Goal: Information Seeking & Learning: Learn about a topic

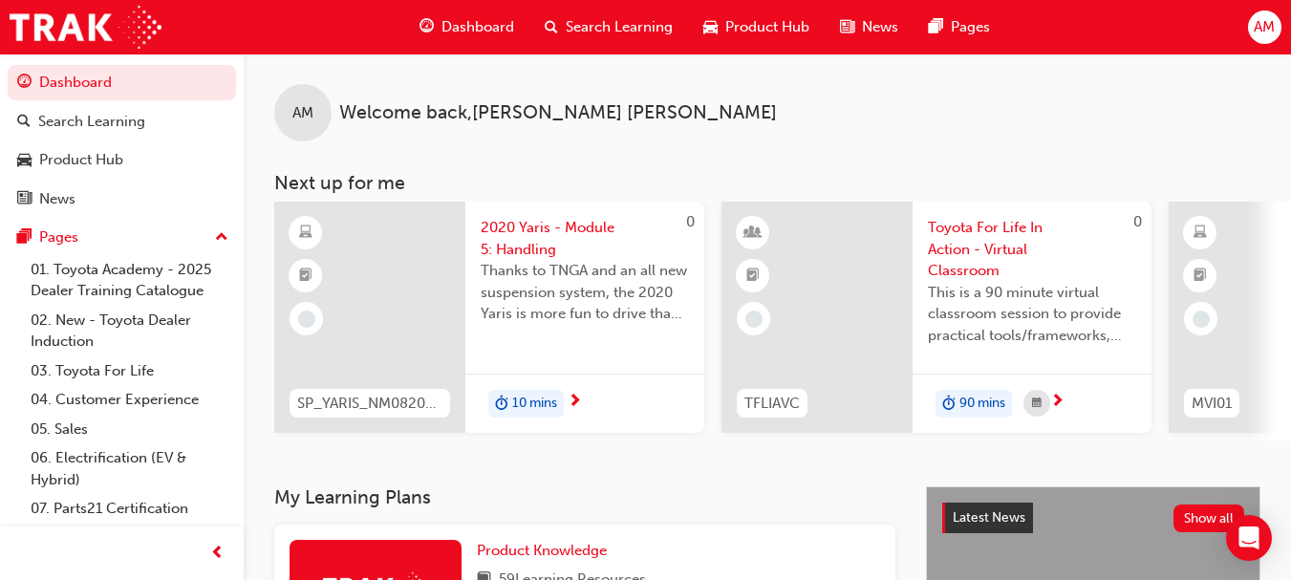
click at [465, 22] on span "Dashboard" at bounding box center [477, 27] width 73 height 22
click at [468, 25] on span "Dashboard" at bounding box center [477, 27] width 73 height 22
click at [476, 22] on span "Dashboard" at bounding box center [477, 27] width 73 height 22
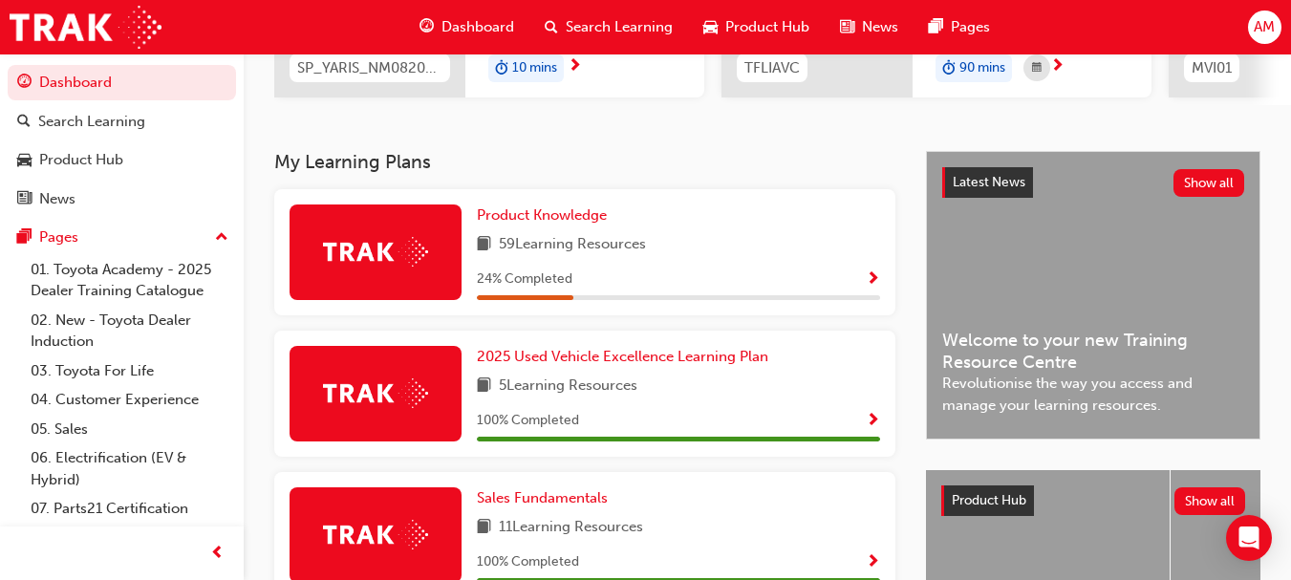
scroll to position [382, 0]
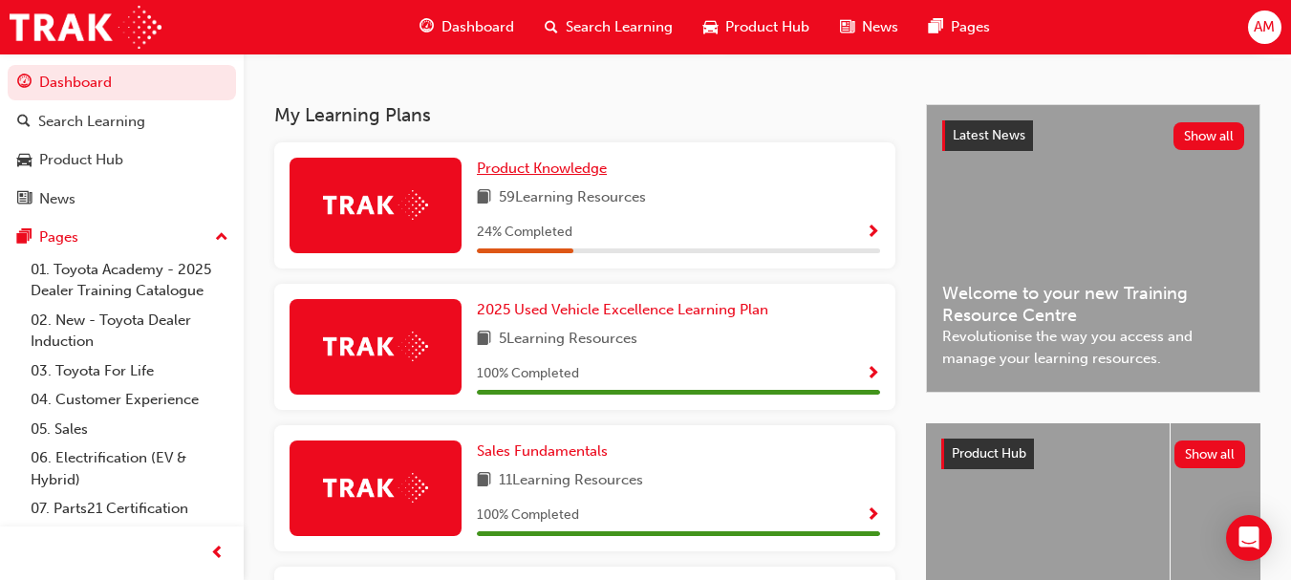
click at [568, 177] on span "Product Knowledge" at bounding box center [542, 168] width 130 height 17
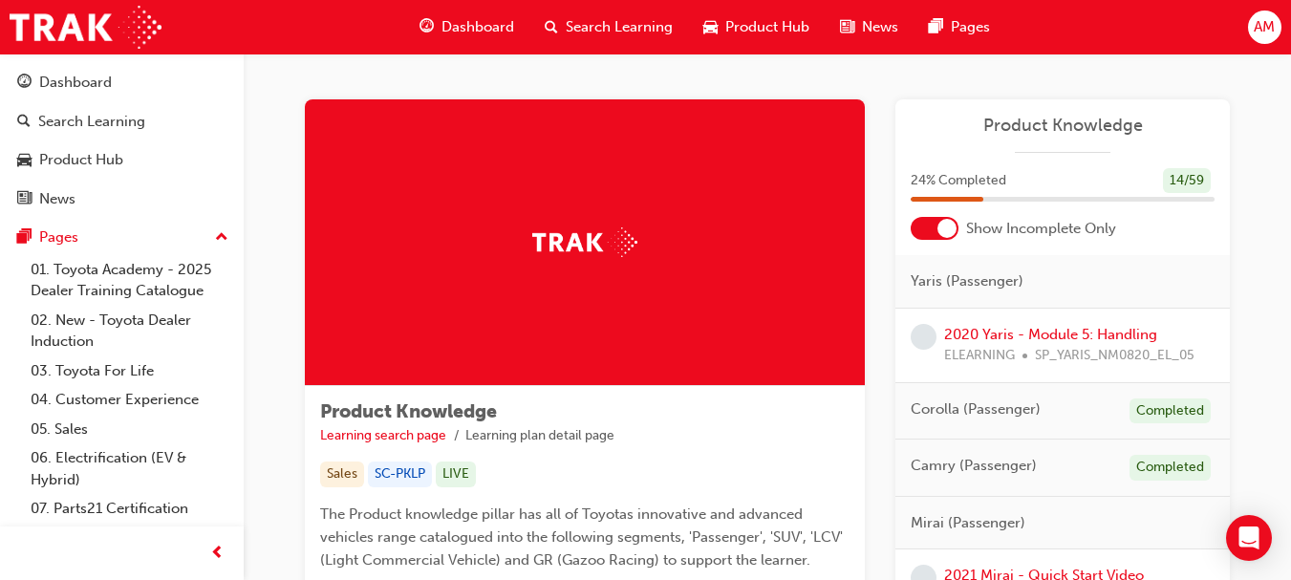
scroll to position [96, 0]
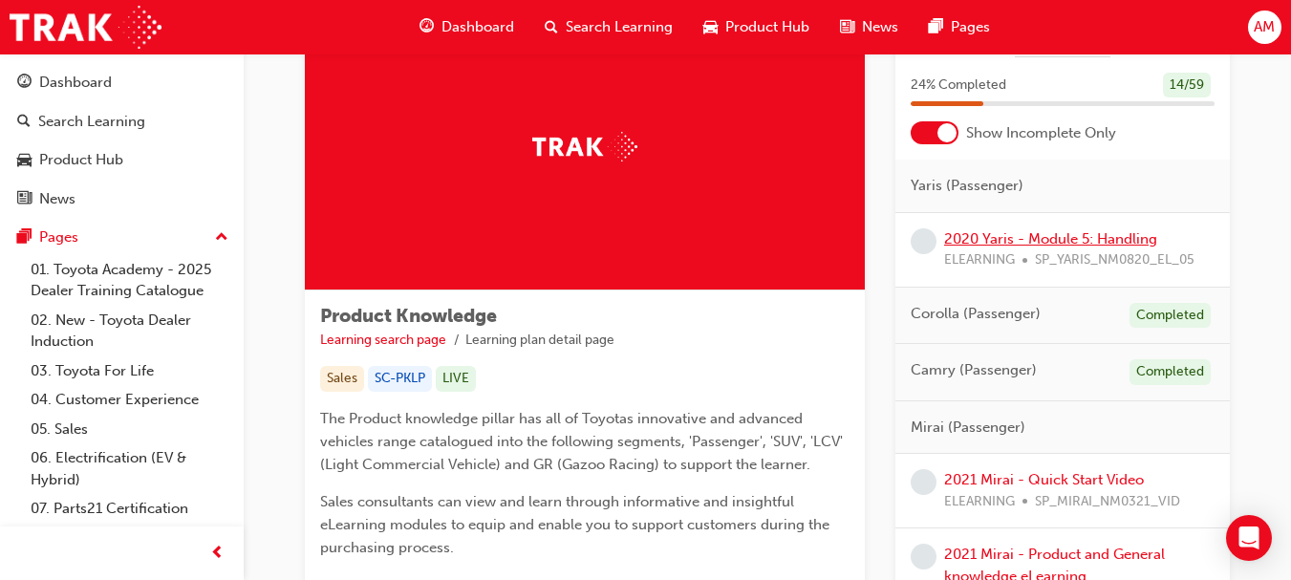
click at [1054, 235] on link "2020 Yaris - Module 5: Handling" at bounding box center [1050, 238] width 213 height 17
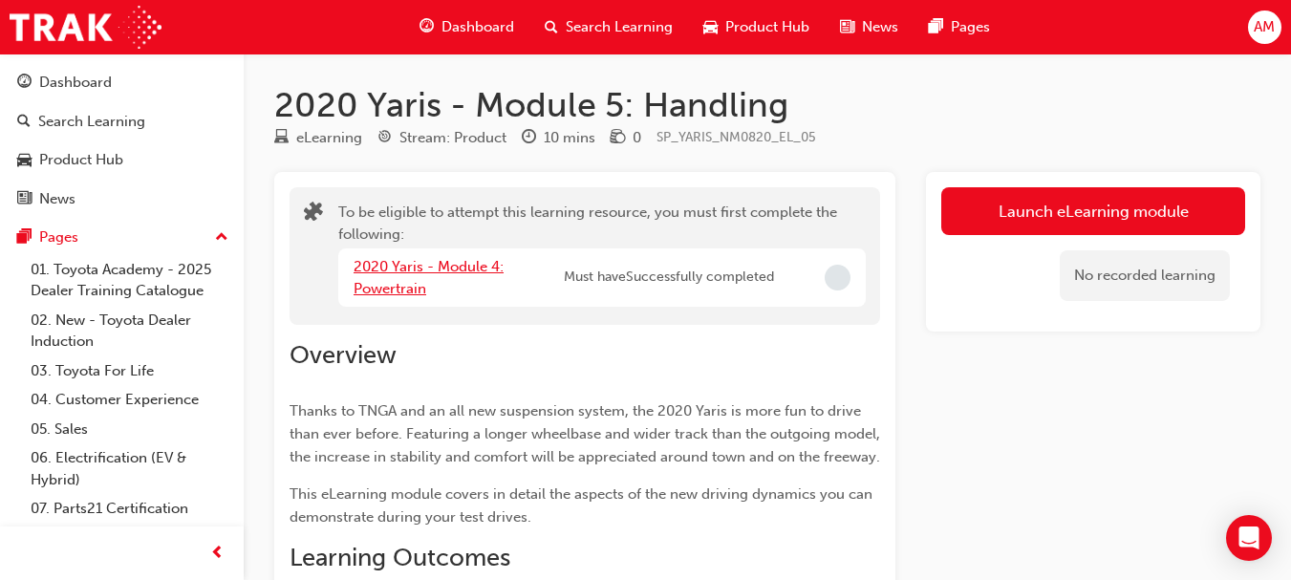
click at [467, 264] on link "2020 Yaris - Module 4: Powertrain" at bounding box center [429, 277] width 150 height 39
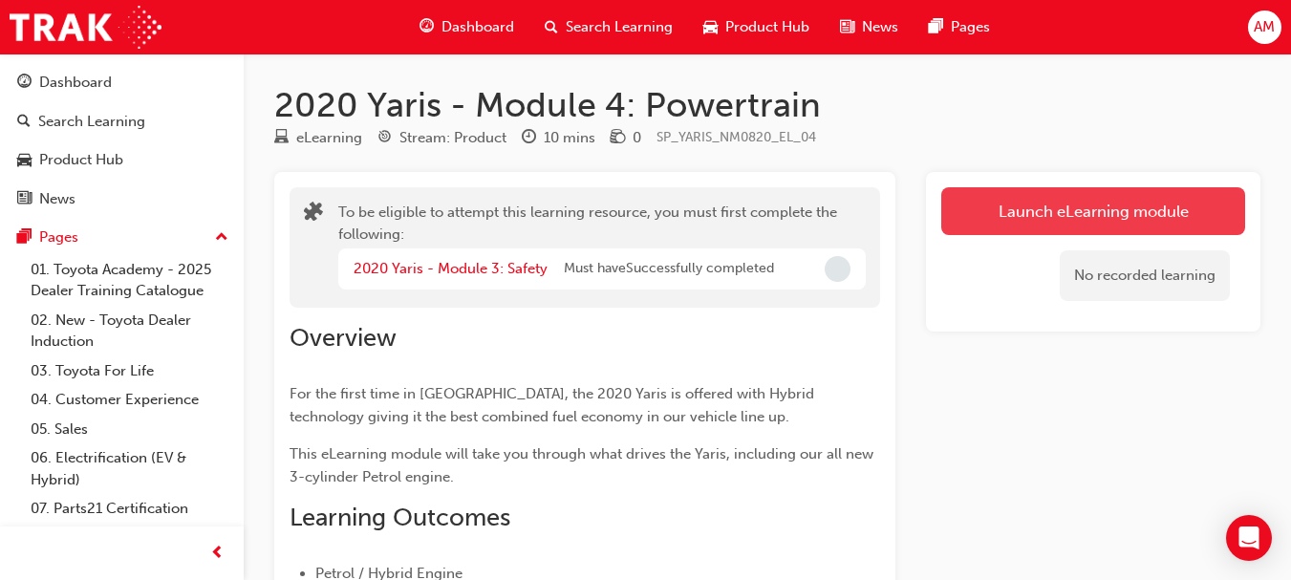
click at [1029, 202] on button "Launch eLearning module" at bounding box center [1093, 211] width 304 height 48
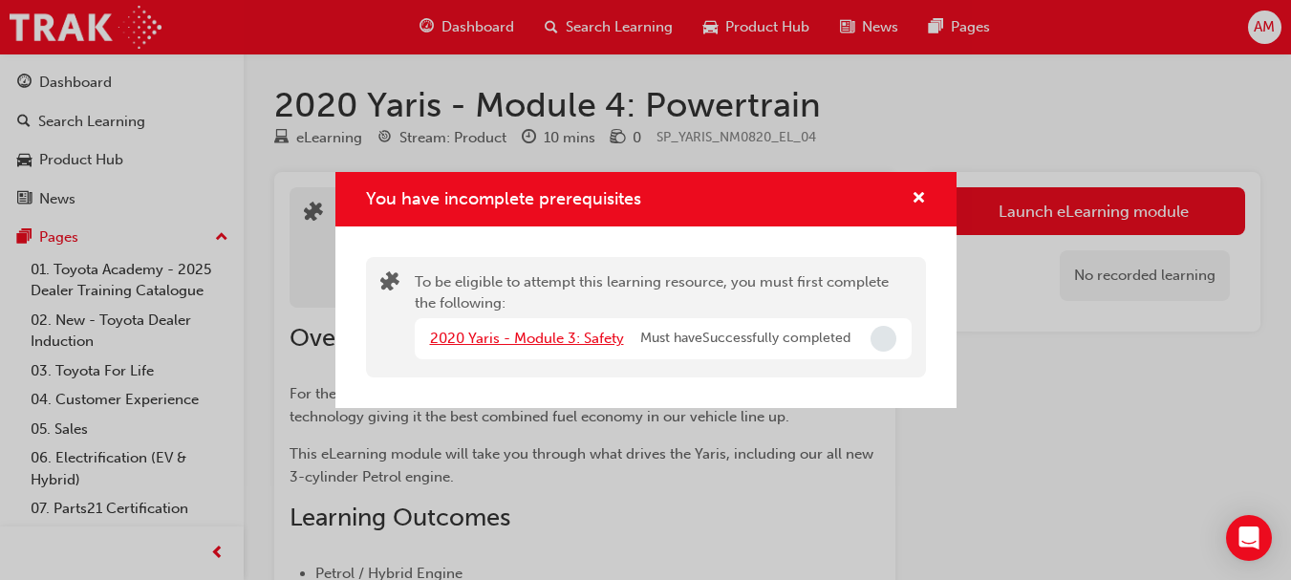
click at [532, 339] on link "2020 Yaris - Module 3: Safety" at bounding box center [527, 338] width 194 height 17
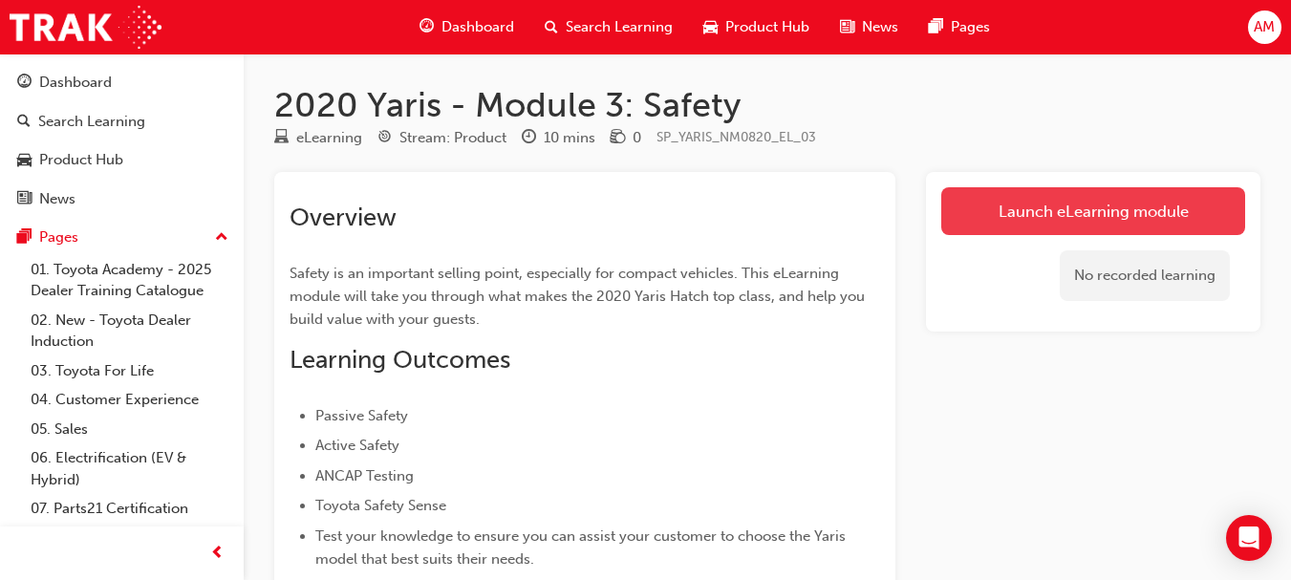
click at [1058, 201] on link "Launch eLearning module" at bounding box center [1093, 211] width 304 height 48
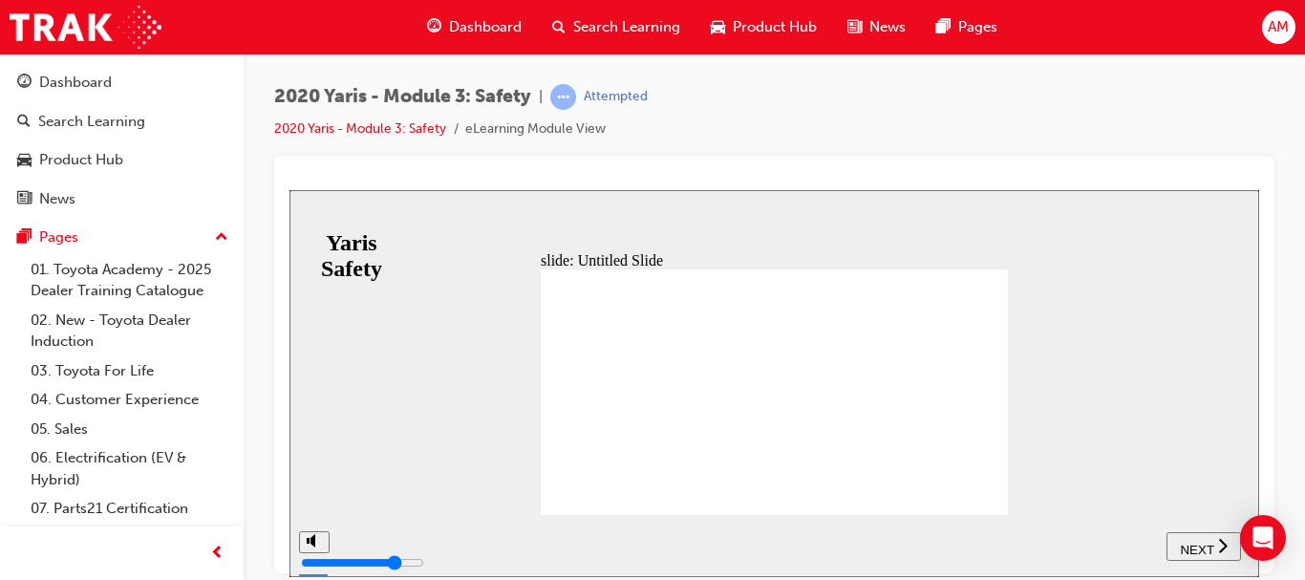
click at [1202, 544] on span "NEXT" at bounding box center [1196, 549] width 33 height 14
click at [1197, 542] on span "NEXT" at bounding box center [1196, 549] width 33 height 14
click at [1195, 545] on span "NEXT" at bounding box center [1196, 549] width 33 height 14
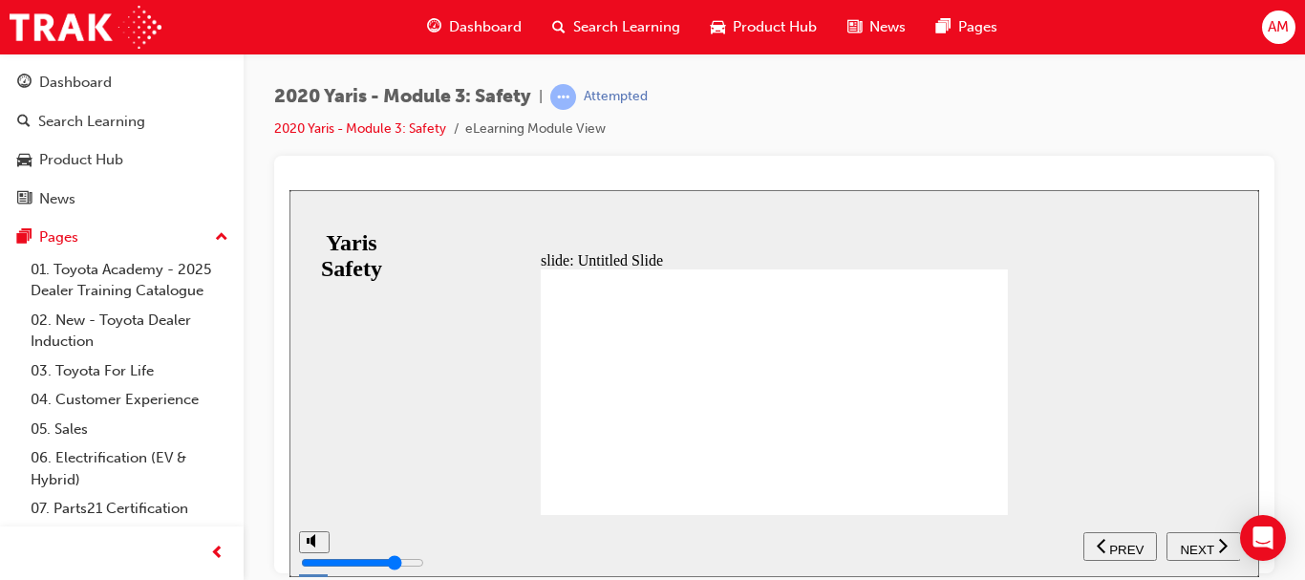
click at [1197, 547] on span "NEXT" at bounding box center [1196, 549] width 33 height 14
click at [1195, 546] on span "NEXT" at bounding box center [1196, 549] width 33 height 14
click at [1202, 542] on span "NEXT" at bounding box center [1196, 549] width 33 height 14
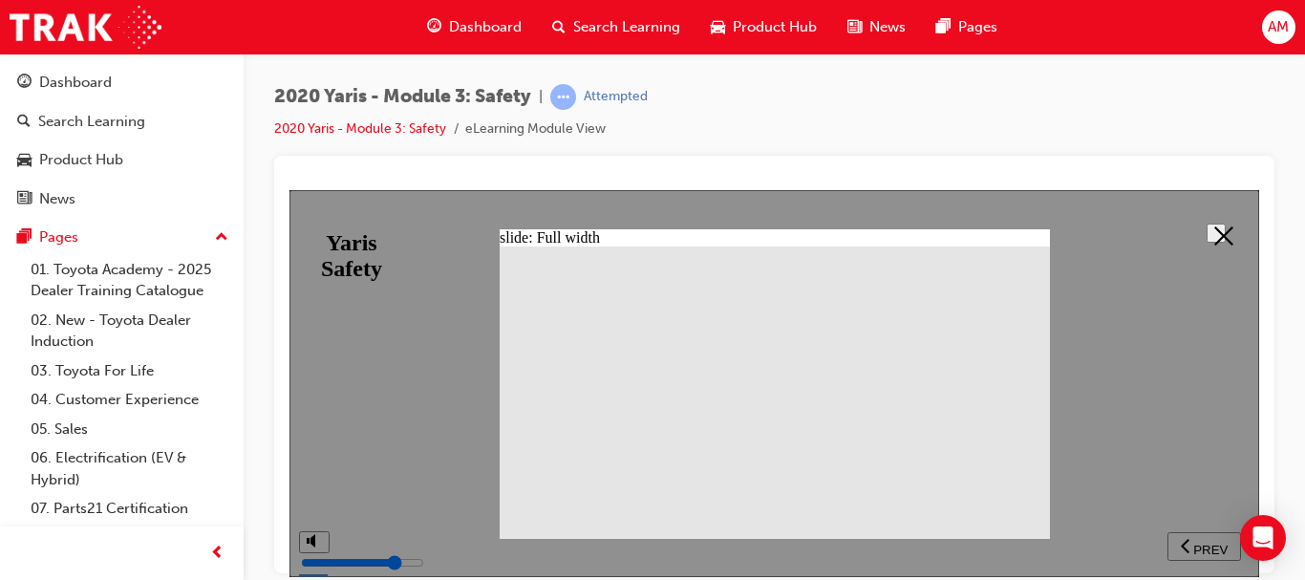
click at [1214, 229] on polygon at bounding box center [1223, 234] width 19 height 19
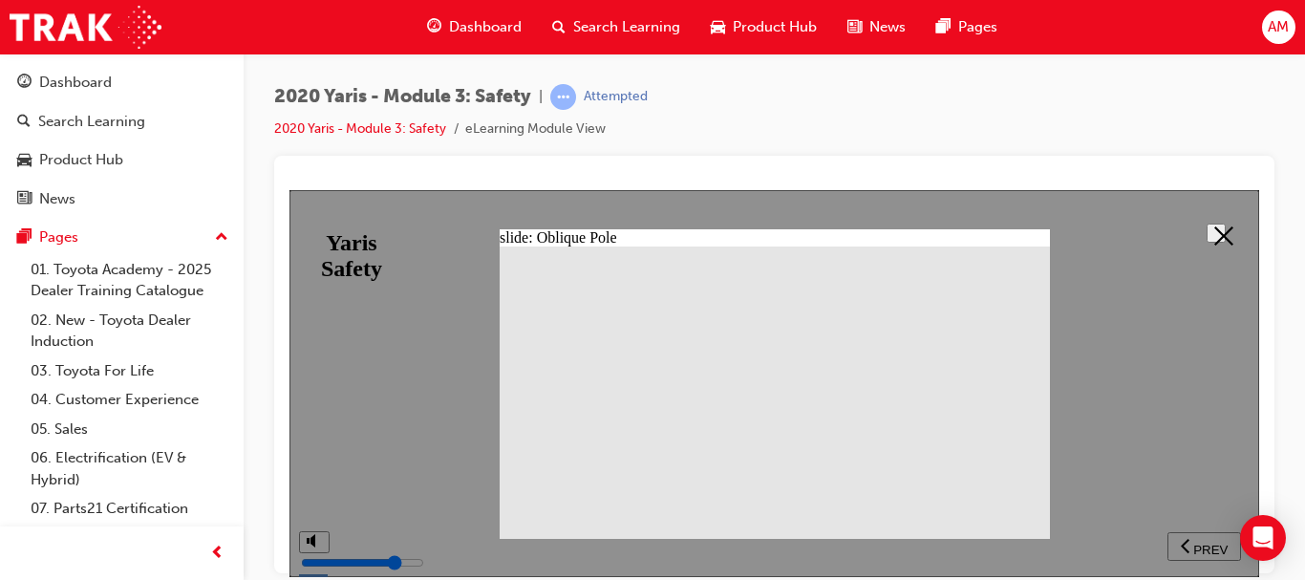
click at [1214, 231] on icon at bounding box center [1223, 234] width 19 height 19
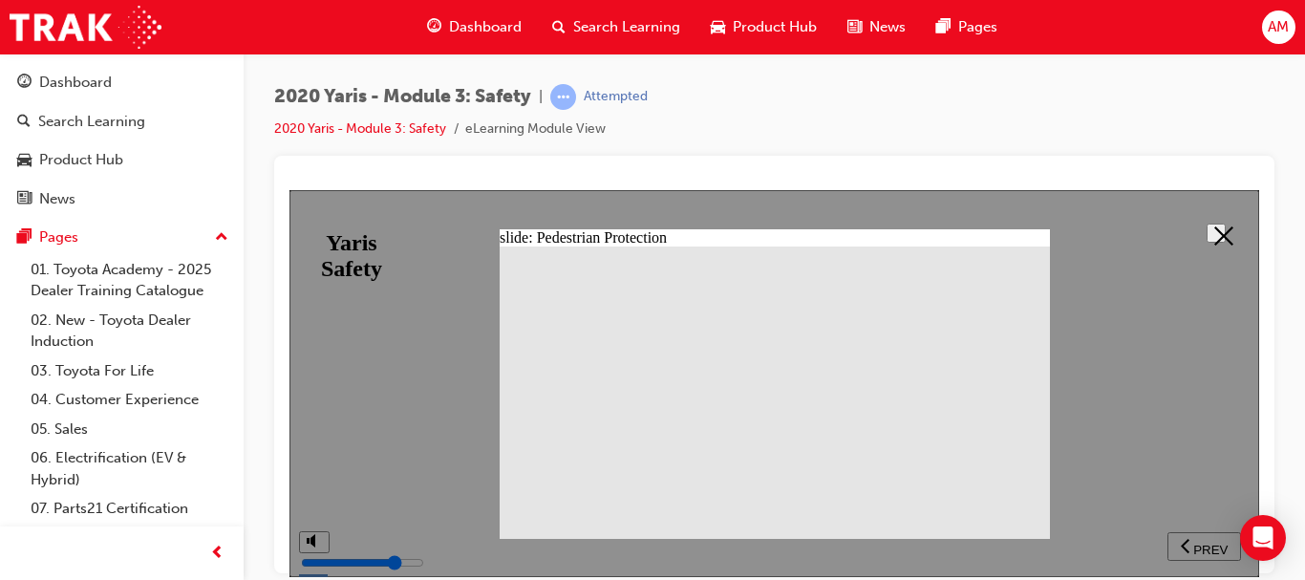
click at [1214, 225] on icon at bounding box center [1223, 234] width 19 height 19
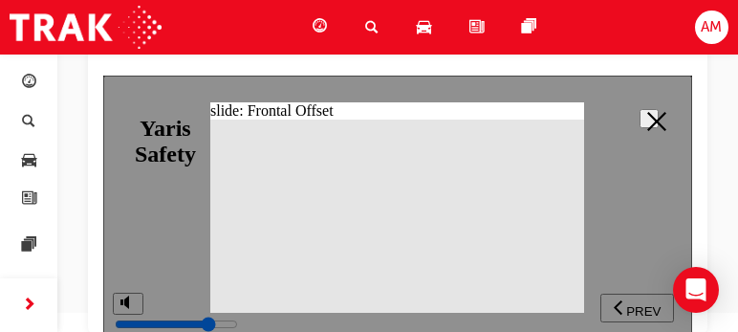
scroll to position [149, 0]
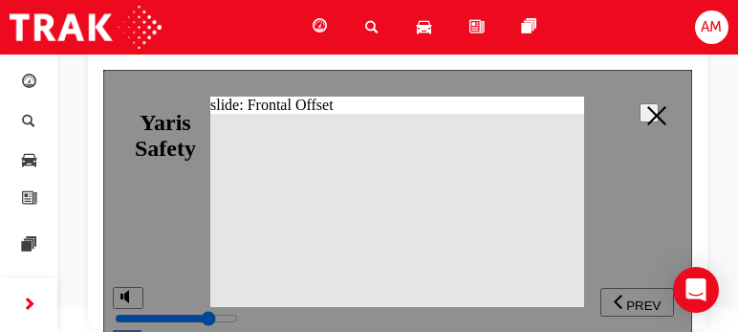
click at [658, 108] on button at bounding box center [648, 112] width 19 height 19
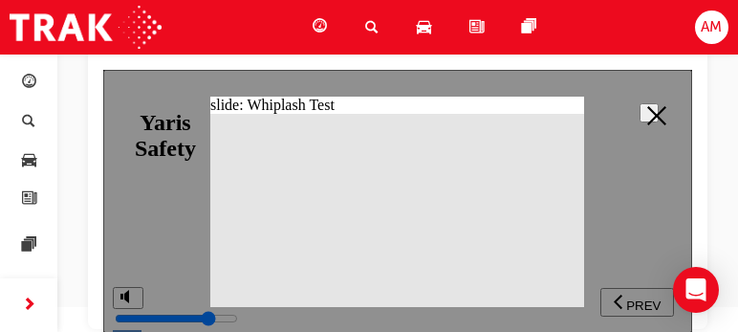
click at [647, 110] on polygon at bounding box center [656, 115] width 19 height 19
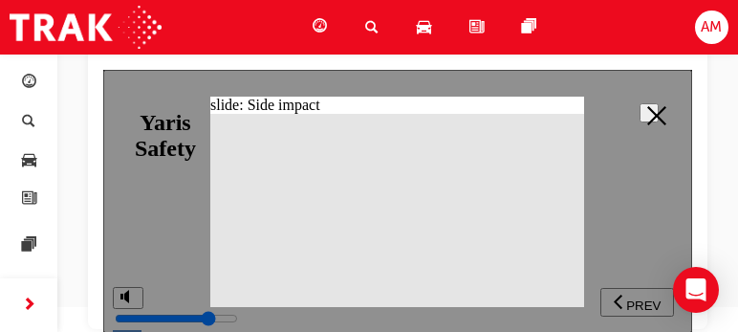
click at [652, 114] on icon at bounding box center [656, 115] width 19 height 19
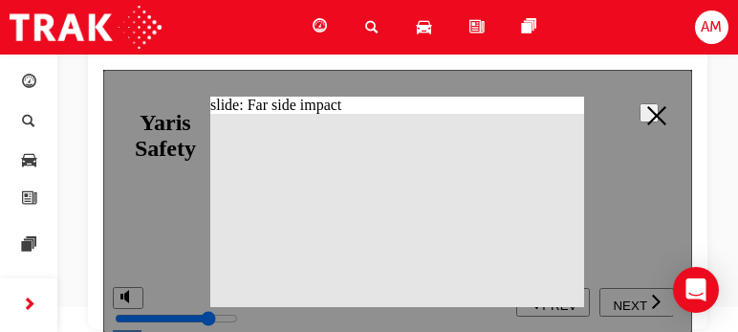
click at [652, 113] on icon at bounding box center [656, 115] width 19 height 19
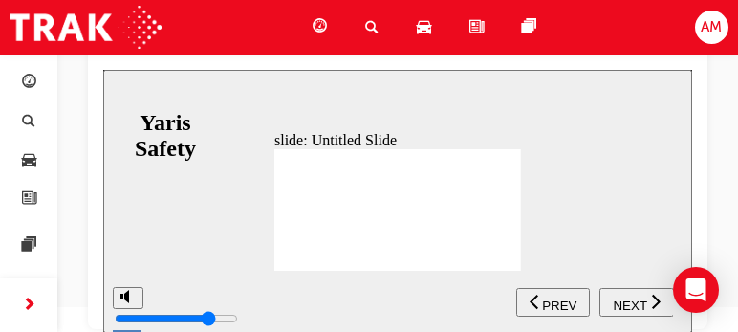
click at [656, 300] on icon "next" at bounding box center [655, 300] width 9 height 14
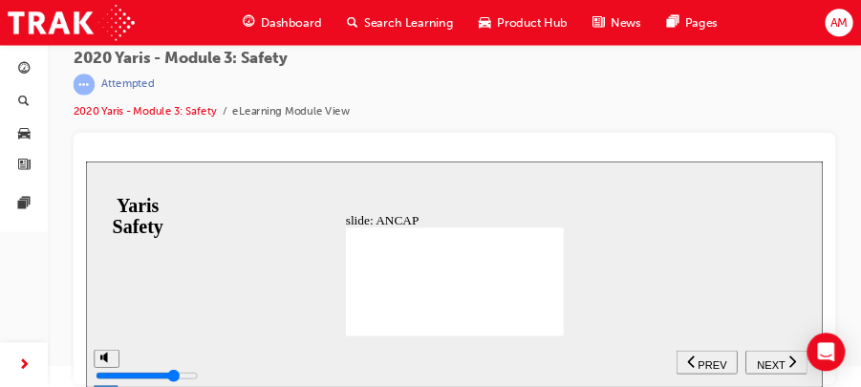
scroll to position [25, 0]
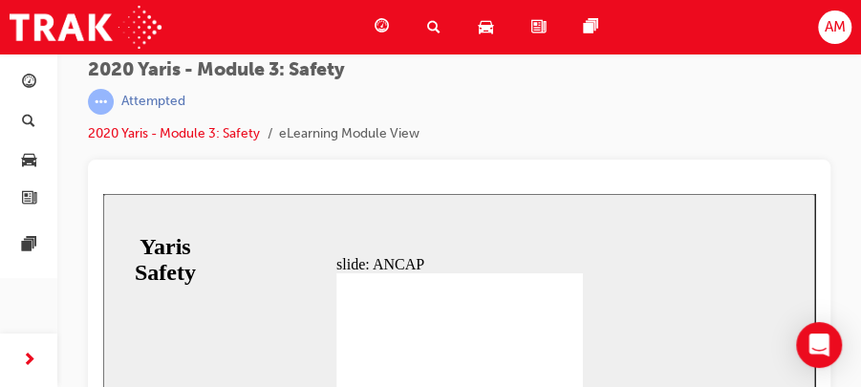
drag, startPoint x: 759, startPoint y: 194, endPoint x: 640, endPoint y: 263, distance: 137.0
click at [640, 263] on div "slide: ANCAP Annual increases to ANCAP safety rating criteria for all star rati…" at bounding box center [459, 325] width 712 height 263
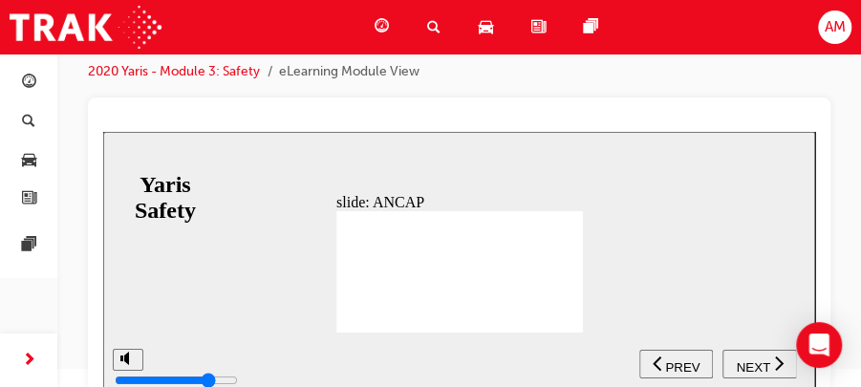
scroll to position [94, 0]
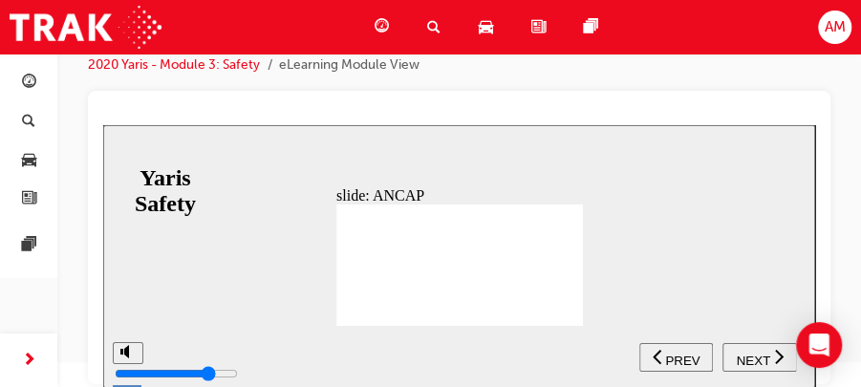
click at [756, 355] on span "NEXT" at bounding box center [752, 361] width 33 height 14
click at [778, 356] on icon "next" at bounding box center [779, 356] width 10 height 17
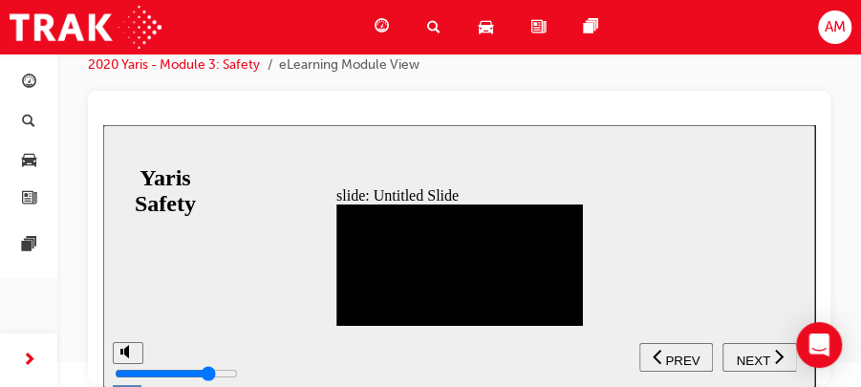
click at [776, 354] on icon "next" at bounding box center [779, 356] width 10 height 17
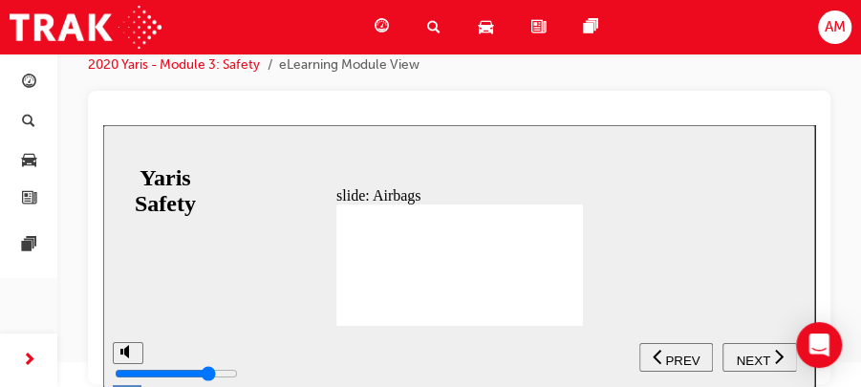
click at [780, 356] on icon "next" at bounding box center [778, 356] width 9 height 14
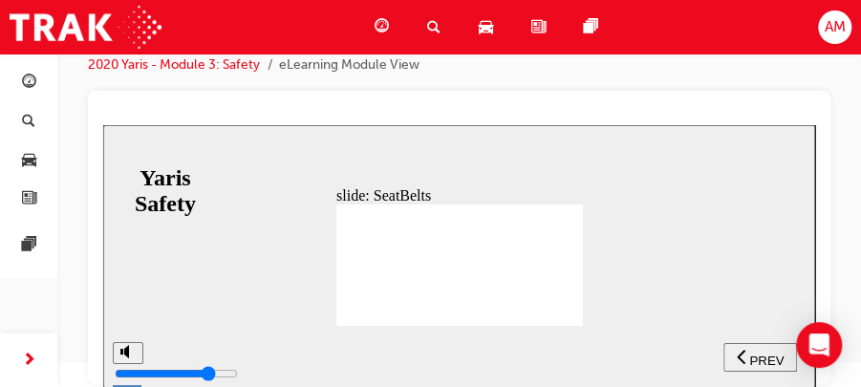
click at [720, 263] on div "slide: SeatBelts NEW! Built-in centre rear seatbelt The storage location of the…" at bounding box center [459, 256] width 712 height 263
click at [755, 356] on span "NEXT" at bounding box center [752, 361] width 33 height 14
click at [755, 355] on span "NEXT" at bounding box center [752, 361] width 33 height 14
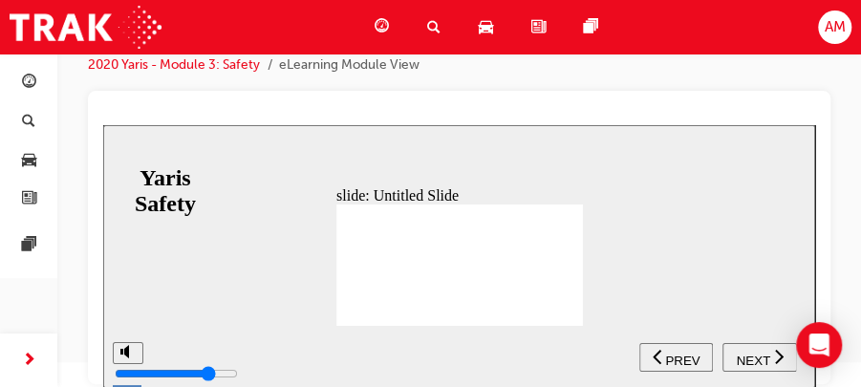
click at [755, 355] on span "NEXT" at bounding box center [752, 361] width 33 height 14
click at [672, 354] on span "PREV" at bounding box center [682, 361] width 34 height 14
click at [762, 356] on span "NEXT" at bounding box center [752, 361] width 33 height 14
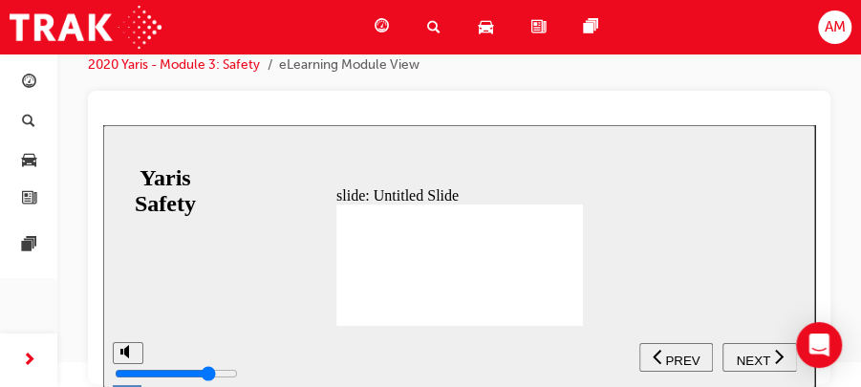
click at [774, 353] on icon "next" at bounding box center [779, 356] width 10 height 17
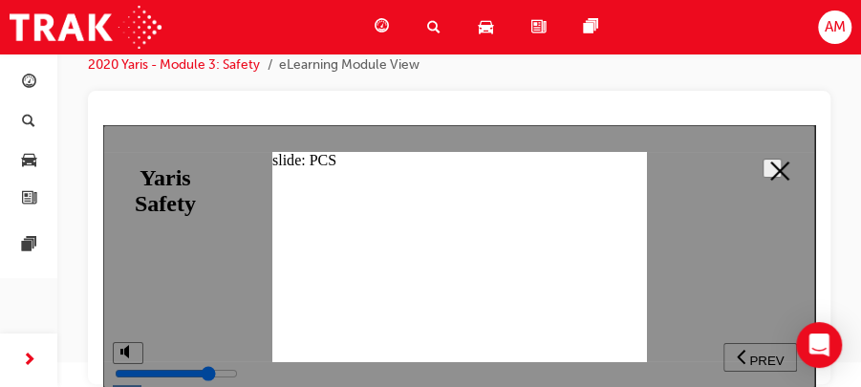
click at [774, 163] on icon at bounding box center [779, 170] width 19 height 19
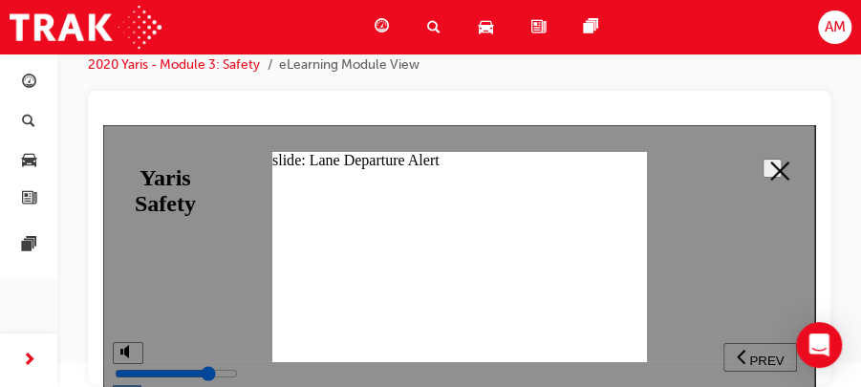
click at [775, 165] on polygon at bounding box center [779, 170] width 19 height 19
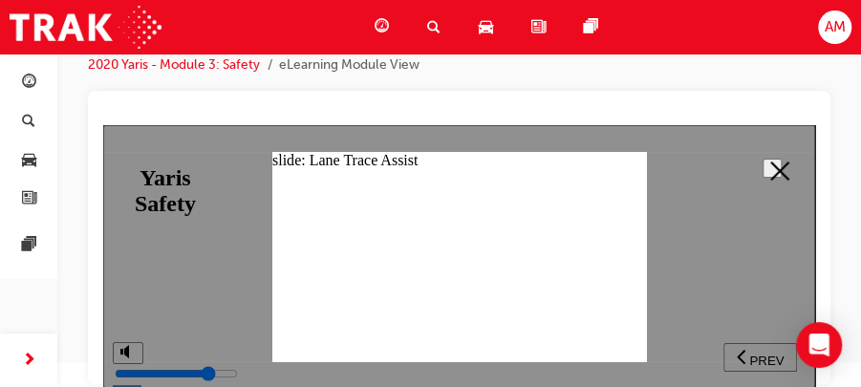
click at [770, 167] on polygon at bounding box center [779, 170] width 19 height 19
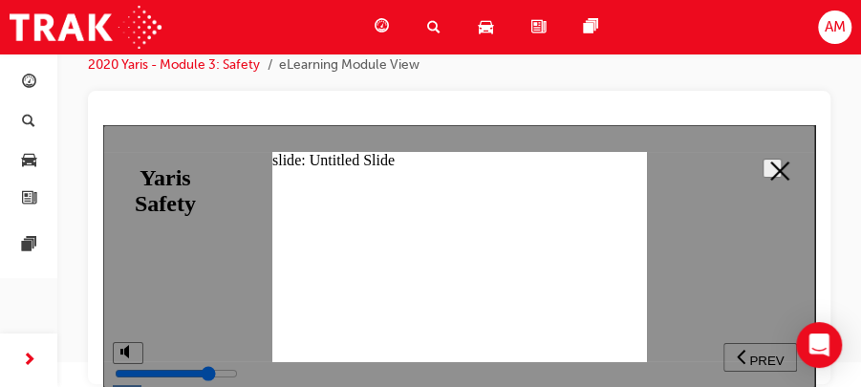
click at [770, 163] on icon at bounding box center [779, 170] width 19 height 19
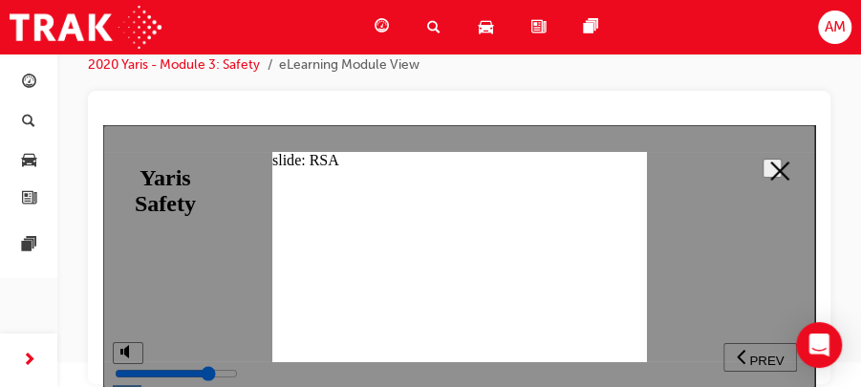
click at [778, 165] on icon at bounding box center [779, 170] width 19 height 19
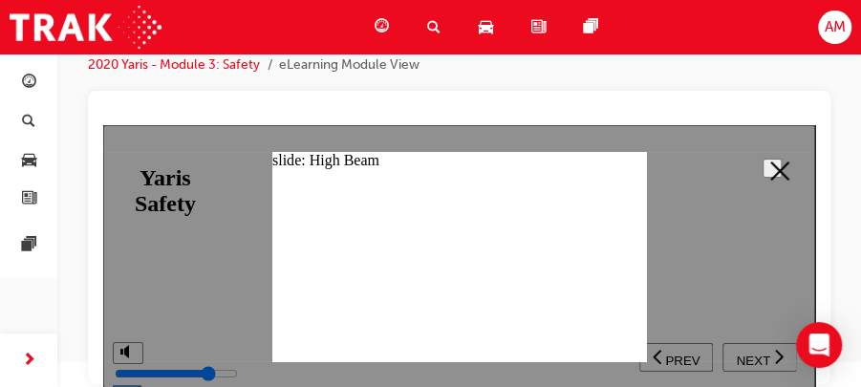
click at [776, 163] on polygon at bounding box center [779, 170] width 19 height 19
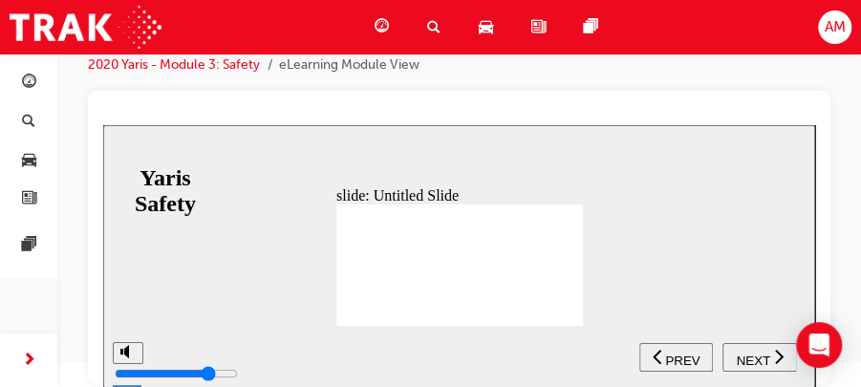
click at [760, 355] on span "NEXT" at bounding box center [752, 361] width 33 height 14
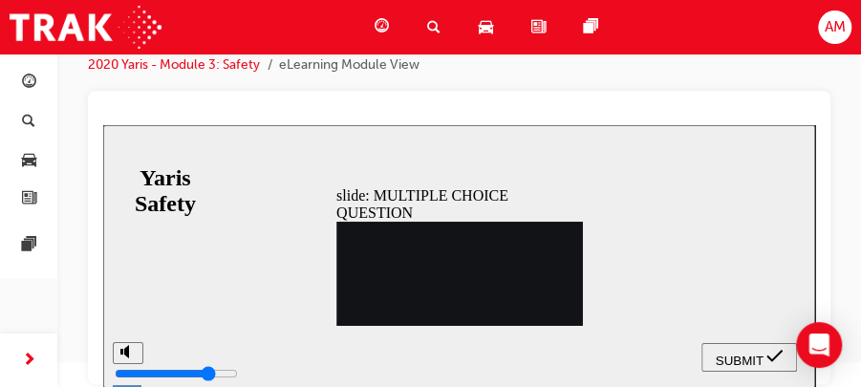
radio input "true"
click at [734, 356] on span "SUBMIT" at bounding box center [740, 361] width 48 height 14
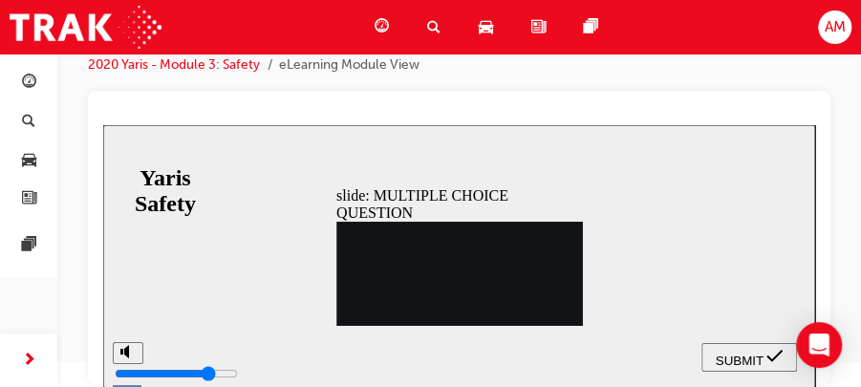
radio input "true"
click at [738, 357] on span "SUBMIT" at bounding box center [740, 361] width 48 height 14
click at [728, 354] on span "SUBMIT" at bounding box center [740, 361] width 48 height 14
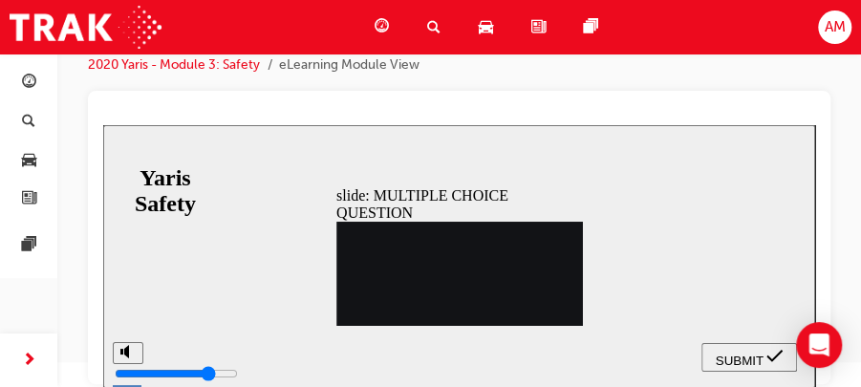
radio input "false"
radio input "true"
click at [740, 354] on span "SUBMIT" at bounding box center [740, 361] width 48 height 14
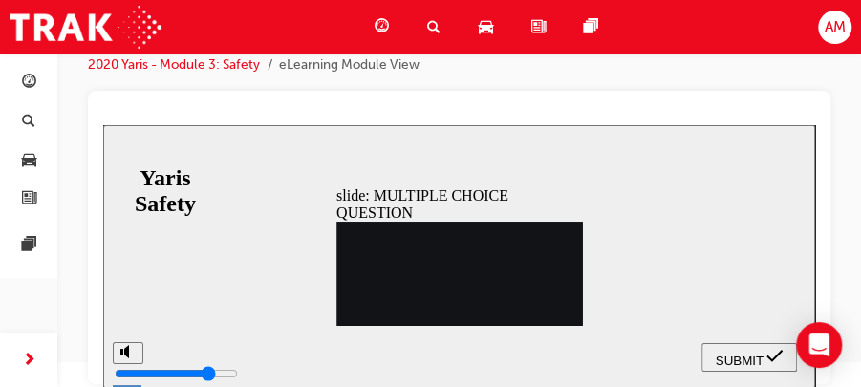
radio input "true"
click at [734, 358] on span "SUBMIT" at bounding box center [740, 361] width 48 height 14
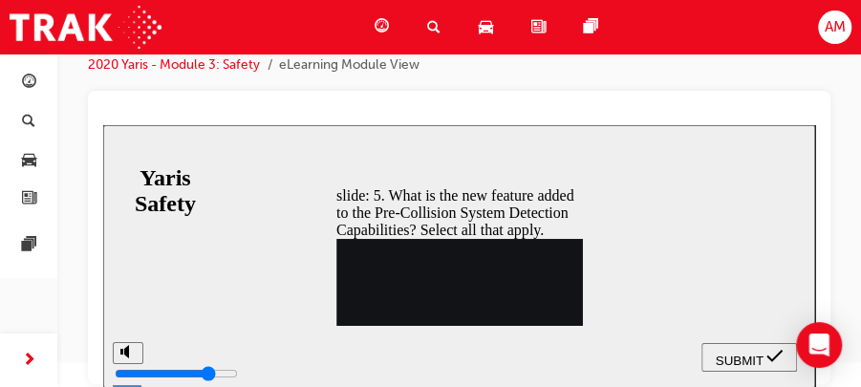
checkbox input "true"
click at [724, 358] on span "SUBMIT" at bounding box center [740, 361] width 48 height 14
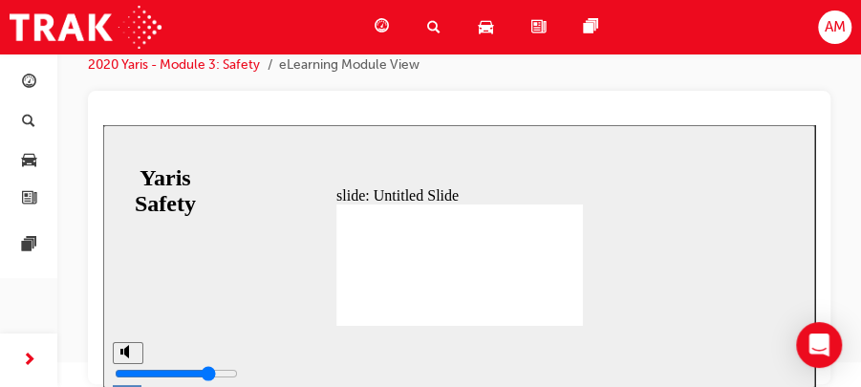
click at [641, 244] on div "slide: Untitled Slide MODULE 3 Safety You have completed this module. MODULE 3 …" at bounding box center [459, 256] width 712 height 263
click at [650, 262] on div "slide: Untitled Slide MODULE 3 Safety You have completed this module. MODULE 3 …" at bounding box center [459, 256] width 712 height 263
click at [637, 256] on div "slide: Untitled Slide MODULE 3 Safety You have completed this module. MODULE 3 …" at bounding box center [459, 256] width 712 height 263
drag, startPoint x: 644, startPoint y: 250, endPoint x: 631, endPoint y: 246, distance: 14.2
click at [642, 250] on div "slide: Untitled Slide MODULE 3 Safety You have completed this module. MODULE 3 …" at bounding box center [459, 256] width 712 height 263
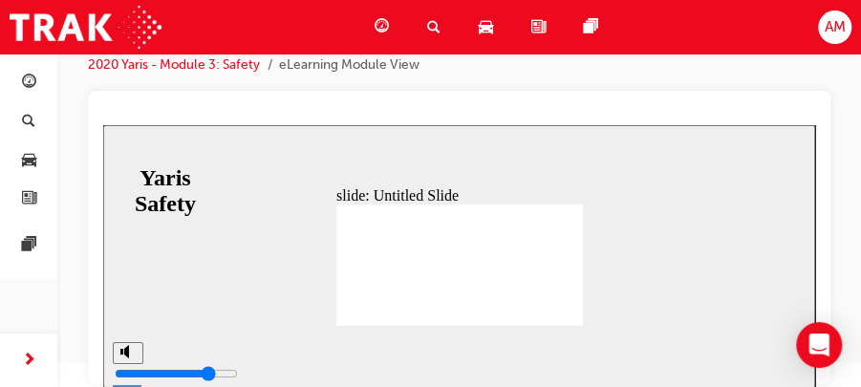
click at [379, 63] on li "eLearning Module View" at bounding box center [349, 65] width 140 height 22
click at [237, 59] on link "2020 Yaris - Module 3: Safety" at bounding box center [174, 64] width 172 height 16
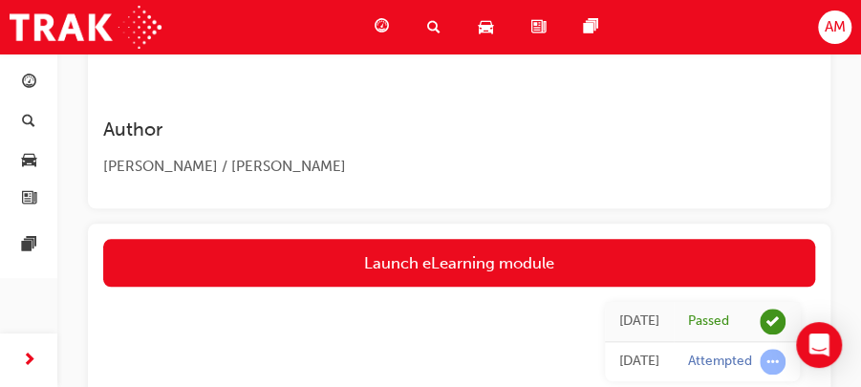
scroll to position [675, 0]
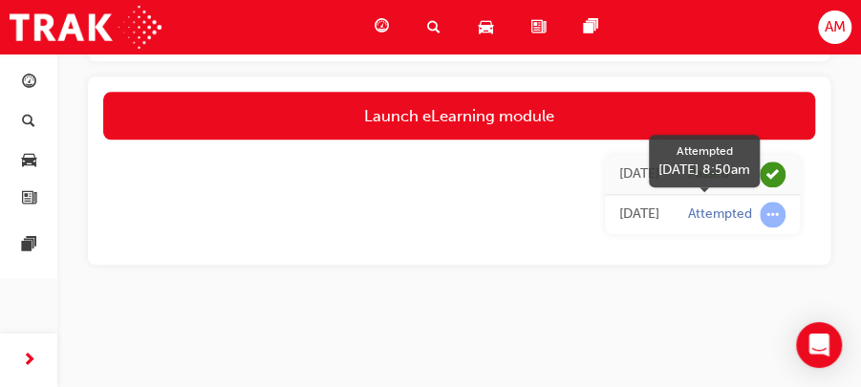
click at [772, 212] on span "learningRecordVerb_ATTEMPT-icon" at bounding box center [773, 215] width 26 height 26
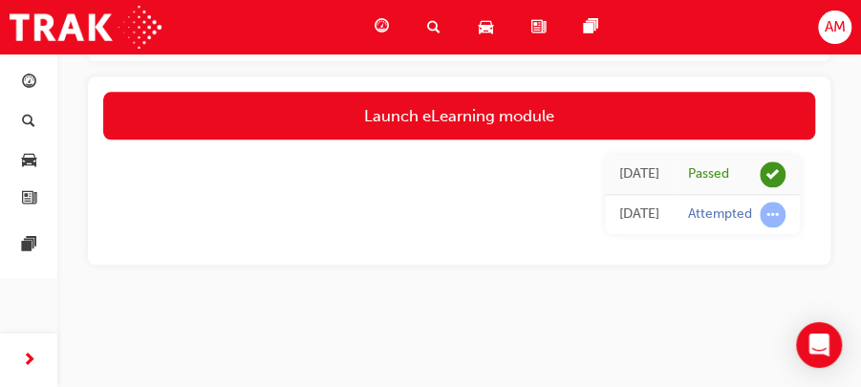
click at [652, 208] on div "Today" at bounding box center [639, 215] width 40 height 22
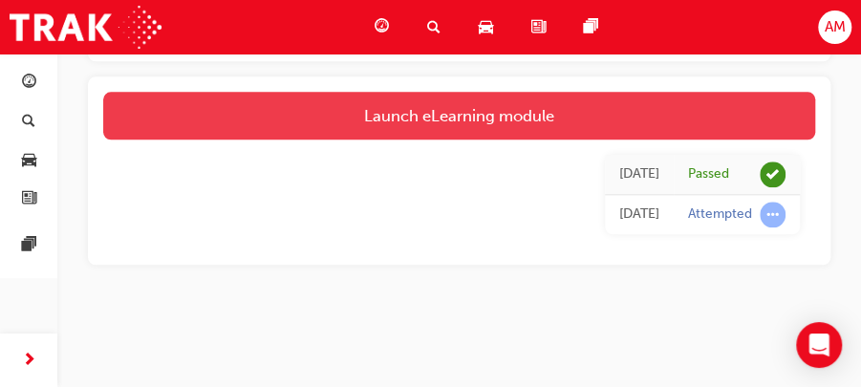
click at [487, 113] on link "Launch eLearning module" at bounding box center [459, 116] width 712 height 48
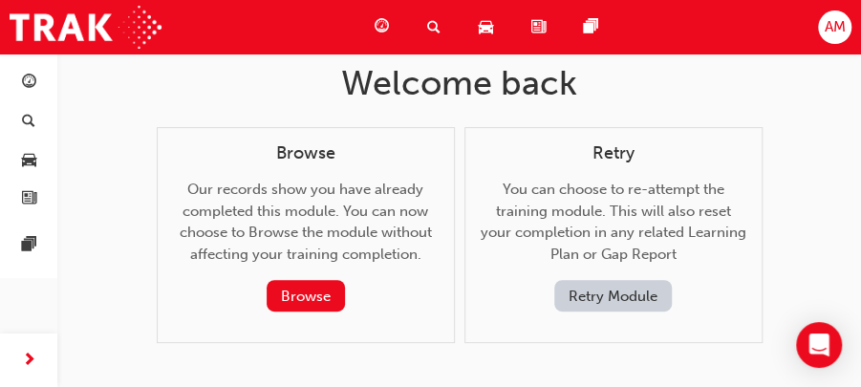
scroll to position [84, 0]
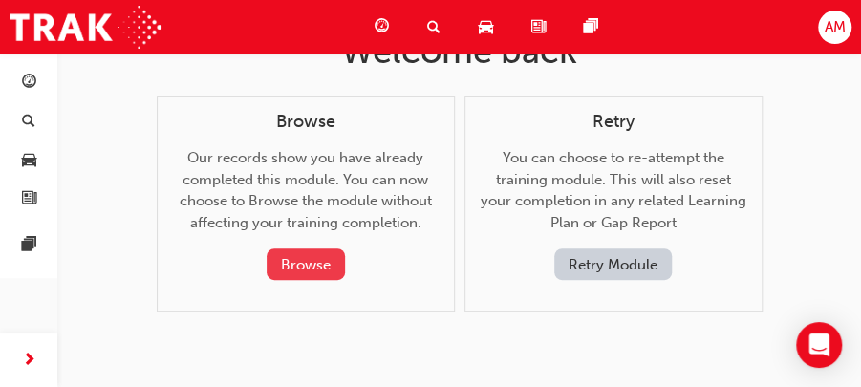
click at [310, 262] on button "Browse" at bounding box center [306, 264] width 78 height 32
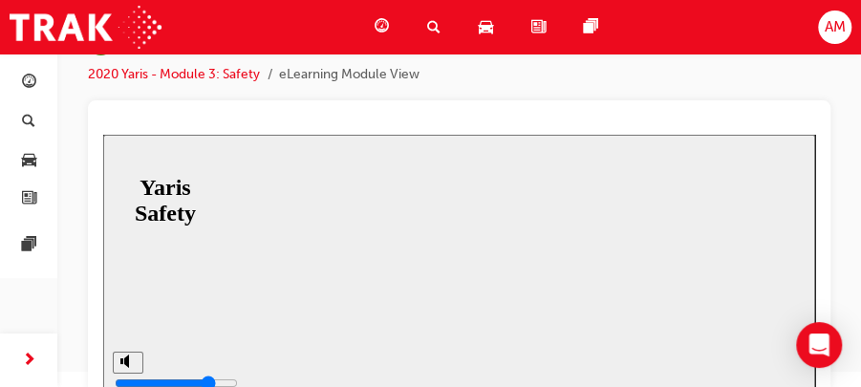
scroll to position [94, 0]
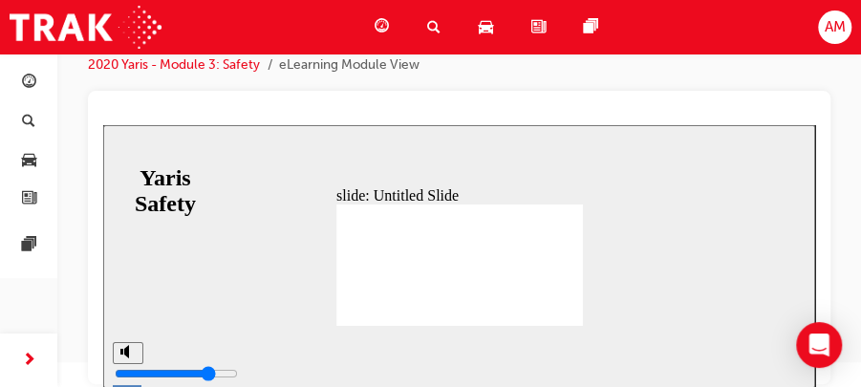
click at [833, 23] on span "AM" at bounding box center [834, 27] width 21 height 22
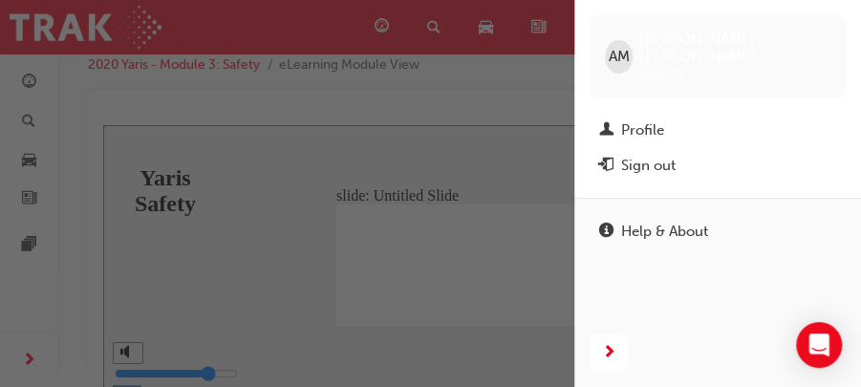
click at [502, 329] on div "button" at bounding box center [287, 193] width 574 height 387
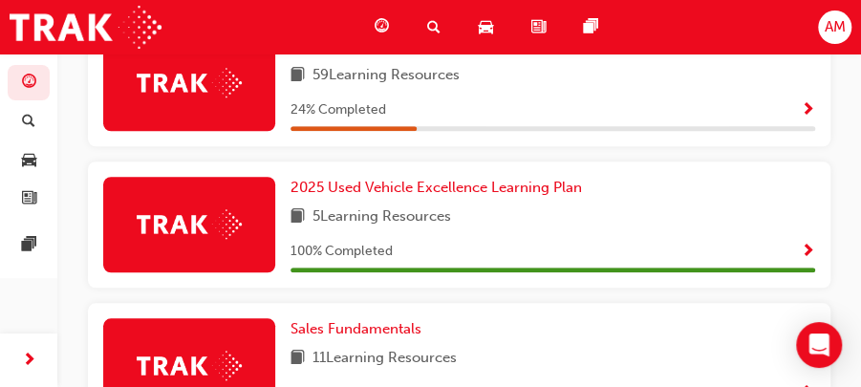
scroll to position [509, 0]
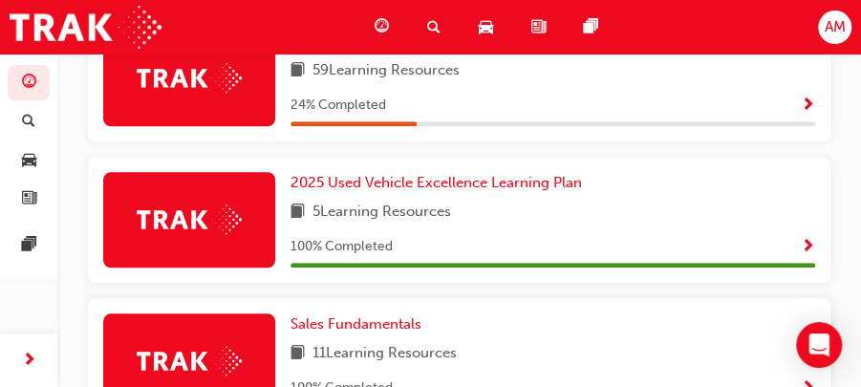
click at [237, 90] on img at bounding box center [189, 78] width 105 height 30
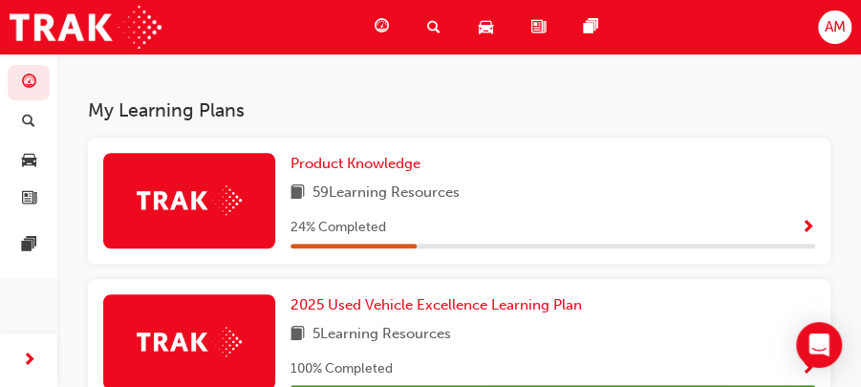
scroll to position [382, 0]
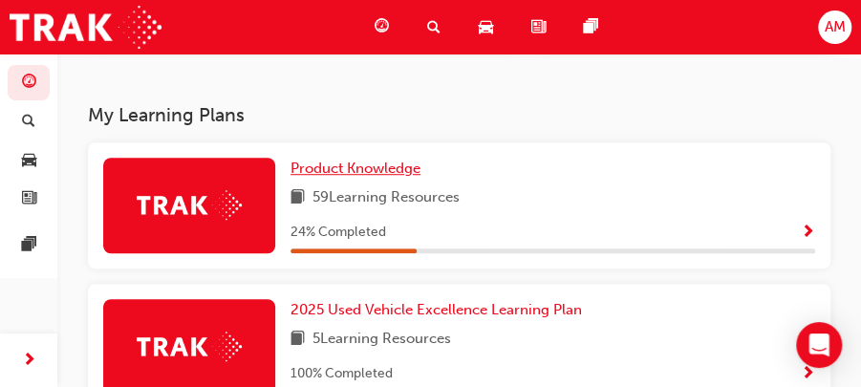
click at [375, 172] on span "Product Knowledge" at bounding box center [355, 168] width 130 height 17
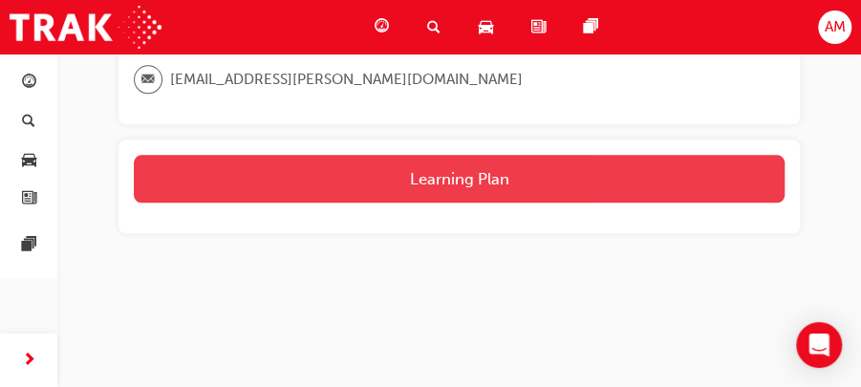
scroll to position [608, 0]
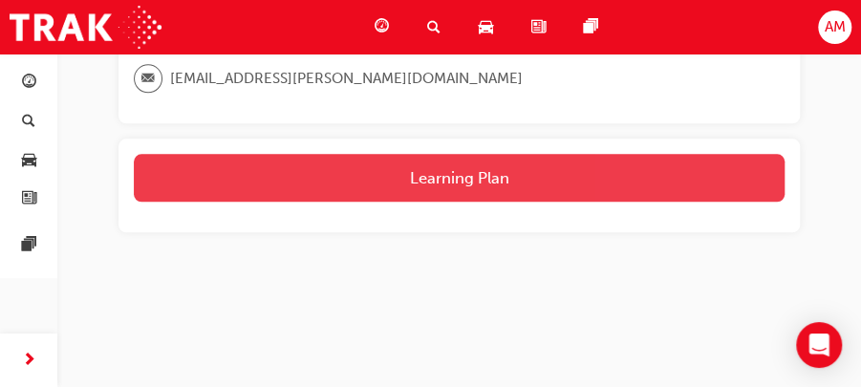
click at [499, 178] on button "Learning Plan" at bounding box center [459, 178] width 651 height 48
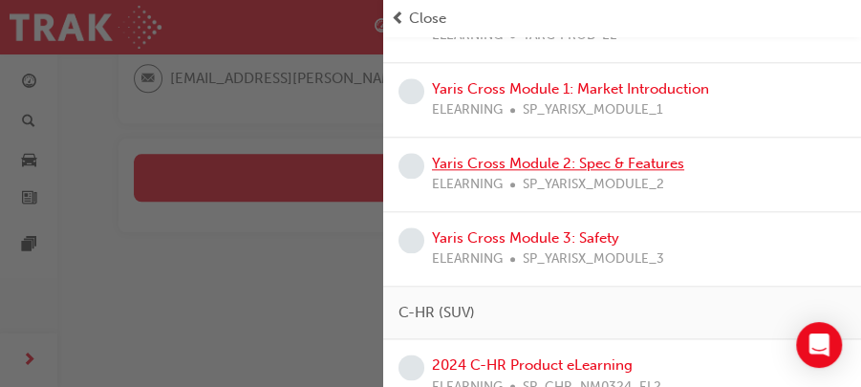
scroll to position [764, 0]
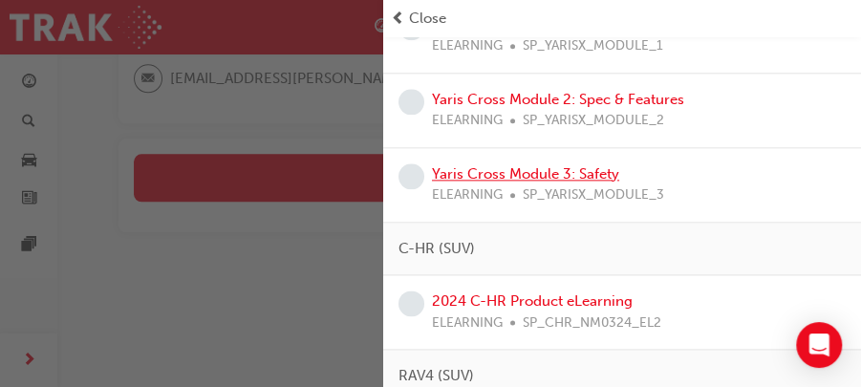
click at [554, 168] on link "Yaris Cross Module 3: Safety" at bounding box center [525, 173] width 187 height 17
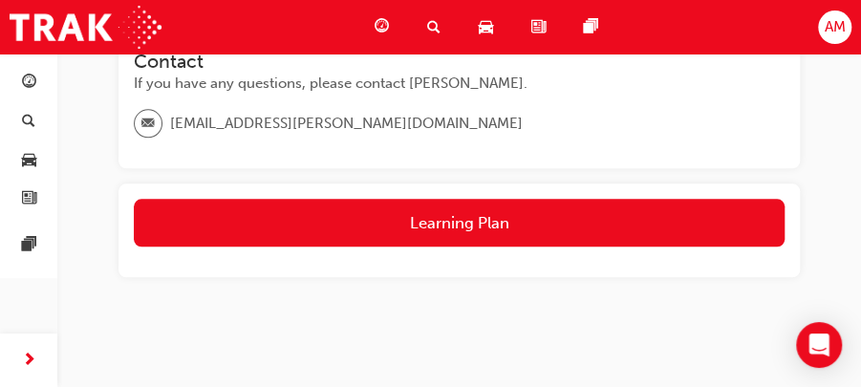
scroll to position [608, 0]
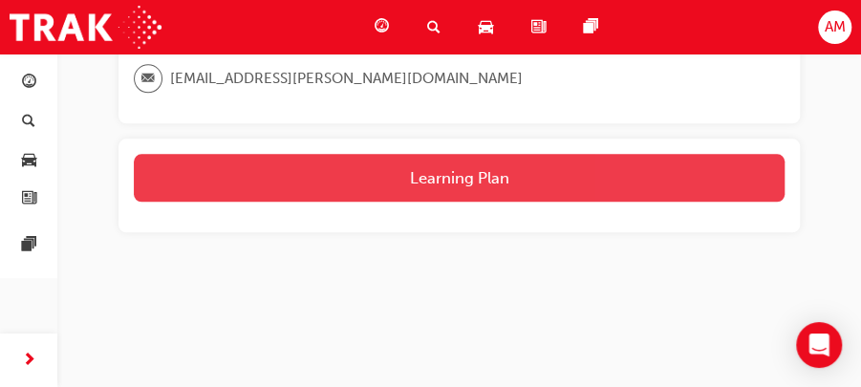
click at [489, 179] on button "Learning Plan" at bounding box center [459, 178] width 651 height 48
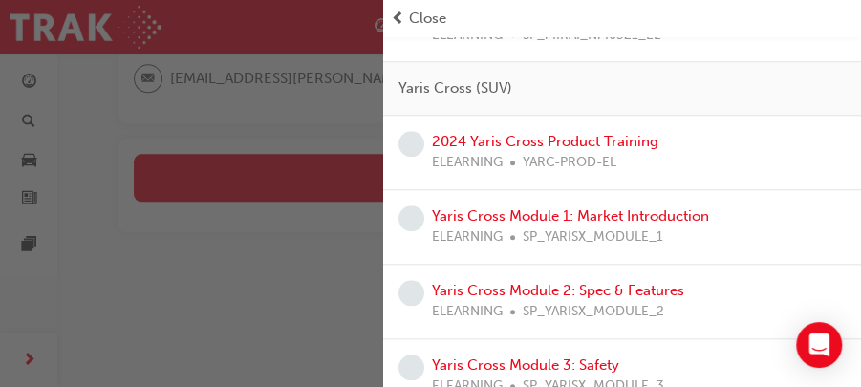
scroll to position [636, 0]
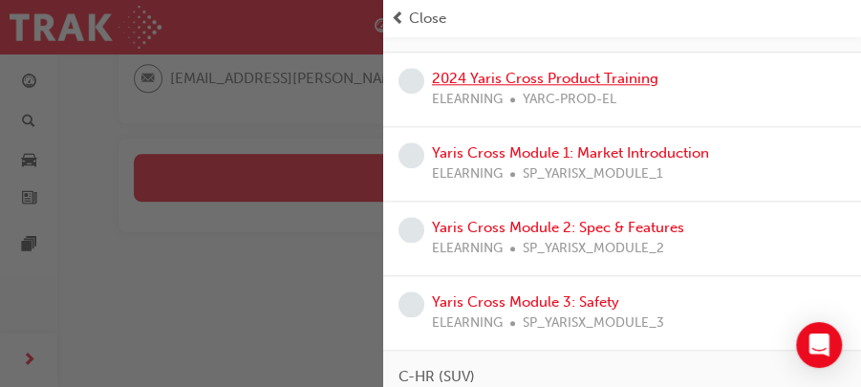
click at [574, 71] on link "2024 Yaris Cross Product Training" at bounding box center [545, 78] width 226 height 17
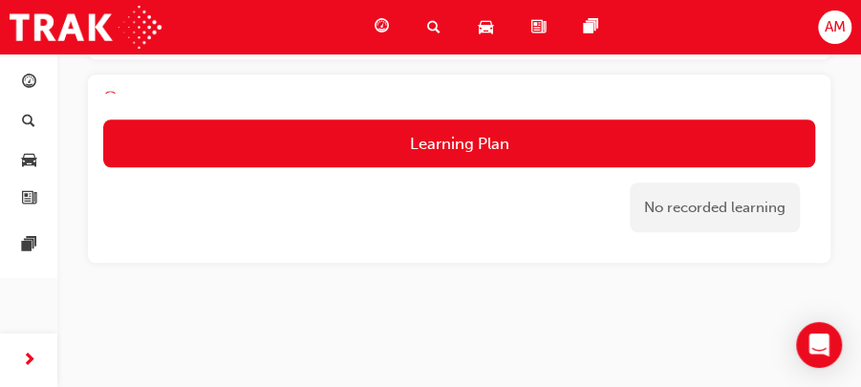
scroll to position [573, 0]
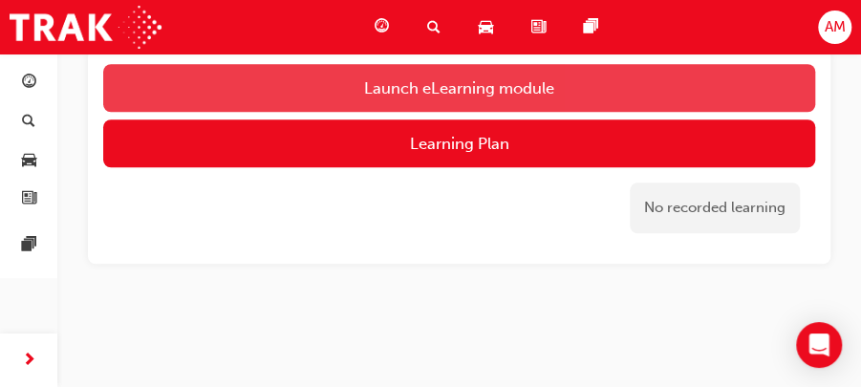
click at [507, 84] on link "Launch eLearning module" at bounding box center [459, 88] width 712 height 48
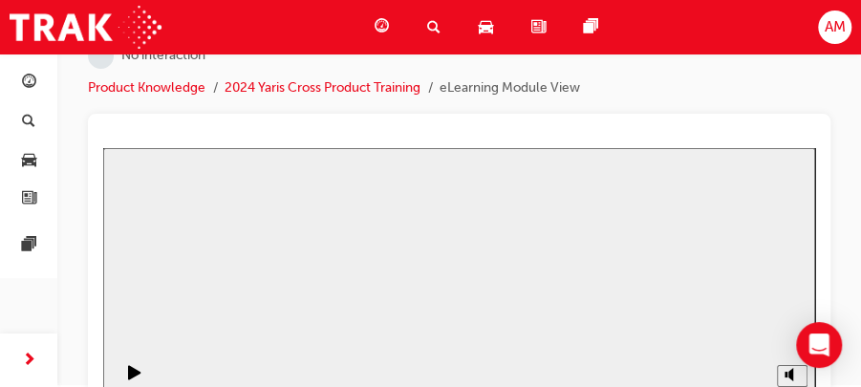
scroll to position [94, 0]
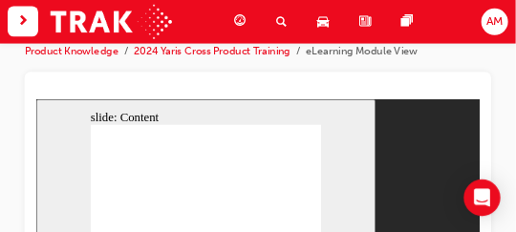
scroll to position [95, 0]
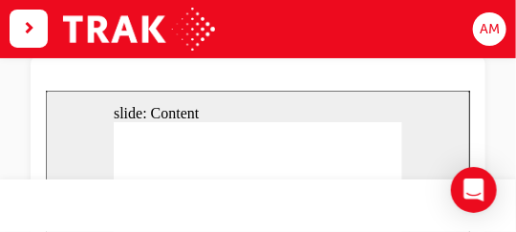
drag, startPoint x: 371, startPoint y: 7, endPoint x: 280, endPoint y: 199, distance: 212.4
click at [280, 199] on div "Dashboard Search Learning Product Hub News Pages" at bounding box center [258, 206] width 516 height 53
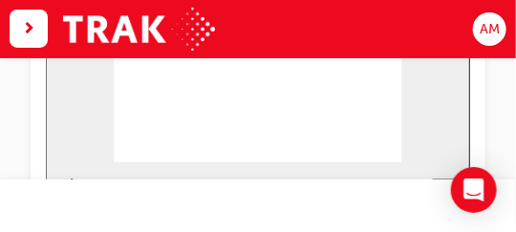
scroll to position [152, 0]
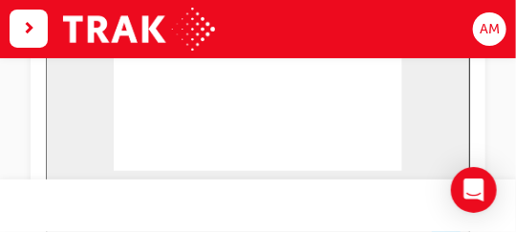
scroll to position [190, 0]
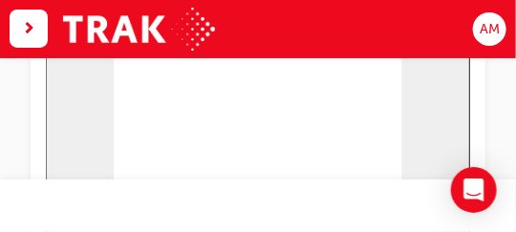
scroll to position [152, 0]
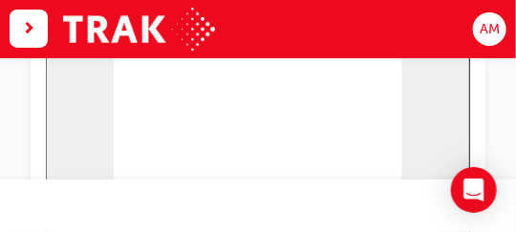
scroll to position [152, 0]
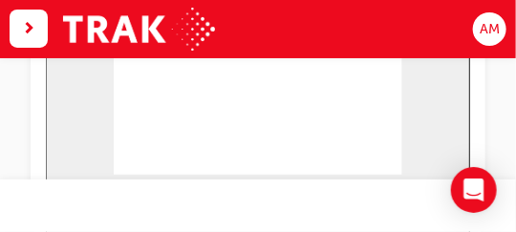
scroll to position [190, 0]
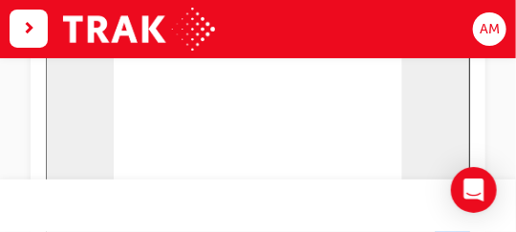
scroll to position [152, 0]
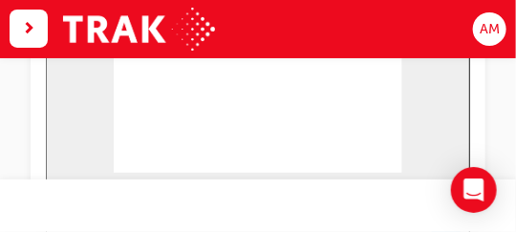
scroll to position [190, 0]
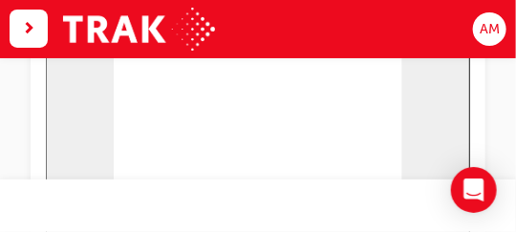
scroll to position [152, 0]
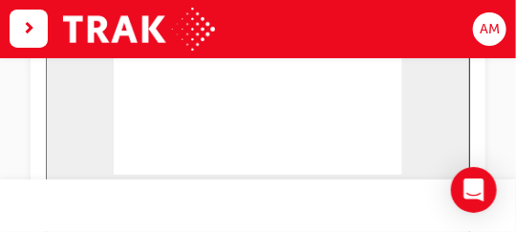
scroll to position [190, 0]
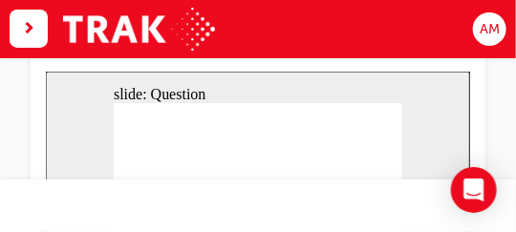
scroll to position [152, 0]
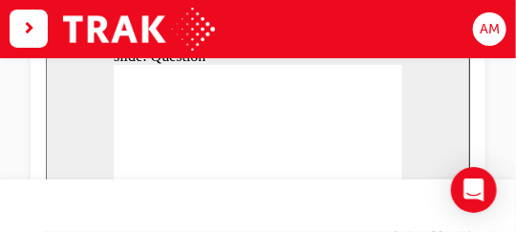
radio input "true"
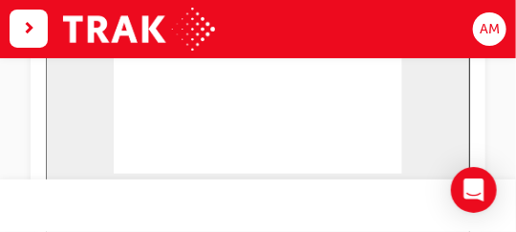
scroll to position [190, 0]
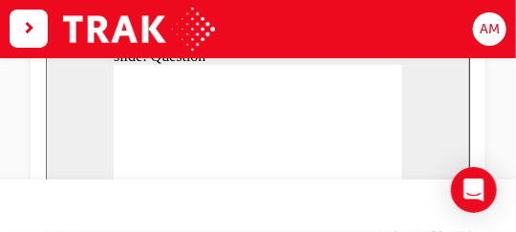
radio input "true"
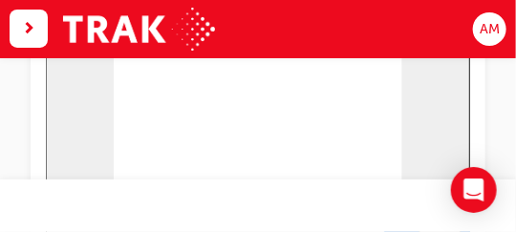
scroll to position [152, 0]
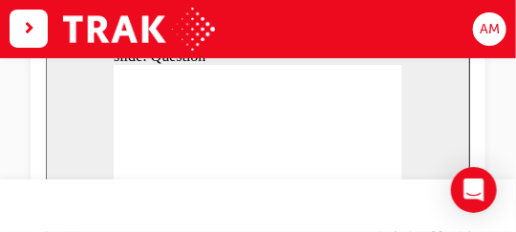
checkbox input "true"
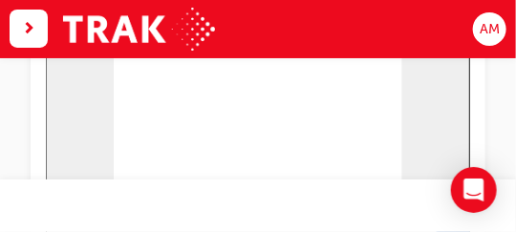
scroll to position [190, 0]
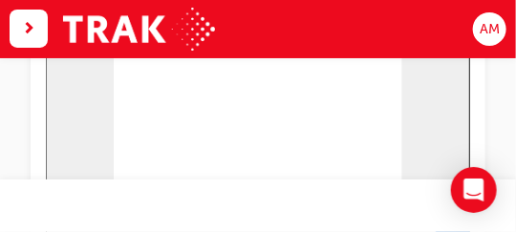
scroll to position [152, 0]
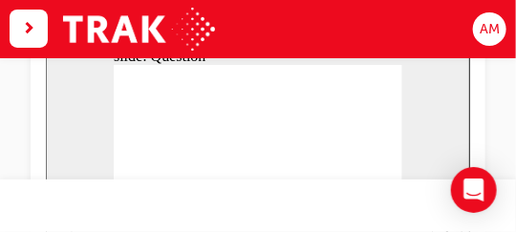
radio input "true"
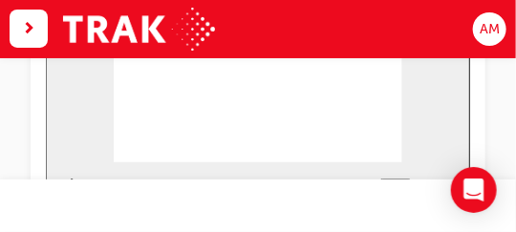
drag, startPoint x: 178, startPoint y: 80, endPoint x: 290, endPoint y: 129, distance: 121.9
drag, startPoint x: 332, startPoint y: 77, endPoint x: 214, endPoint y: 128, distance: 128.0
drag, startPoint x: 287, startPoint y: 80, endPoint x: 176, endPoint y: 129, distance: 121.1
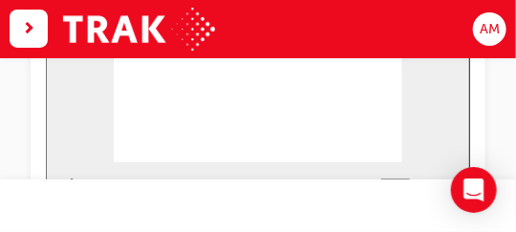
drag, startPoint x: 223, startPoint y: 69, endPoint x: 329, endPoint y: 118, distance: 116.7
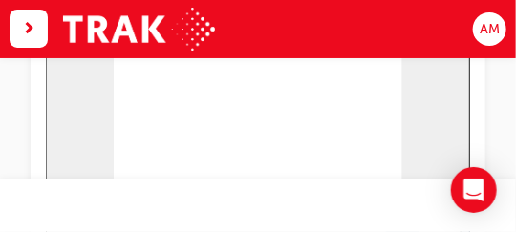
scroll to position [152, 0]
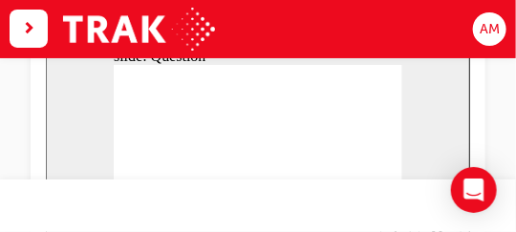
radio input "true"
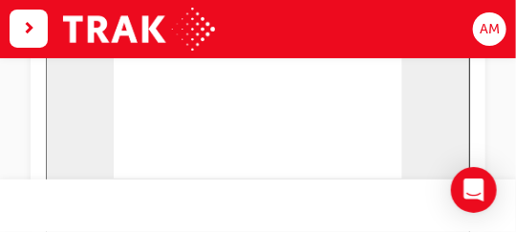
scroll to position [190, 0]
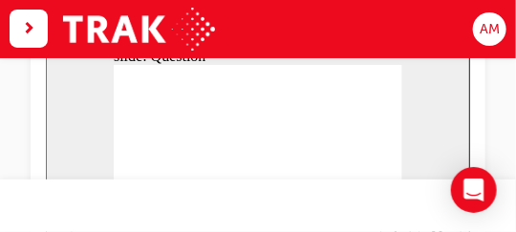
radio input "true"
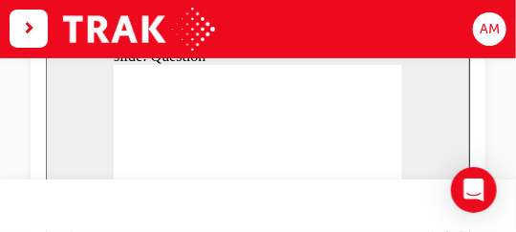
checkbox input "true"
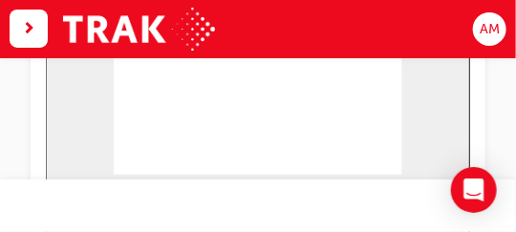
scroll to position [190, 0]
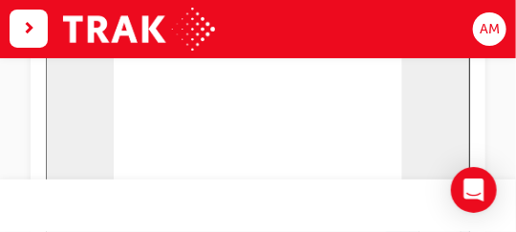
scroll to position [152, 0]
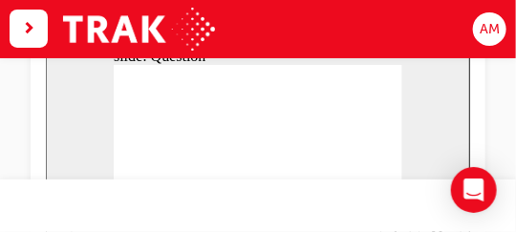
radio input "true"
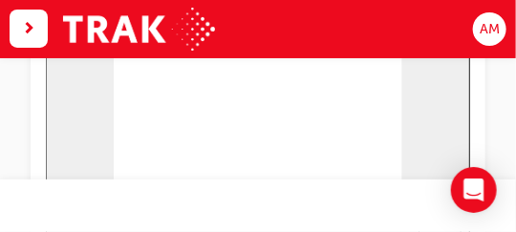
scroll to position [190, 0]
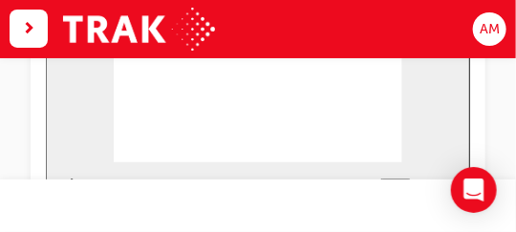
drag, startPoint x: 287, startPoint y: 73, endPoint x: 177, endPoint y: 122, distance: 120.6
drag, startPoint x: 343, startPoint y: 73, endPoint x: 228, endPoint y: 123, distance: 125.3
drag, startPoint x: 157, startPoint y: 73, endPoint x: 269, endPoint y: 121, distance: 122.8
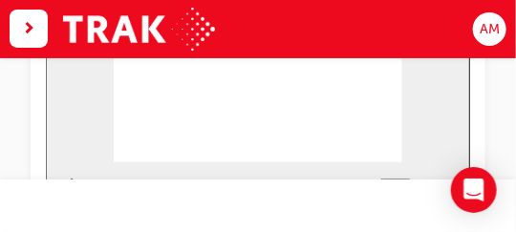
drag, startPoint x: 226, startPoint y: 81, endPoint x: 333, endPoint y: 131, distance: 117.1
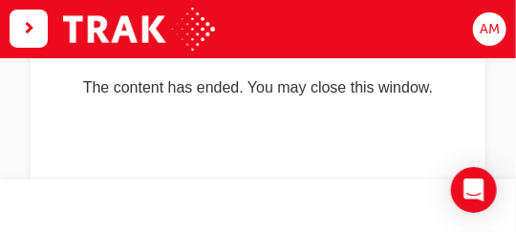
click at [32, 26] on span "next-icon" at bounding box center [28, 29] width 13 height 22
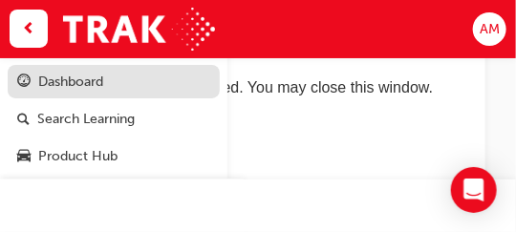
click at [60, 80] on div "Dashboard" at bounding box center [70, 82] width 65 height 20
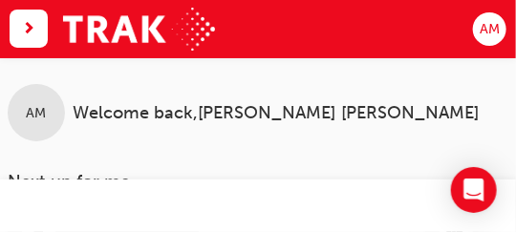
click at [27, 24] on span "next-icon" at bounding box center [28, 29] width 13 height 22
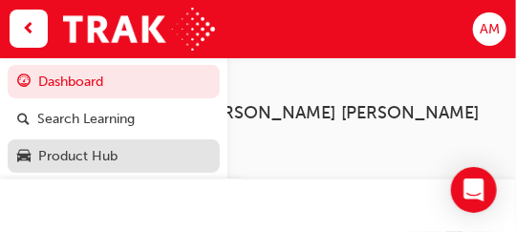
click at [49, 157] on div "Product Hub" at bounding box center [77, 156] width 79 height 20
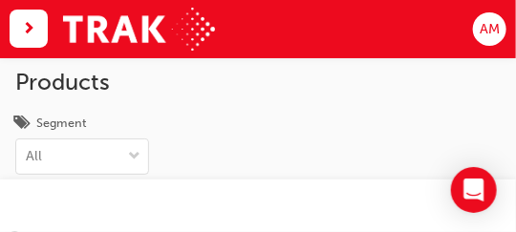
click at [28, 26] on span "next-icon" at bounding box center [28, 29] width 13 height 22
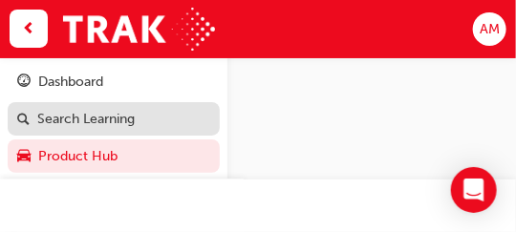
click at [62, 116] on div "Search Learning" at bounding box center [85, 119] width 97 height 20
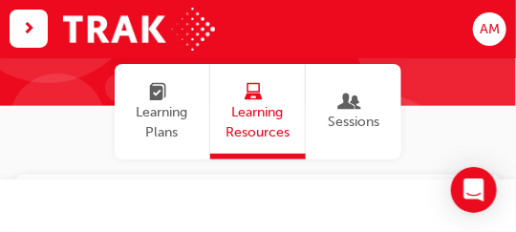
scroll to position [76, 0]
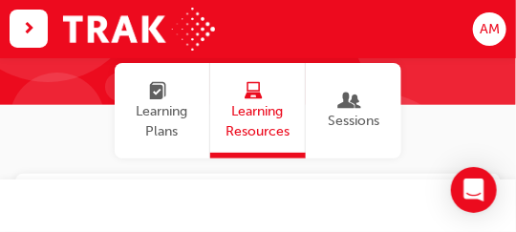
click at [155, 92] on span "Learning Plans" at bounding box center [158, 91] width 72 height 20
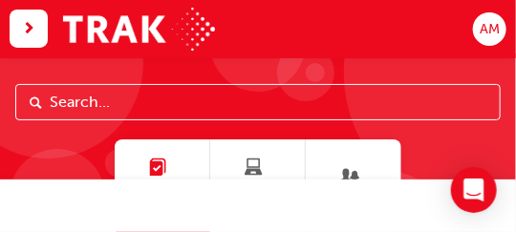
click at [27, 25] on span "next-icon" at bounding box center [28, 29] width 13 height 22
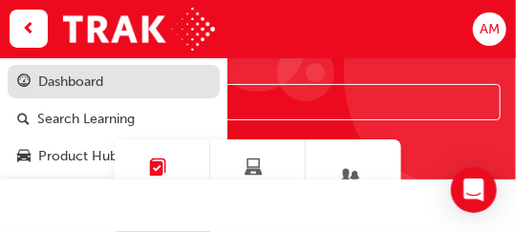
click at [47, 82] on div "Dashboard" at bounding box center [70, 82] width 65 height 20
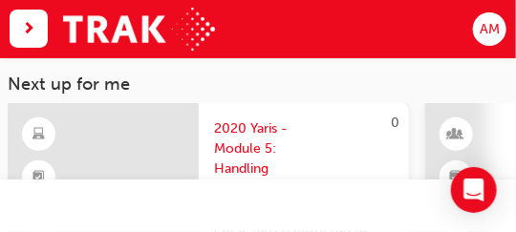
scroll to position [115, 0]
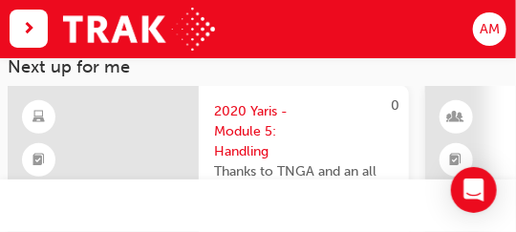
click at [240, 129] on span "2020 Yaris - Module 5: Handling" at bounding box center [304, 131] width 180 height 60
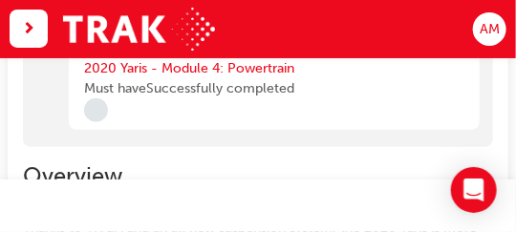
scroll to position [191, 0]
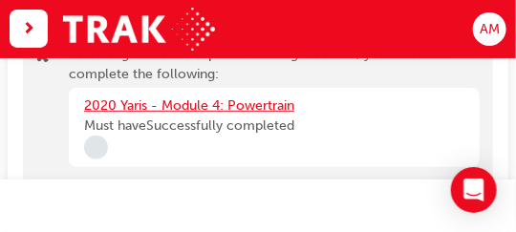
click at [201, 107] on link "2020 Yaris - Module 4: Powertrain" at bounding box center [189, 105] width 210 height 16
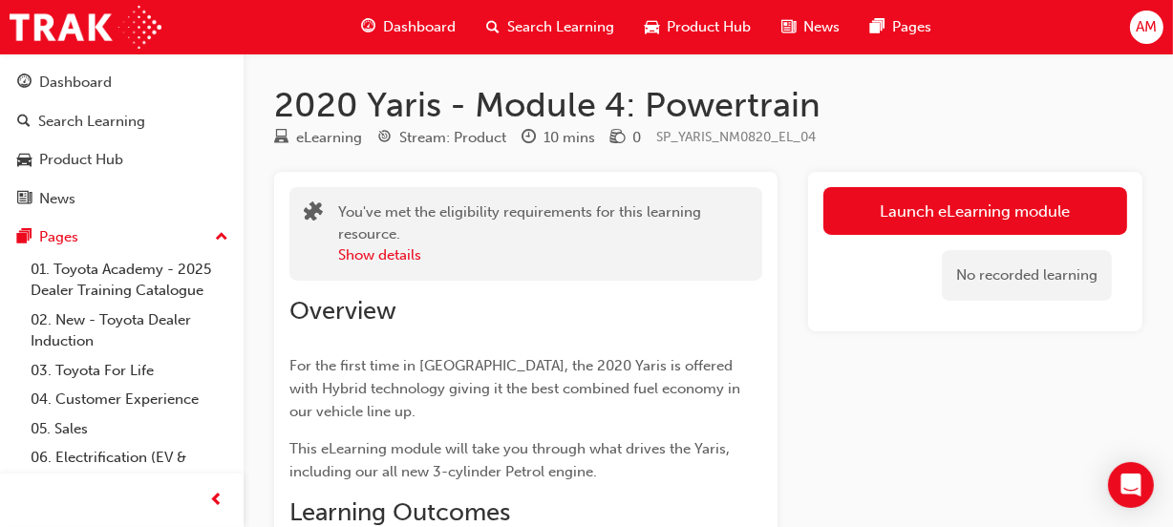
drag, startPoint x: 367, startPoint y: 8, endPoint x: 773, endPoint y: 324, distance: 514.7
click at [57, 82] on div "Dashboard" at bounding box center [75, 83] width 73 height 22
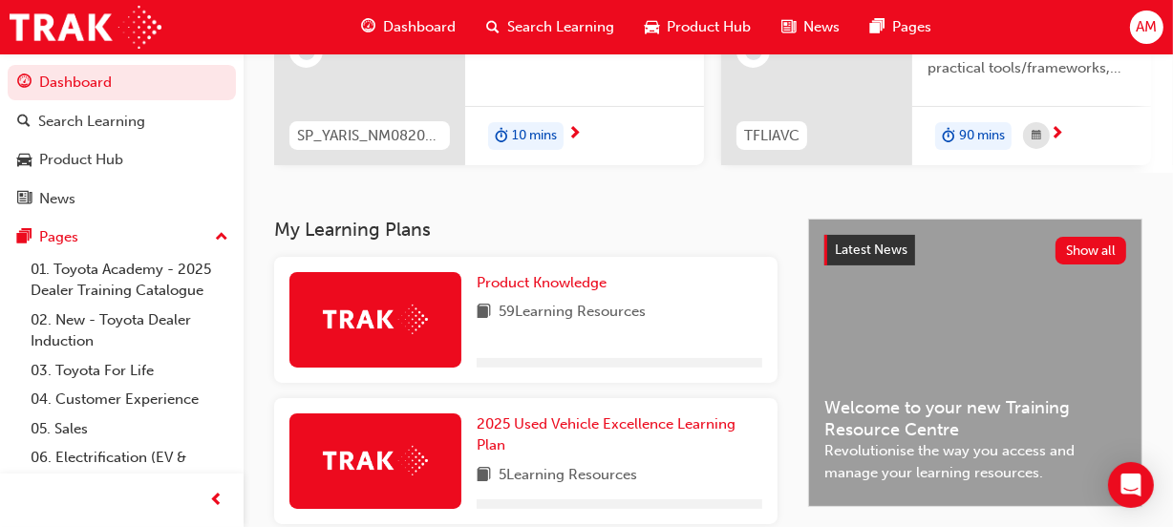
scroll to position [347, 0]
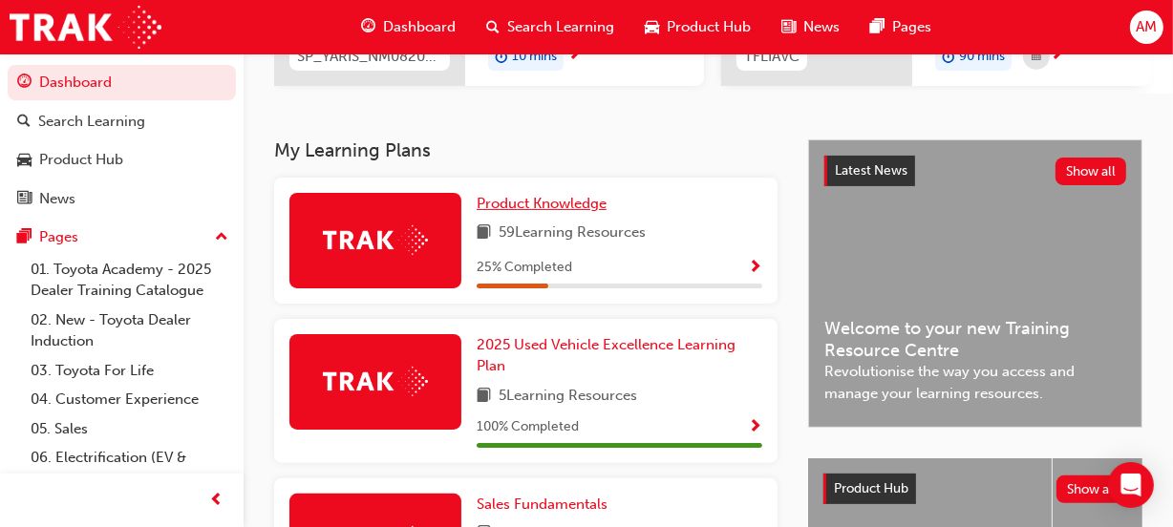
click at [549, 207] on span "Product Knowledge" at bounding box center [542, 203] width 130 height 17
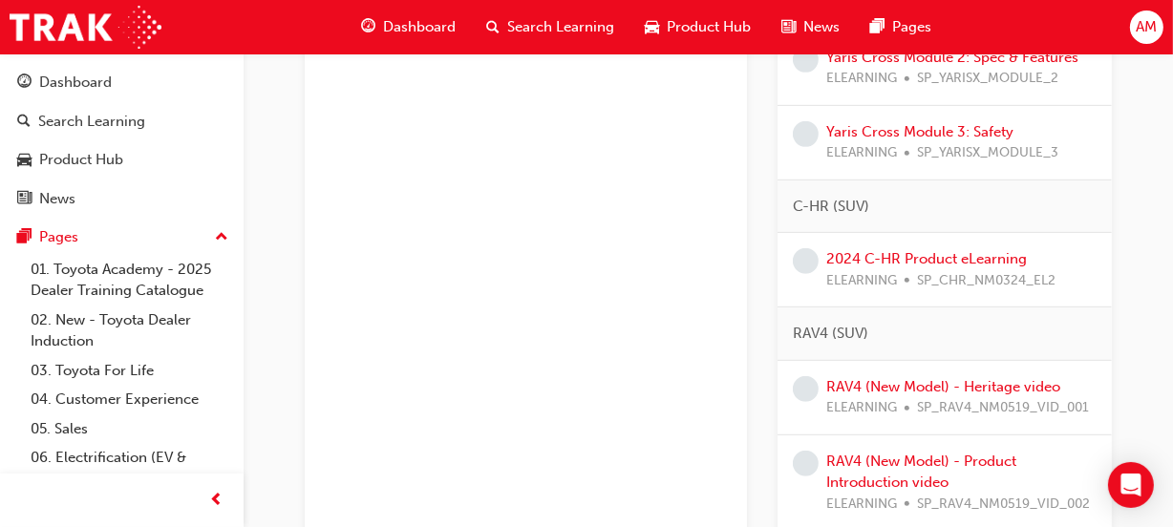
scroll to position [869, 0]
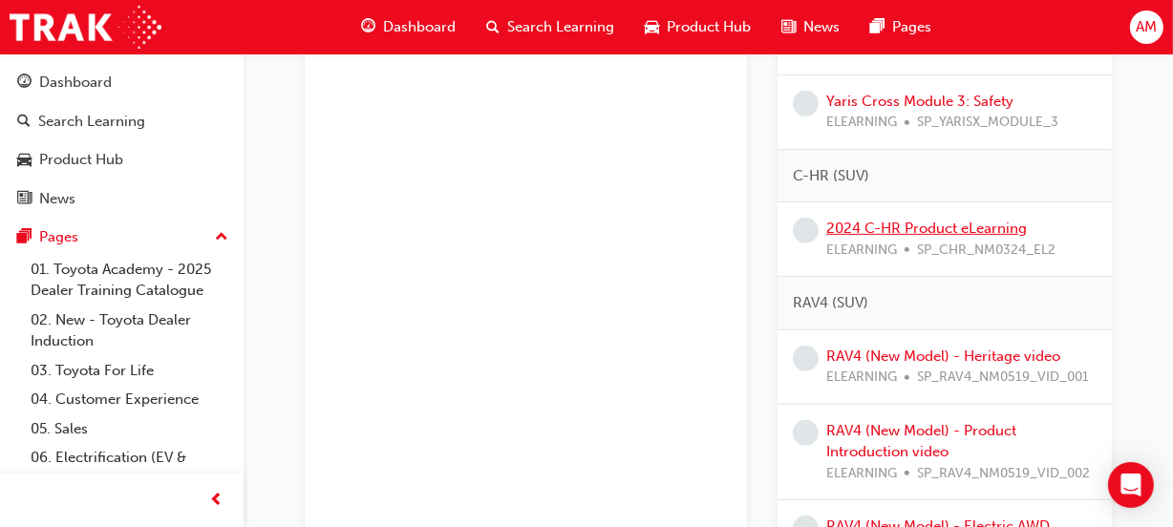
click at [869, 227] on link "2024 C-HR Product eLearning" at bounding box center [926, 228] width 201 height 17
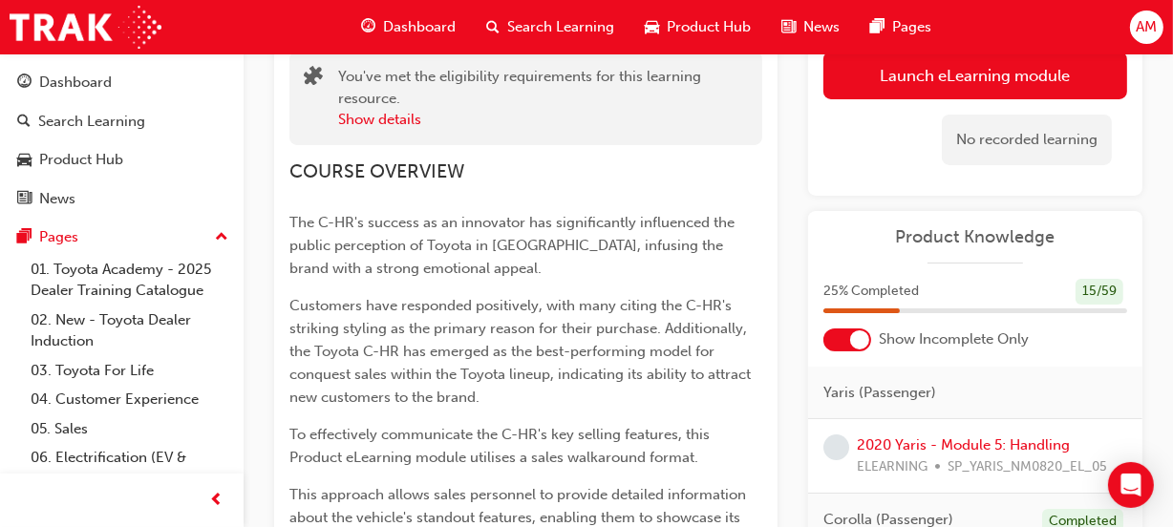
scroll to position [129, 0]
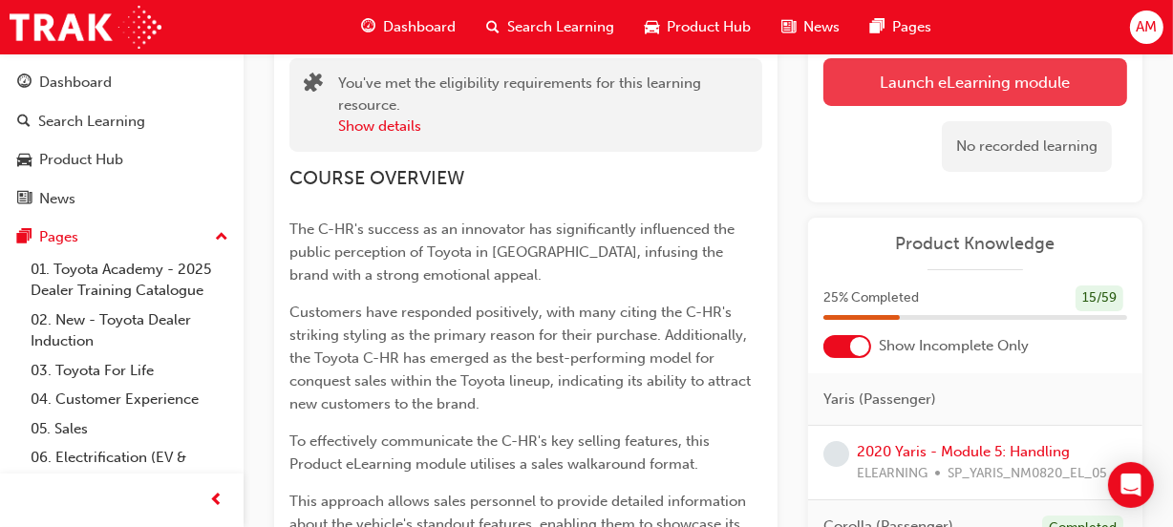
click at [869, 80] on link "Launch eLearning module" at bounding box center [976, 82] width 304 height 48
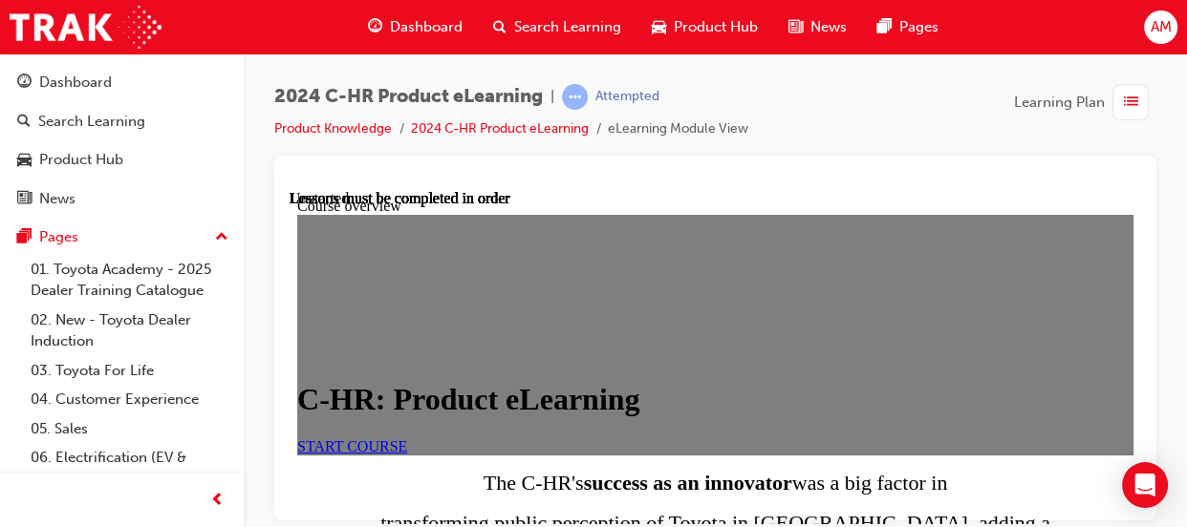
scroll to position [173, 0]
click at [407, 386] on span "START COURSE" at bounding box center [352, 446] width 110 height 16
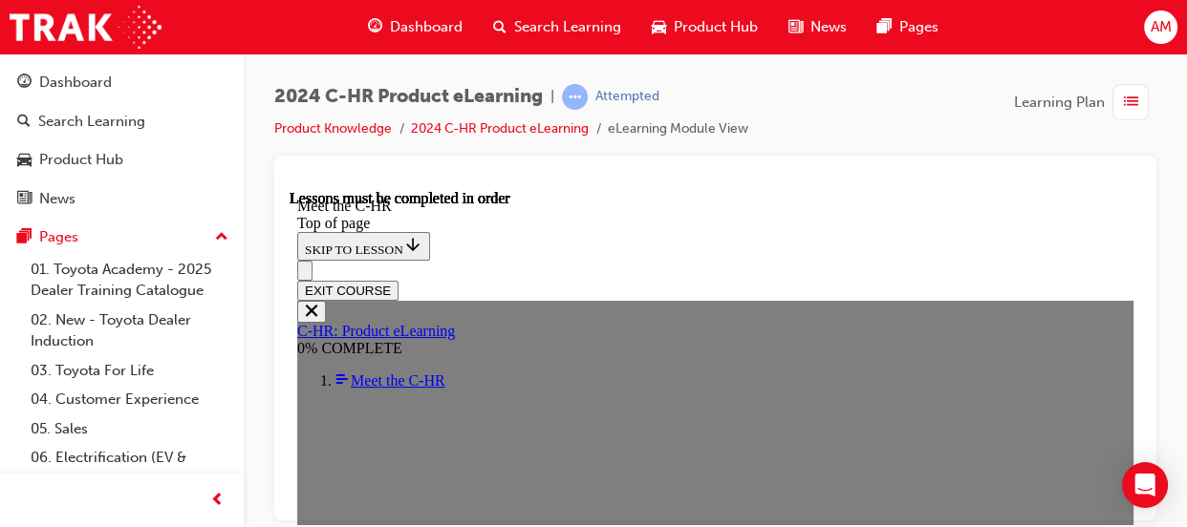
scroll to position [414, 0]
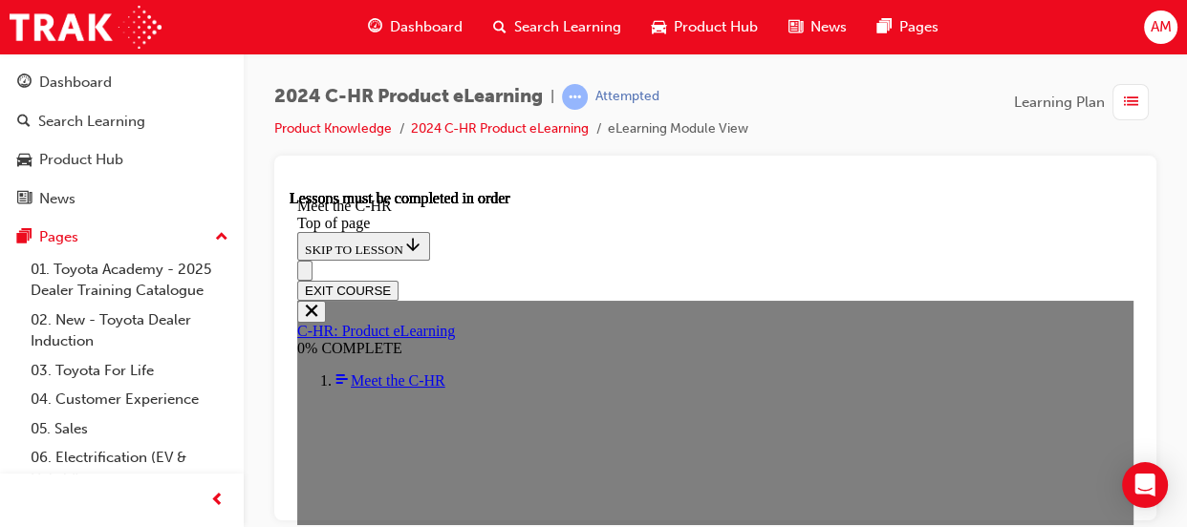
scroll to position [501, 0]
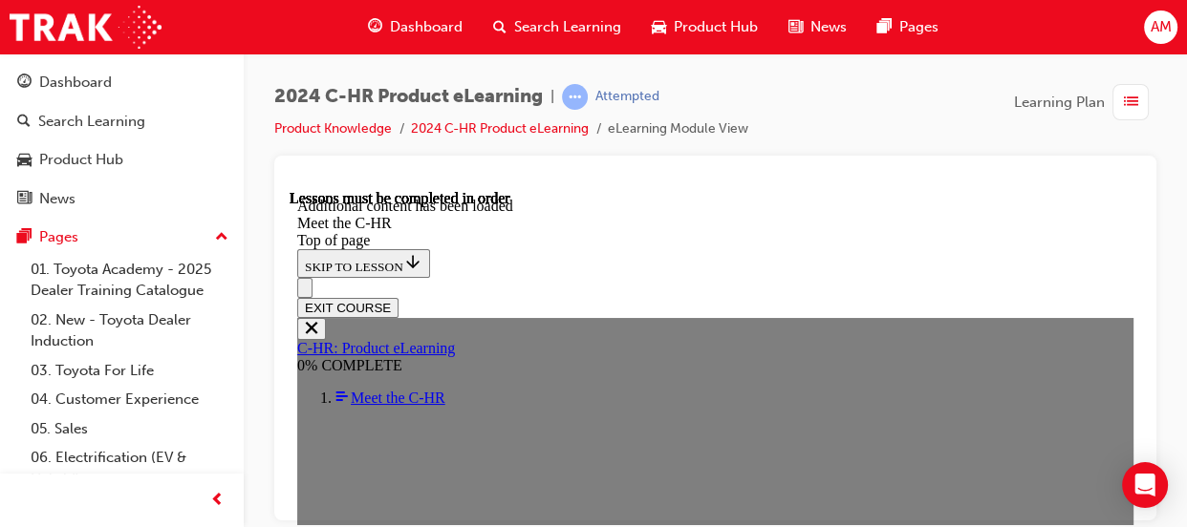
scroll to position [4347, 0]
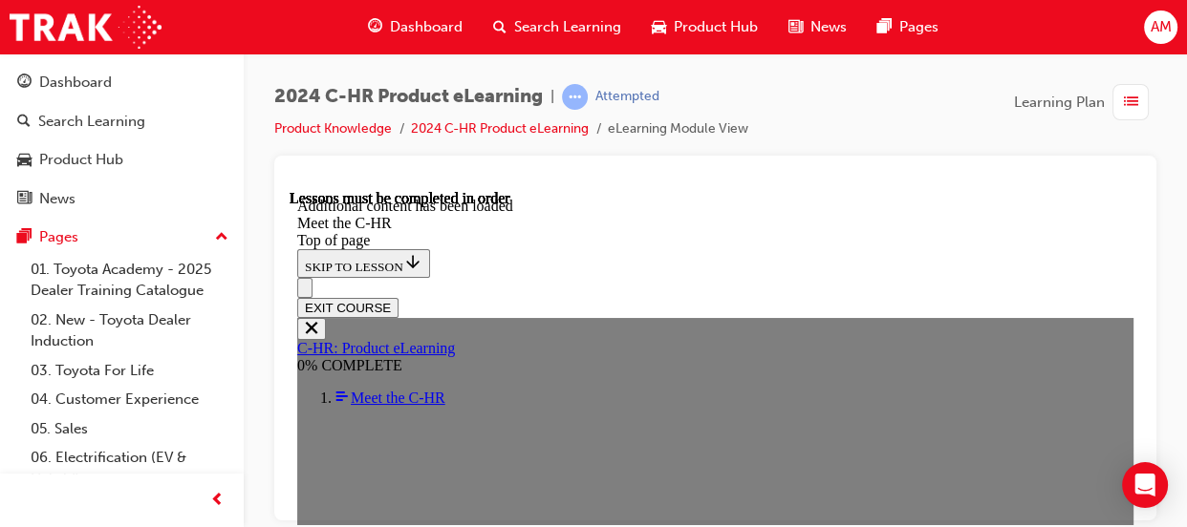
scroll to position [5261, 0]
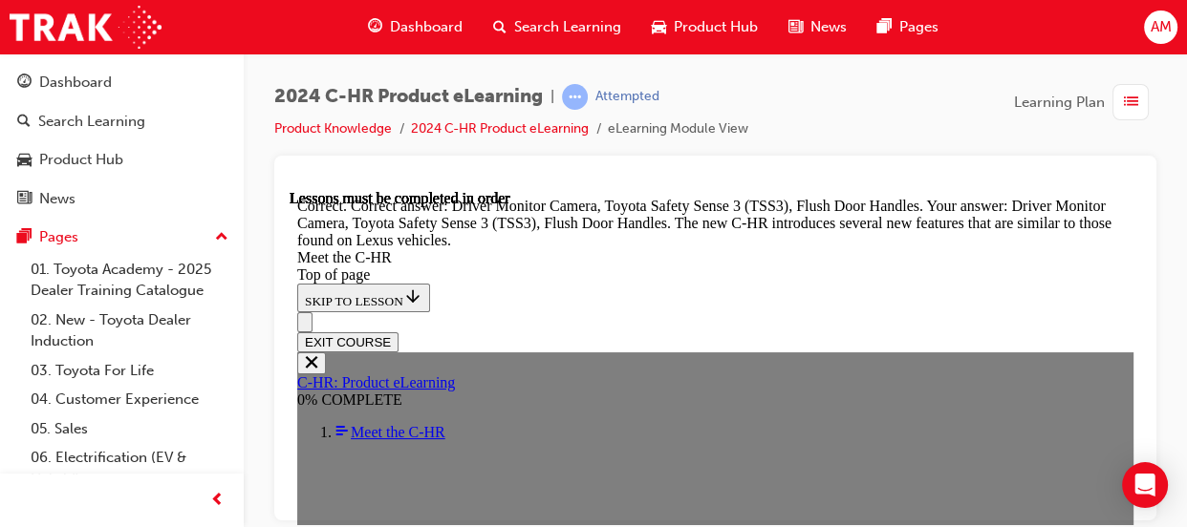
scroll to position [5698, 0]
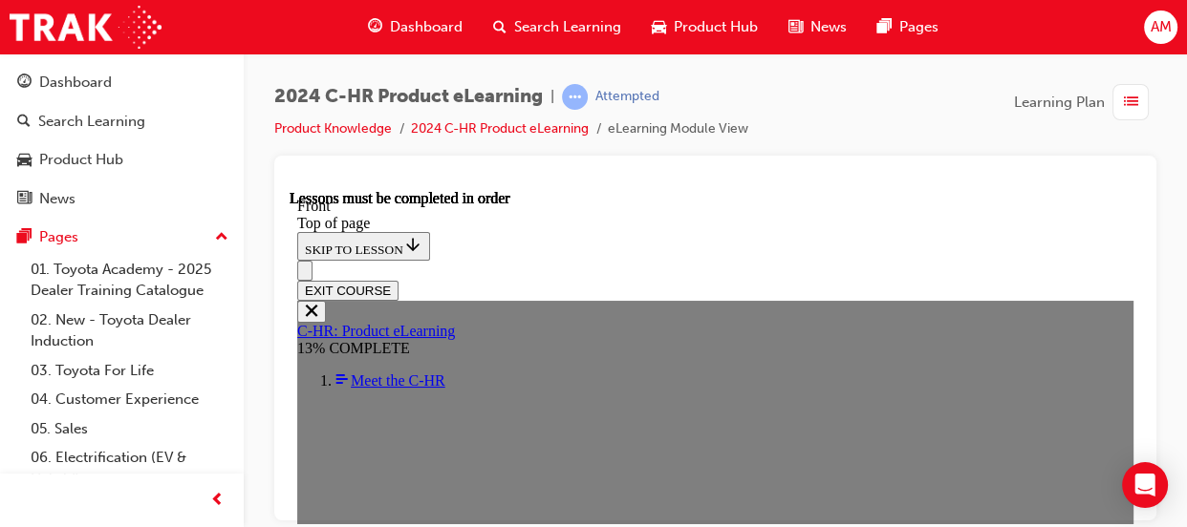
scroll to position [501, 0]
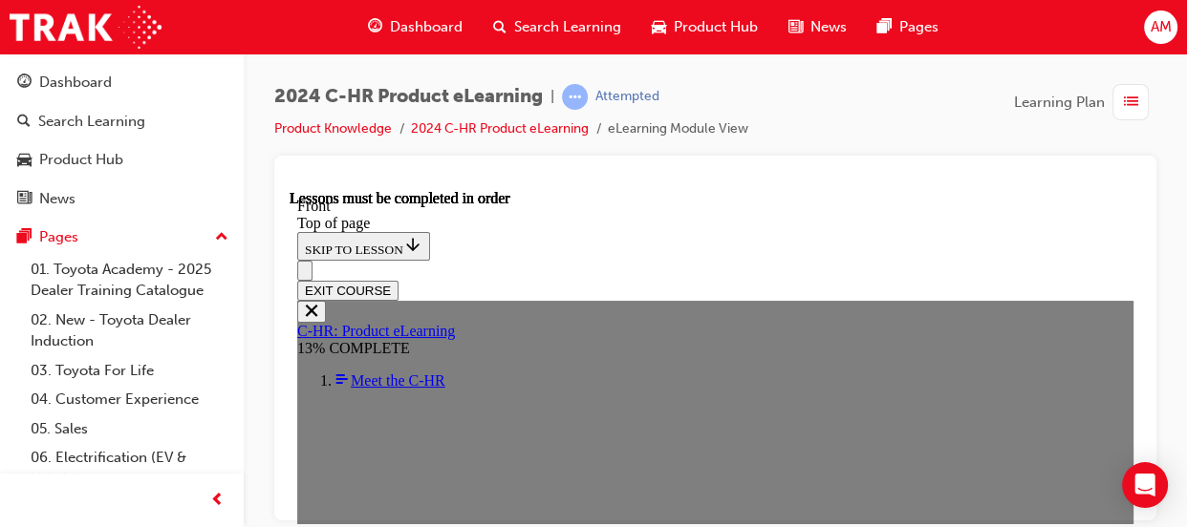
scroll to position [882, 0]
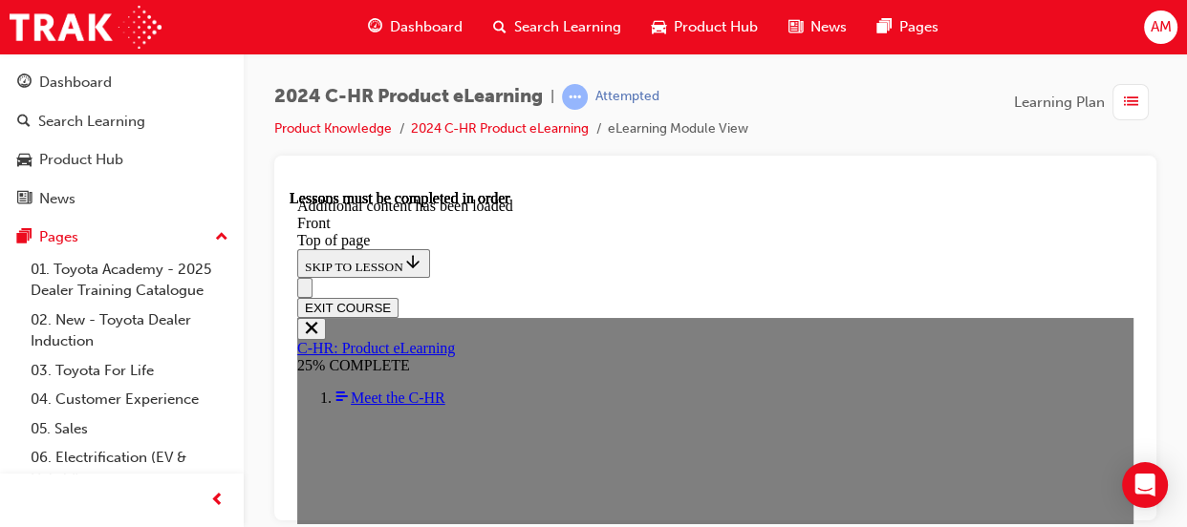
scroll to position [1706, 0]
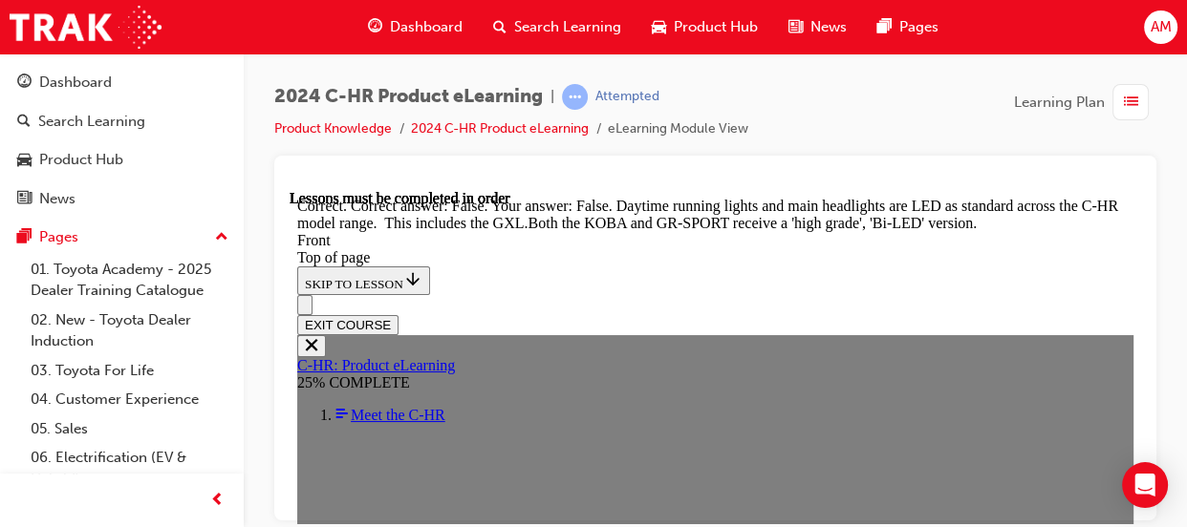
scroll to position [2230, 0]
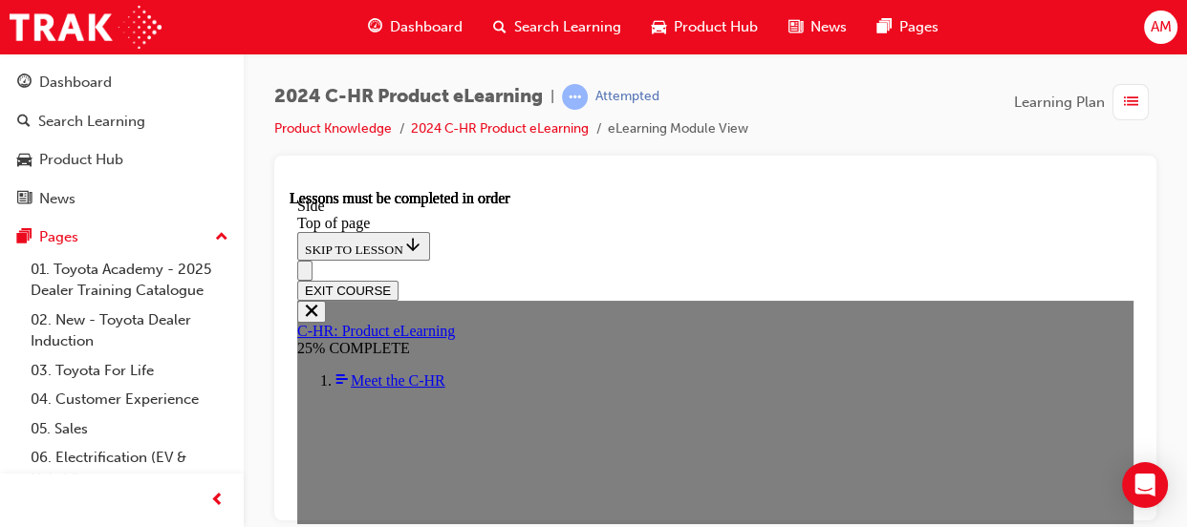
scroll to position [501, 0]
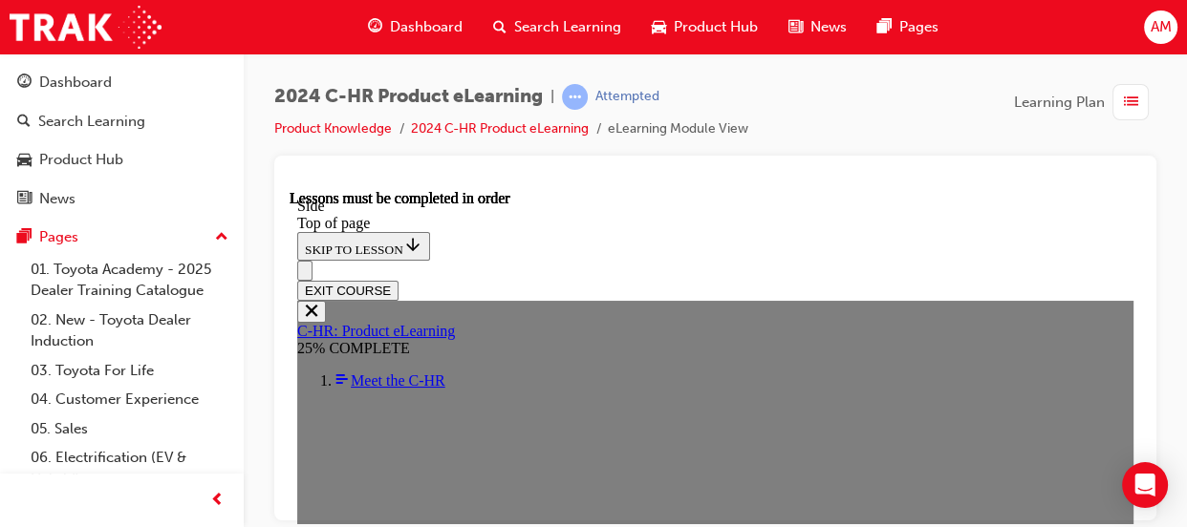
scroll to position [367, 0]
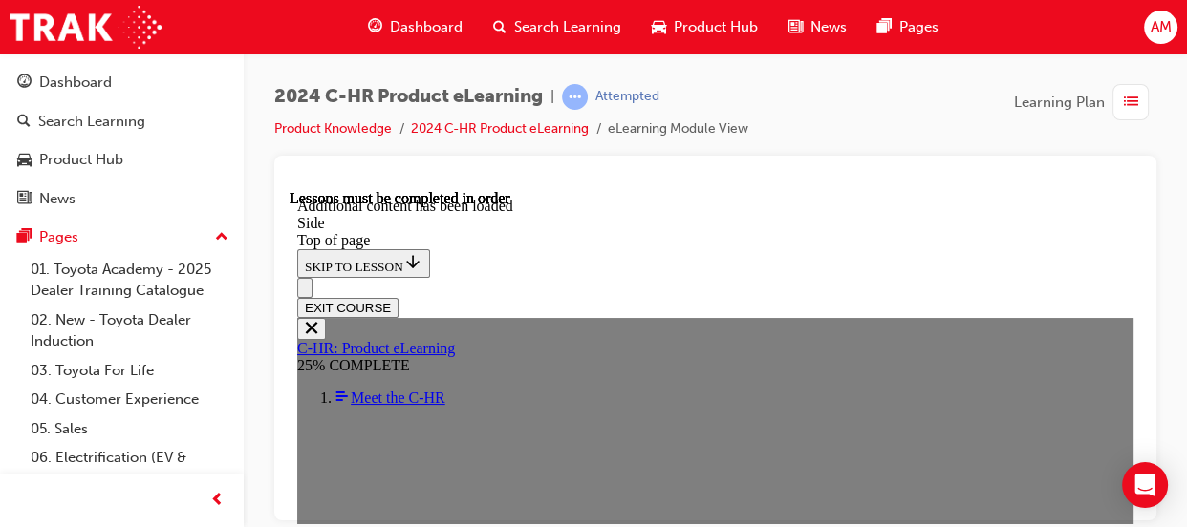
scroll to position [1092, 0]
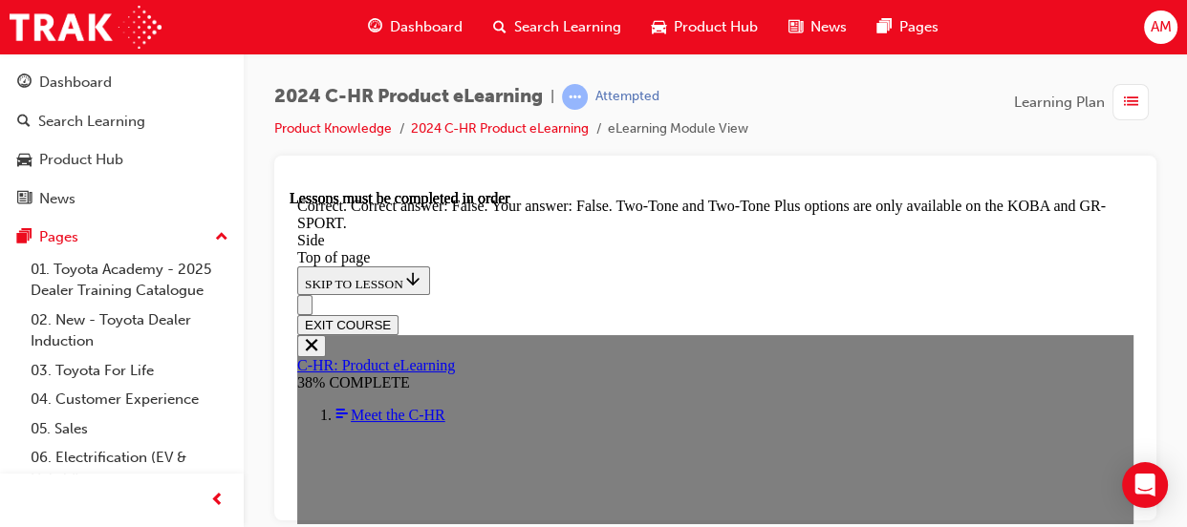
scroll to position [1899, 0]
drag, startPoint x: 470, startPoint y: 264, endPoint x: 495, endPoint y: 300, distance: 44.0
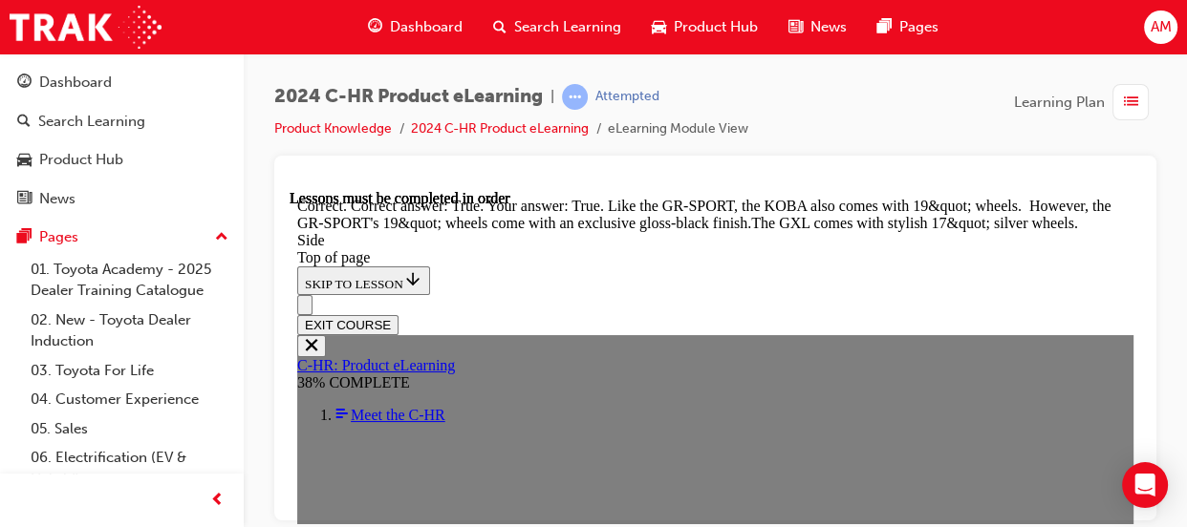
scroll to position [2446, 0]
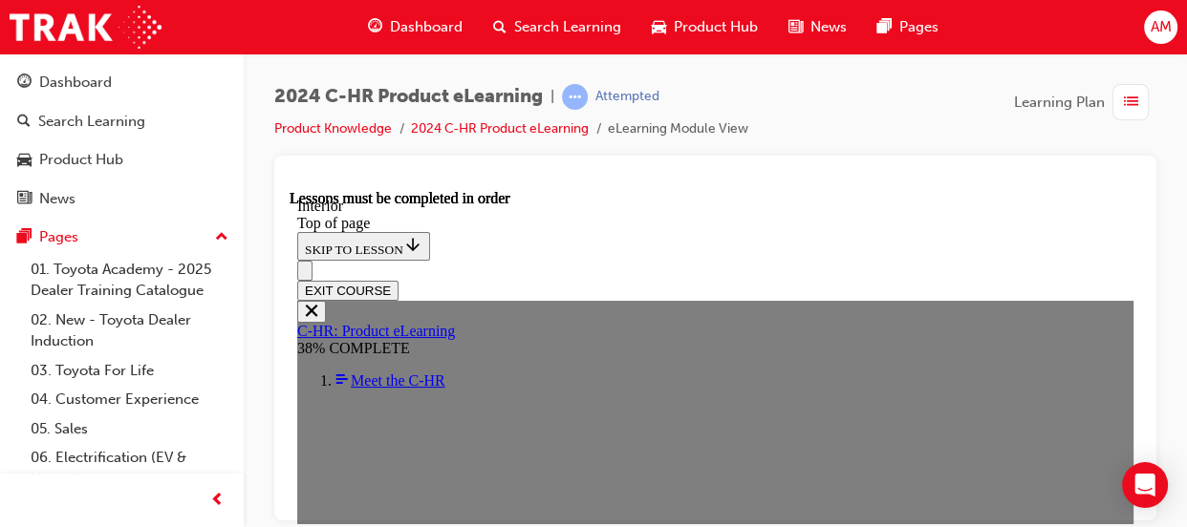
scroll to position [588, 0]
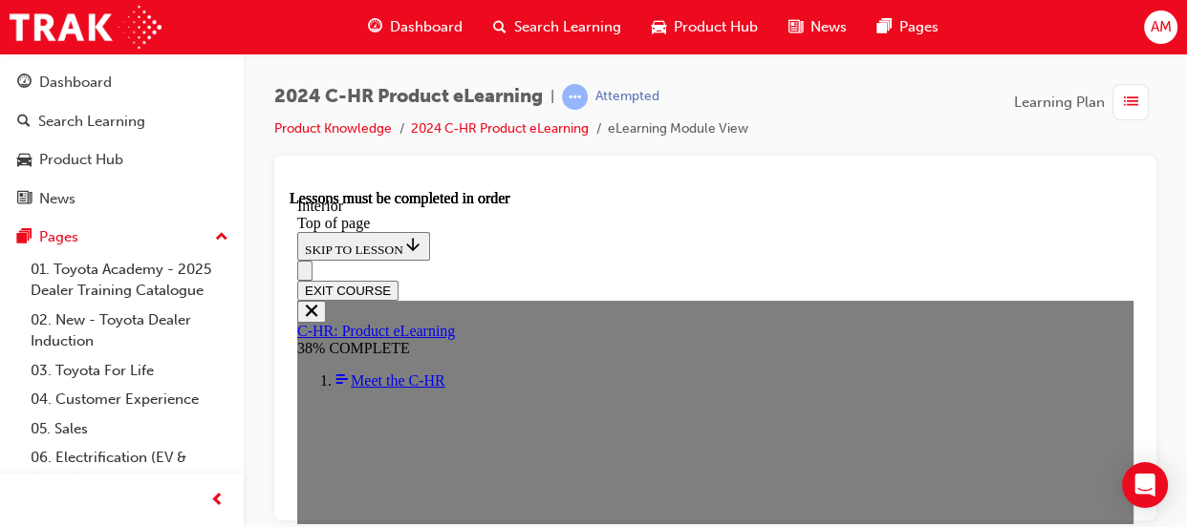
click at [869, 280] on div "EXIT COURSE" at bounding box center [715, 290] width 836 height 20
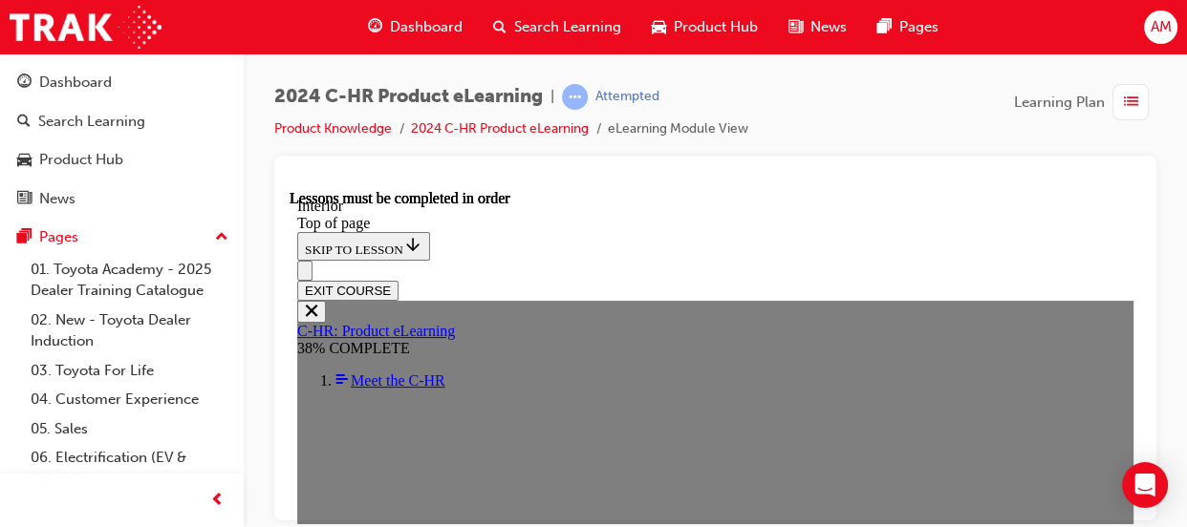
scroll to position [0, 0]
click at [869, 280] on div "EXIT COURSE" at bounding box center [715, 290] width 836 height 20
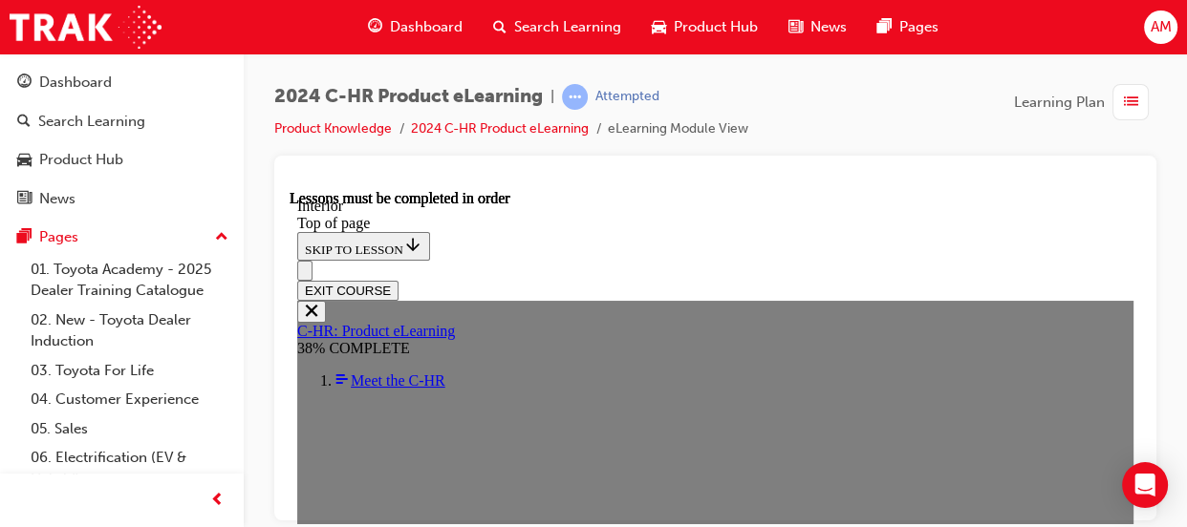
scroll to position [468, 0]
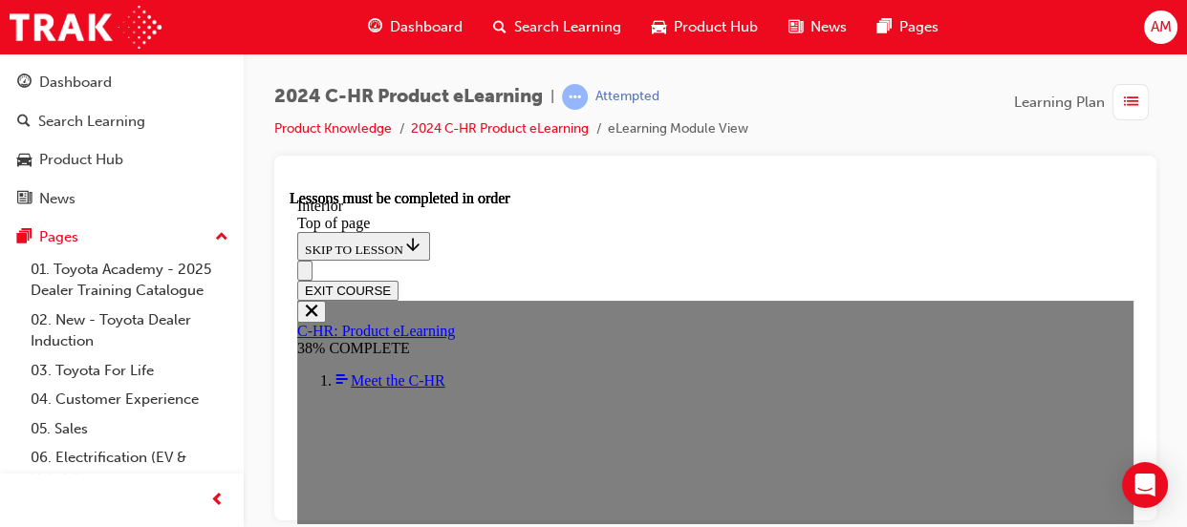
scroll to position [425, 0]
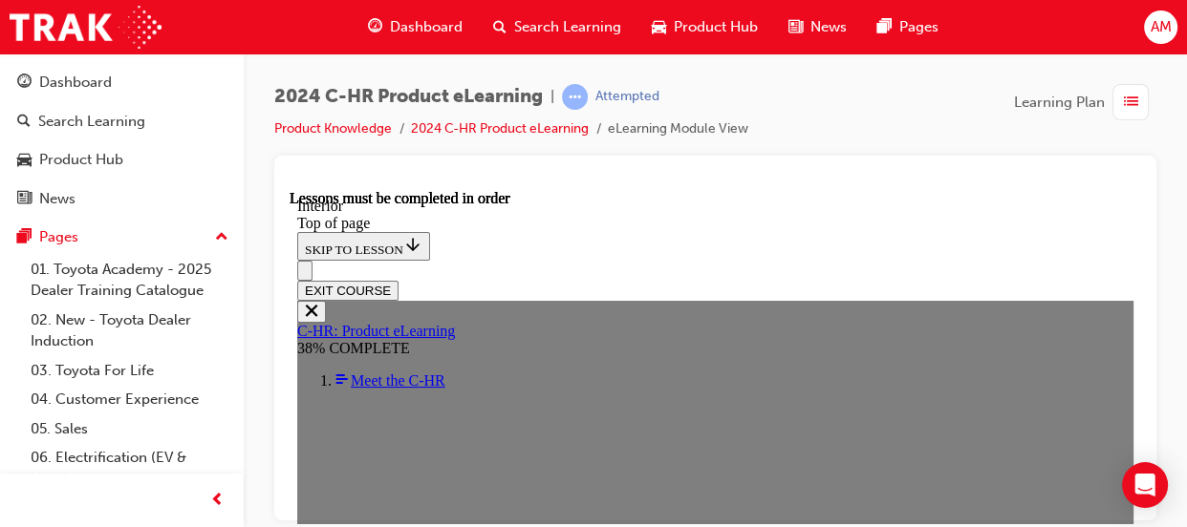
drag, startPoint x: 967, startPoint y: 322, endPoint x: 862, endPoint y: 381, distance: 120.6
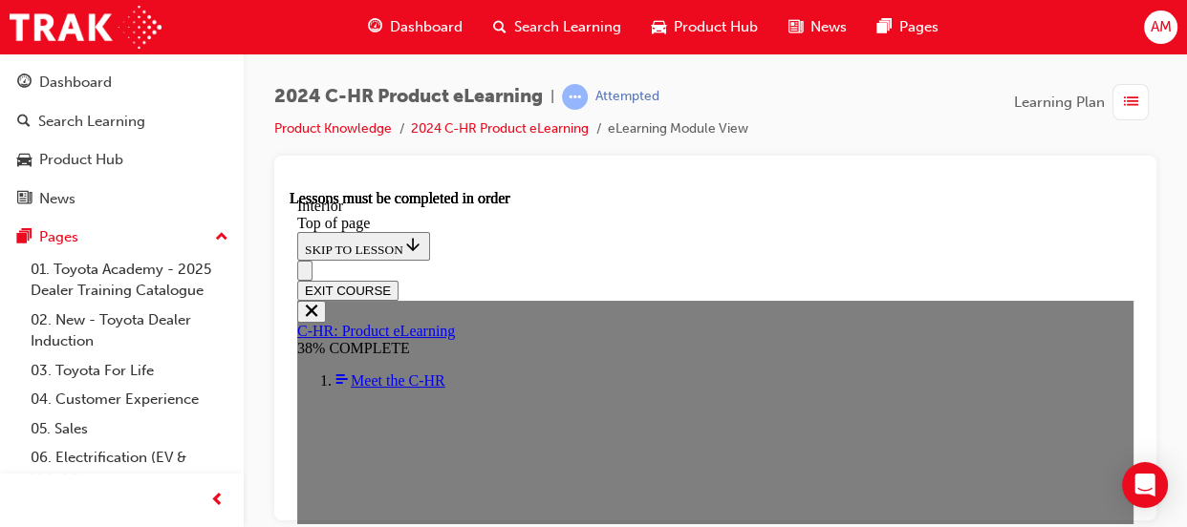
scroll to position [853, 0]
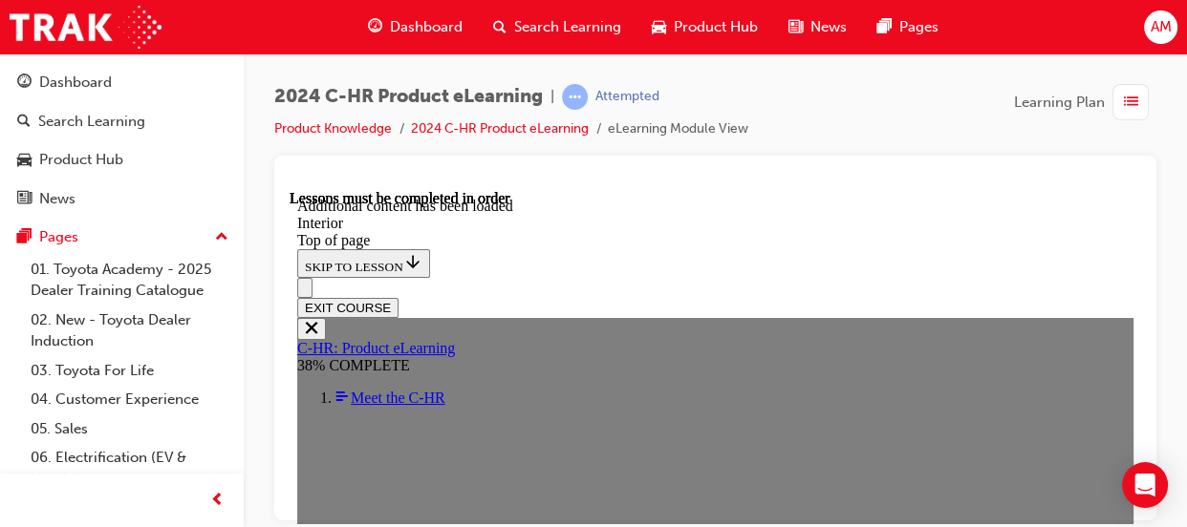
scroll to position [1807, 0]
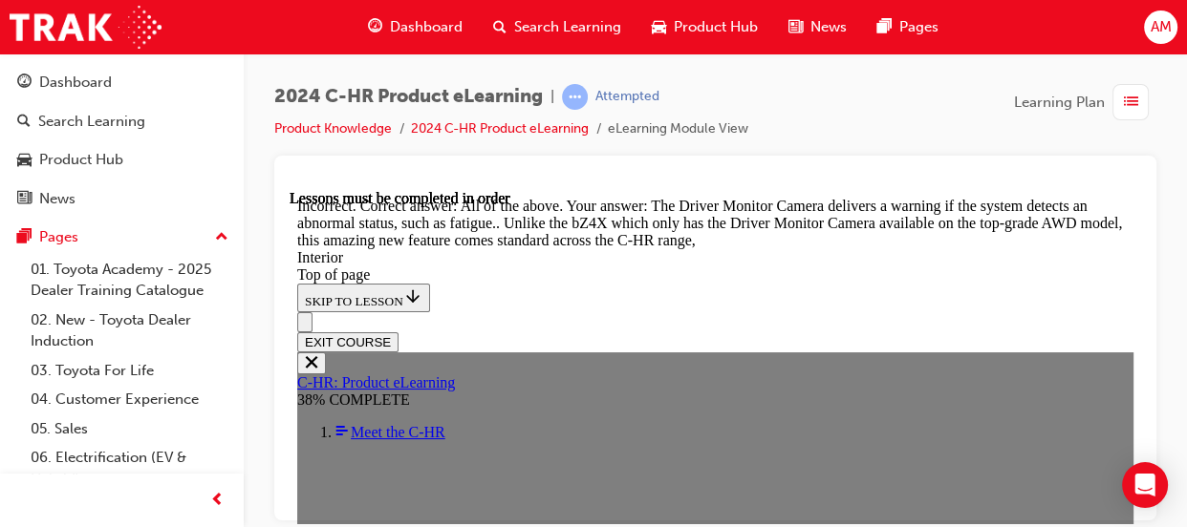
scroll to position [2415, 0]
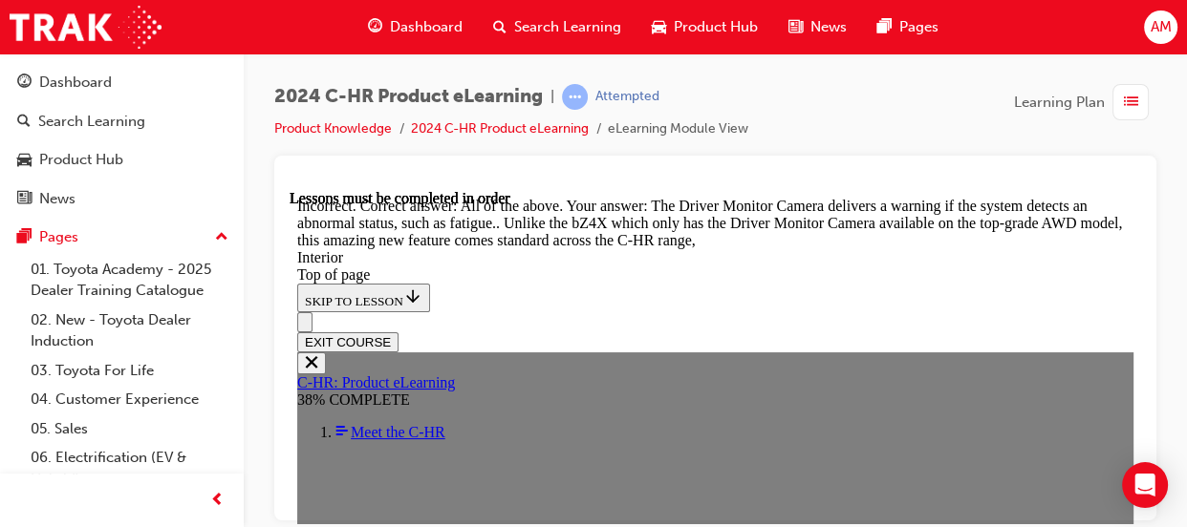
scroll to position [2048, 0]
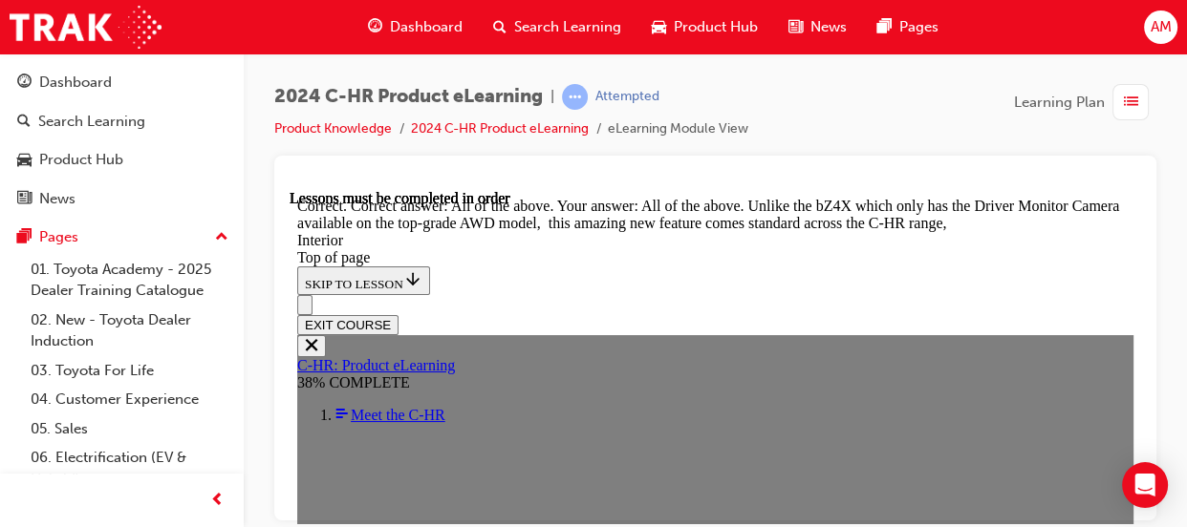
scroll to position [2752, 0]
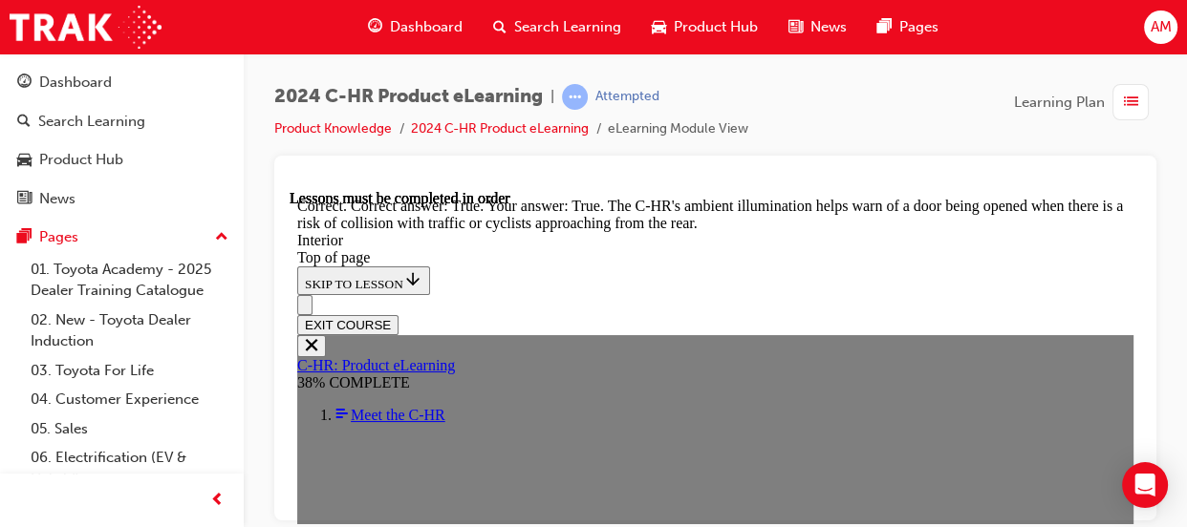
scroll to position [3325, 0]
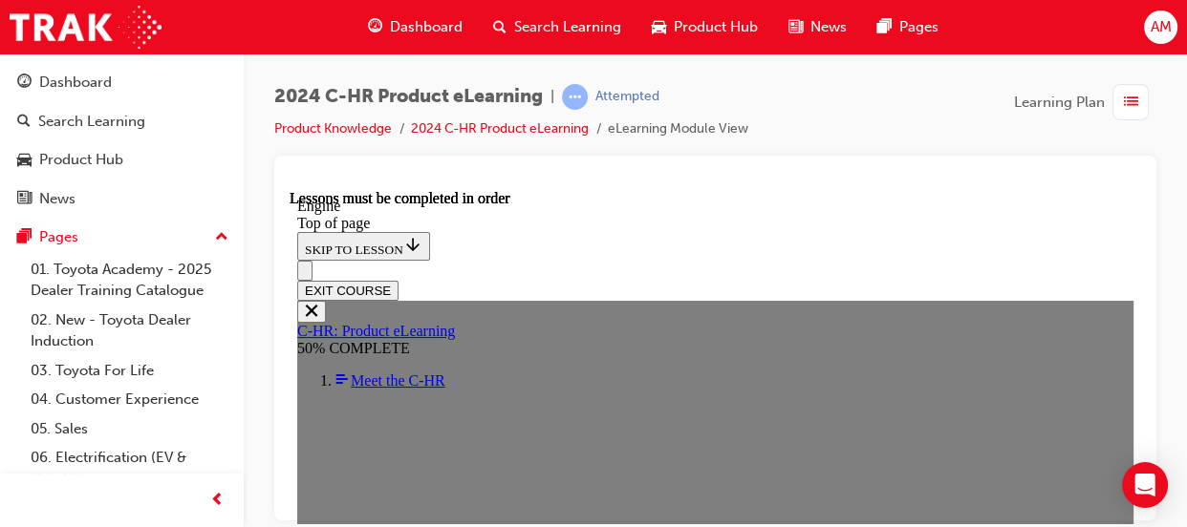
scroll to position [1447, 0]
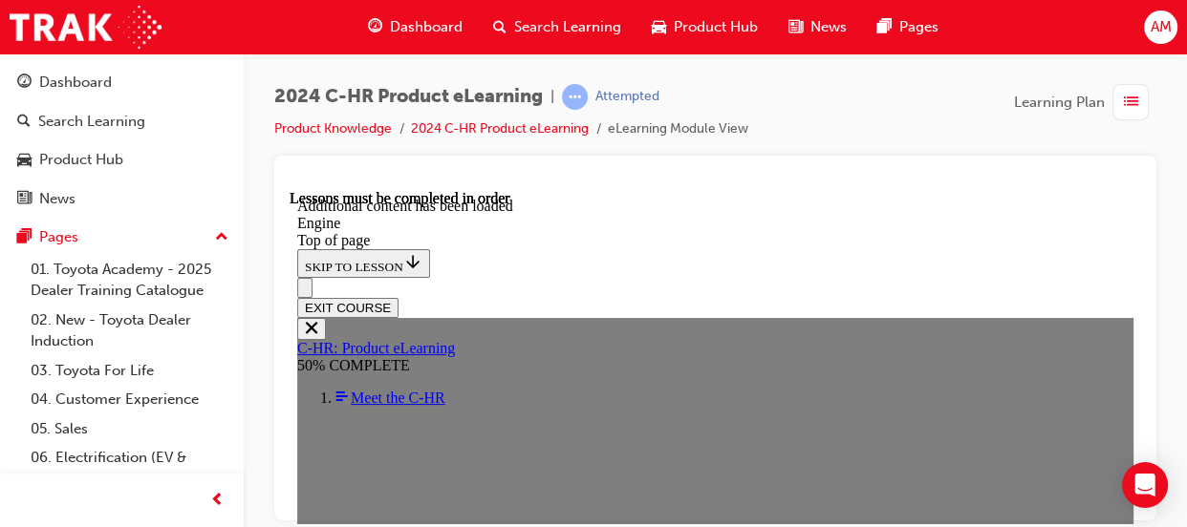
scroll to position [3226, 0]
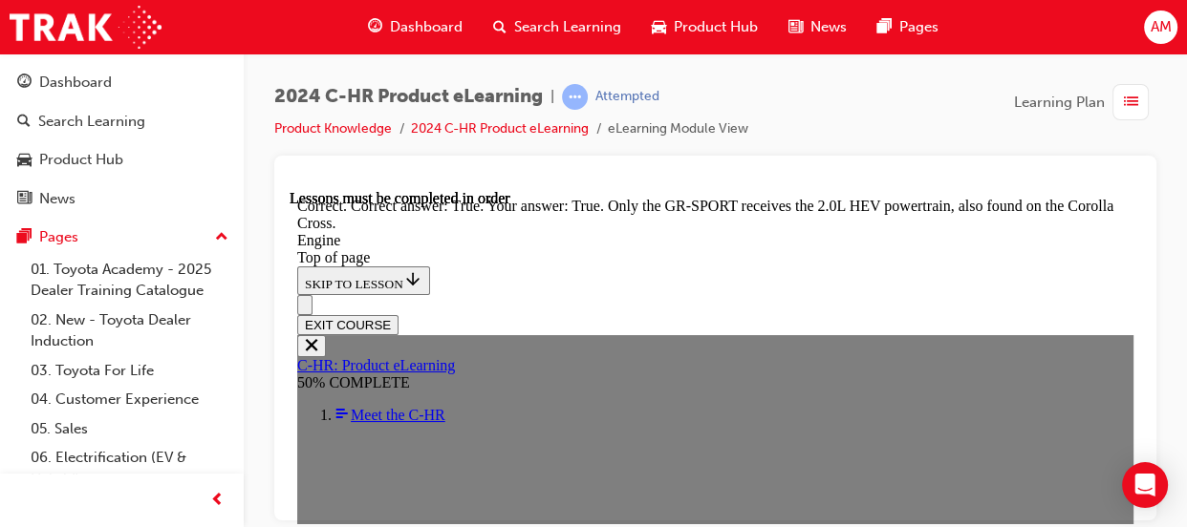
scroll to position [4118, 0]
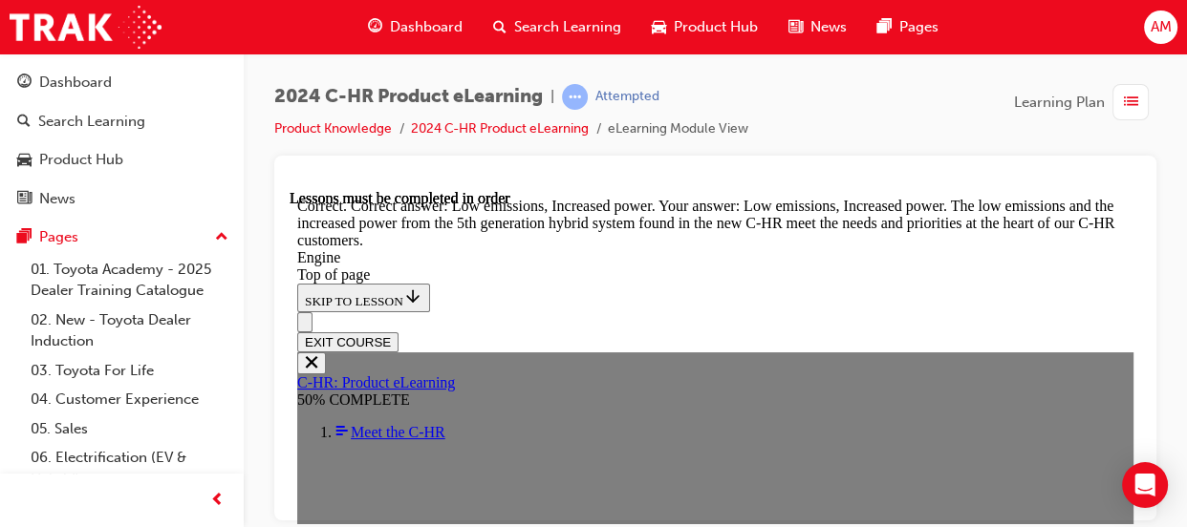
scroll to position [5421, 0]
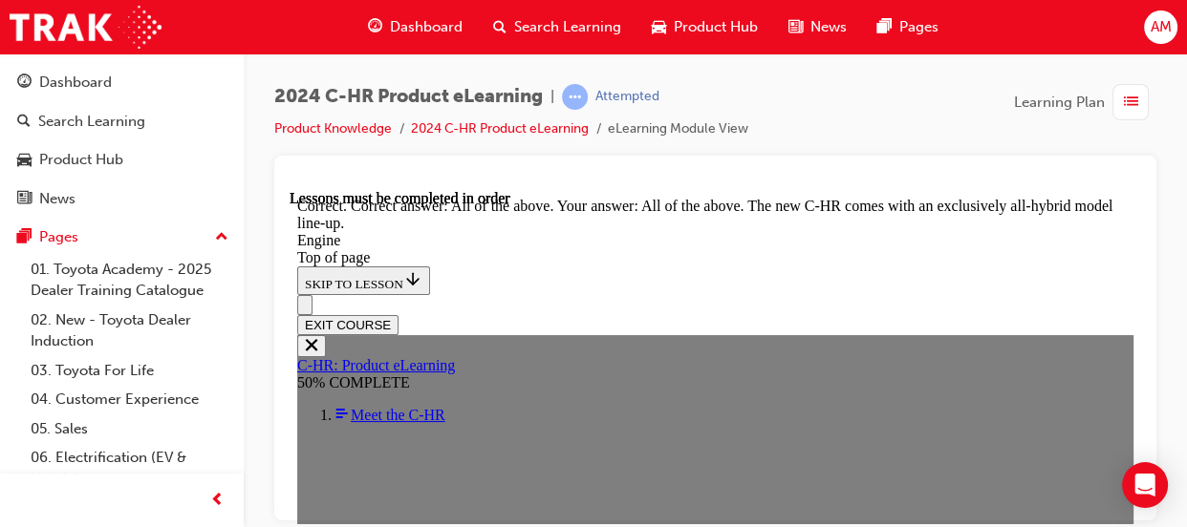
scroll to position [6033, 0]
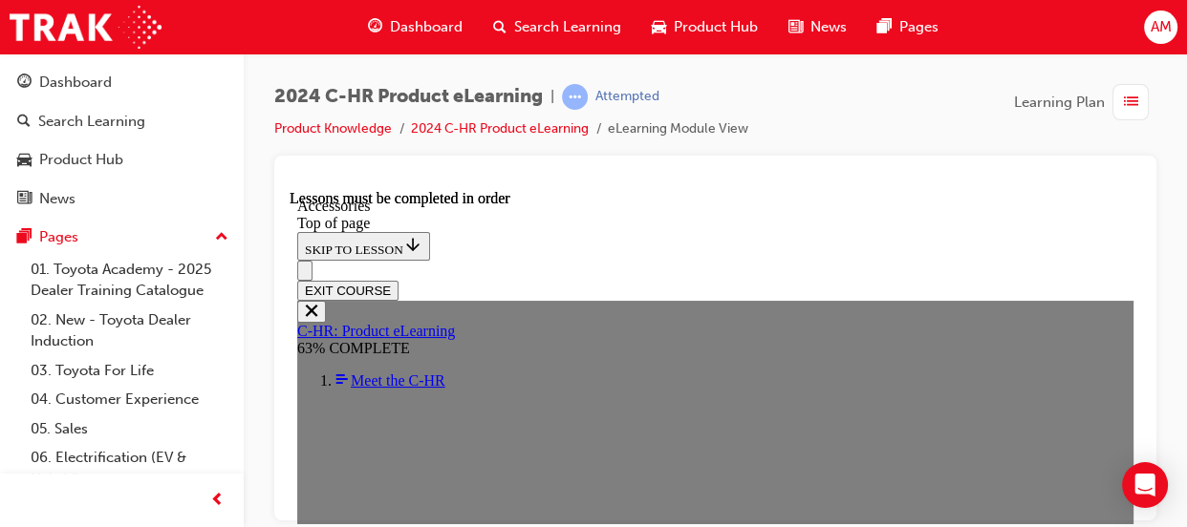
scroll to position [809, 0]
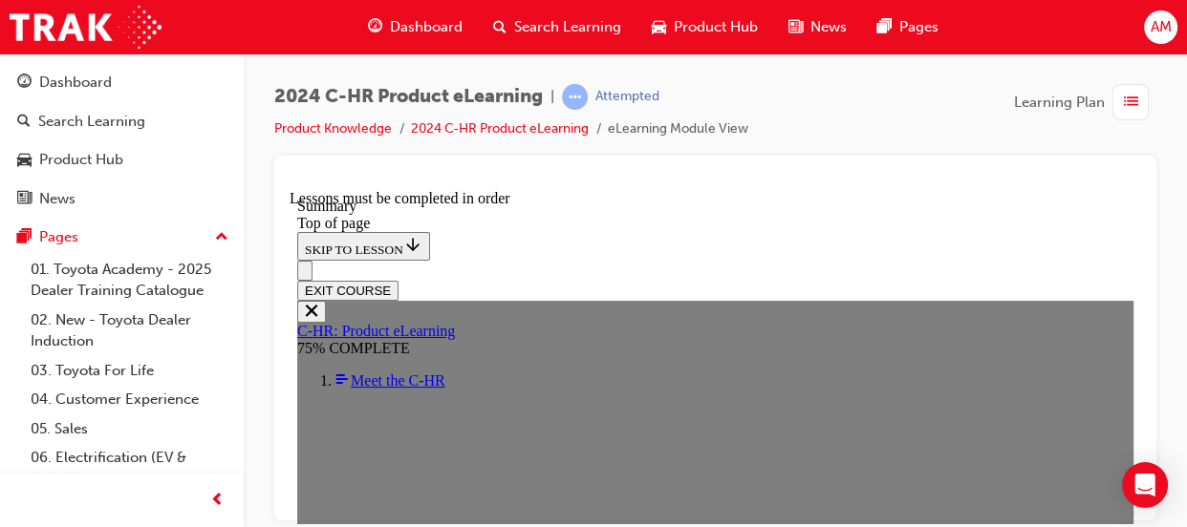
scroll to position [1517, 0]
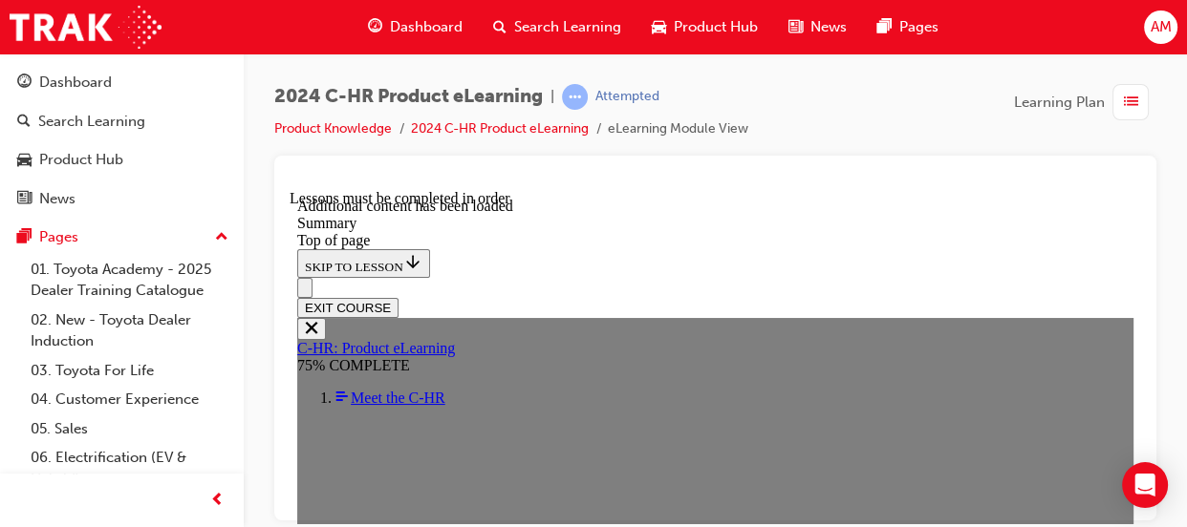
scroll to position [3296, 0]
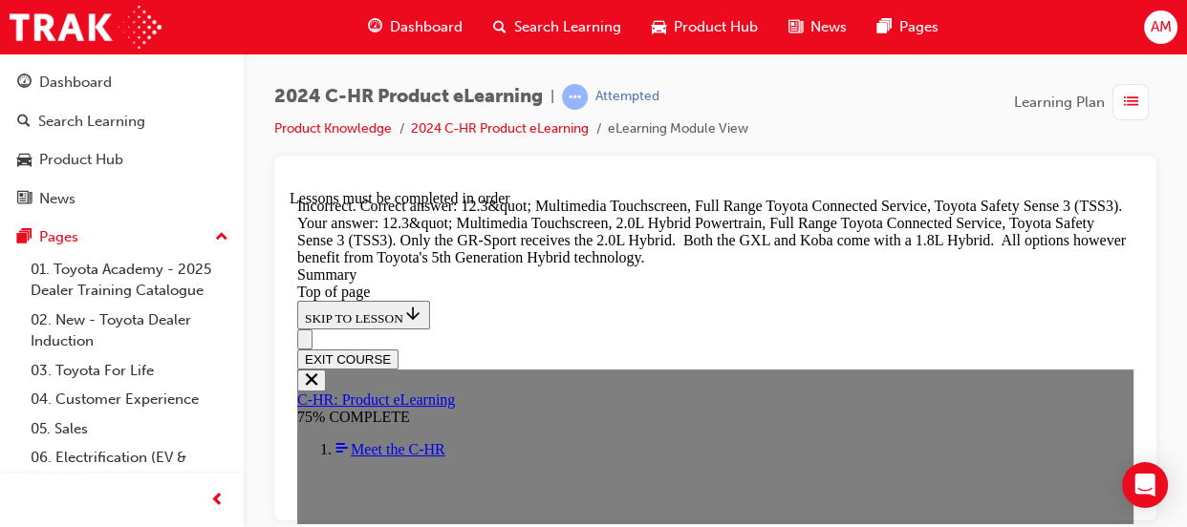
scroll to position [3859, 0]
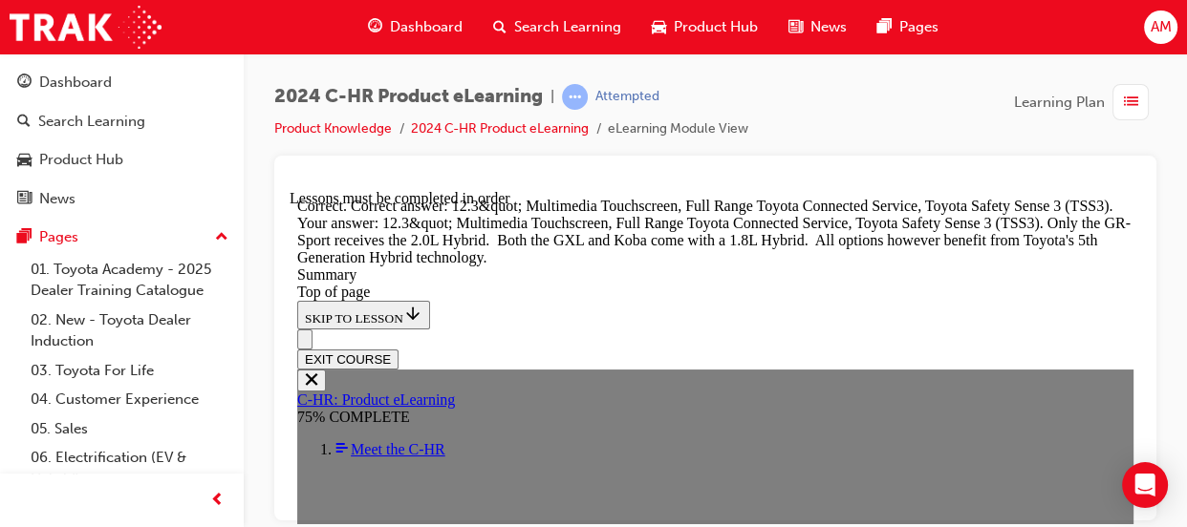
scroll to position [4023, 0]
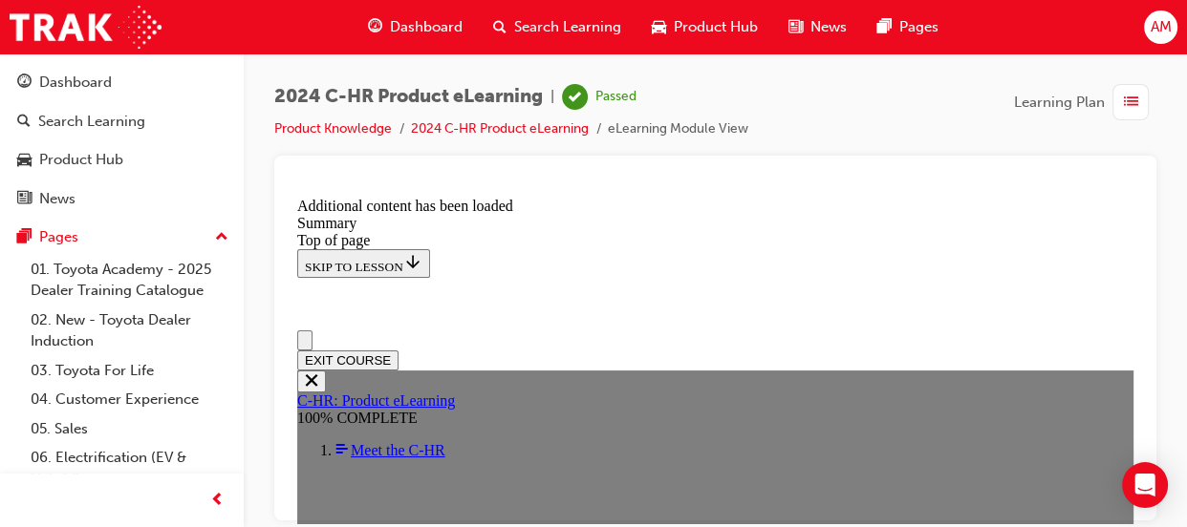
scroll to position [0, 0]
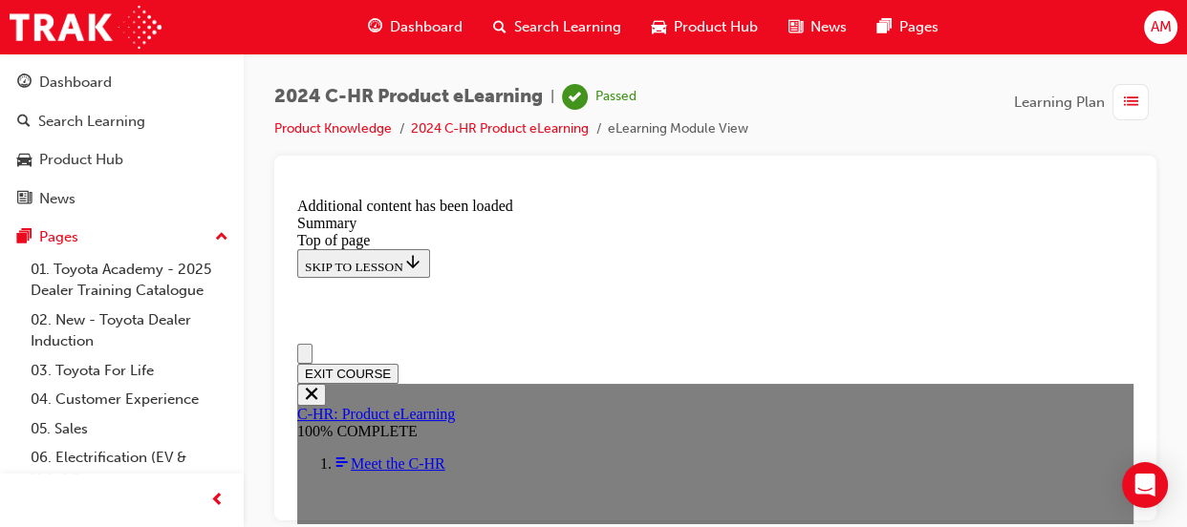
click at [869, 98] on span "list-icon" at bounding box center [1131, 103] width 14 height 24
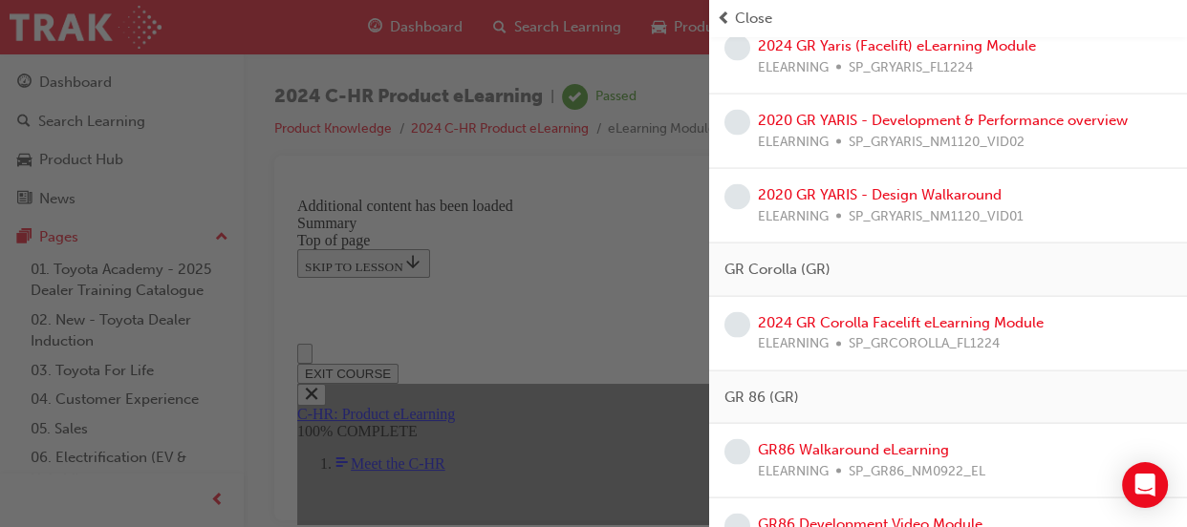
scroll to position [3561, 0]
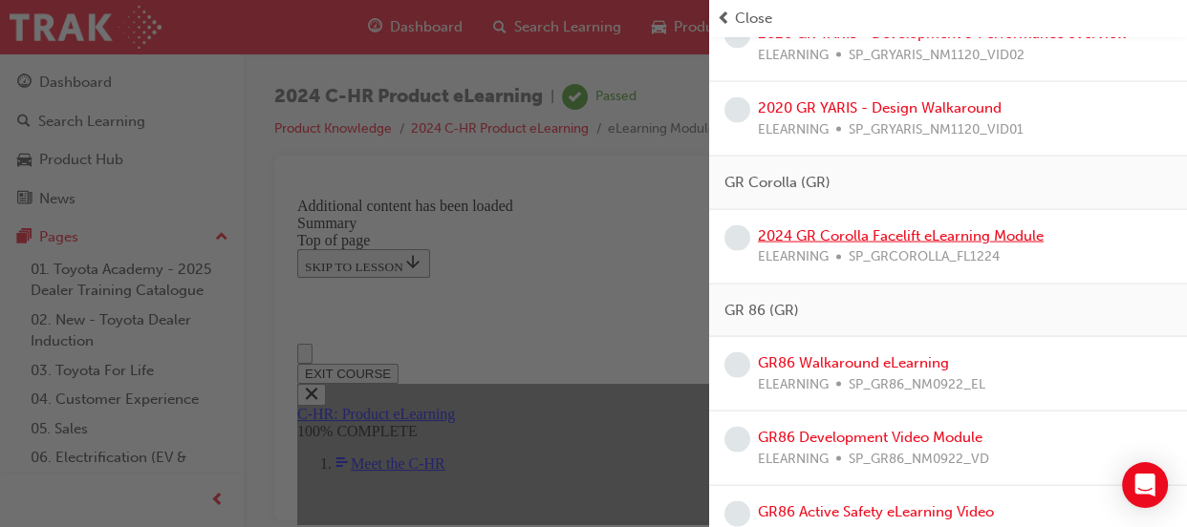
click at [869, 231] on link "2024 GR Corolla Facelift eLearning Module" at bounding box center [901, 235] width 286 height 17
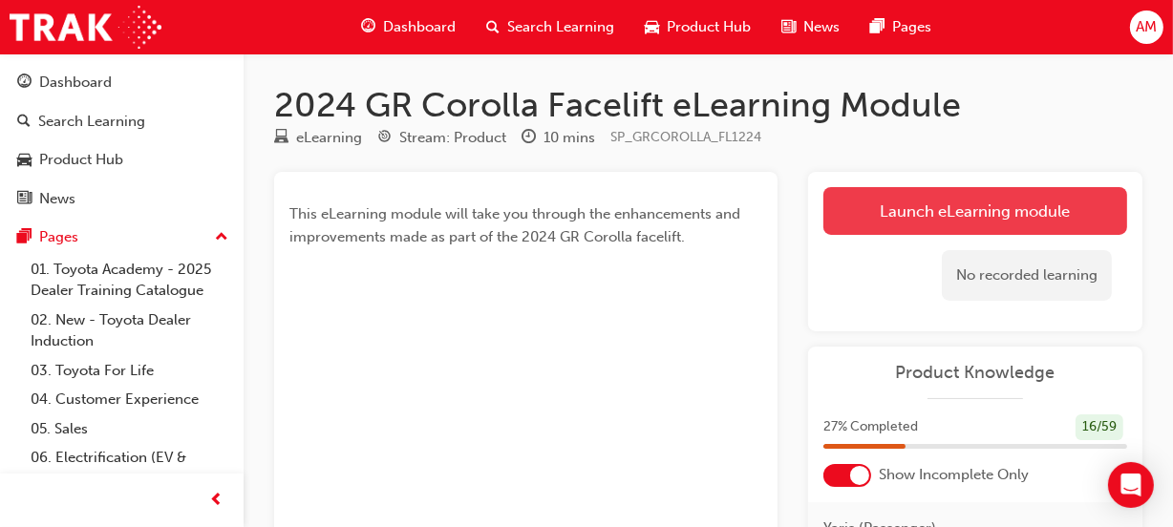
click at [869, 204] on link "Launch eLearning module" at bounding box center [976, 211] width 304 height 48
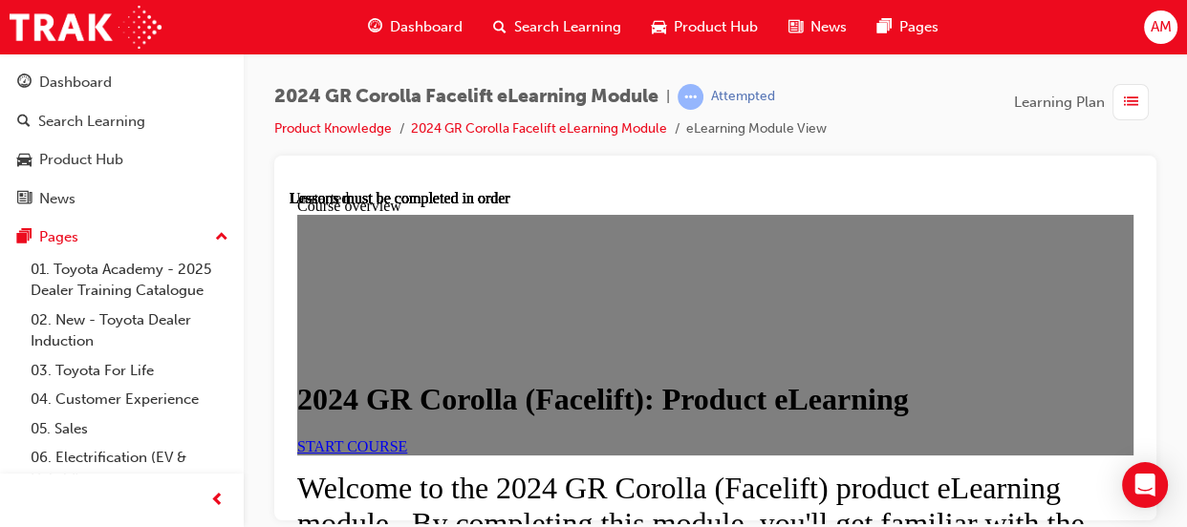
scroll to position [173, 0]
click at [407, 386] on span "START COURSE" at bounding box center [352, 446] width 110 height 16
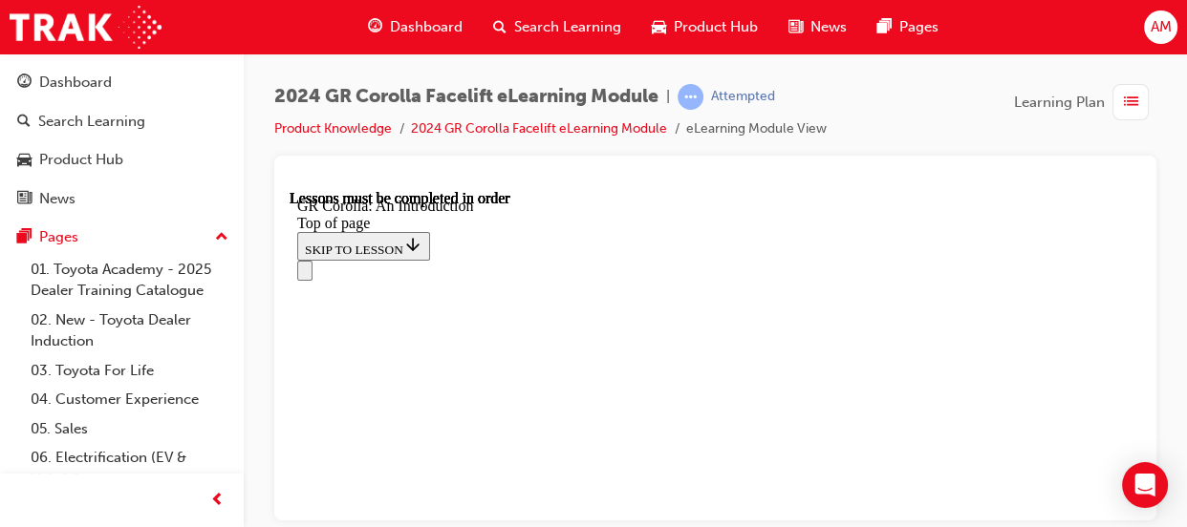
scroll to position [0, 0]
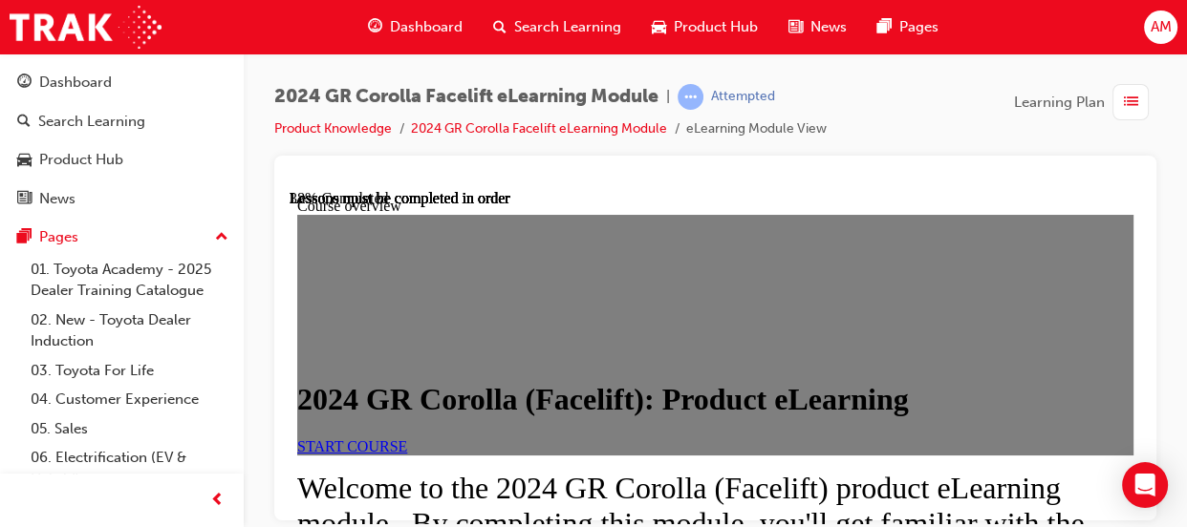
click at [869, 97] on span "list-icon" at bounding box center [1131, 103] width 14 height 24
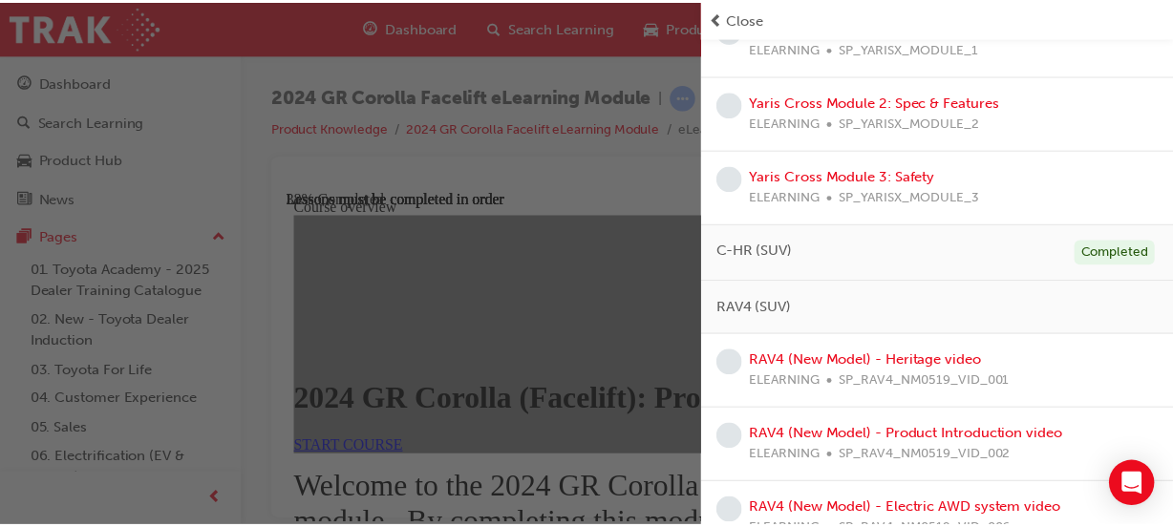
scroll to position [782, 0]
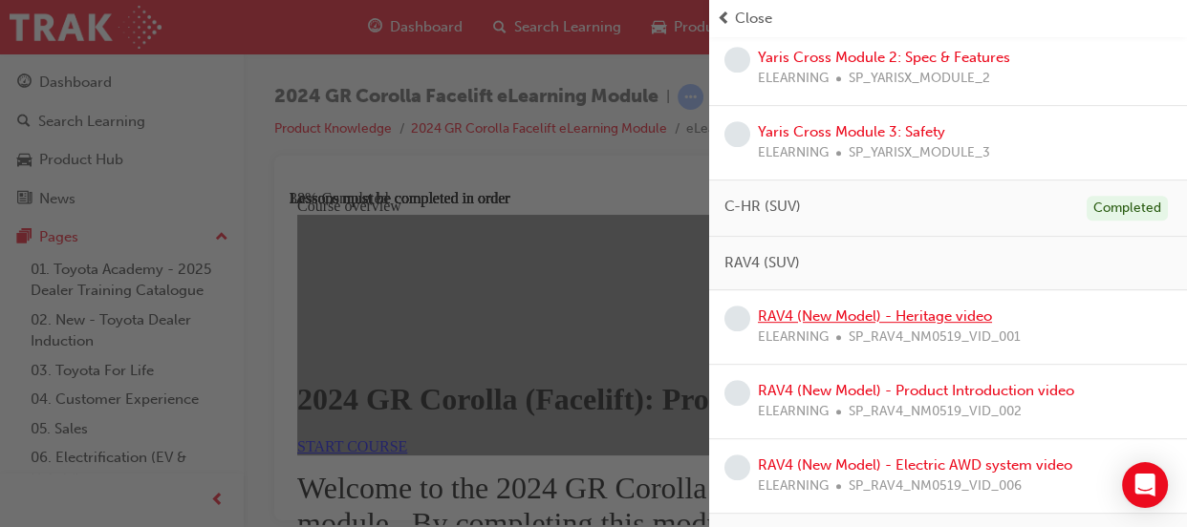
click at [859, 316] on link "RAV4 (New Model) - Heritage video" at bounding box center [875, 316] width 234 height 17
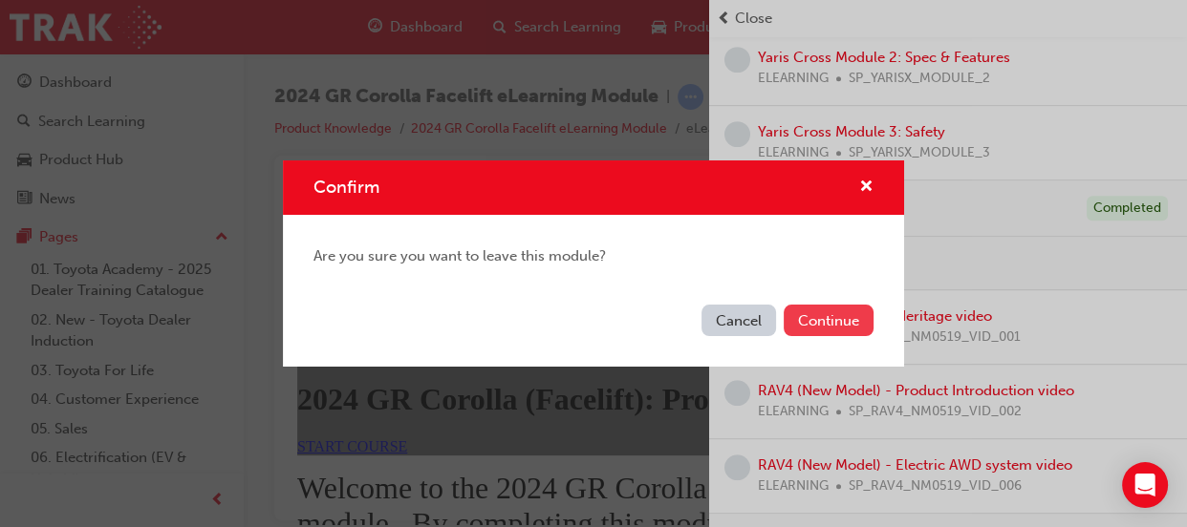
click at [823, 320] on button "Continue" at bounding box center [828, 321] width 90 height 32
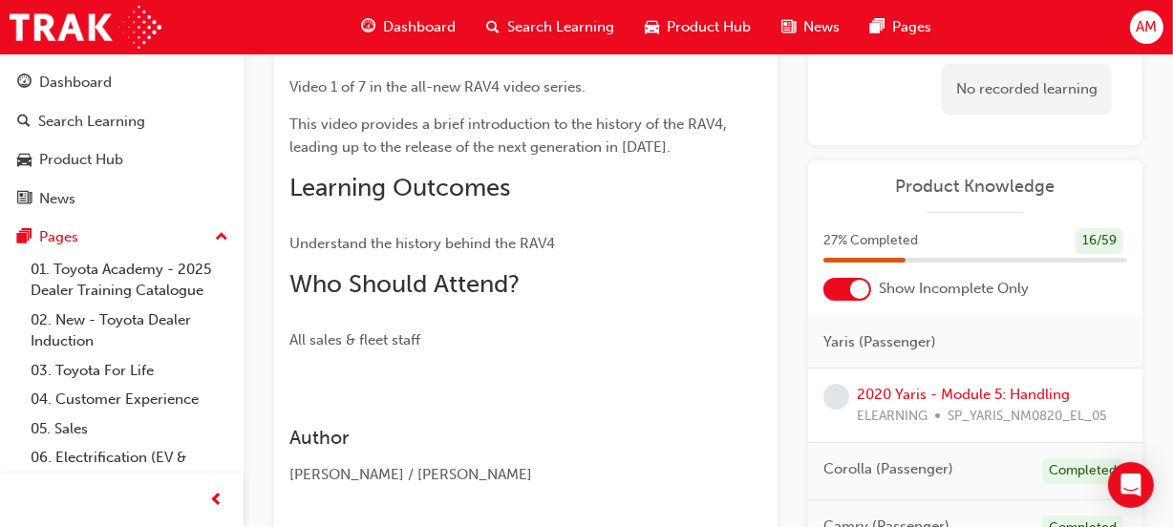
scroll to position [86, 0]
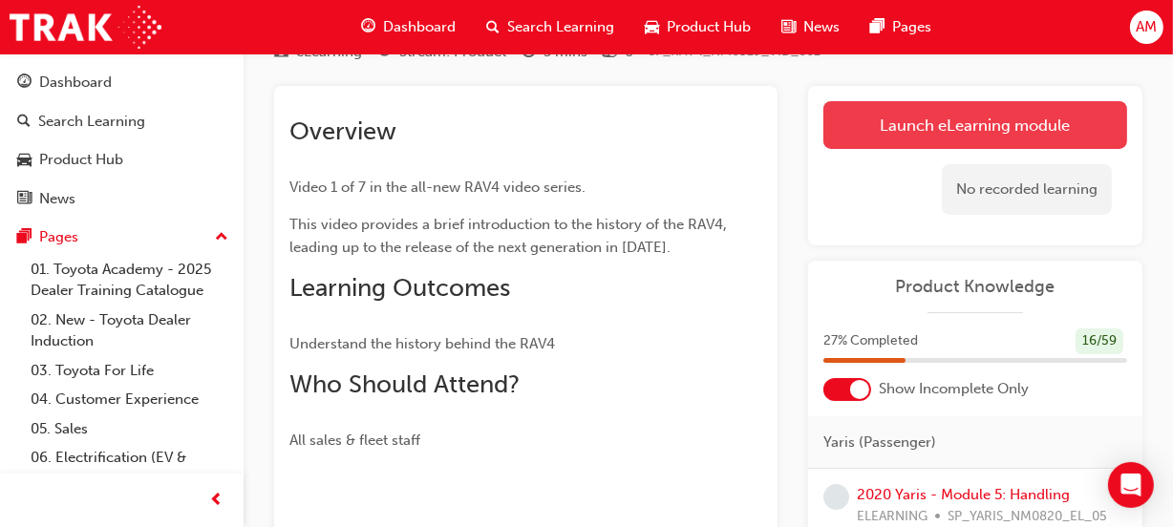
click at [869, 124] on link "Launch eLearning module" at bounding box center [976, 125] width 304 height 48
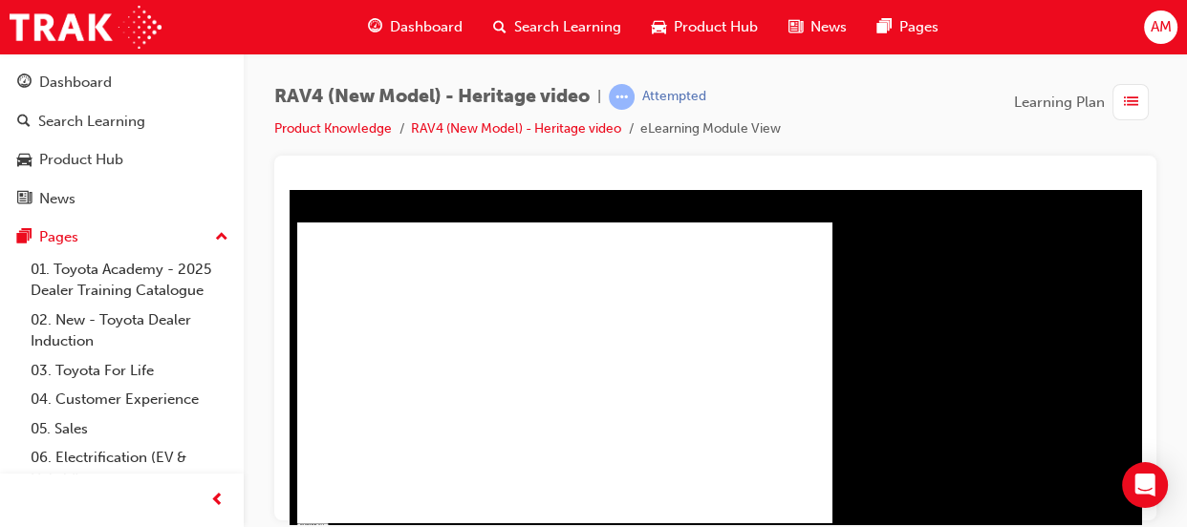
type input "1"
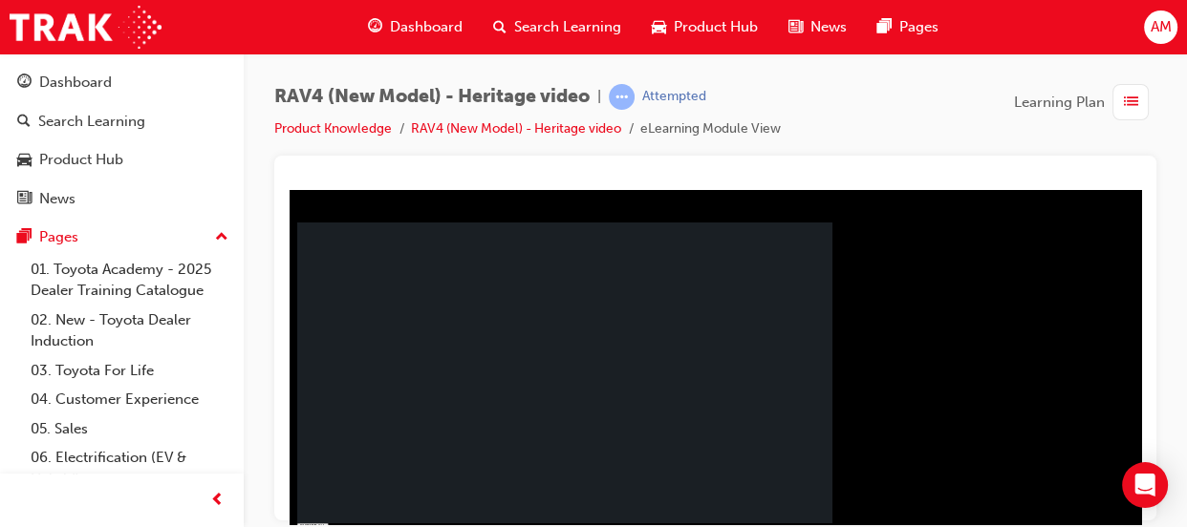
drag, startPoint x: 659, startPoint y: 404, endPoint x: 557, endPoint y: 441, distance: 108.8
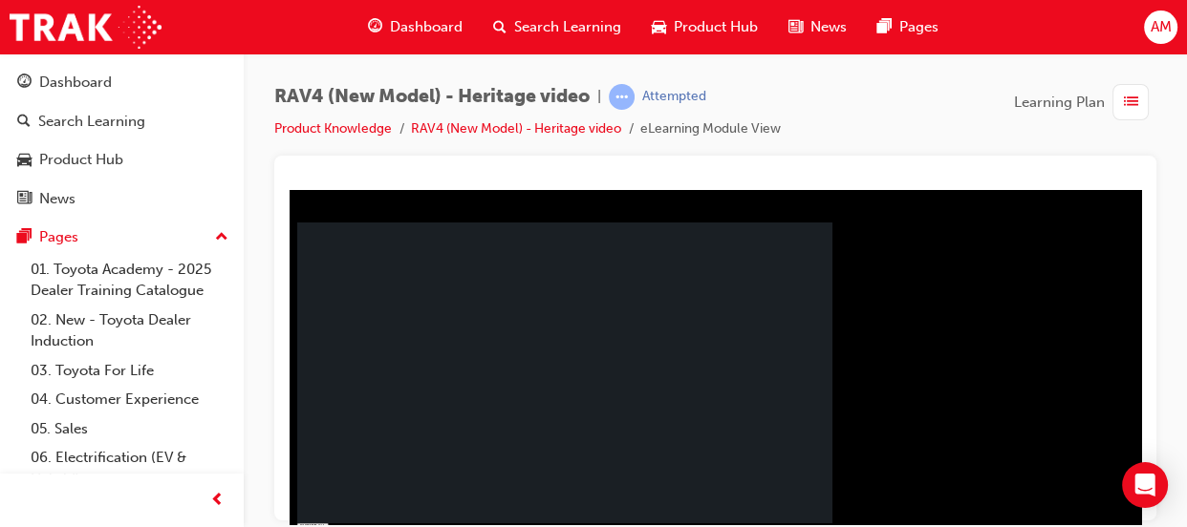
drag, startPoint x: 880, startPoint y: 468, endPoint x: 776, endPoint y: 436, distance: 109.1
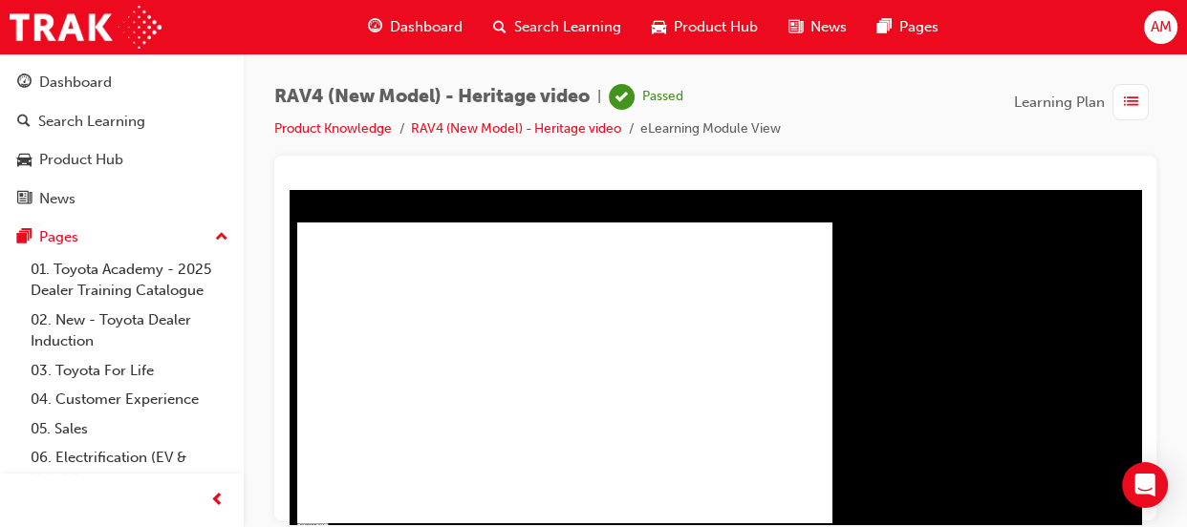
click at [869, 100] on span "list-icon" at bounding box center [1131, 103] width 14 height 24
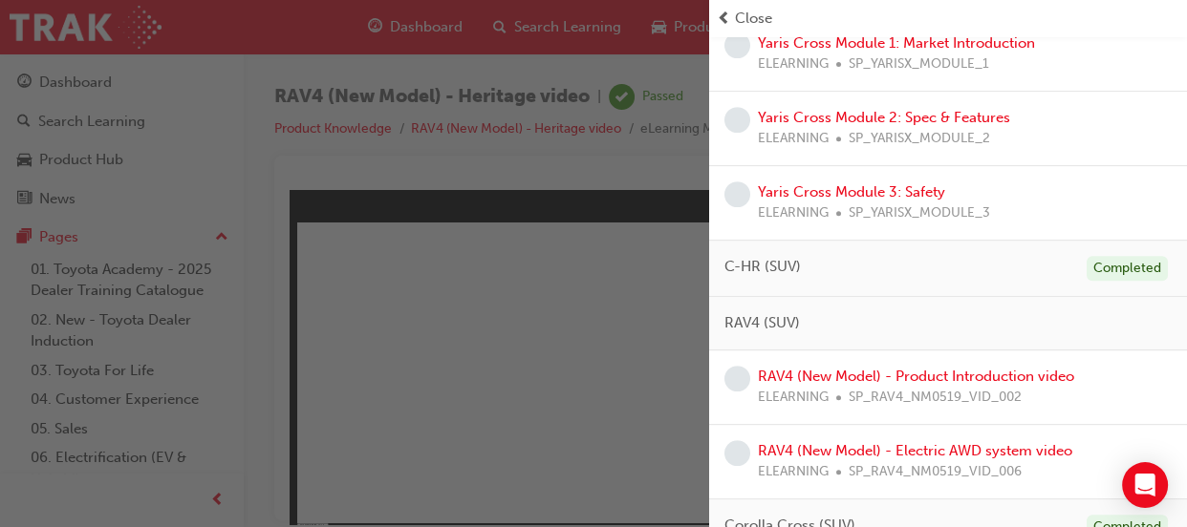
scroll to position [782, 0]
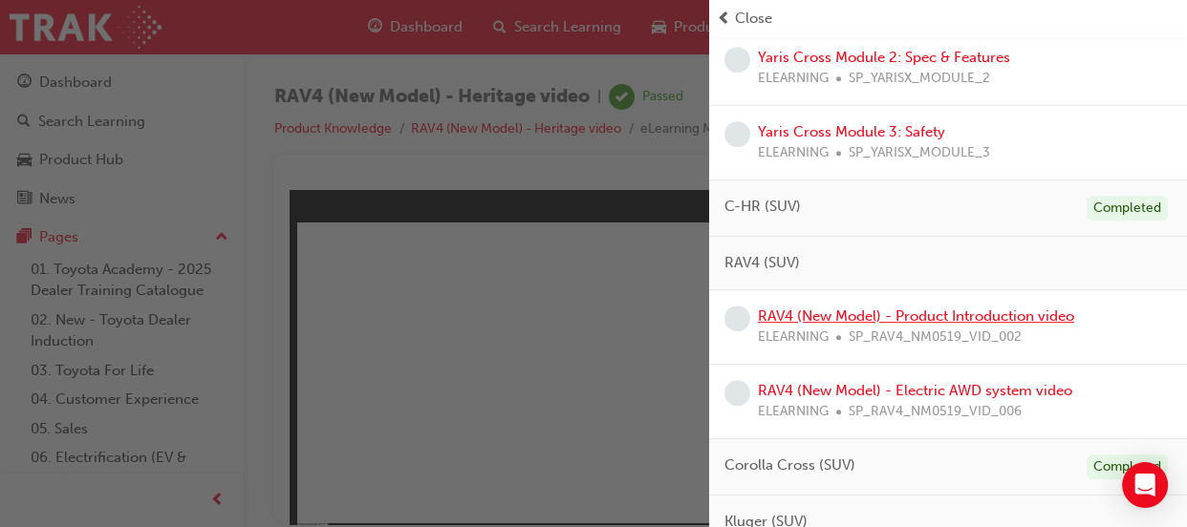
click at [869, 317] on link "RAV4 (New Model) - Product Introduction video" at bounding box center [916, 316] width 316 height 17
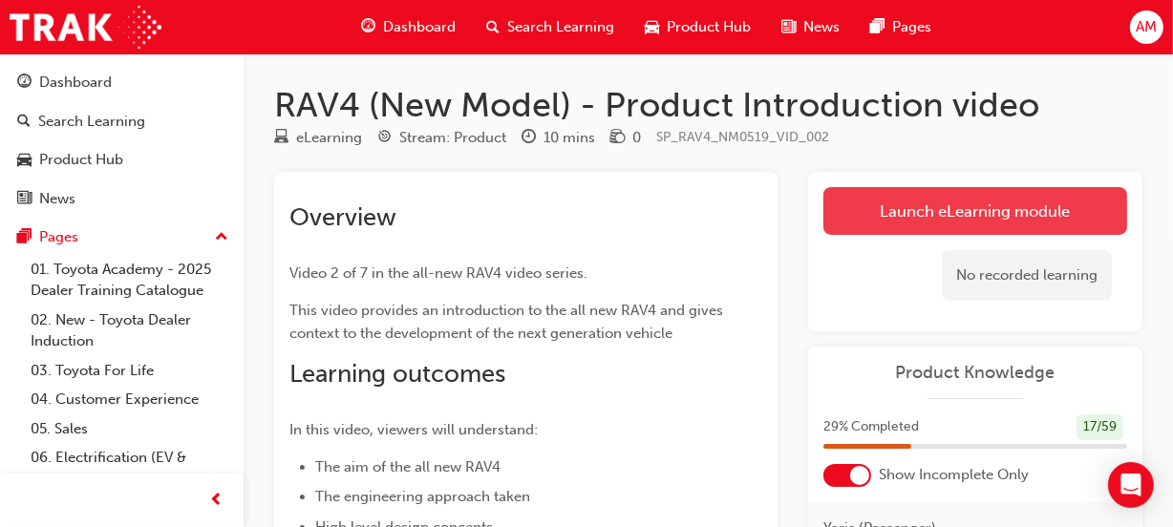
click at [869, 209] on link "Launch eLearning module" at bounding box center [976, 211] width 304 height 48
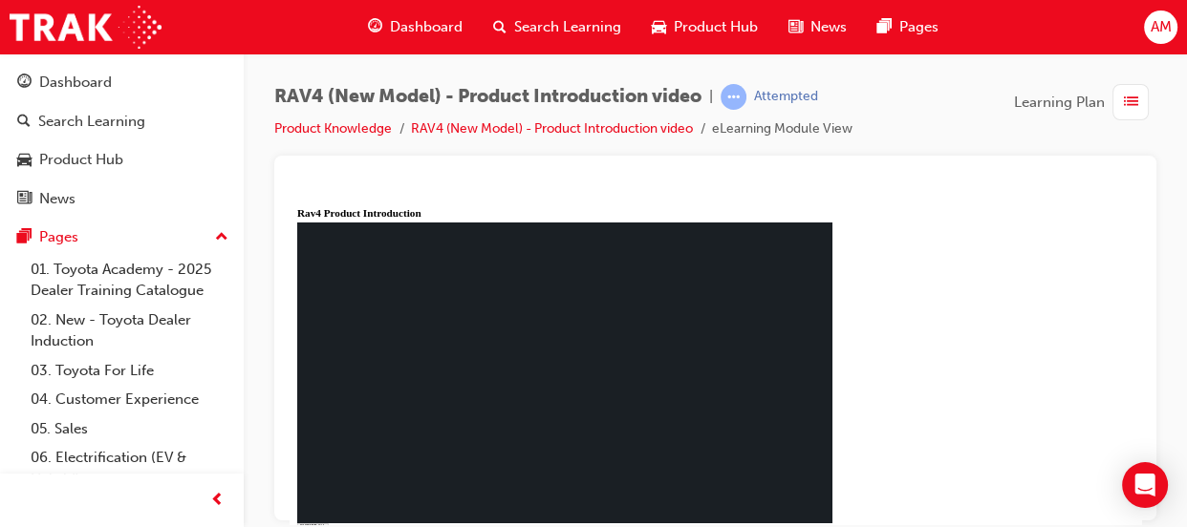
type input "0.022"
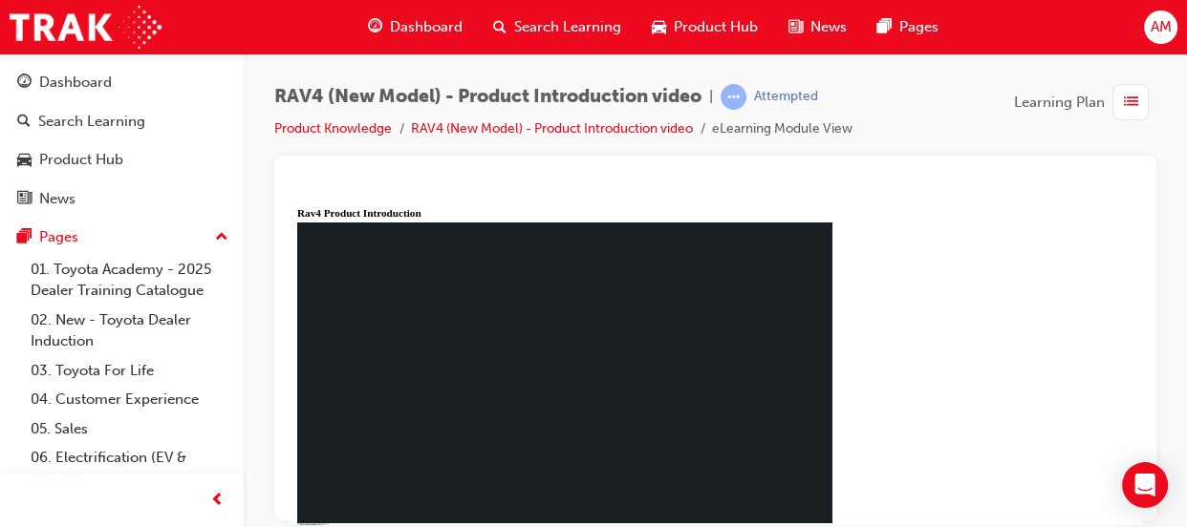
type input "0.105"
drag, startPoint x: 856, startPoint y: 467, endPoint x: 851, endPoint y: 458, distance: 10.7
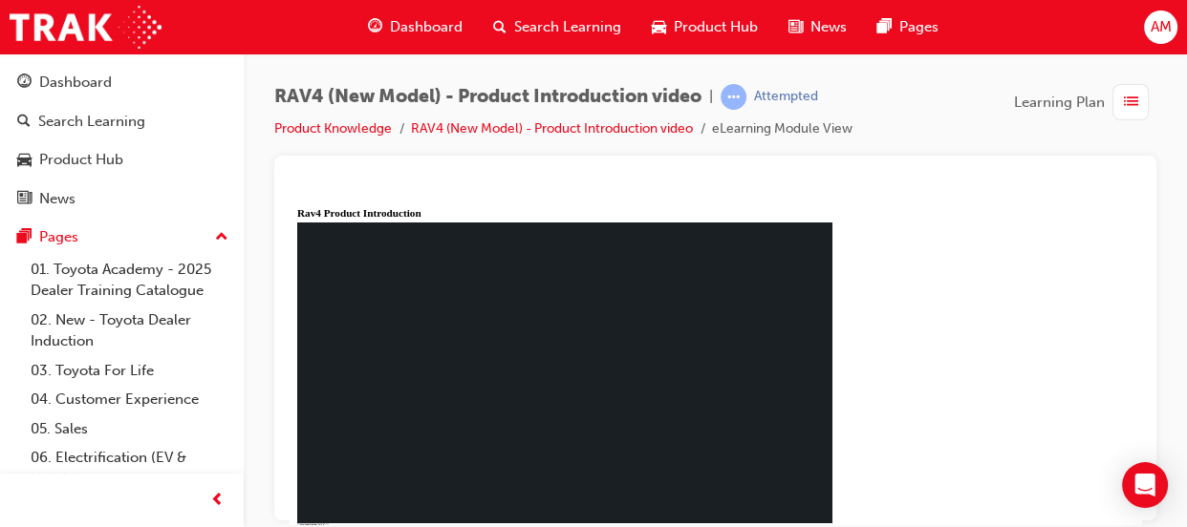
drag, startPoint x: 857, startPoint y: 460, endPoint x: 685, endPoint y: 391, distance: 185.2
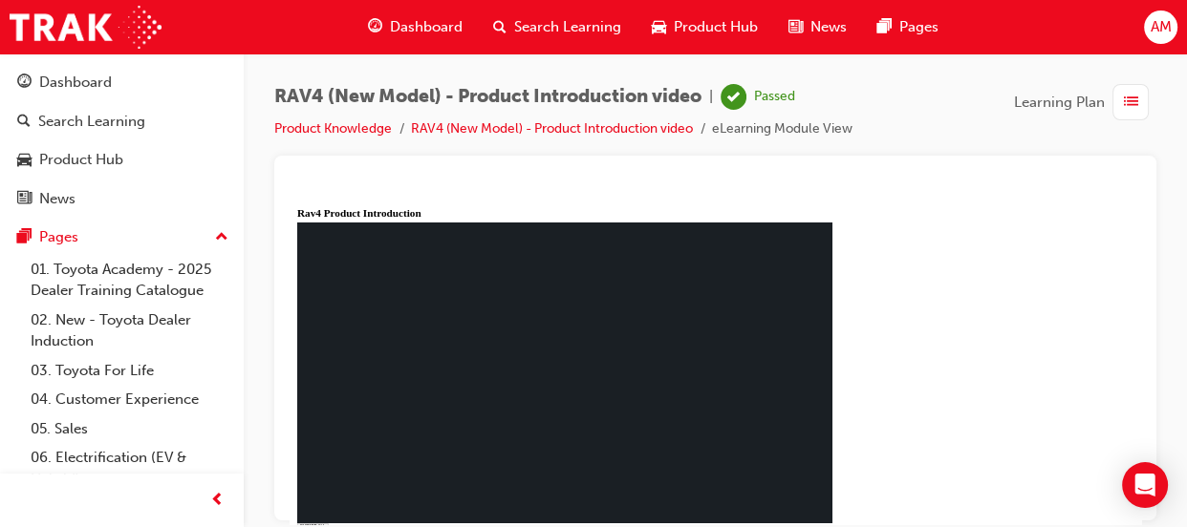
click at [1128, 96] on span "list-icon" at bounding box center [1131, 103] width 14 height 24
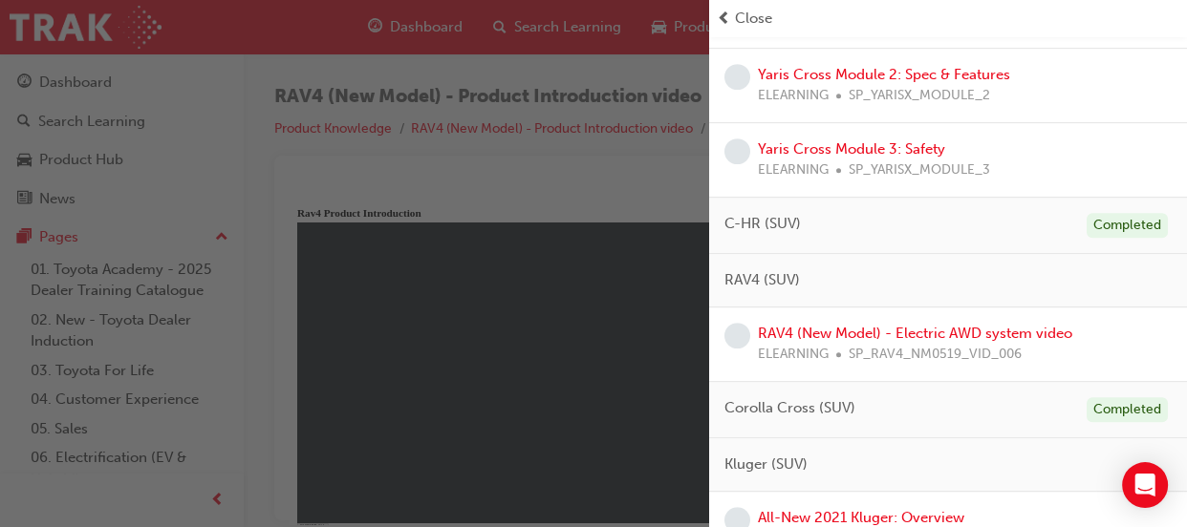
scroll to position [782, 0]
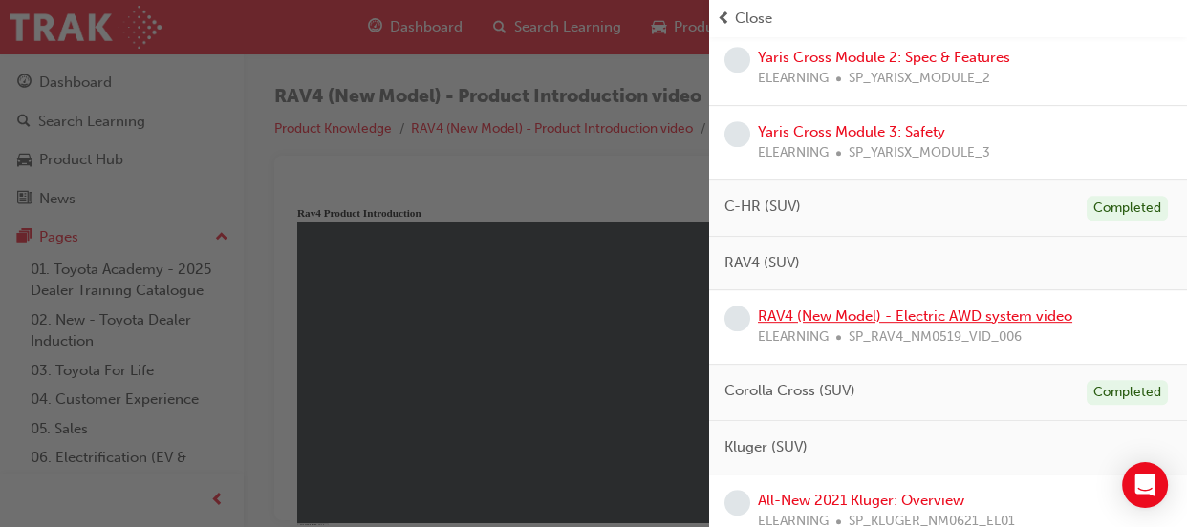
click at [928, 312] on link "RAV4 (New Model) - Electric AWD system video" at bounding box center [915, 316] width 314 height 17
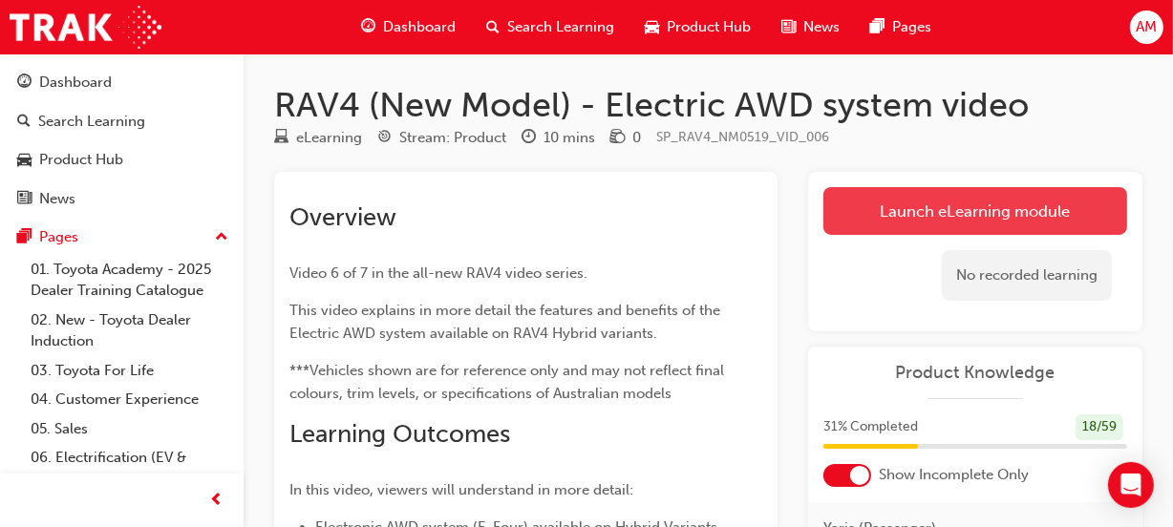
click at [955, 204] on link "Launch eLearning module" at bounding box center [976, 211] width 304 height 48
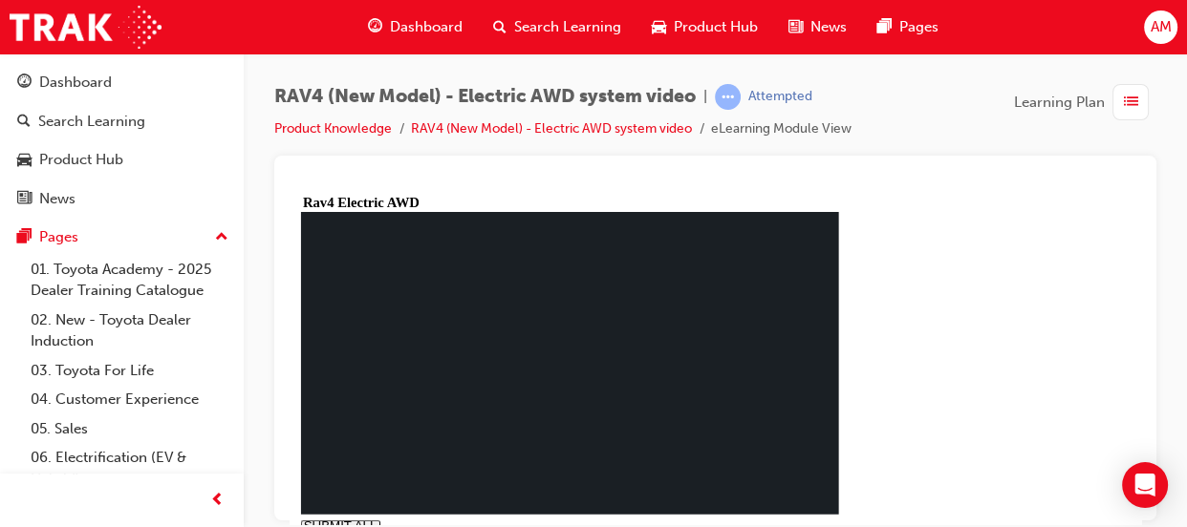
type input "1"
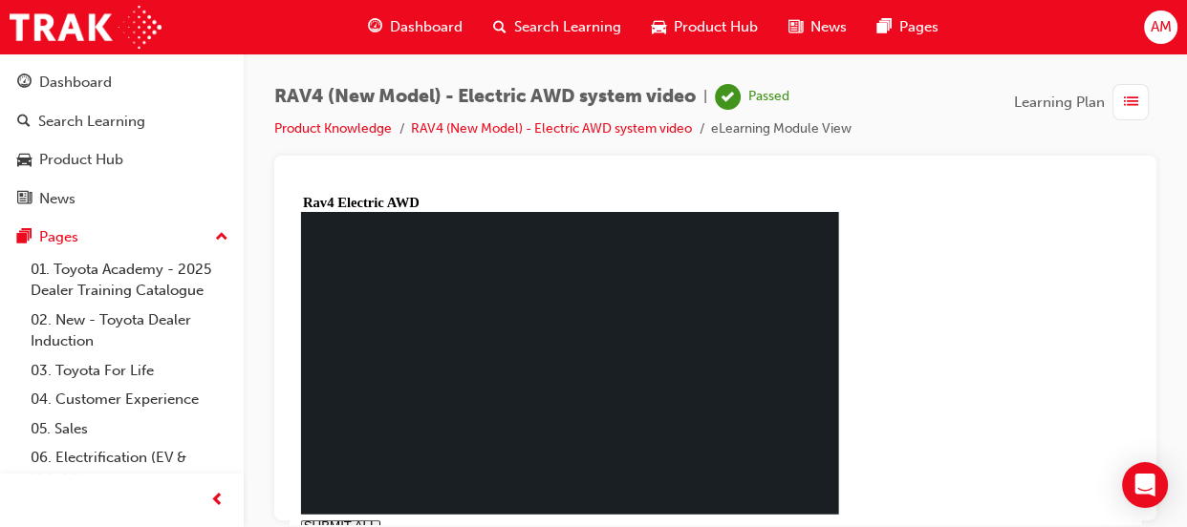
click at [1131, 95] on span "list-icon" at bounding box center [1131, 103] width 14 height 24
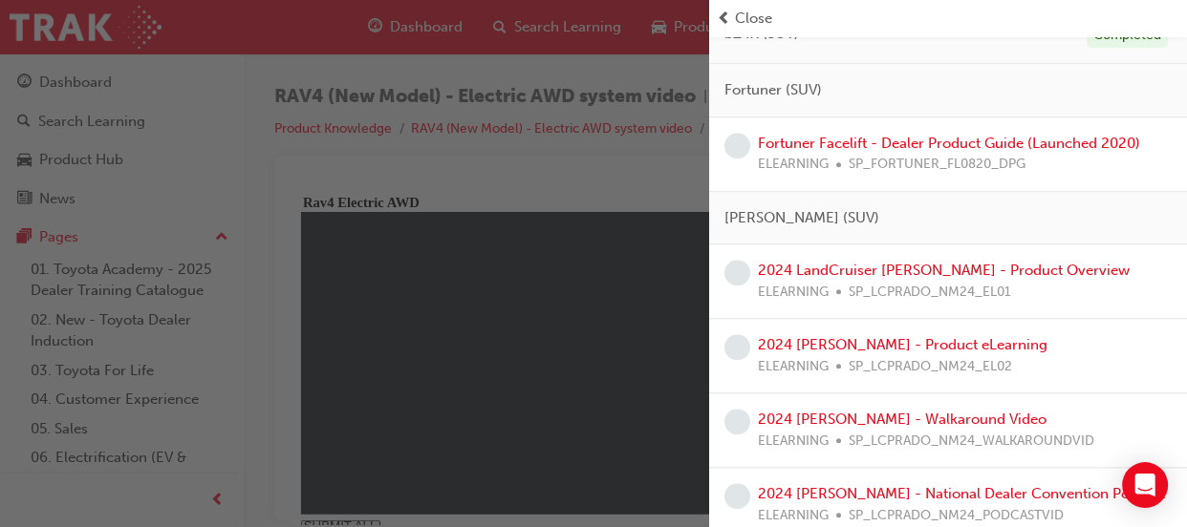
scroll to position [1389, 0]
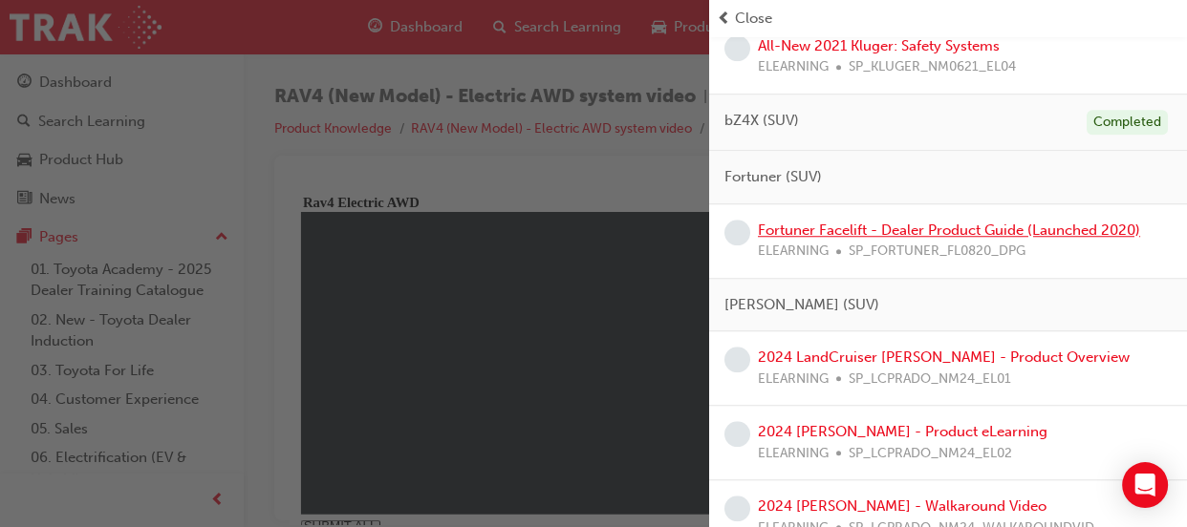
click at [930, 229] on link "Fortuner Facelift - Dealer Product Guide (Launched 2020)" at bounding box center [949, 230] width 382 height 17
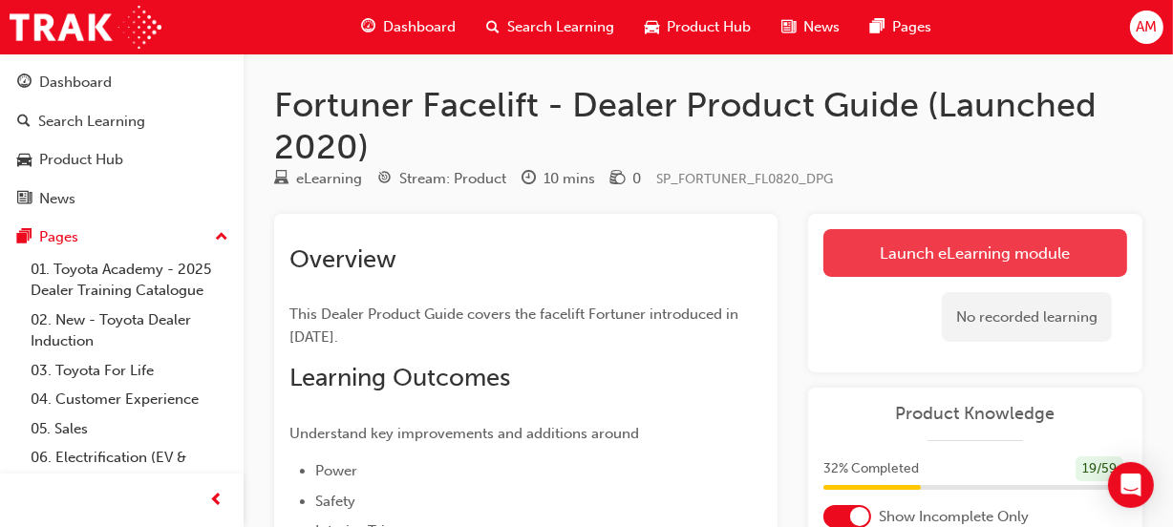
click at [955, 251] on link "Launch eLearning module" at bounding box center [976, 253] width 304 height 48
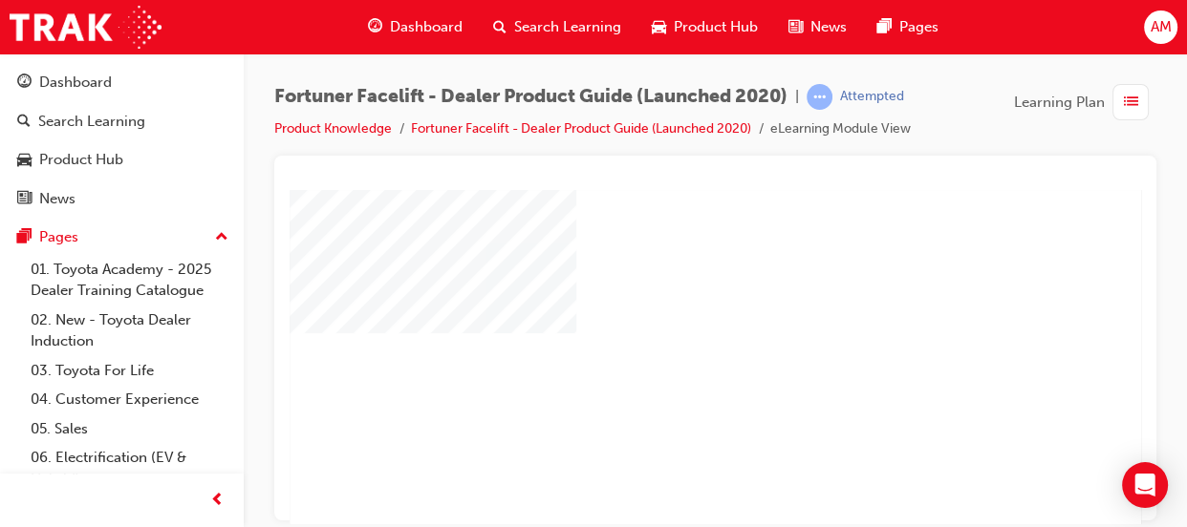
click at [660, 301] on div "play" at bounding box center [660, 301] width 0 height 0
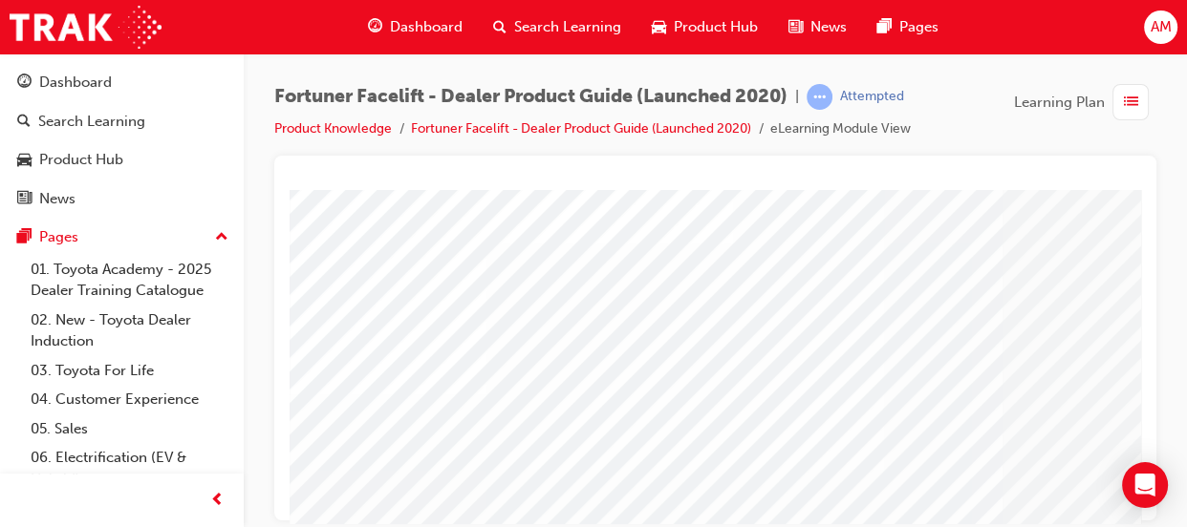
scroll to position [221, 0]
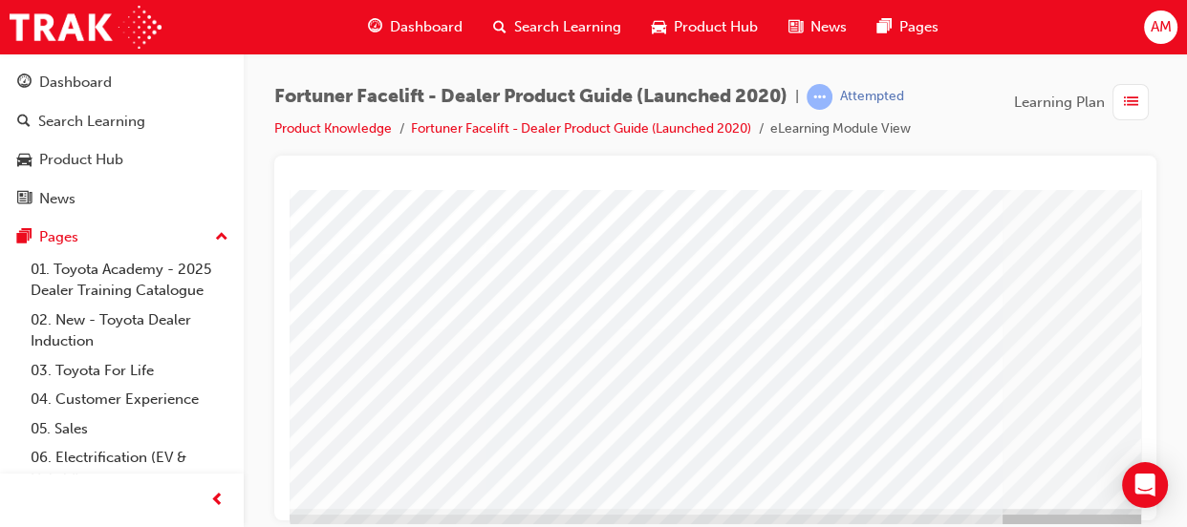
scroll to position [395, 0]
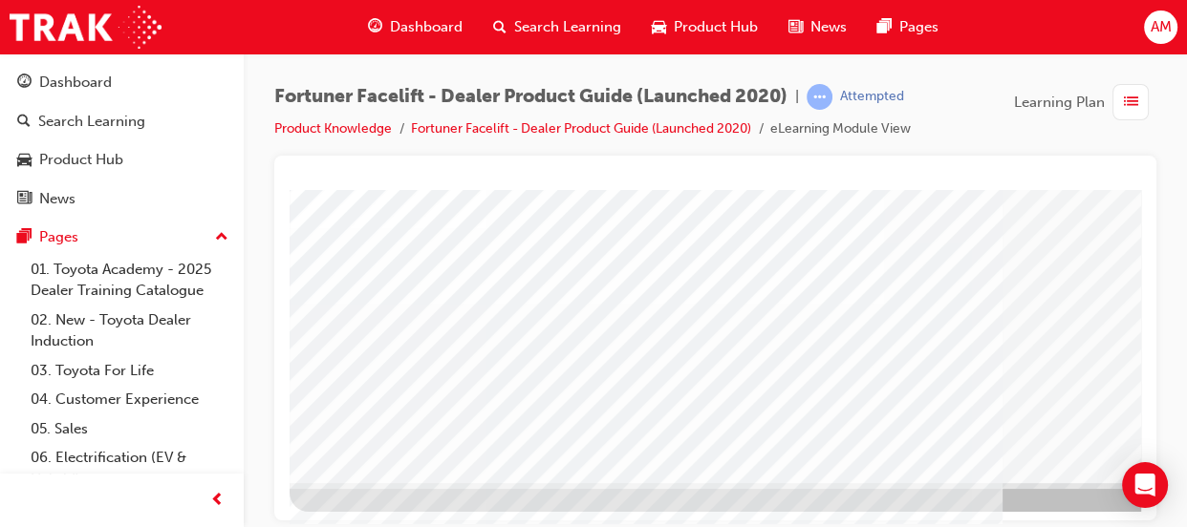
click at [653, 492] on div at bounding box center [939, 153] width 1299 height 717
drag, startPoint x: 356, startPoint y: 418, endPoint x: 650, endPoint y: 371, distance: 297.0
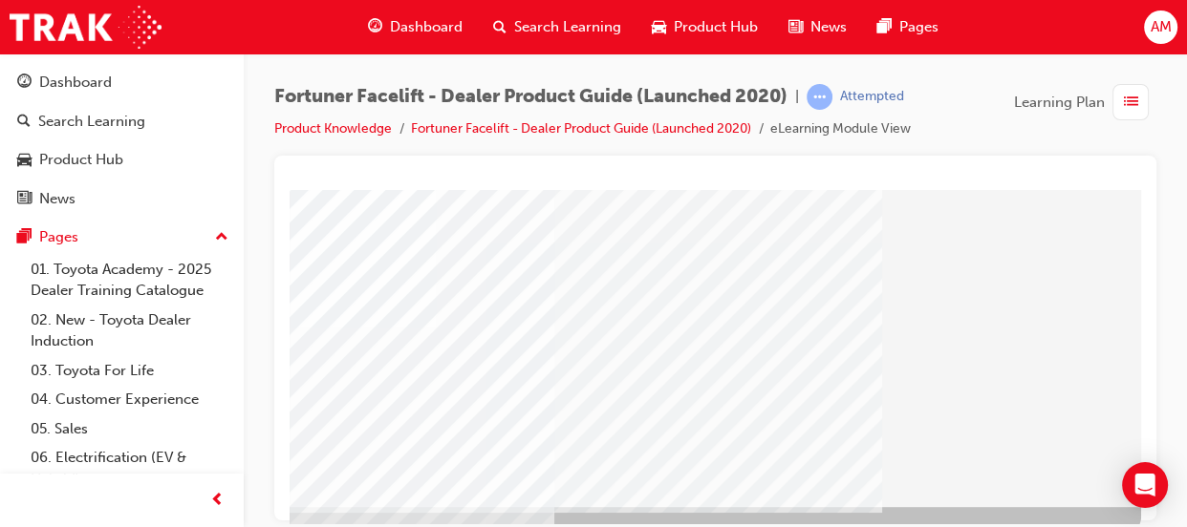
scroll to position [395, 461]
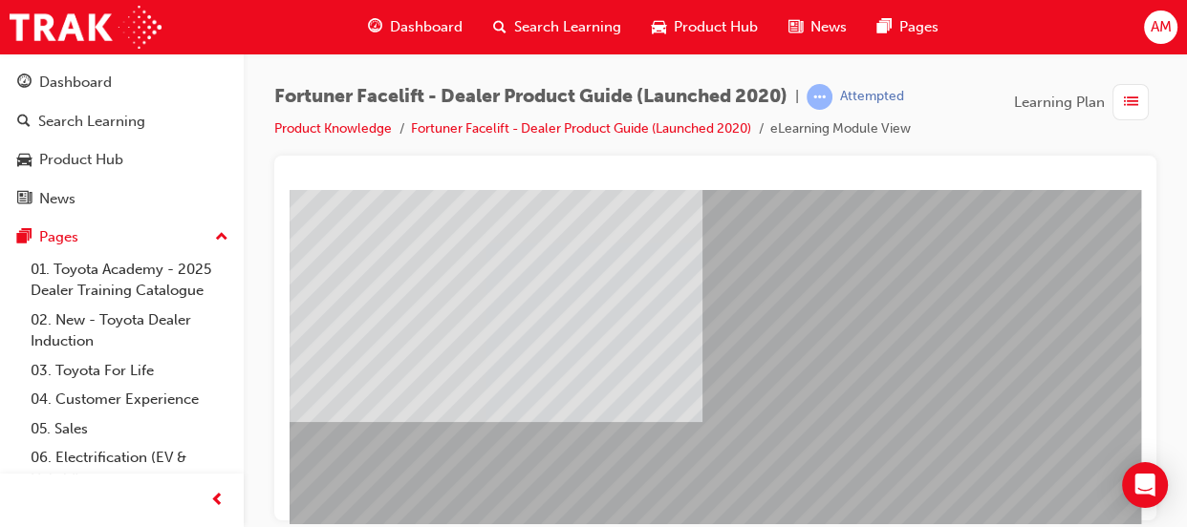
scroll to position [395, 0]
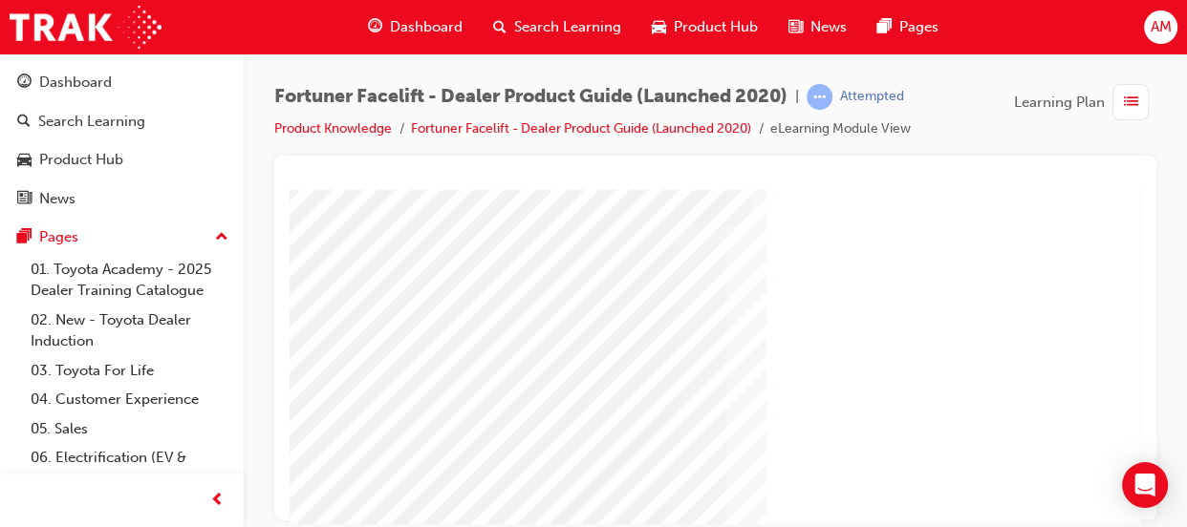
scroll to position [0, 0]
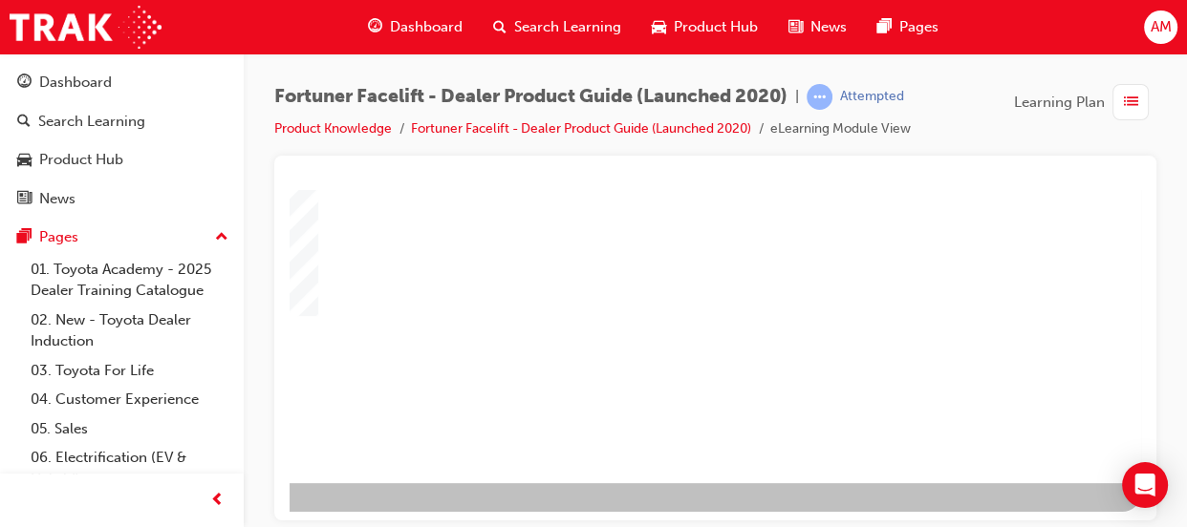
scroll to position [395, 461]
drag, startPoint x: 815, startPoint y: 516, endPoint x: 1410, endPoint y: 687, distance: 619.3
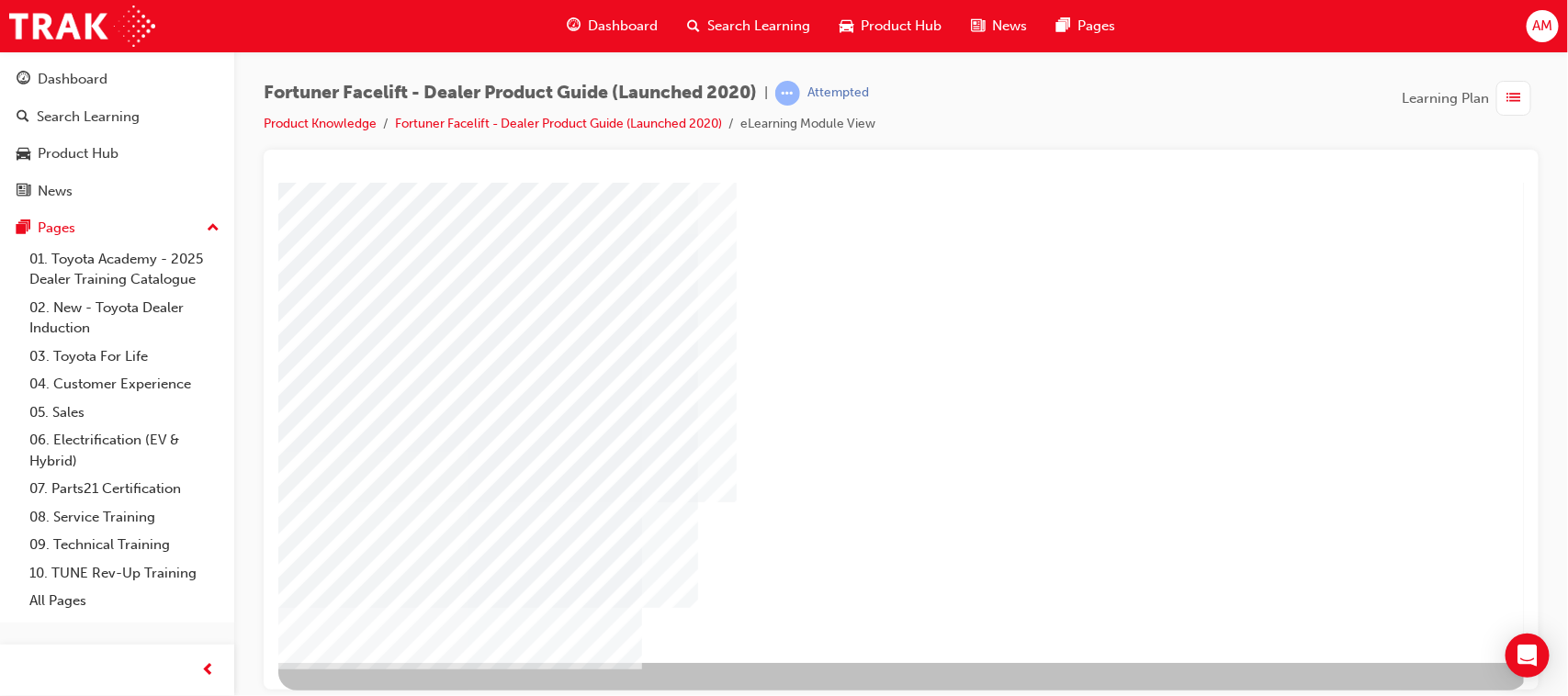
scroll to position [195, 0]
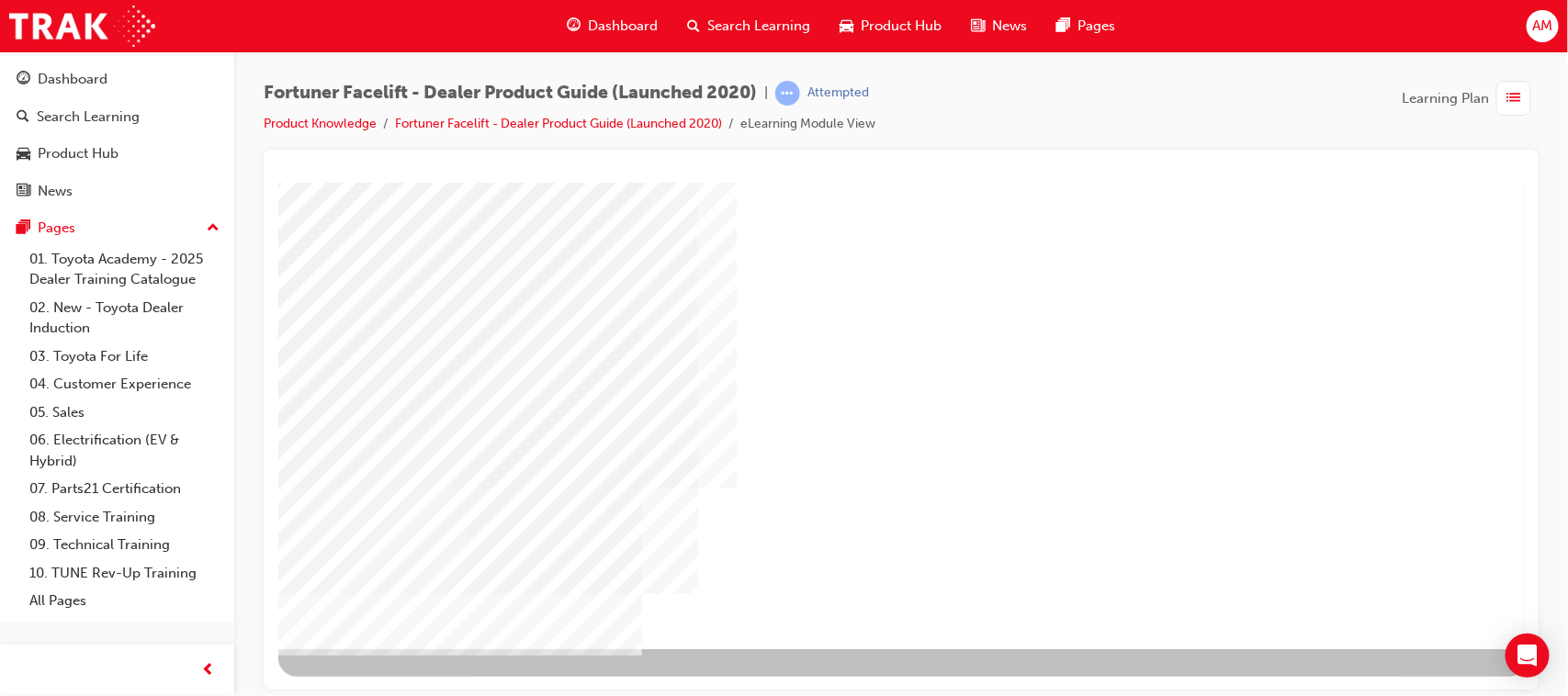
click at [393, 506] on div "NEXT Trigger this button to go to the next slide" at bounding box center [336, 698] width 115 height 33
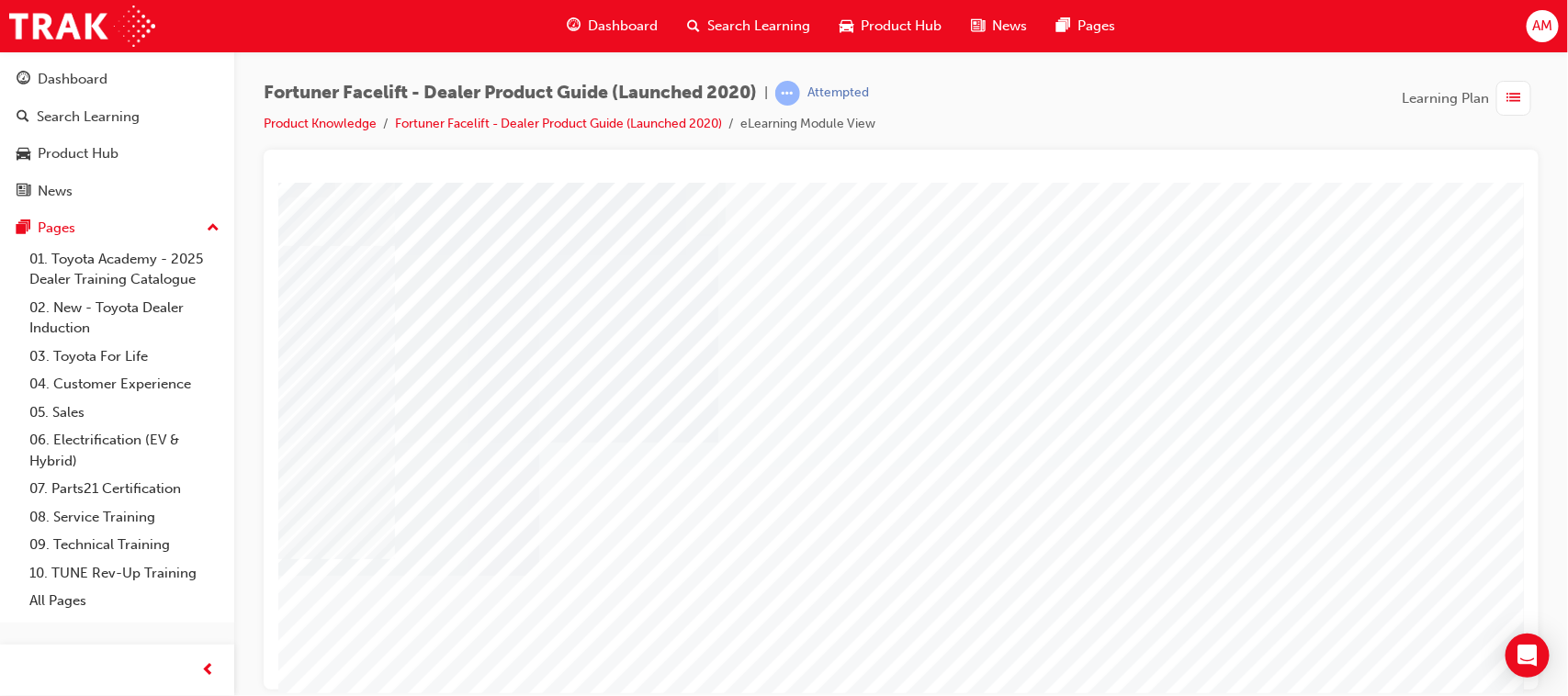
scroll to position [114, 0]
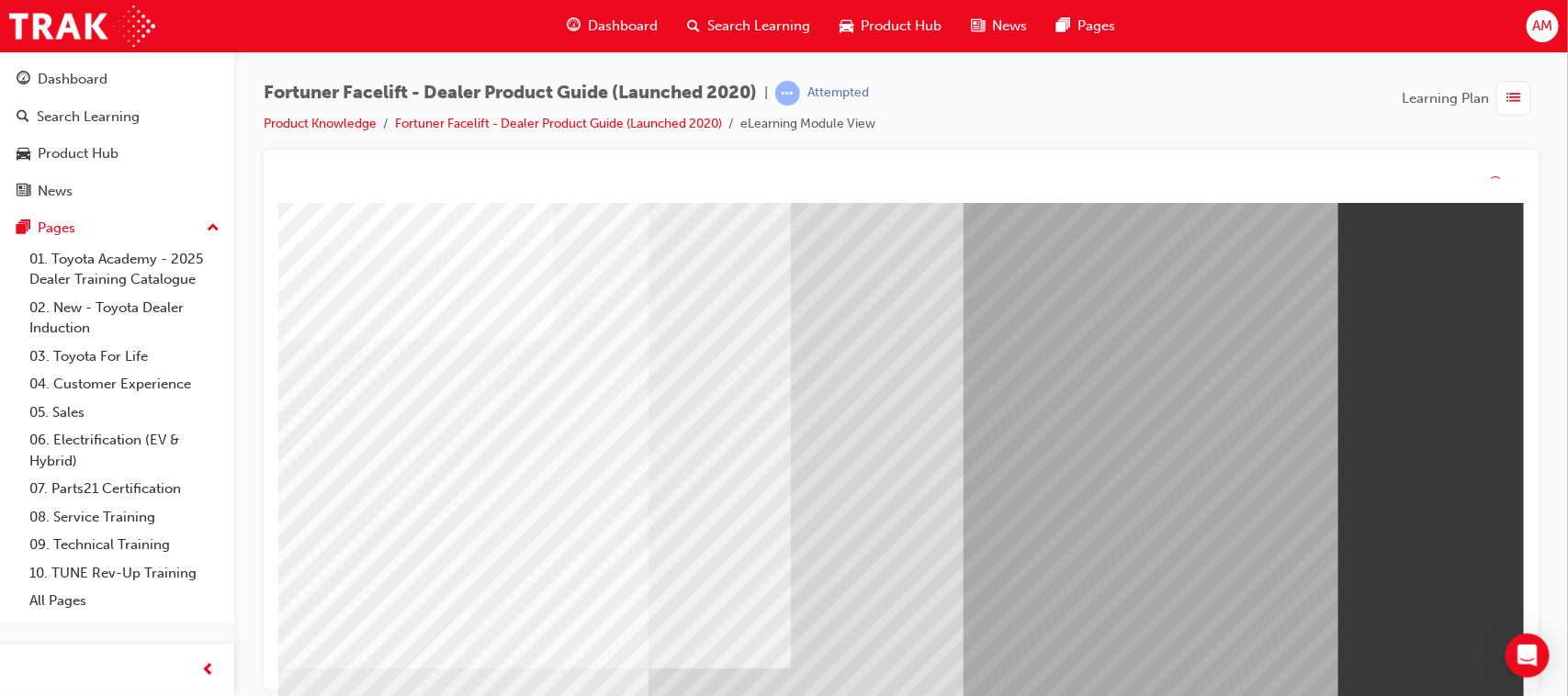
scroll to position [108, 0]
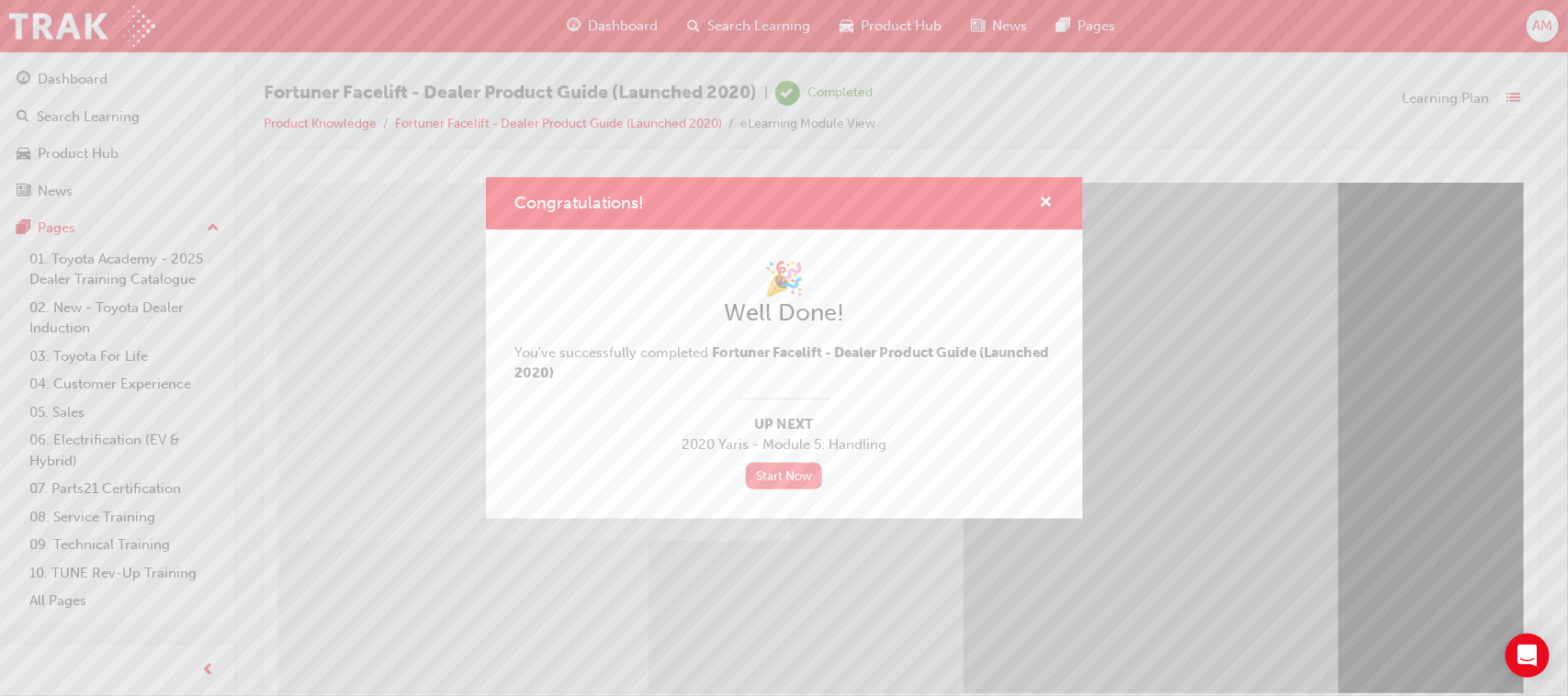
click at [774, 474] on link "Start Now" at bounding box center [784, 477] width 77 height 27
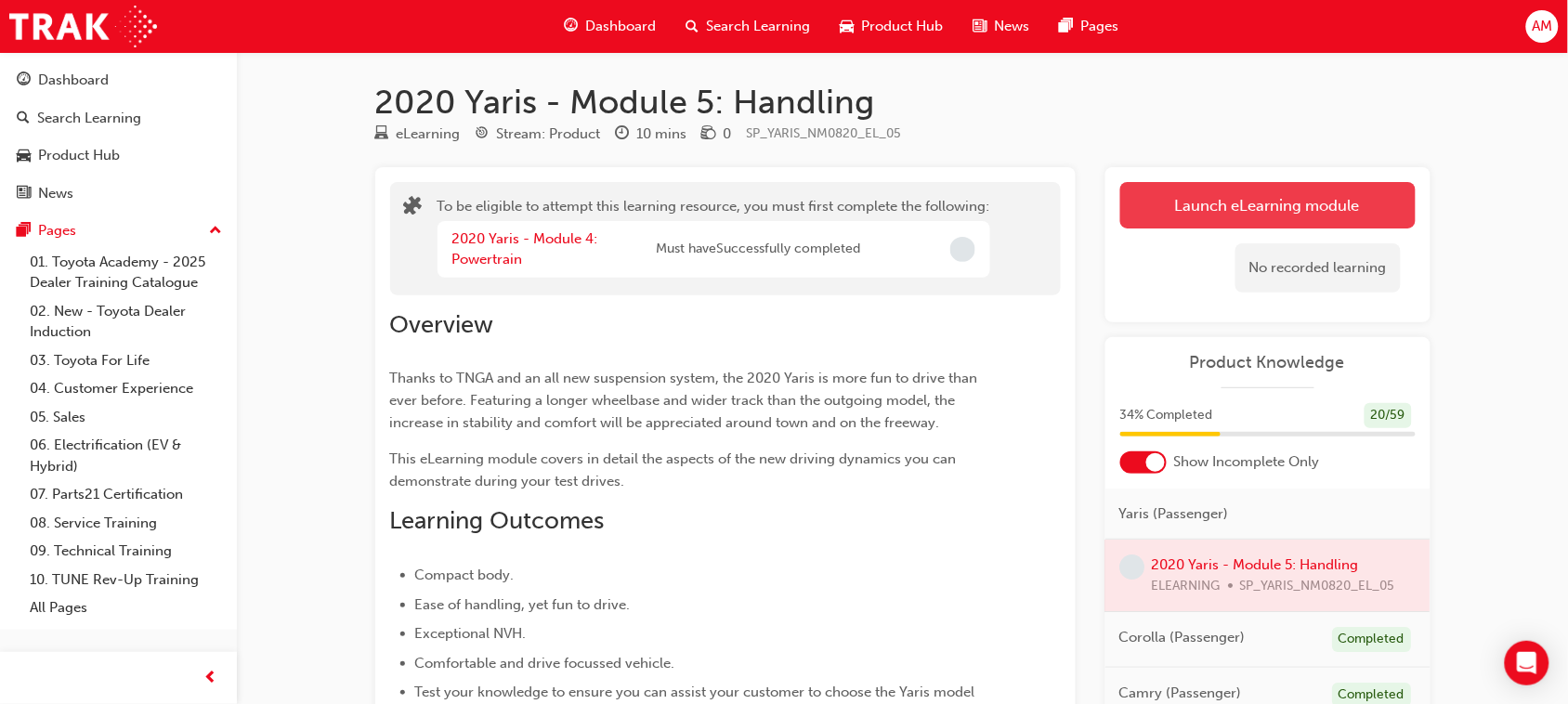
click at [1153, 205] on button "Launch eLearning module" at bounding box center [1268, 205] width 296 height 47
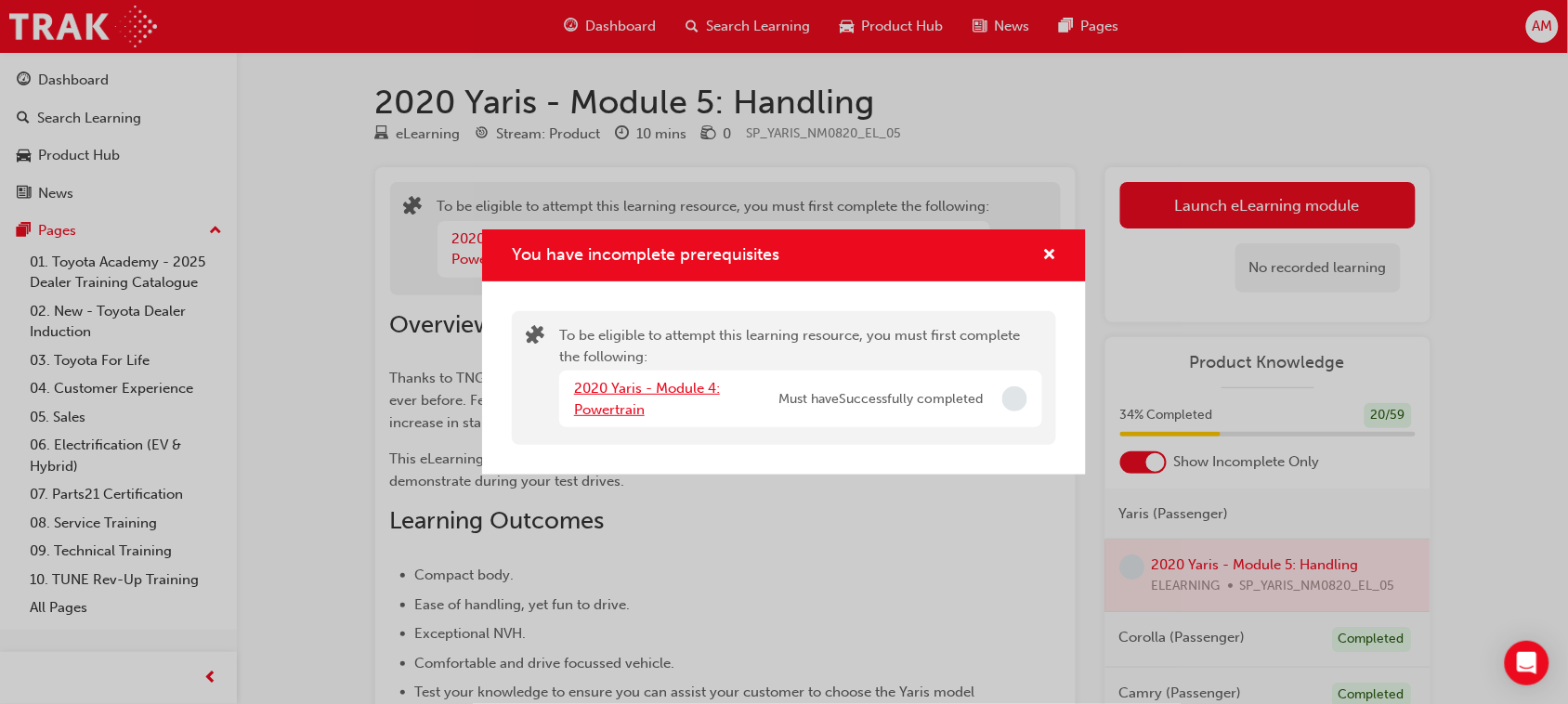
click at [698, 386] on link "2020 Yaris - Module 4: Powertrain" at bounding box center [646, 399] width 146 height 38
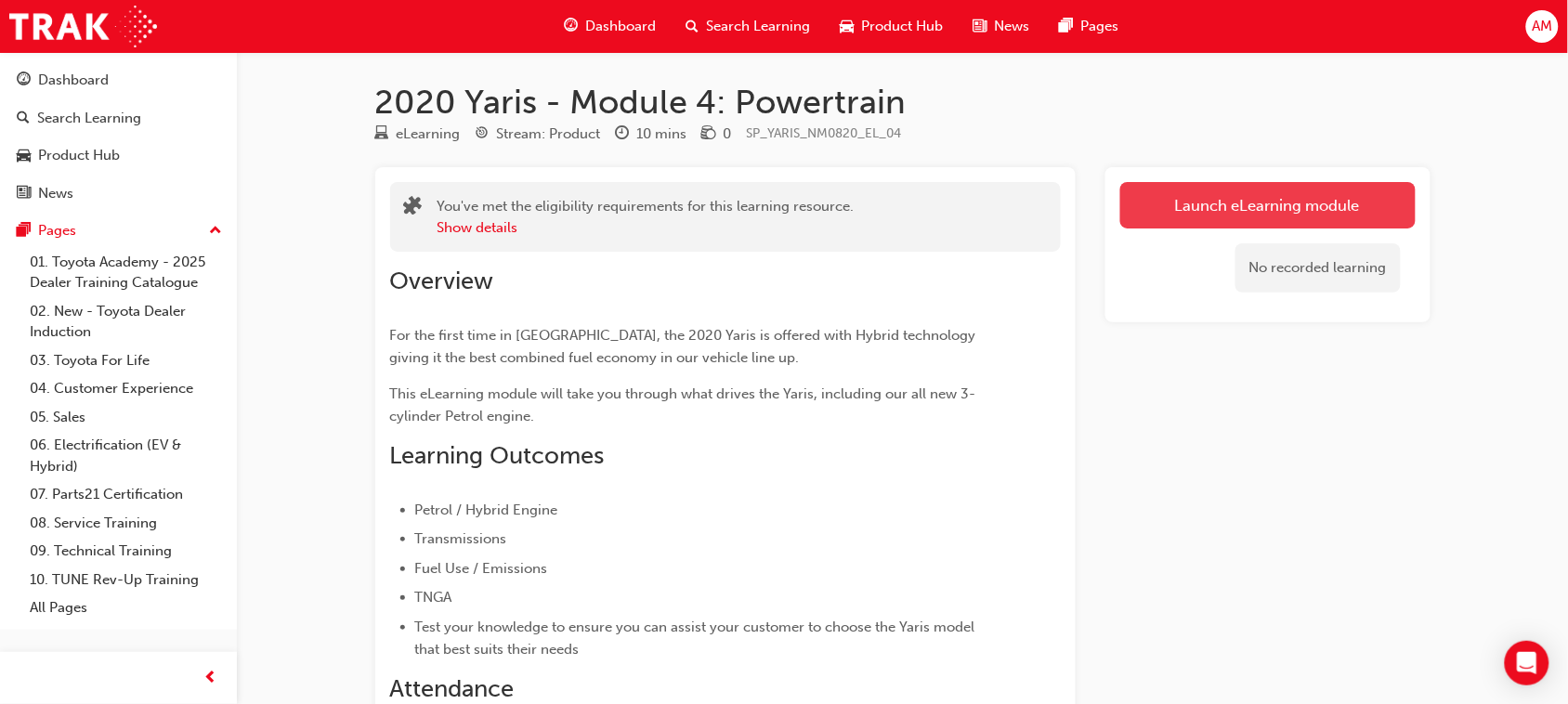
click at [1153, 199] on link "Launch eLearning module" at bounding box center [1268, 205] width 296 height 47
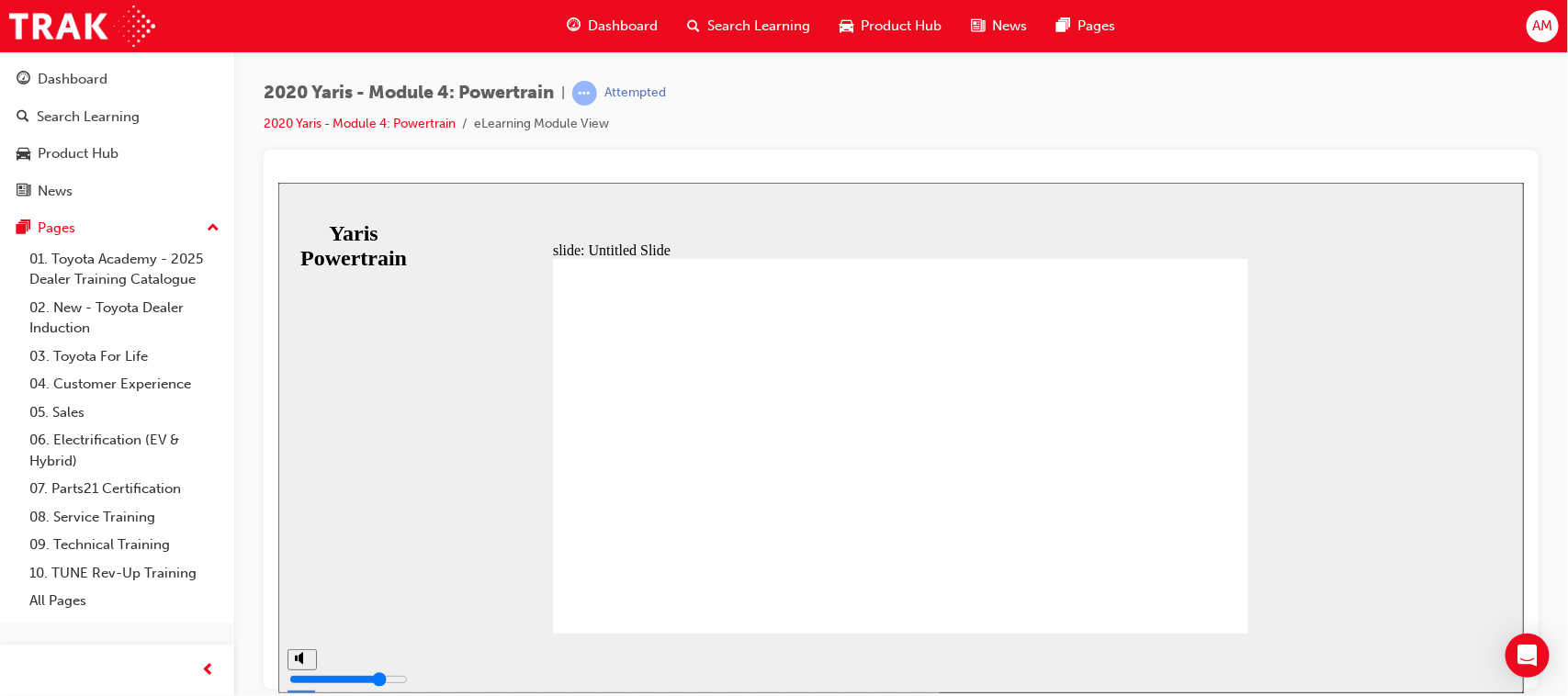
click at [628, 18] on span "Dashboard" at bounding box center [622, 26] width 70 height 21
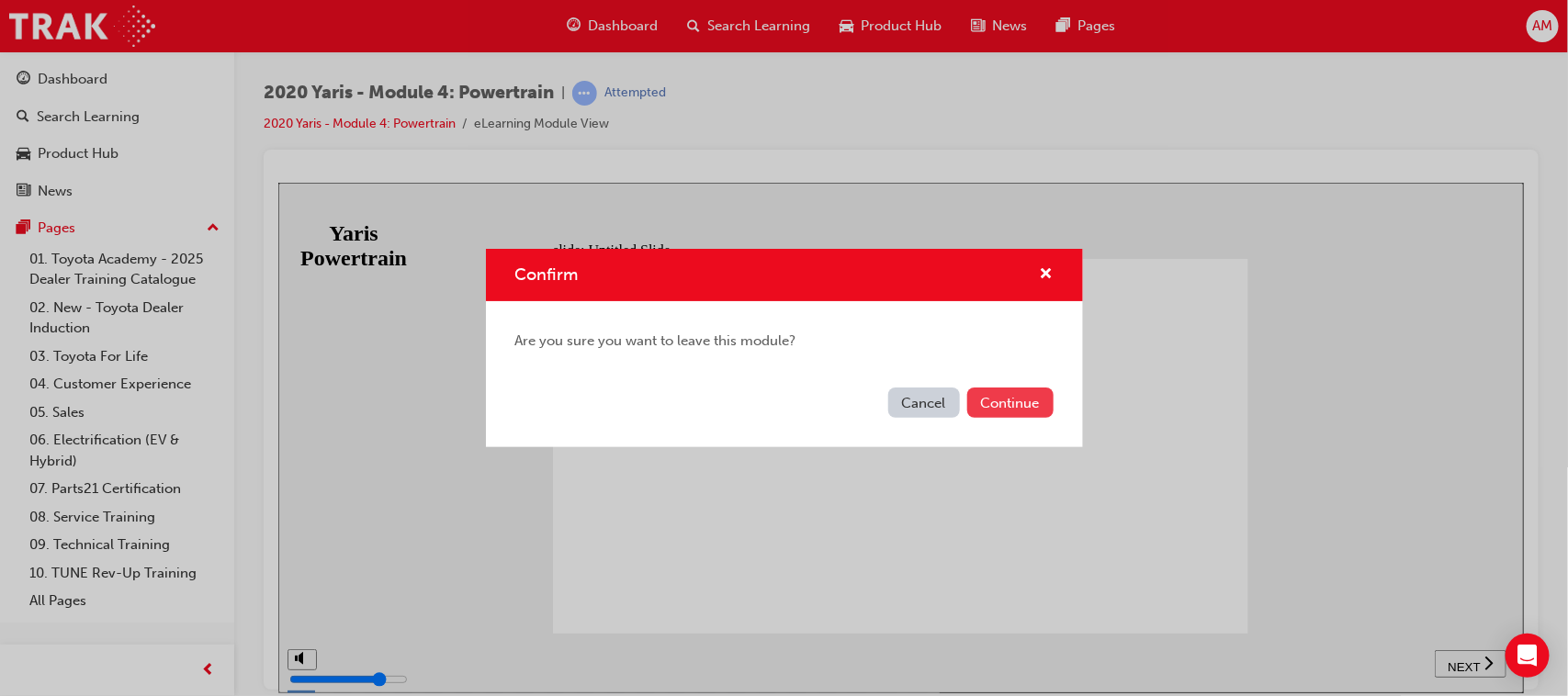
click at [993, 396] on button "Continue" at bounding box center [1010, 403] width 87 height 31
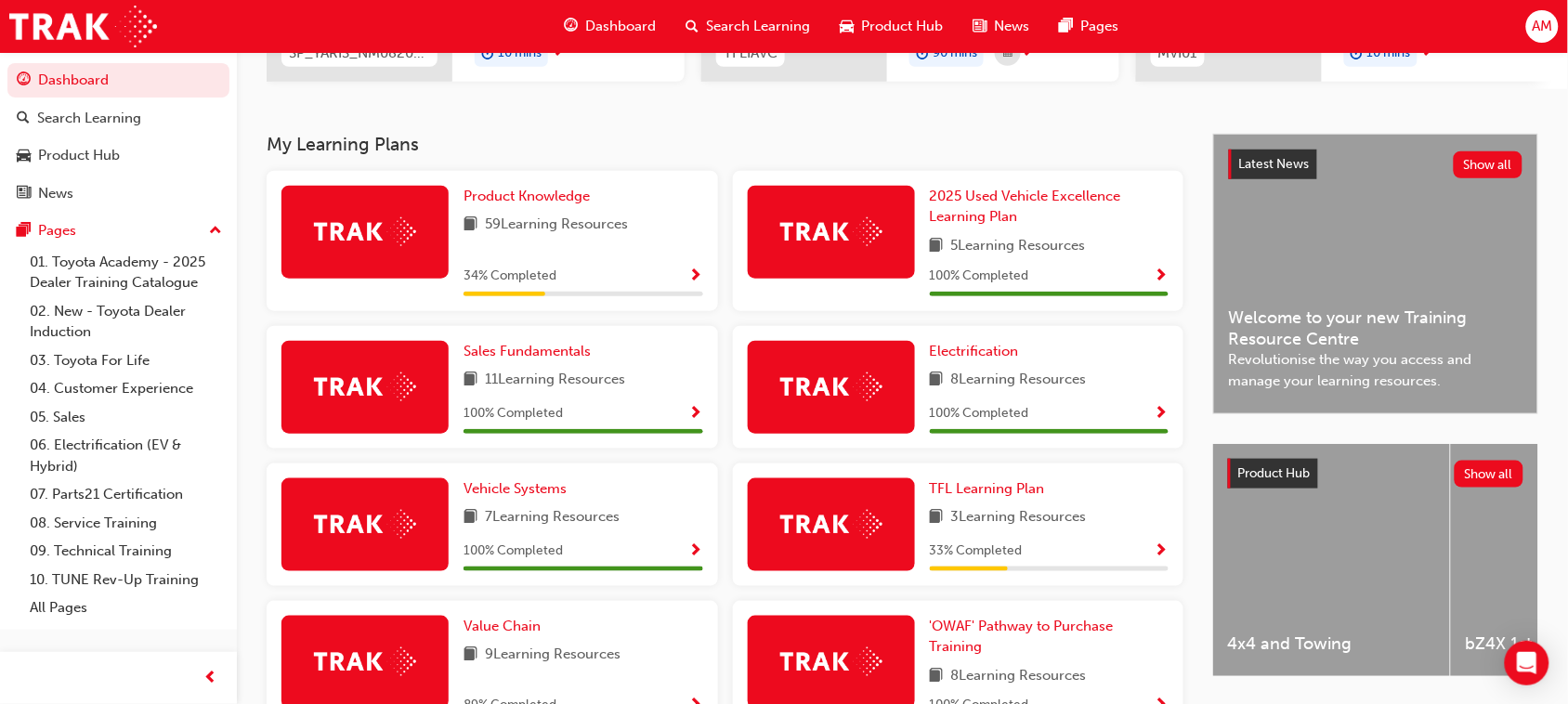
scroll to position [348, 0]
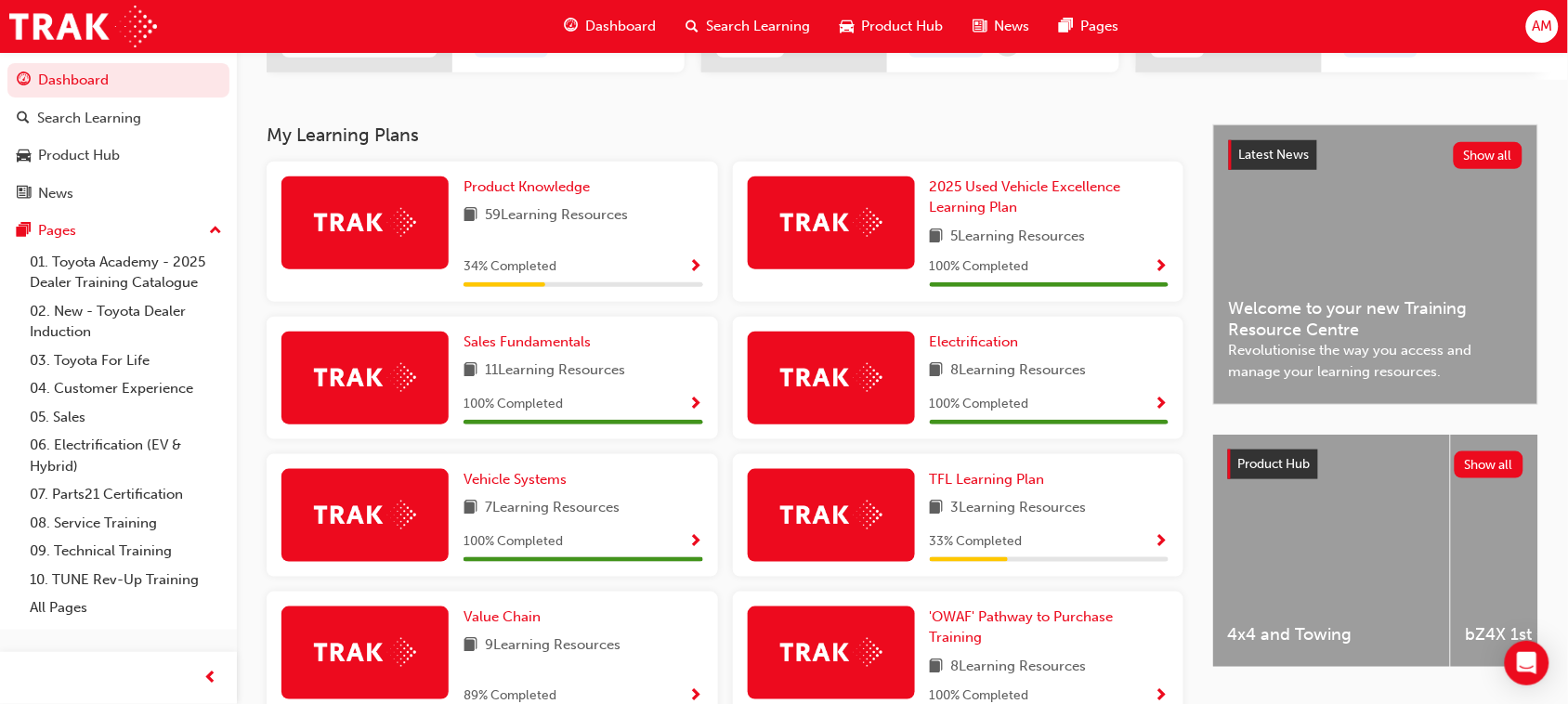
click at [383, 228] on img at bounding box center [365, 223] width 102 height 29
click at [550, 191] on span "Product Knowledge" at bounding box center [527, 186] width 126 height 17
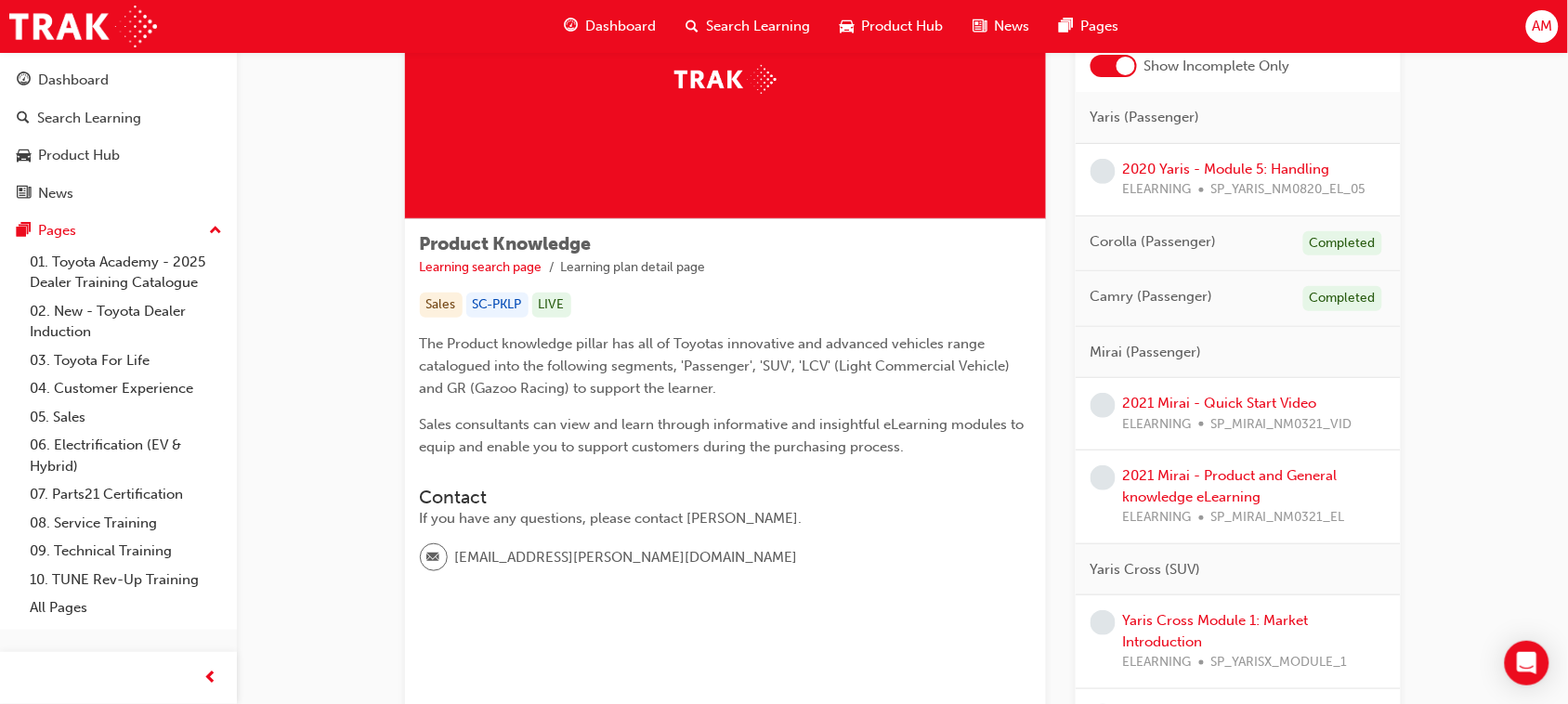
scroll to position [116, 0]
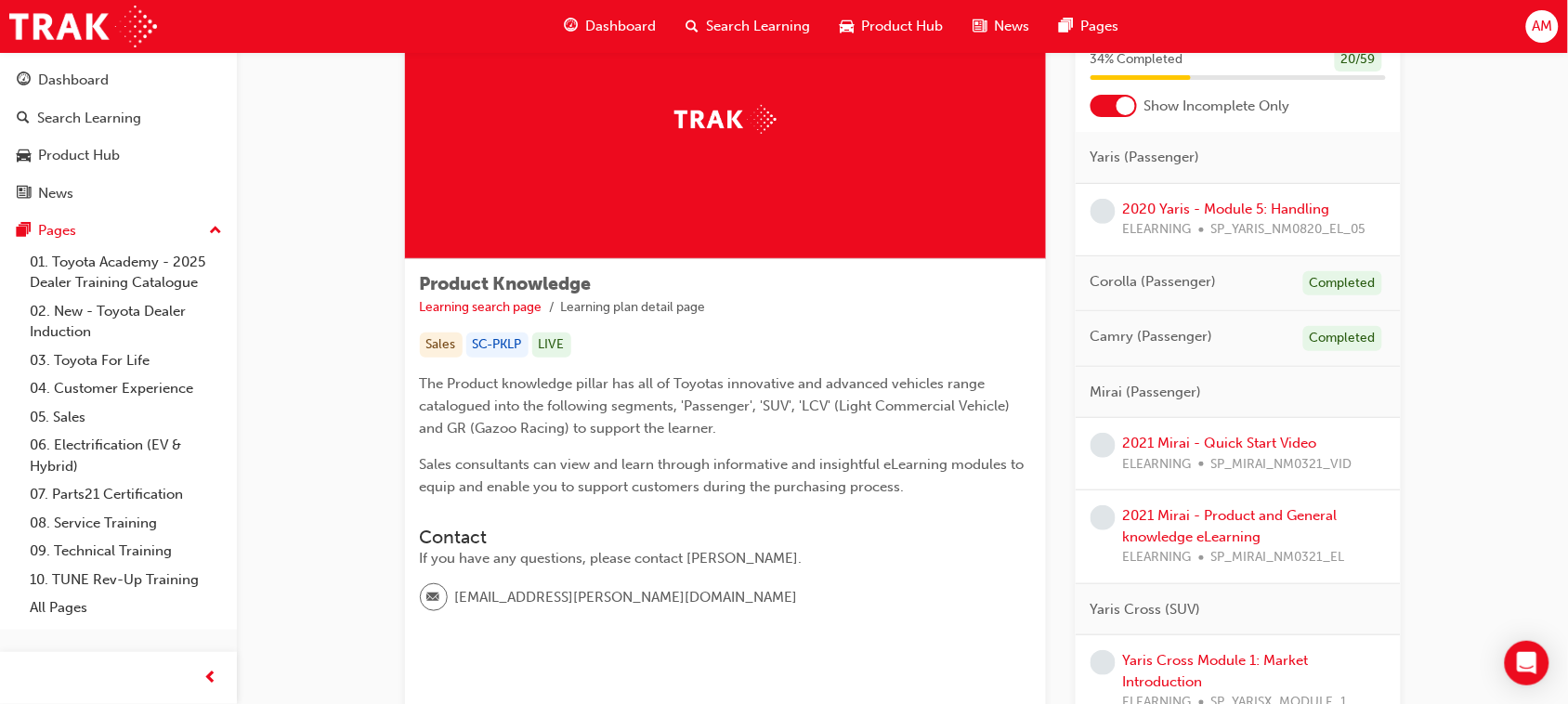
click at [1153, 395] on span "Mirai (Passenger)" at bounding box center [1146, 393] width 112 height 21
click at [1116, 395] on span "Mirai (Passenger)" at bounding box center [1146, 393] width 112 height 21
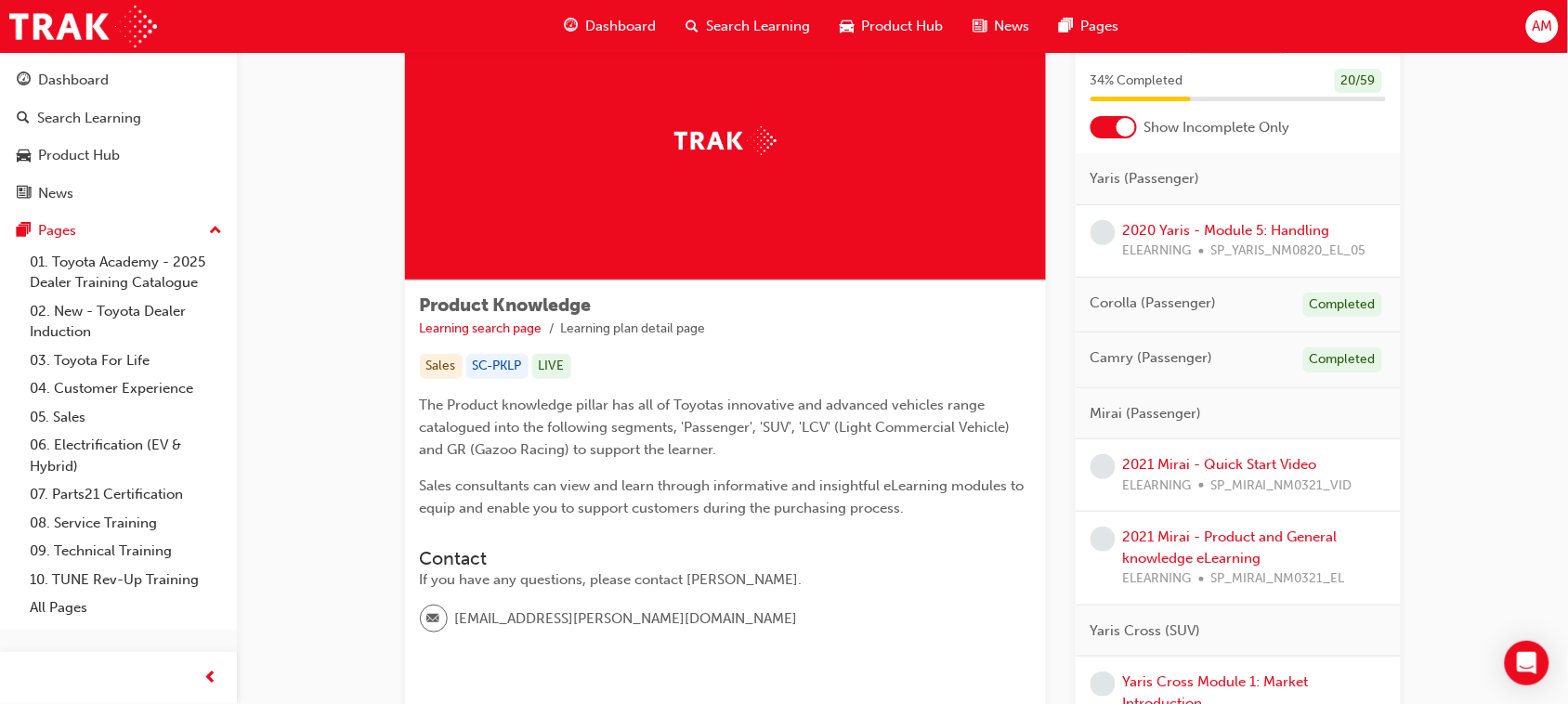
scroll to position [232, 0]
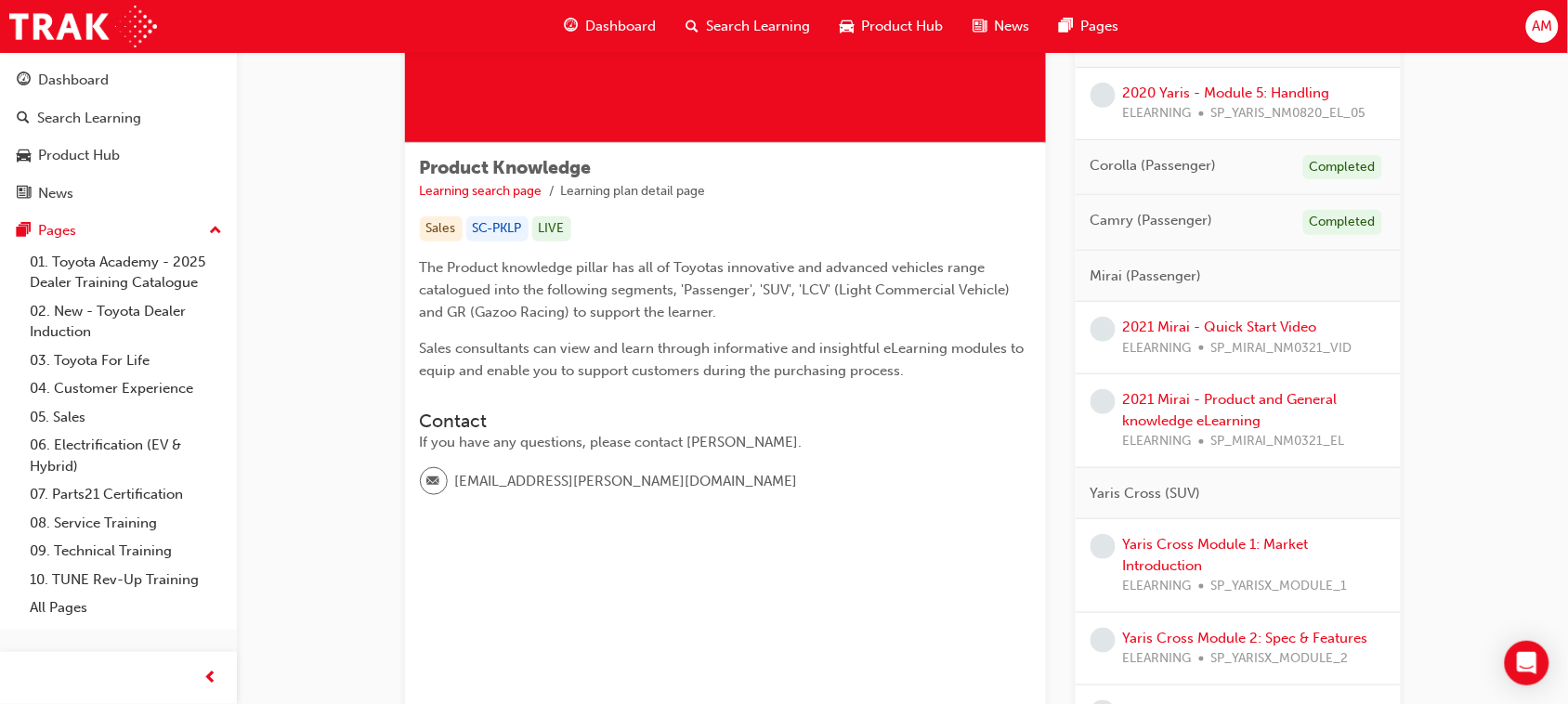
click at [1153, 275] on span "Mirai (Passenger)" at bounding box center [1146, 276] width 112 height 21
click at [1153, 272] on span "Mirai (Passenger)" at bounding box center [1146, 276] width 112 height 21
click at [1153, 326] on link "2021 Mirai - Quick Start Video" at bounding box center [1220, 327] width 194 height 17
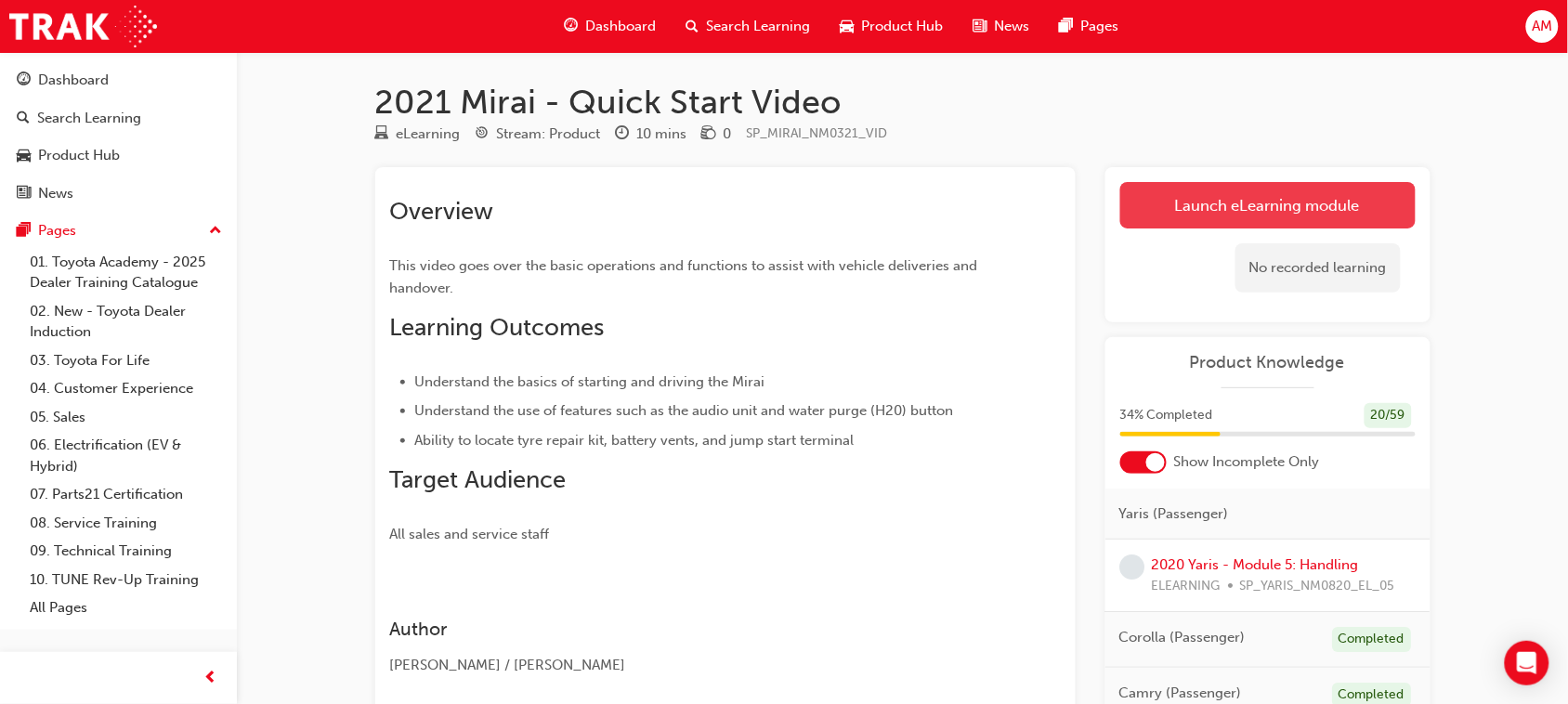
click at [1153, 202] on link "Launch eLearning module" at bounding box center [1268, 205] width 296 height 47
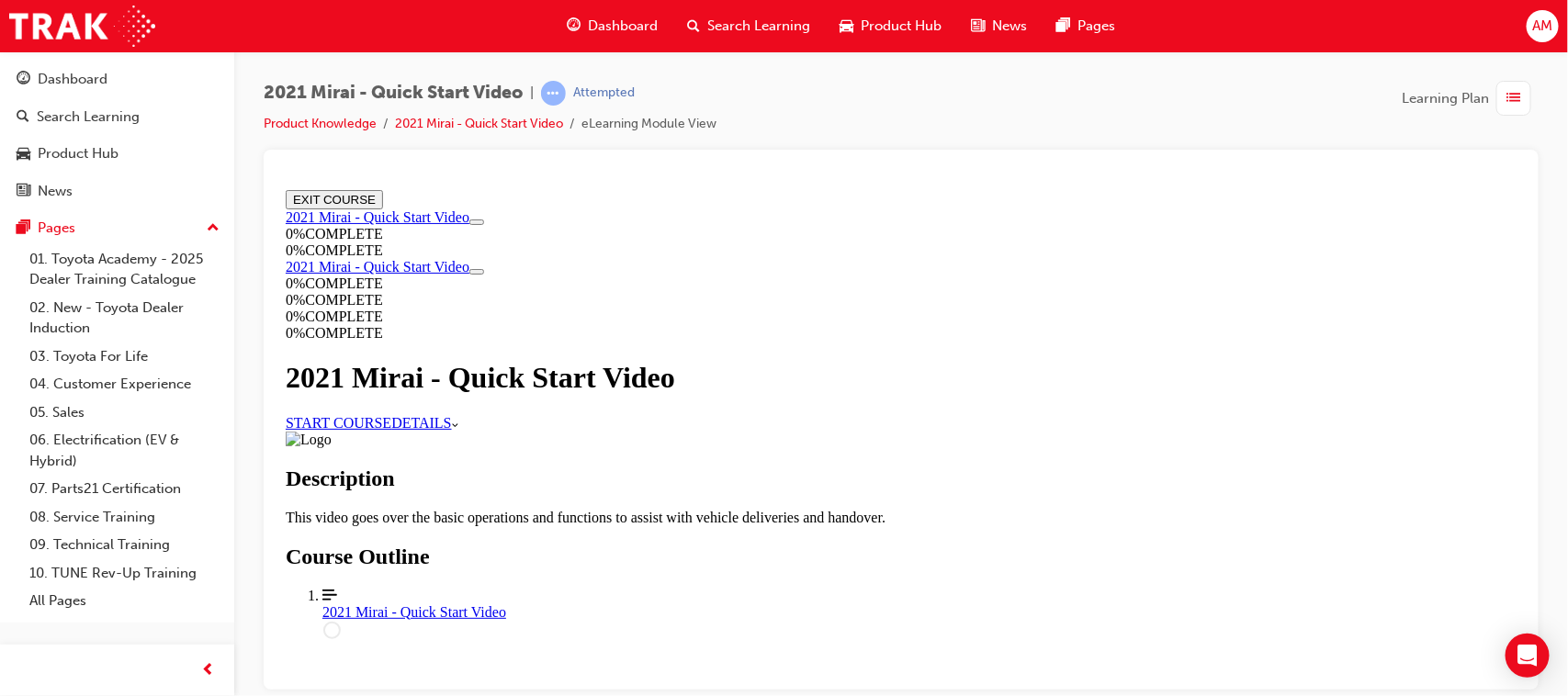
click at [390, 430] on link "START COURSE" at bounding box center [337, 422] width 106 height 15
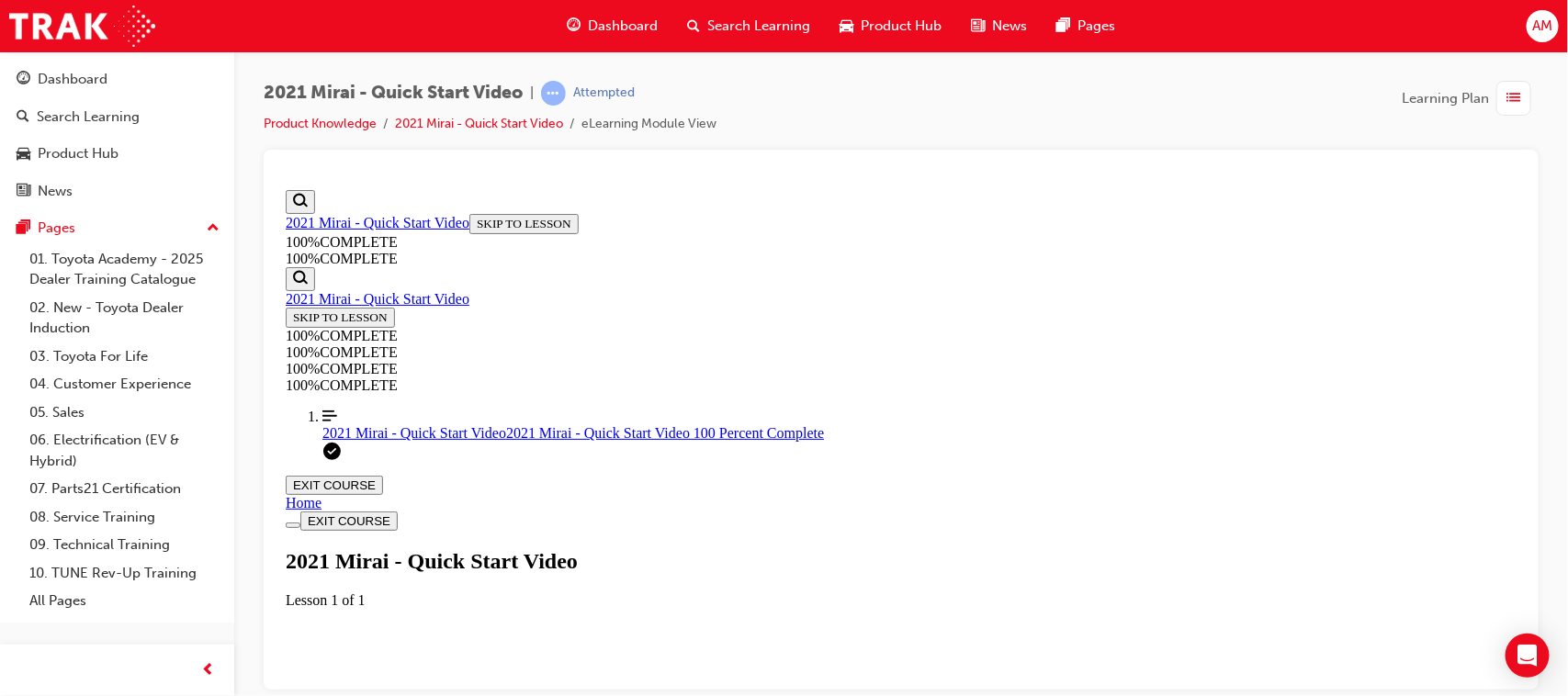
scroll to position [407, 0]
click at [1140, 506] on div "2021 Mirai - Quick Start Video | Passed Product Knowledge 2021 Mirai - Quick St…" at bounding box center [784, 348] width 1568 height 696
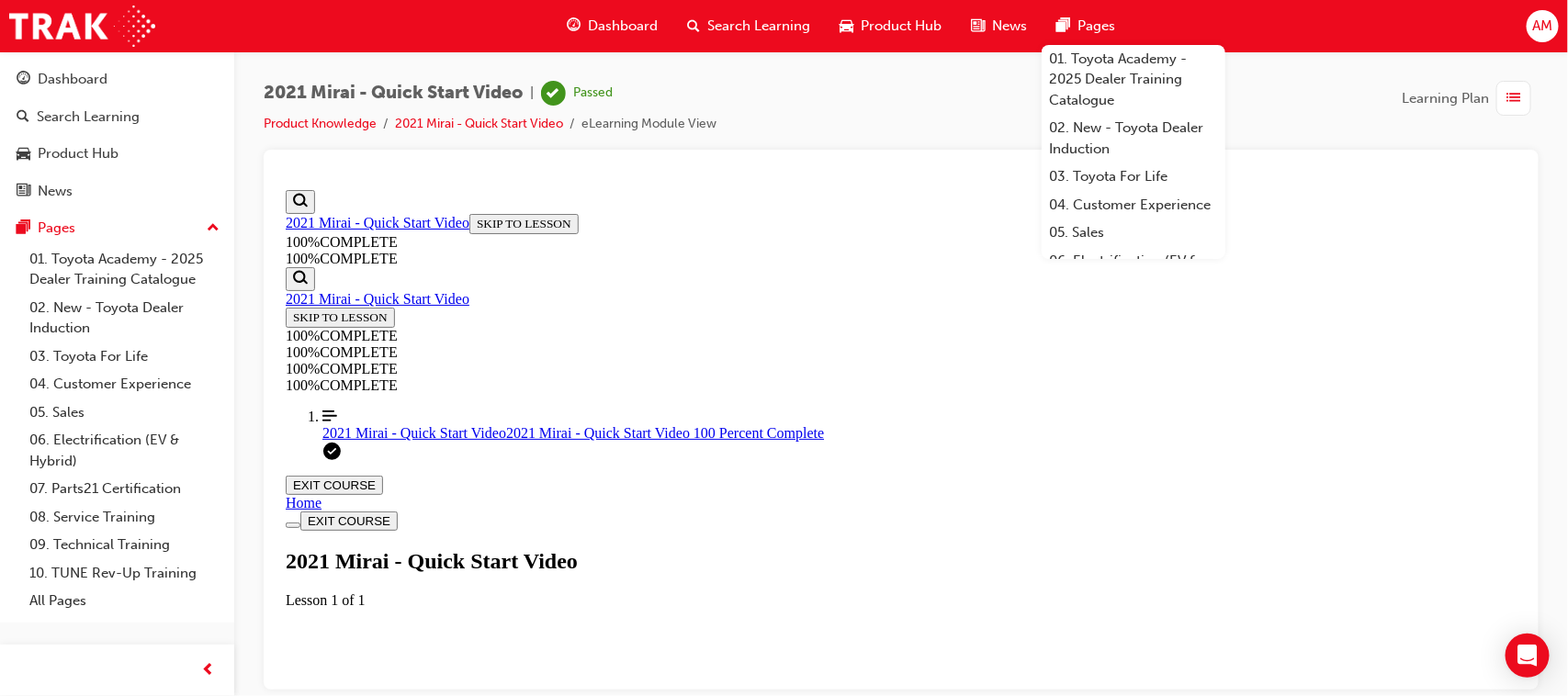
click at [1140, 96] on span "Learning Plan" at bounding box center [1445, 99] width 87 height 21
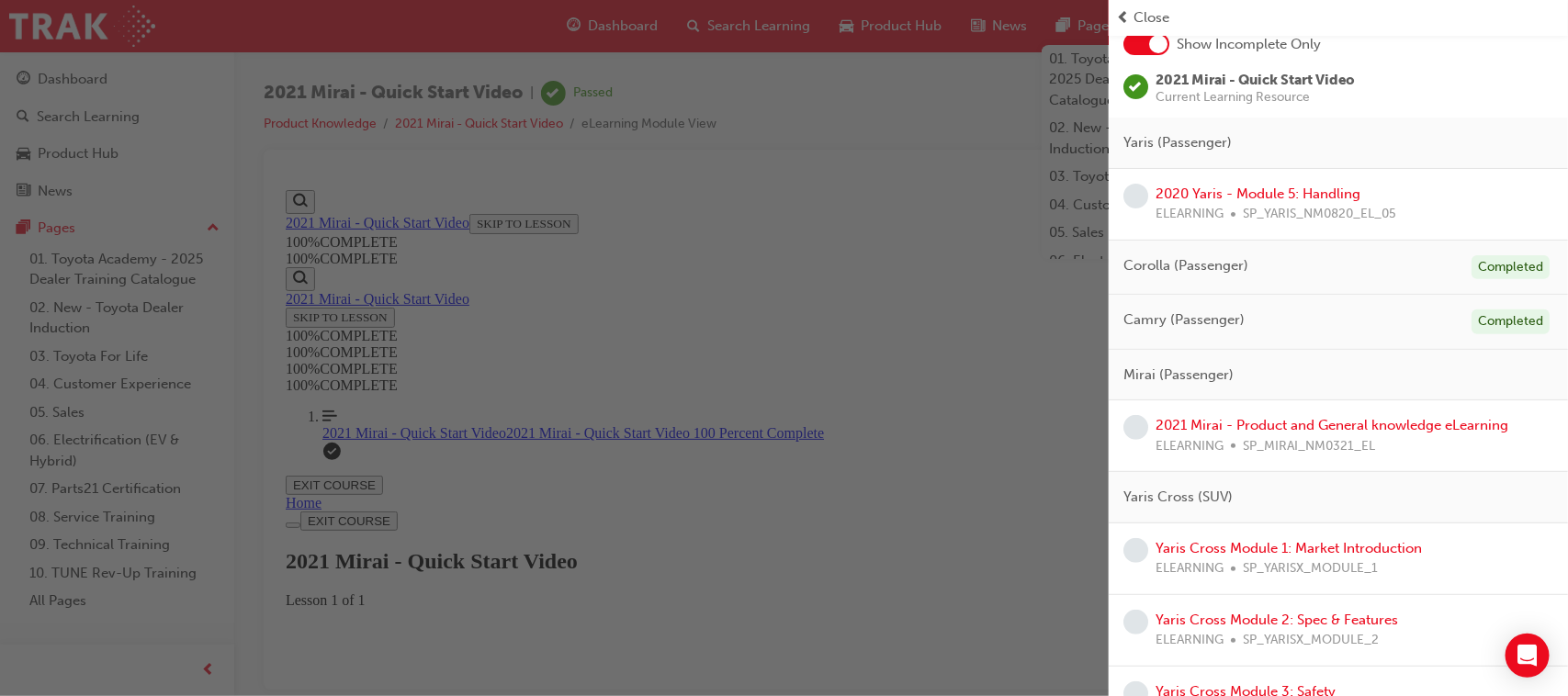
scroll to position [230, 0]
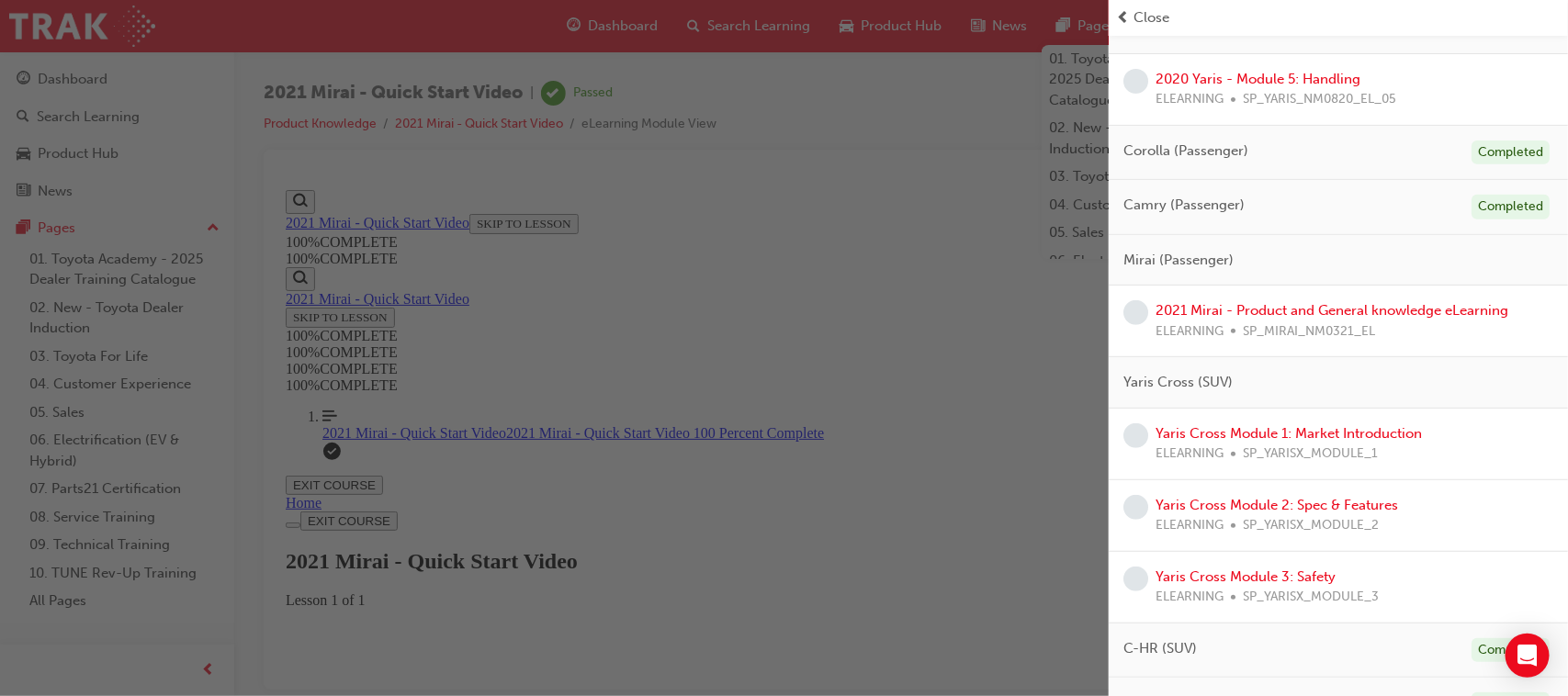
drag, startPoint x: 842, startPoint y: 259, endPoint x: 567, endPoint y: 90, distance: 322.8
click at [842, 259] on div "button" at bounding box center [554, 348] width 1108 height 696
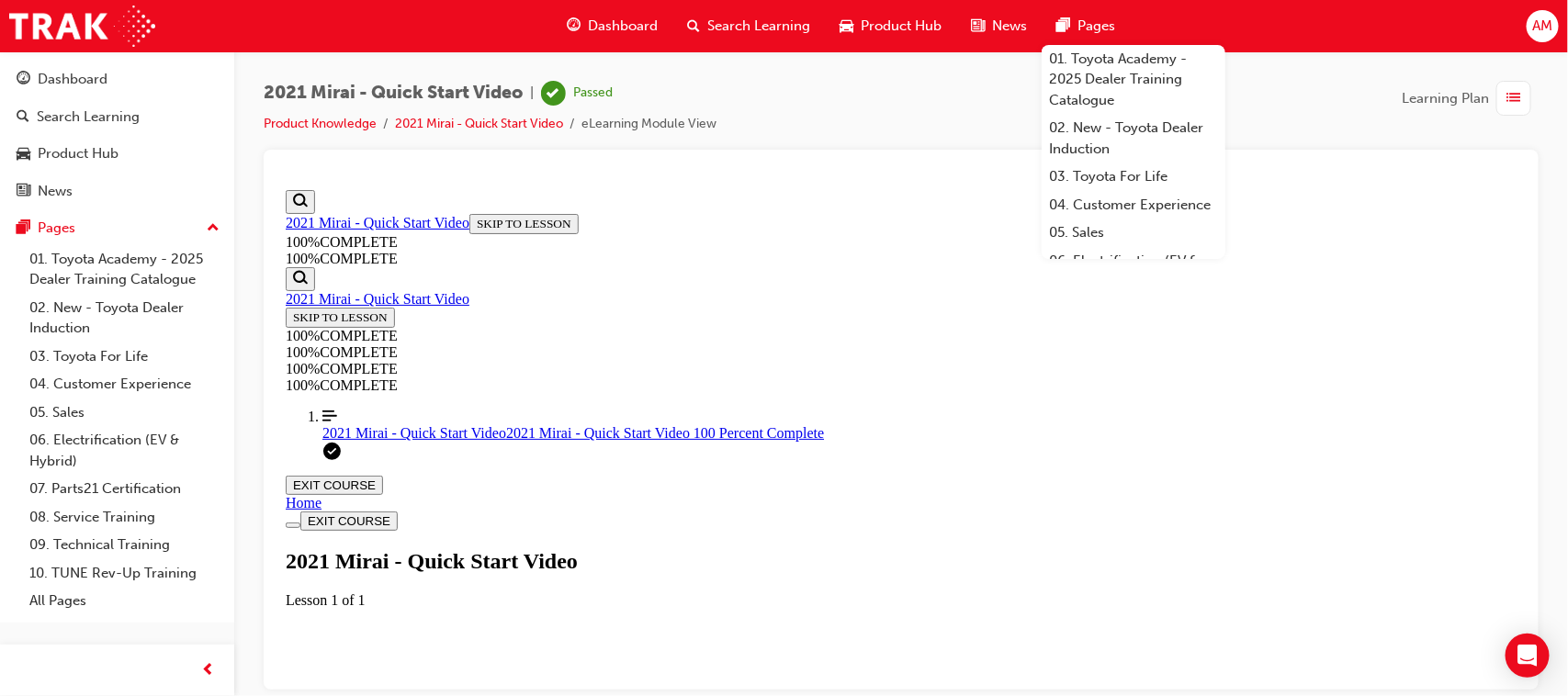
scroll to position [0, 0]
click at [1140, 506] on h1 "2021 Mirai - Quick Start Video" at bounding box center [900, 560] width 1231 height 25
click at [382, 475] on button "EXIT COURSE" at bounding box center [333, 485] width 97 height 19
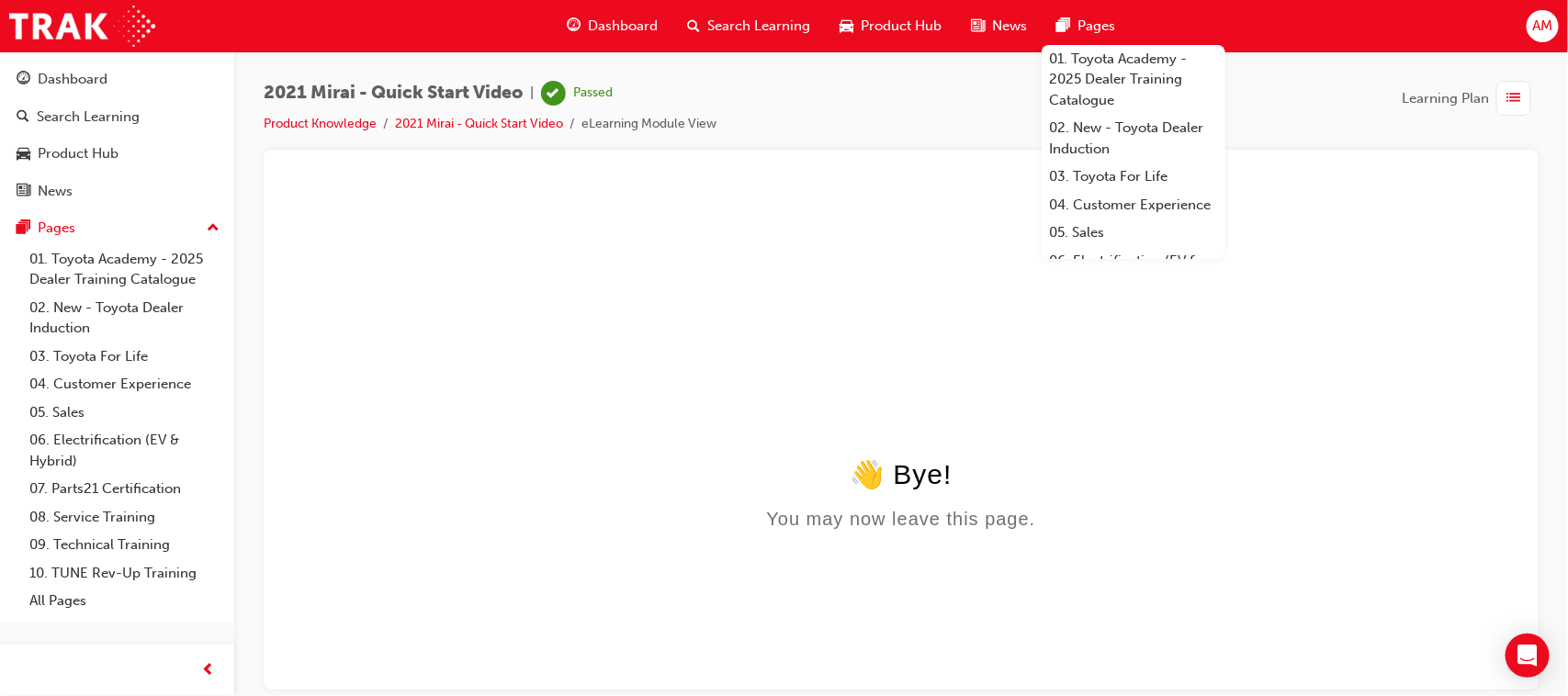
drag, startPoint x: 1384, startPoint y: 518, endPoint x: 1384, endPoint y: 504, distance: 14.0
click at [1140, 506] on div "You may now leave this page." at bounding box center [900, 518] width 1231 height 21
click at [1140, 93] on span "Learning Plan" at bounding box center [1445, 99] width 87 height 21
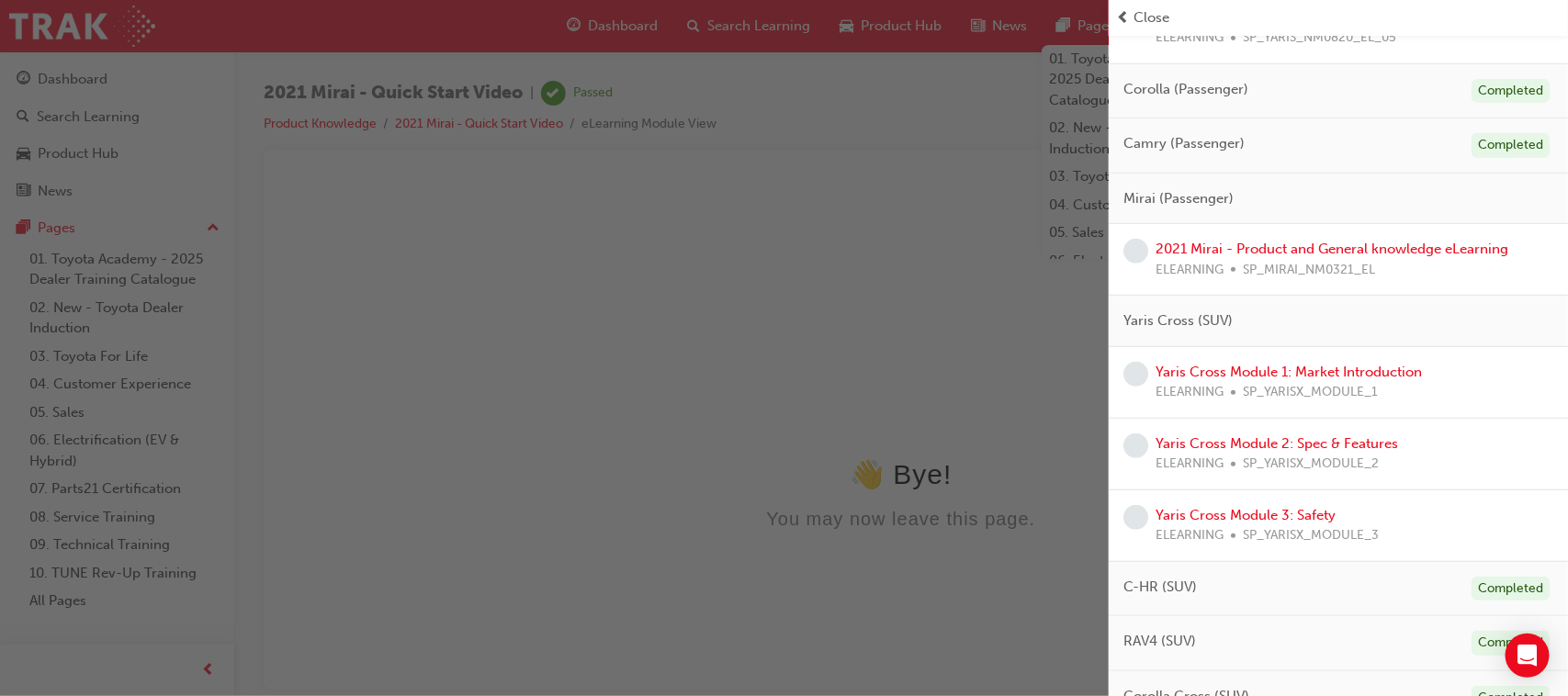
scroll to position [344, 0]
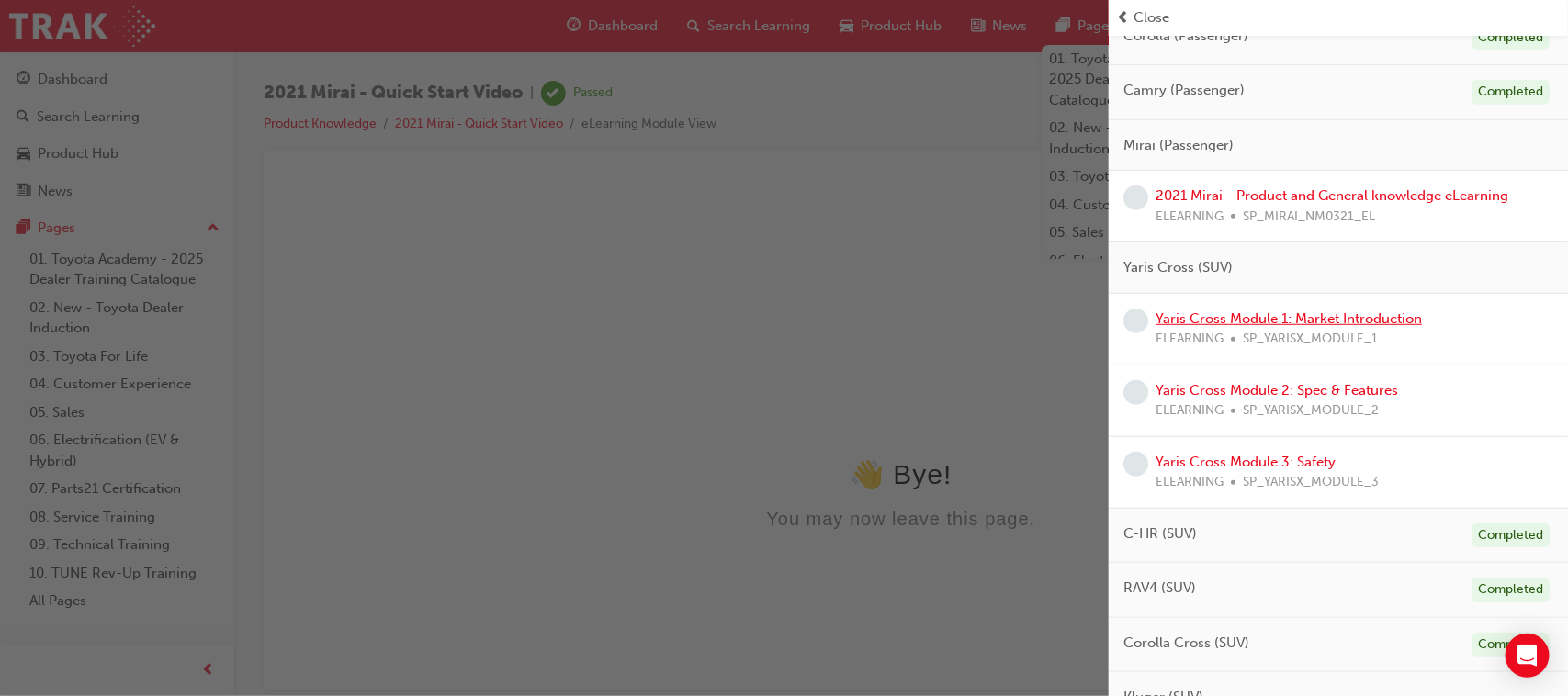
click at [1140, 320] on link "Yaris Cross Module 1: Market Introduction" at bounding box center [1288, 318] width 266 height 16
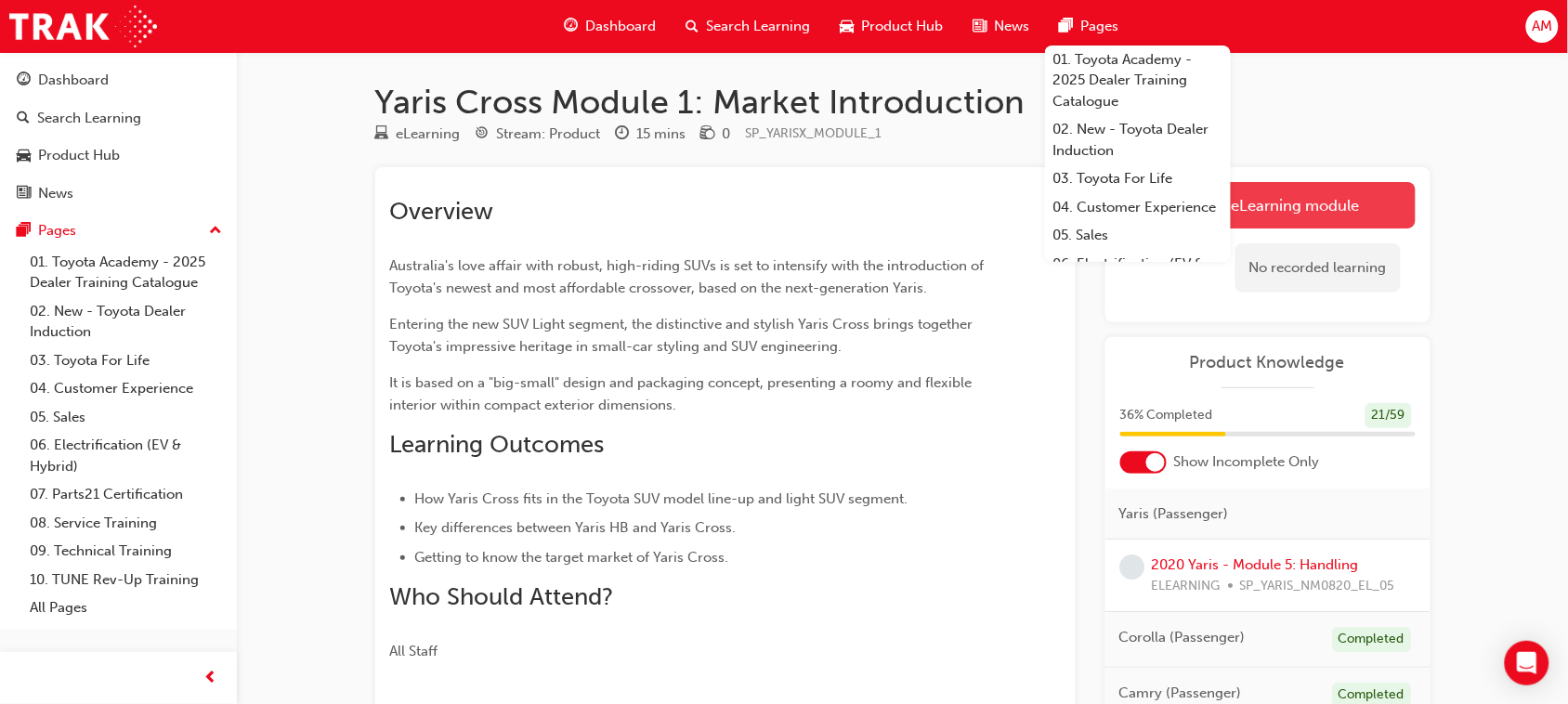
click at [1153, 202] on link "Launch eLearning module" at bounding box center [1268, 205] width 296 height 47
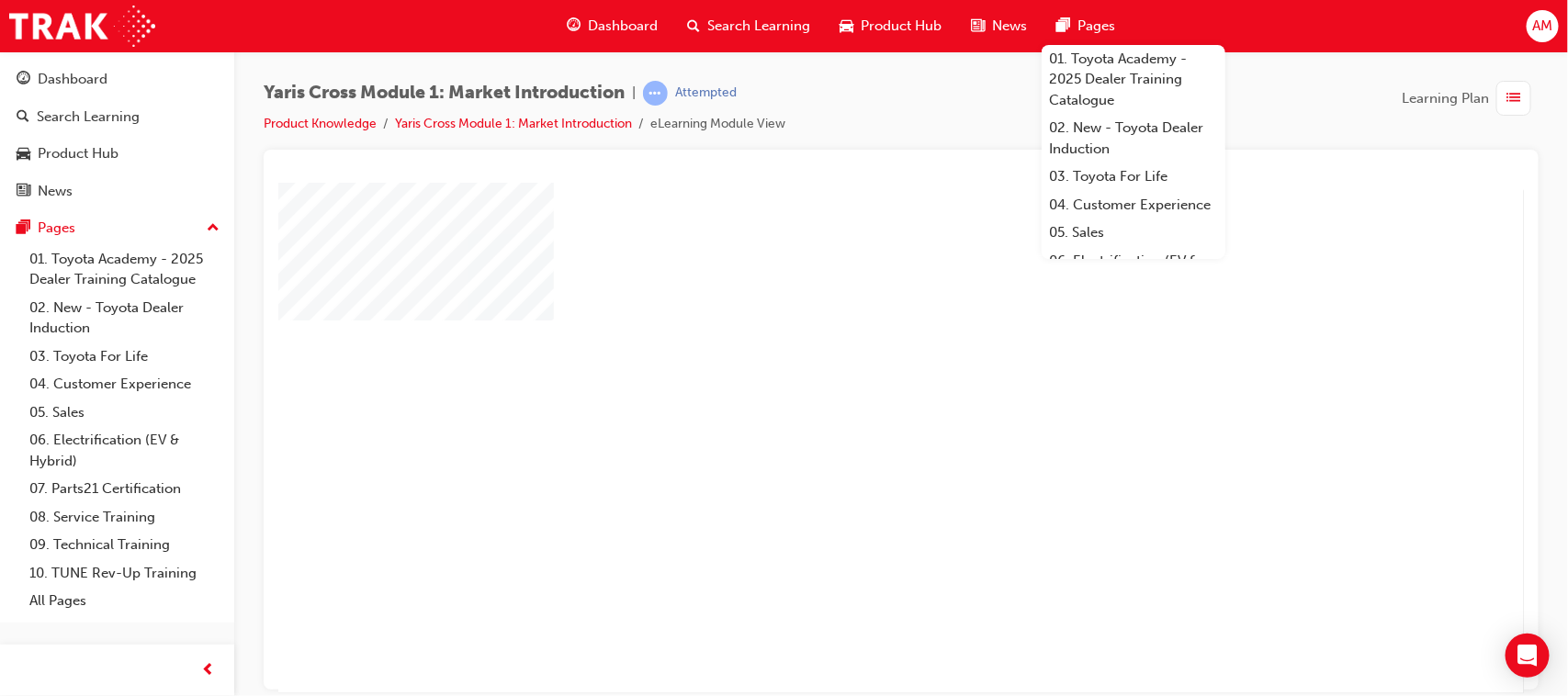
click at [847, 384] on div "play" at bounding box center [847, 384] width 0 height 0
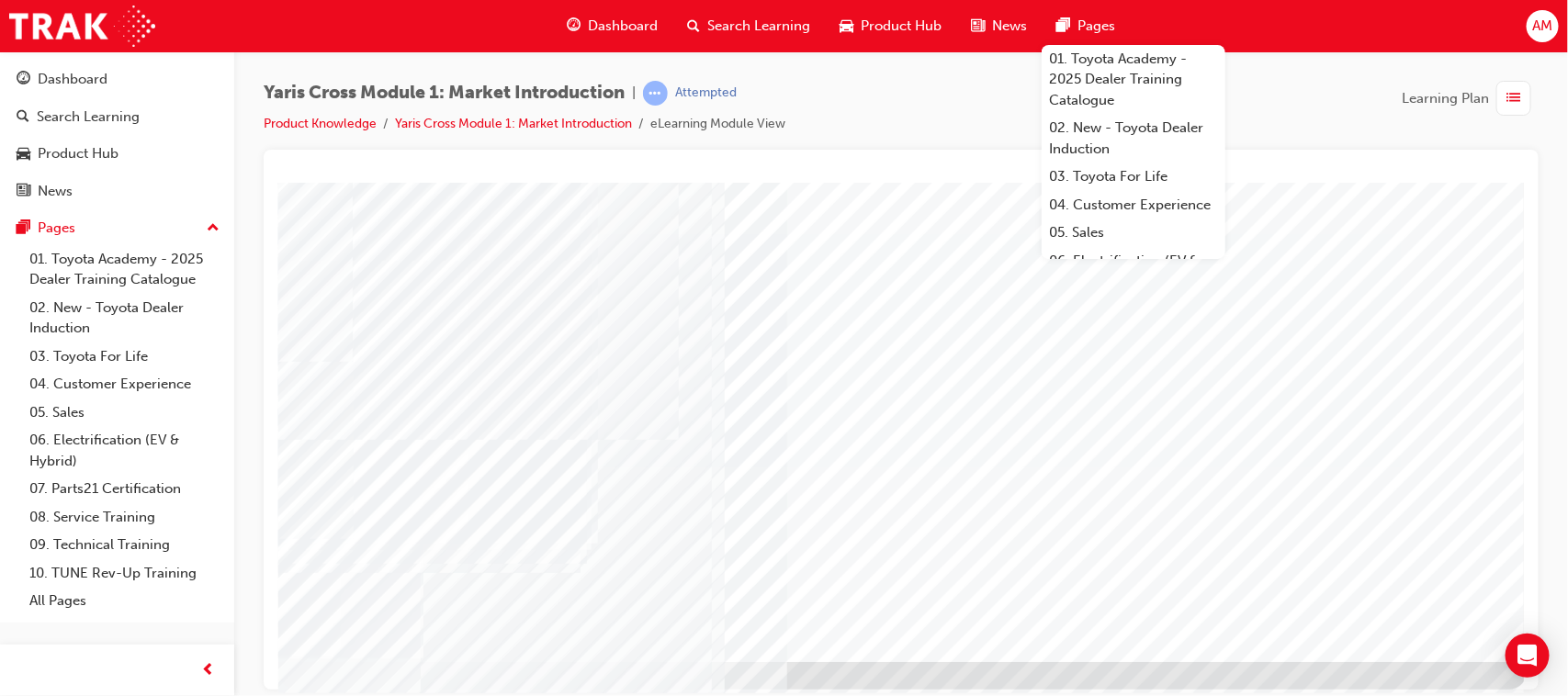
scroll to position [195, 0]
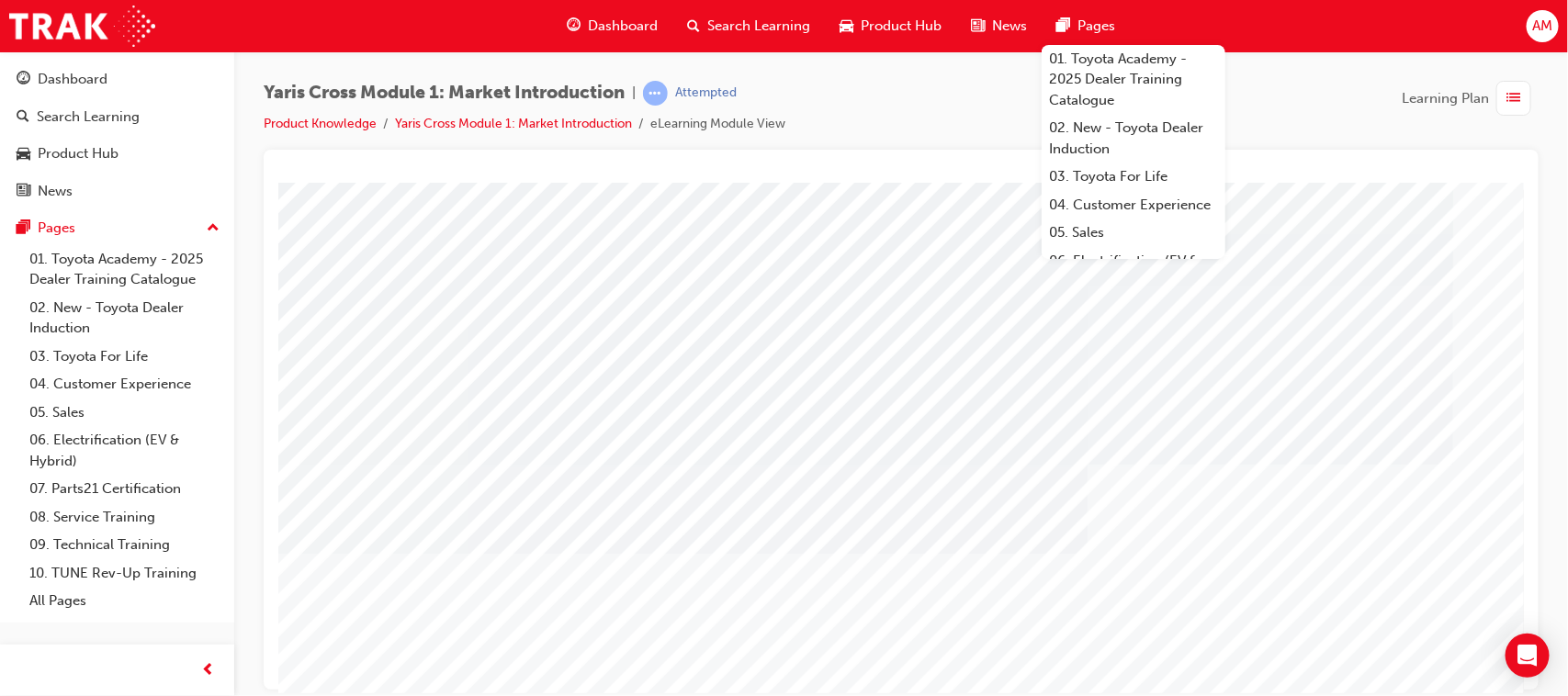
click at [1140, 109] on div "Yaris Cross Module 1: Market Introduction | Attempted Product Knowledge Yaris C…" at bounding box center [901, 115] width 1275 height 69
click at [1140, 170] on link "03. Toyota For Life" at bounding box center [1132, 177] width 184 height 29
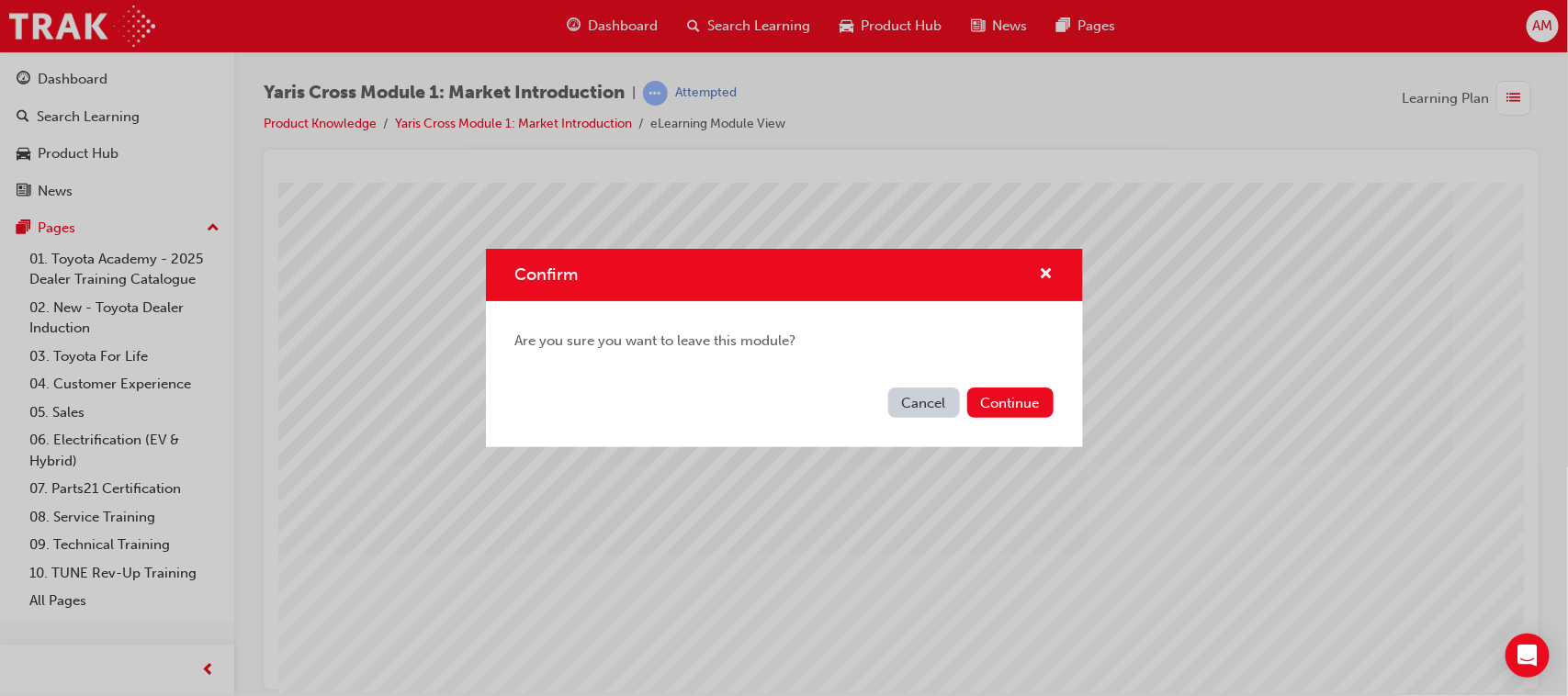
click at [925, 397] on button "Cancel" at bounding box center [924, 403] width 72 height 31
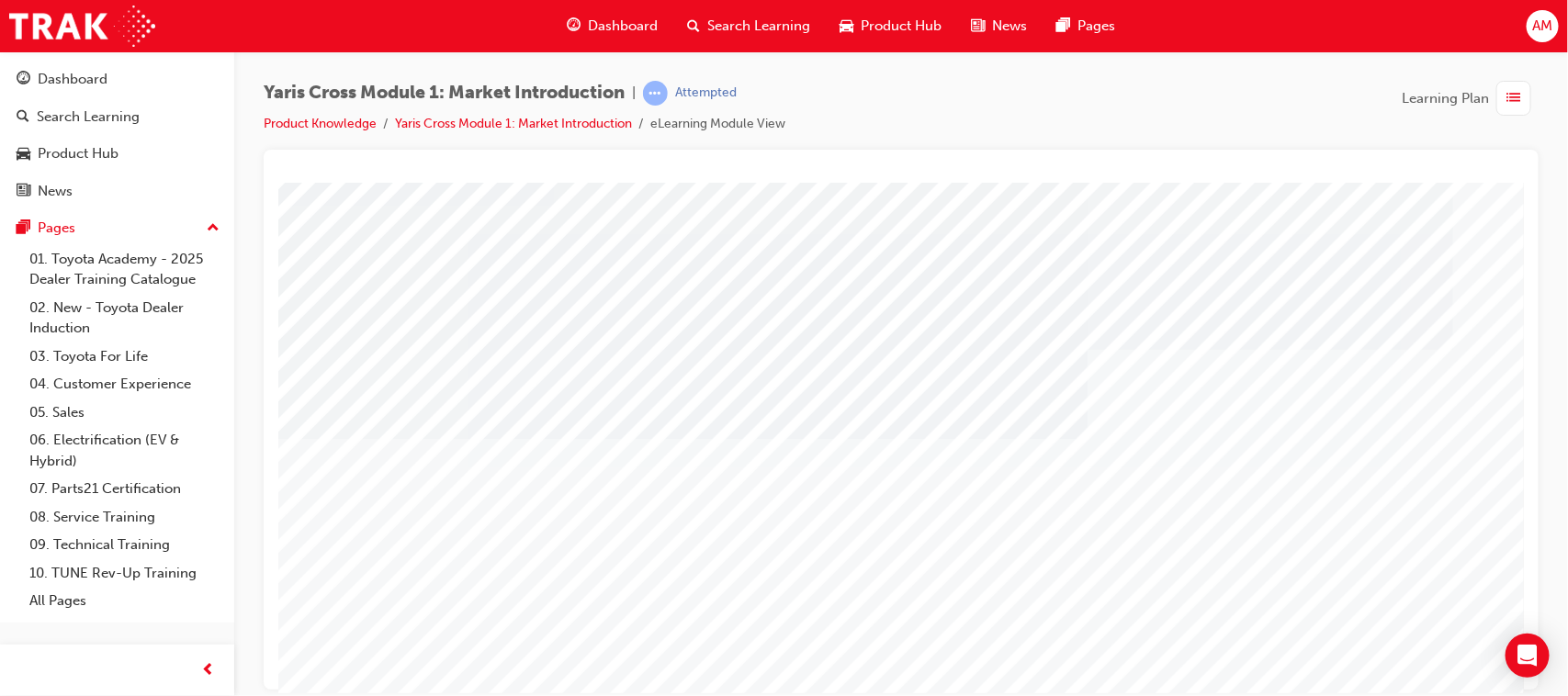
scroll to position [195, 0]
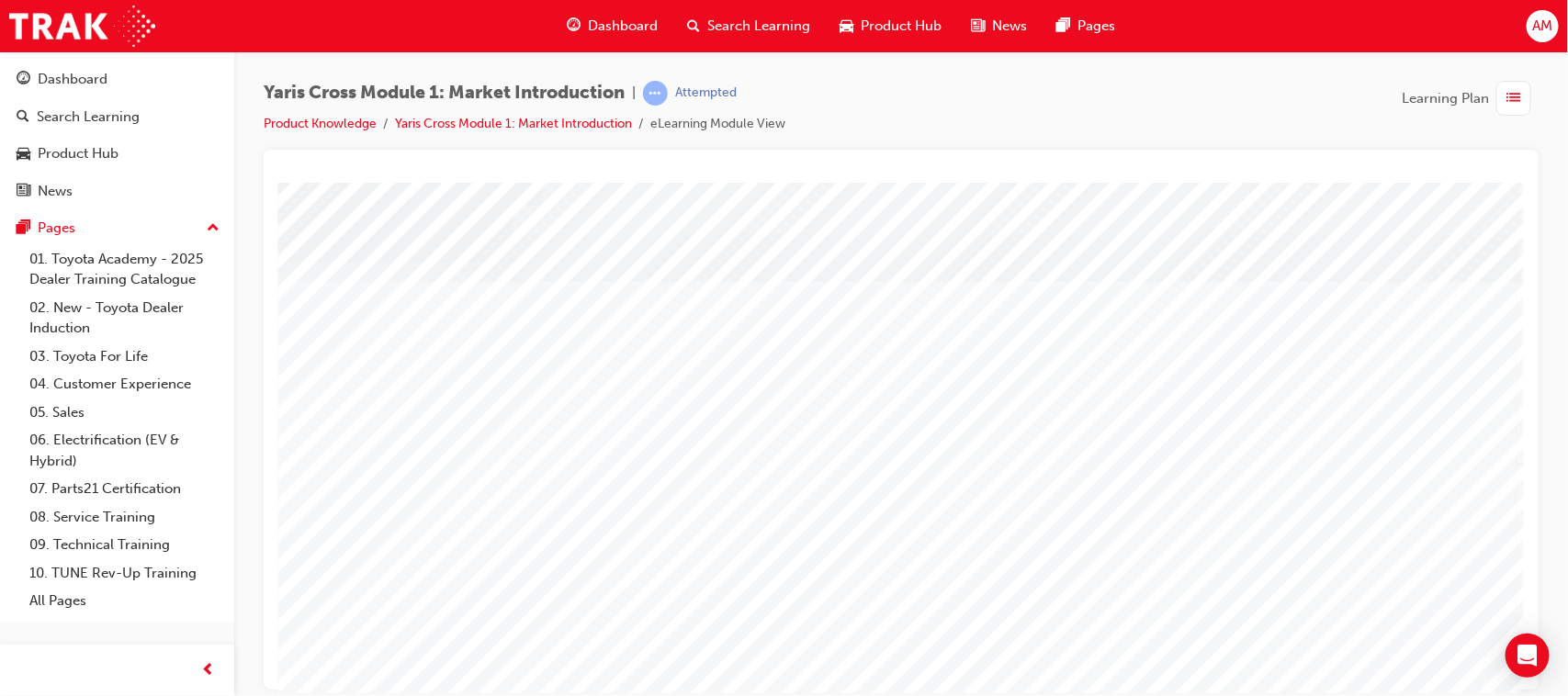
scroll to position [195, 20]
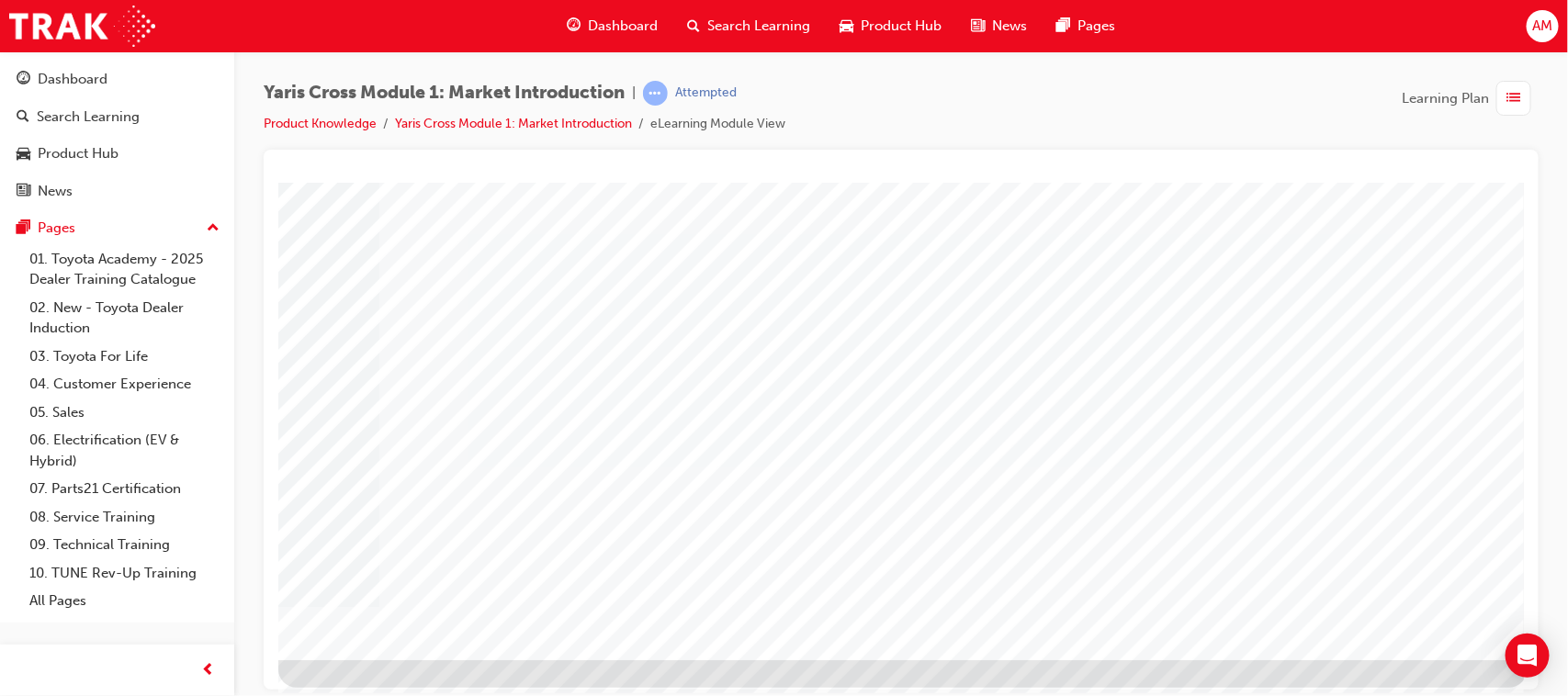
scroll to position [195, 0]
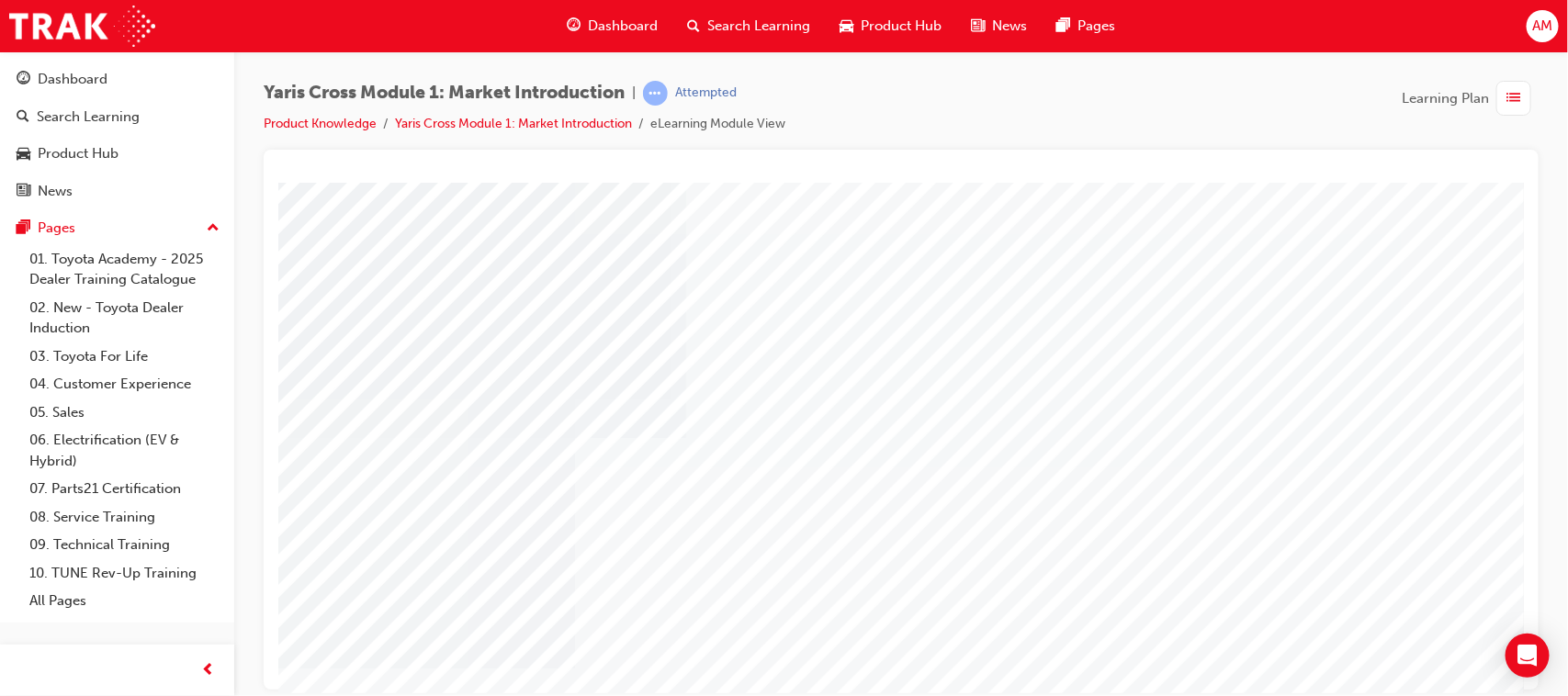
scroll to position [80, 0]
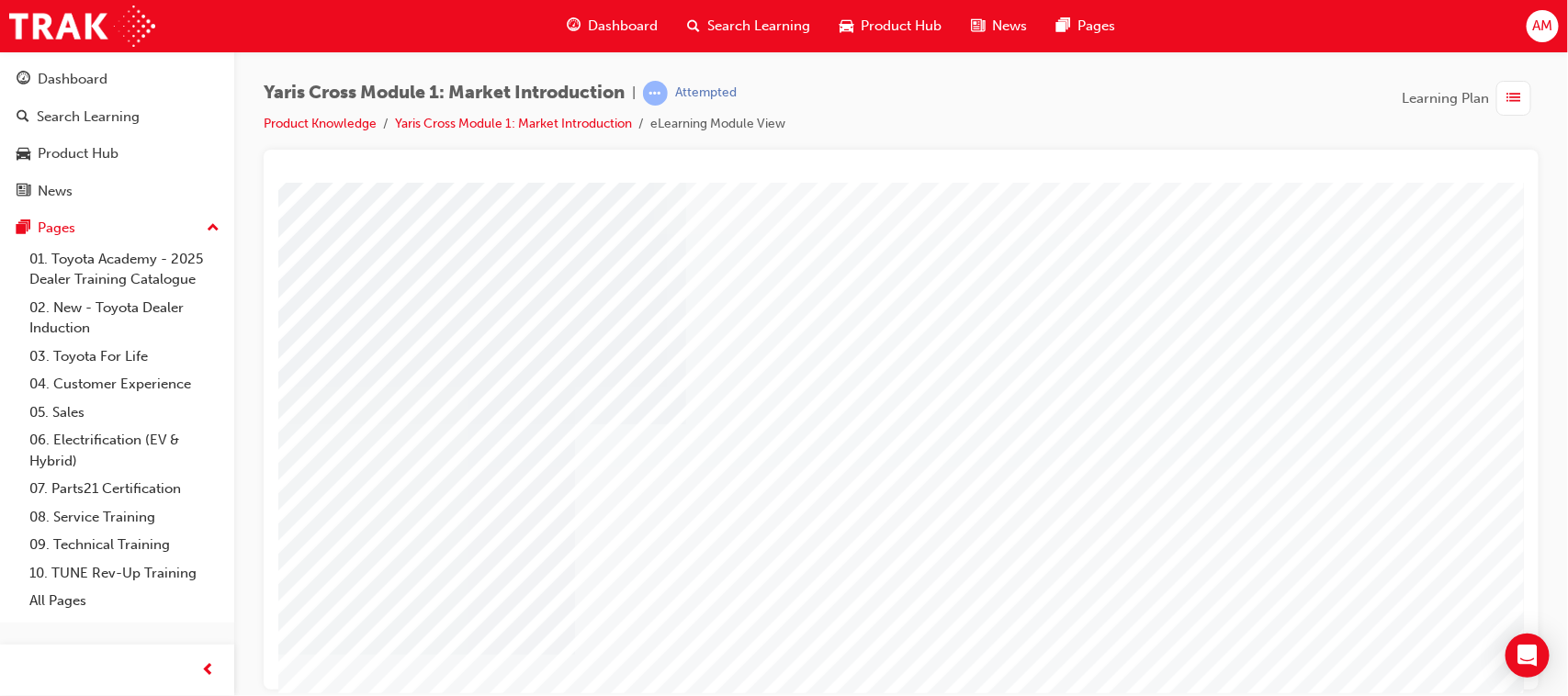
scroll to position [195, 0]
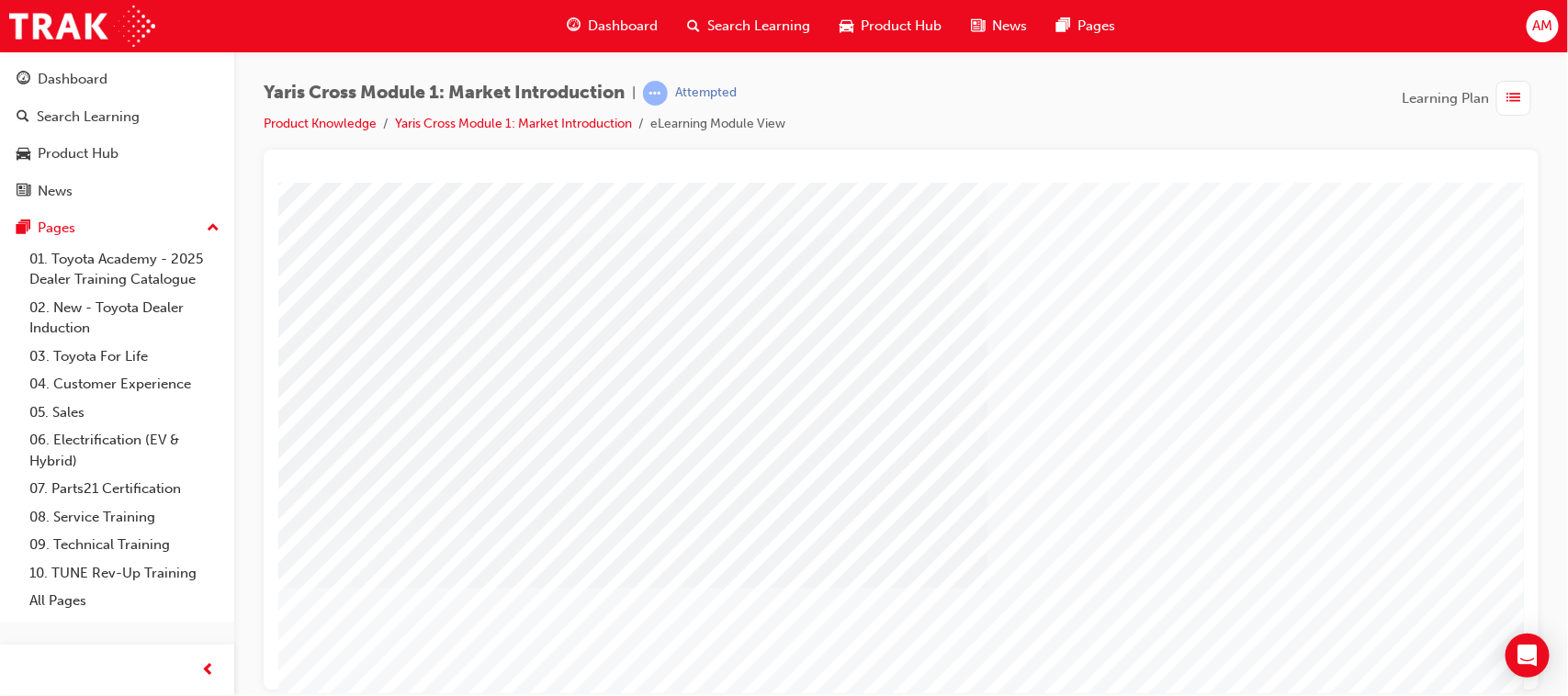
scroll to position [114, 0]
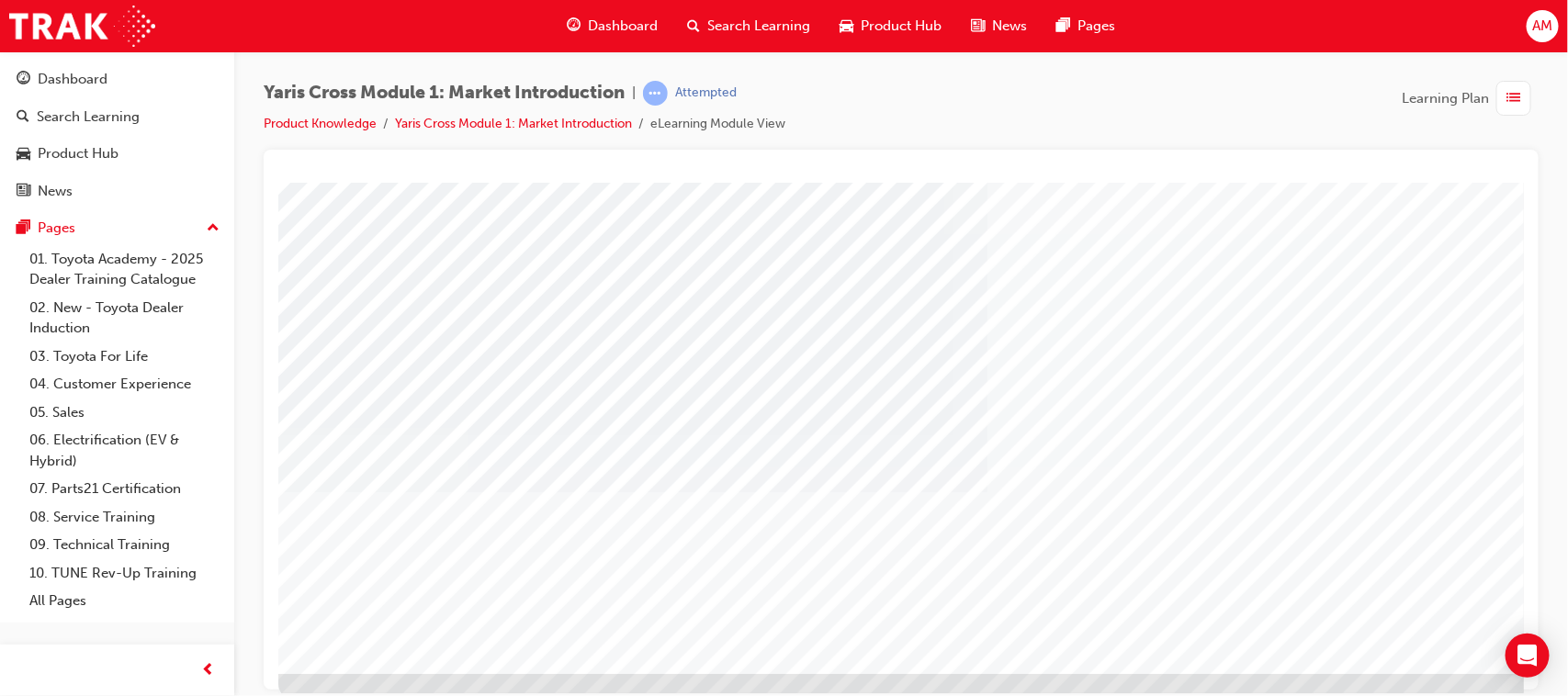
scroll to position [195, 0]
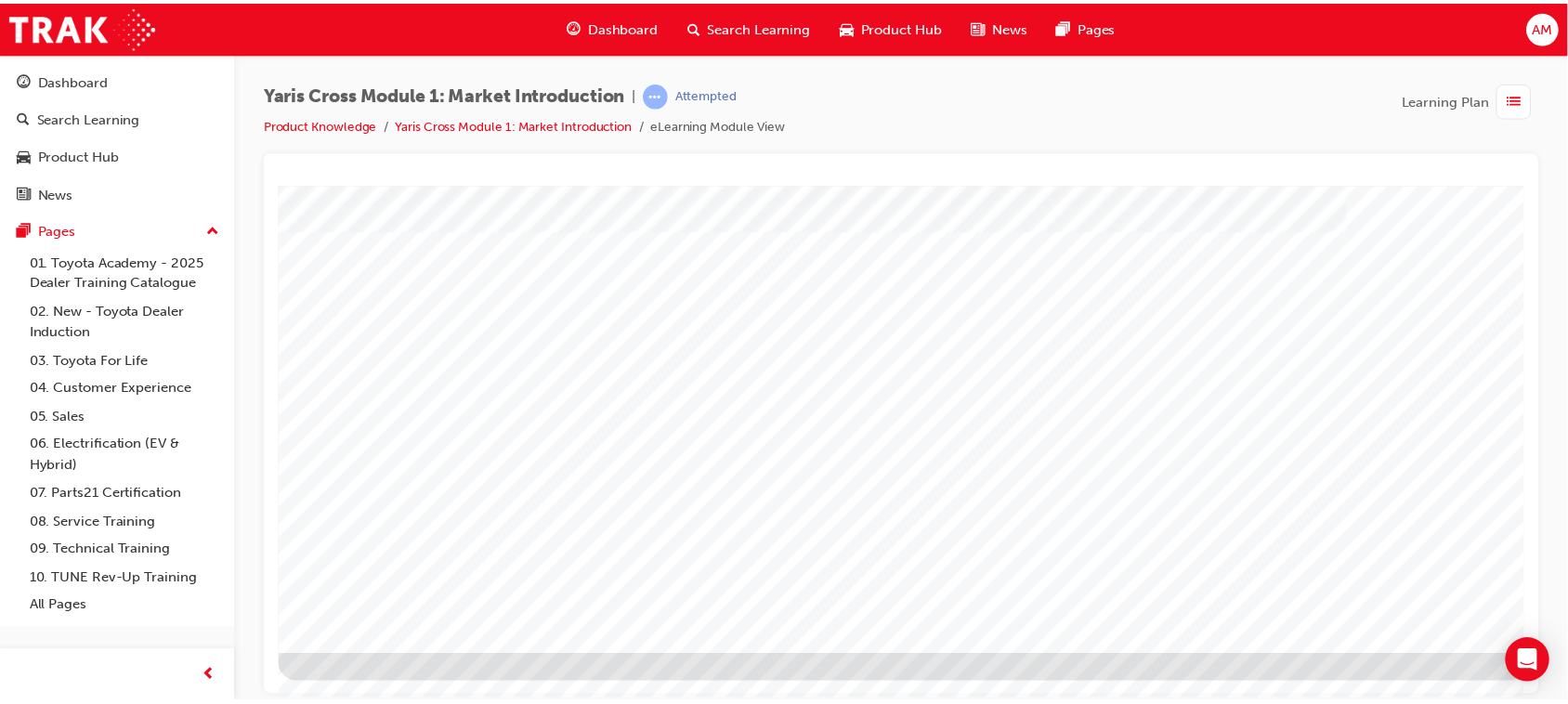
scroll to position [0, 0]
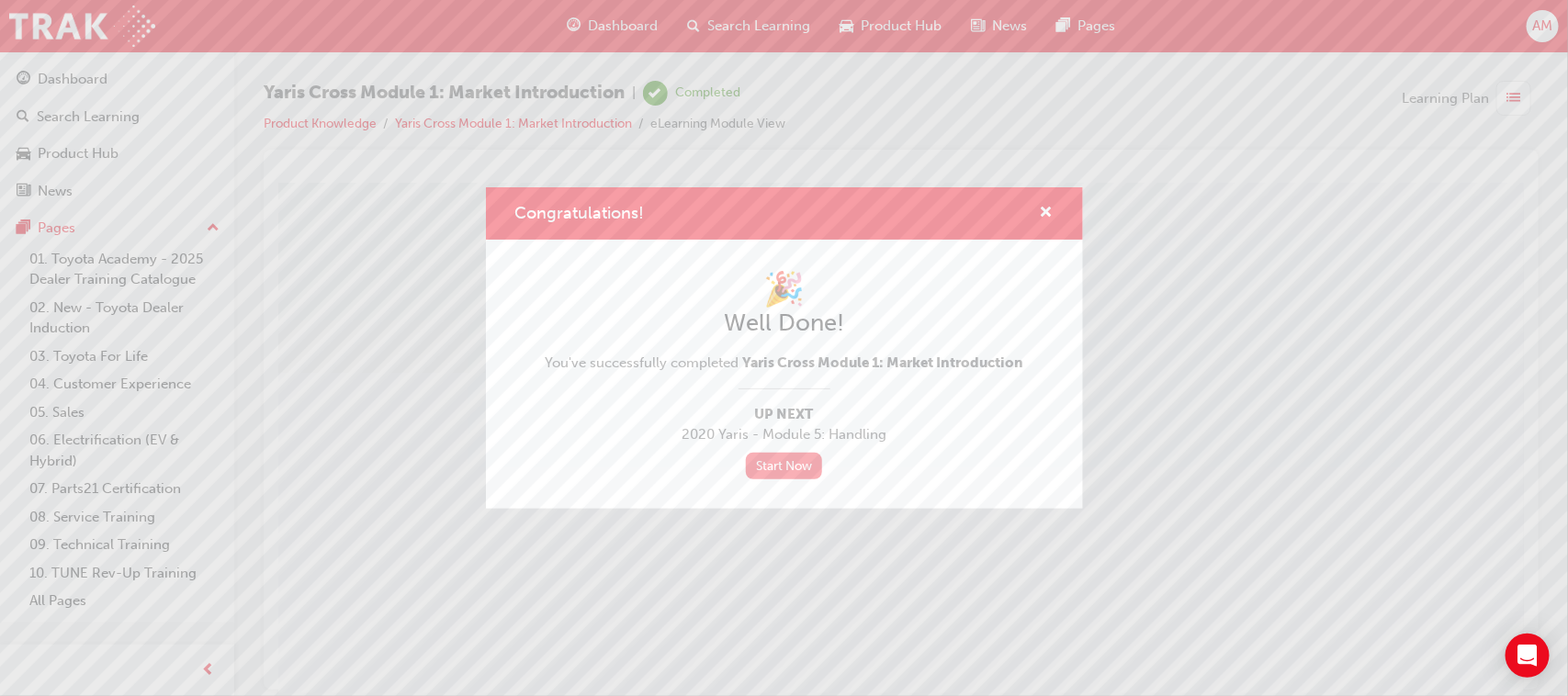
click at [781, 458] on link "Start Now" at bounding box center [784, 466] width 77 height 27
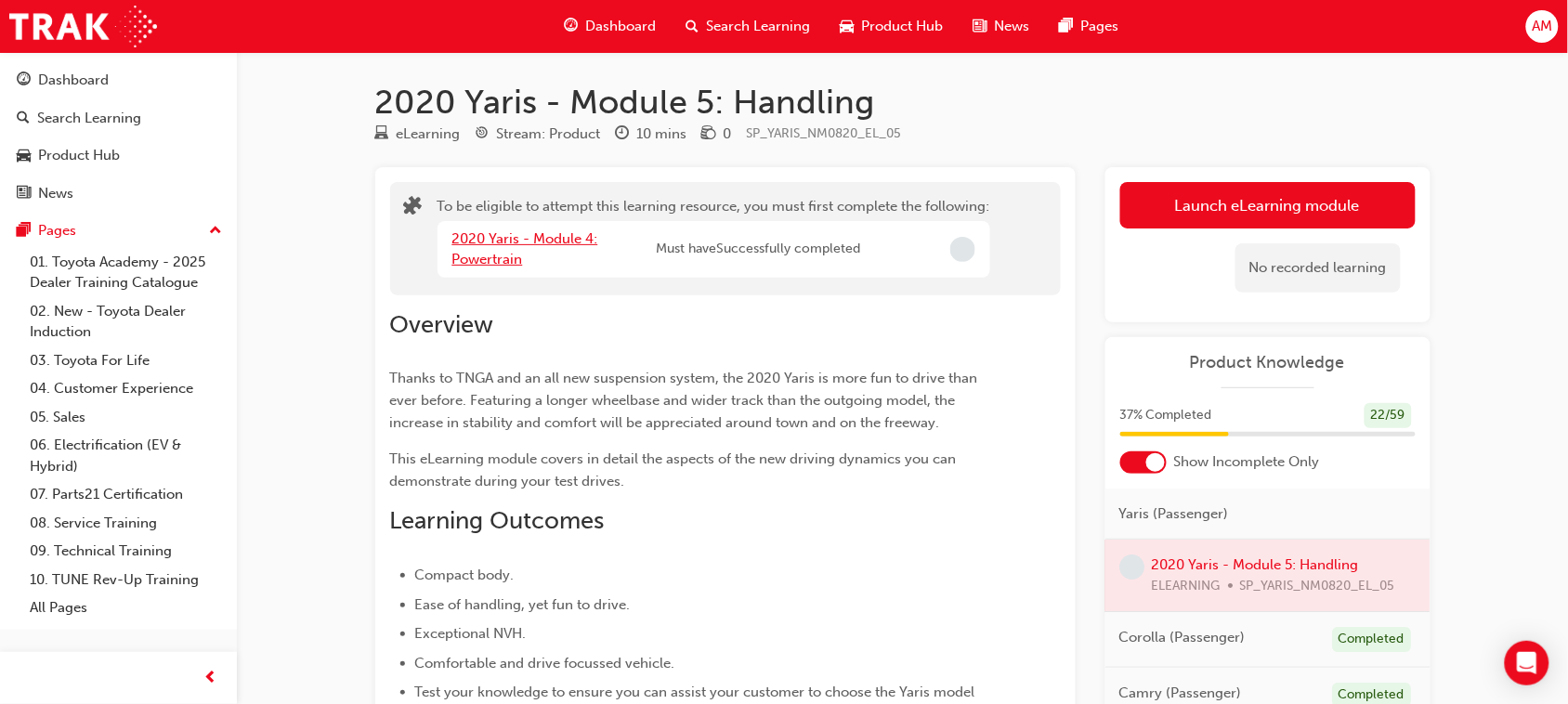
click at [549, 238] on link "2020 Yaris - Module 4: Powertrain" at bounding box center [525, 249] width 146 height 38
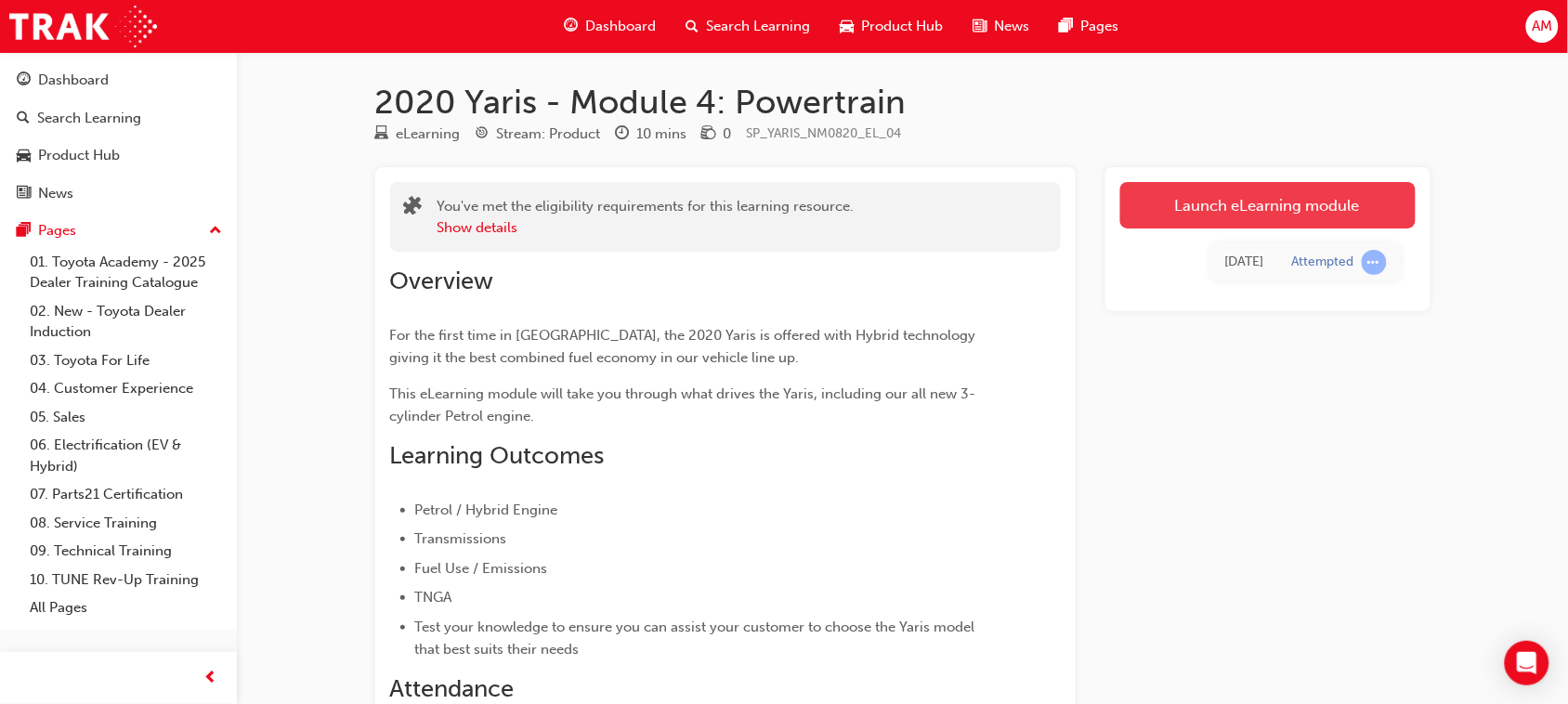
click at [1153, 200] on link "Launch eLearning module" at bounding box center [1268, 205] width 296 height 47
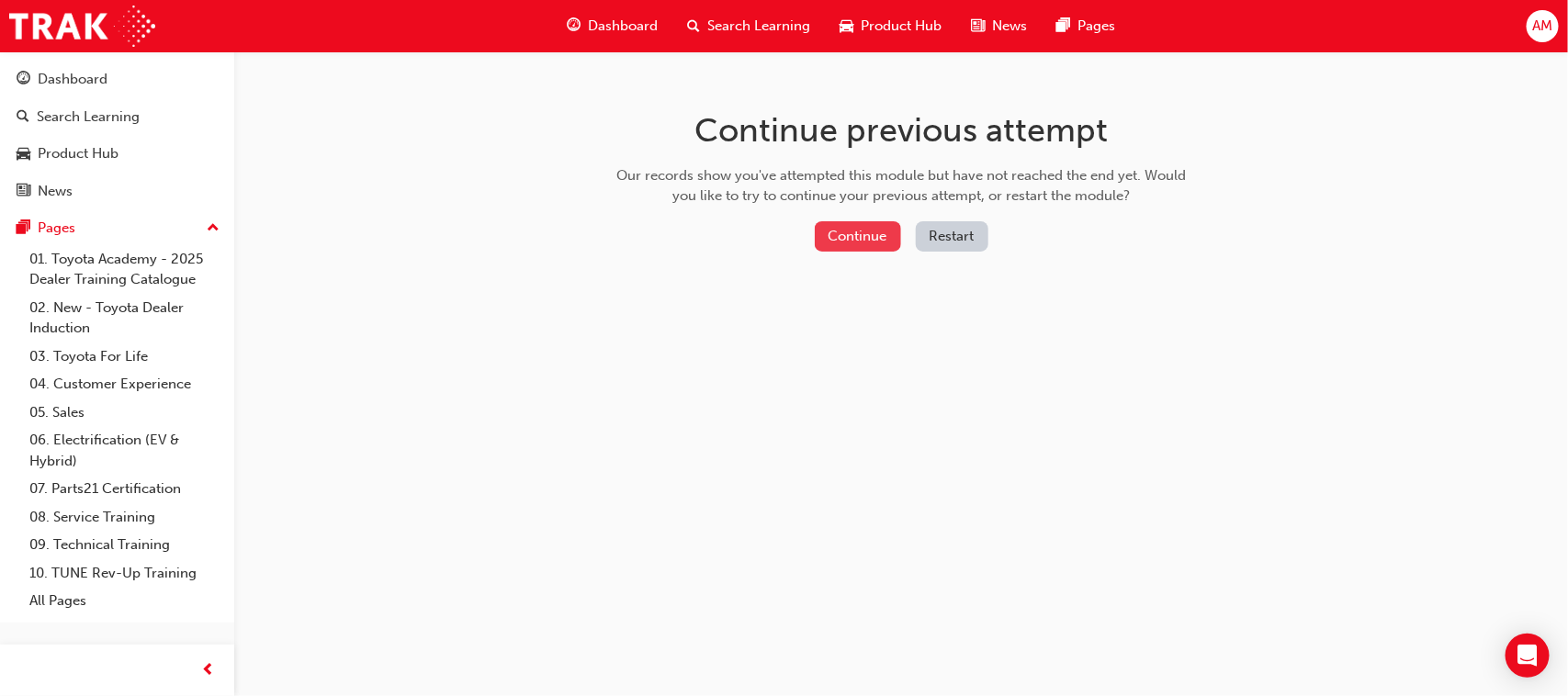
click at [846, 233] on button "Continue" at bounding box center [858, 236] width 87 height 31
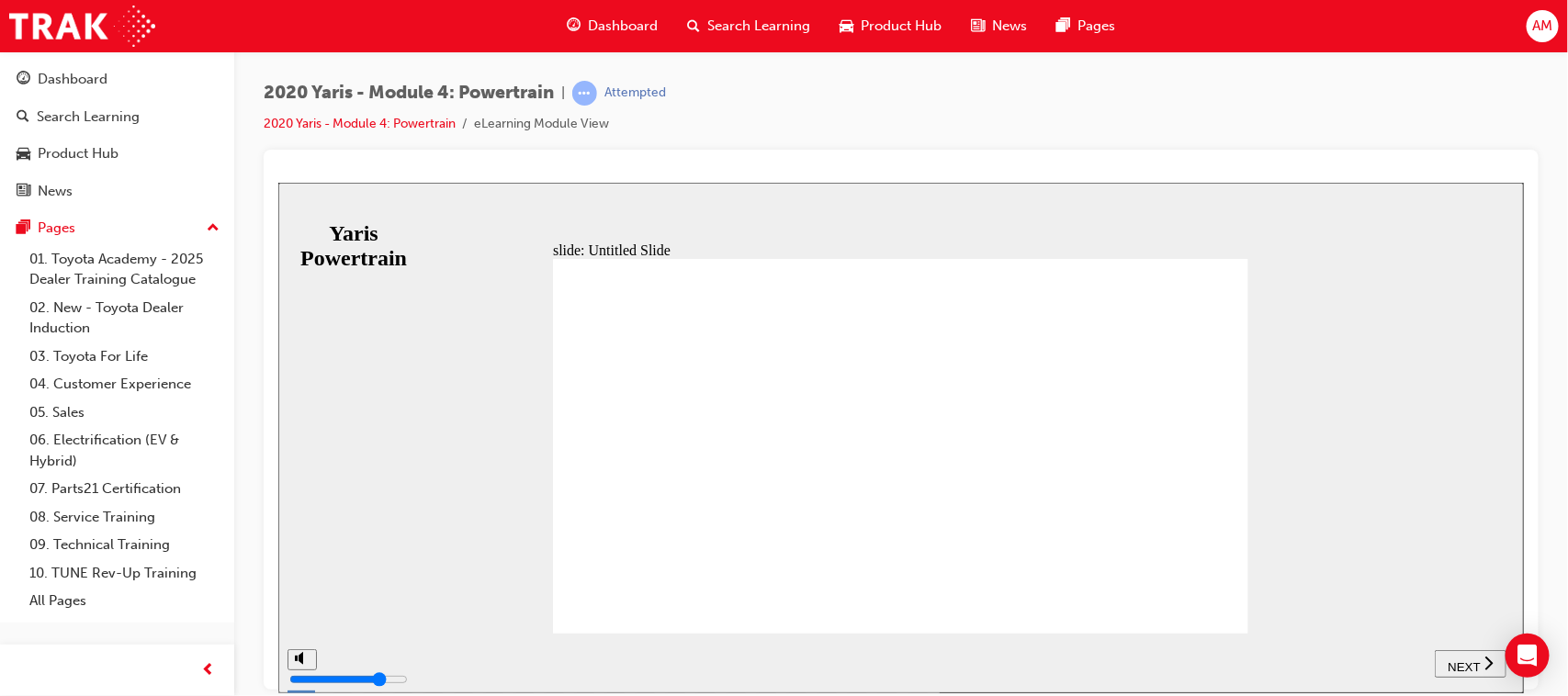
click at [1140, 506] on span "NEXT" at bounding box center [1462, 666] width 32 height 13
click at [1140, 506] on span "NEXT" at bounding box center [1471, 666] width 32 height 13
click at [1140, 506] on div "NEXT" at bounding box center [1469, 663] width 57 height 19
click at [1140, 506] on span "NEXT" at bounding box center [1462, 666] width 32 height 13
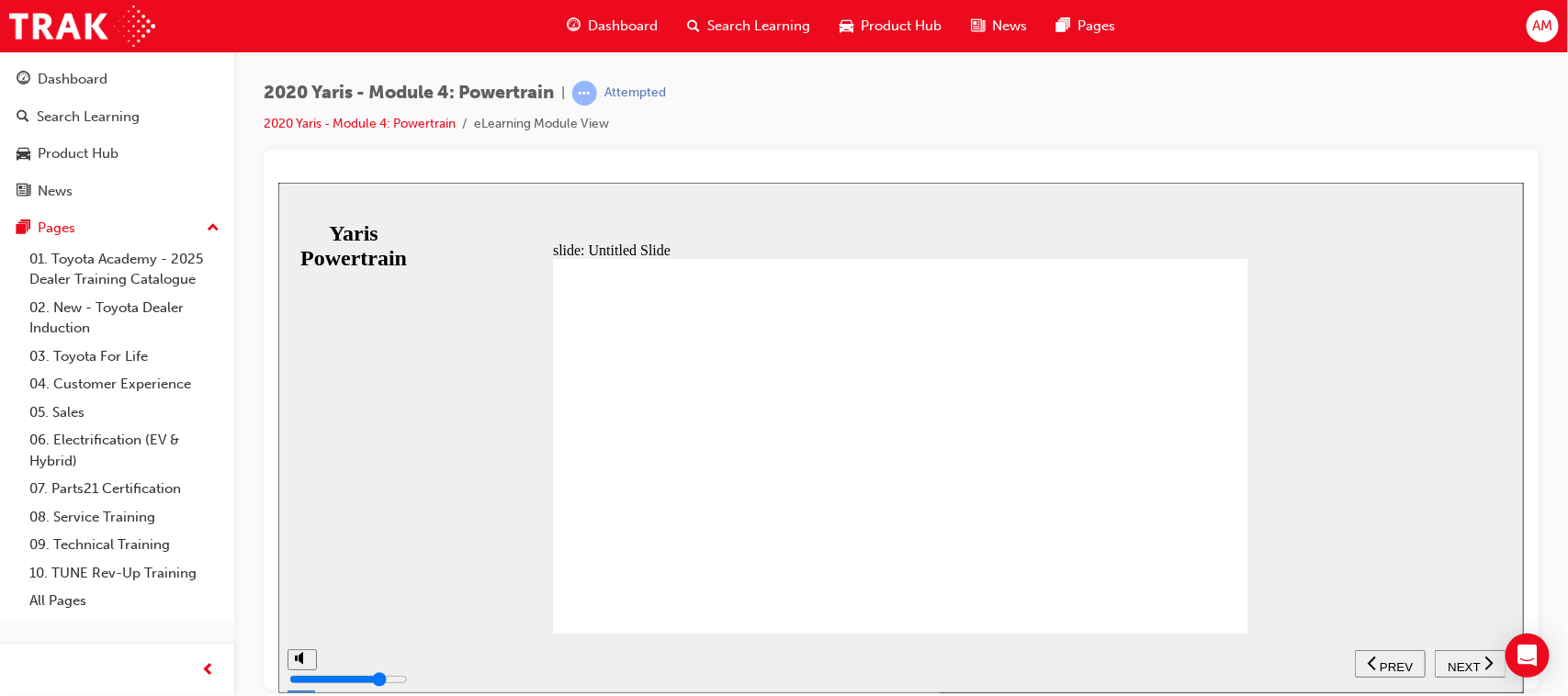
click at [1140, 506] on span "NEXT" at bounding box center [1462, 666] width 32 height 13
click at [1140, 506] on span "NEXT" at bounding box center [1471, 666] width 32 height 13
click at [1140, 506] on span "NEXT" at bounding box center [1462, 666] width 32 height 13
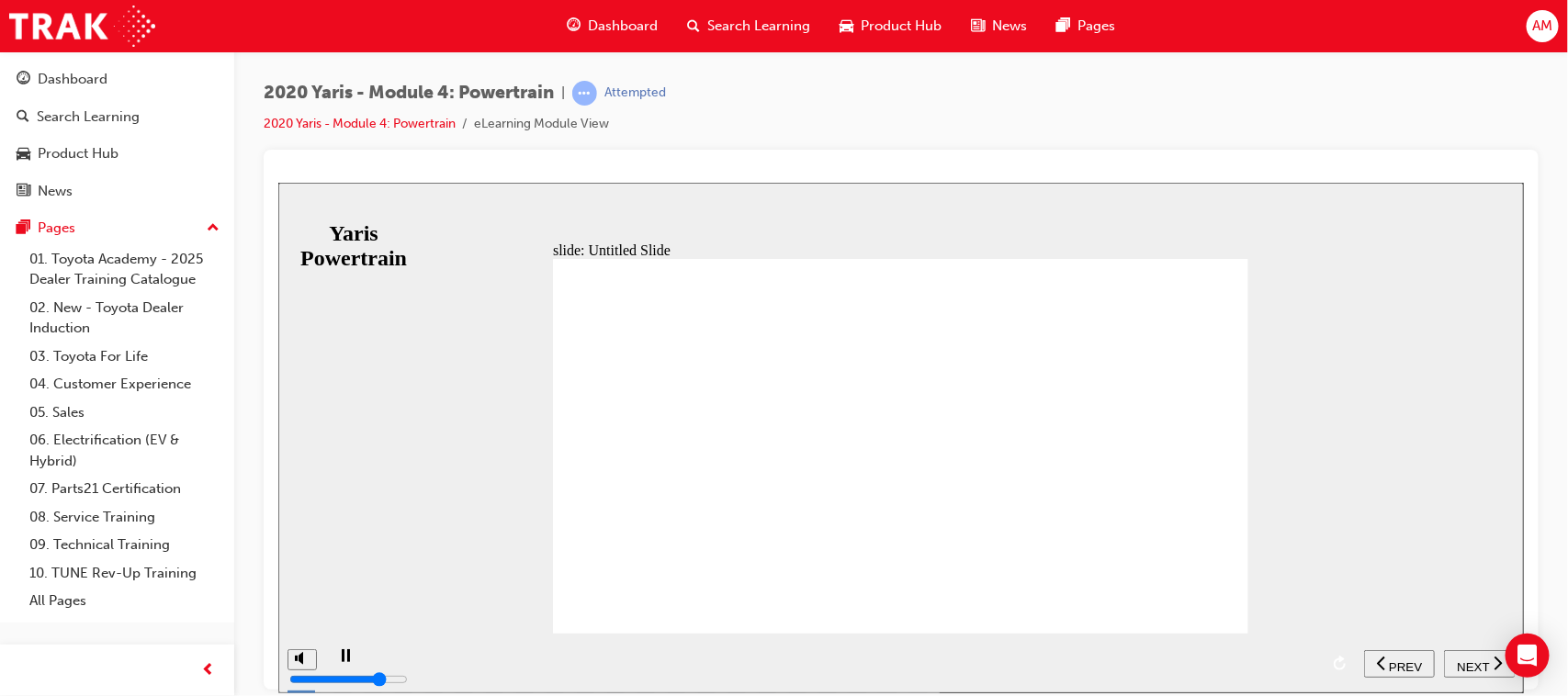
click at [1140, 506] on span "NEXT" at bounding box center [1471, 666] width 32 height 13
click at [1140, 506] on span "NEXT" at bounding box center [1462, 666] width 32 height 13
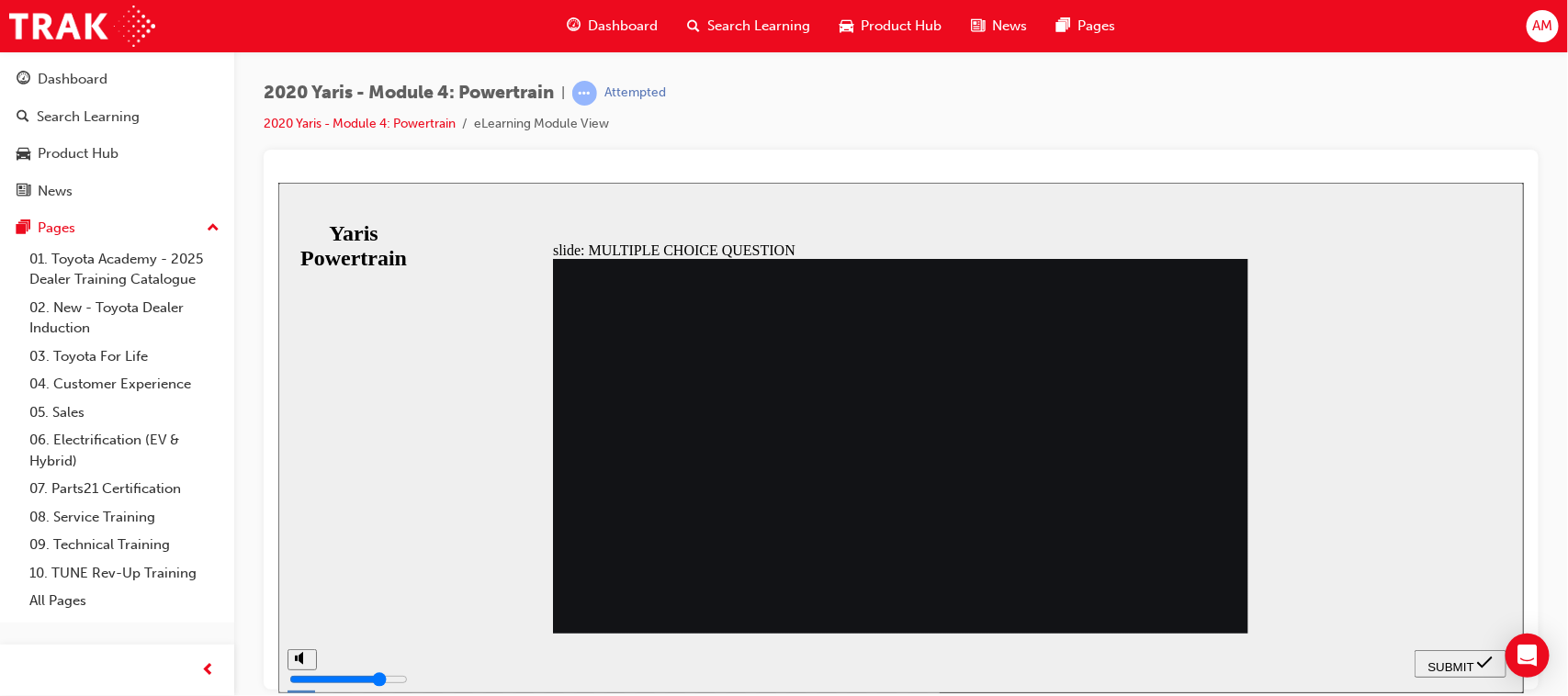
radio input "true"
click at [1140, 506] on span "SUBMIT" at bounding box center [1451, 666] width 46 height 13
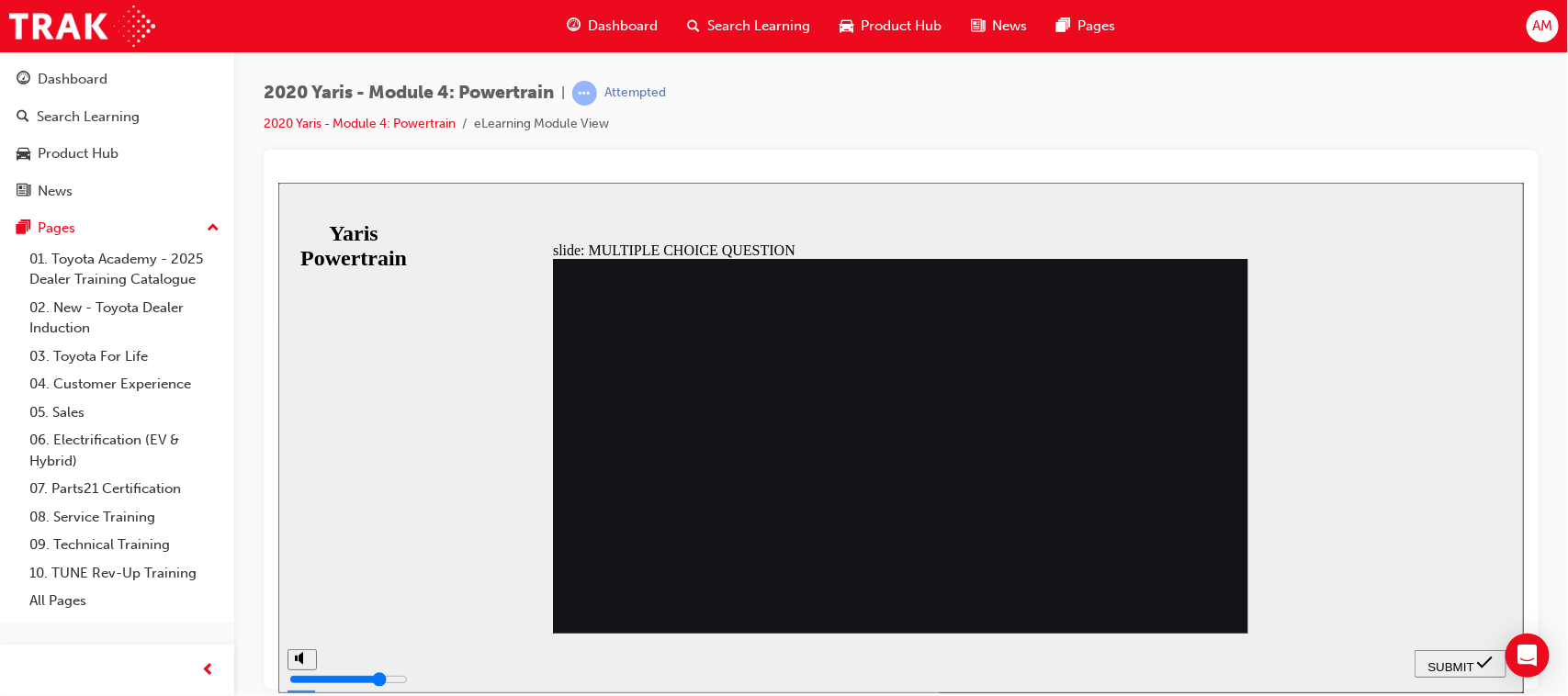
radio input "true"
click at [1140, 506] on span "SUBMIT" at bounding box center [1451, 666] width 46 height 13
radio input "true"
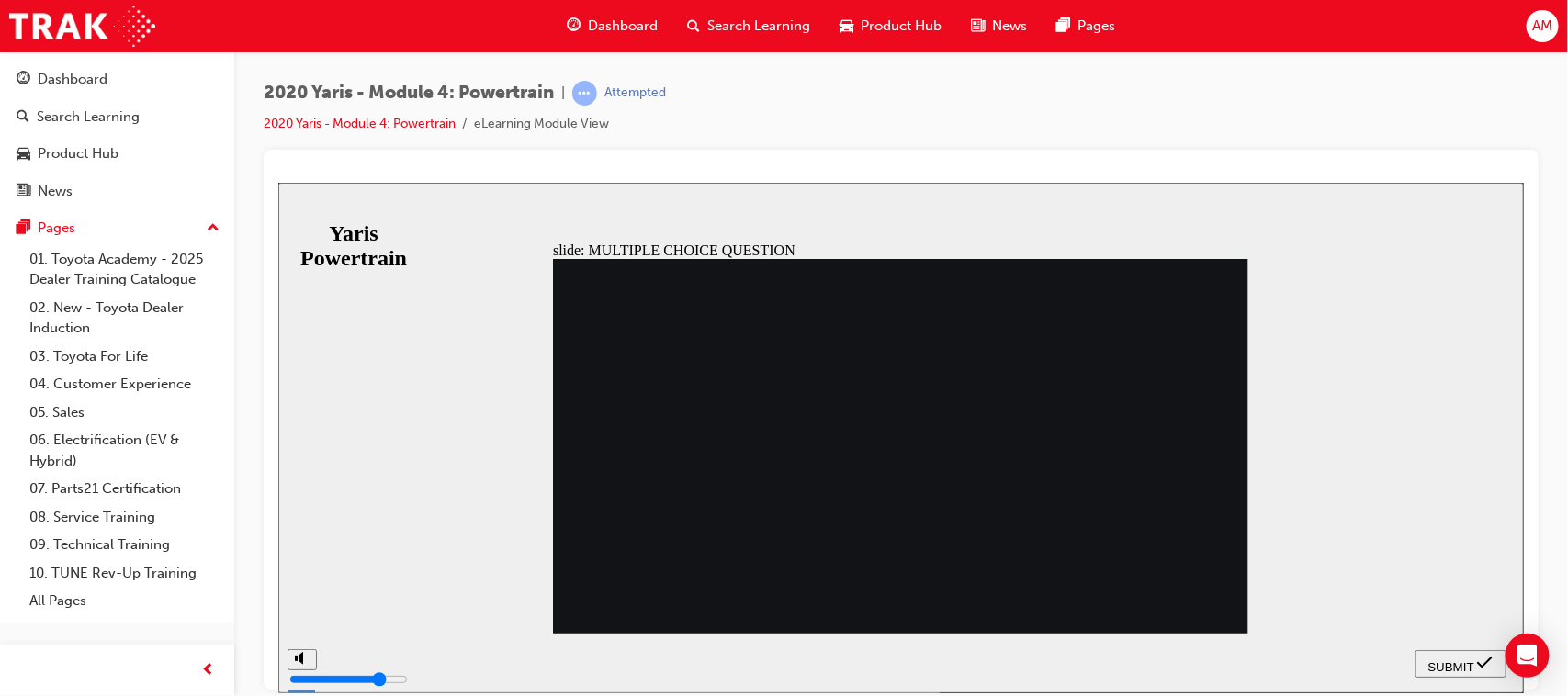
click at [1140, 506] on span "SUBMIT" at bounding box center [1451, 666] width 46 height 13
radio input "true"
click at [1140, 506] on span "SUBMIT" at bounding box center [1451, 666] width 46 height 13
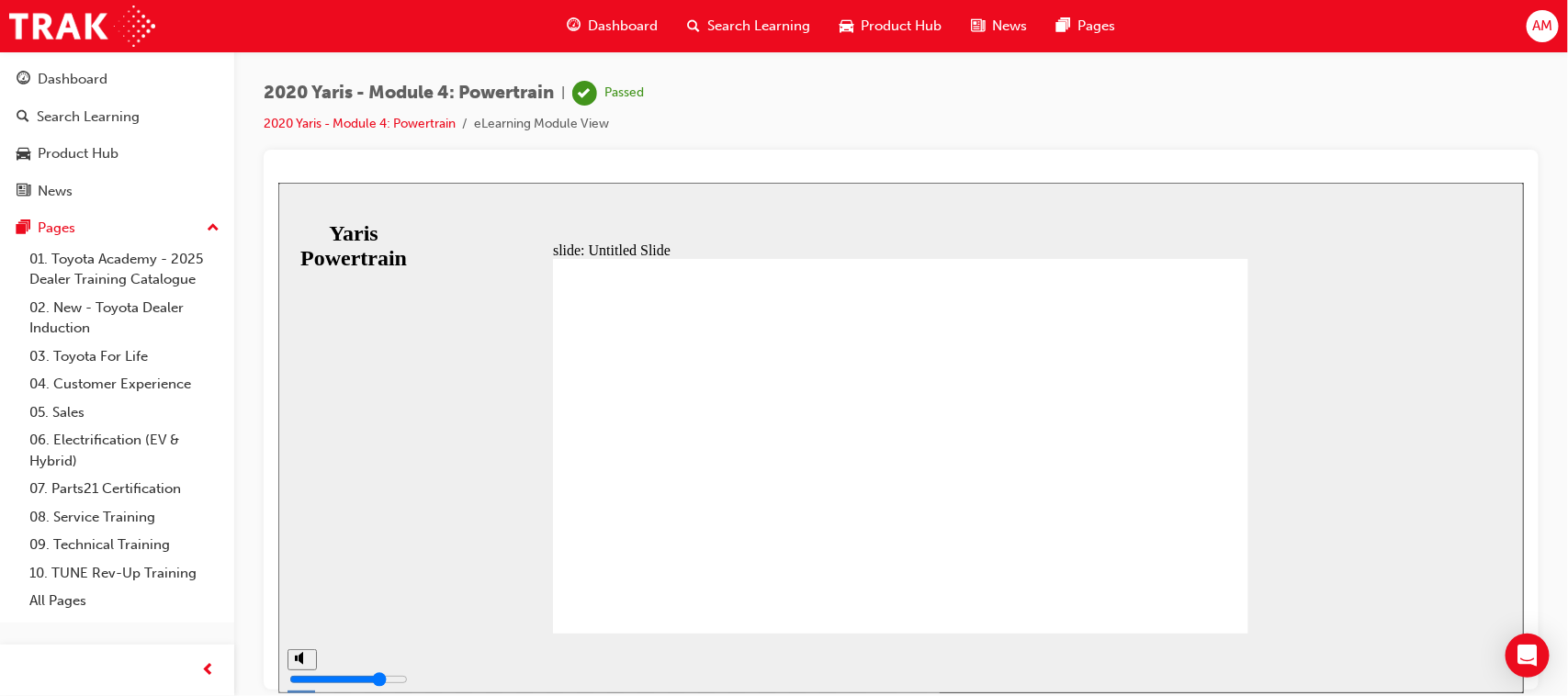
click at [623, 26] on span "Dashboard" at bounding box center [622, 26] width 70 height 21
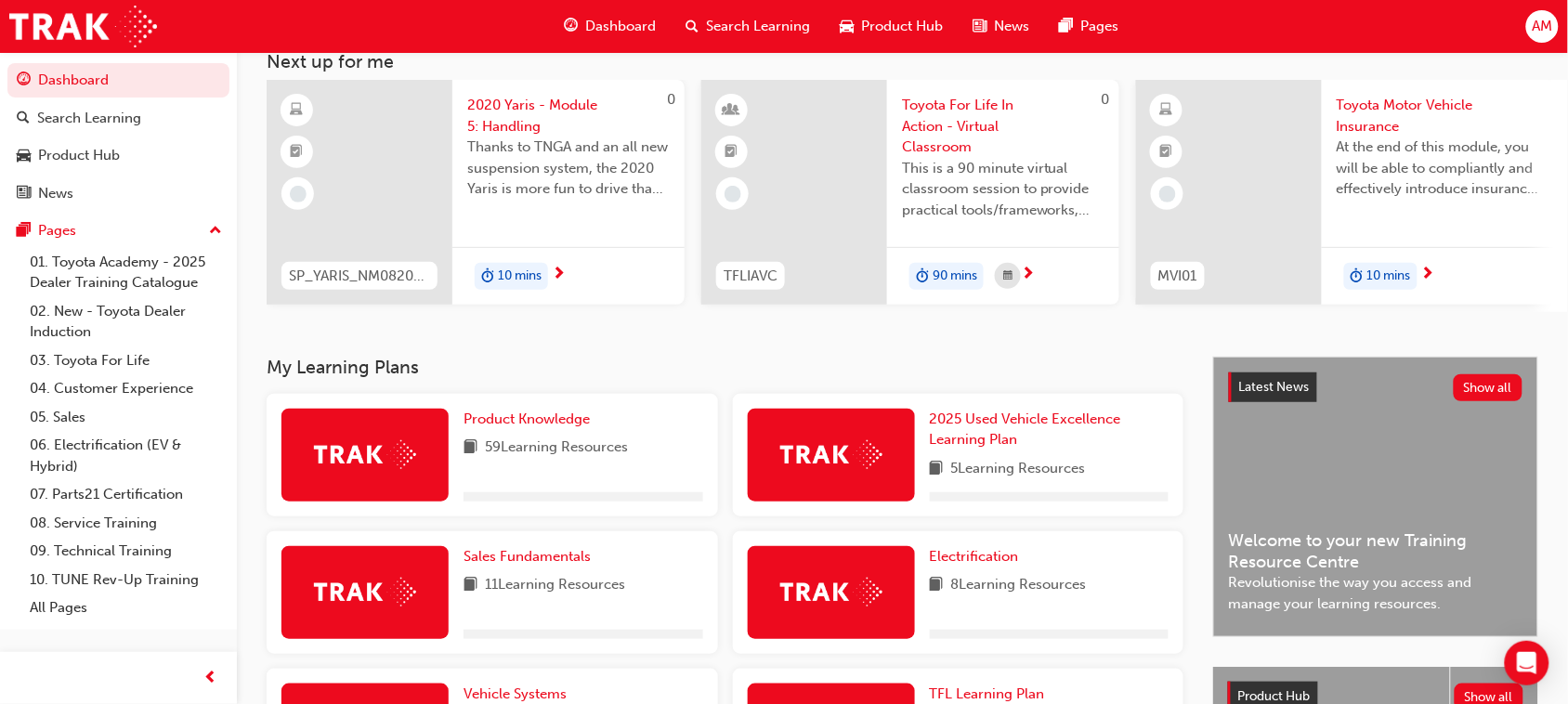
scroll to position [110, 0]
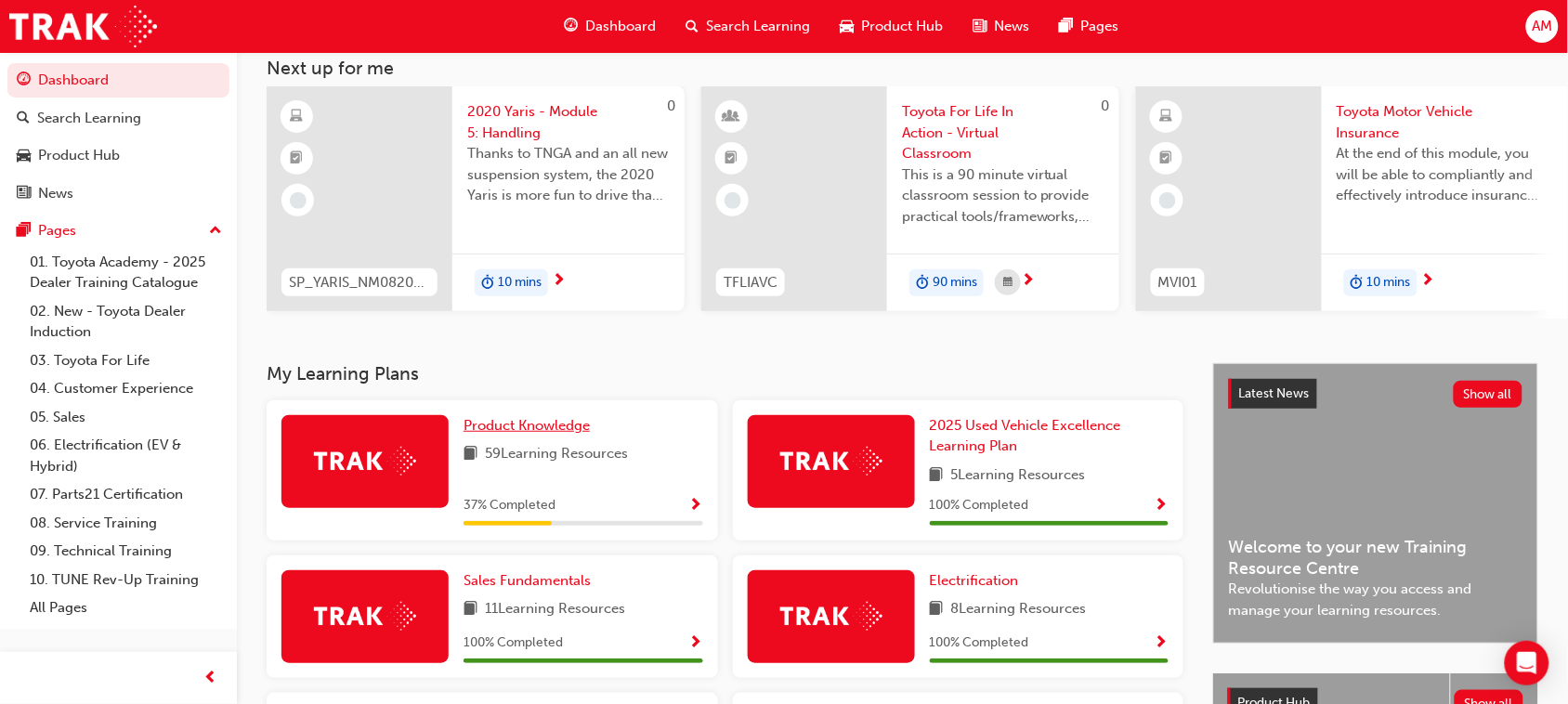
click at [495, 434] on span "Product Knowledge" at bounding box center [527, 425] width 126 height 17
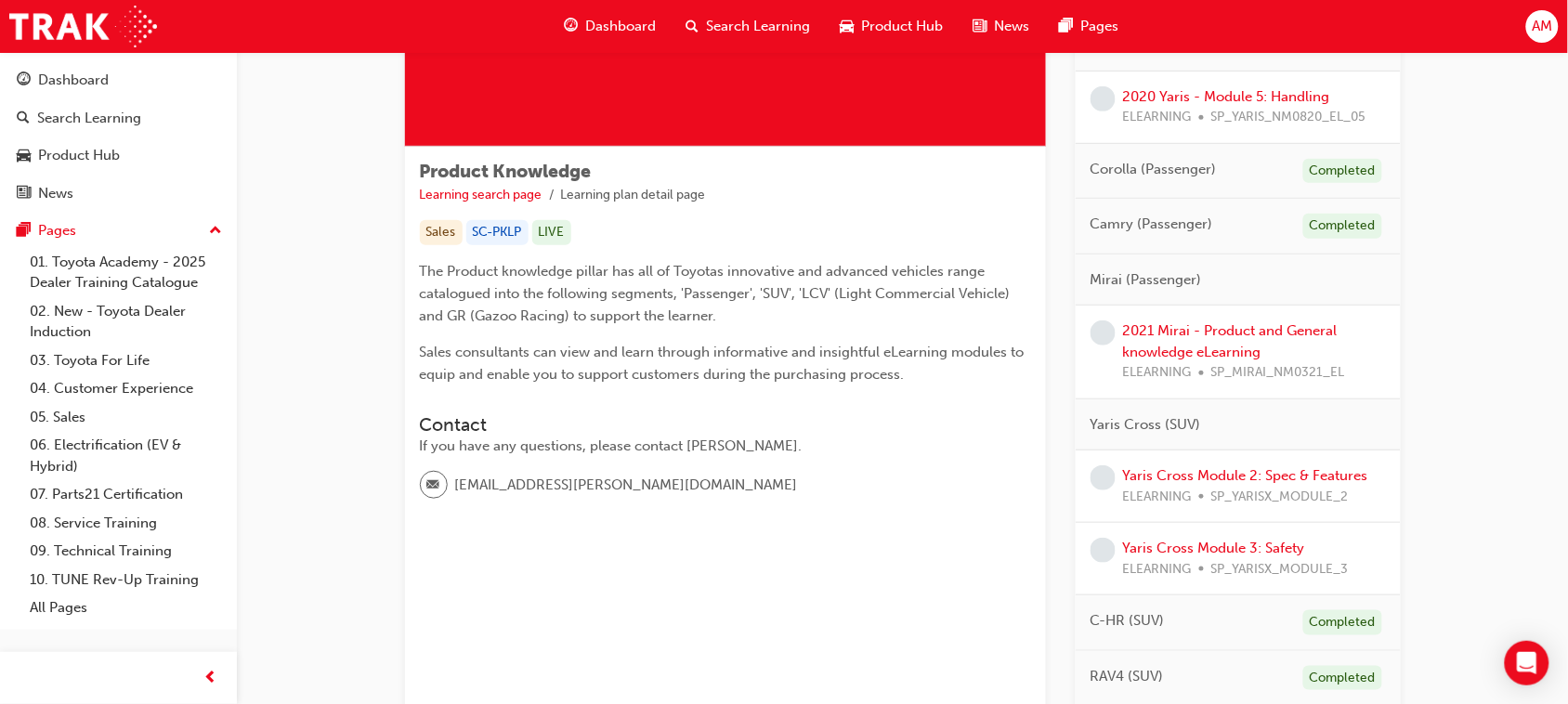
scroll to position [232, 0]
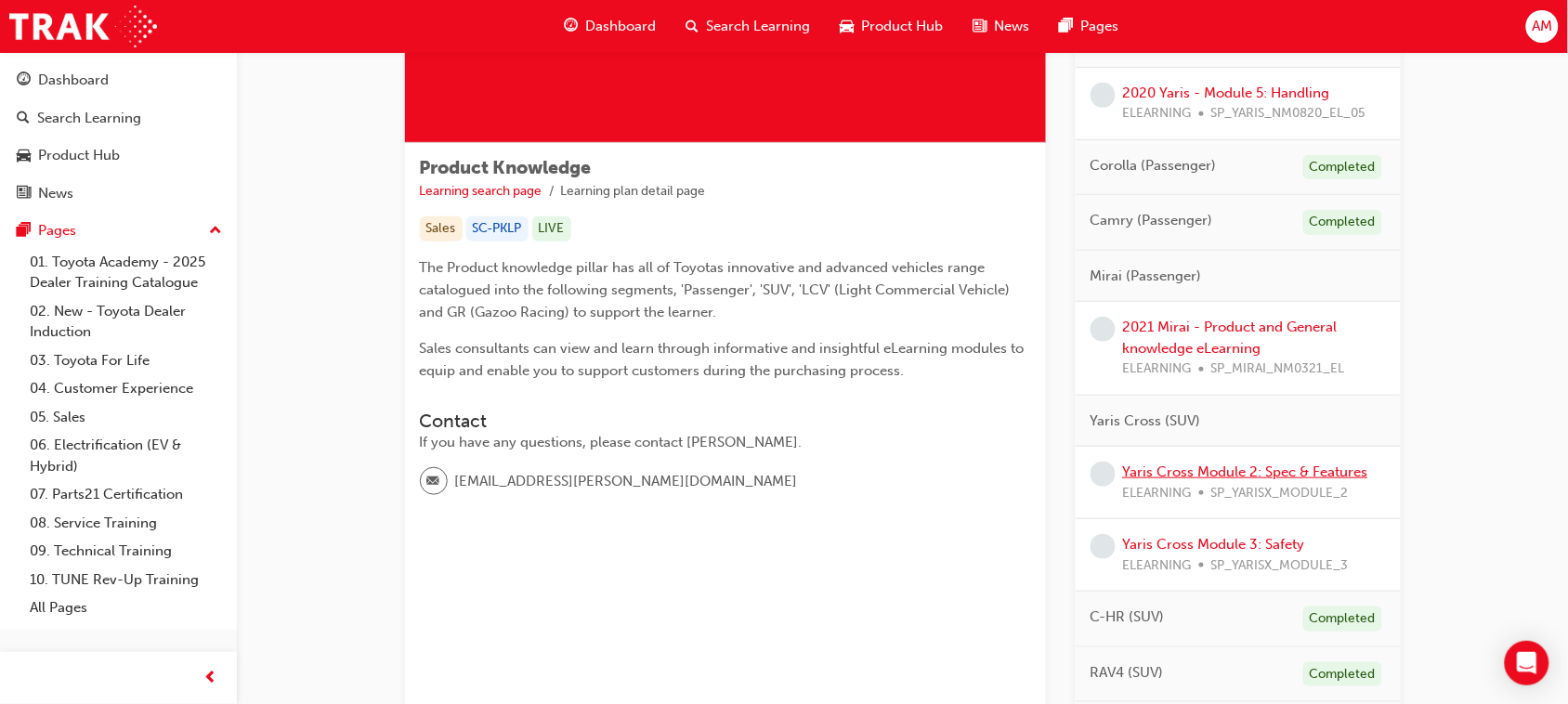
click at [1153, 472] on link "Yaris Cross Module 2: Spec & Features" at bounding box center [1245, 472] width 245 height 17
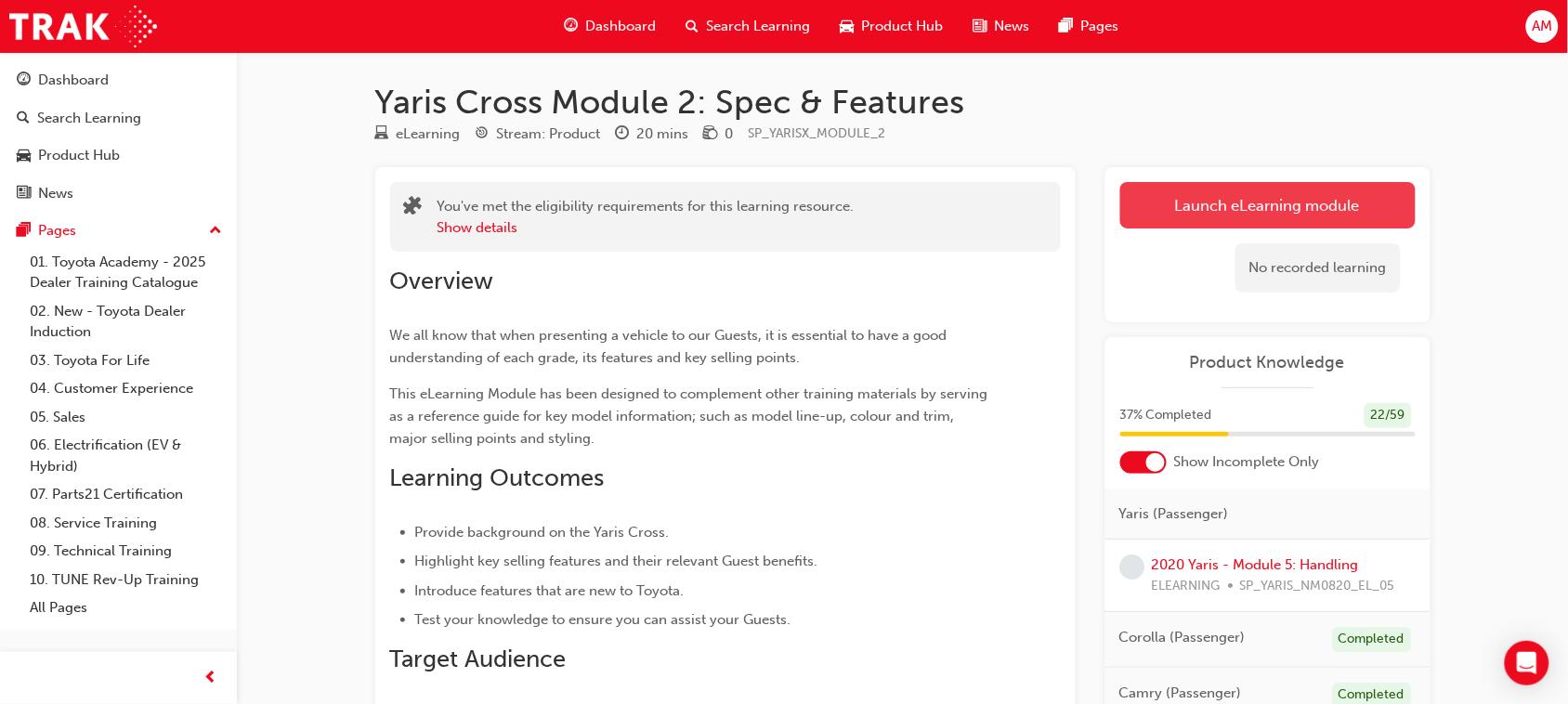
click at [1153, 198] on link "Launch eLearning module" at bounding box center [1268, 205] width 296 height 47
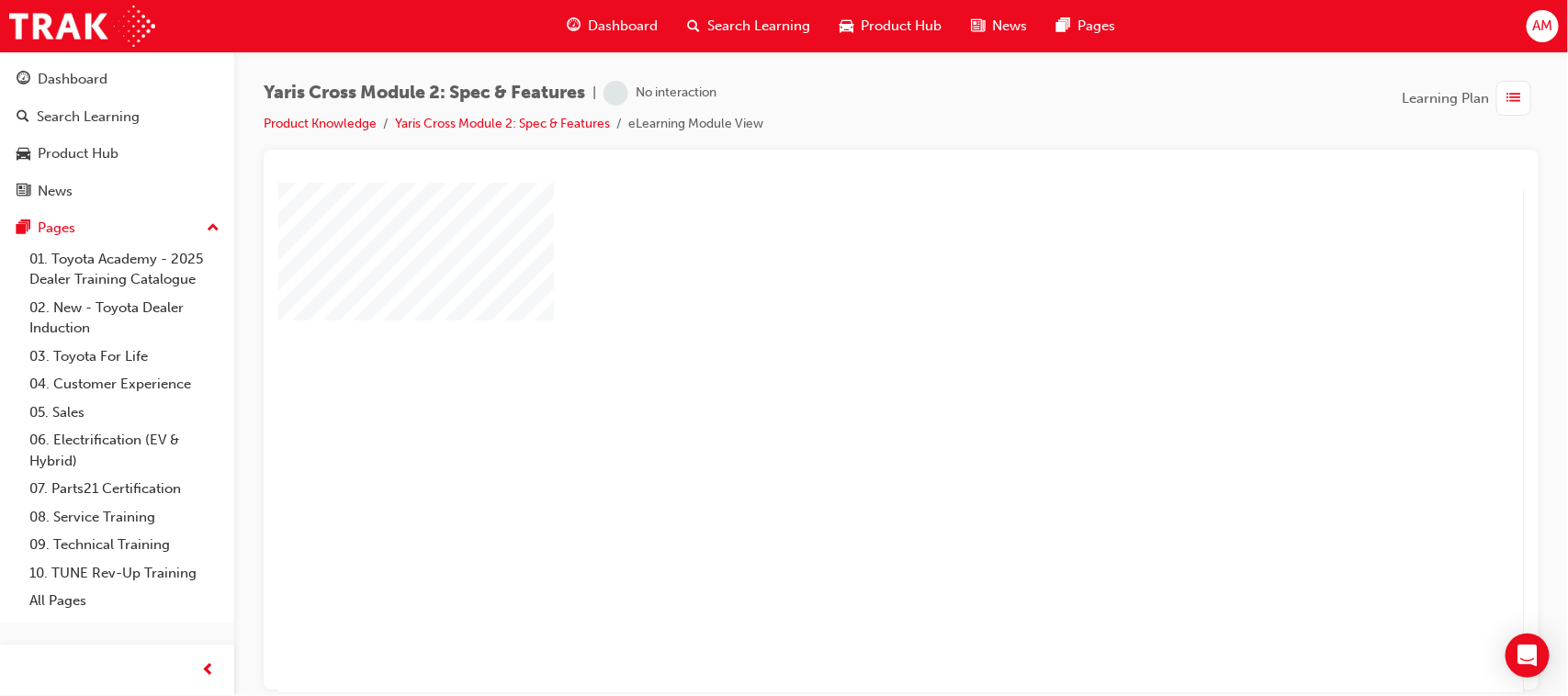
click at [847, 384] on div "play" at bounding box center [847, 384] width 0 height 0
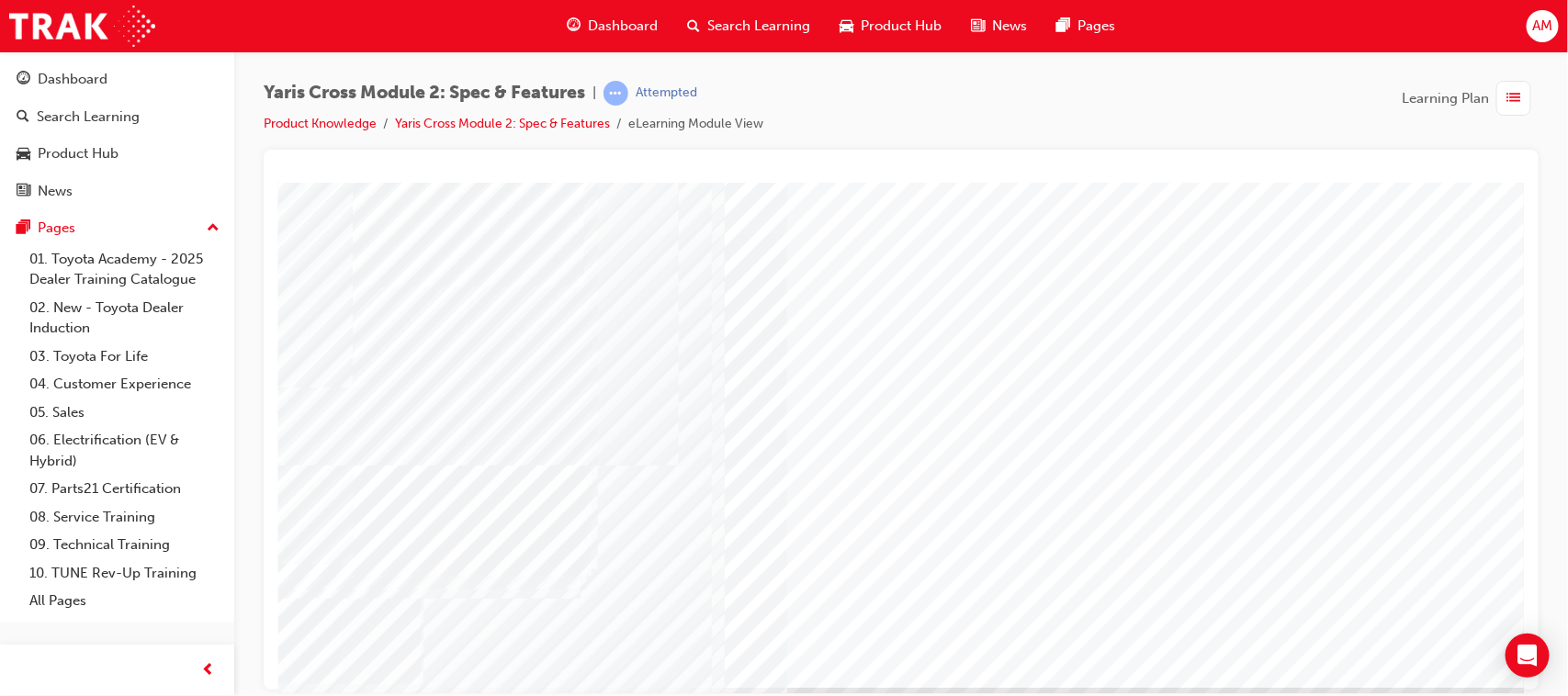
scroll to position [195, 0]
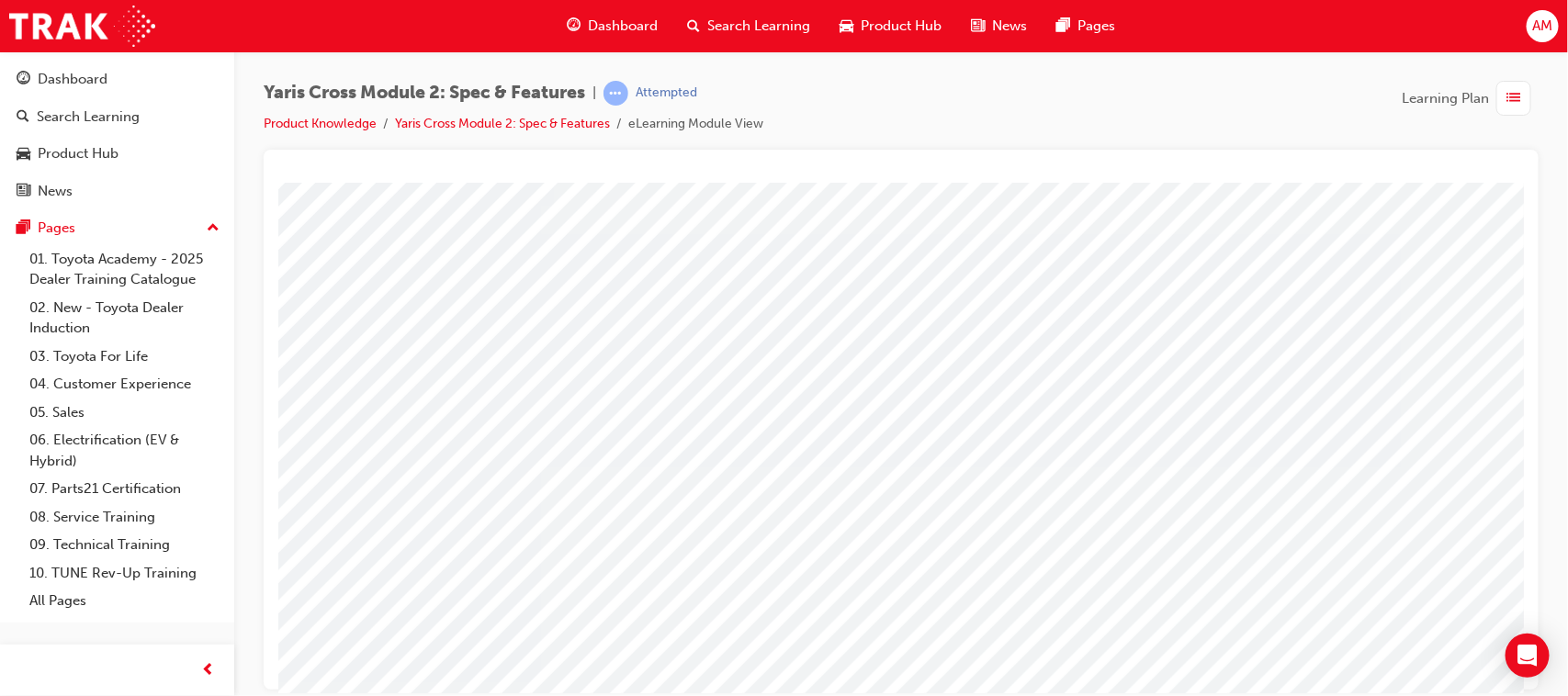
scroll to position [0, 0]
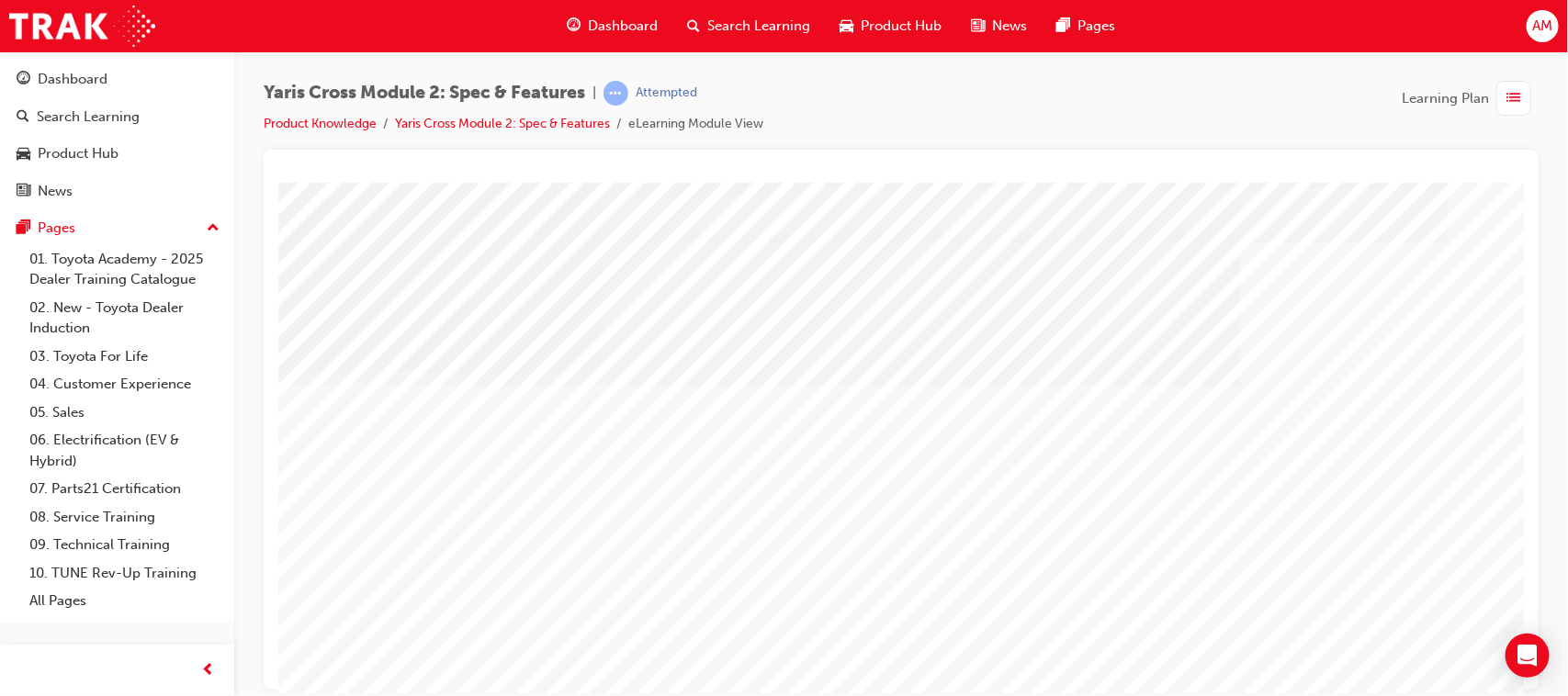
scroll to position [114, 0]
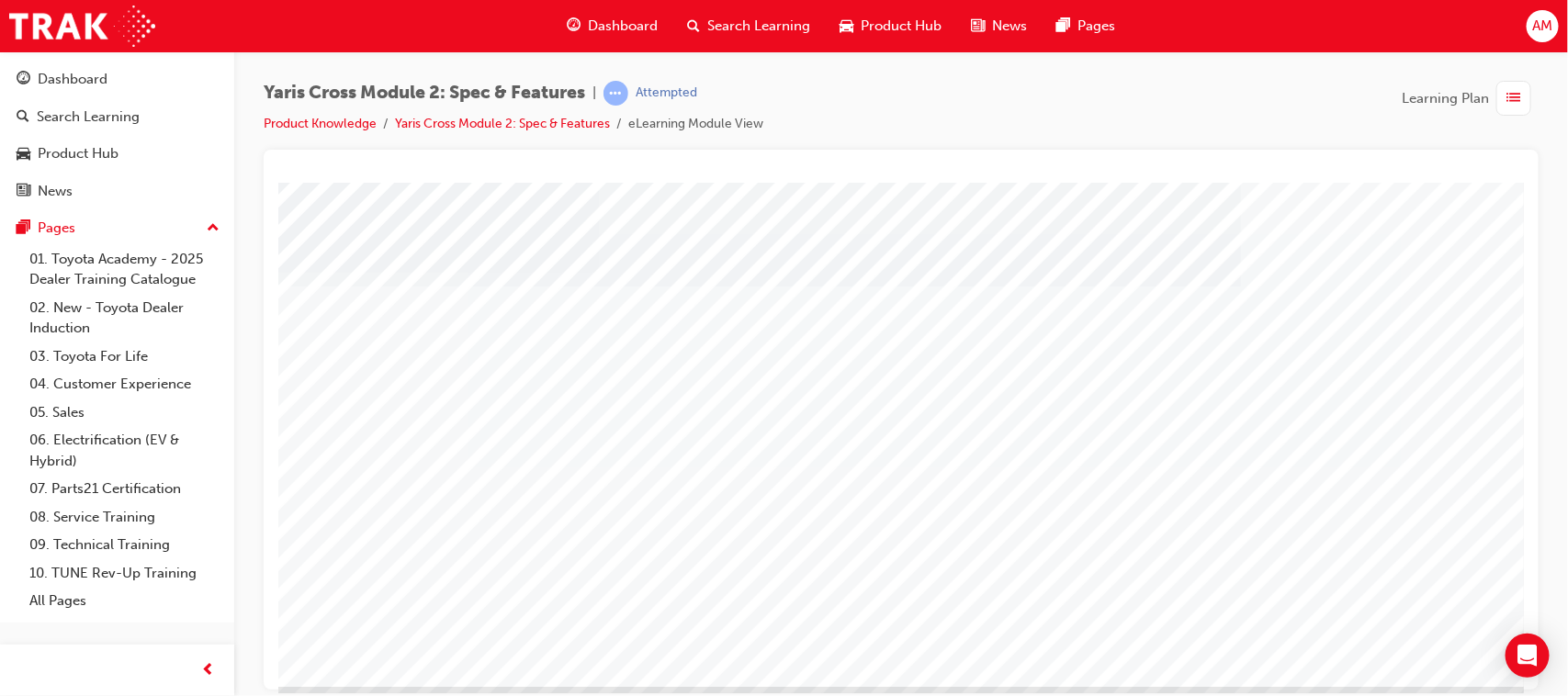
scroll to position [195, 0]
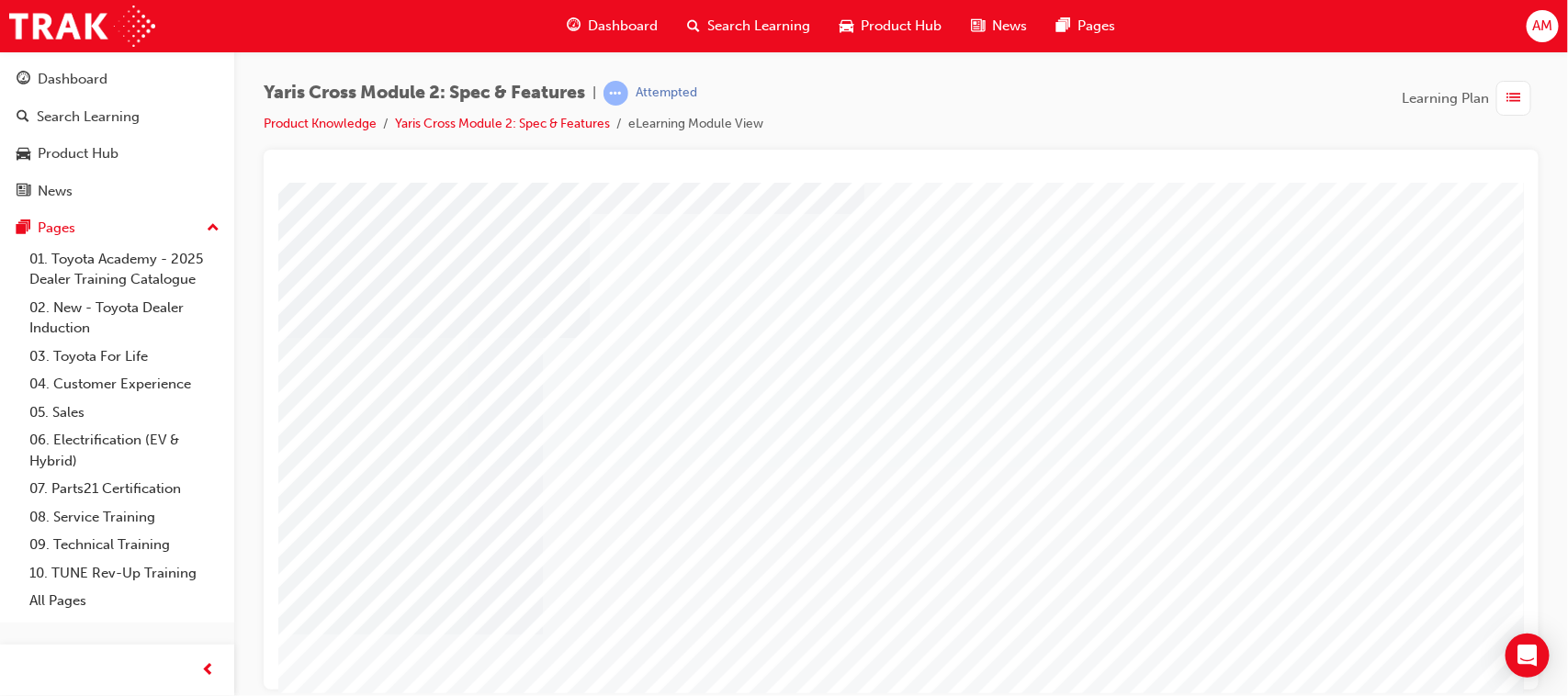
scroll to position [0, 0]
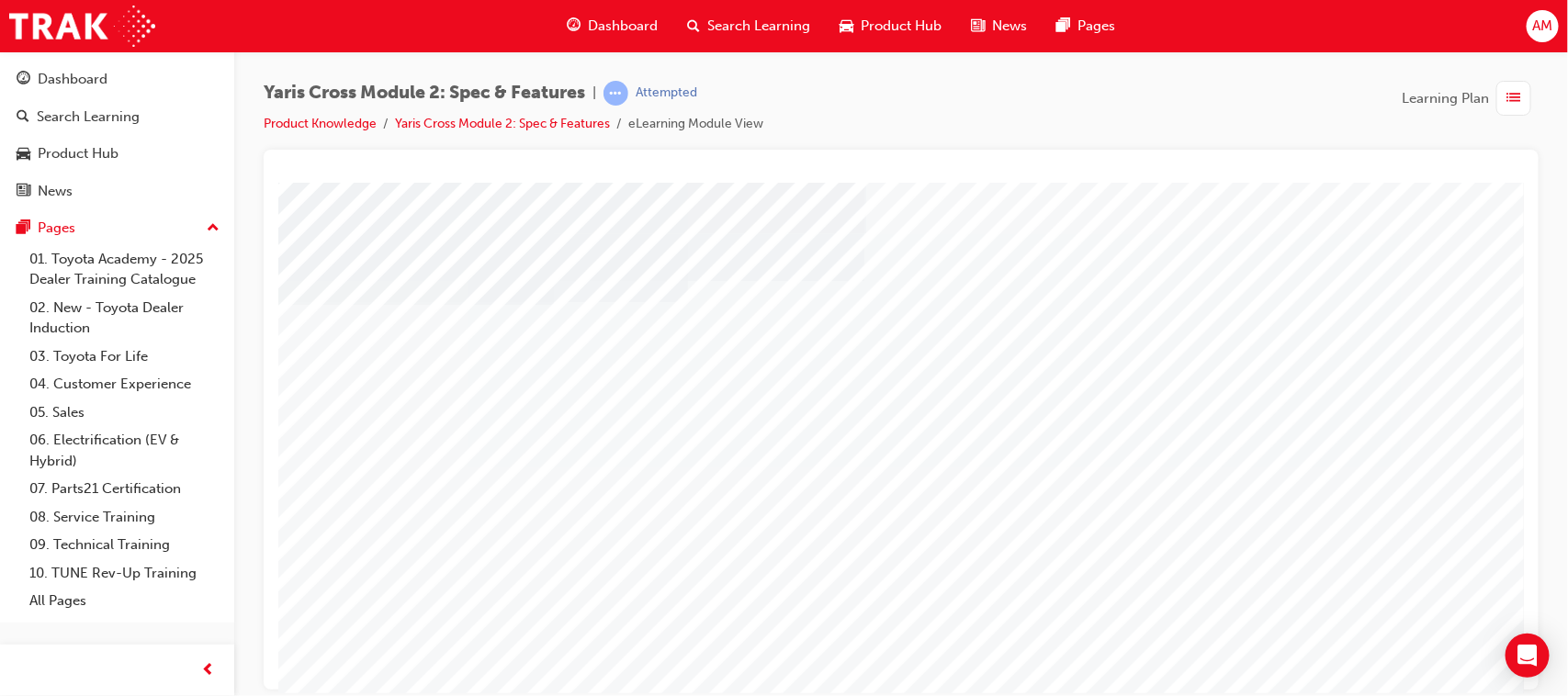
scroll to position [0, 0]
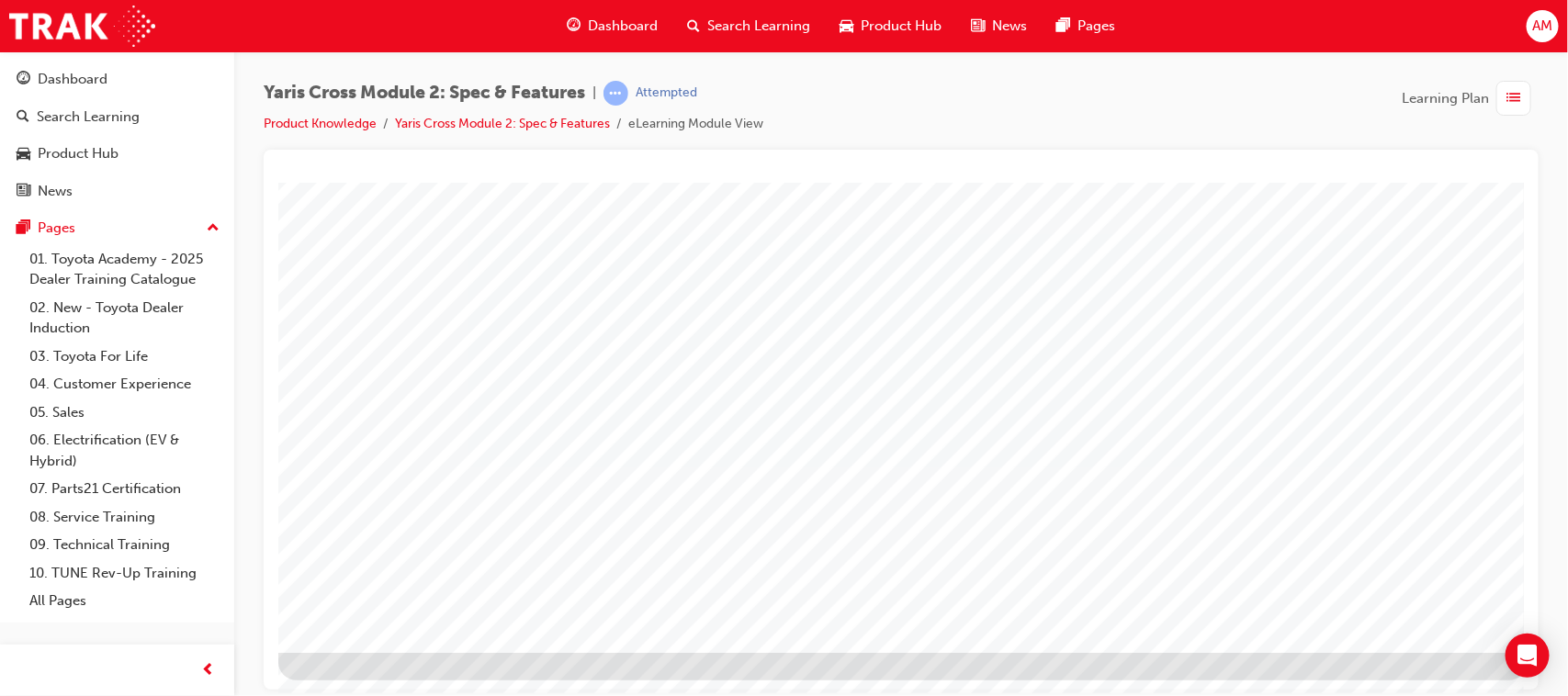
scroll to position [195, 0]
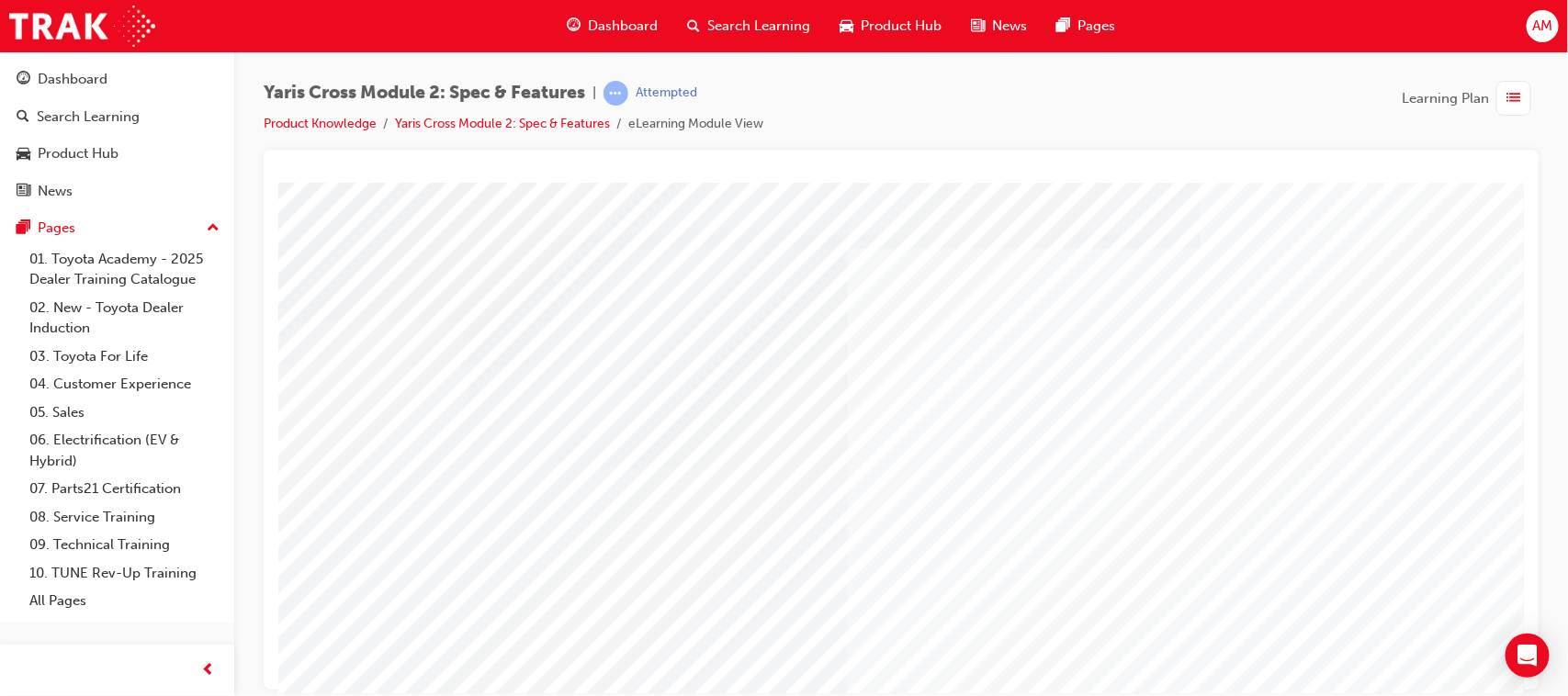
scroll to position [114, 0]
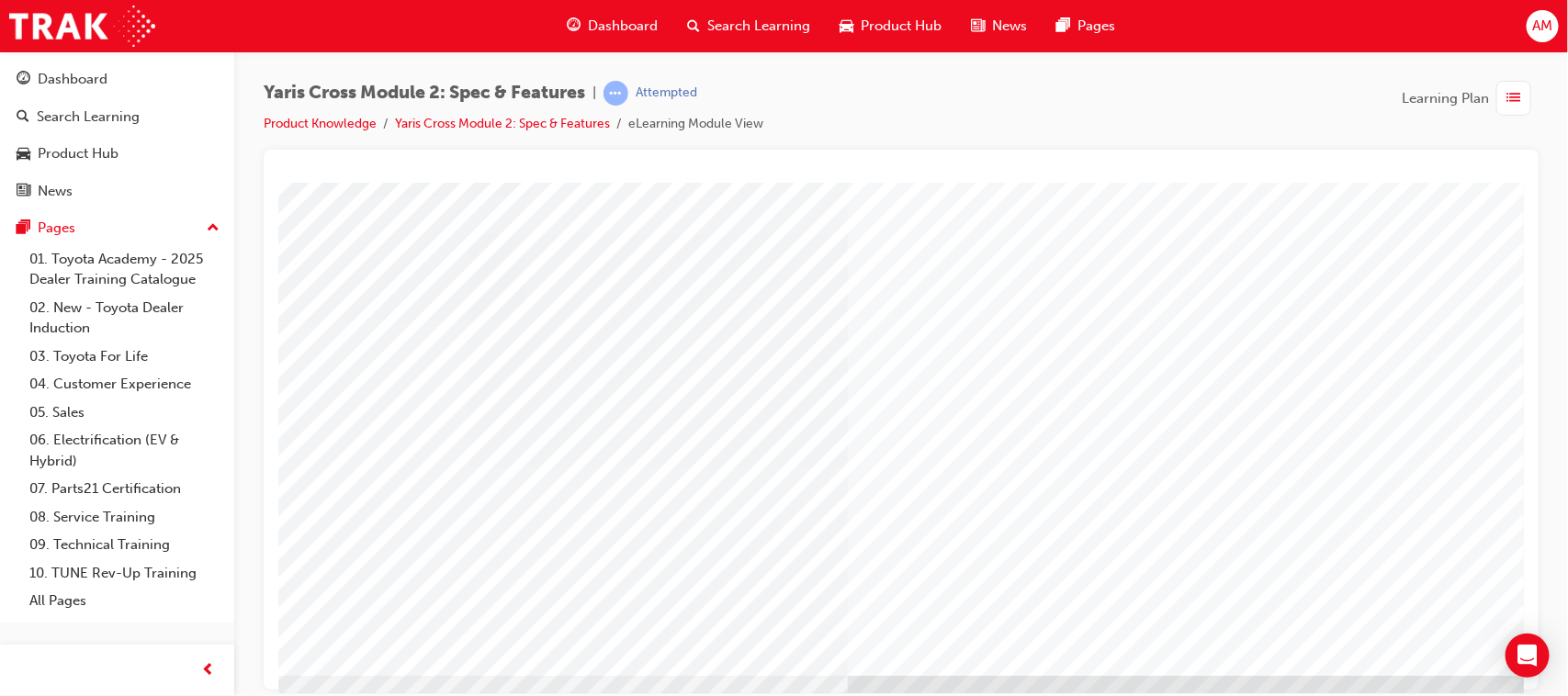
scroll to position [195, 0]
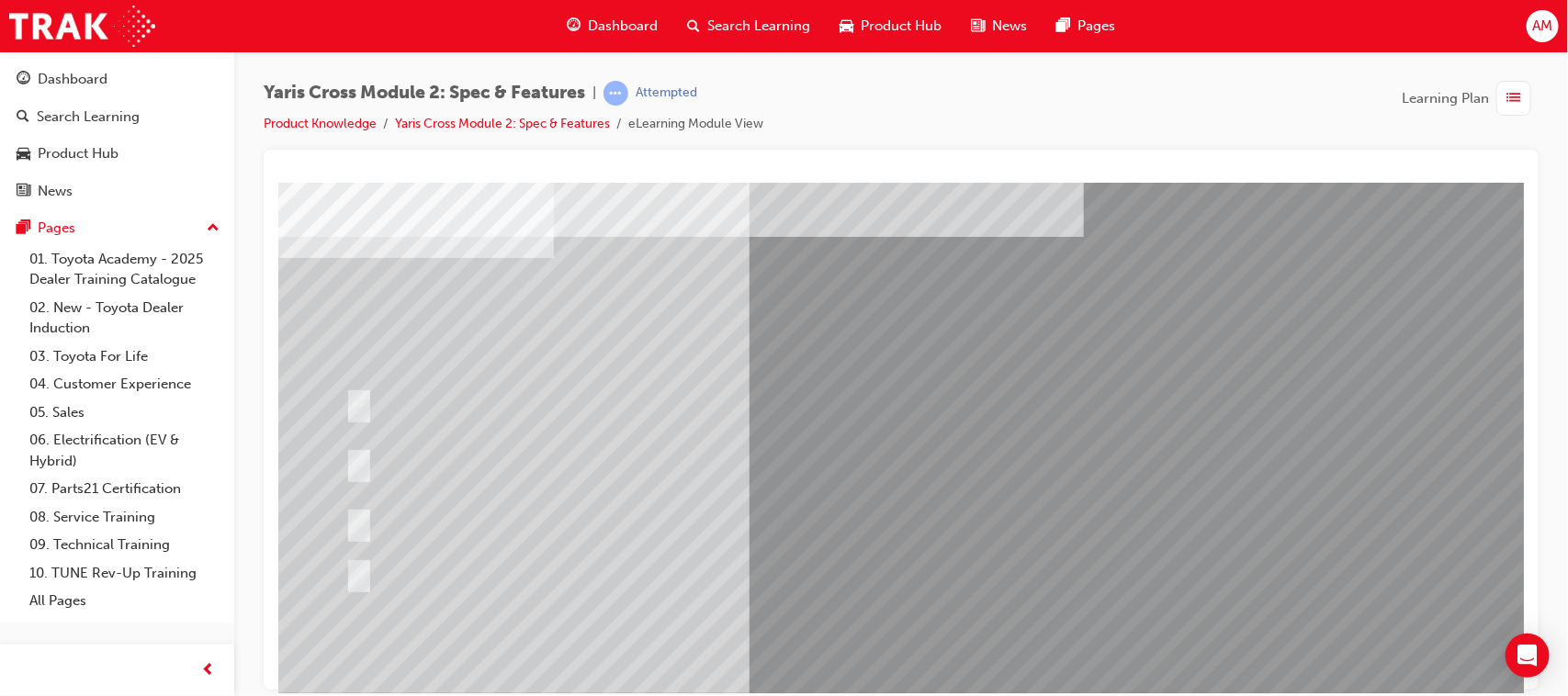
scroll to position [114, 0]
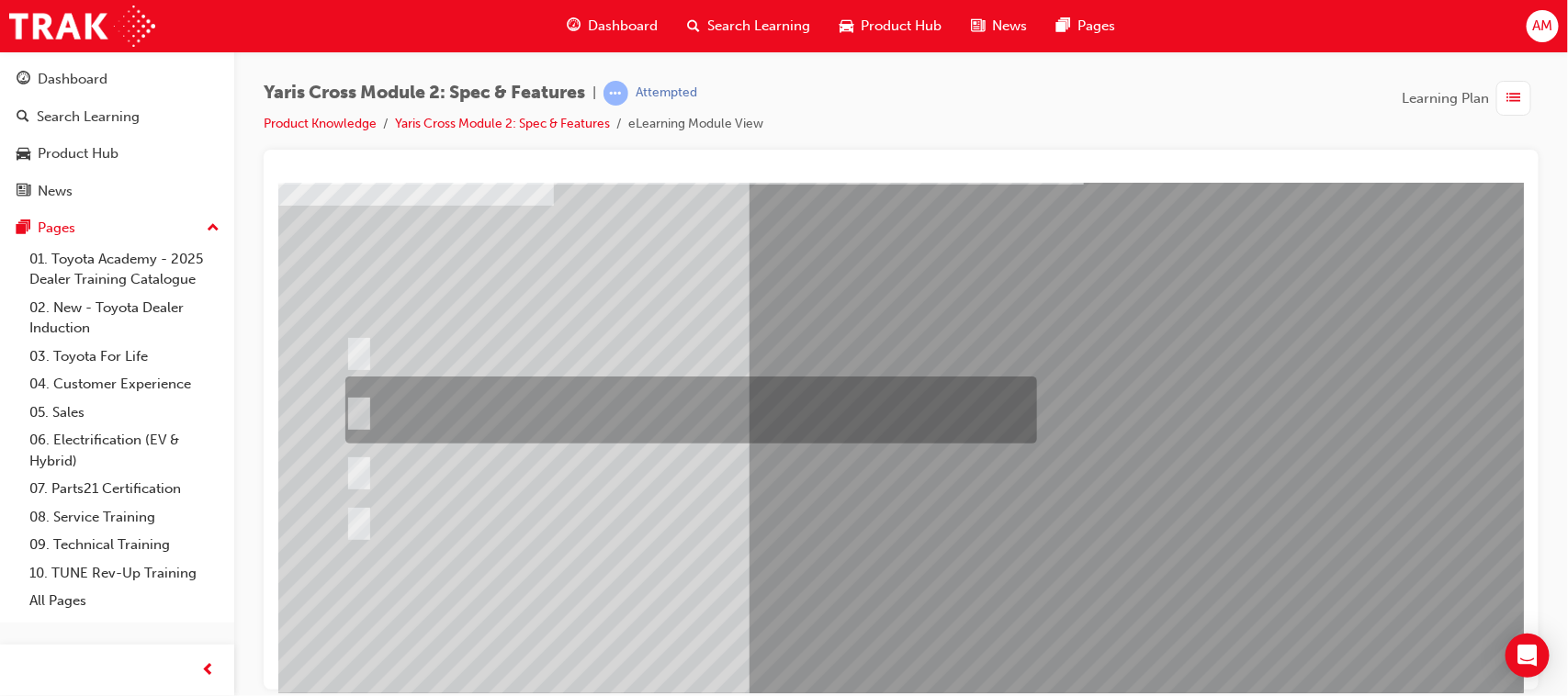
click at [358, 404] on input "8 standard colours across the range and an additional 7 two-tone colours in the…" at bounding box center [354, 410] width 20 height 20
radio input "true"
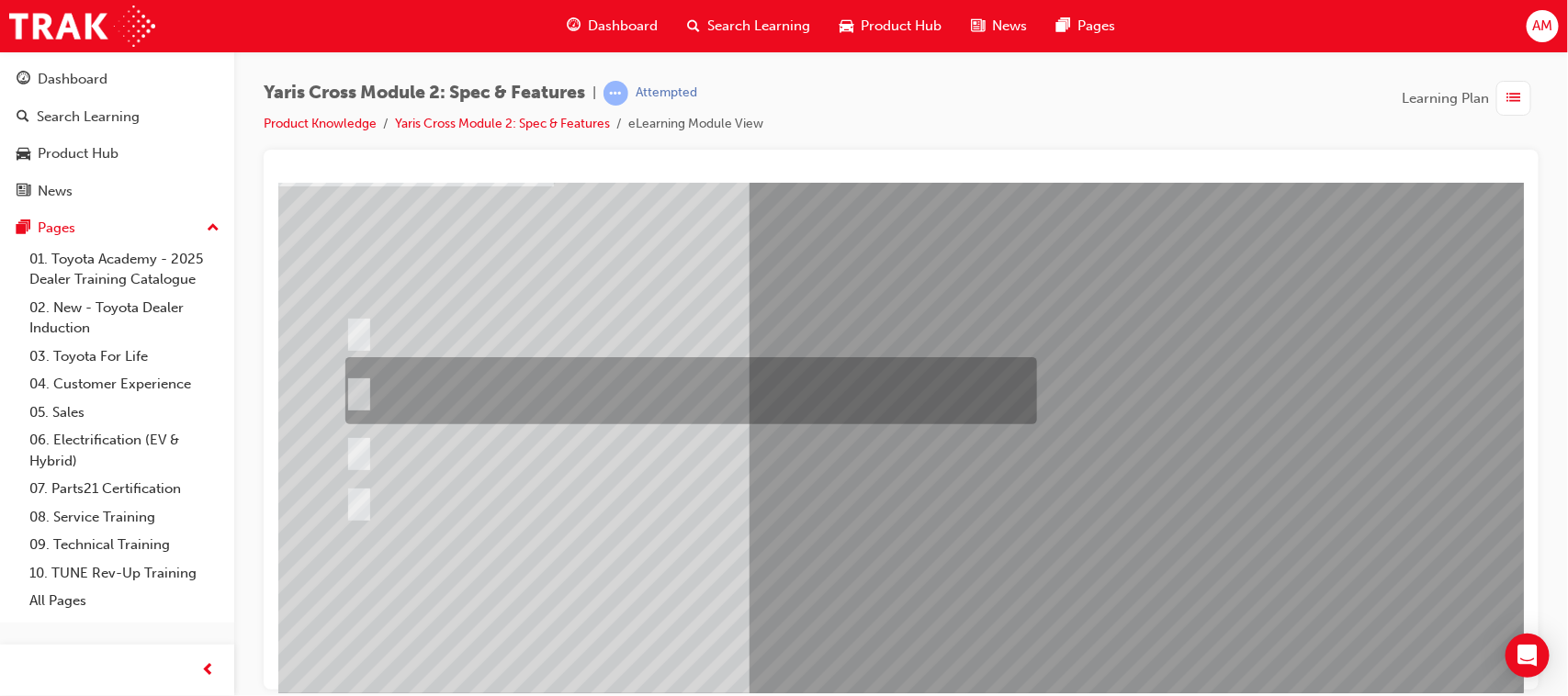
scroll to position [195, 0]
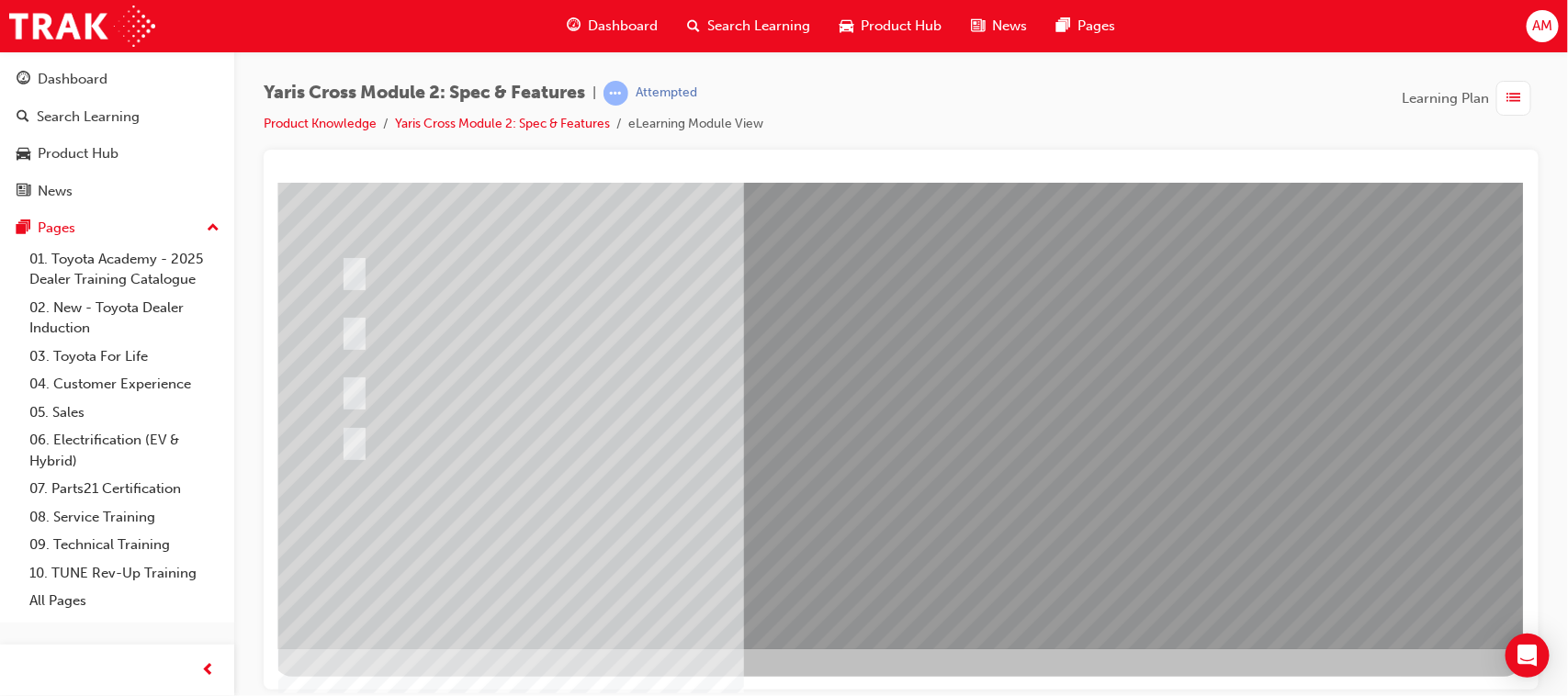
drag, startPoint x: 867, startPoint y: 584, endPoint x: 1072, endPoint y: 611, distance: 206.8
click at [351, 339] on div at bounding box center [681, 331] width 691 height 67
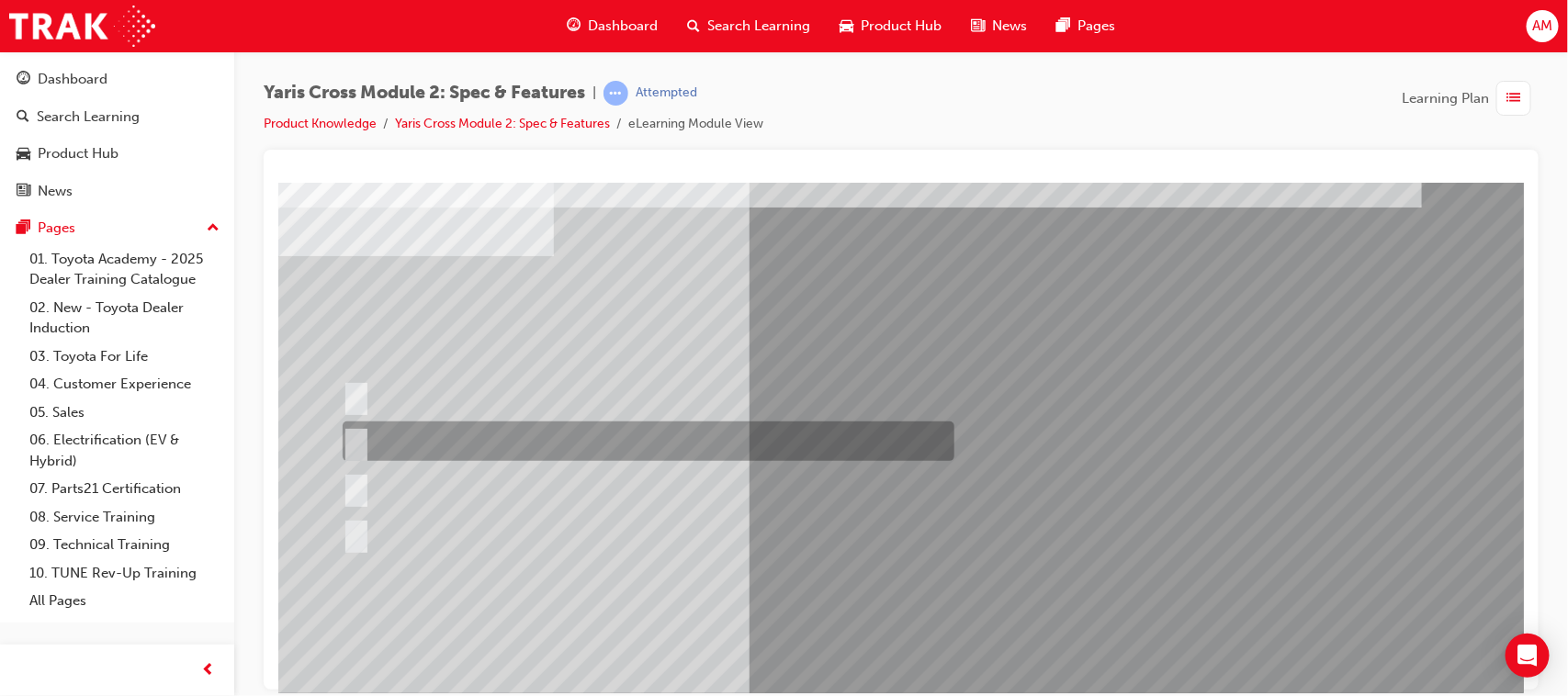
scroll to position [114, 0]
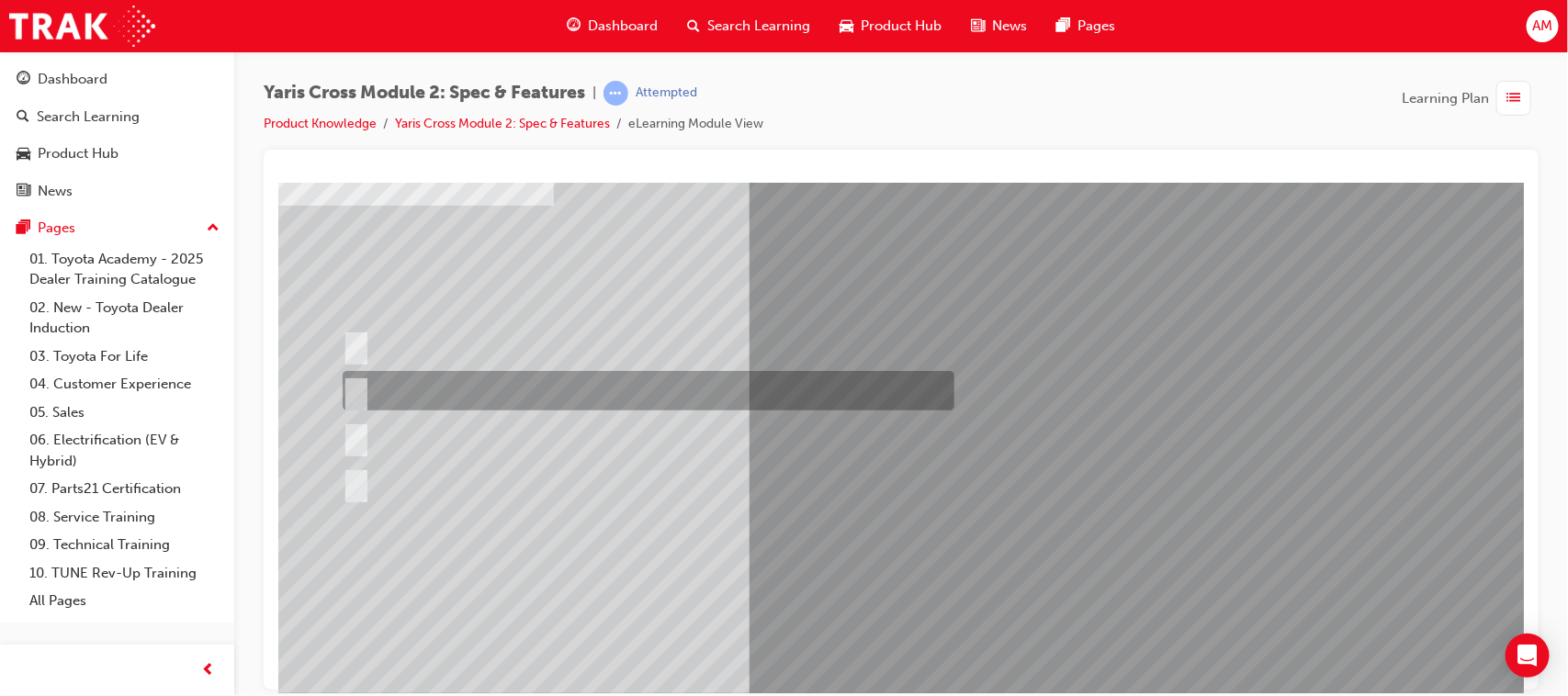
click at [356, 382] on input "GX only" at bounding box center [351, 391] width 20 height 20
radio input "true"
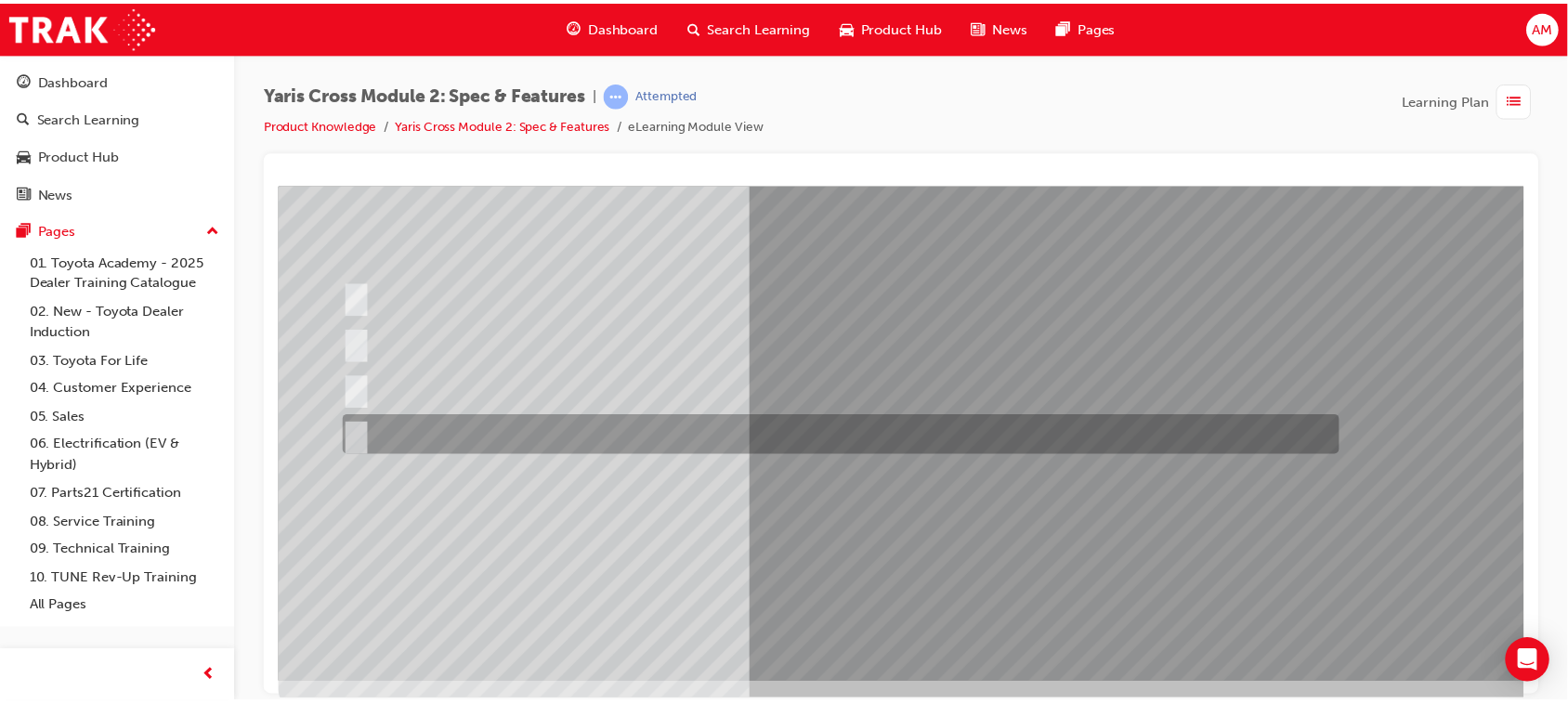
scroll to position [197, 0]
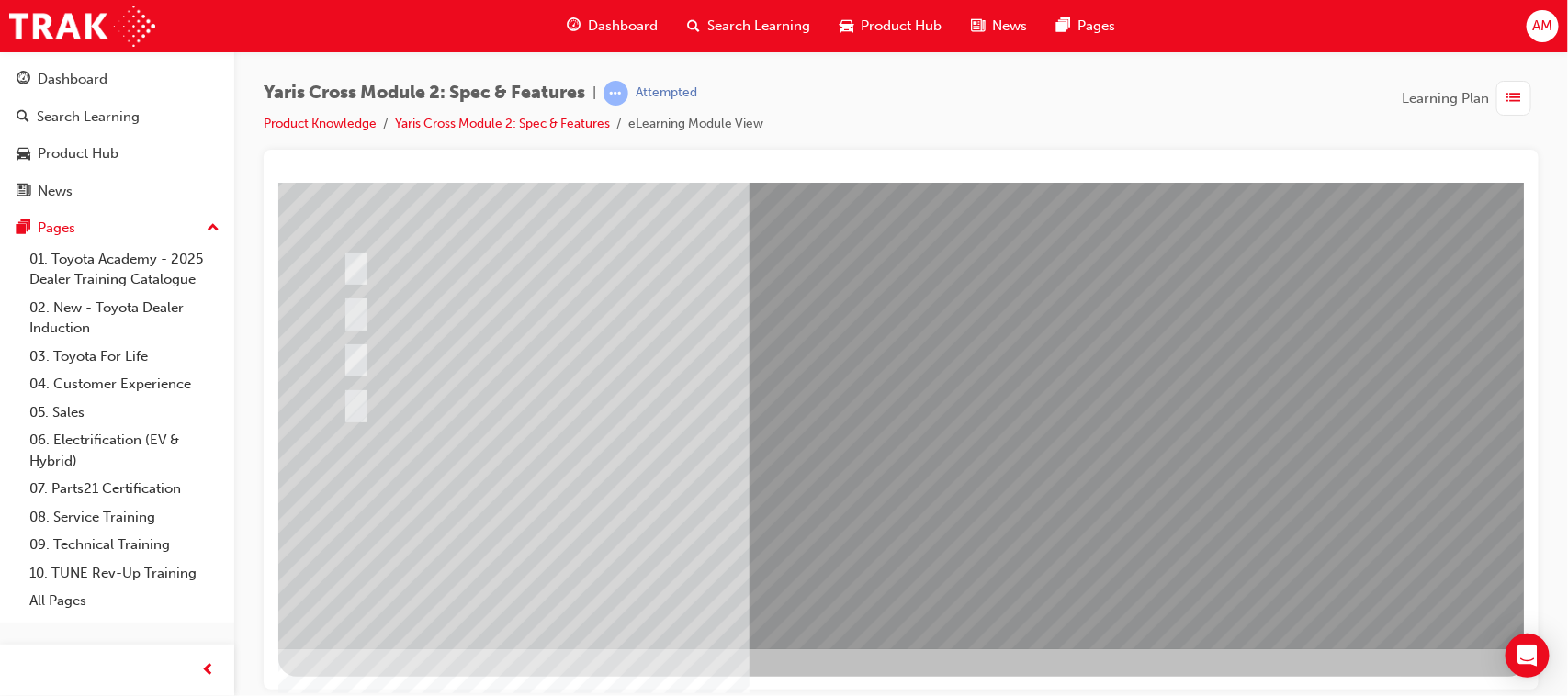
click at [1009, 499] on div at bounding box center [902, 318] width 1249 height 661
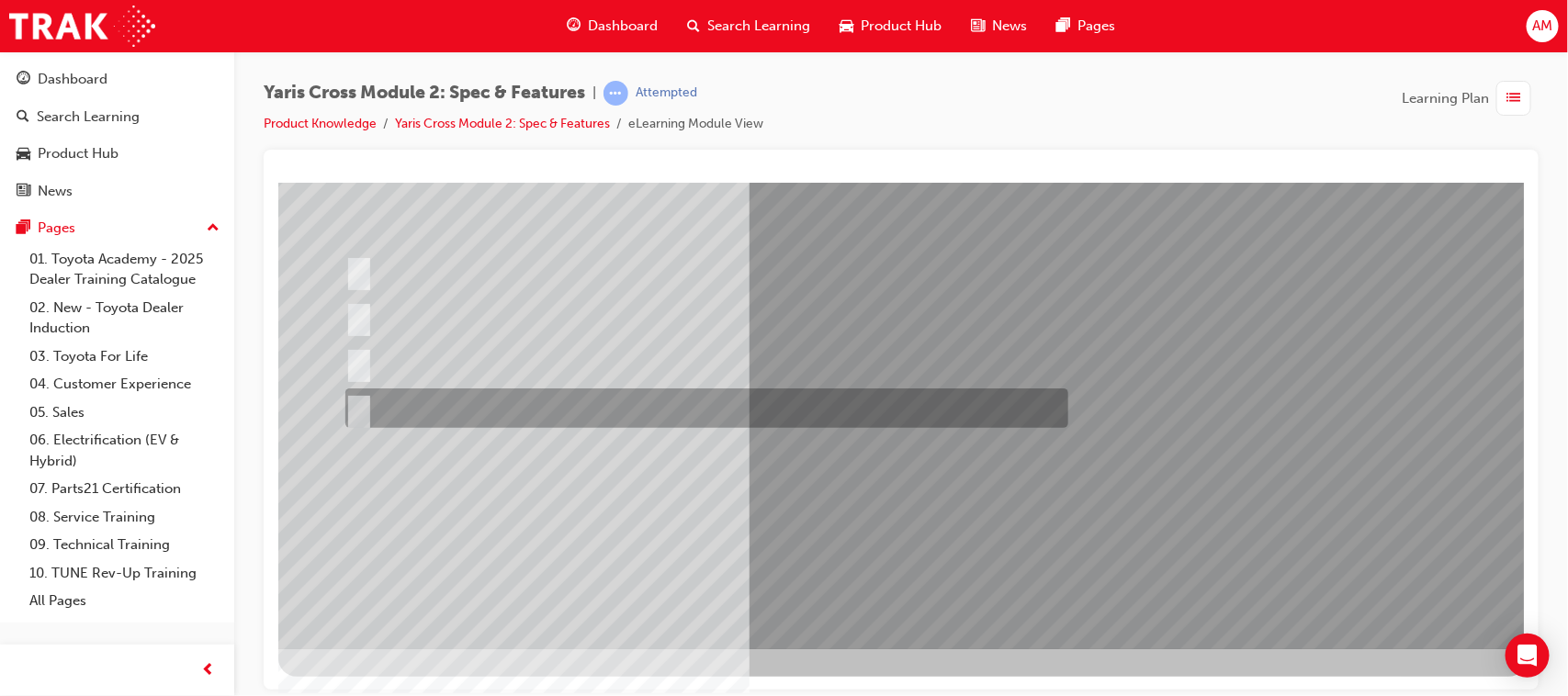
click at [358, 404] on input "All 2WD variants" at bounding box center [354, 409] width 20 height 20
radio input "true"
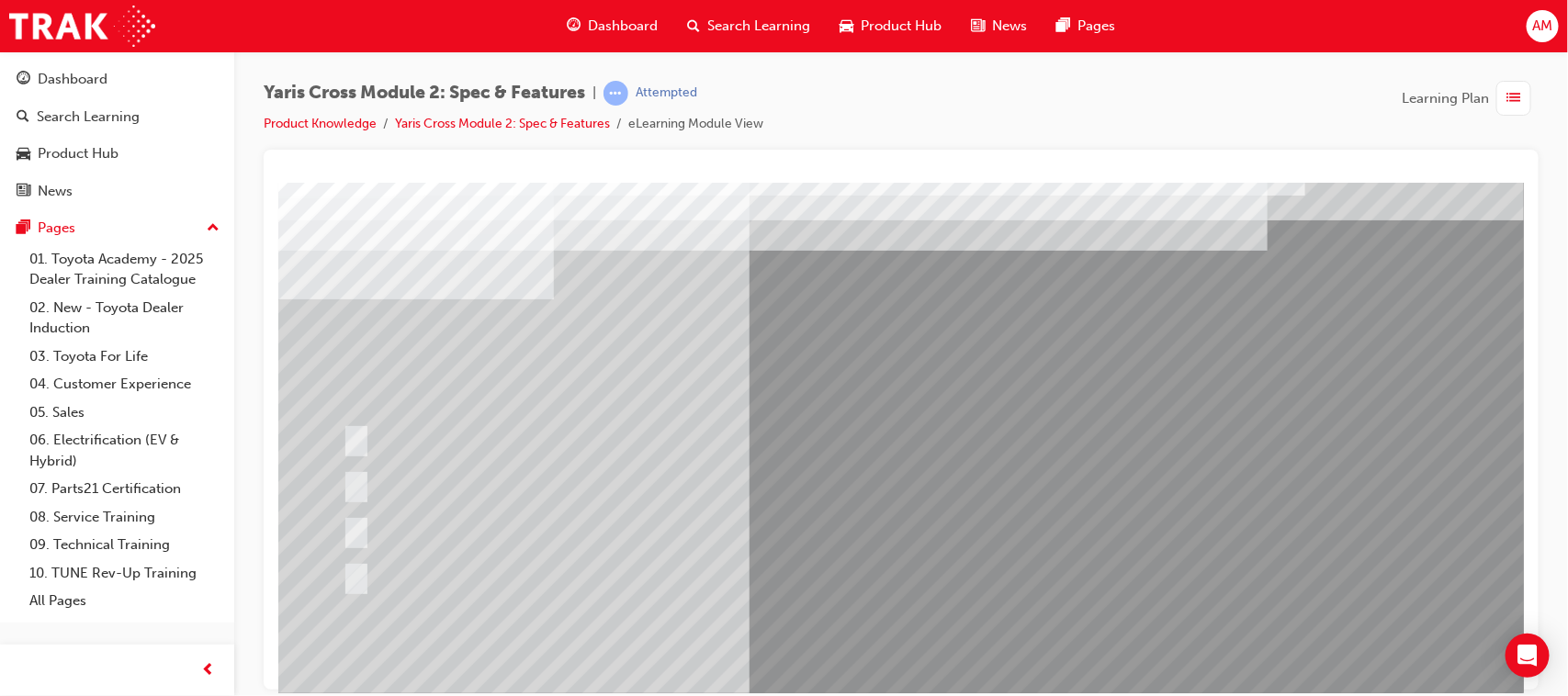
scroll to position [0, 0]
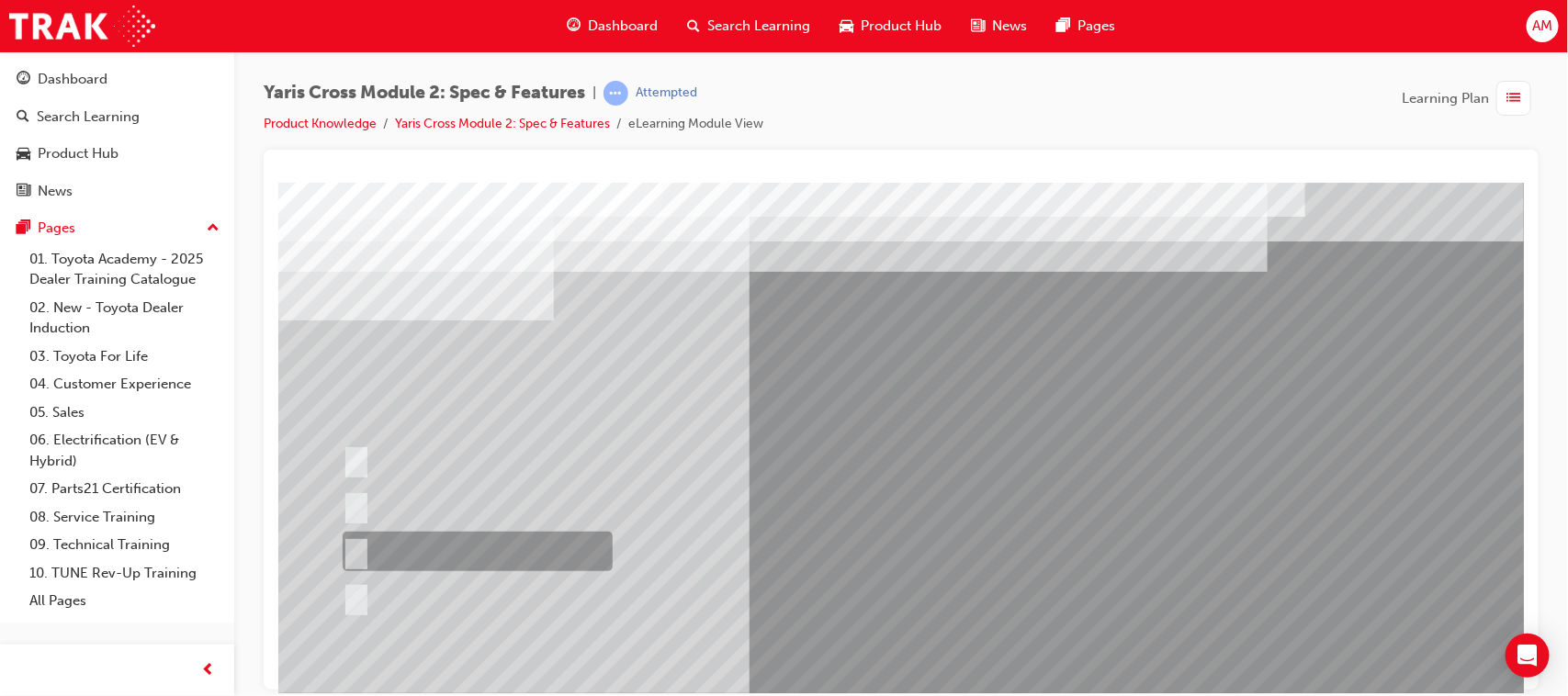
click at [355, 506] on div at bounding box center [472, 551] width 270 height 39
radio input "true"
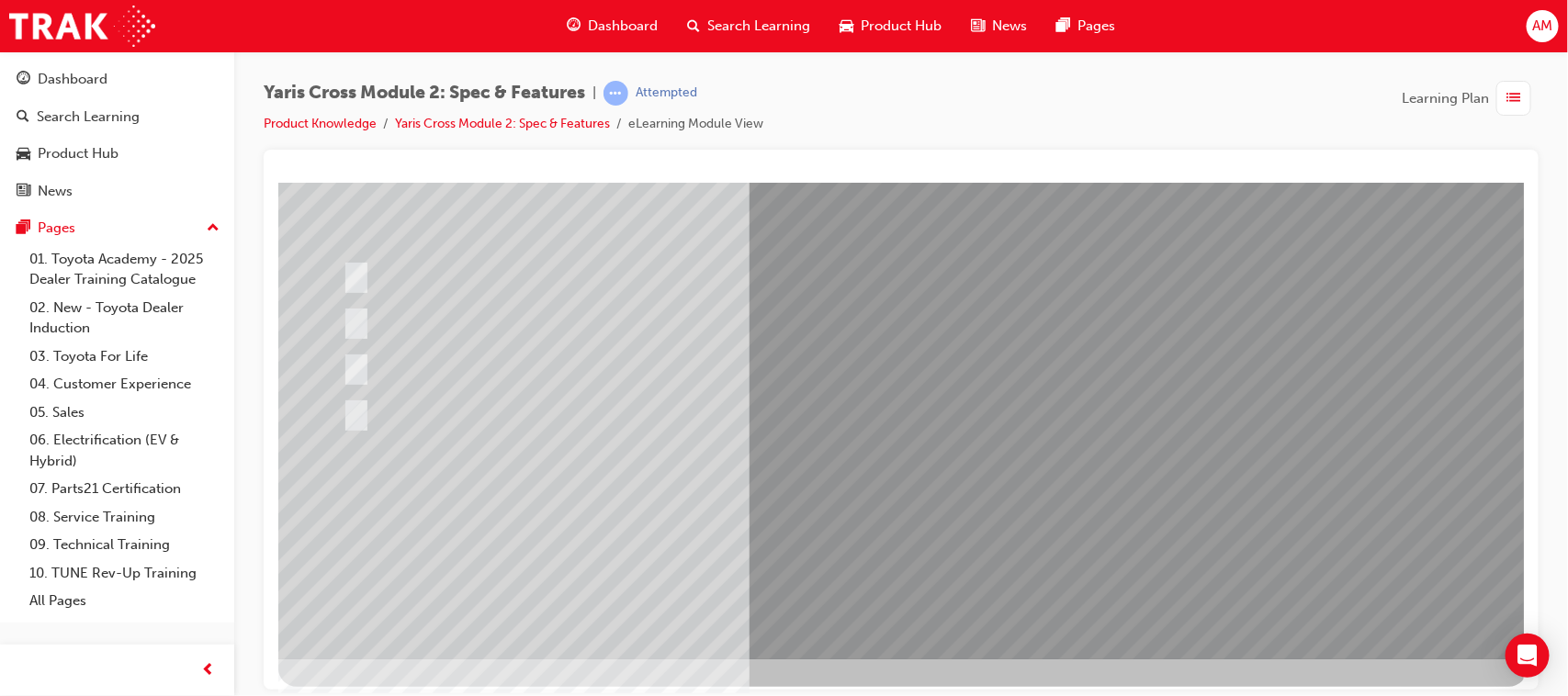
scroll to position [195, 0]
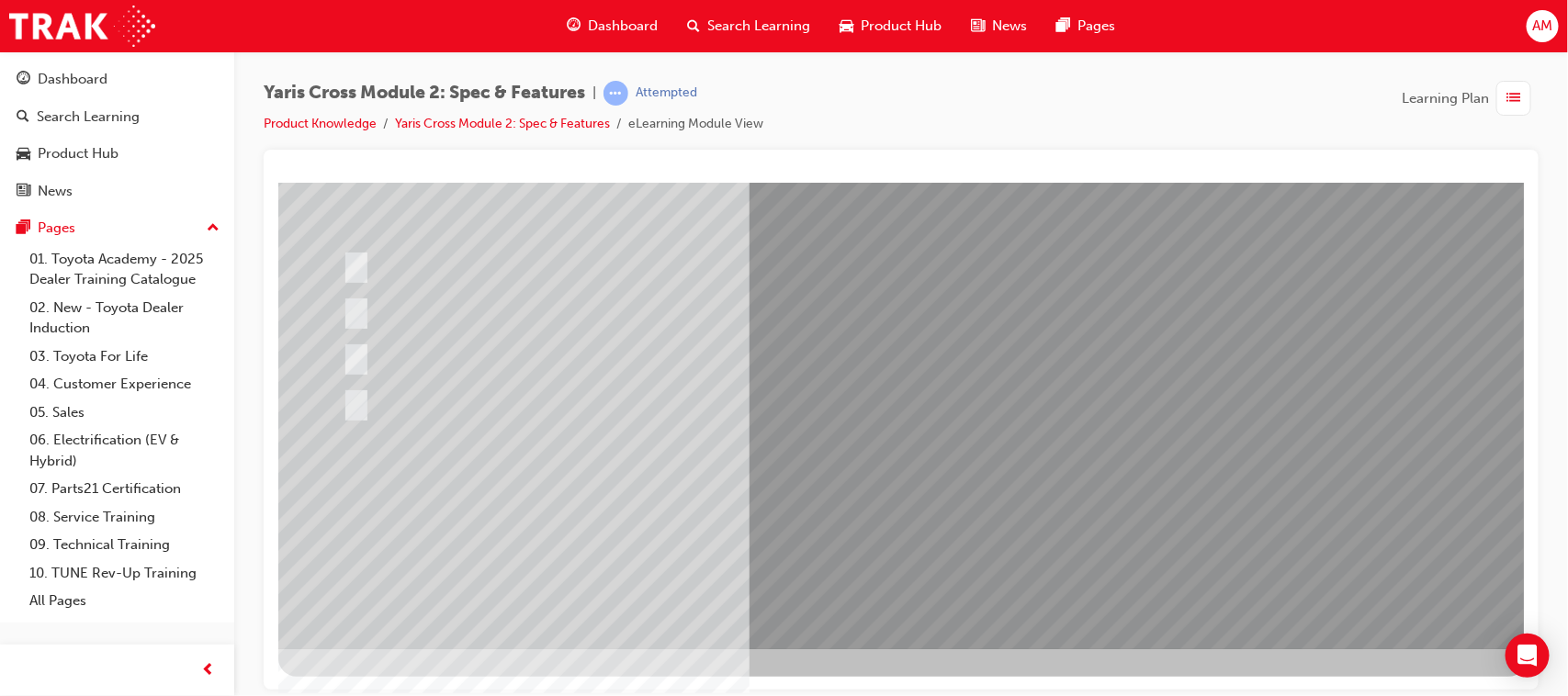
click at [904, 506] on div at bounding box center [902, 318] width 1249 height 661
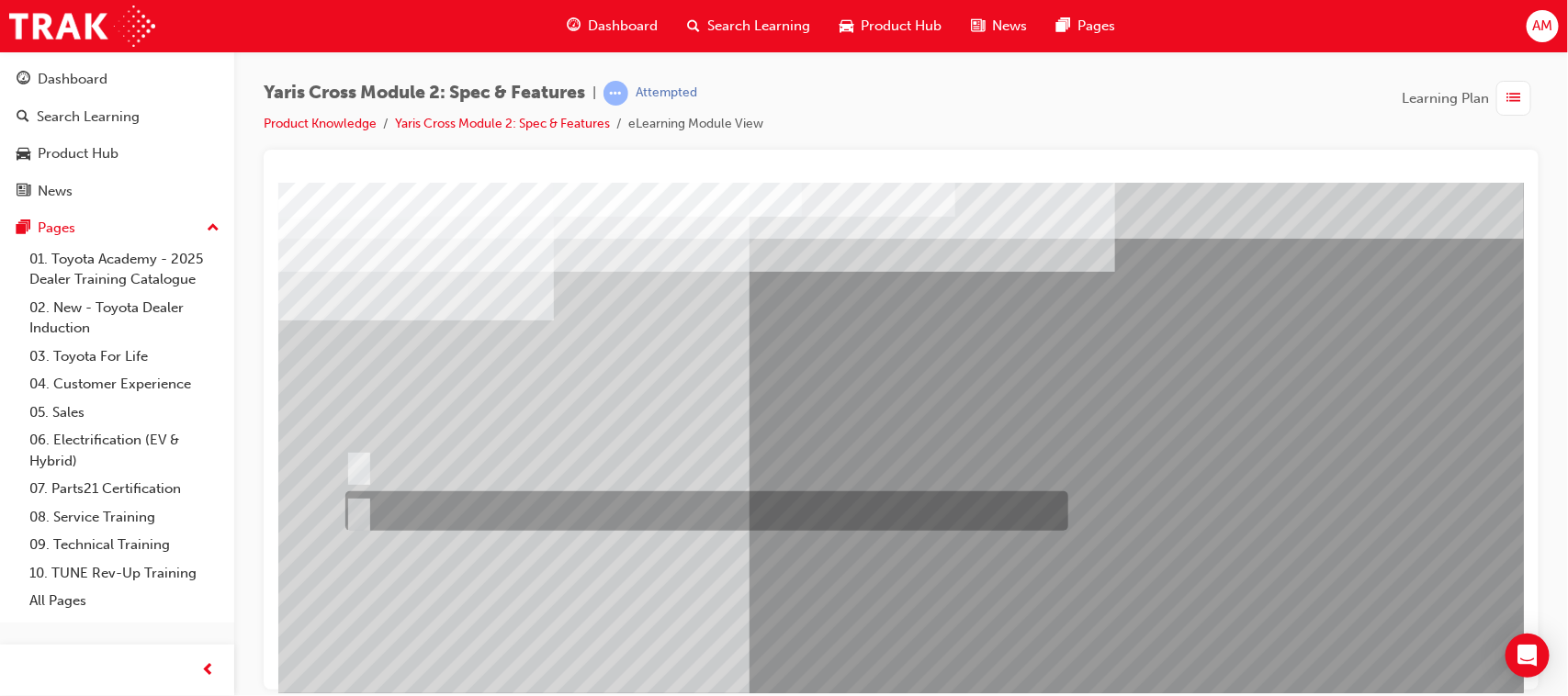
click at [361, 506] on input "True" at bounding box center [354, 511] width 20 height 20
radio input "true"
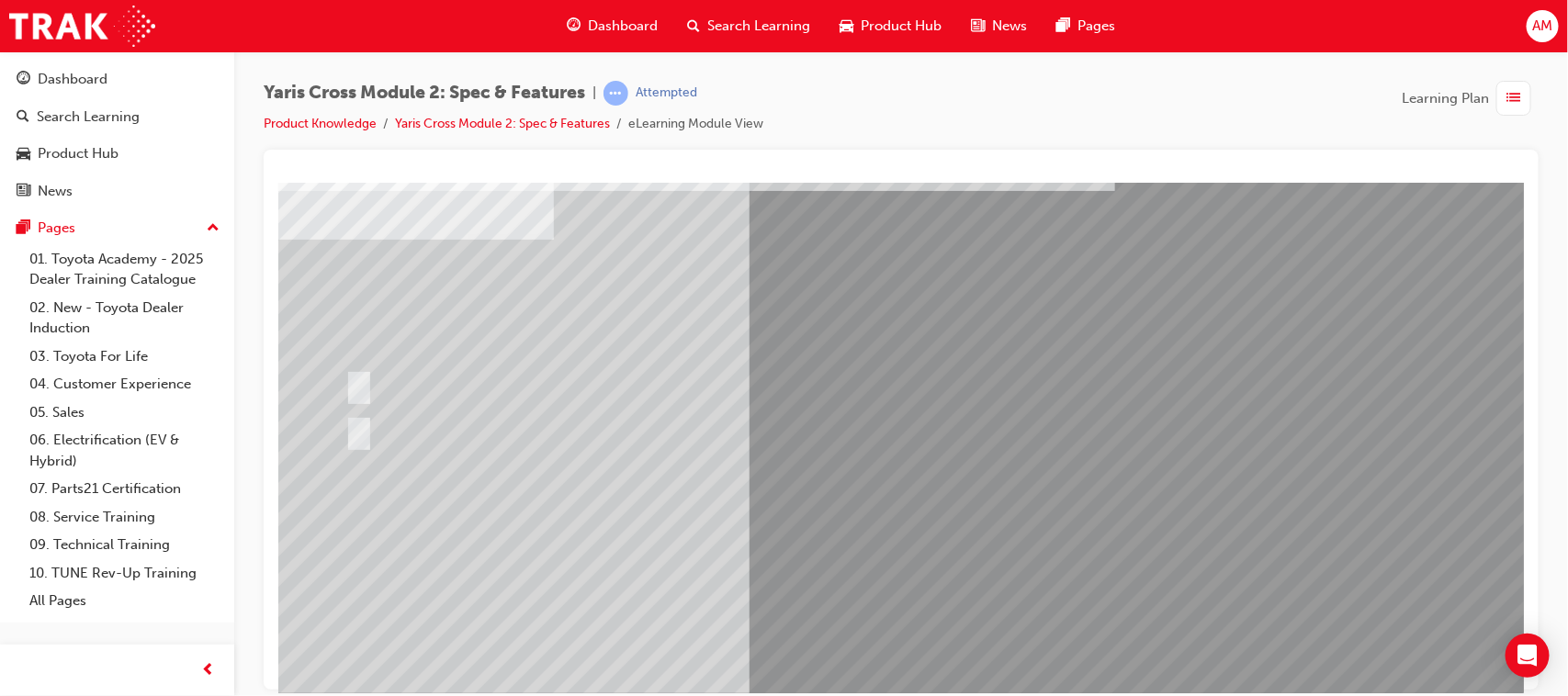
scroll to position [195, 0]
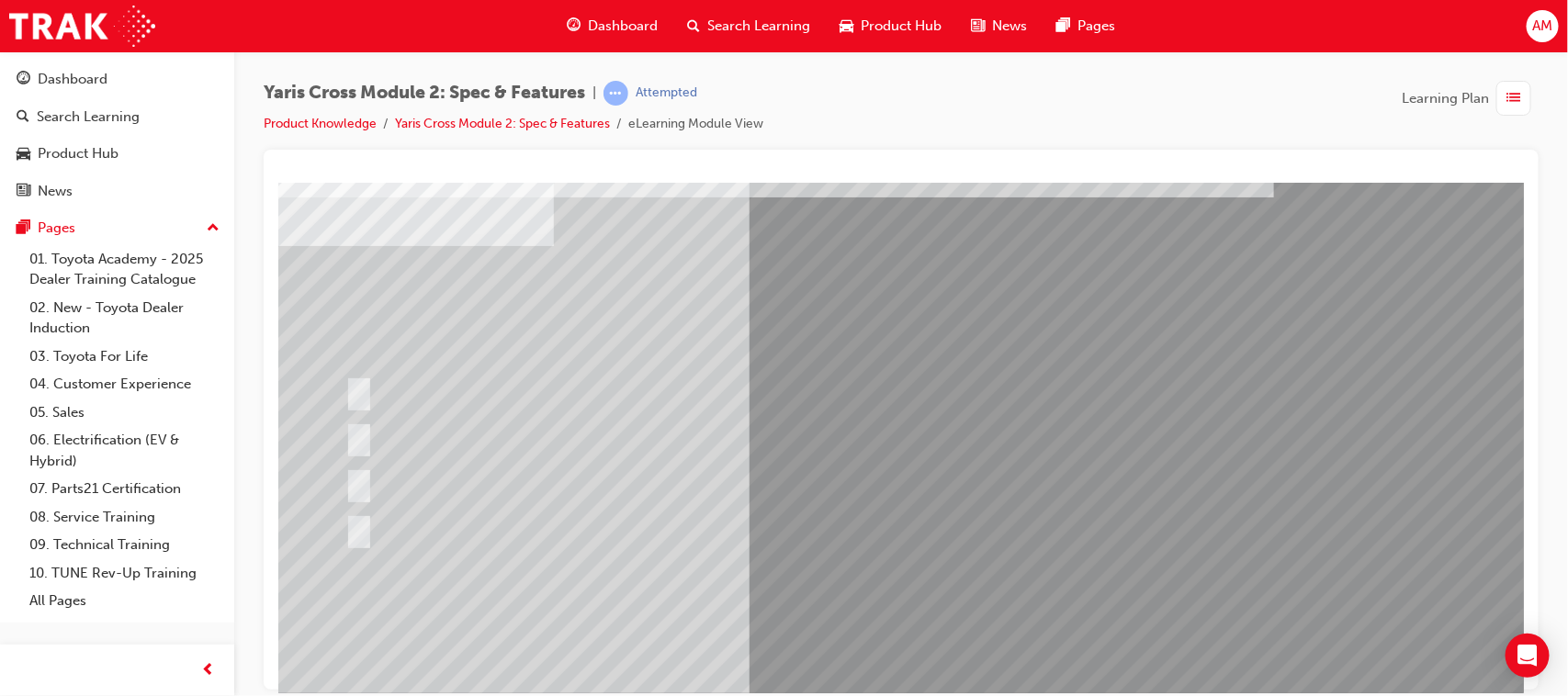
scroll to position [114, 0]
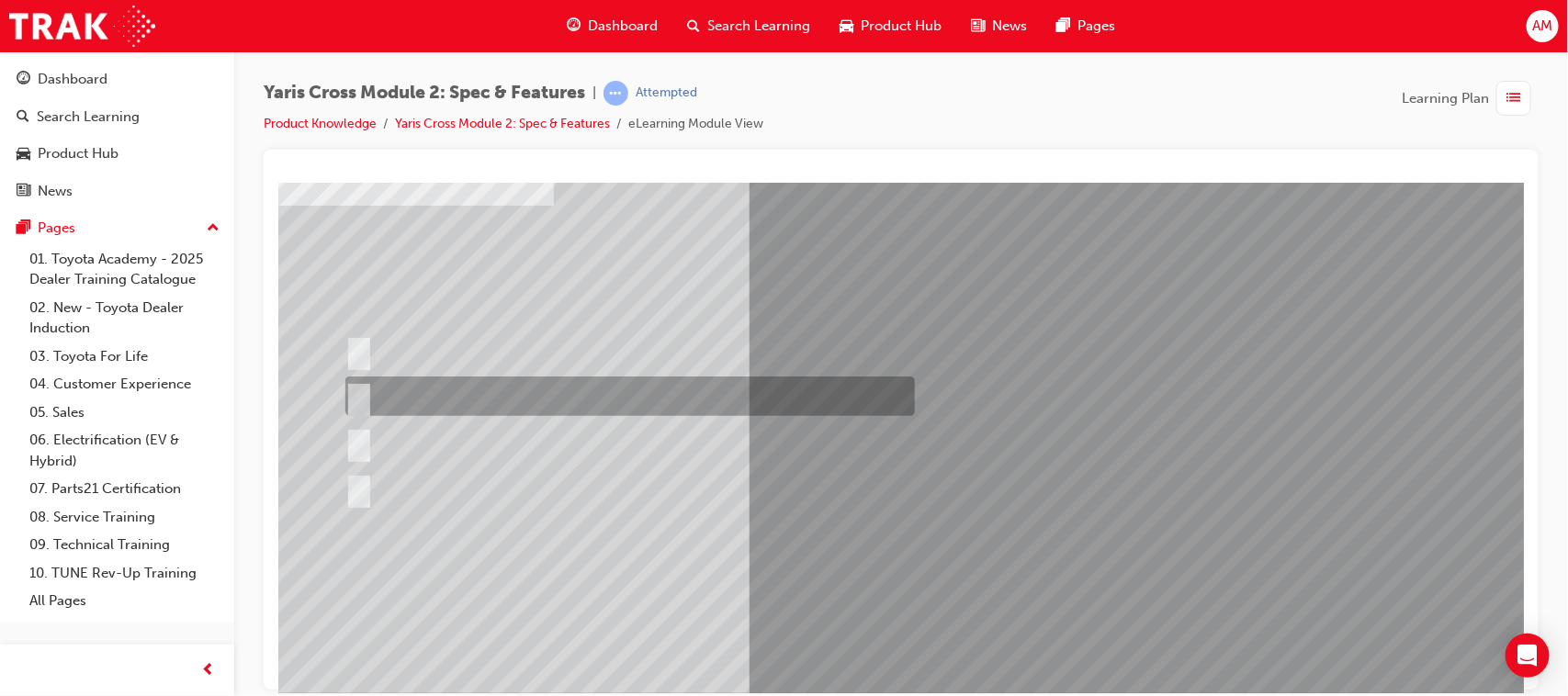
click at [356, 388] on input "All variants" at bounding box center [354, 396] width 20 height 20
radio input "true"
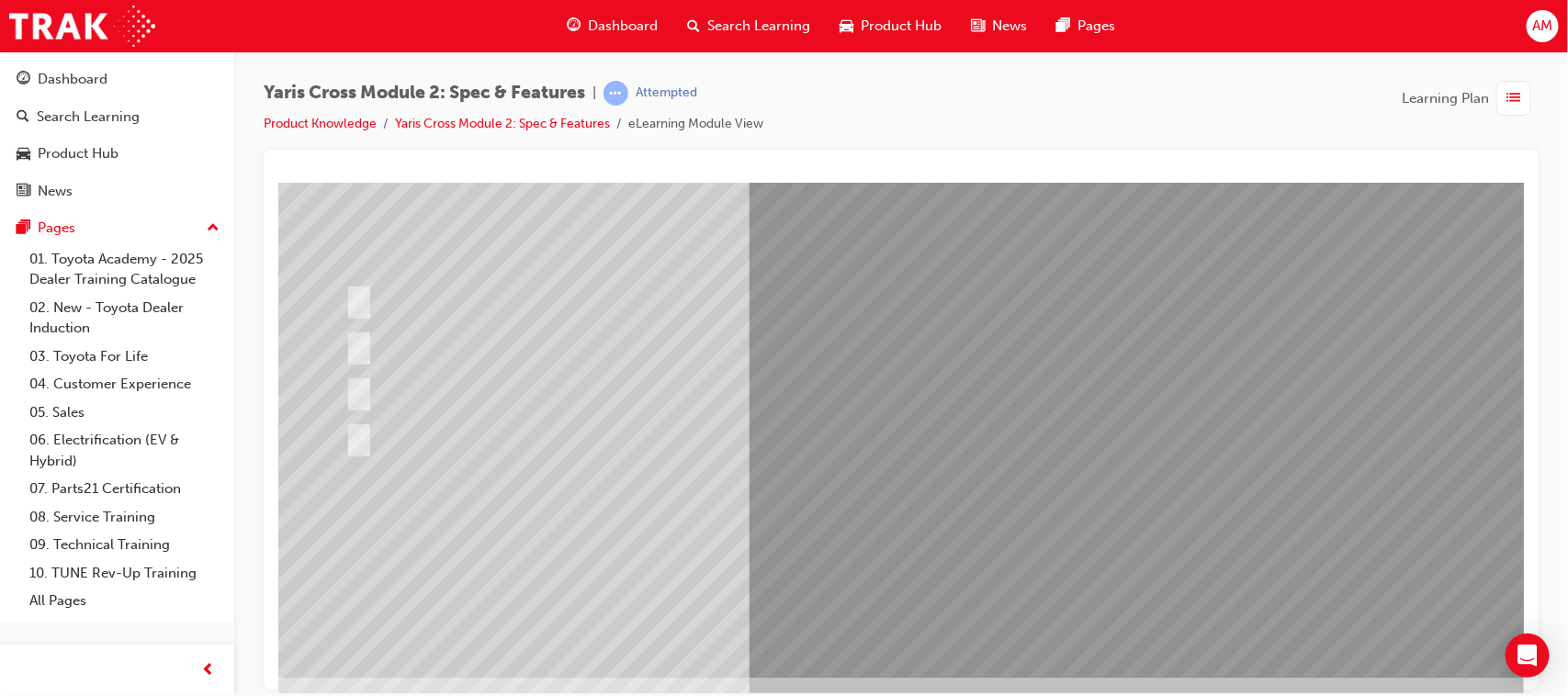
scroll to position [195, 0]
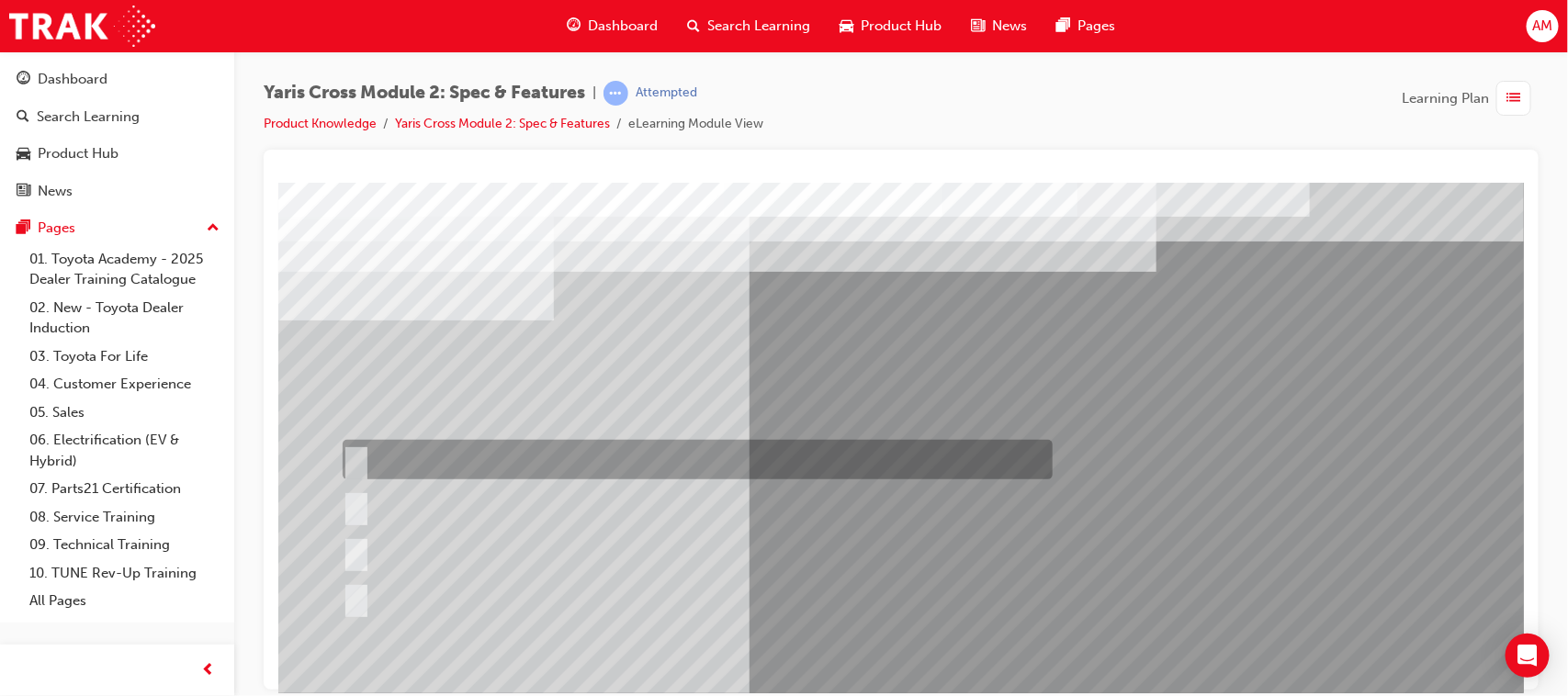
click at [353, 454] on input "50:50" at bounding box center [351, 460] width 20 height 20
radio input "true"
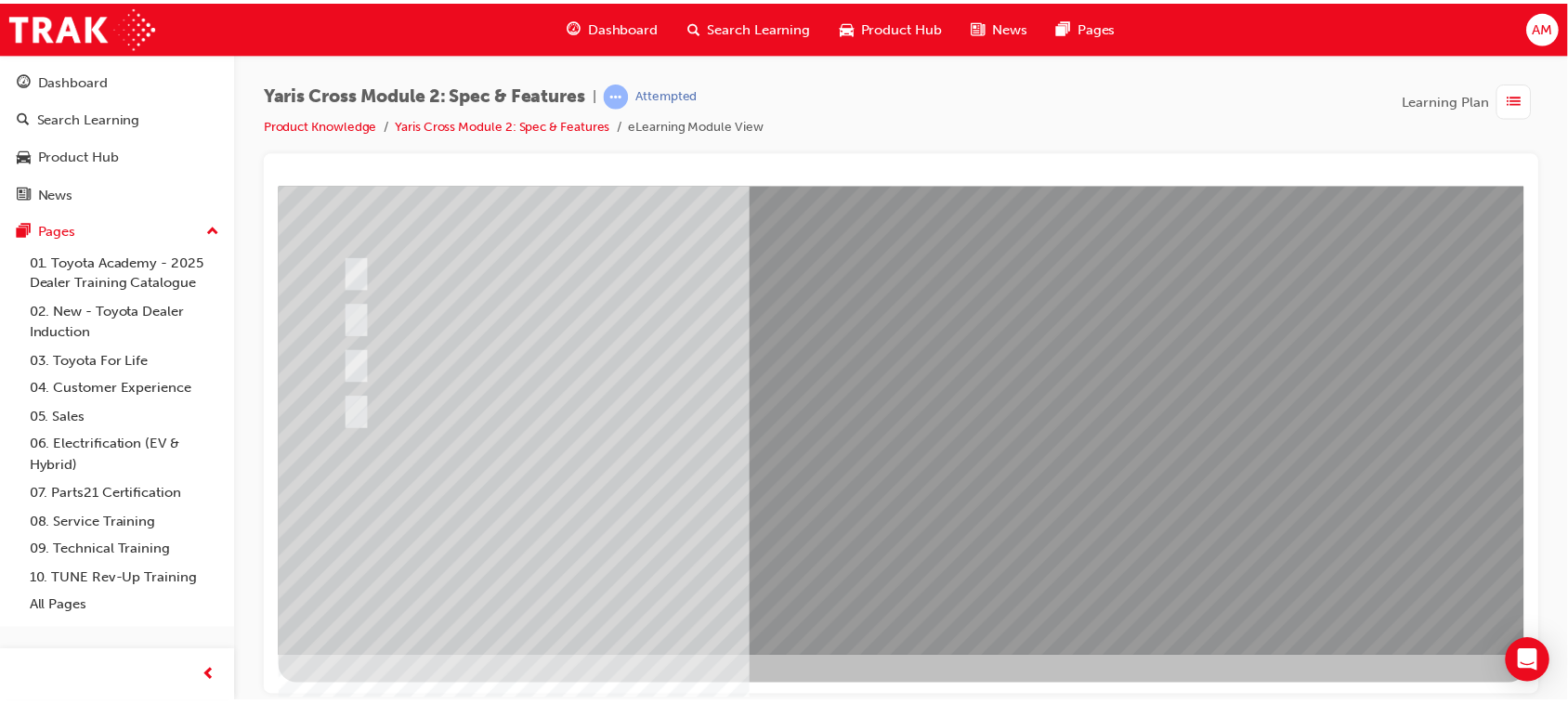
scroll to position [197, 0]
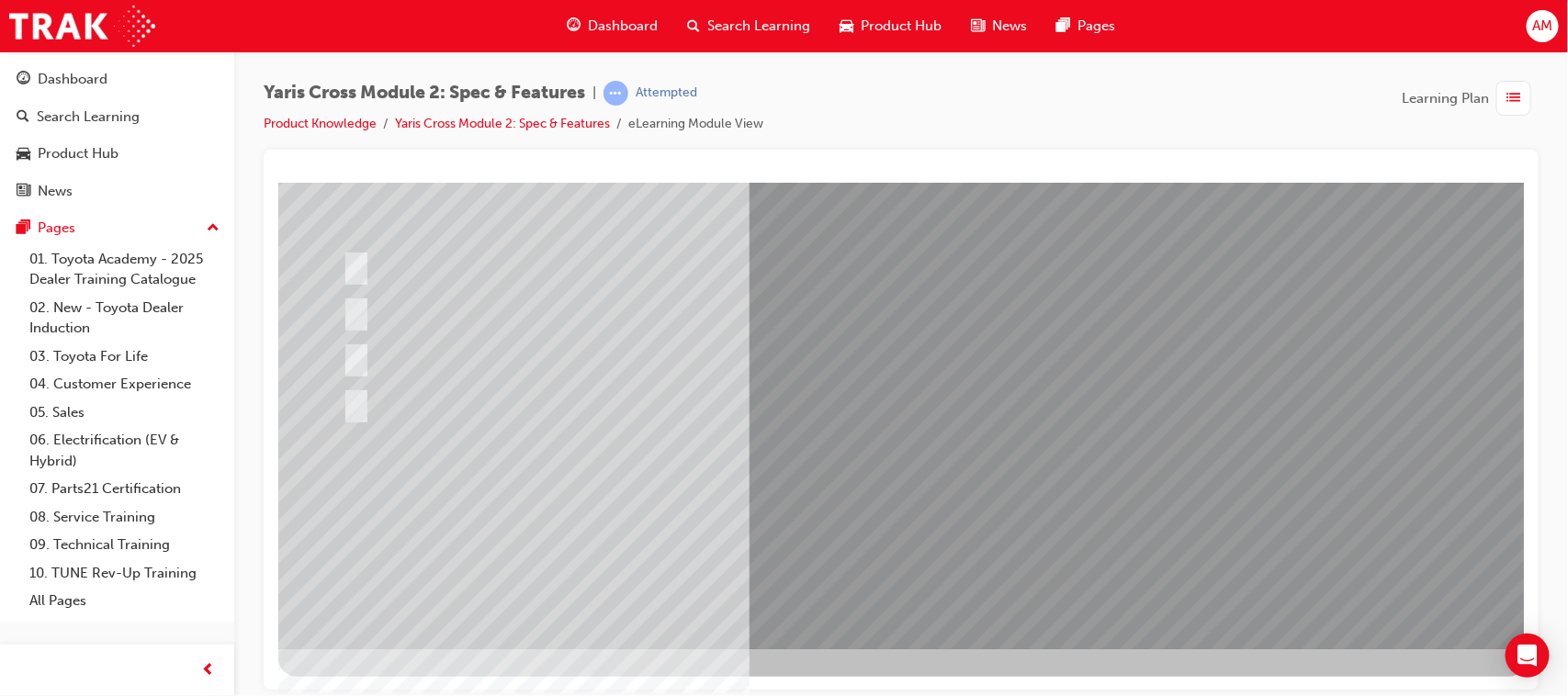
click at [1020, 497] on div at bounding box center [902, 318] width 1249 height 661
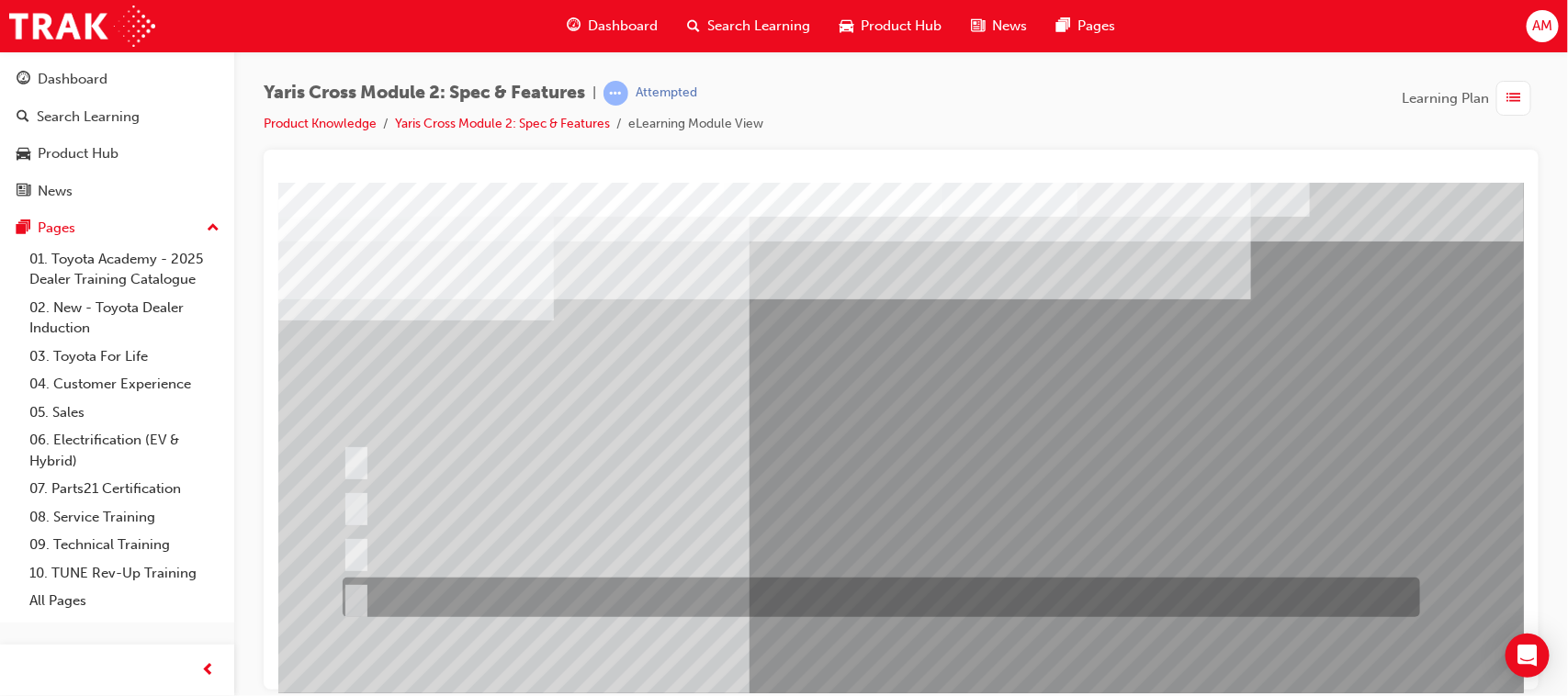
click at [358, 506] on input "Cup Holder & Armrest" at bounding box center [351, 597] width 20 height 20
radio input "true"
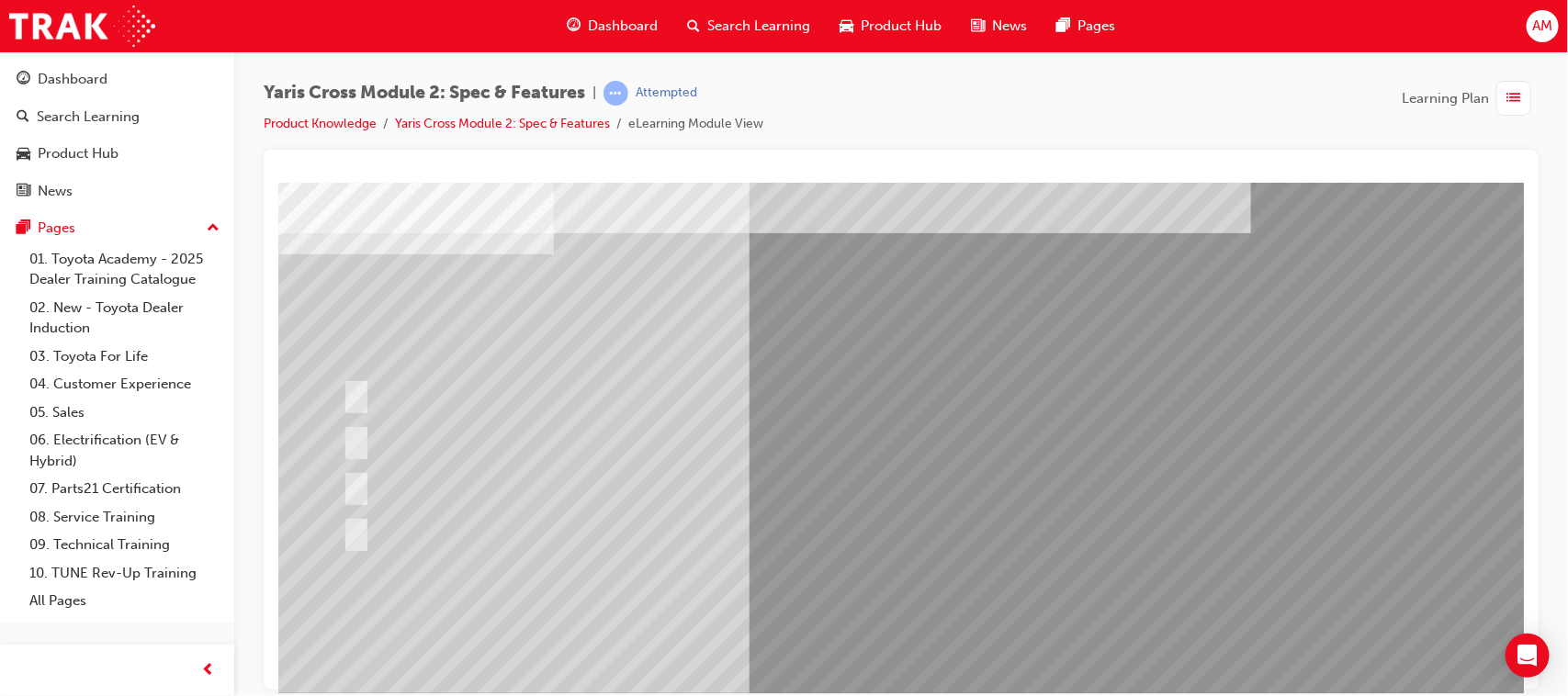
scroll to position [195, 0]
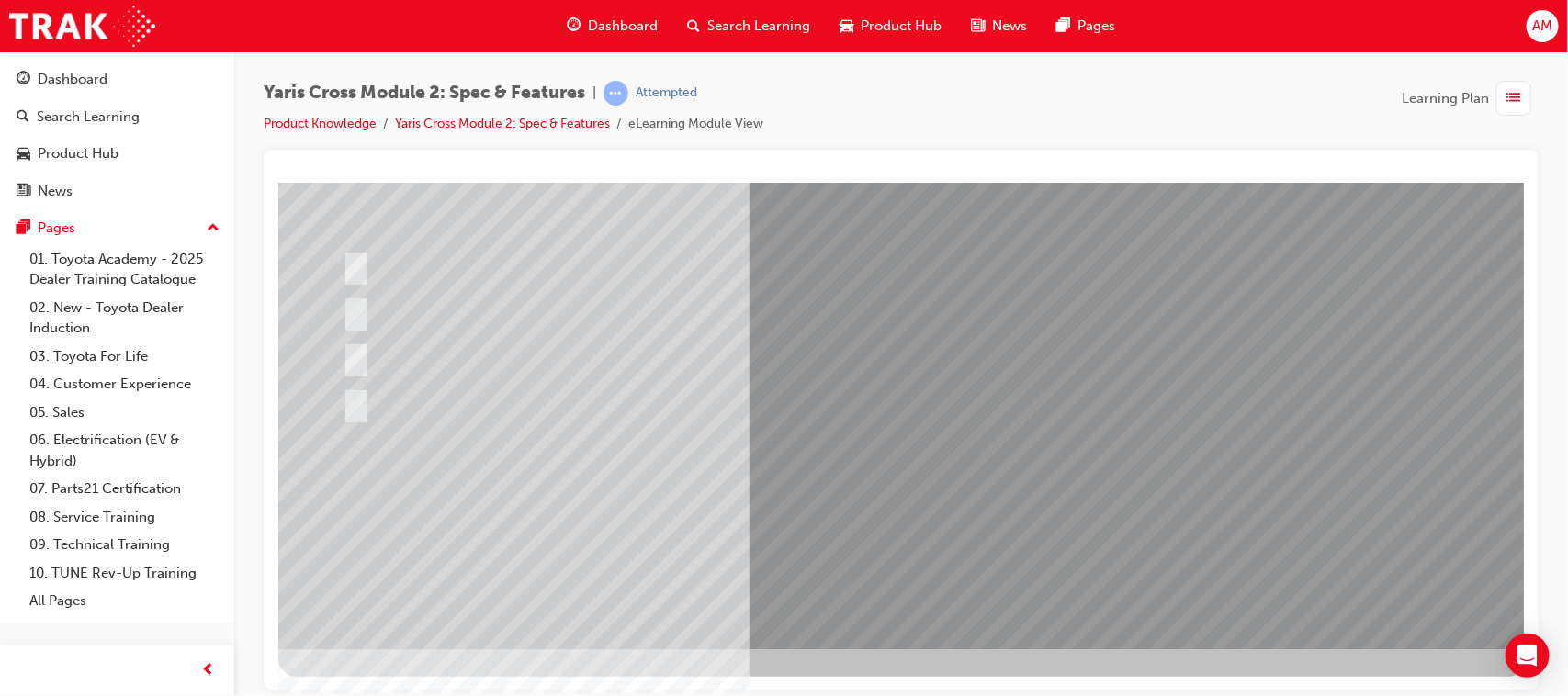
click at [1011, 492] on div at bounding box center [902, 318] width 1249 height 661
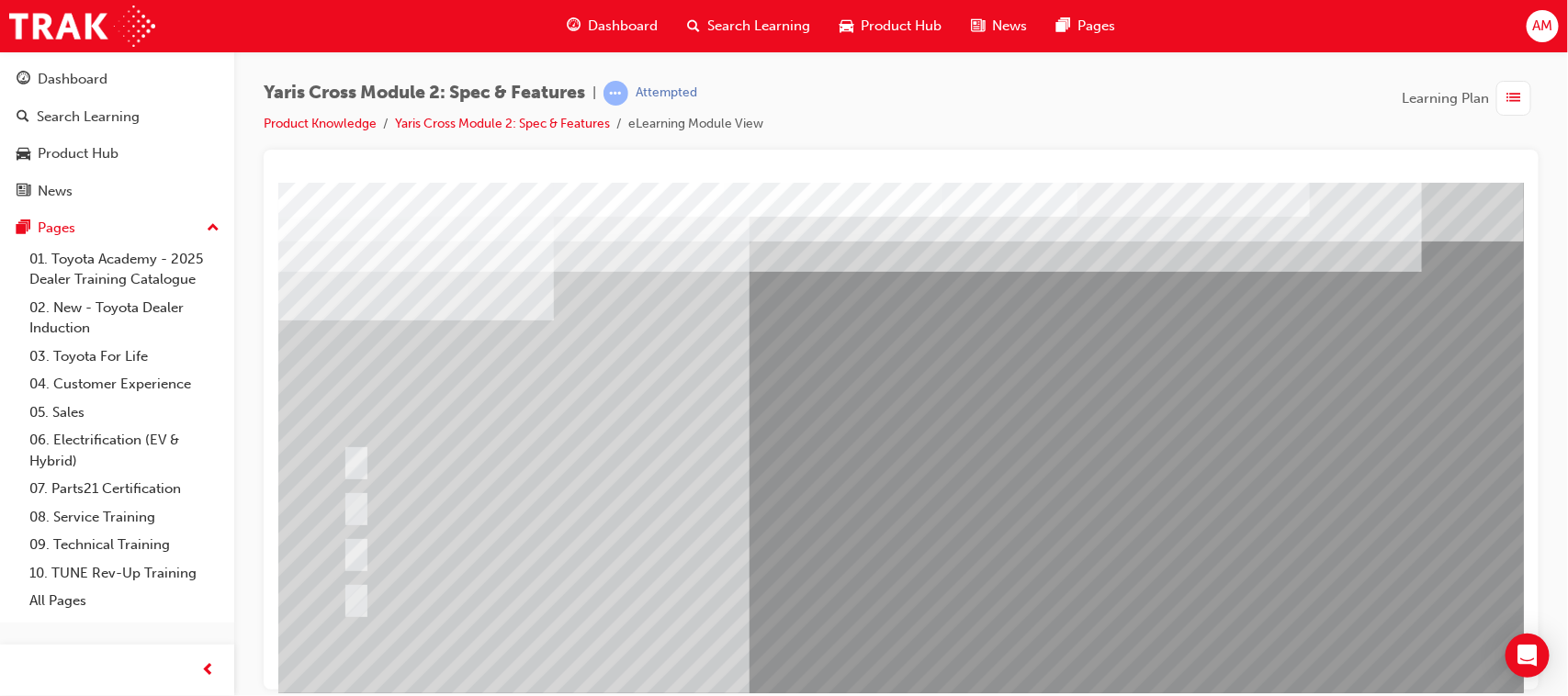
scroll to position [114, 0]
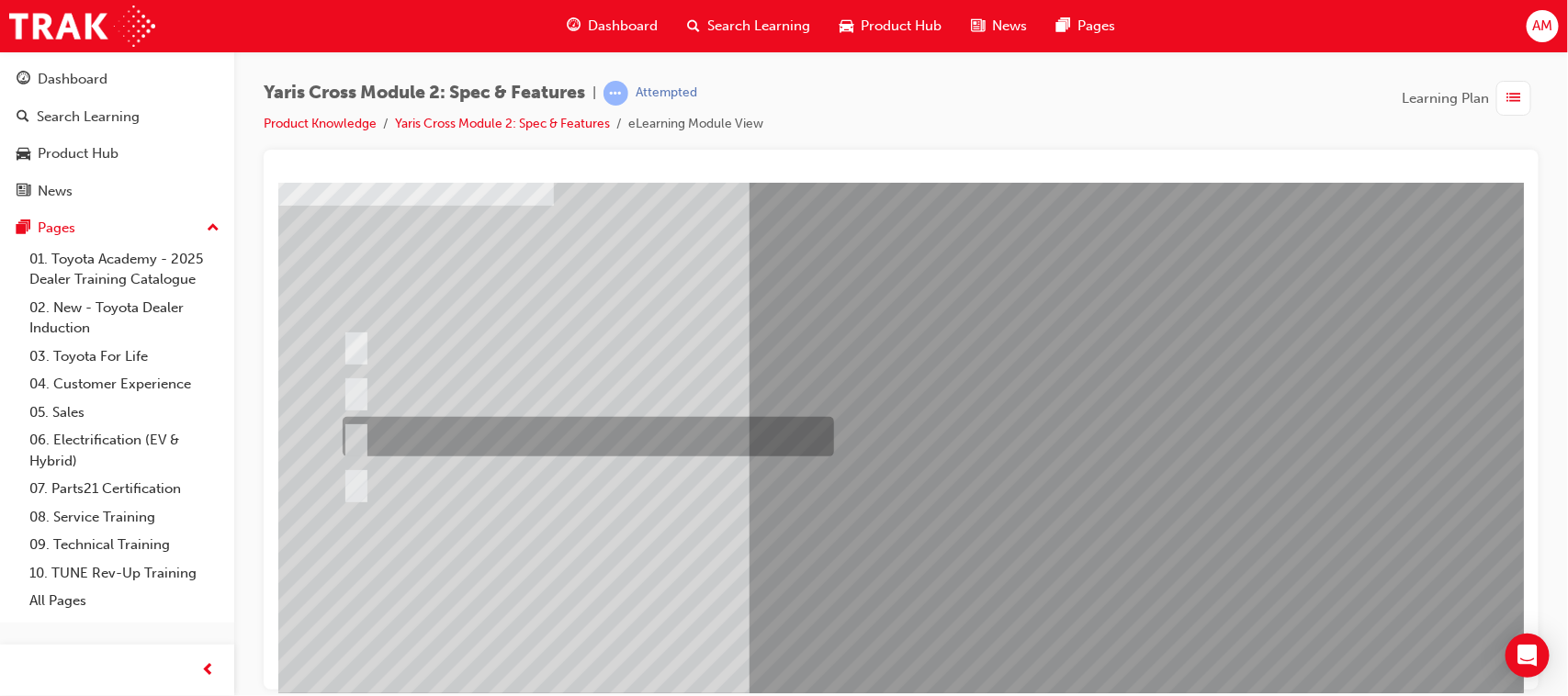
click at [353, 431] on input "390L across all variants" at bounding box center [351, 436] width 20 height 20
radio input "true"
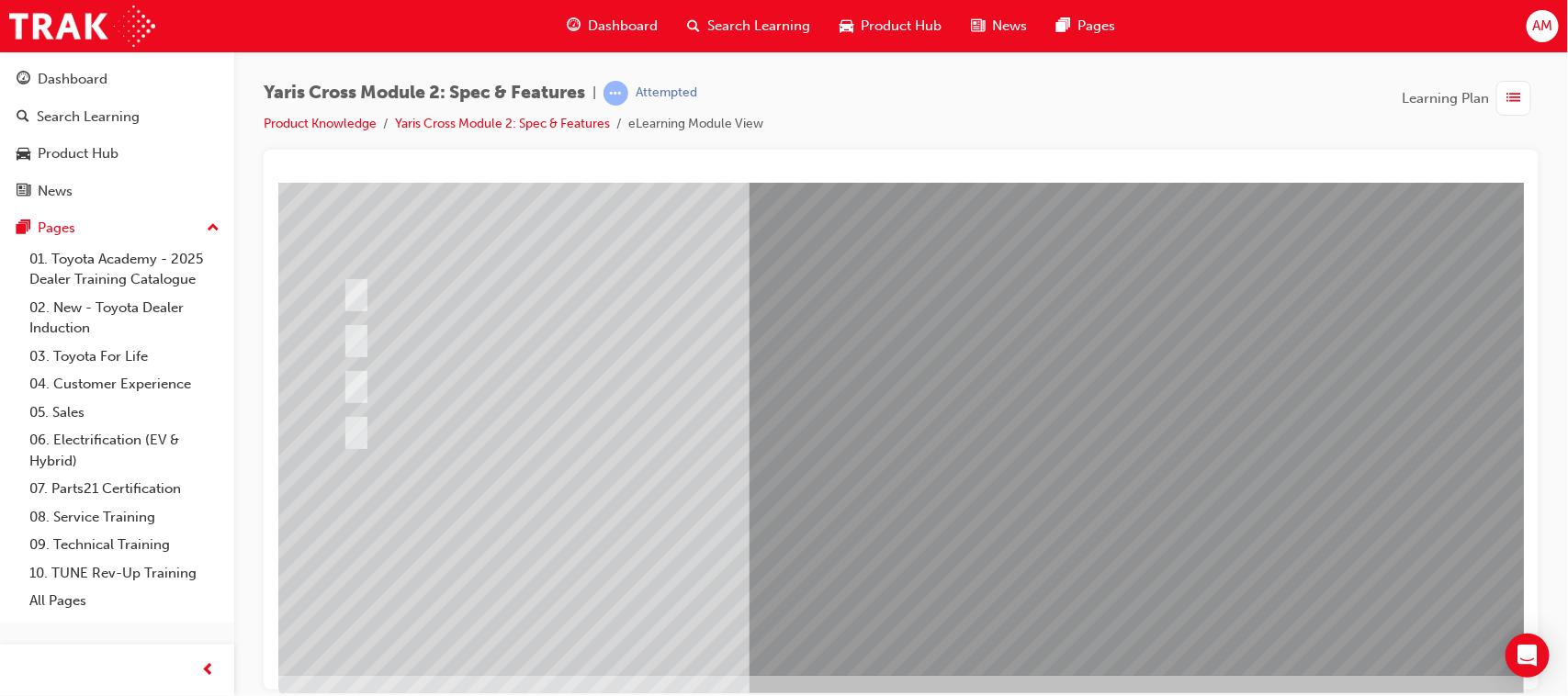
scroll to position [195, 0]
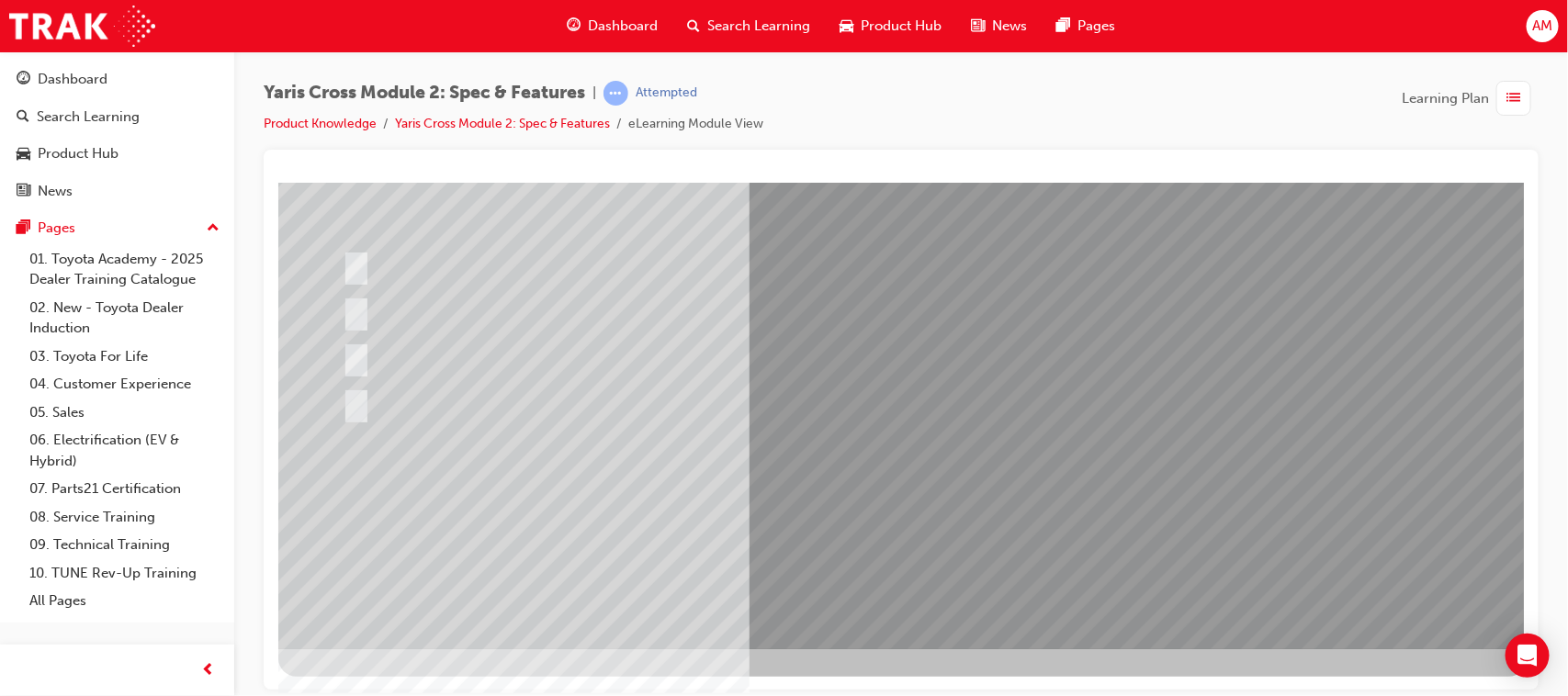
click at [1016, 501] on div at bounding box center [902, 318] width 1249 height 661
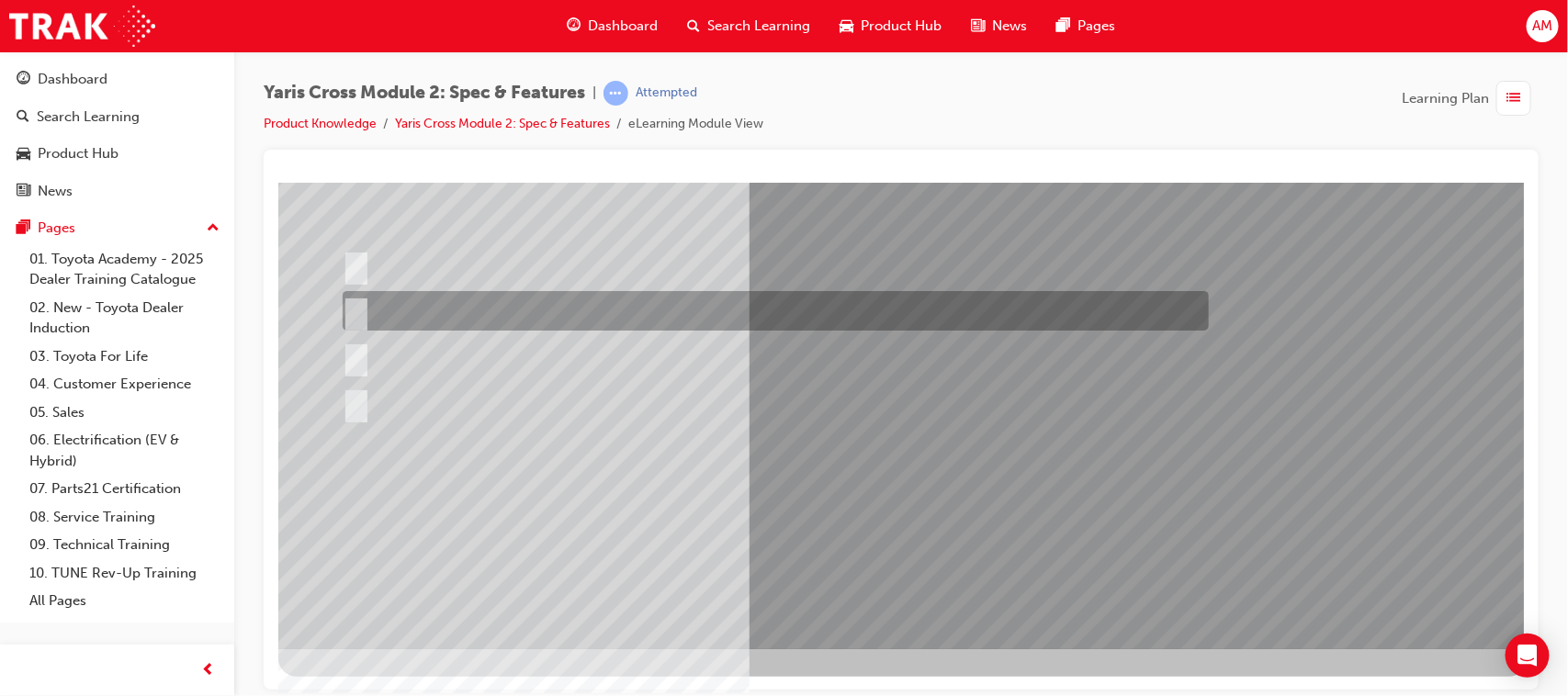
scroll to position [0, 0]
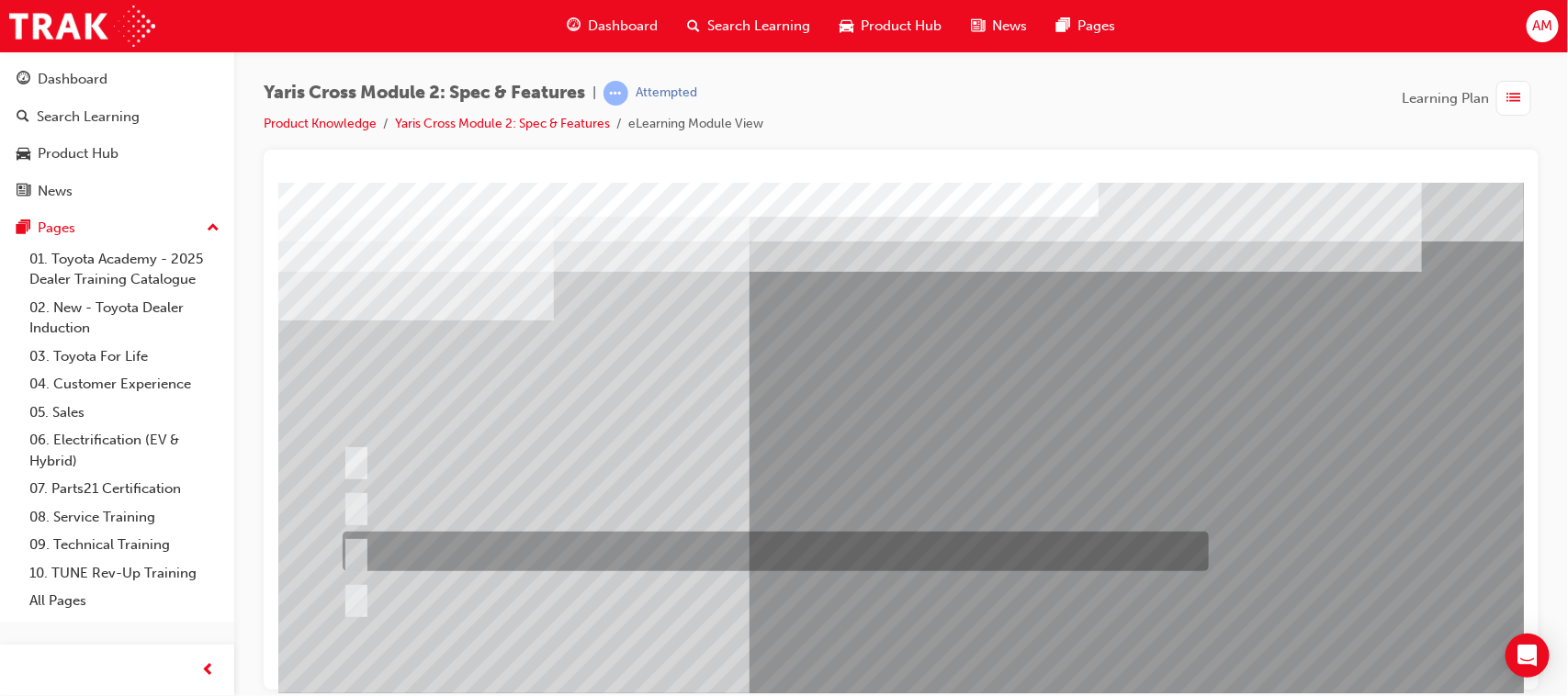
click at [353, 506] on input "2WD Petrol: 5.0, 2WD HV: 3.8, AWD HV: 4.0" at bounding box center [351, 552] width 20 height 20
radio input "true"
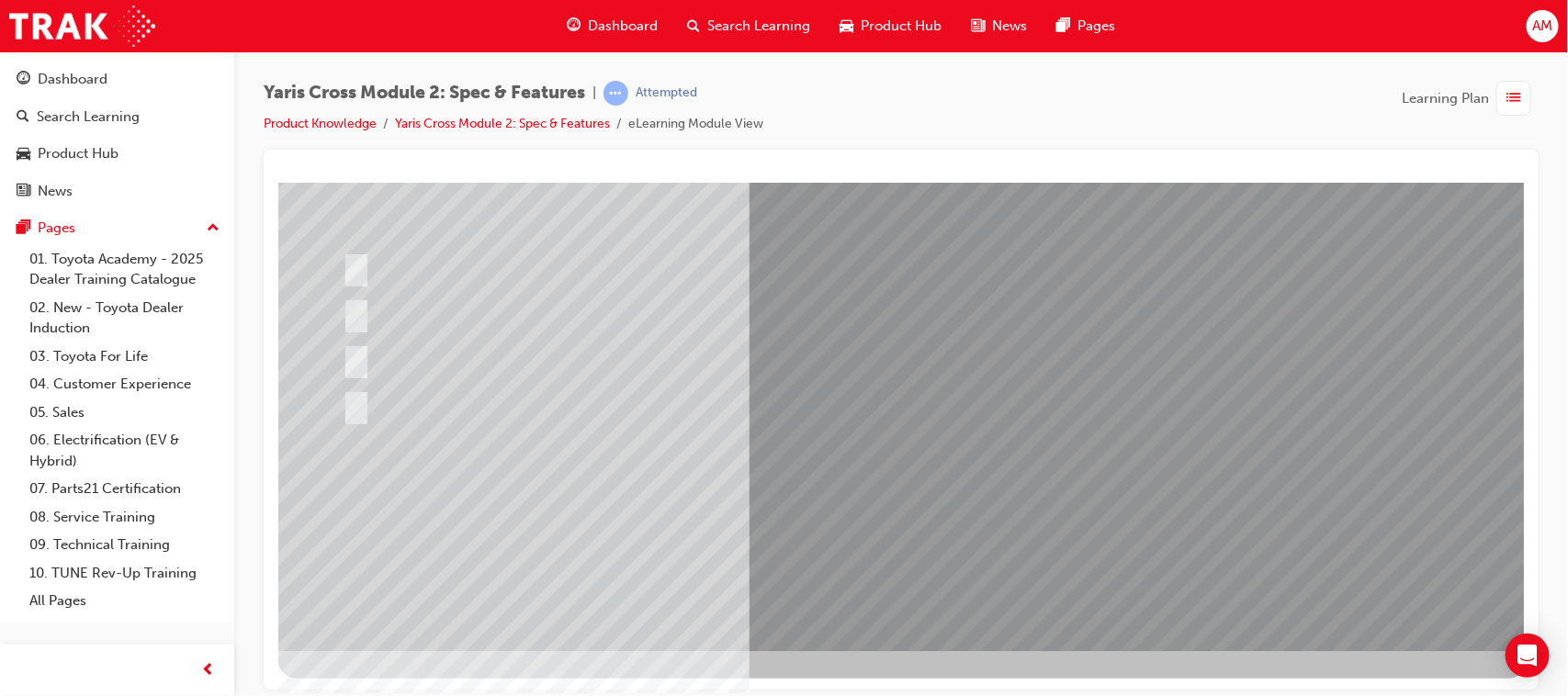
scroll to position [195, 0]
click at [1016, 494] on div at bounding box center [902, 318] width 1249 height 661
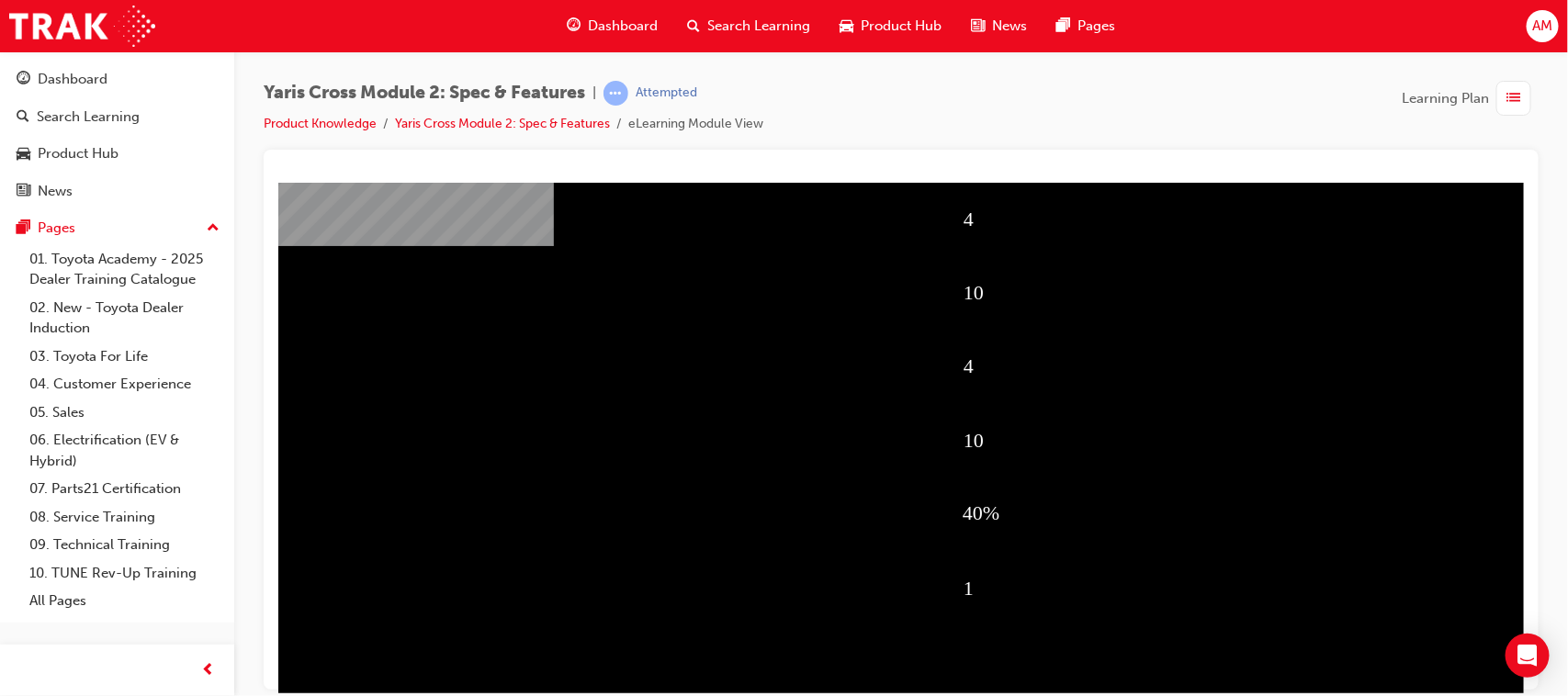
scroll to position [114, 0]
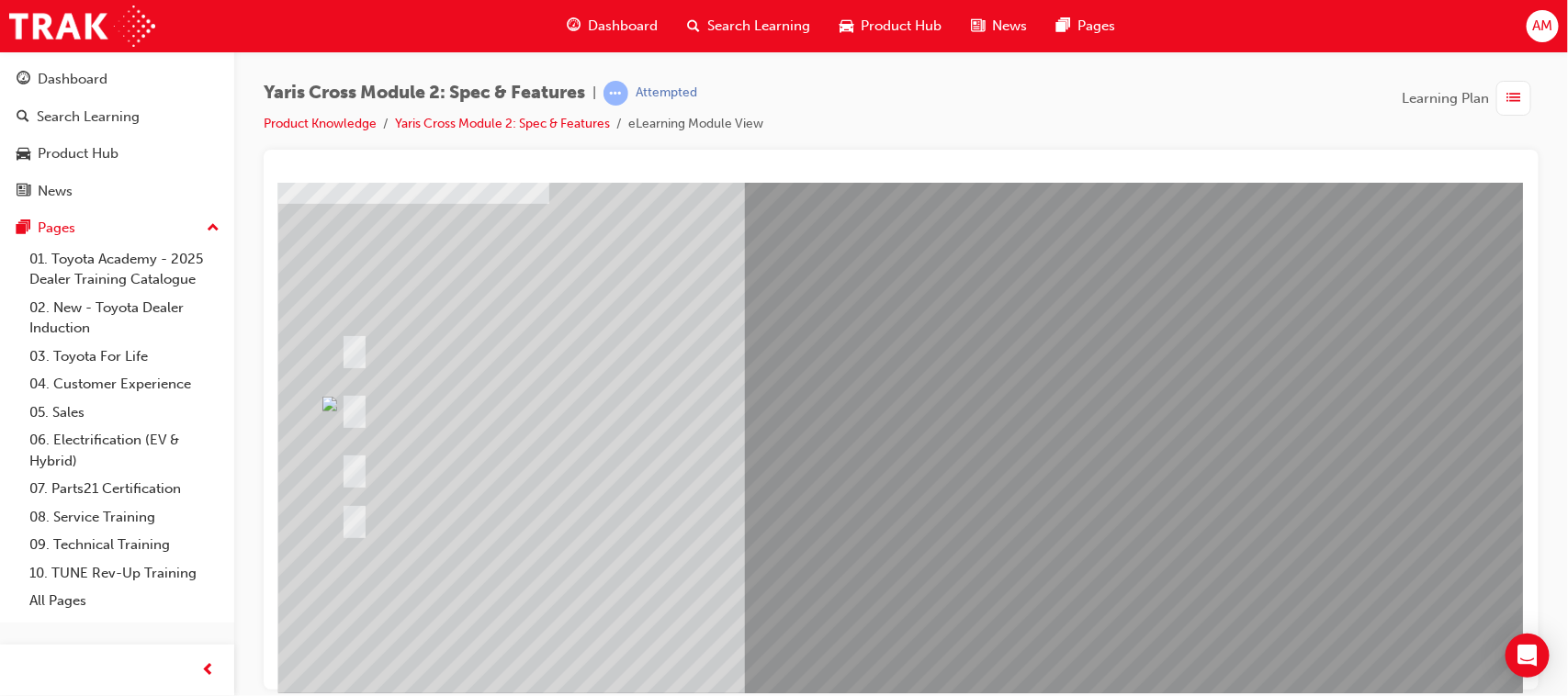
scroll to position [195, 20]
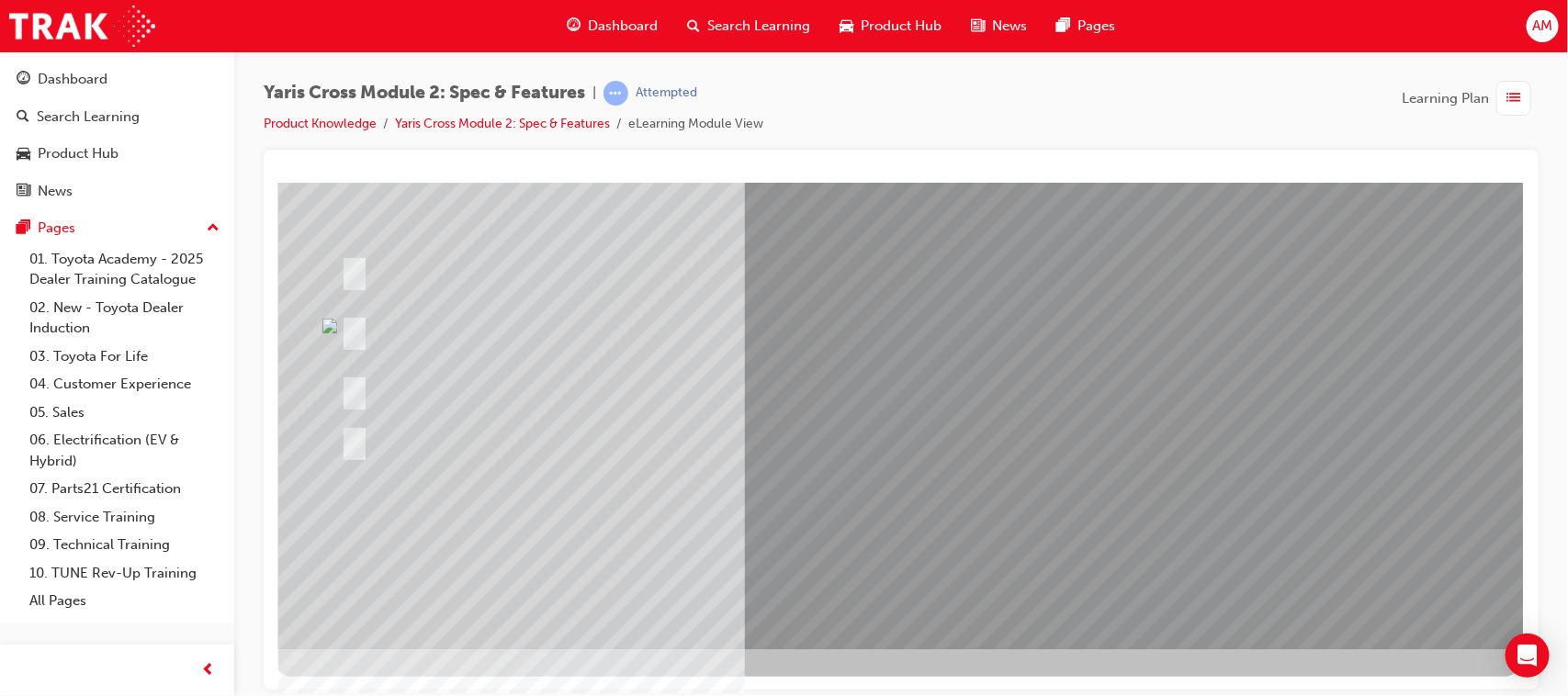
click at [321, 320] on img at bounding box center [328, 325] width 14 height 14
drag, startPoint x: 744, startPoint y: 442, endPoint x: 1191, endPoint y: 484, distance: 449.0
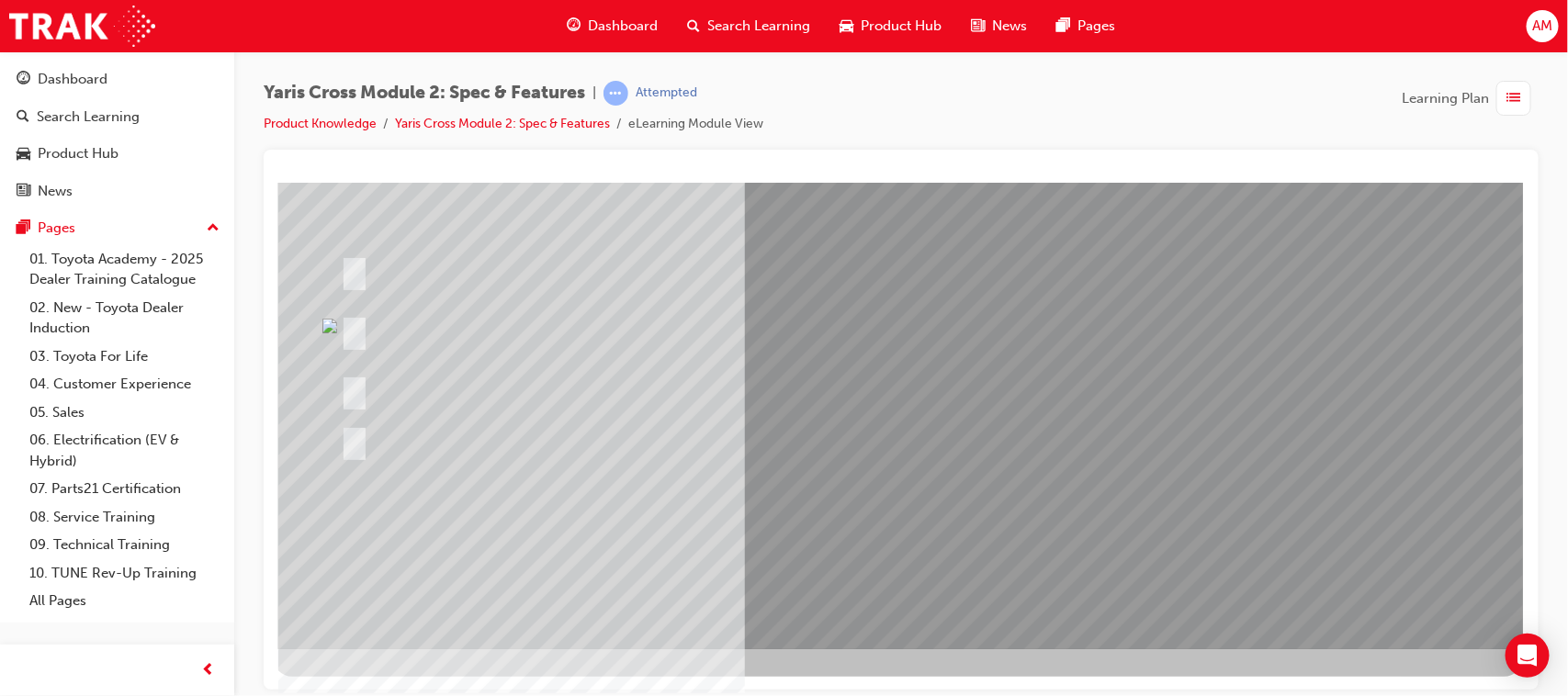
drag, startPoint x: 1297, startPoint y: 220, endPoint x: 1277, endPoint y: 233, distance: 23.9
click at [321, 321] on img at bounding box center [328, 325] width 14 height 14
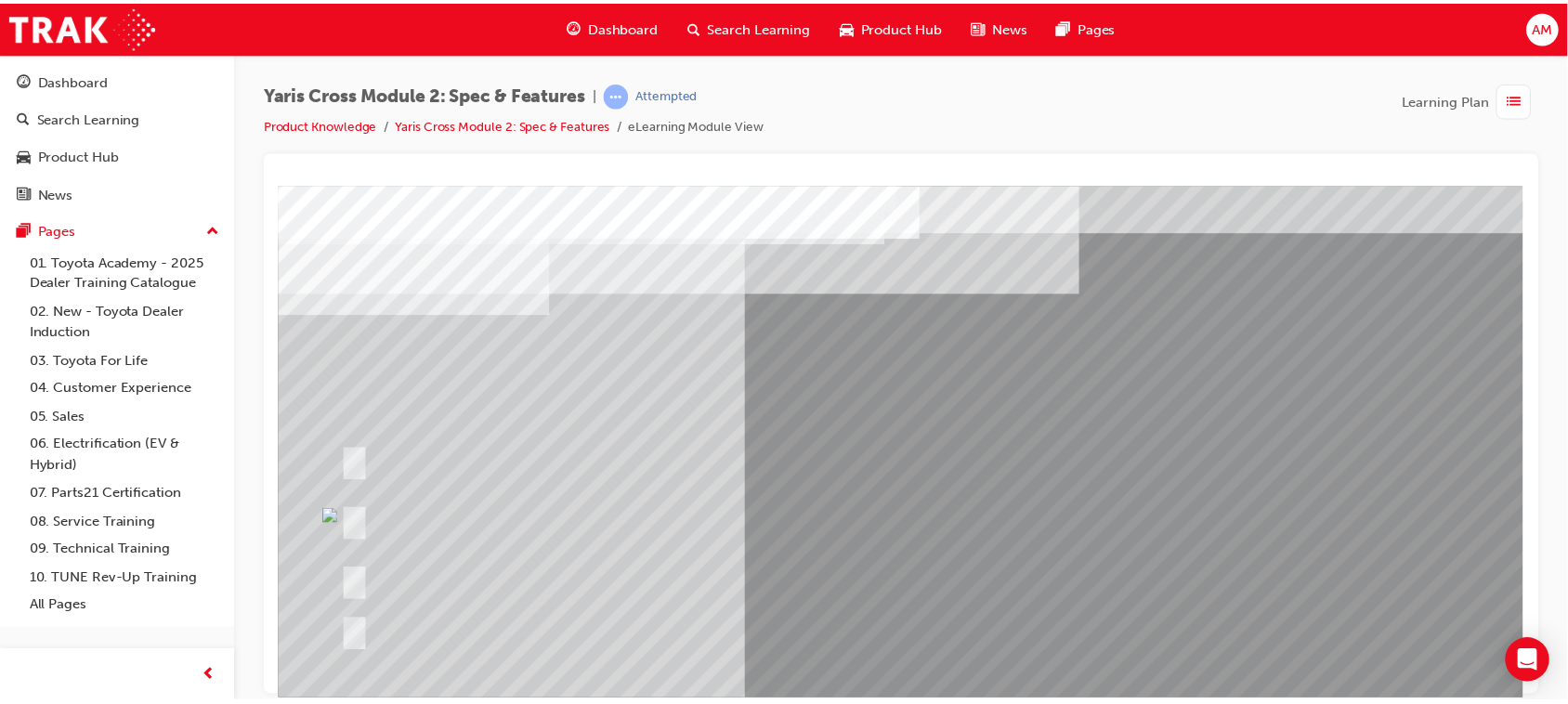
scroll to position [0, 20]
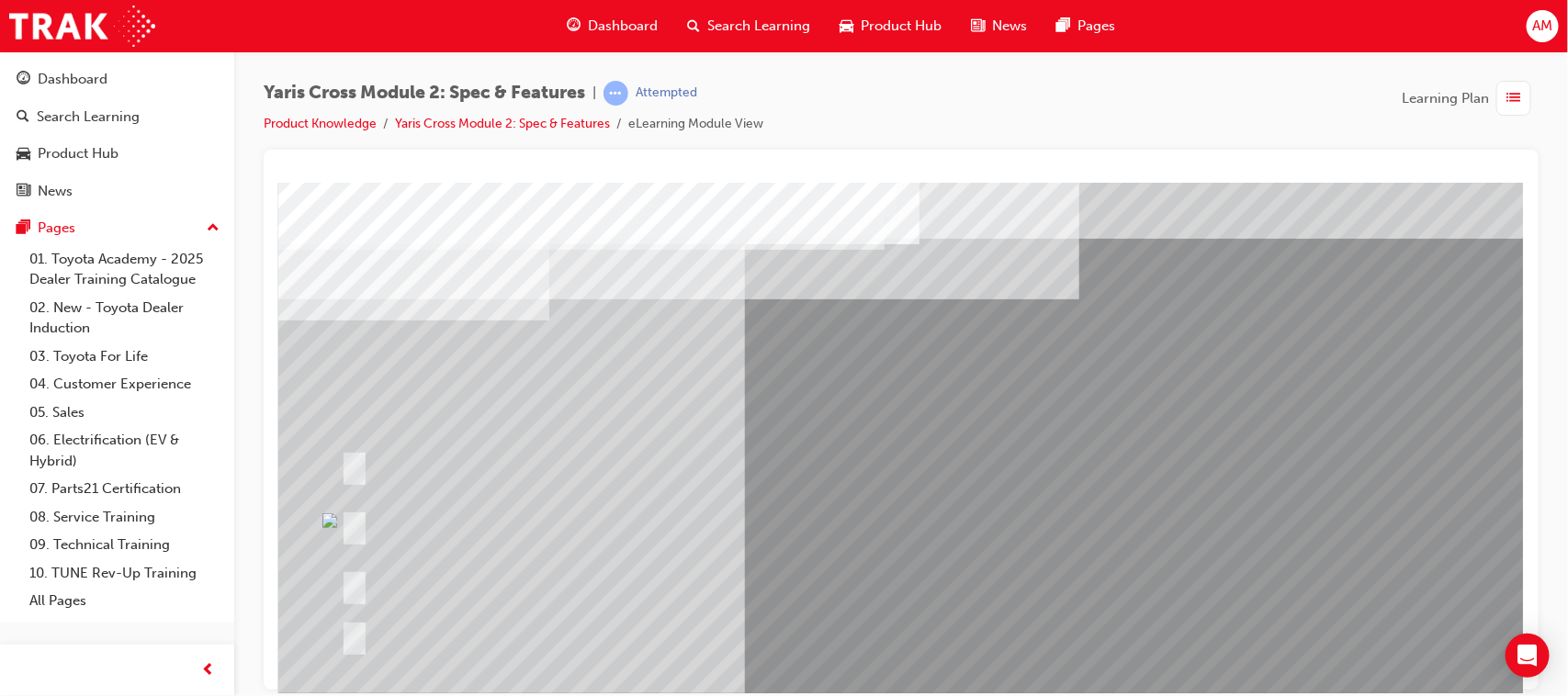
drag, startPoint x: 1377, startPoint y: 598, endPoint x: 1359, endPoint y: 596, distance: 18.1
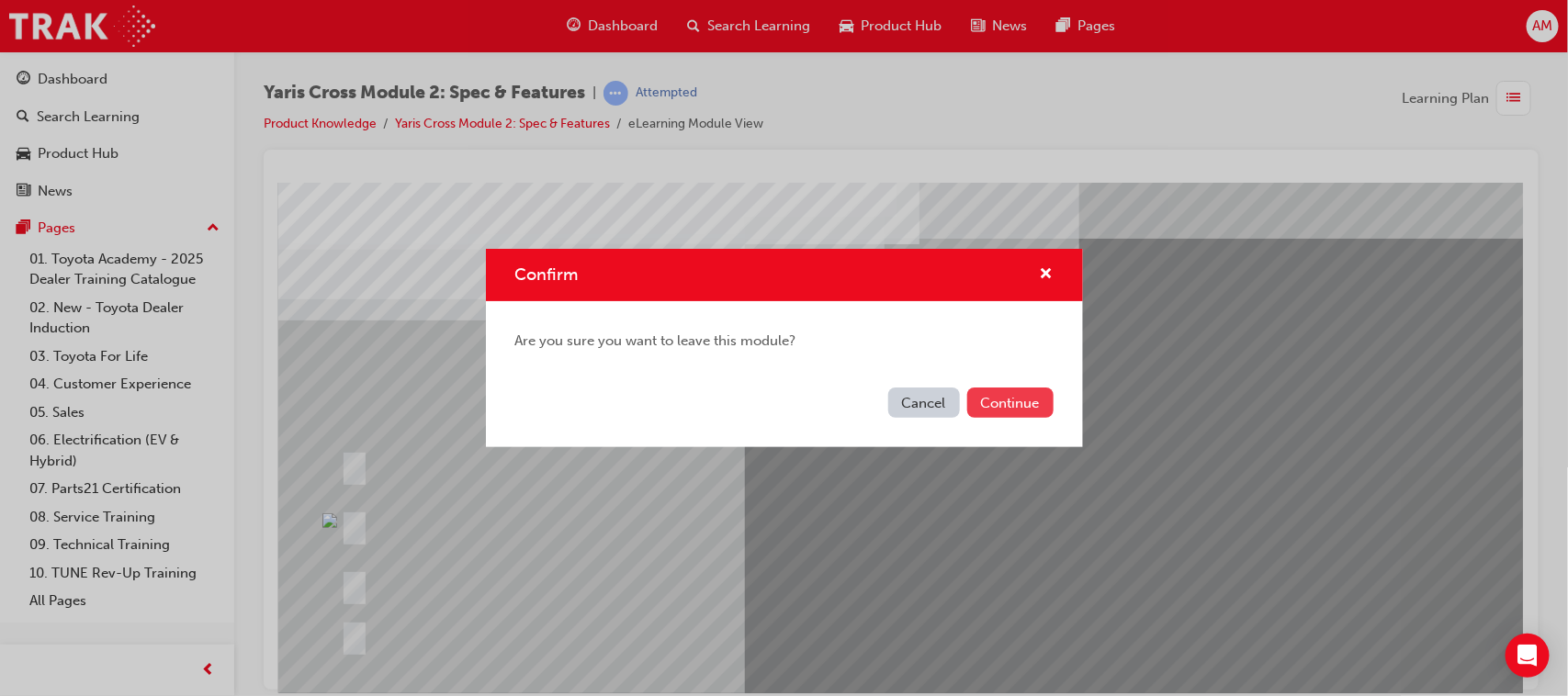
click at [1008, 402] on button "Continue" at bounding box center [1010, 403] width 87 height 31
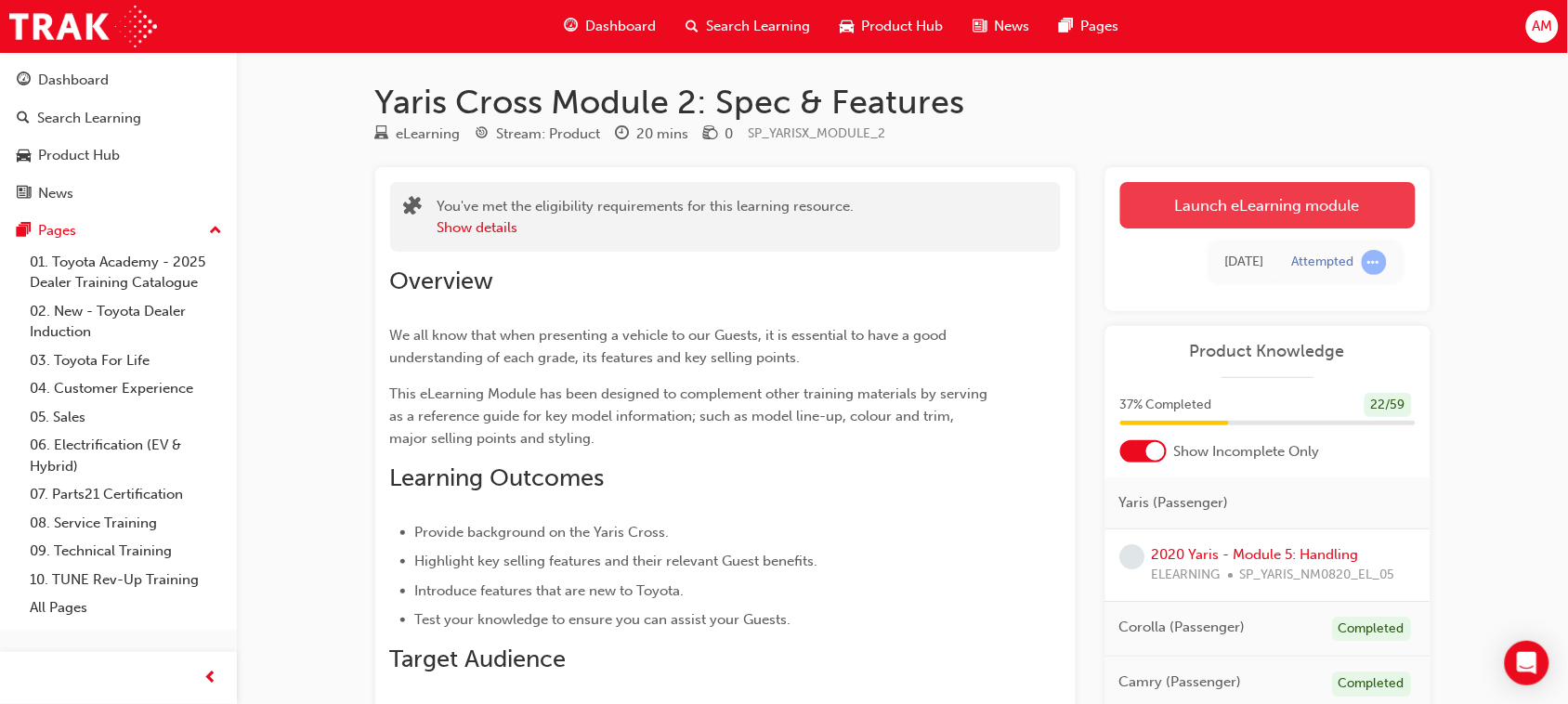
click at [1153, 195] on link "Launch eLearning module" at bounding box center [1268, 205] width 296 height 47
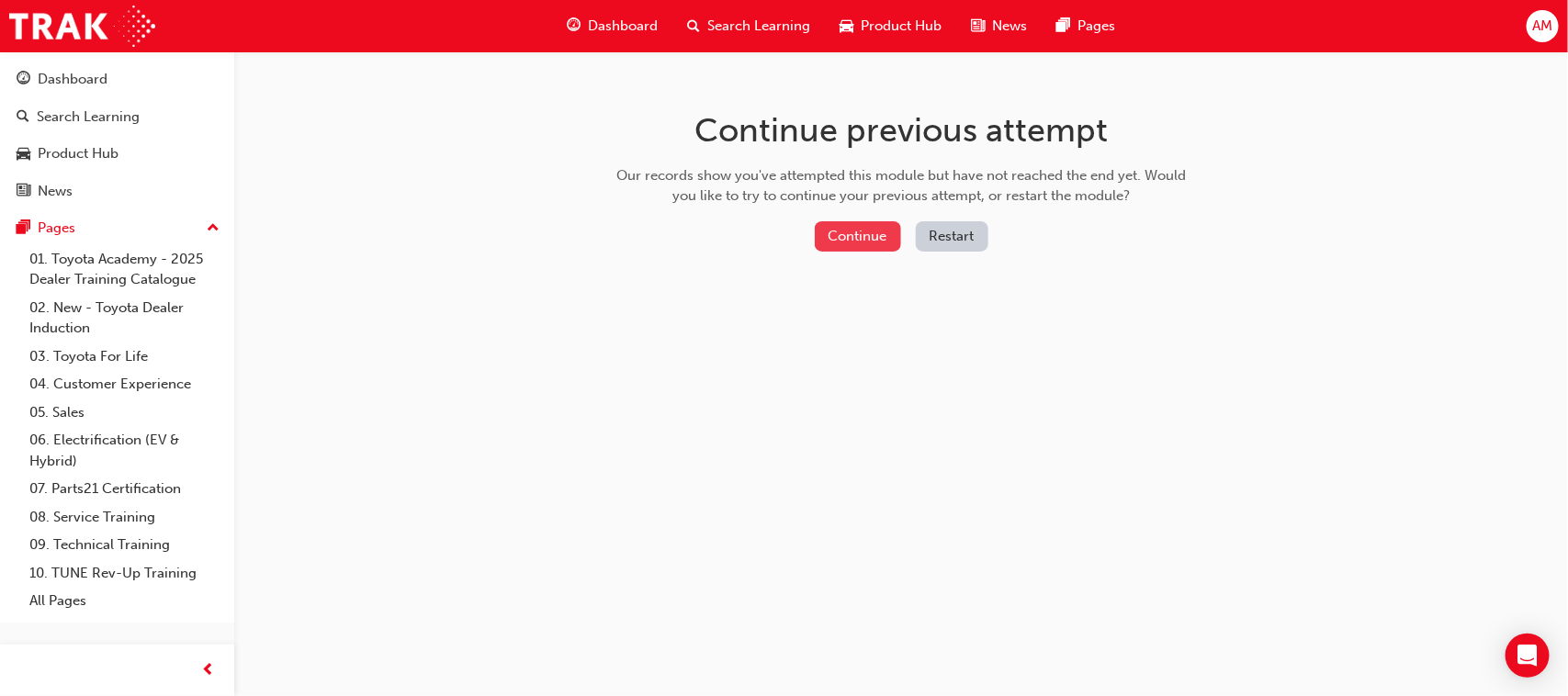
click at [870, 231] on button "Continue" at bounding box center [858, 236] width 87 height 31
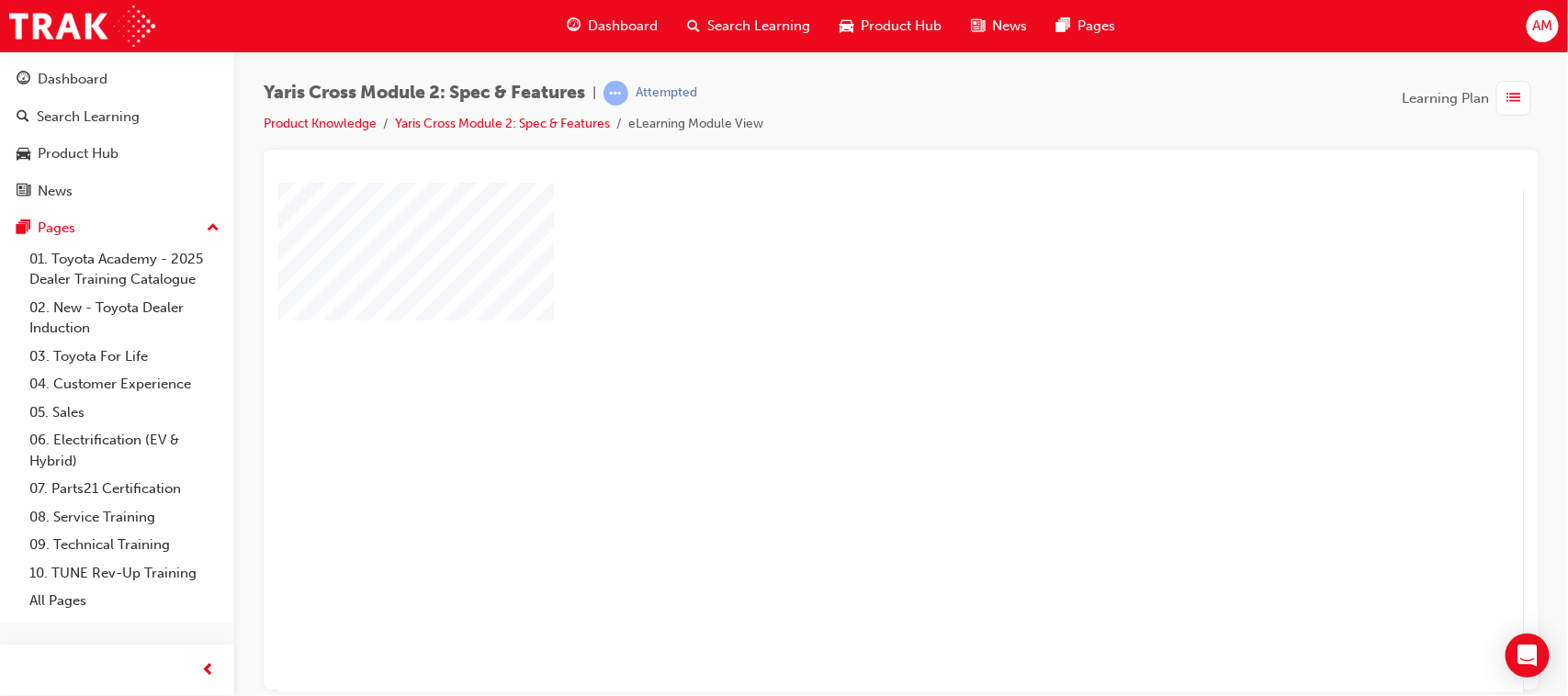
click at [847, 384] on div "play" at bounding box center [847, 384] width 0 height 0
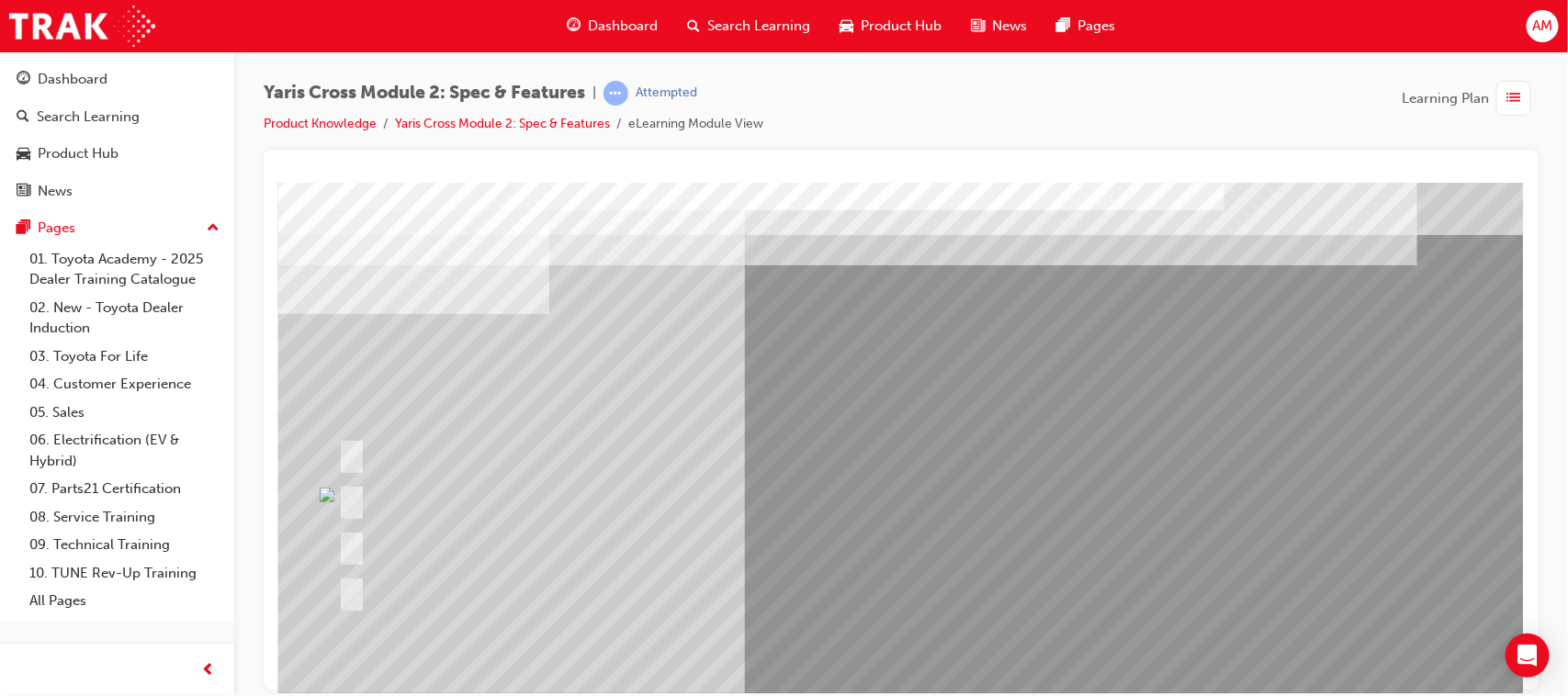
scroll to position [195, 20]
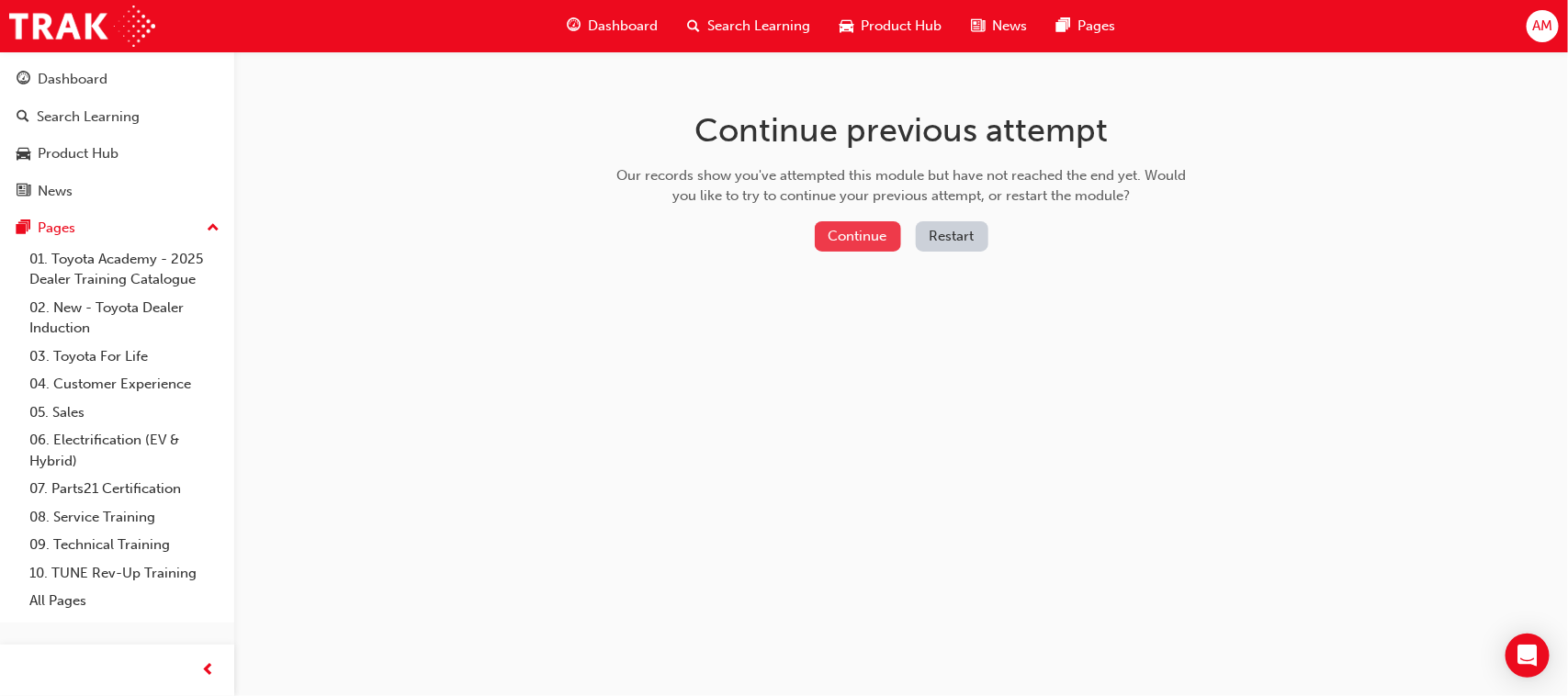
click at [857, 231] on button "Continue" at bounding box center [858, 236] width 87 height 31
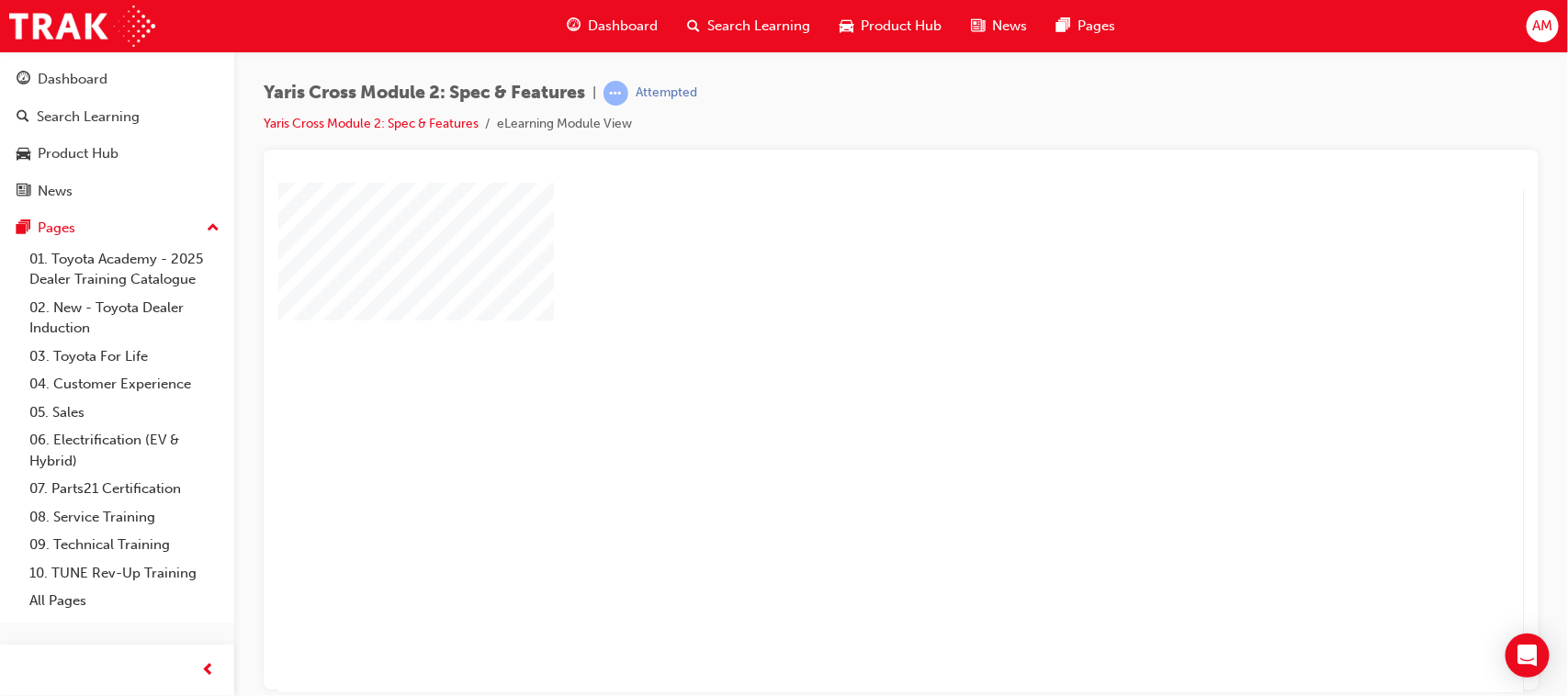
click at [847, 384] on div "play" at bounding box center [847, 384] width 0 height 0
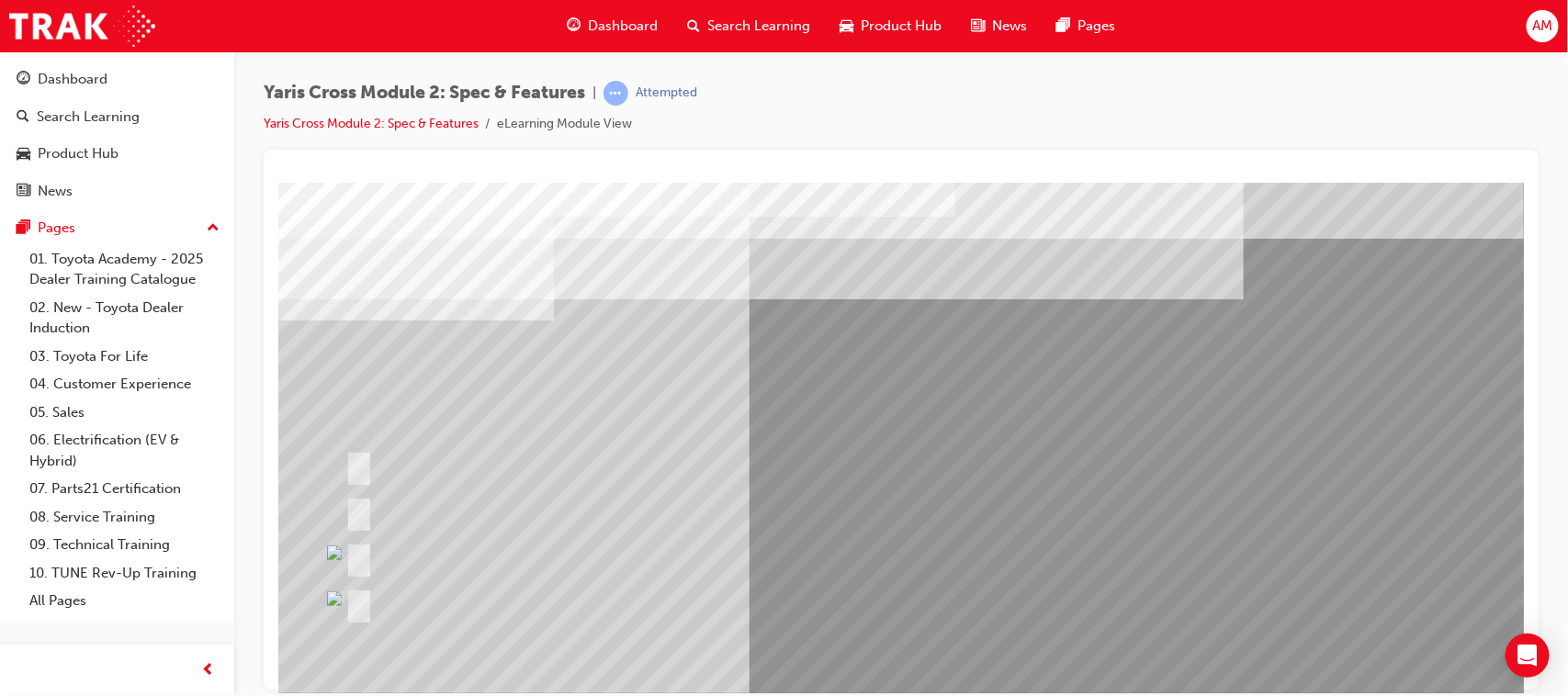
drag, startPoint x: 327, startPoint y: 547, endPoint x: 359, endPoint y: 556, distance: 33.2
click at [328, 547] on img at bounding box center [333, 552] width 14 height 14
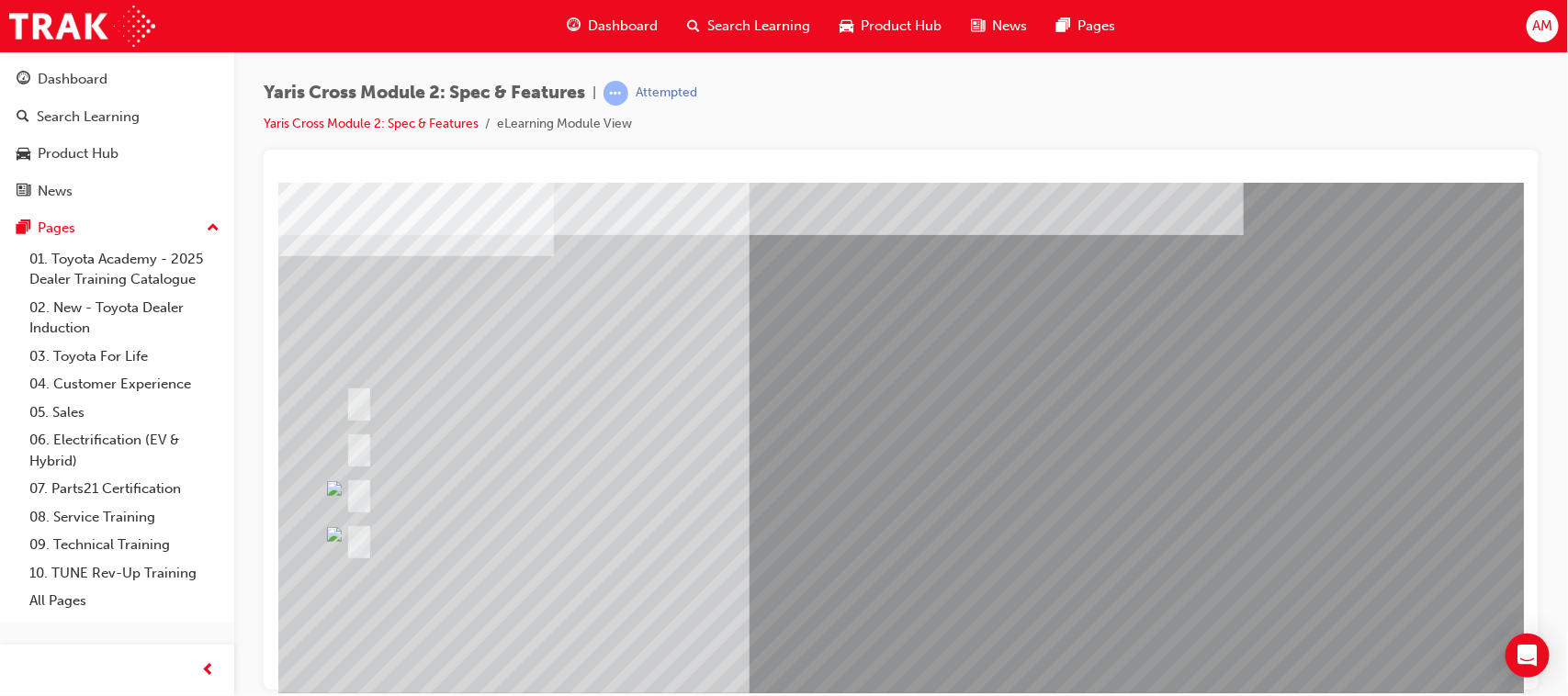
scroll to position [195, 0]
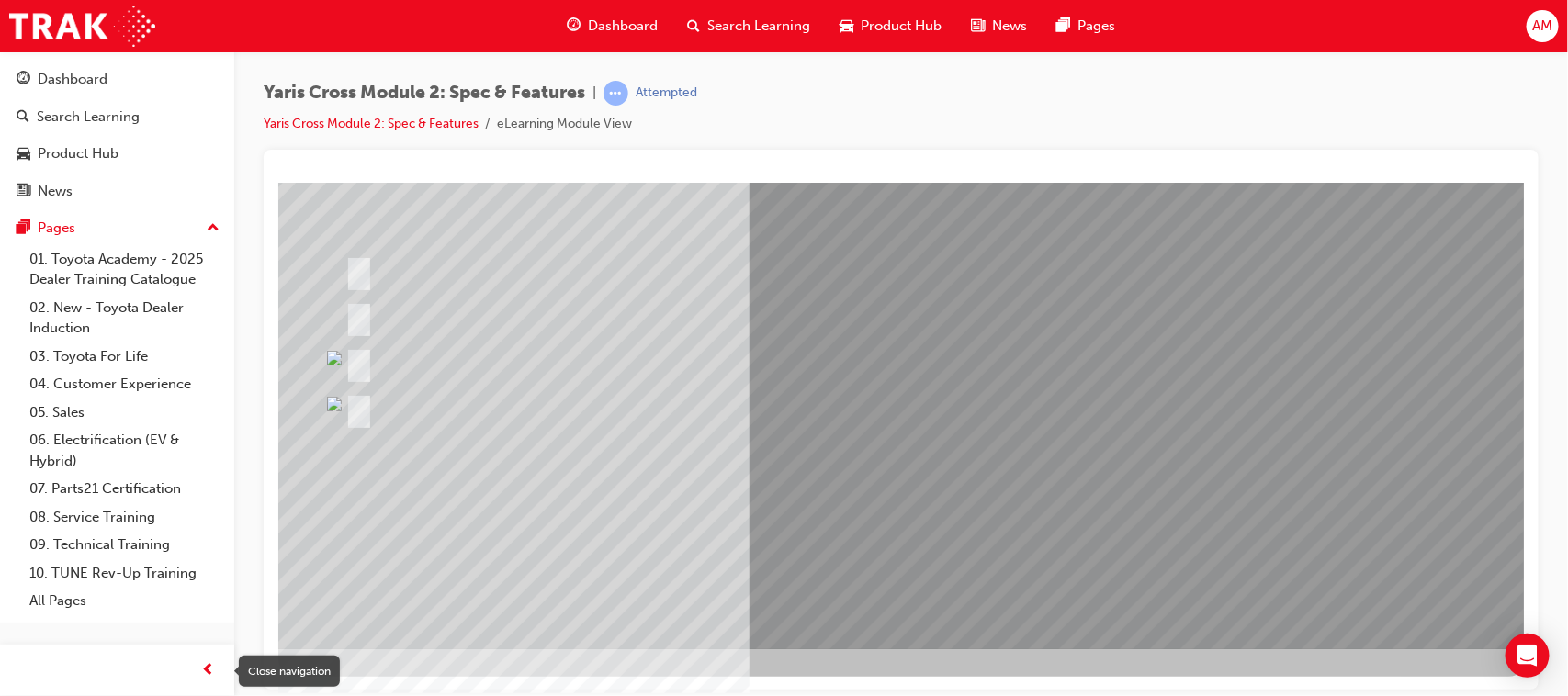
click at [209, 672] on span "prev-icon" at bounding box center [209, 671] width 13 height 23
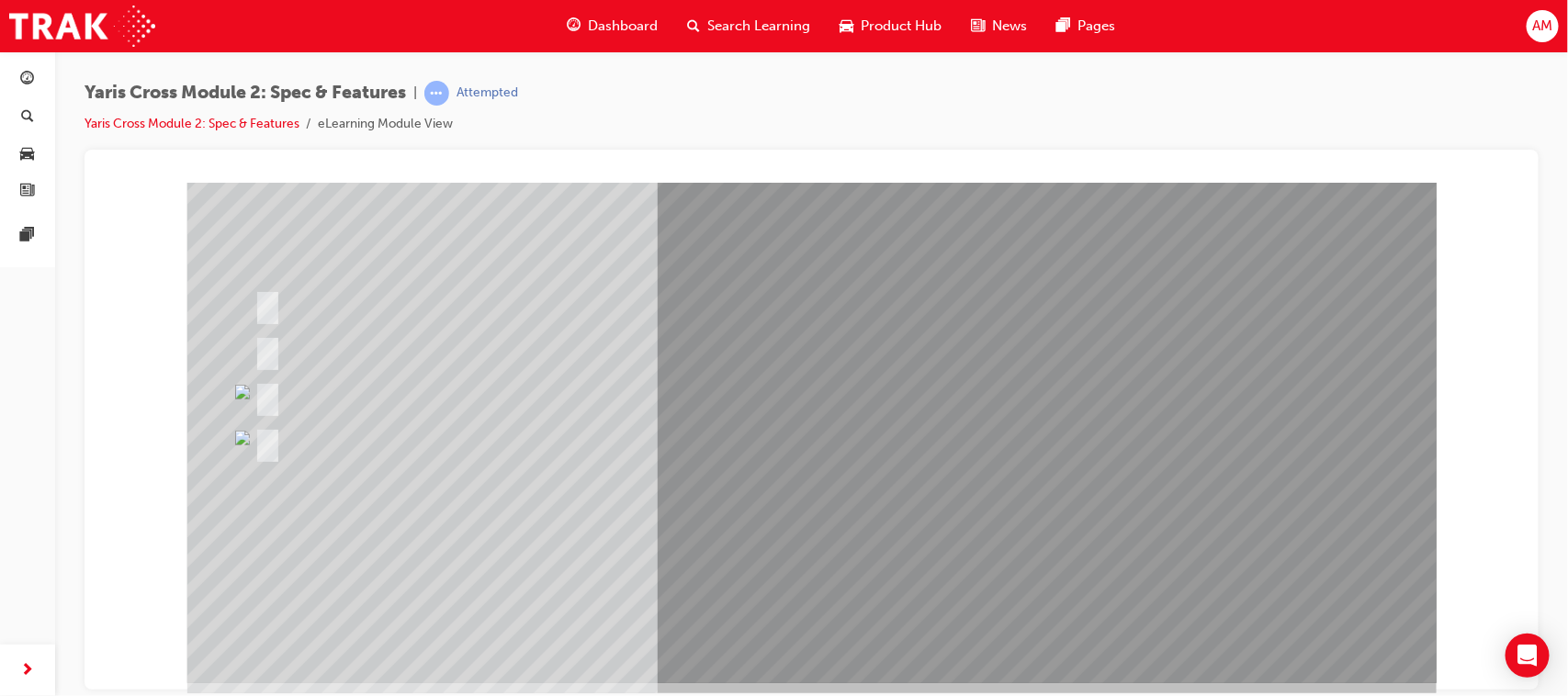
scroll to position [177, 0]
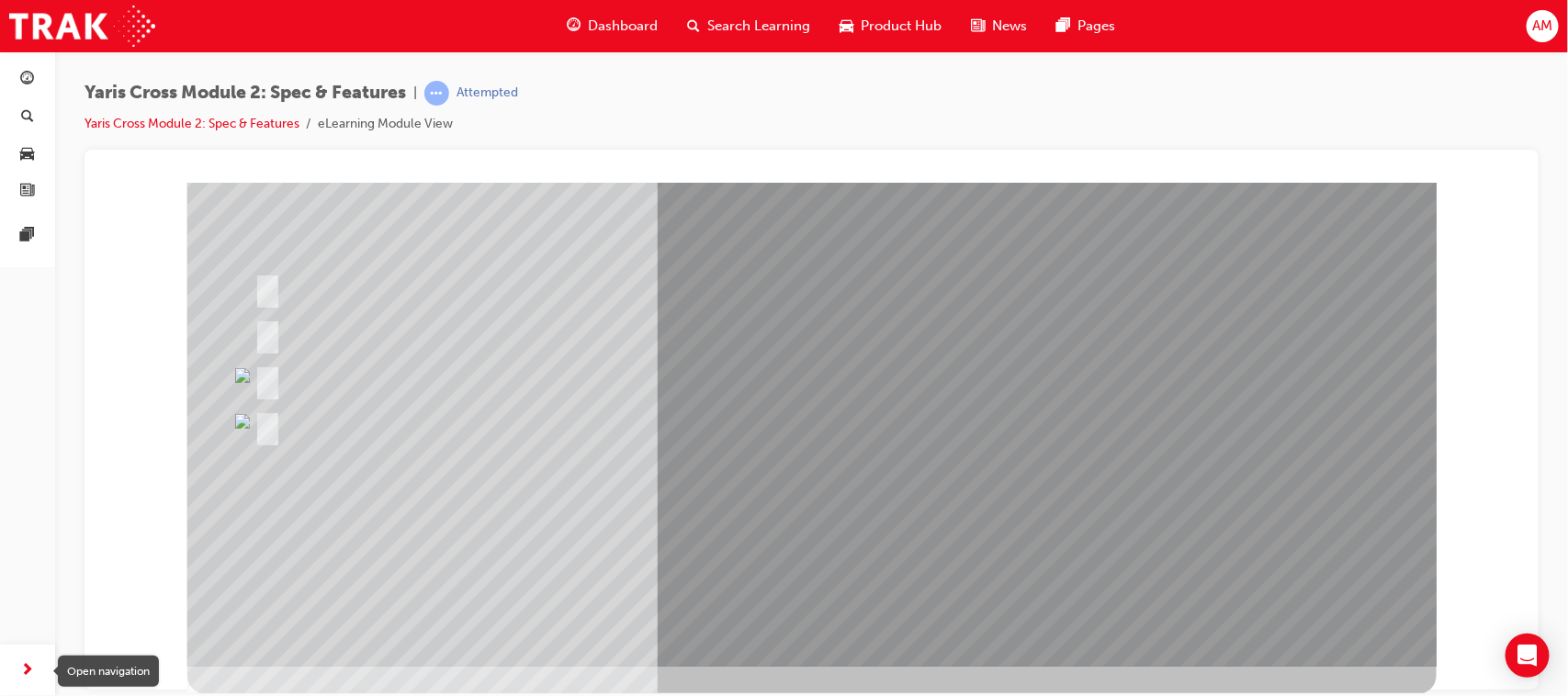
drag, startPoint x: 28, startPoint y: 666, endPoint x: 66, endPoint y: 644, distance: 43.9
click at [30, 666] on span "next-icon" at bounding box center [28, 671] width 13 height 23
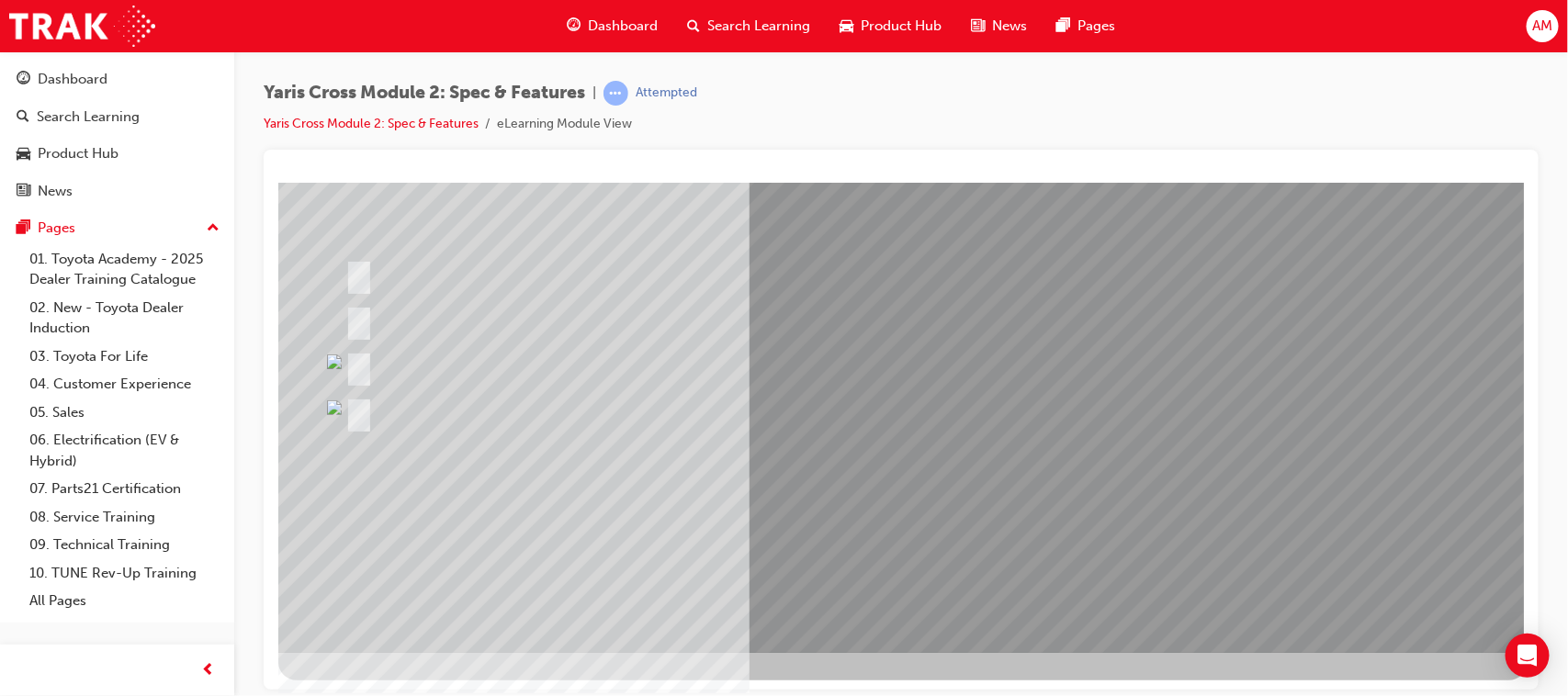
scroll to position [195, 0]
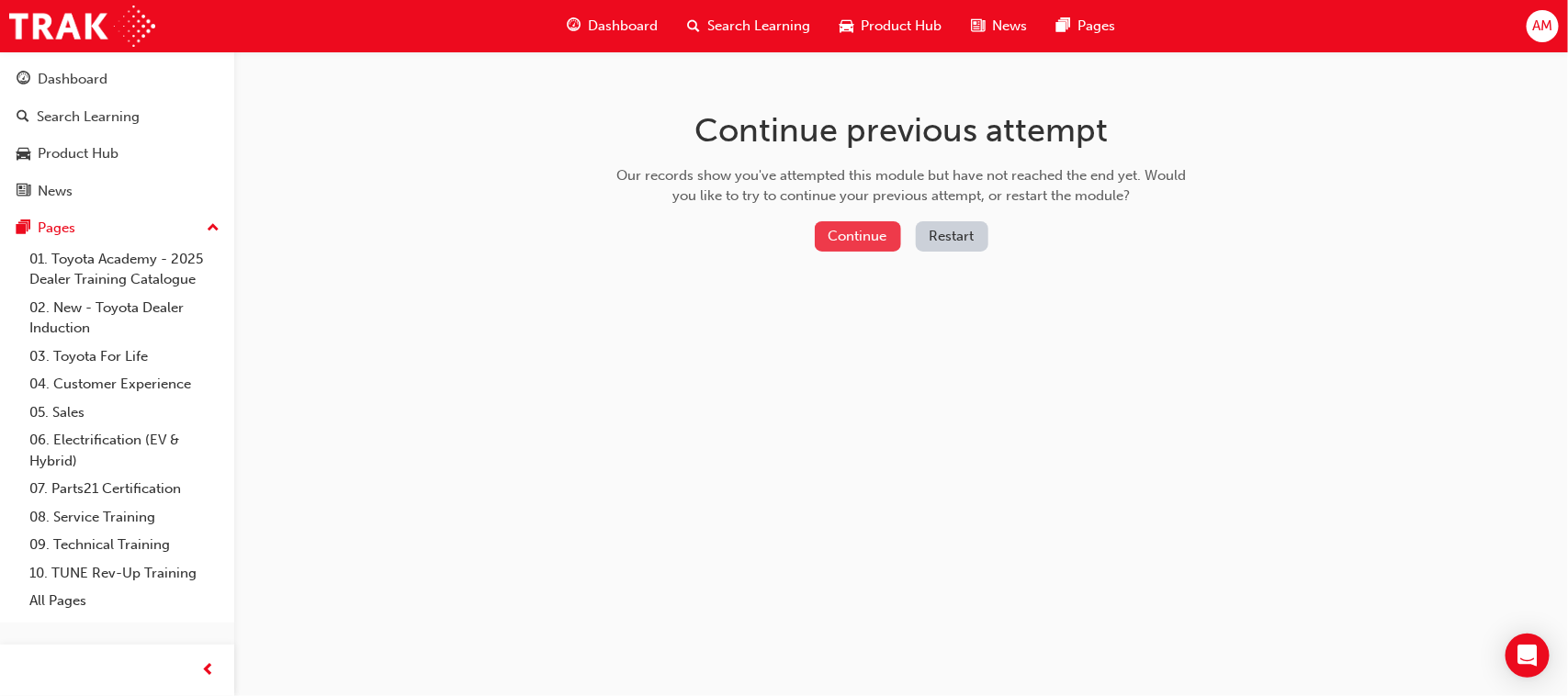
click at [859, 228] on button "Continue" at bounding box center [858, 236] width 87 height 31
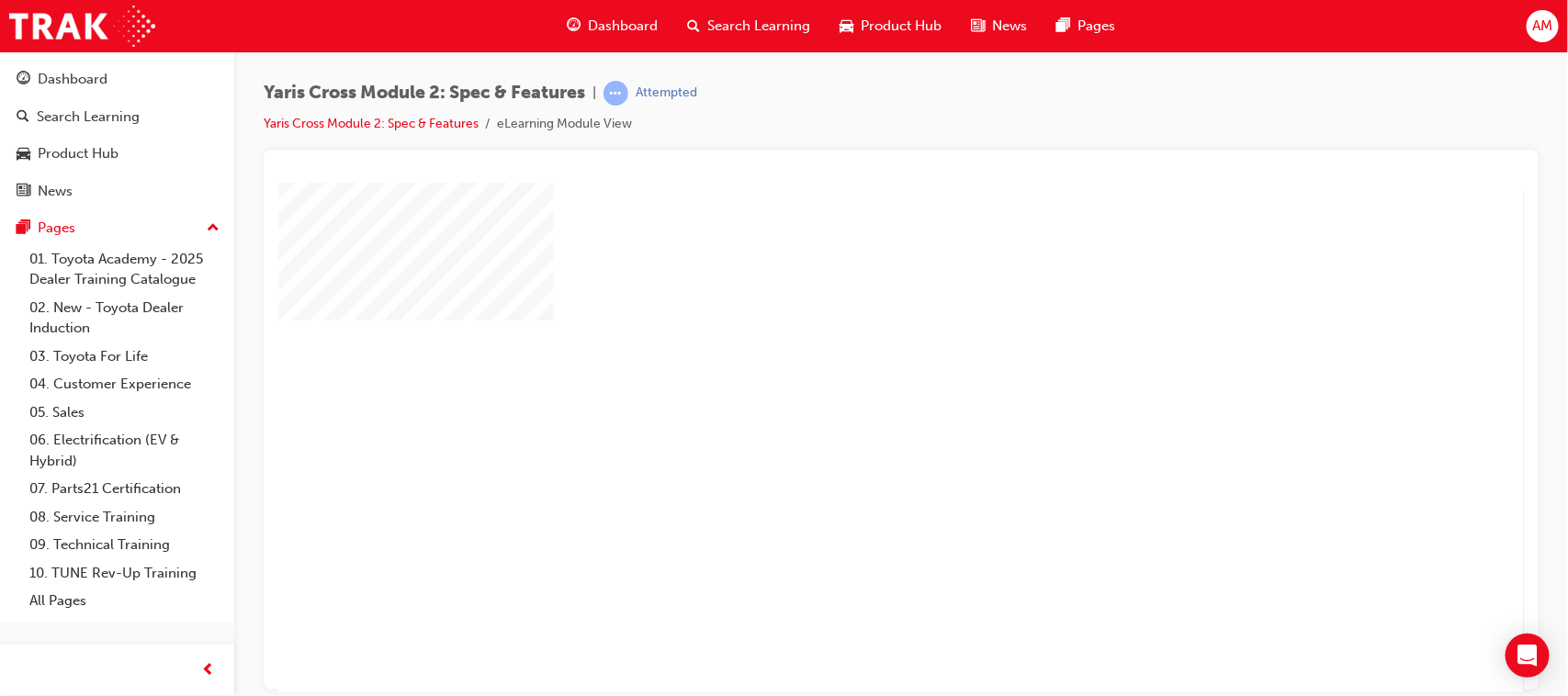
click at [847, 384] on div "play" at bounding box center [847, 384] width 0 height 0
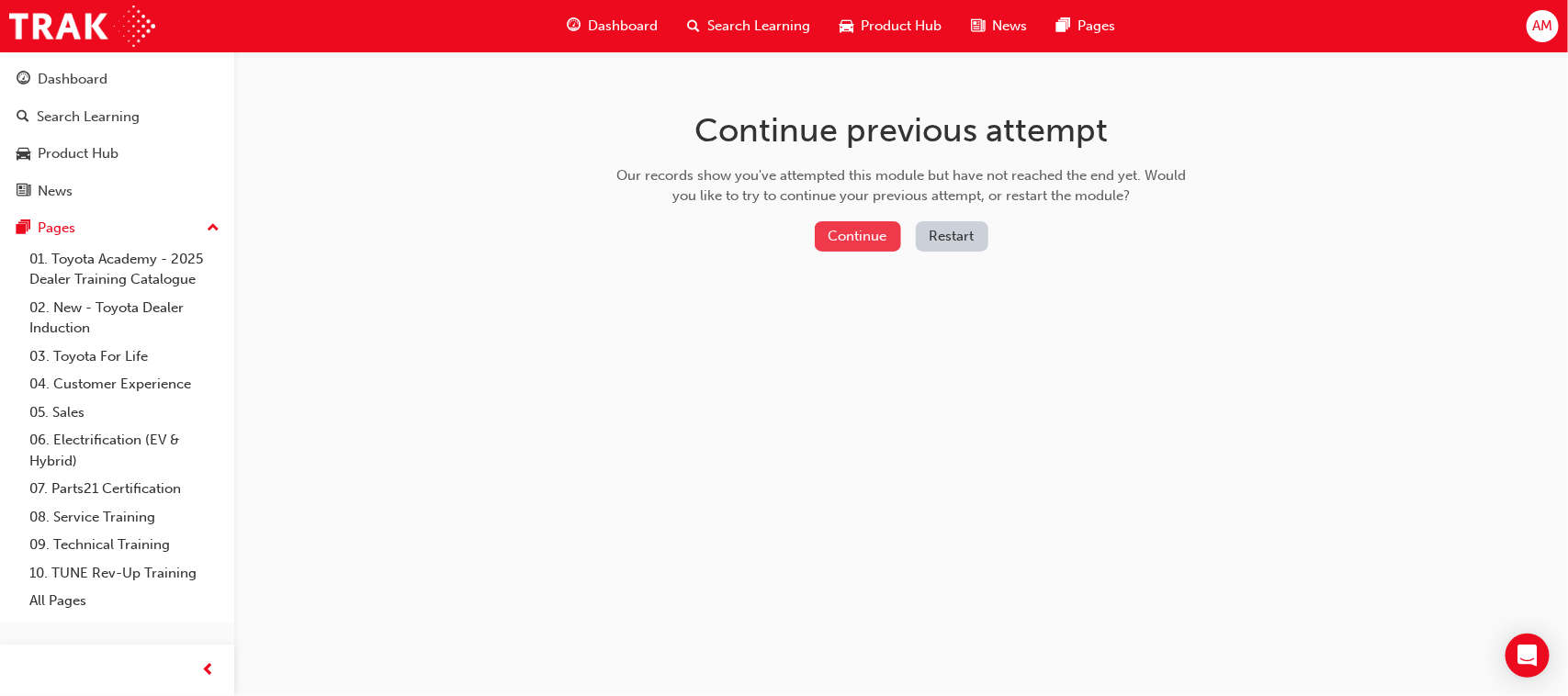
click at [850, 236] on button "Continue" at bounding box center [858, 236] width 87 height 31
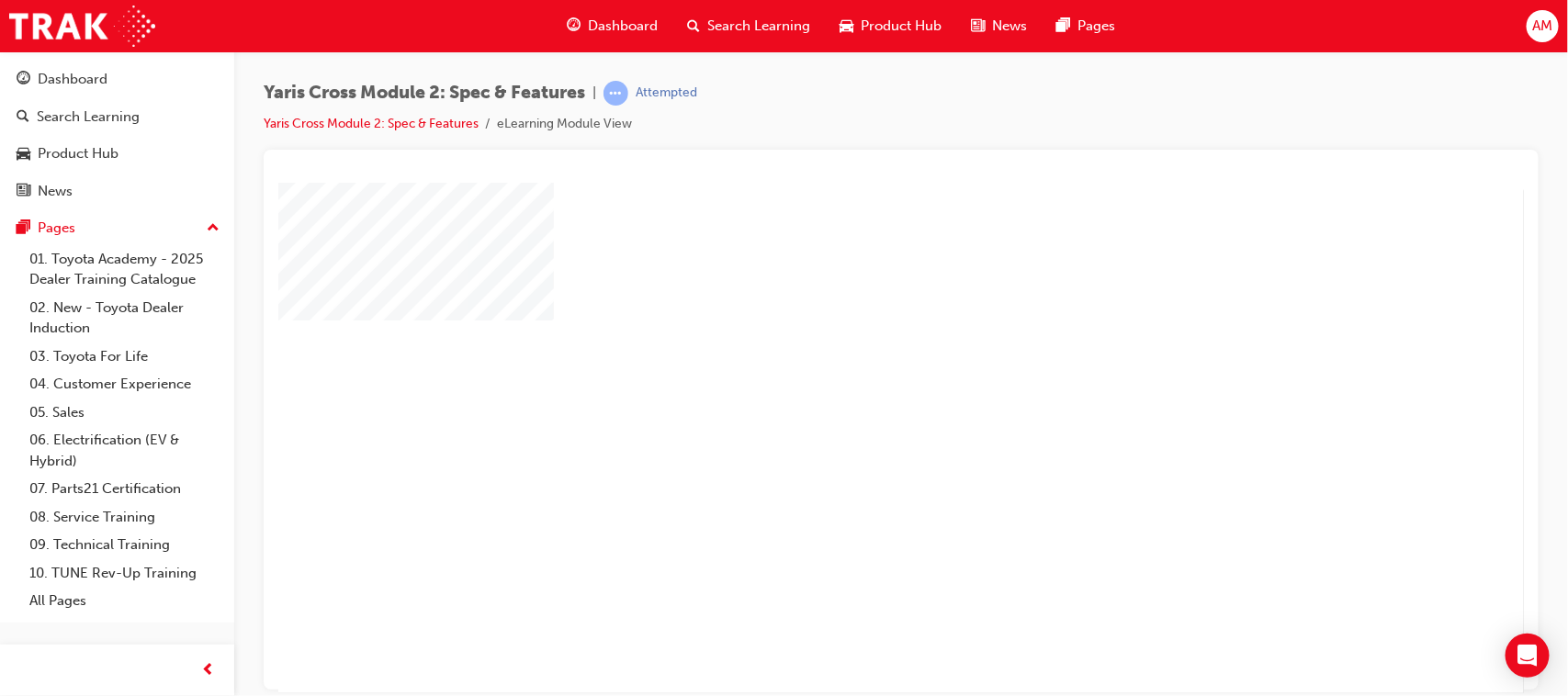
click at [847, 384] on div "play" at bounding box center [847, 384] width 0 height 0
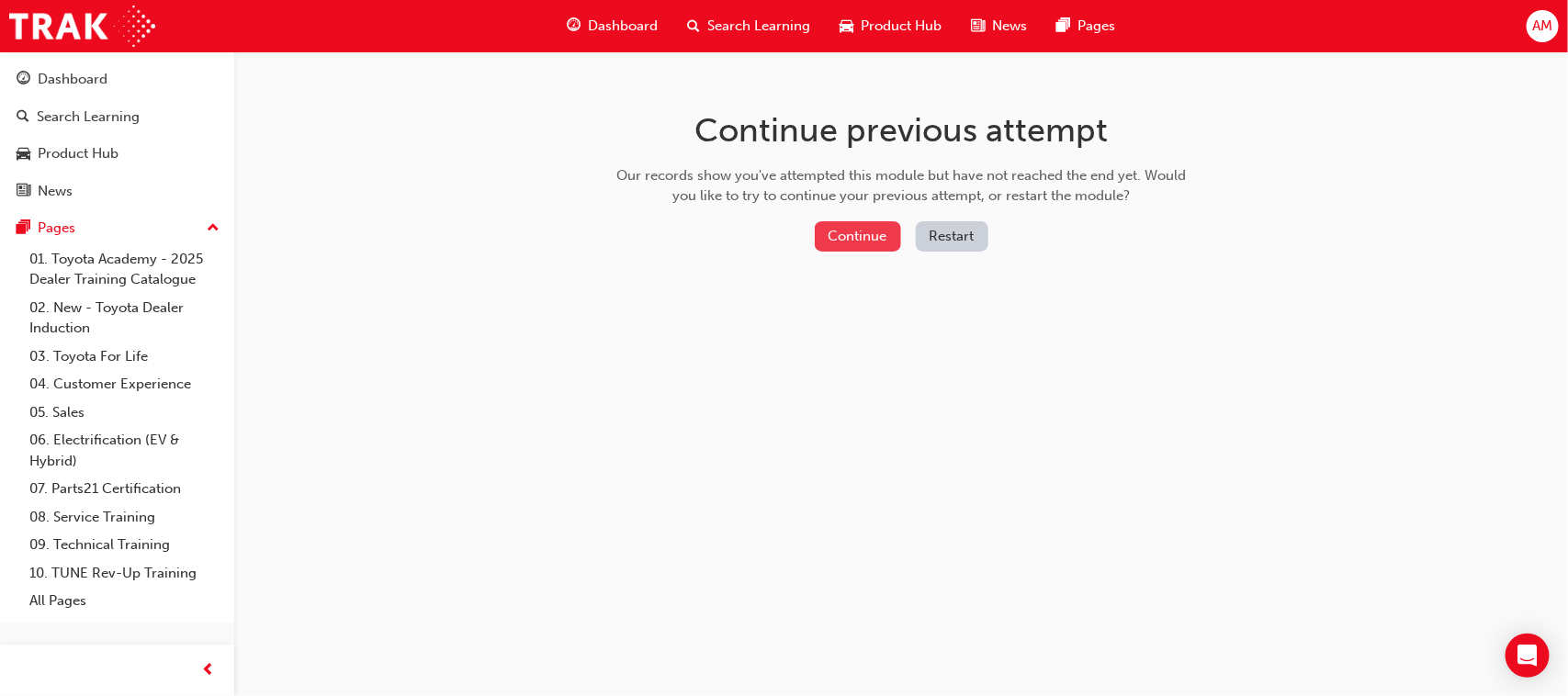
click at [850, 236] on button "Continue" at bounding box center [858, 236] width 87 height 31
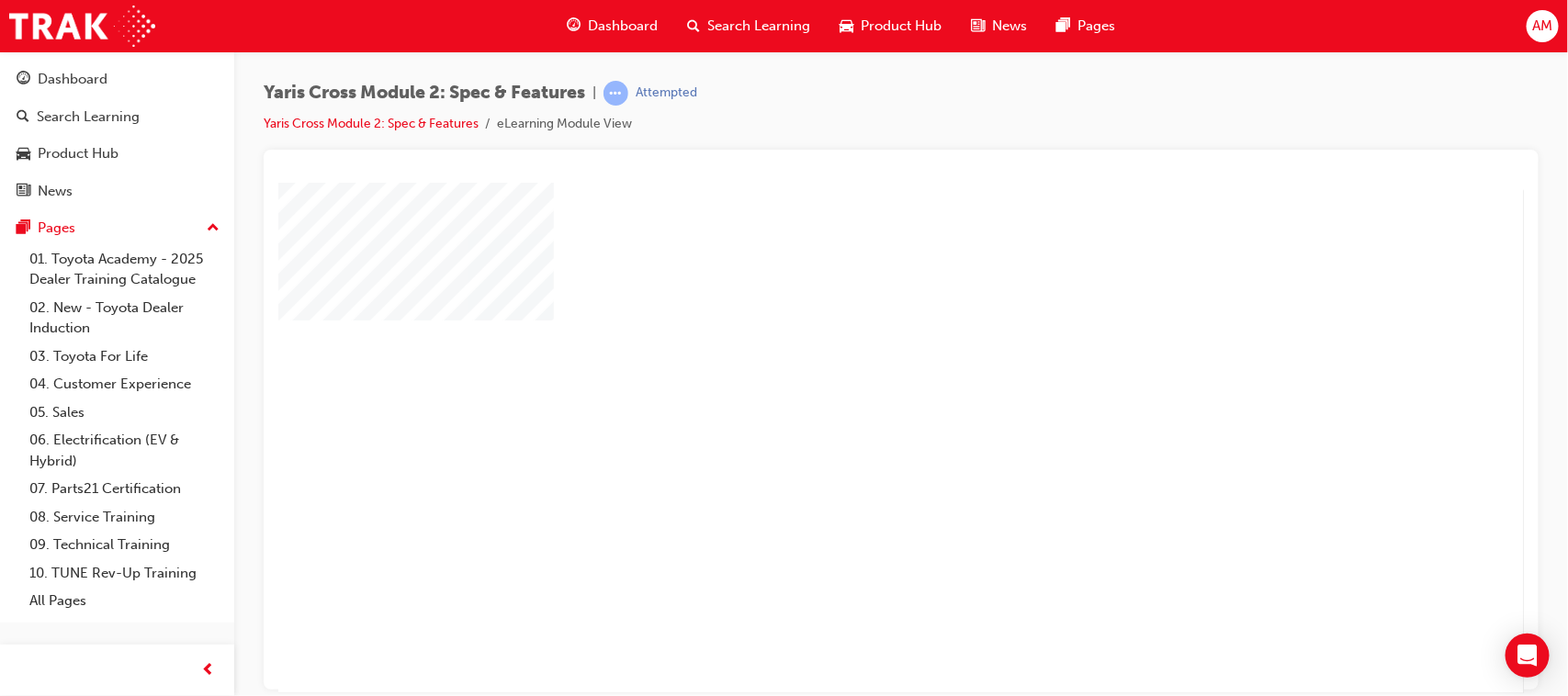
click at [847, 384] on div "play" at bounding box center [847, 384] width 0 height 0
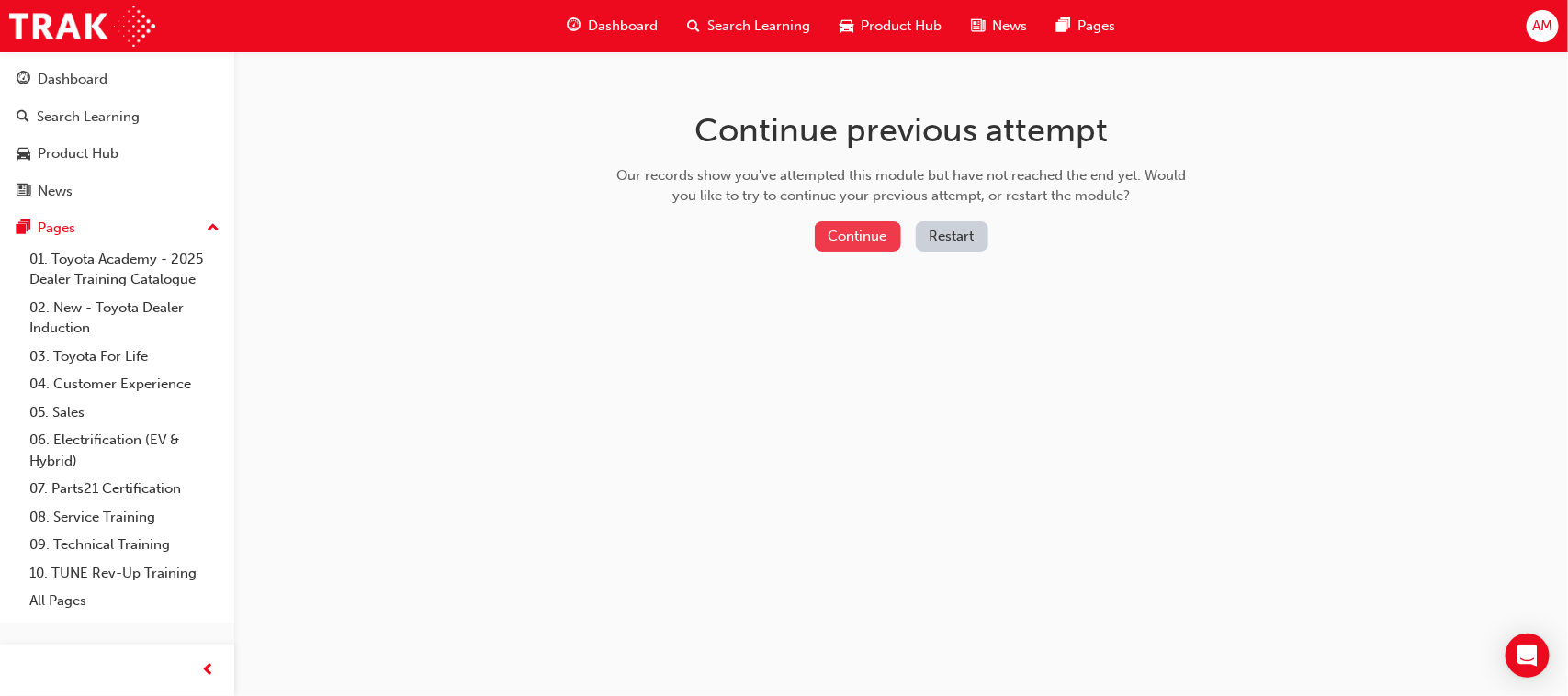
click at [859, 226] on button "Continue" at bounding box center [858, 236] width 87 height 31
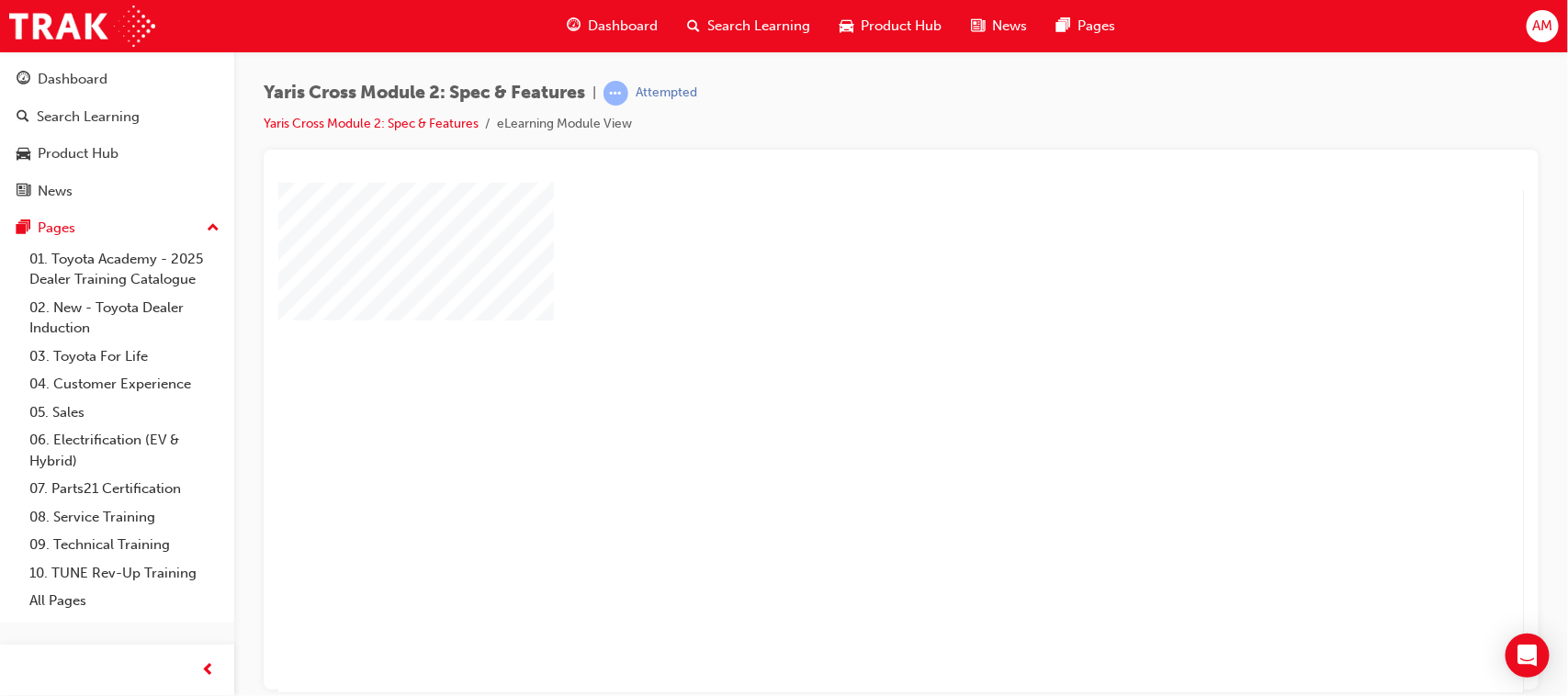
click at [847, 384] on div "play" at bounding box center [847, 384] width 0 height 0
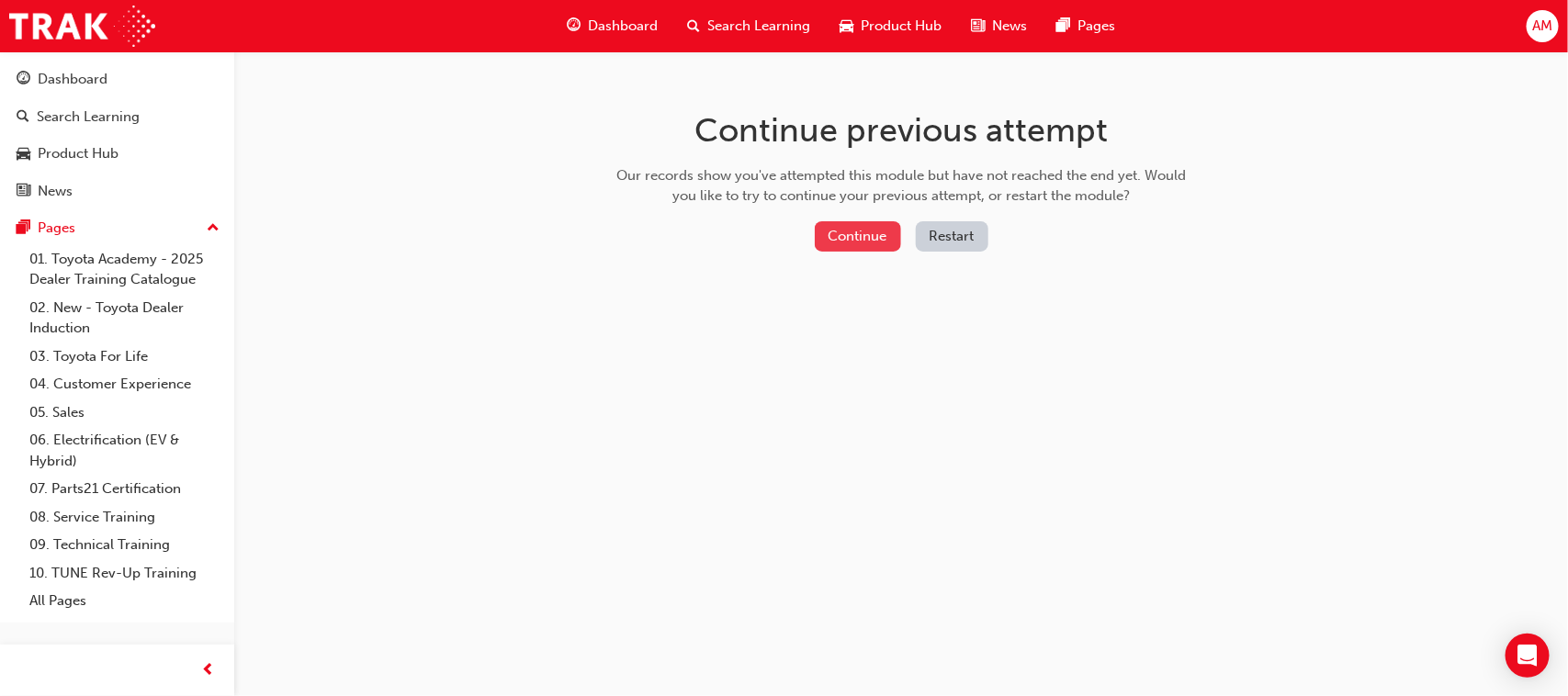
click at [859, 233] on button "Continue" at bounding box center [858, 236] width 87 height 31
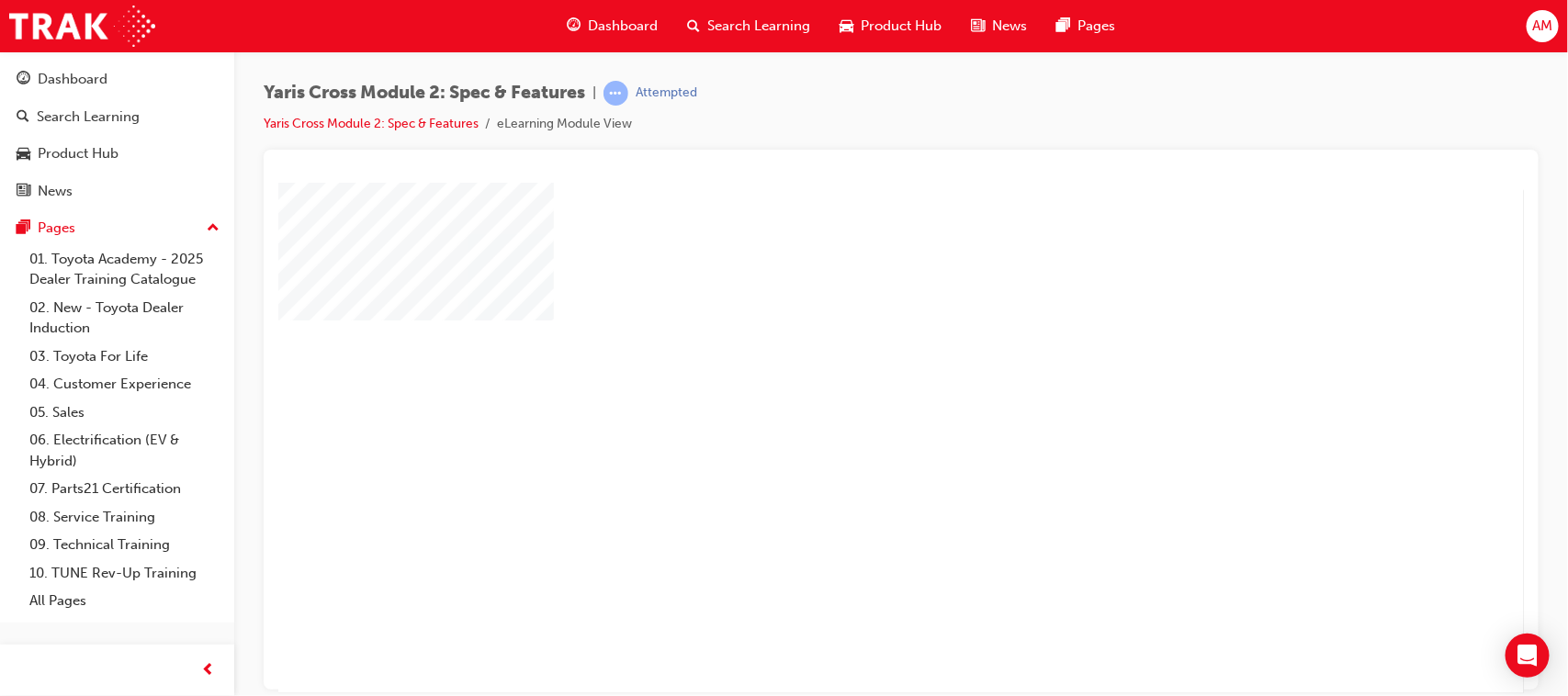
click at [847, 384] on div "play" at bounding box center [847, 384] width 0 height 0
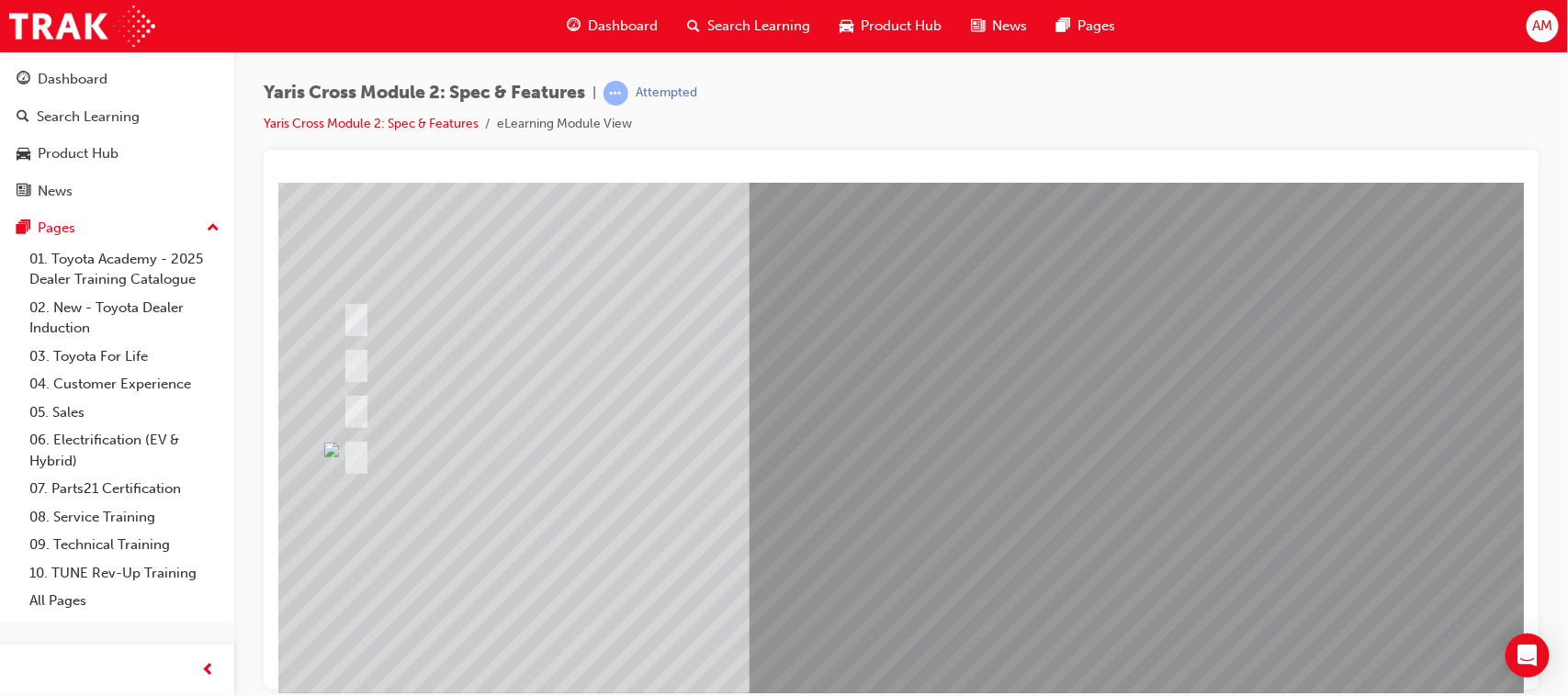
scroll to position [195, 0]
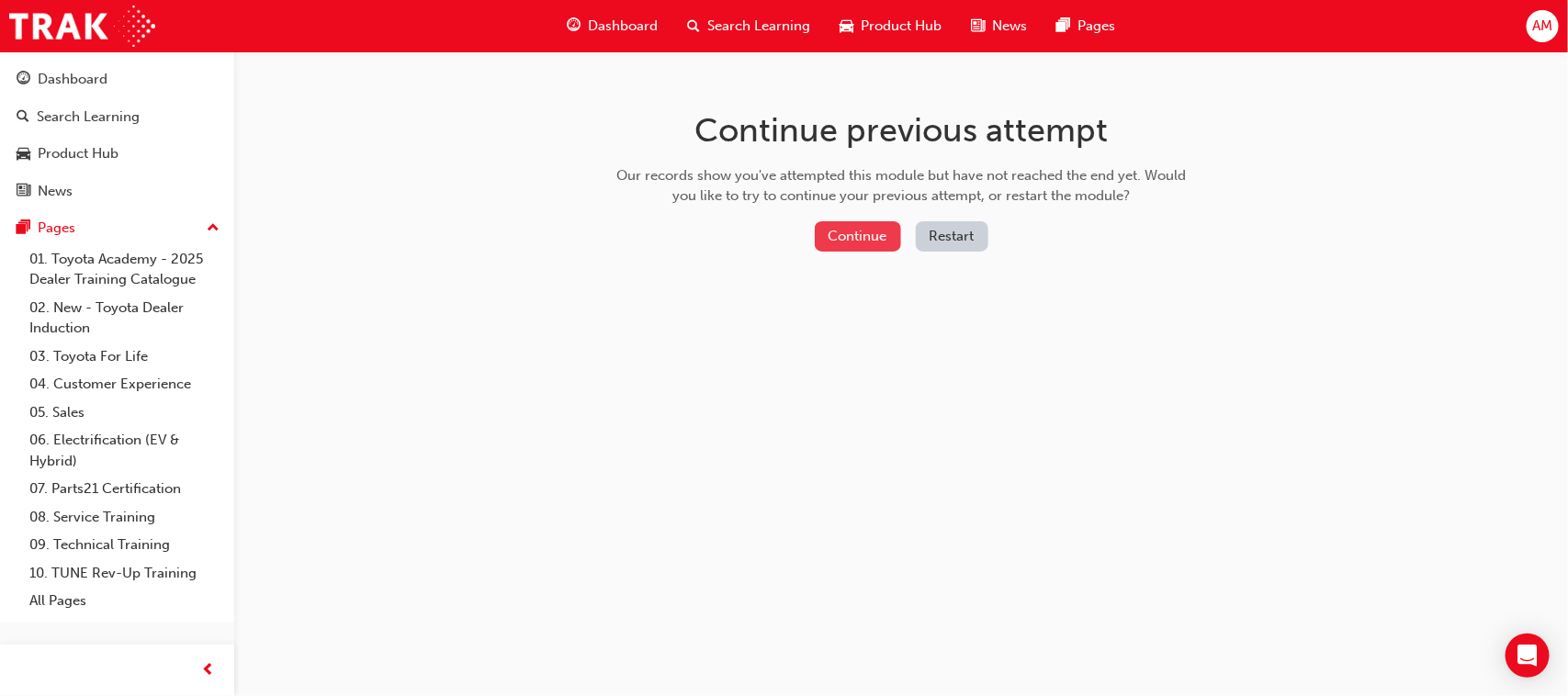
click at [864, 233] on button "Continue" at bounding box center [858, 236] width 87 height 31
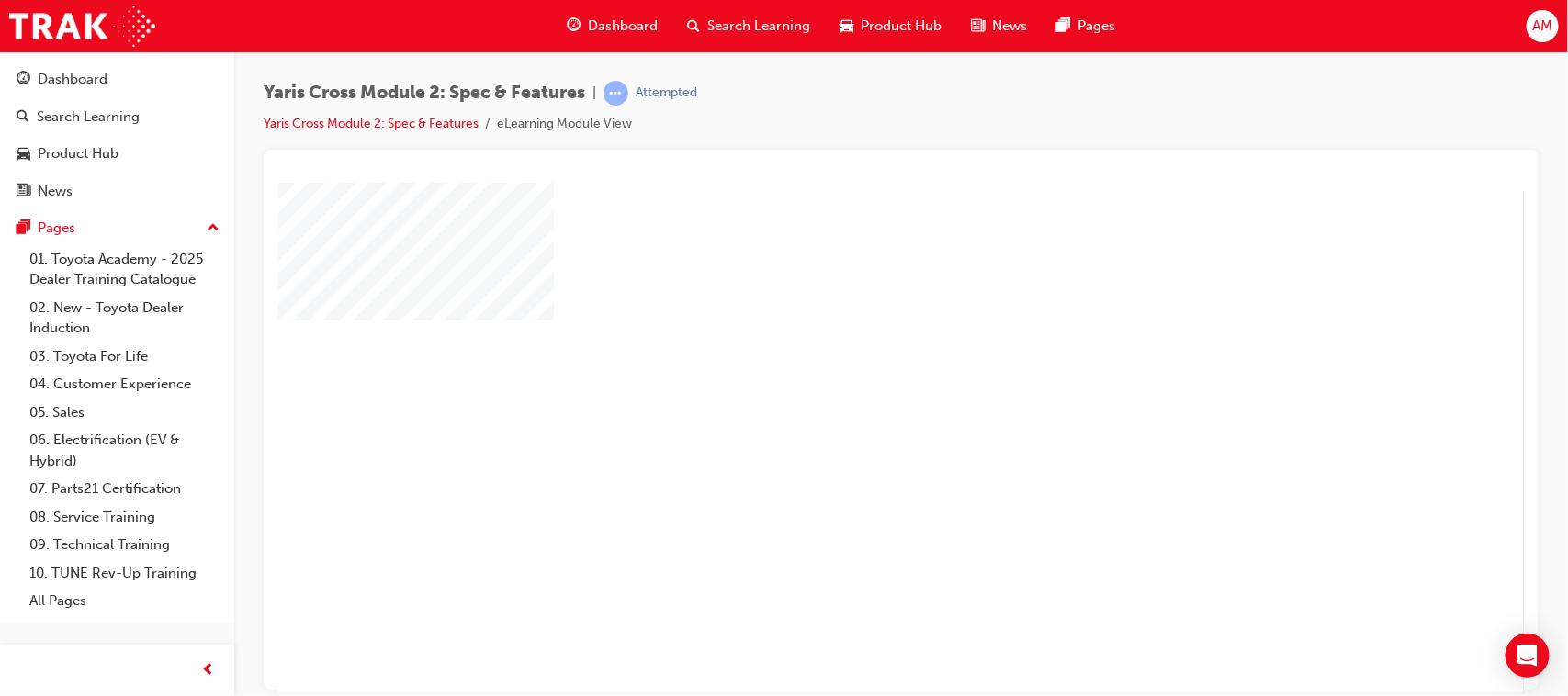
click at [847, 384] on div "play" at bounding box center [847, 384] width 0 height 0
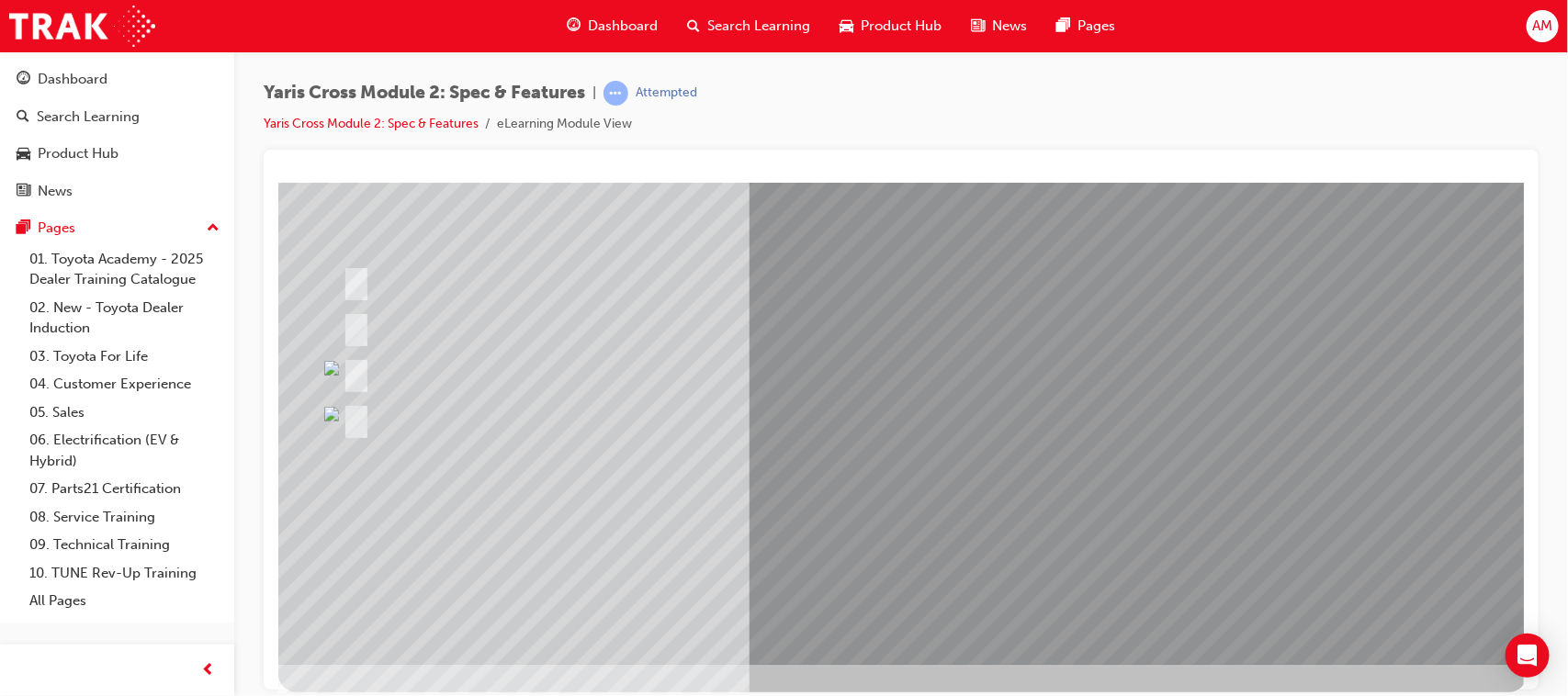
scroll to position [195, 0]
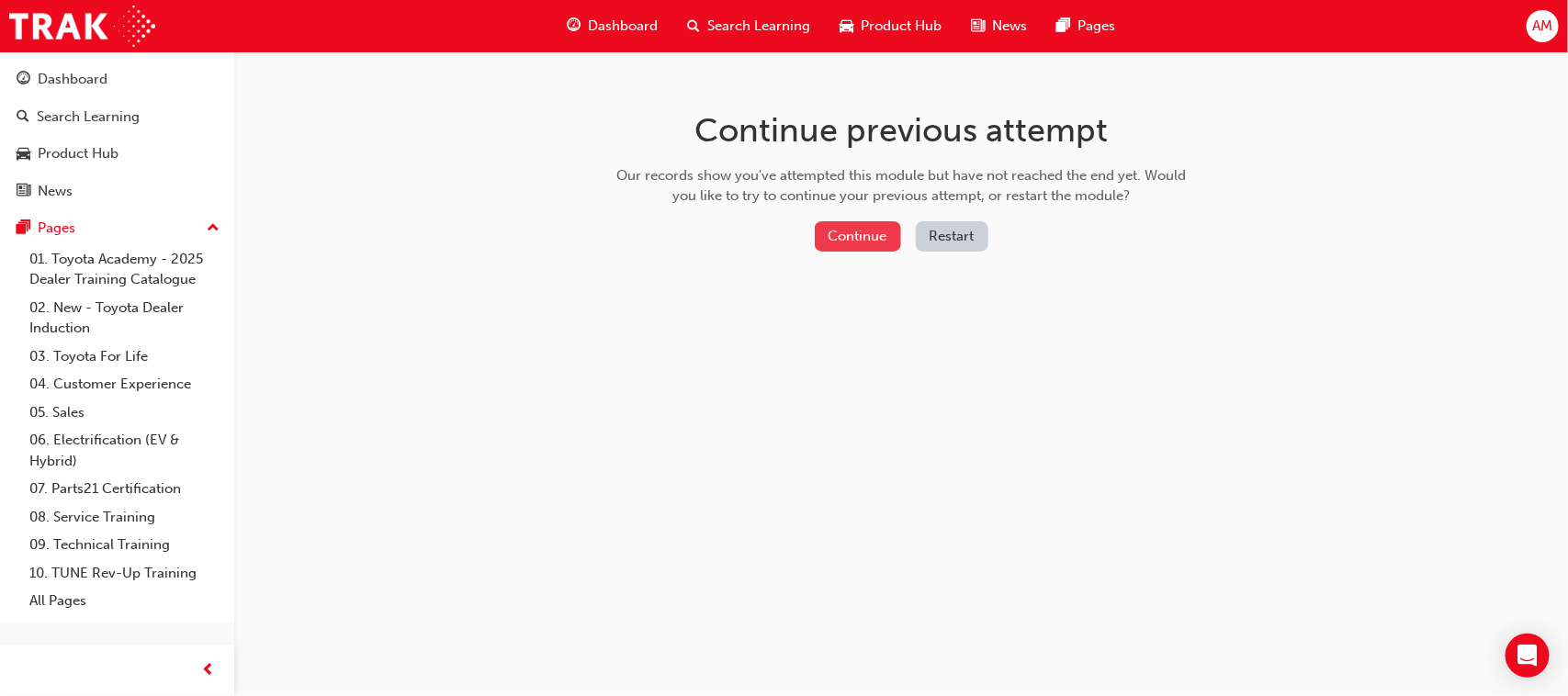
click at [865, 233] on button "Continue" at bounding box center [858, 236] width 87 height 31
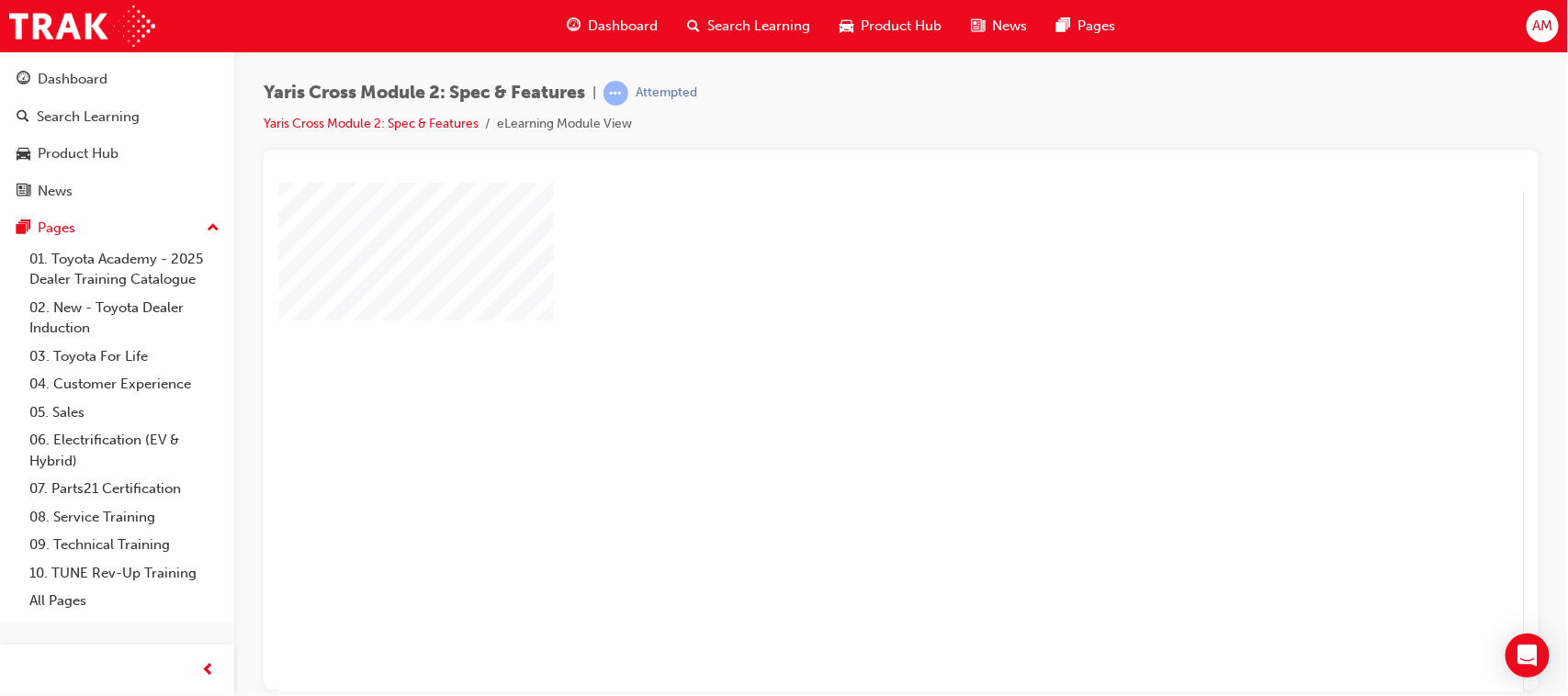
click at [847, 384] on div "play" at bounding box center [847, 384] width 0 height 0
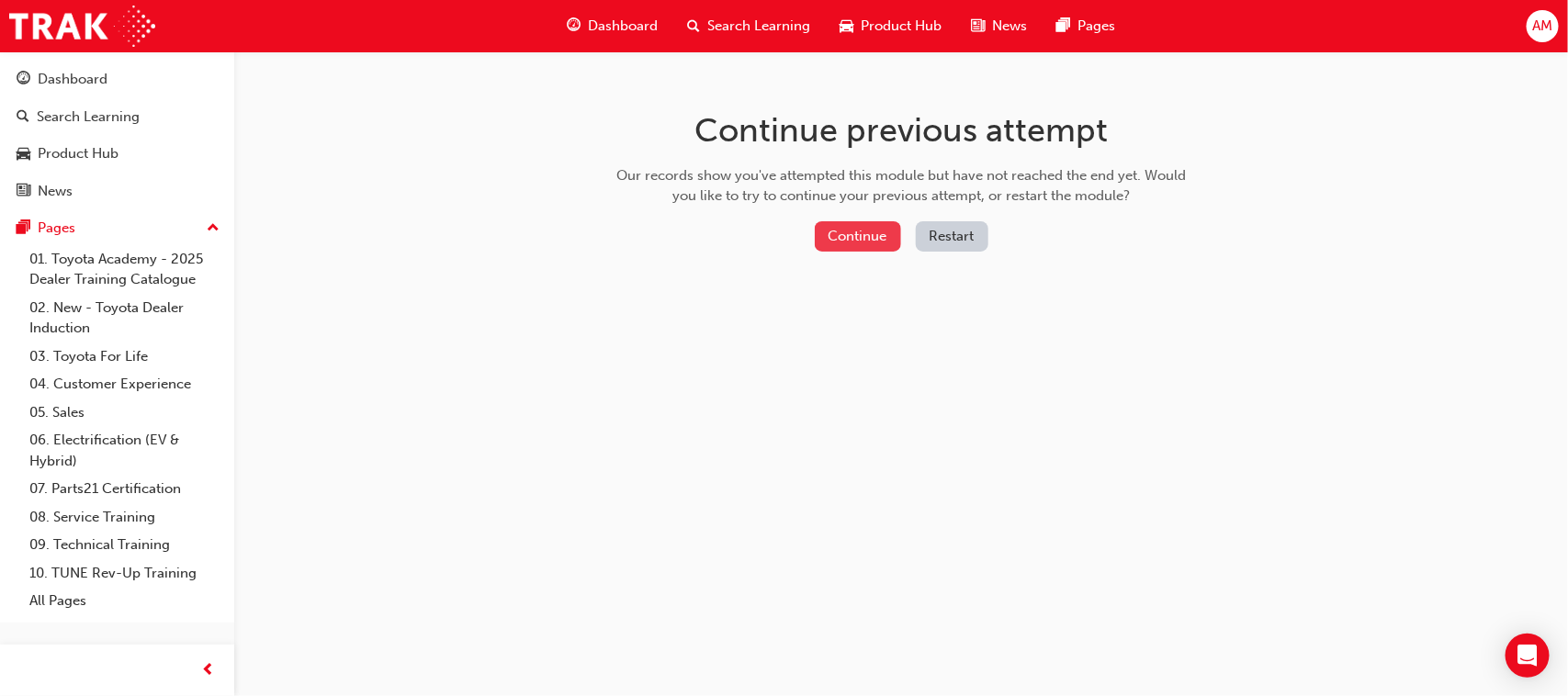
click at [856, 238] on button "Continue" at bounding box center [858, 236] width 87 height 31
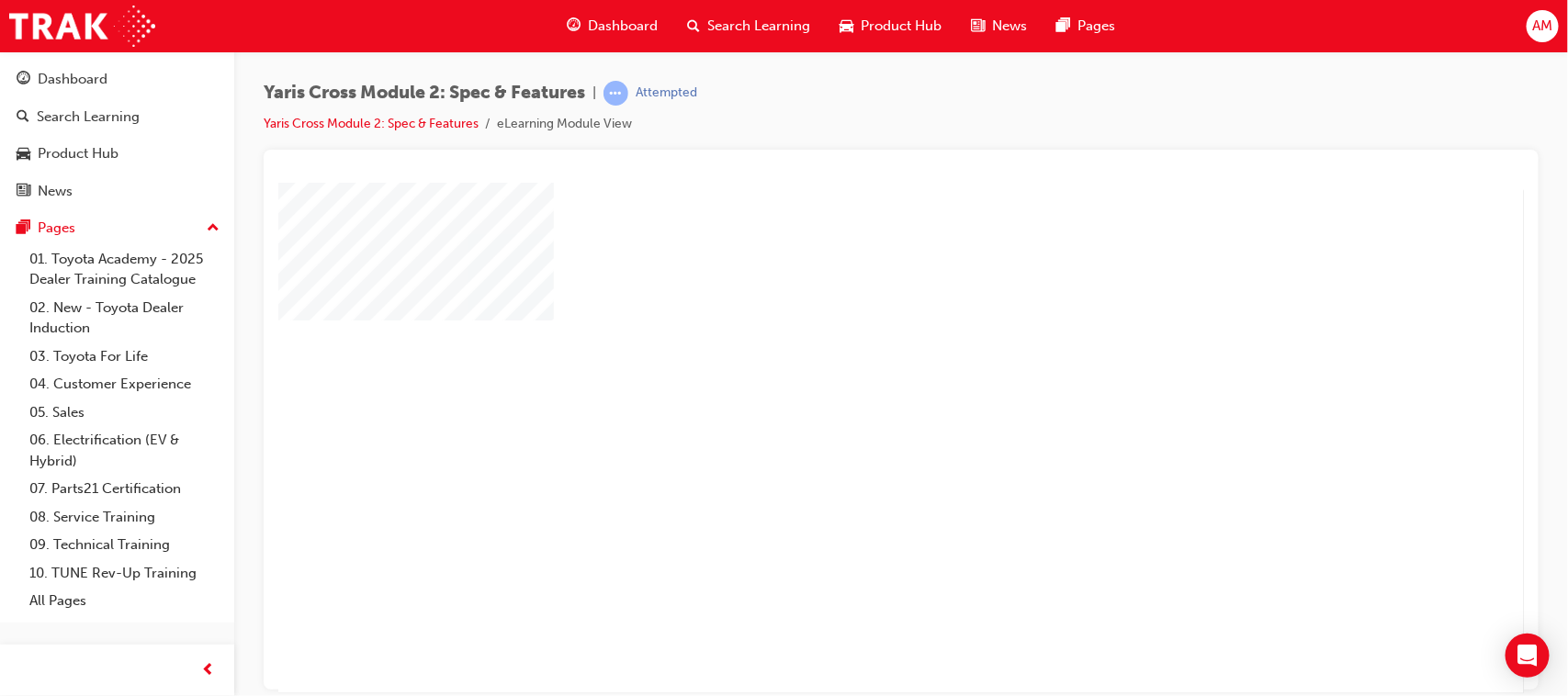
click at [847, 384] on div "play" at bounding box center [847, 384] width 0 height 0
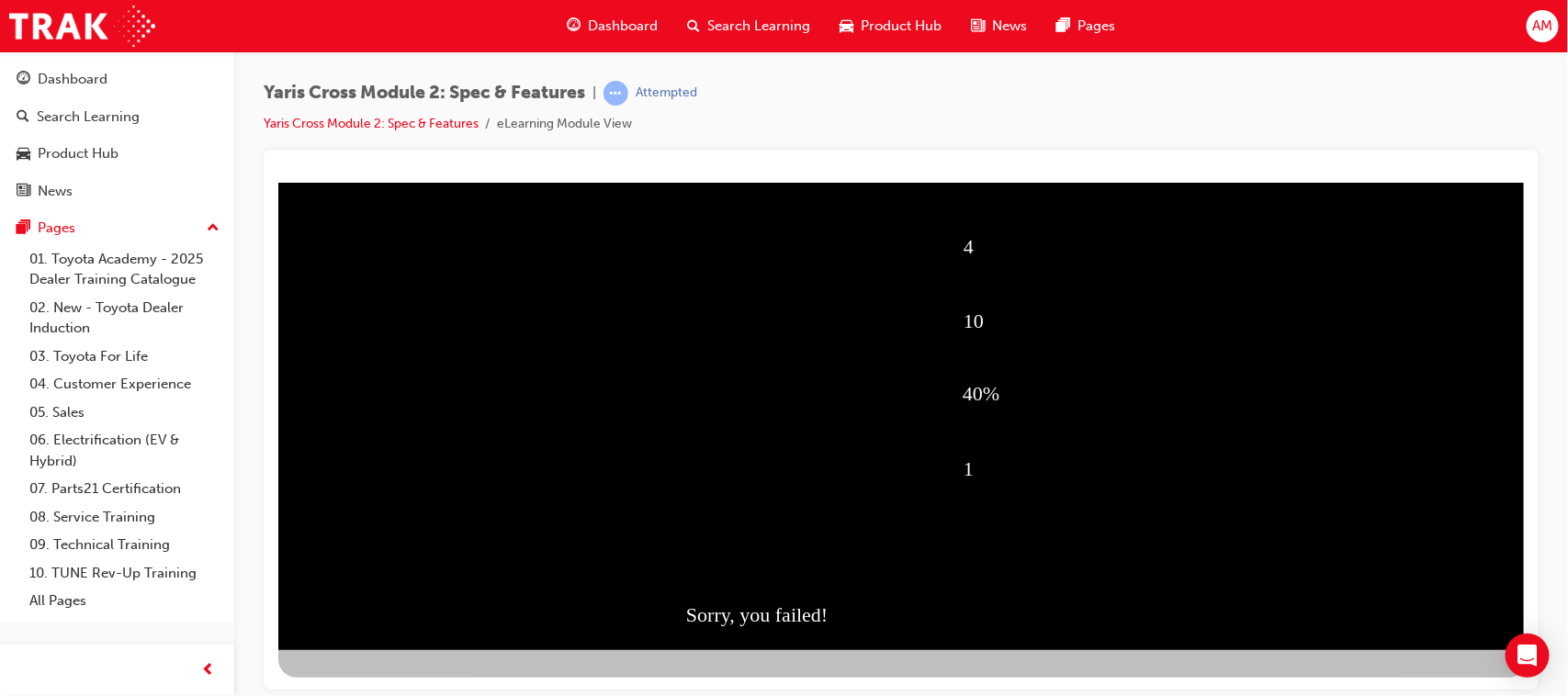
scroll to position [195, 0]
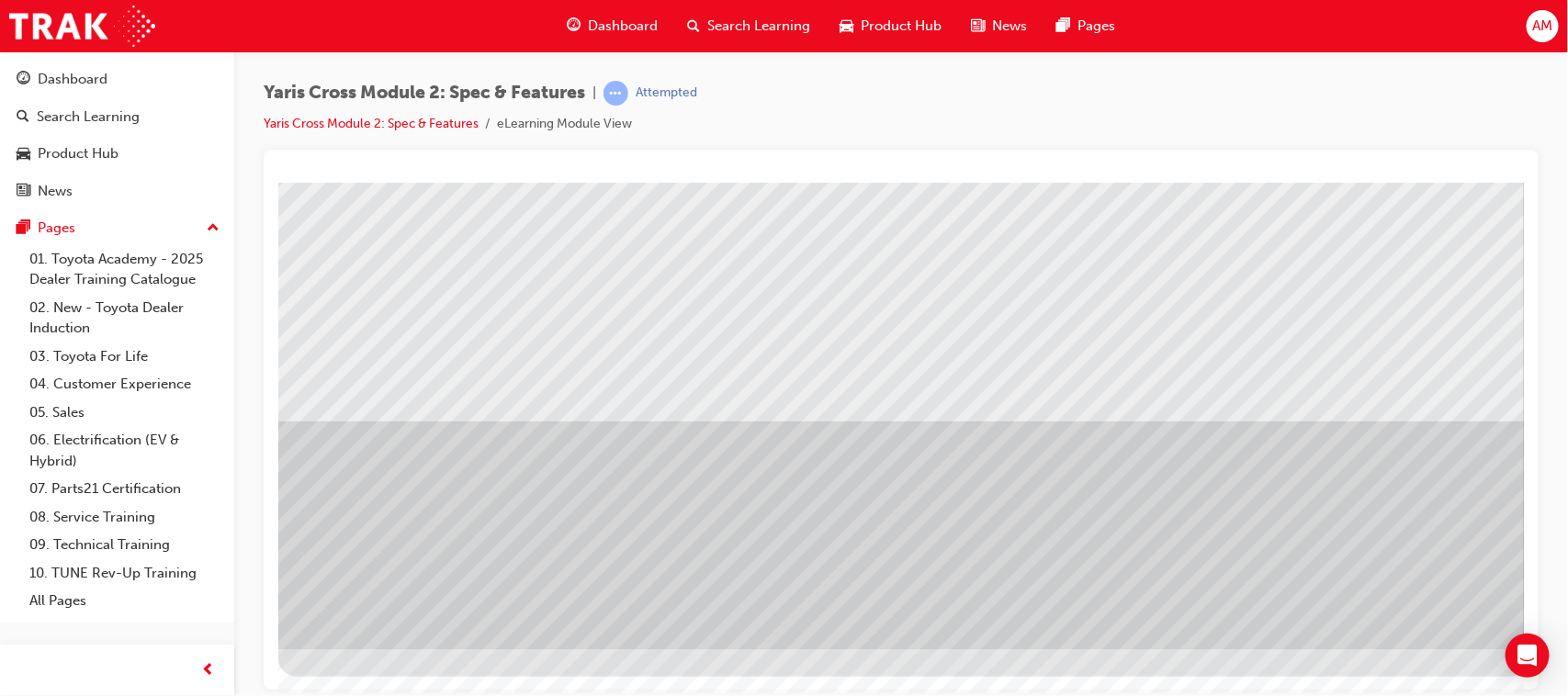
scroll to position [0, 0]
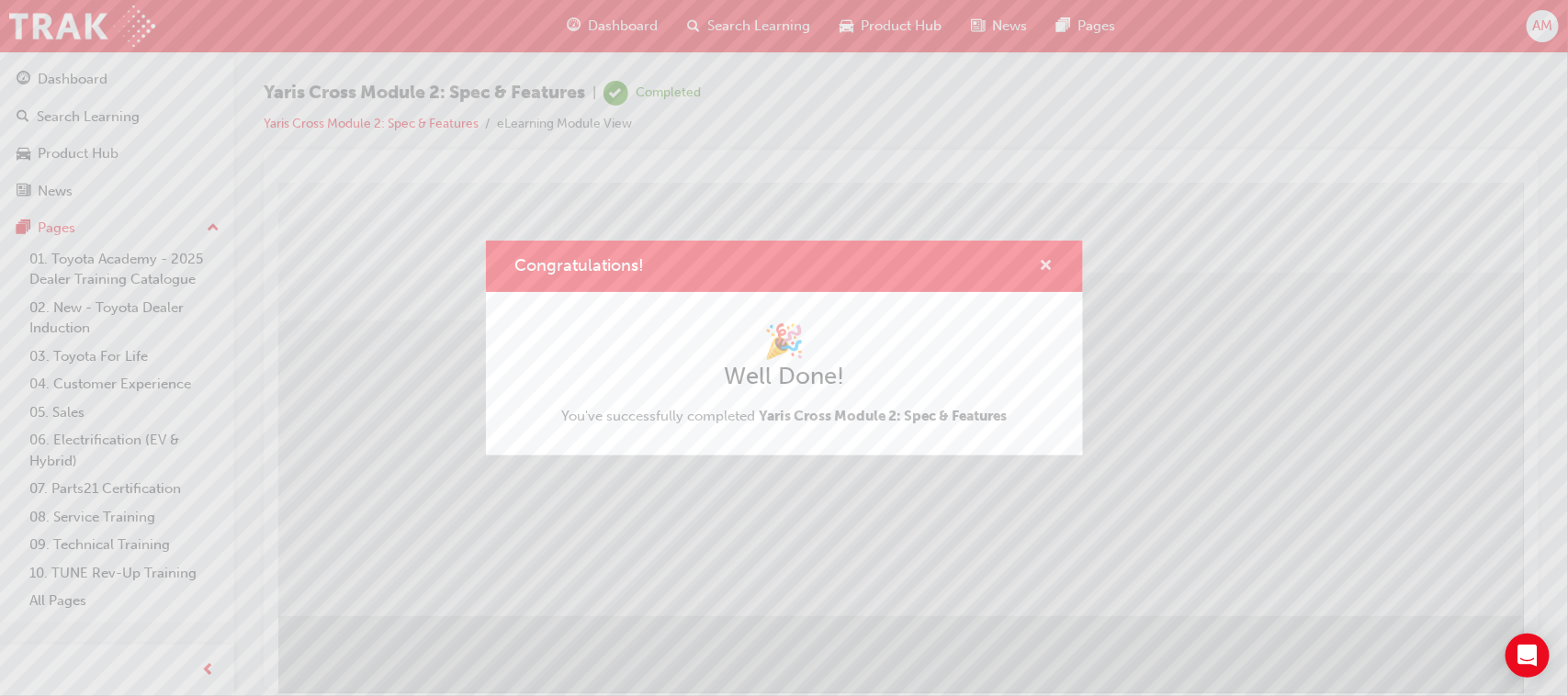
click at [1044, 264] on span "cross-icon" at bounding box center [1047, 266] width 13 height 16
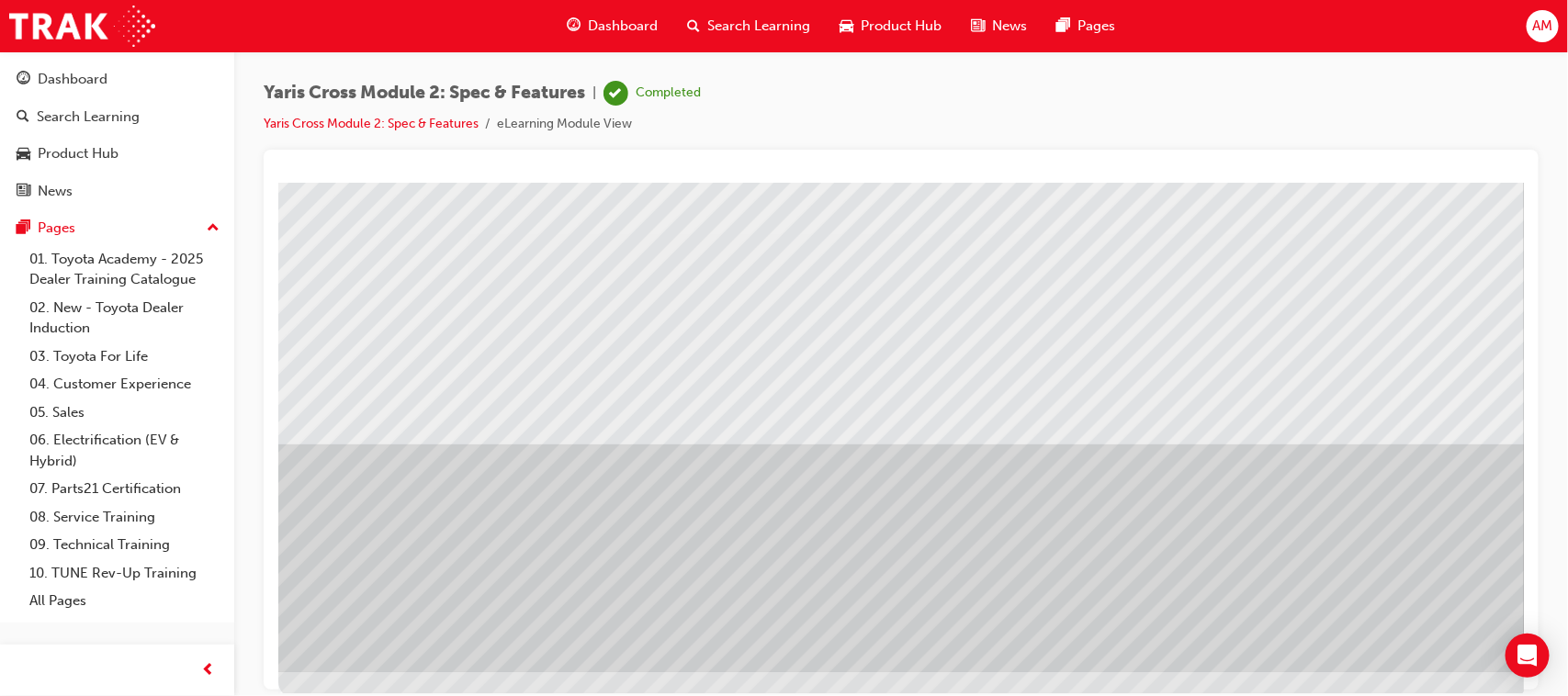
scroll to position [195, 0]
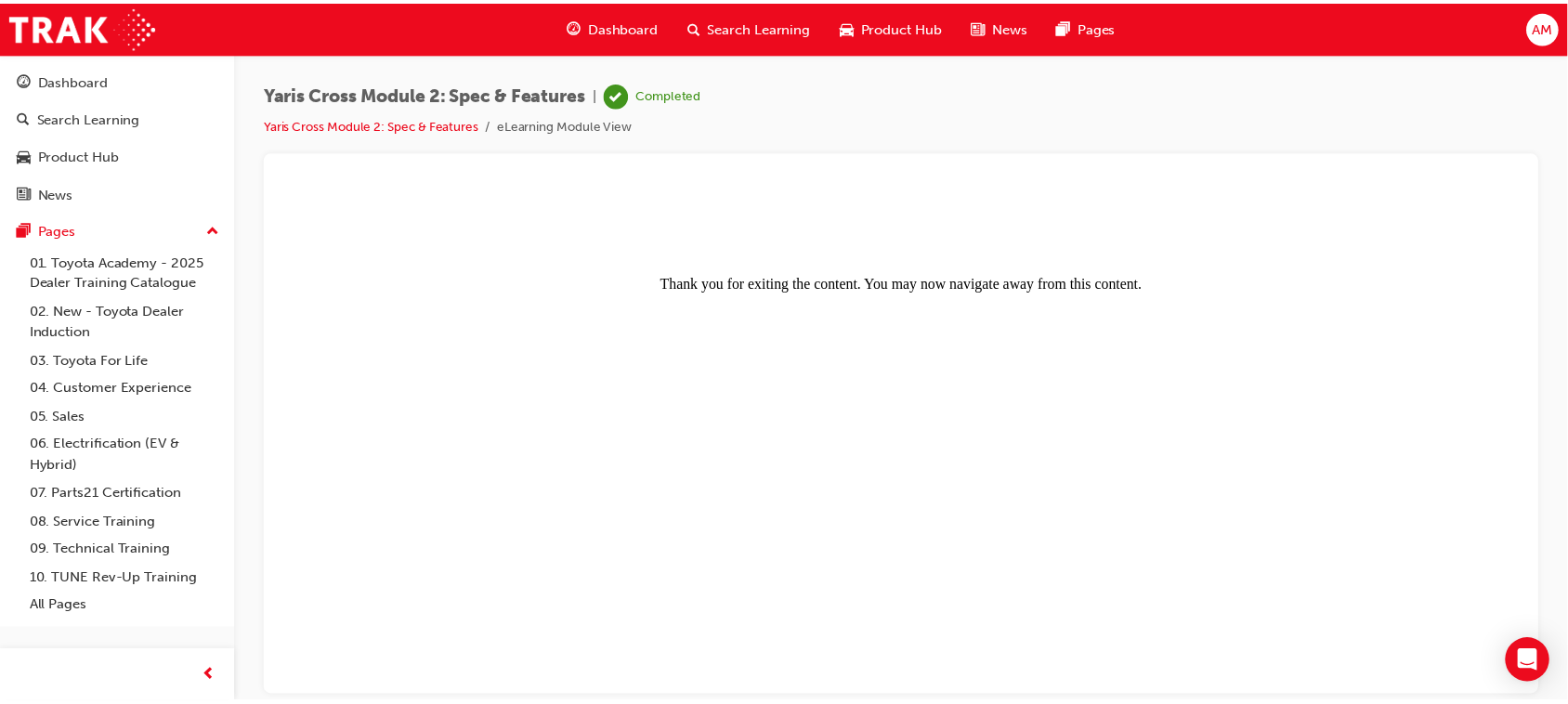
scroll to position [0, 0]
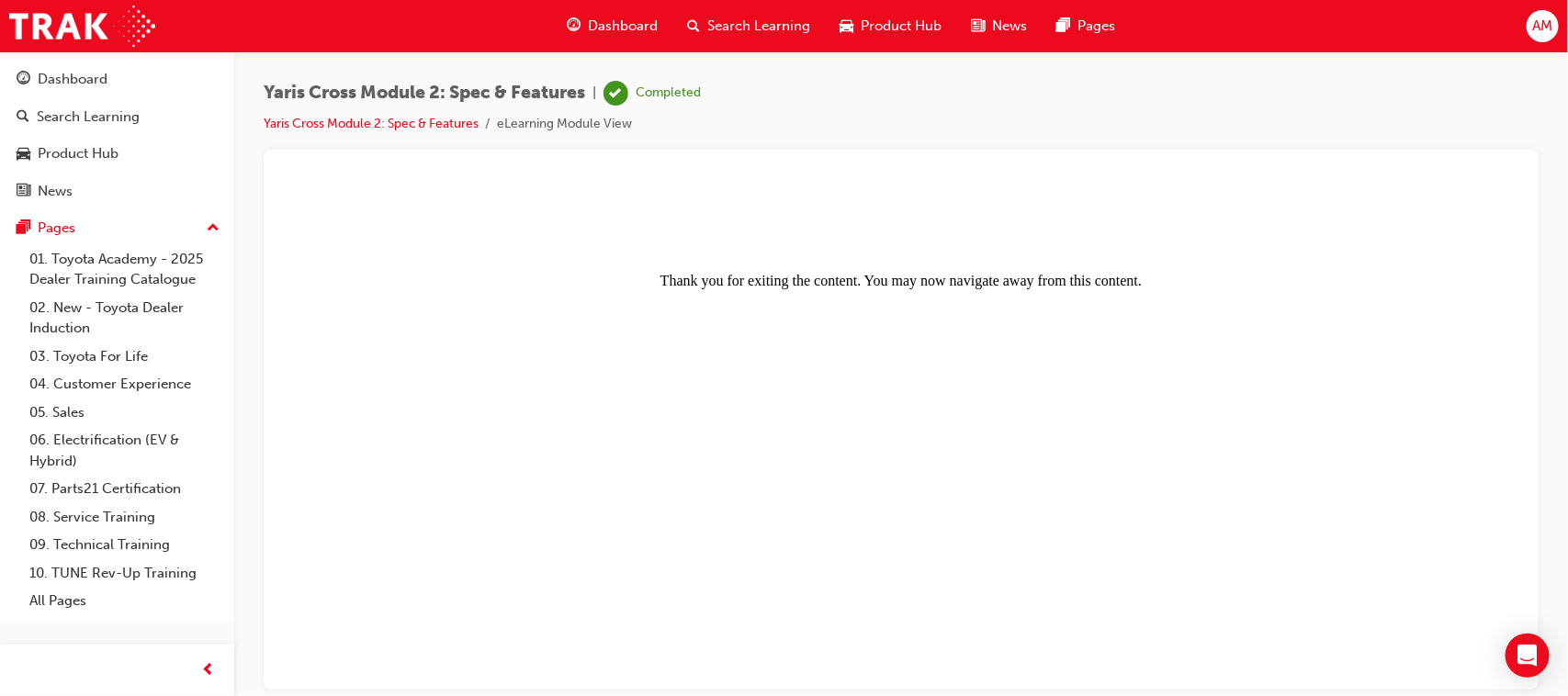
click at [620, 19] on span "Dashboard" at bounding box center [622, 26] width 70 height 21
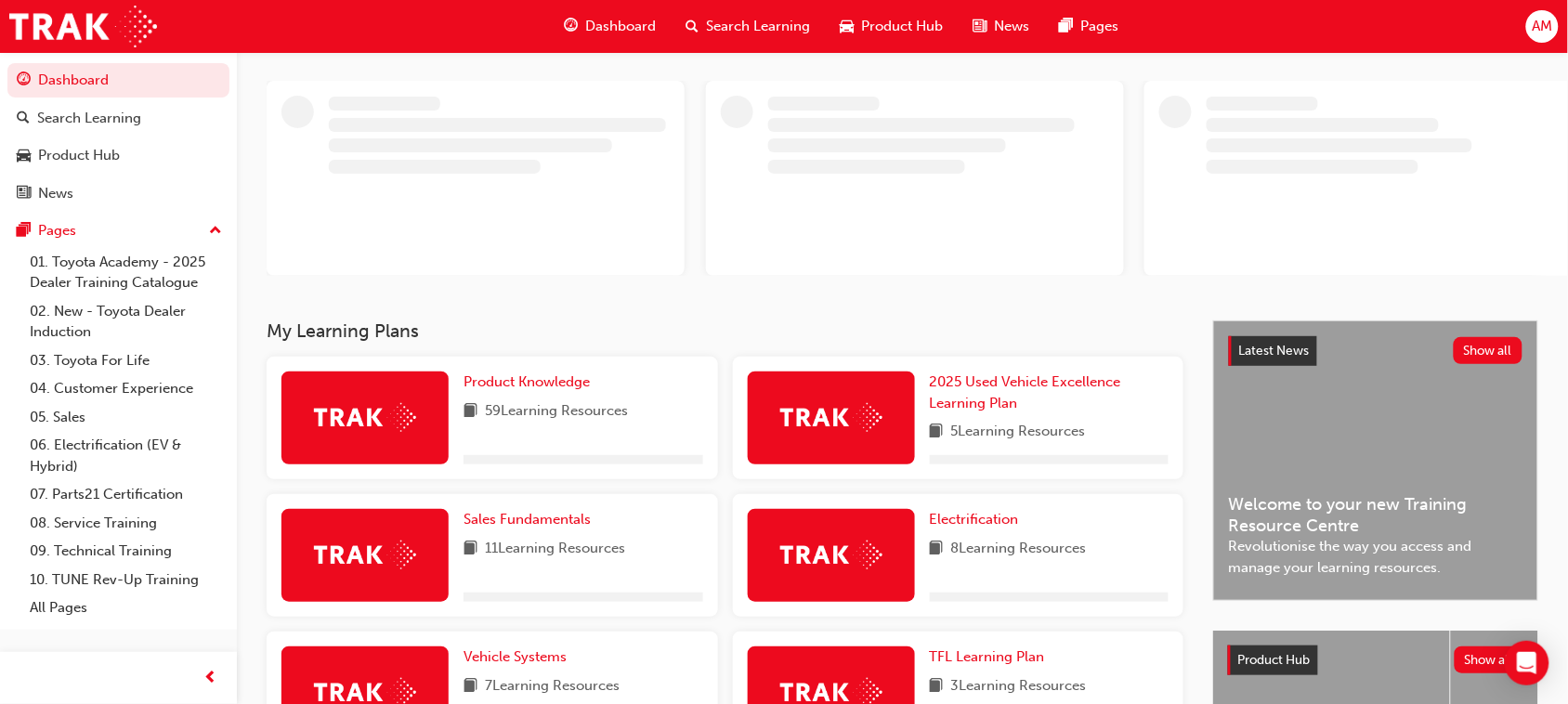
scroll to position [232, 0]
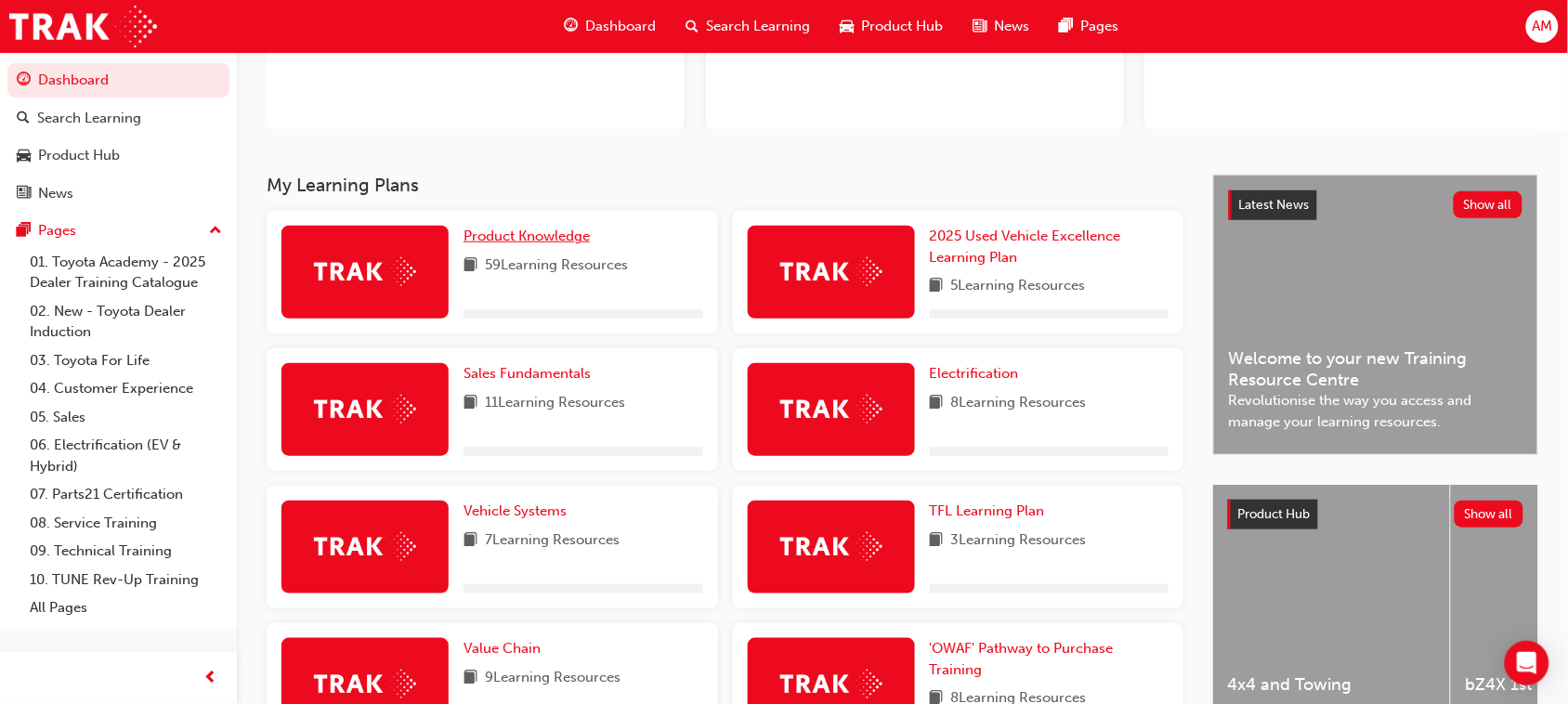
click at [567, 234] on span "Product Knowledge" at bounding box center [527, 235] width 126 height 17
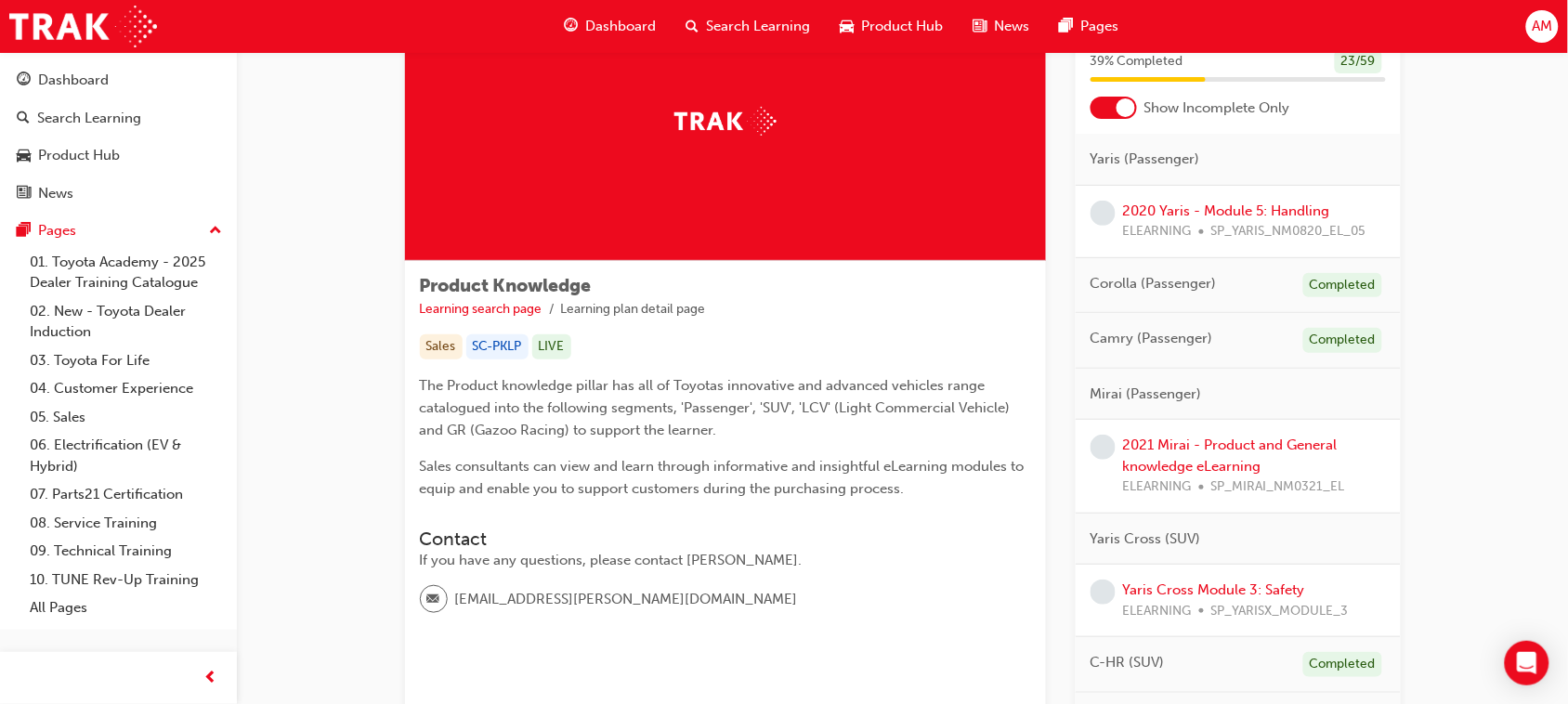
scroll to position [116, 0]
click at [1227, 215] on link "2020 Yaris - Module 5: Handling" at bounding box center [1226, 208] width 207 height 17
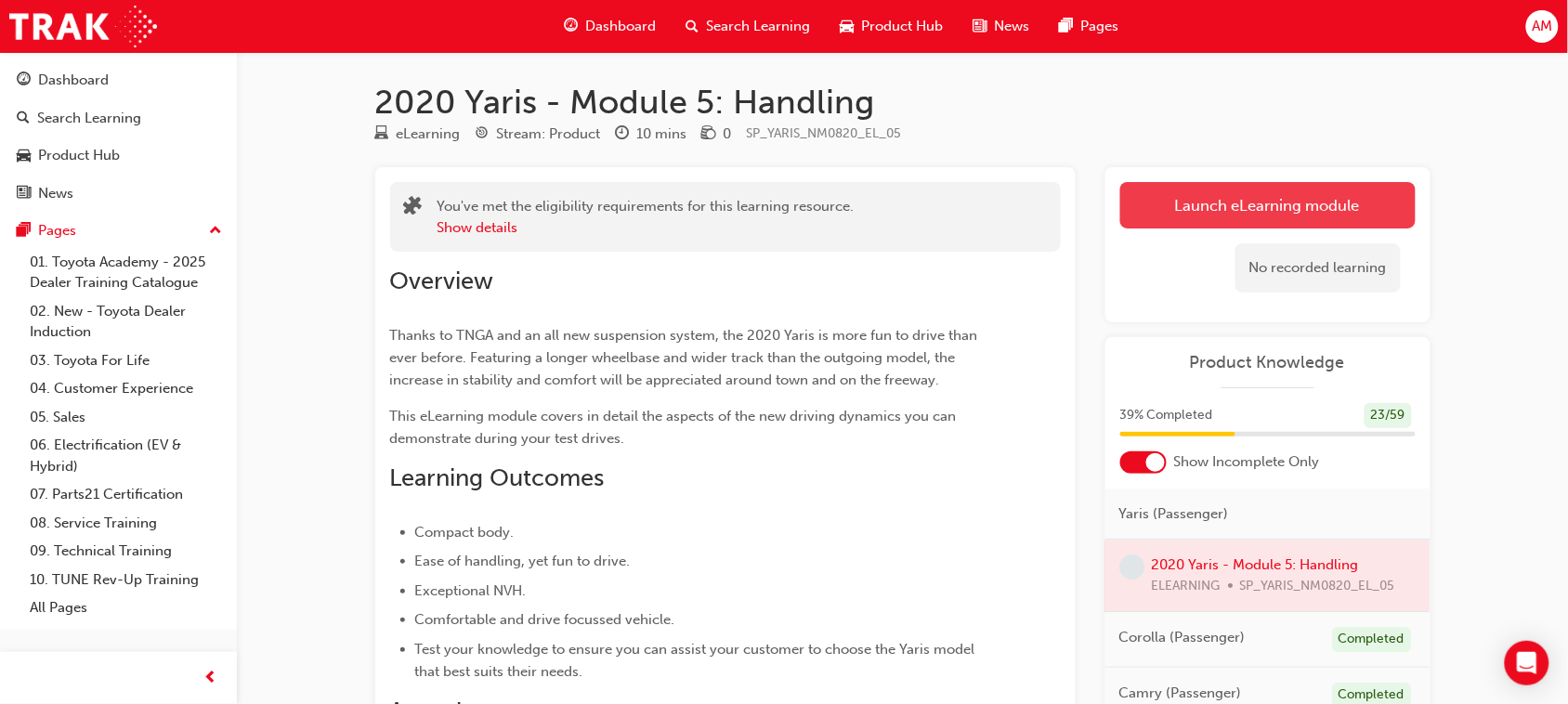
click at [1226, 205] on link "Launch eLearning module" at bounding box center [1268, 205] width 296 height 47
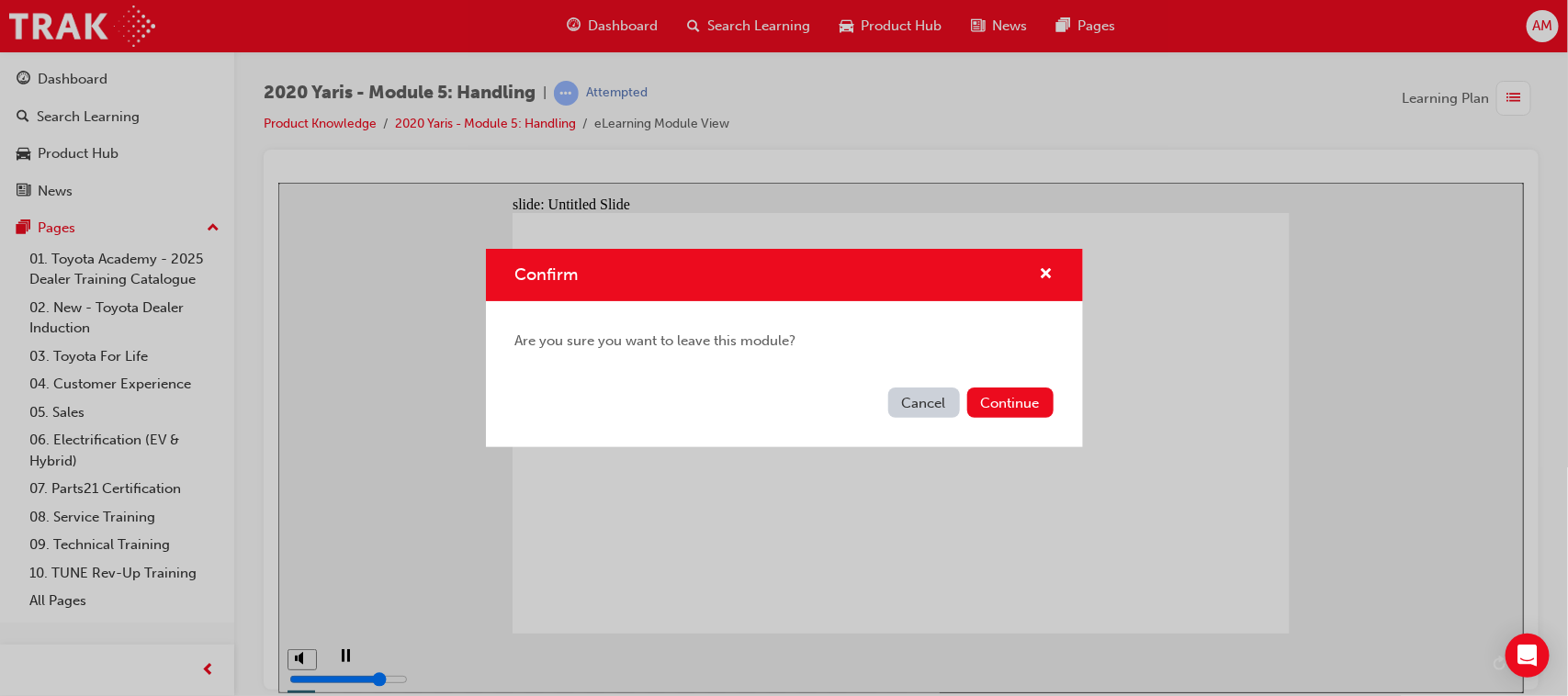
click at [919, 405] on button "Cancel" at bounding box center [924, 403] width 72 height 31
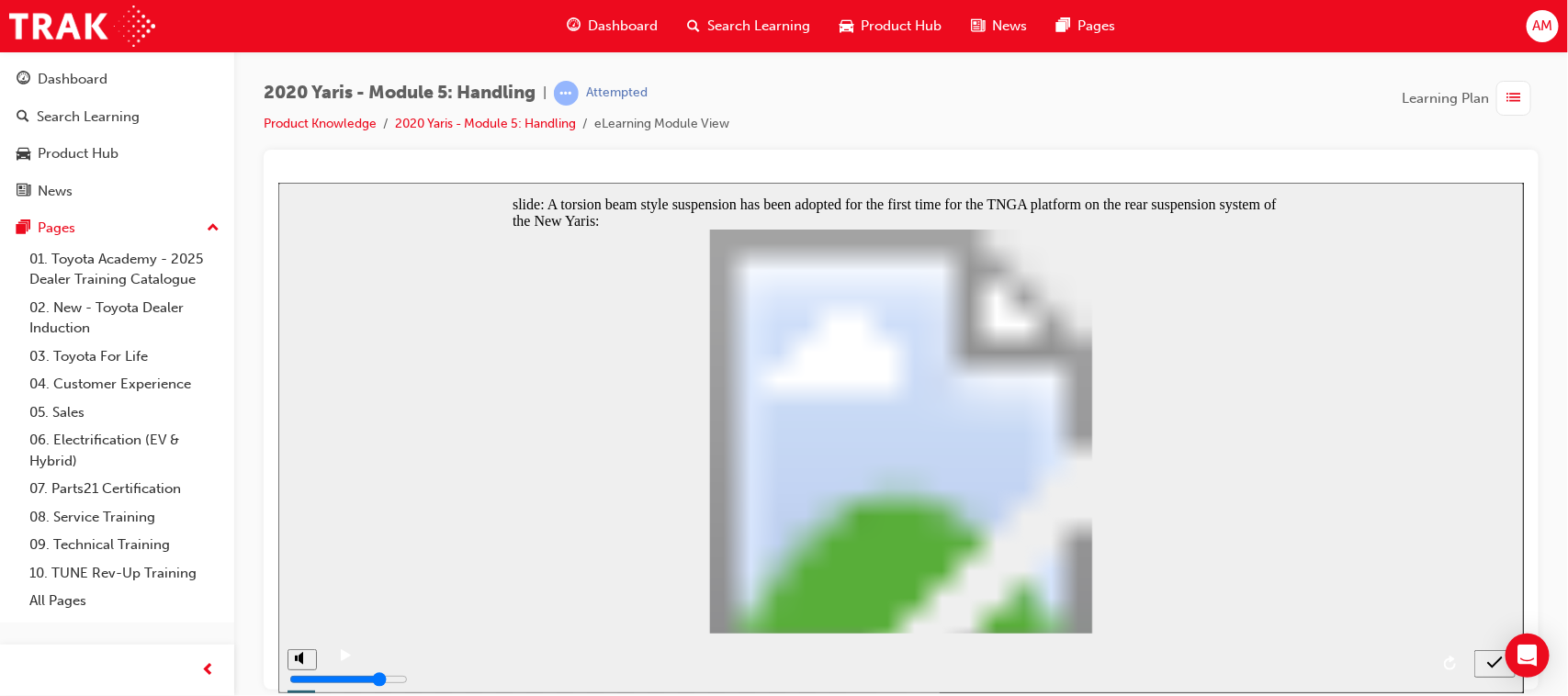
radio input "true"
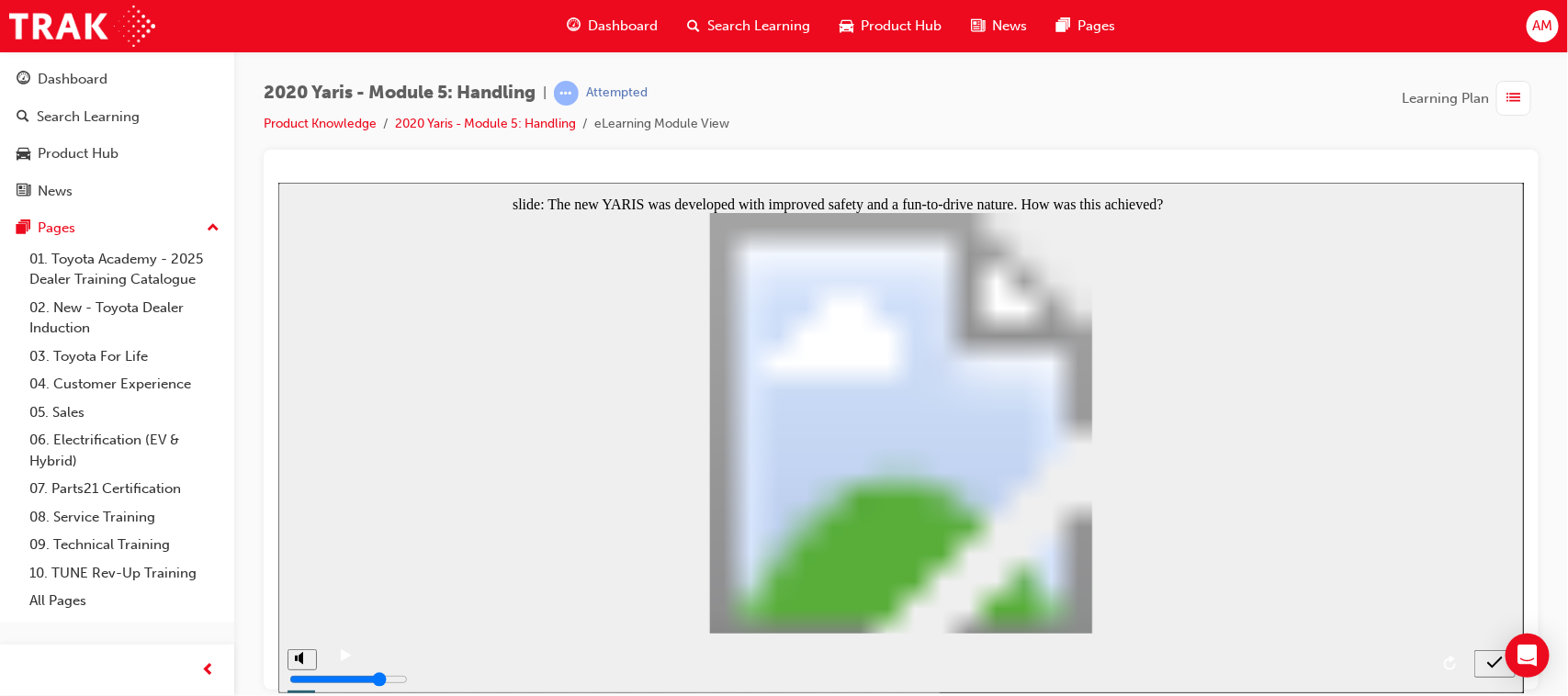
radio input "true"
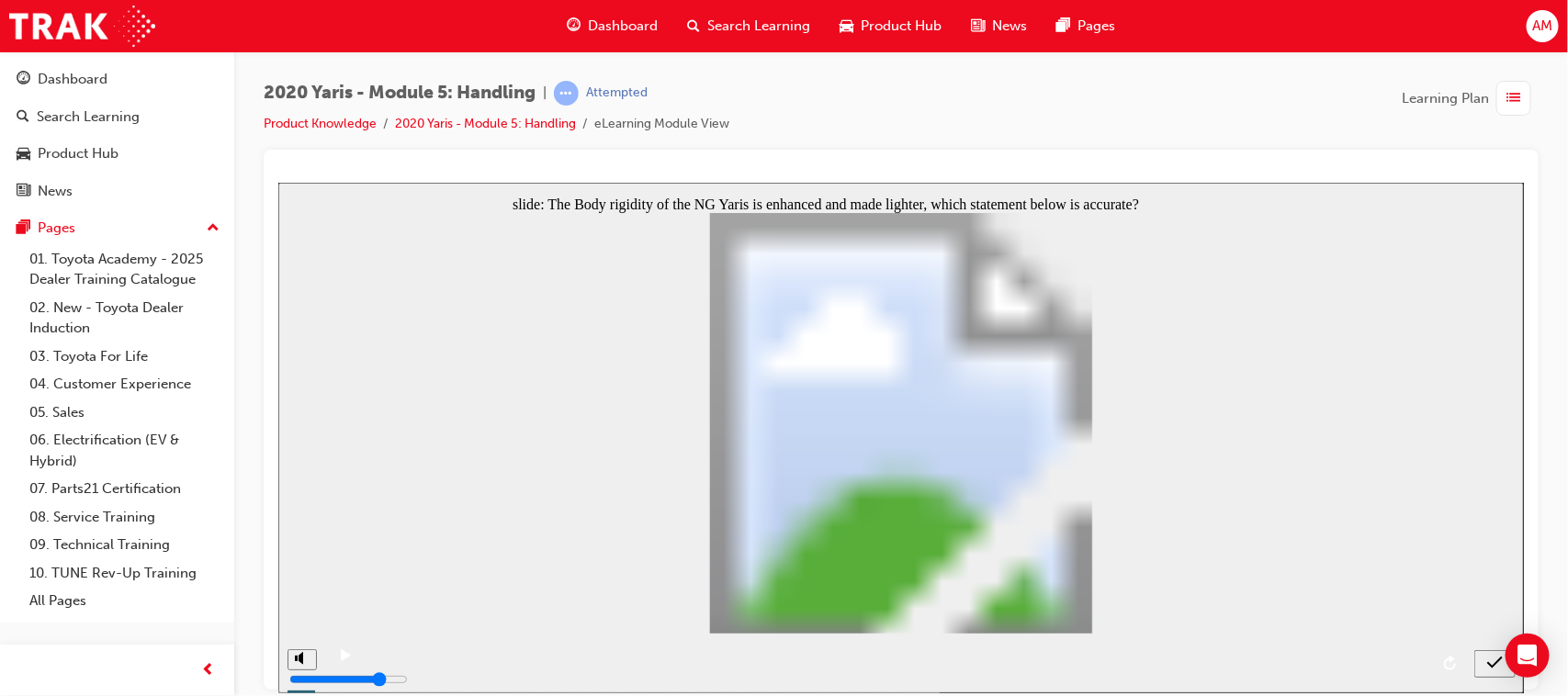
radio input "true"
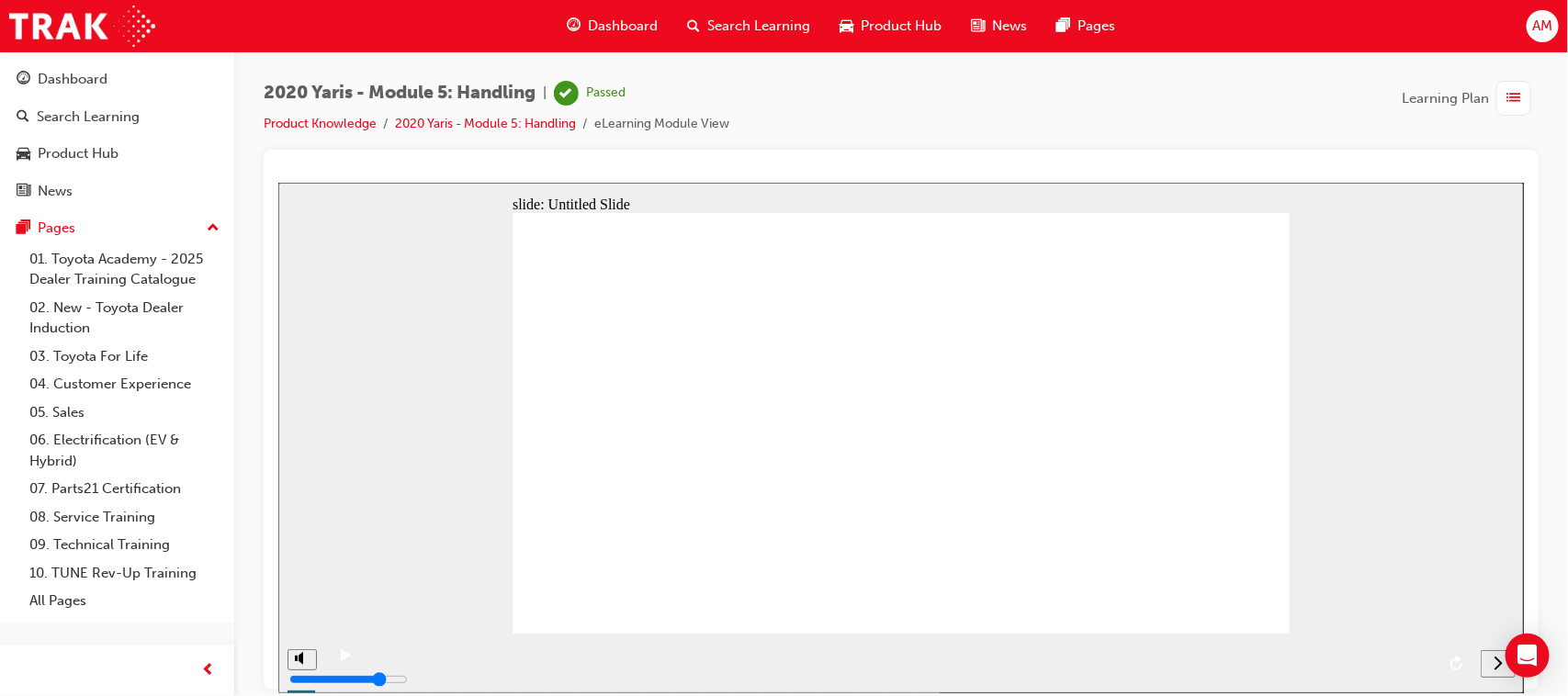
click at [1516, 96] on span "list-icon" at bounding box center [1514, 99] width 13 height 23
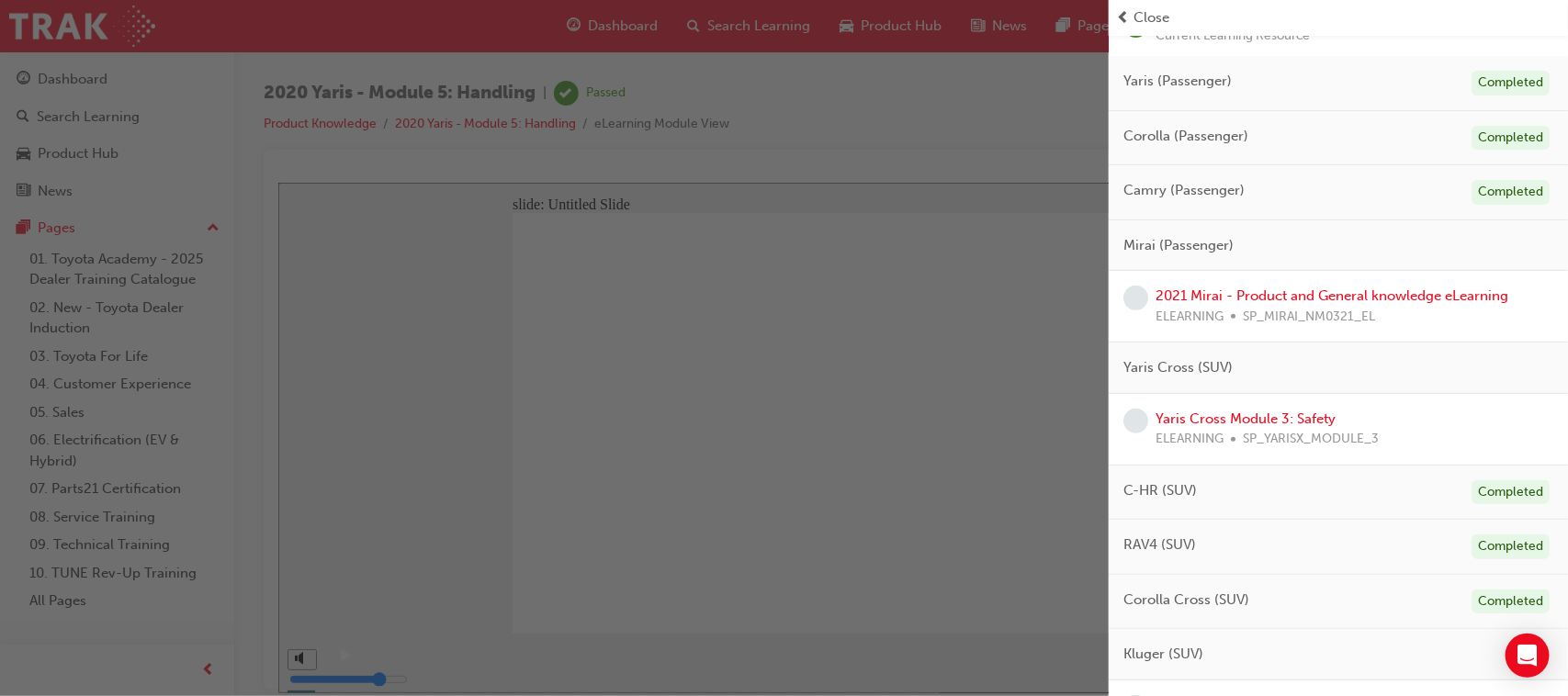
scroll to position [230, 0]
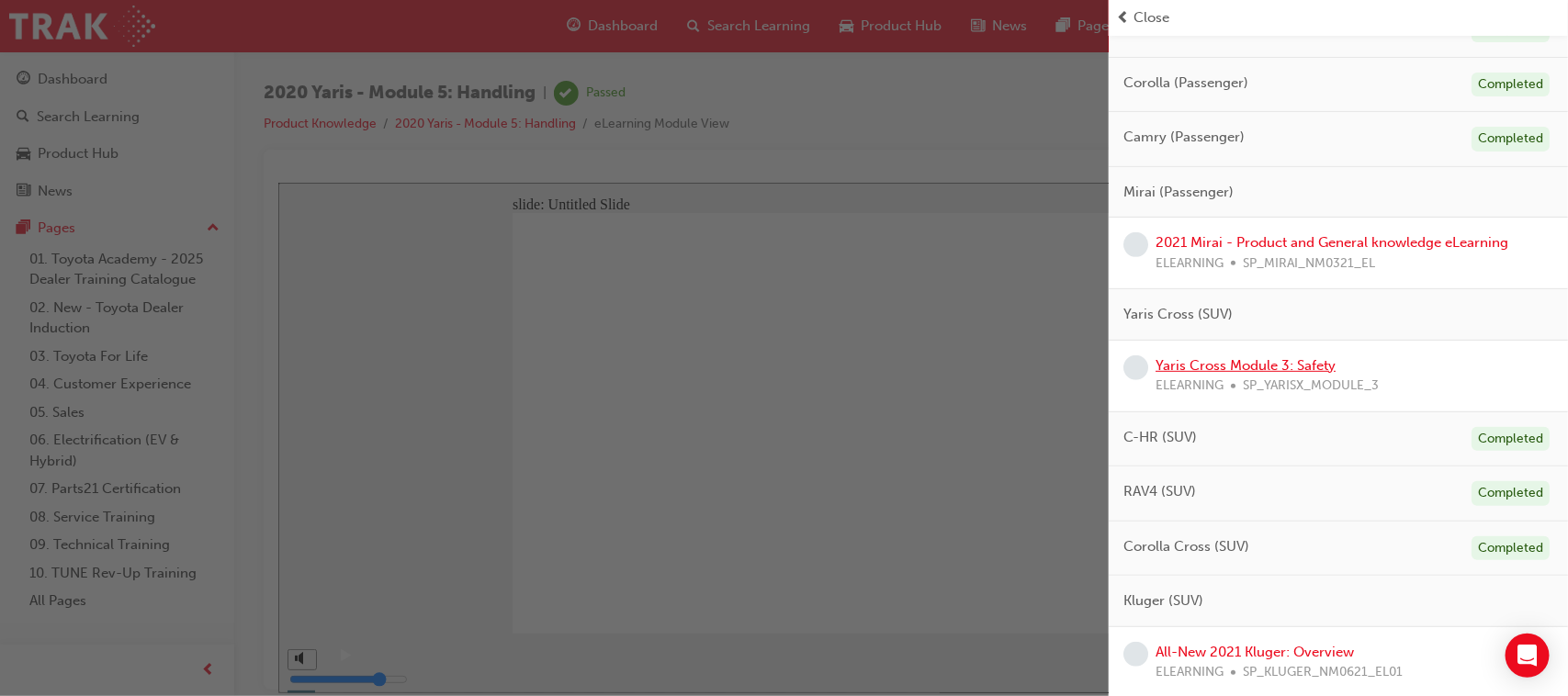
click at [1275, 363] on link "Yaris Cross Module 3: Safety" at bounding box center [1245, 365] width 180 height 16
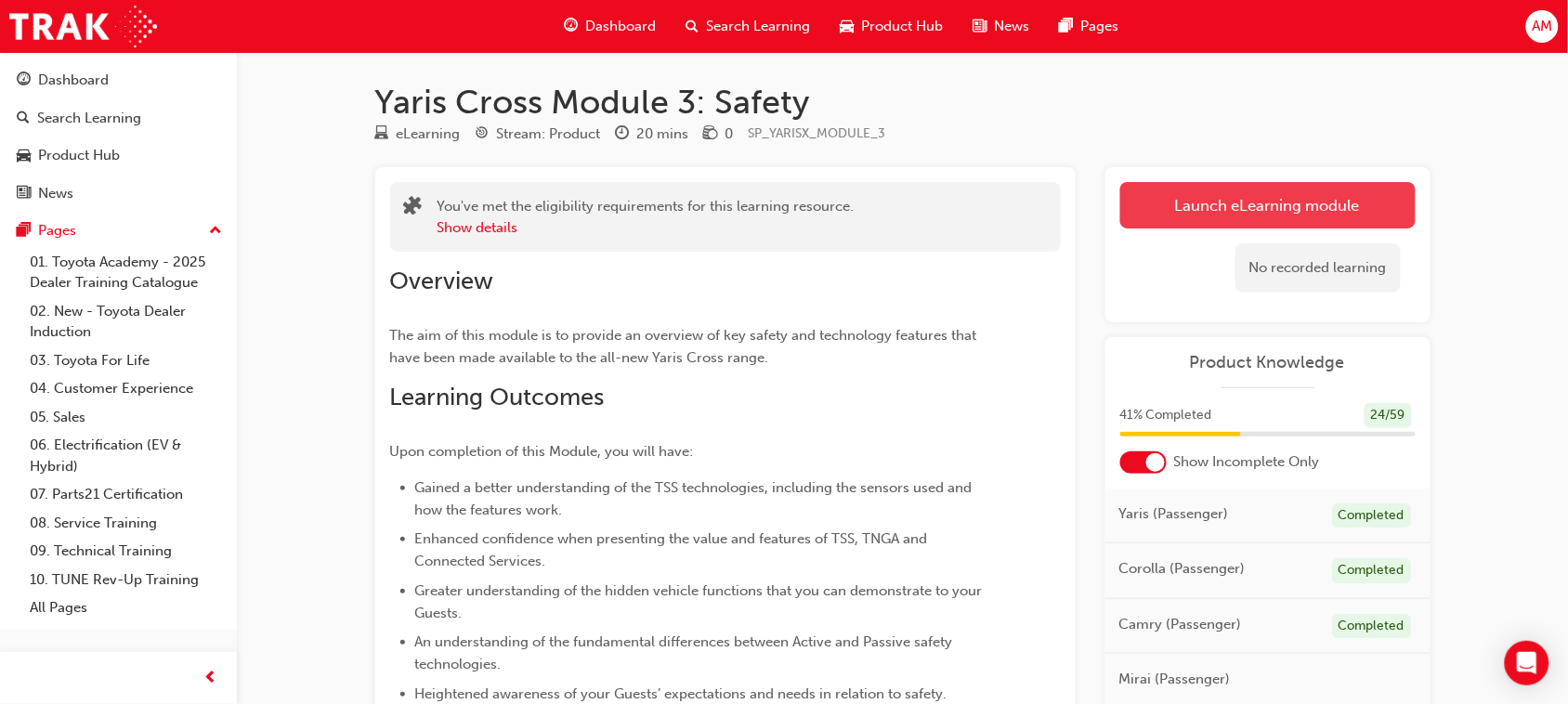
click at [1289, 201] on link "Launch eLearning module" at bounding box center [1268, 205] width 296 height 47
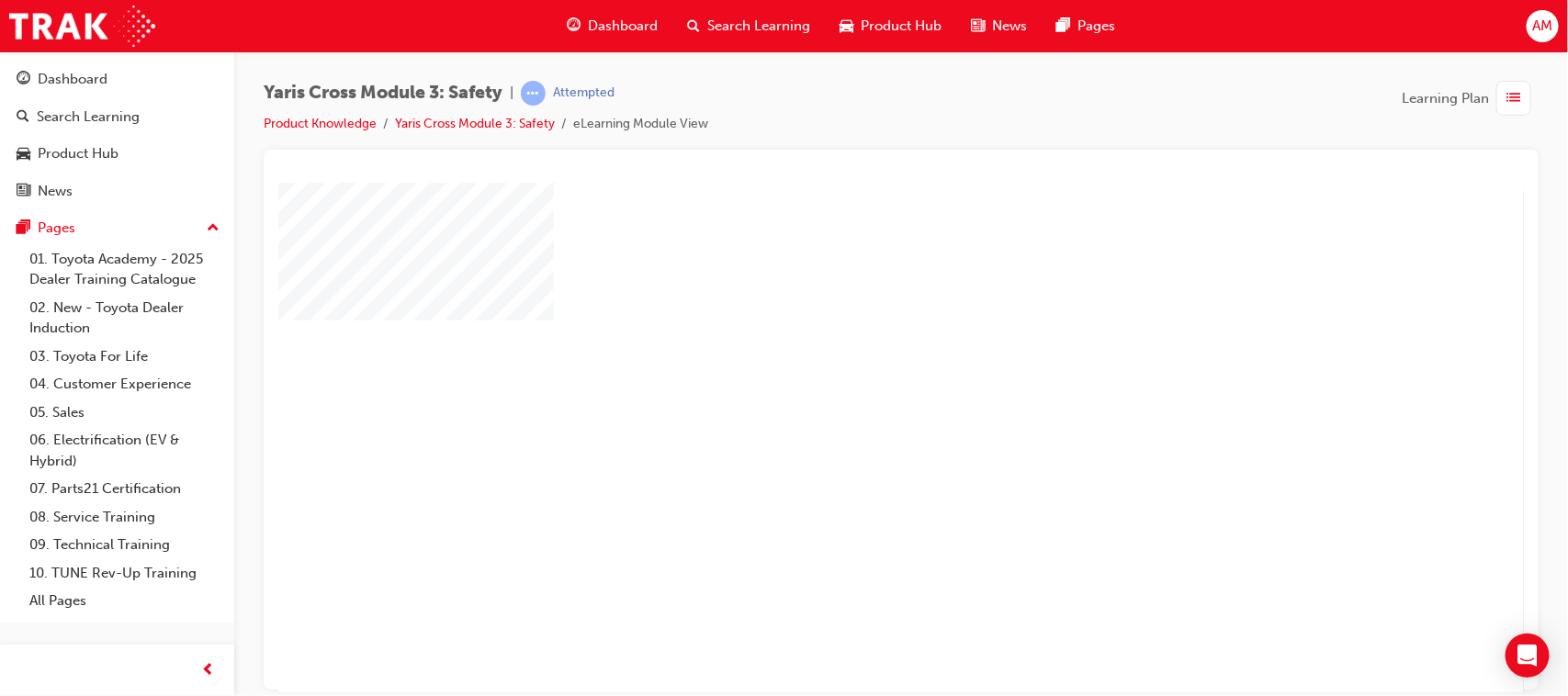
click at [847, 384] on div "play" at bounding box center [847, 384] width 0 height 0
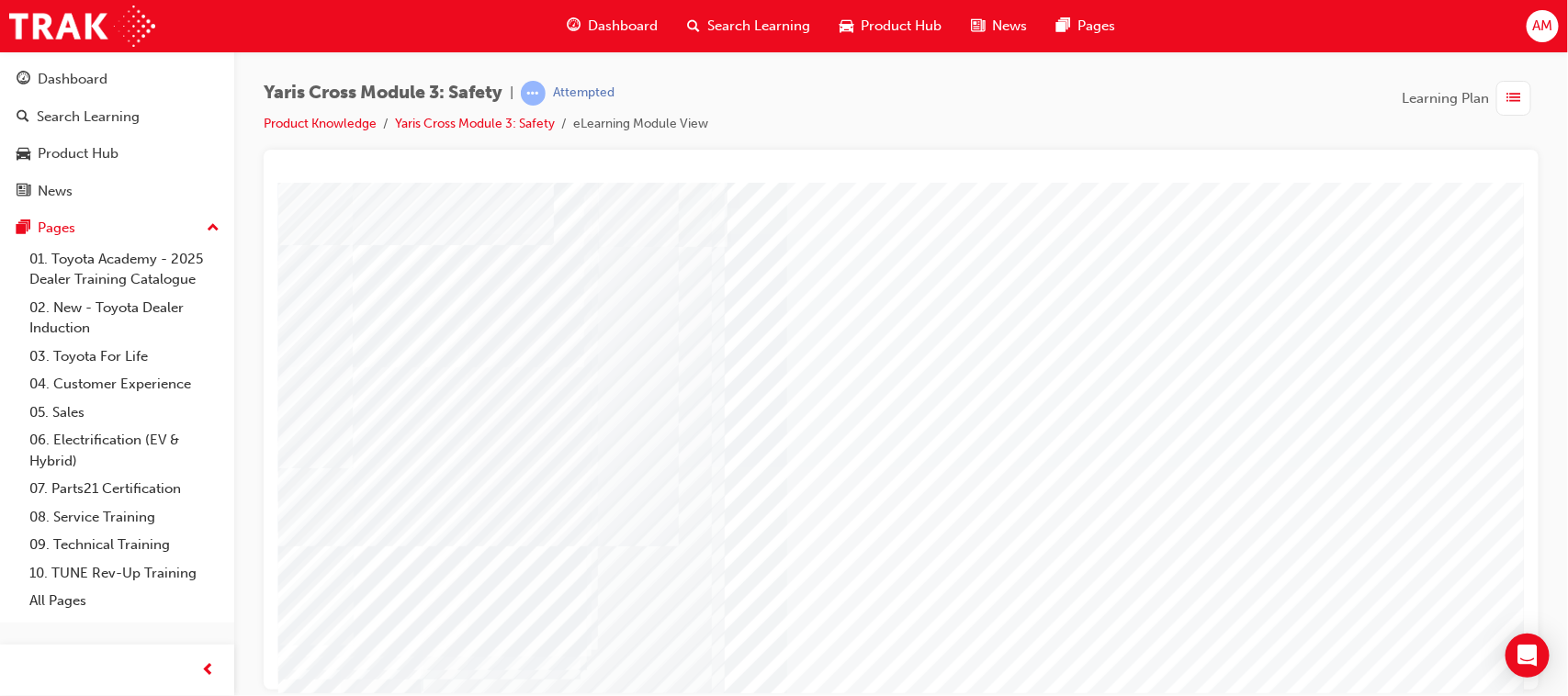
scroll to position [114, 0]
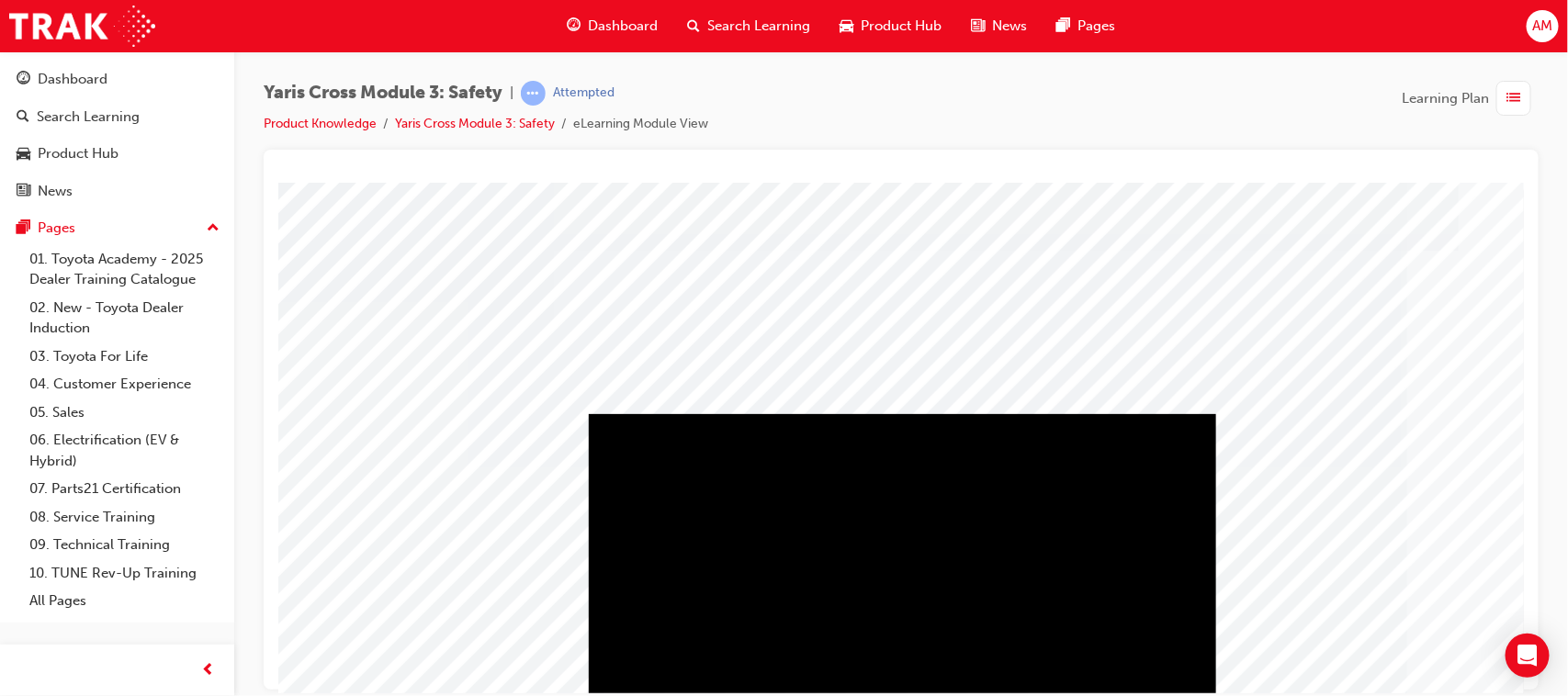
scroll to position [114, 0]
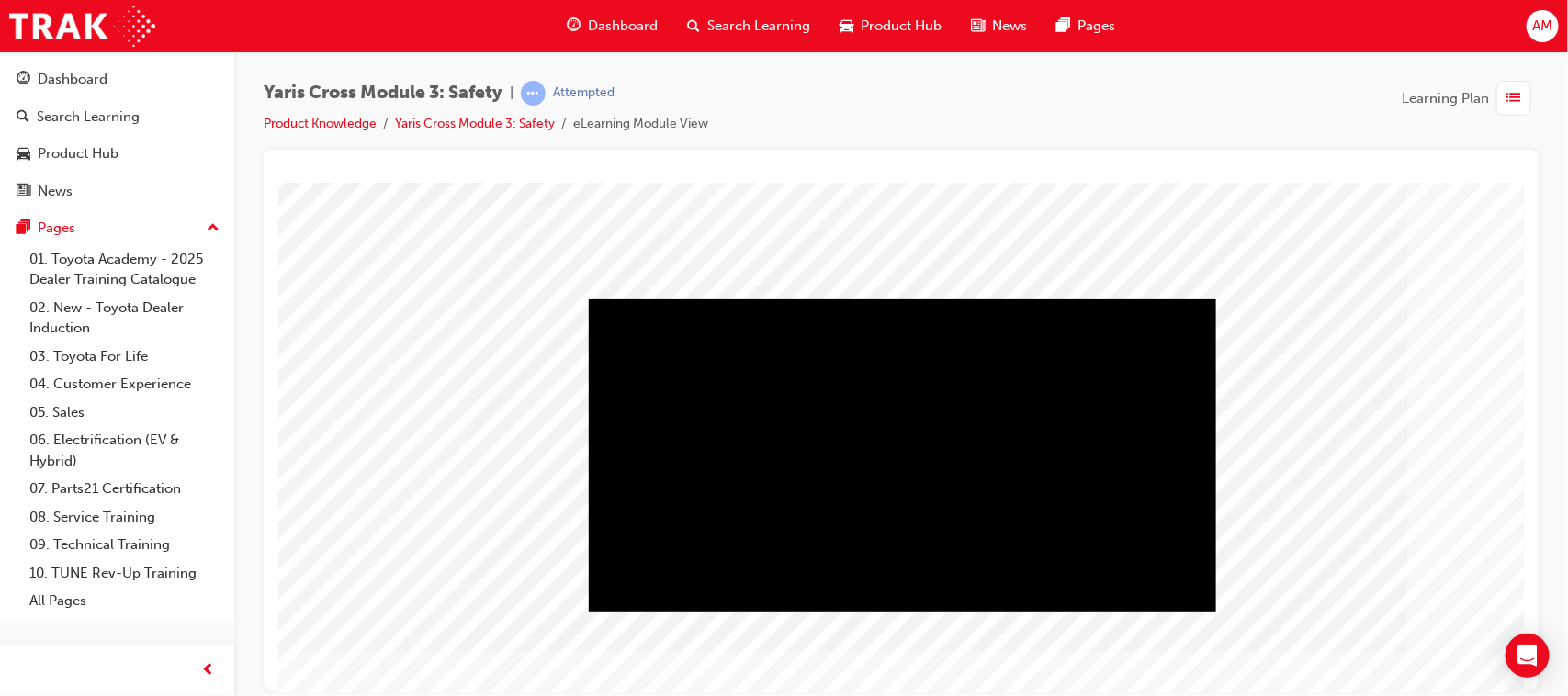
click at [895, 299] on div "Play" at bounding box center [901, 299] width 628 height 0
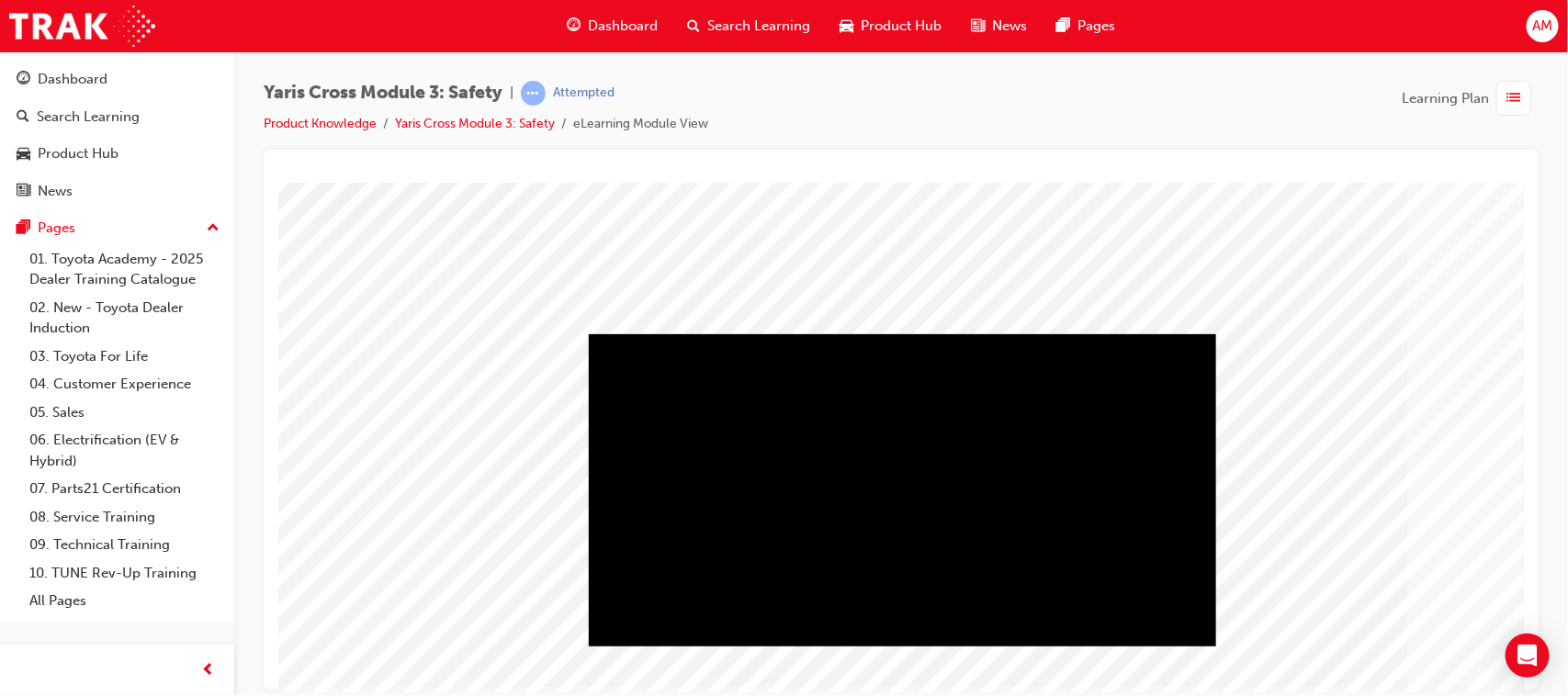
scroll to position [195, 0]
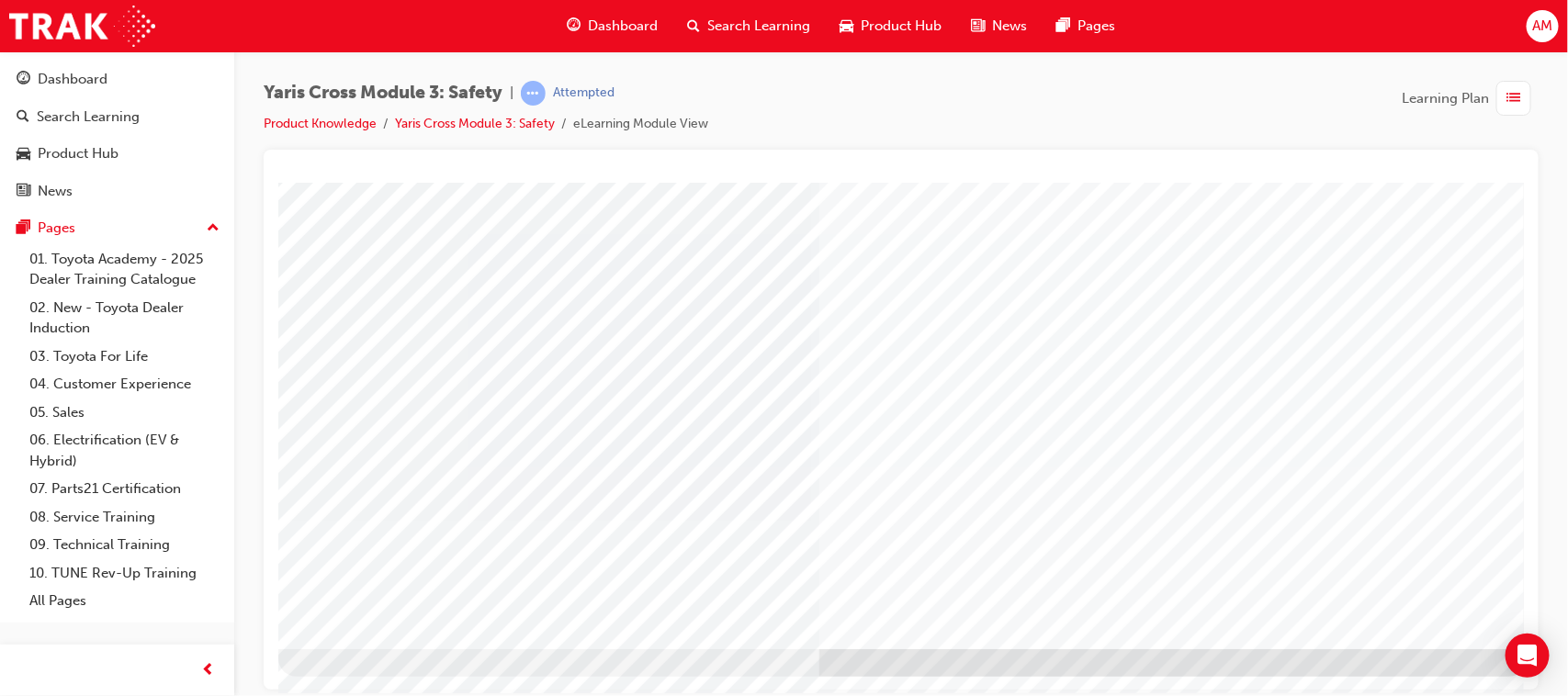
scroll to position [0, 0]
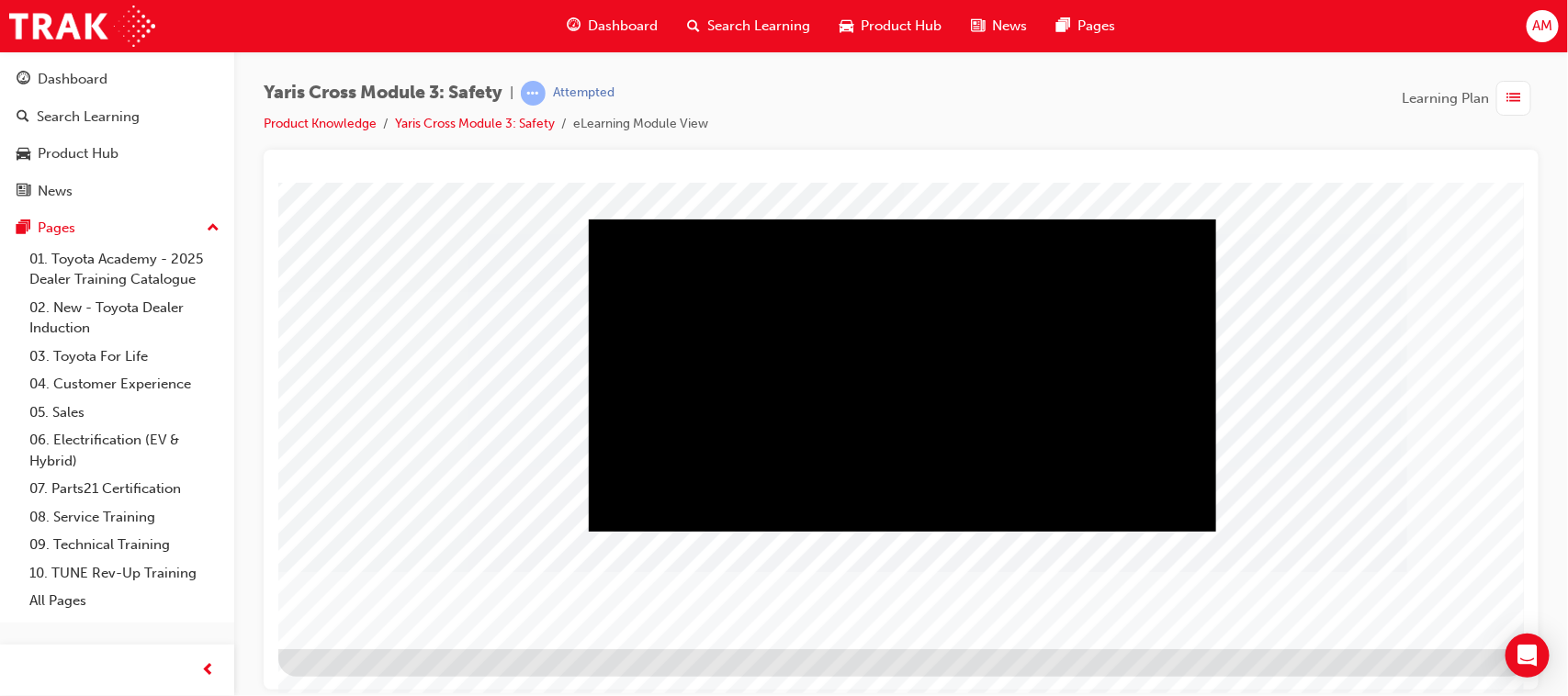
click at [901, 218] on div "Play" at bounding box center [901, 218] width 628 height 0
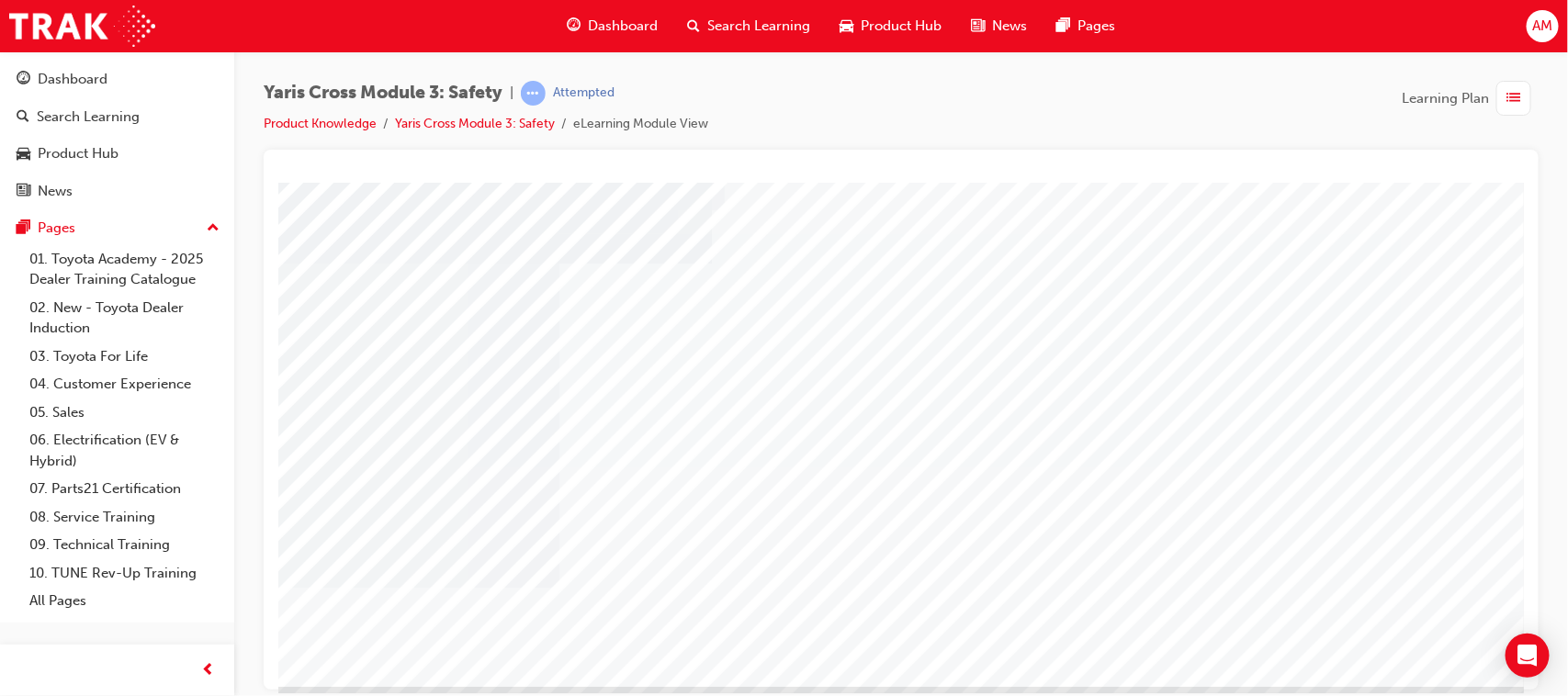
scroll to position [195, 0]
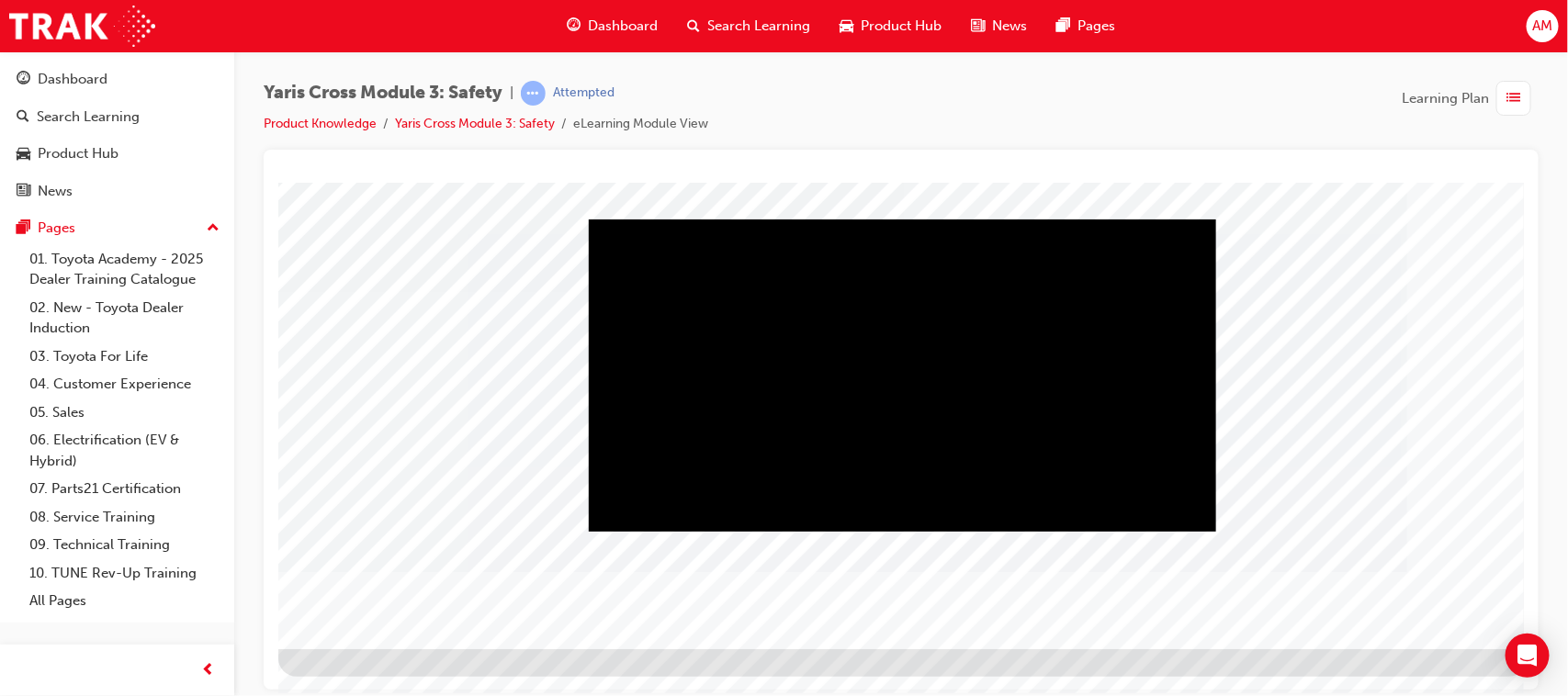
click at [896, 218] on div "Play" at bounding box center [901, 218] width 628 height 0
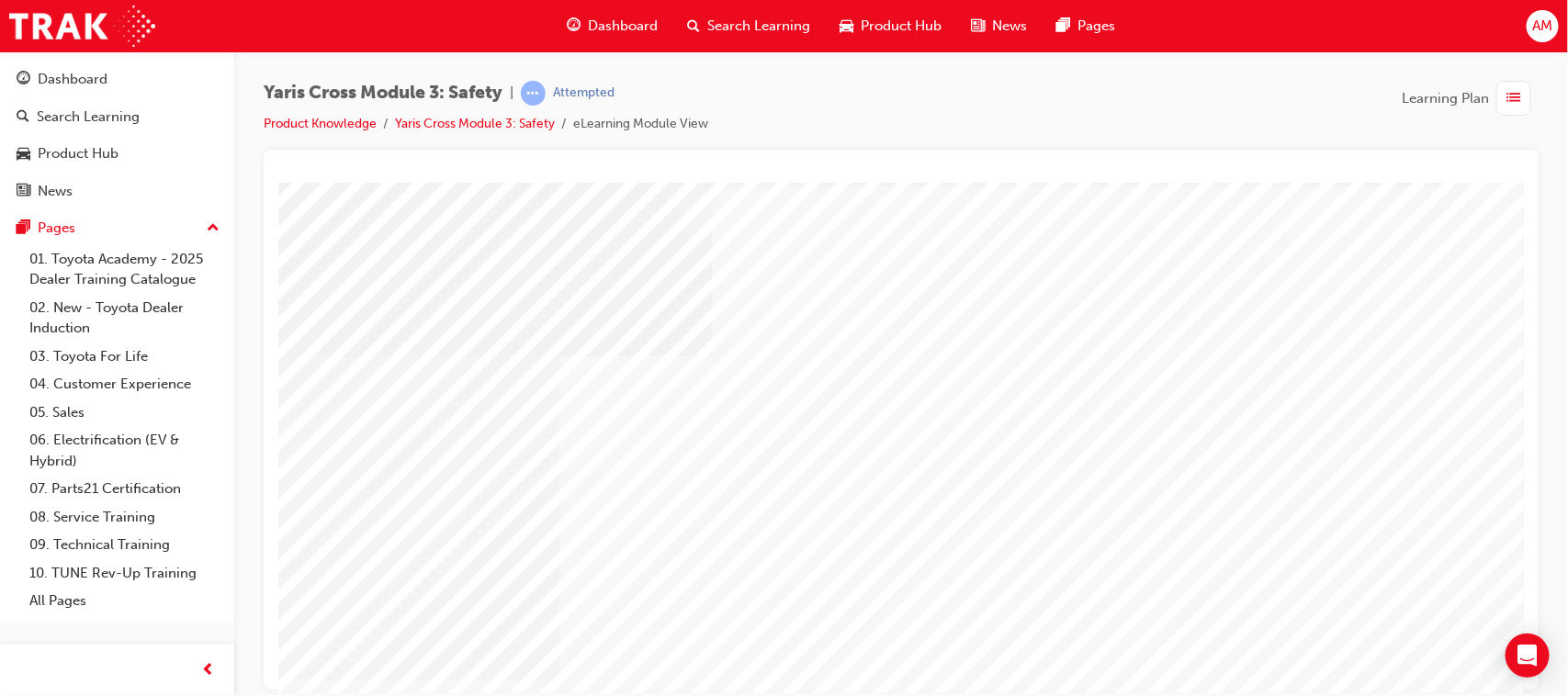
scroll to position [195, 0]
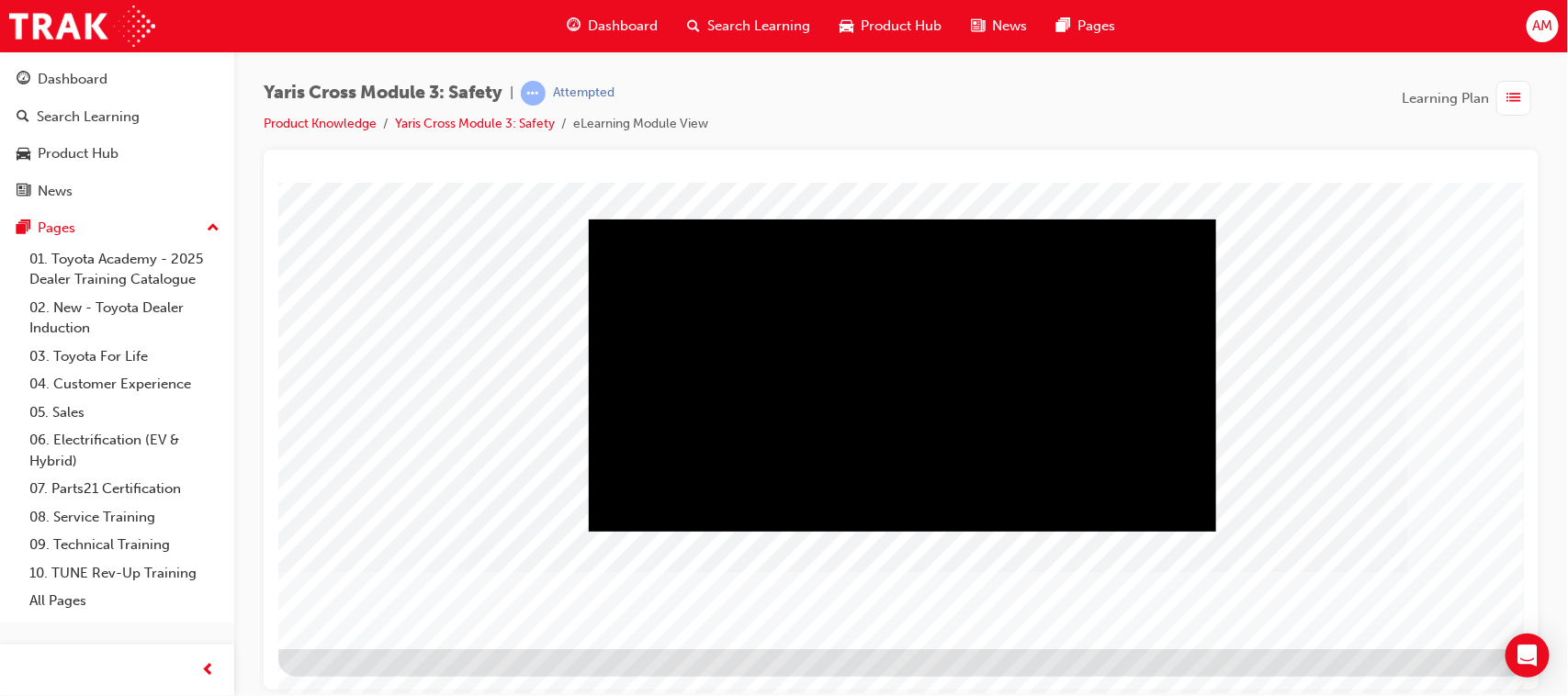
click at [746, 218] on div "Play" at bounding box center [901, 218] width 628 height 0
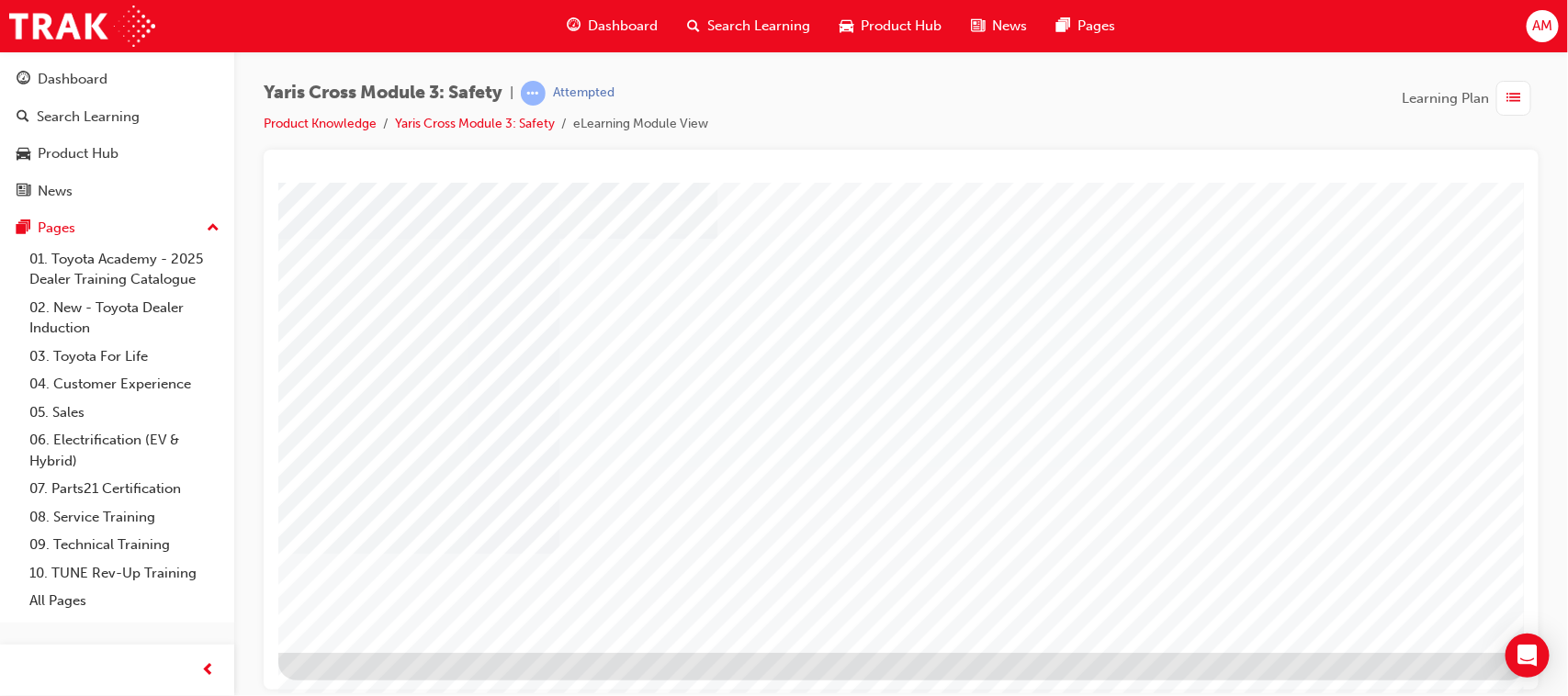
scroll to position [195, 0]
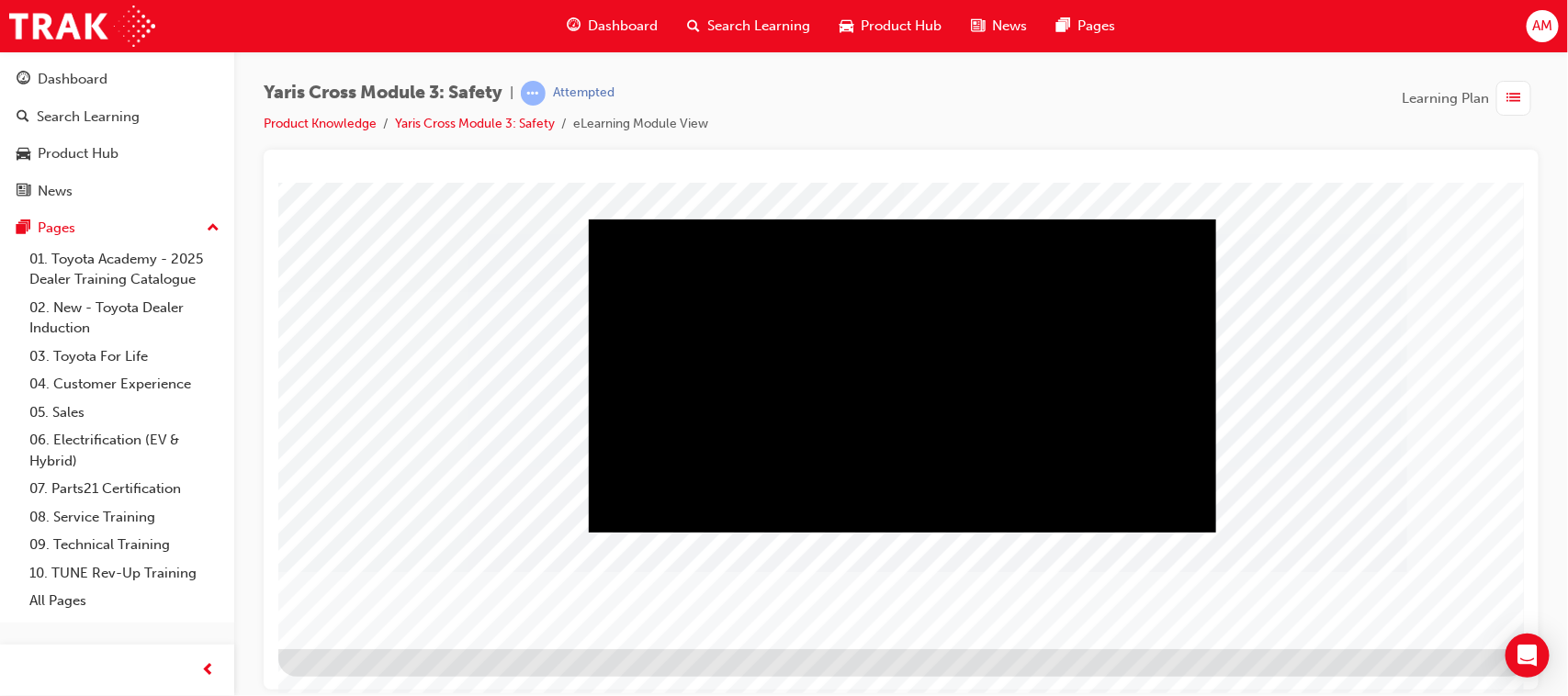
click at [901, 218] on div "Play" at bounding box center [901, 218] width 628 height 0
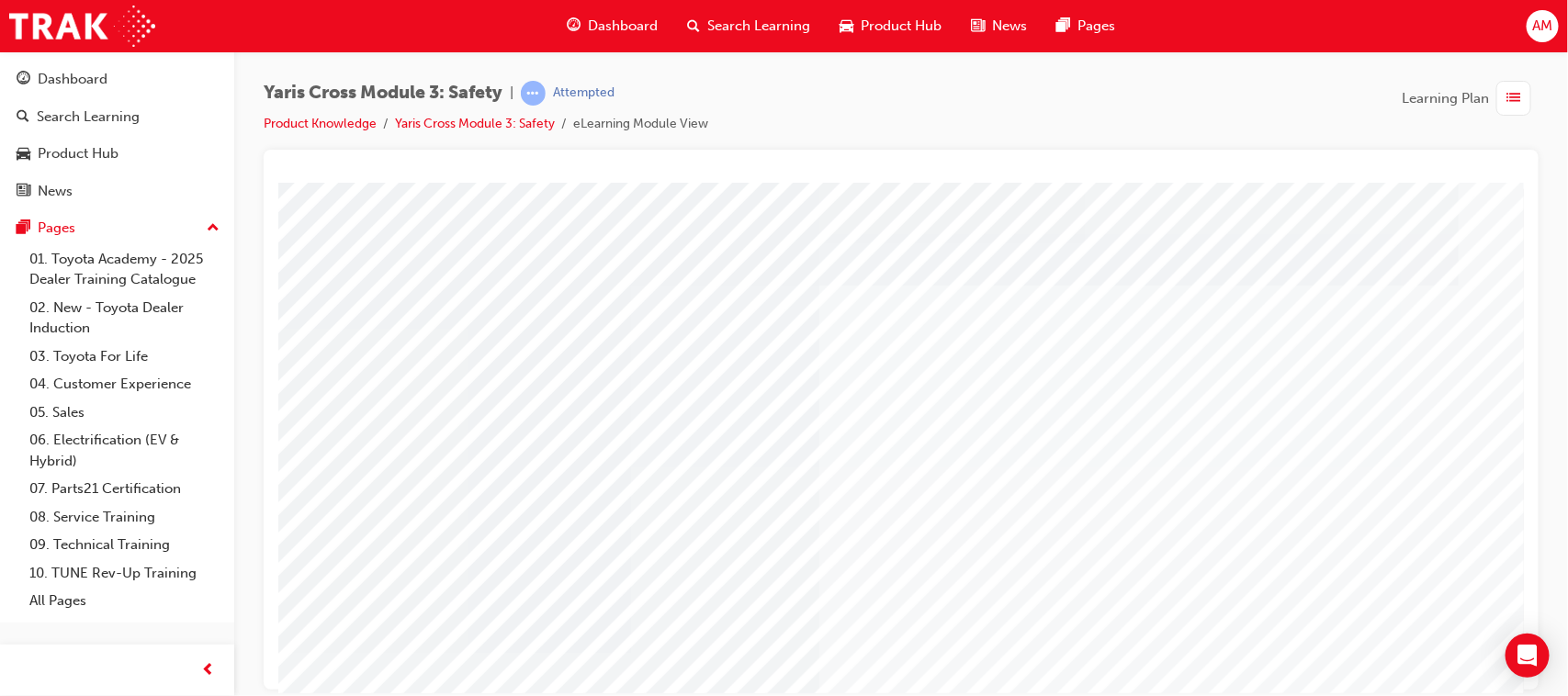
scroll to position [0, 0]
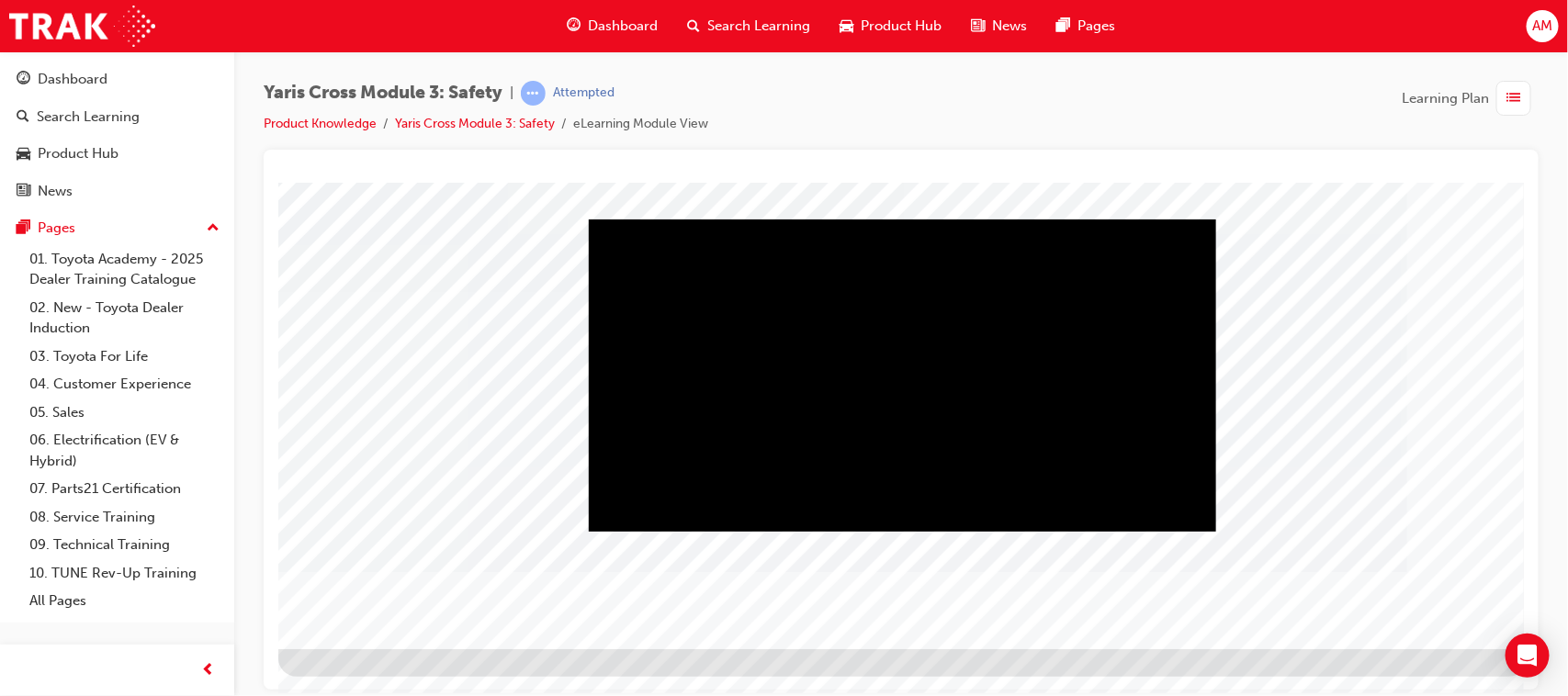
click at [897, 218] on div "Play" at bounding box center [901, 218] width 628 height 0
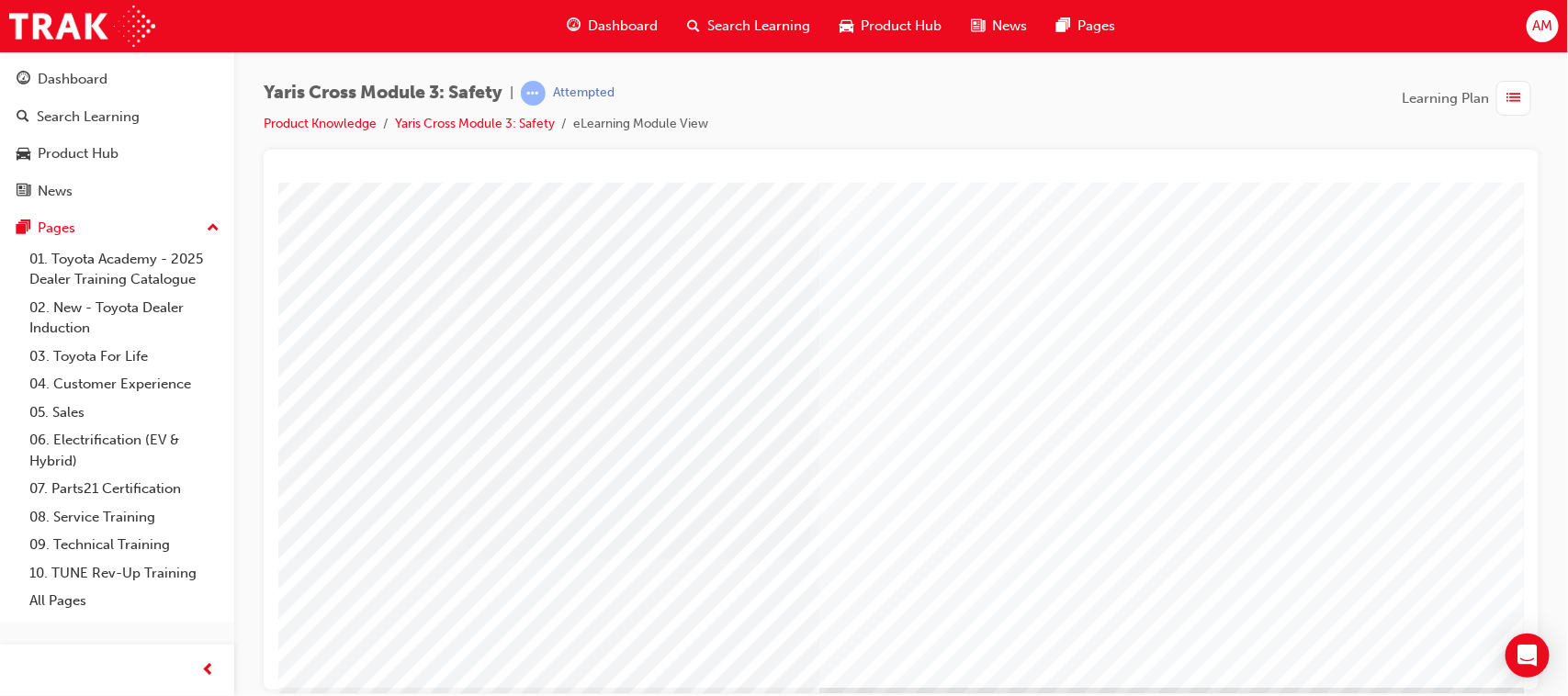
scroll to position [195, 0]
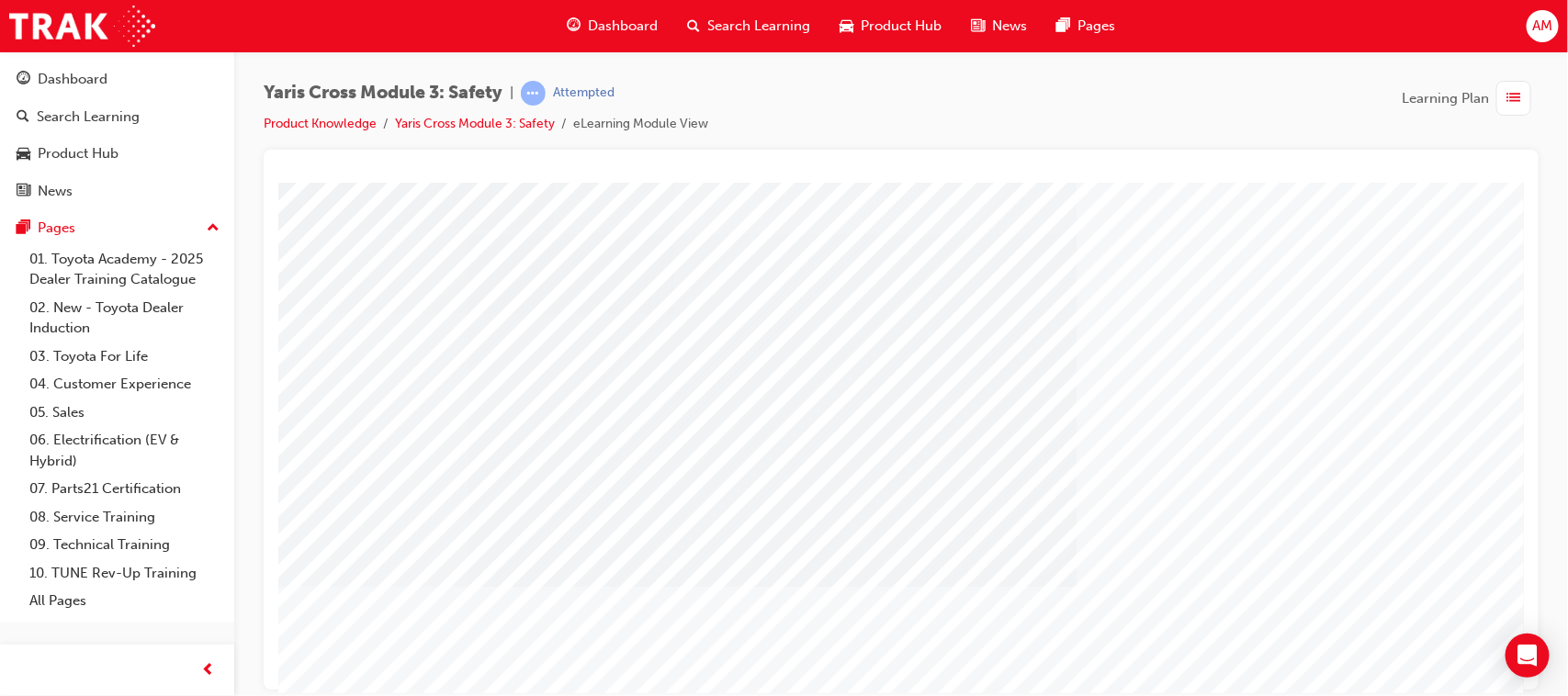
scroll to position [0, 0]
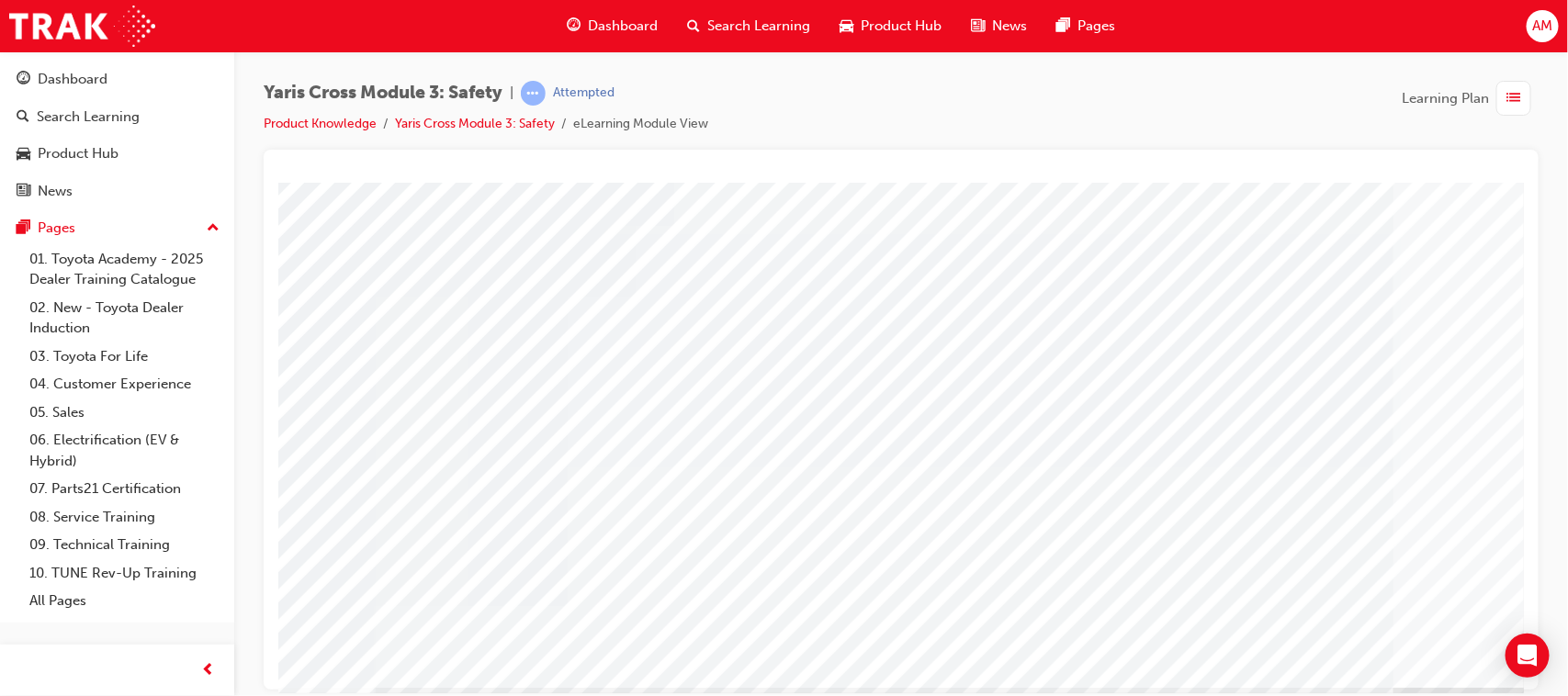
scroll to position [195, 0]
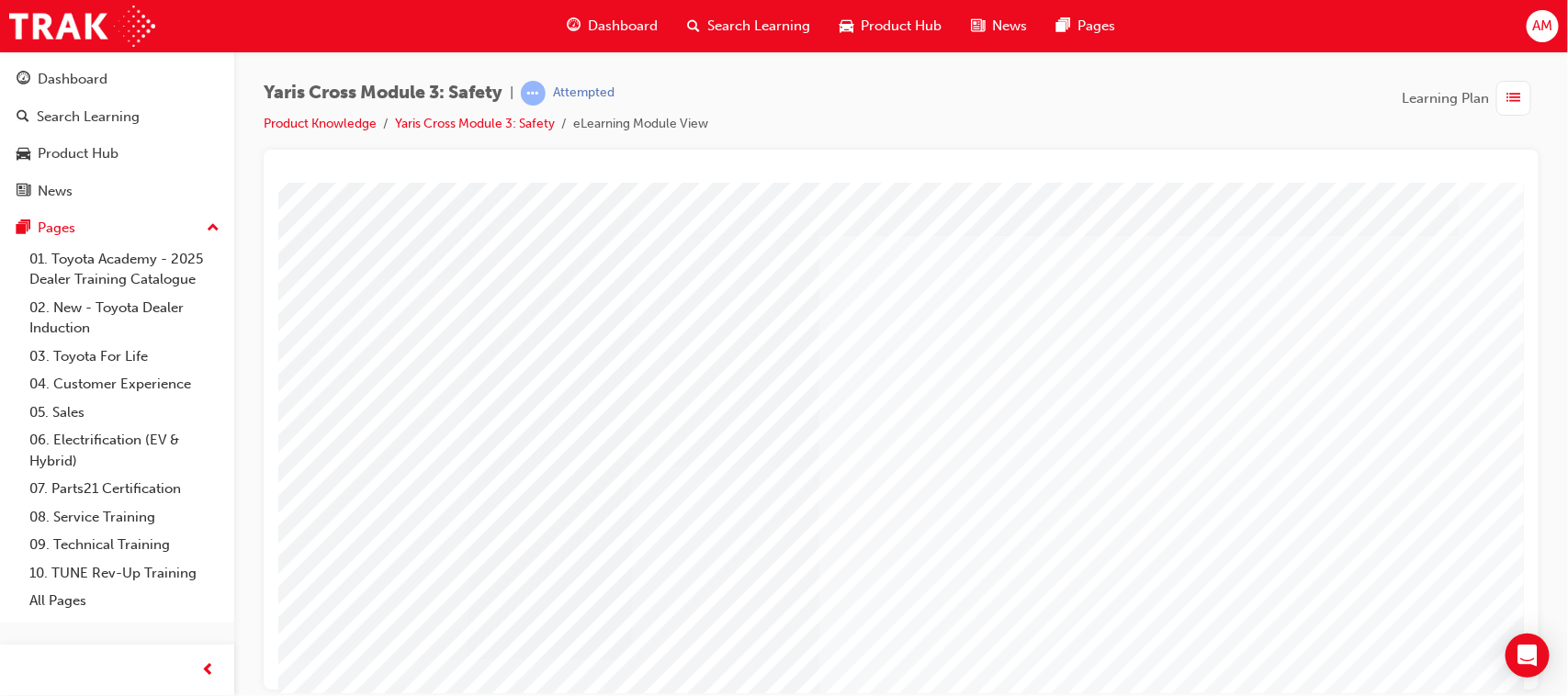
scroll to position [0, 0]
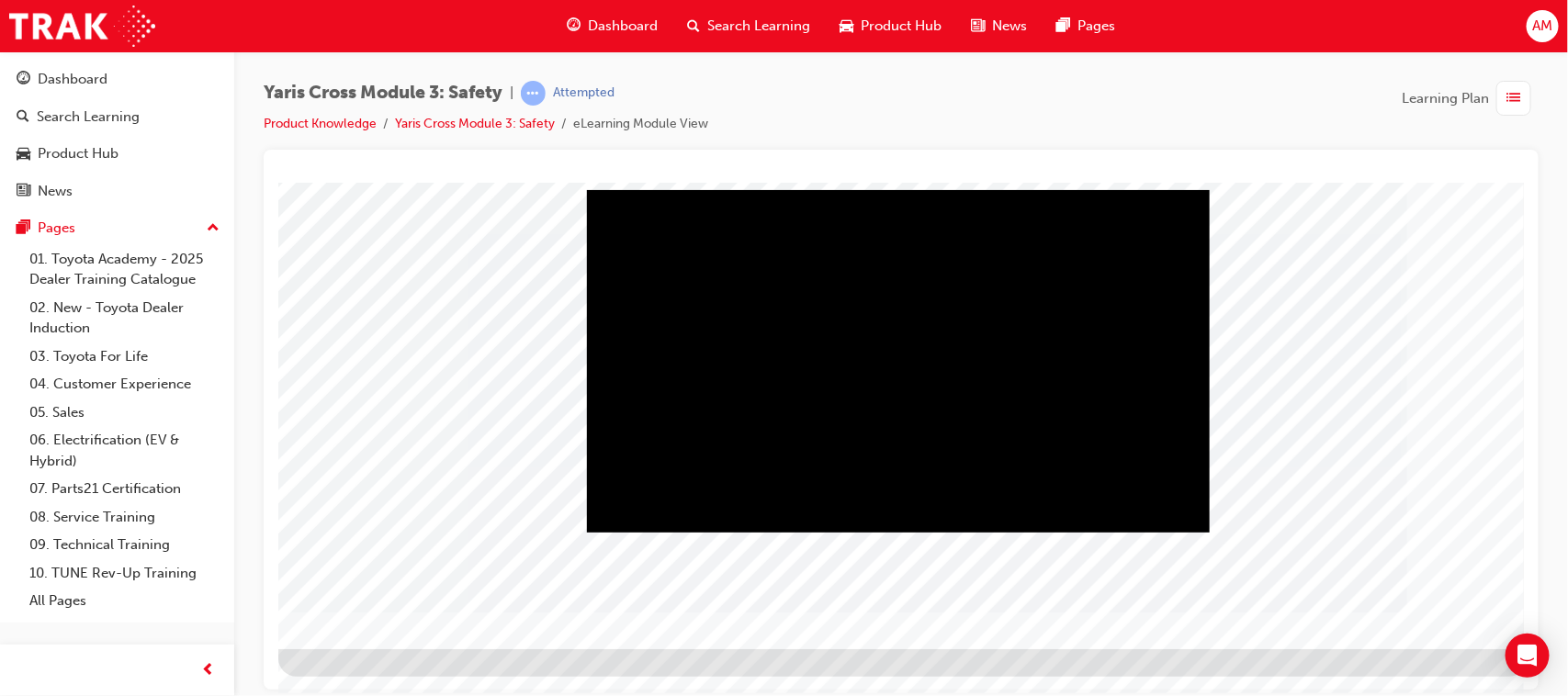
click at [900, 189] on div "Play" at bounding box center [898, 189] width 623 height 0
click at [634, 189] on div "Play" at bounding box center [898, 189] width 623 height 0
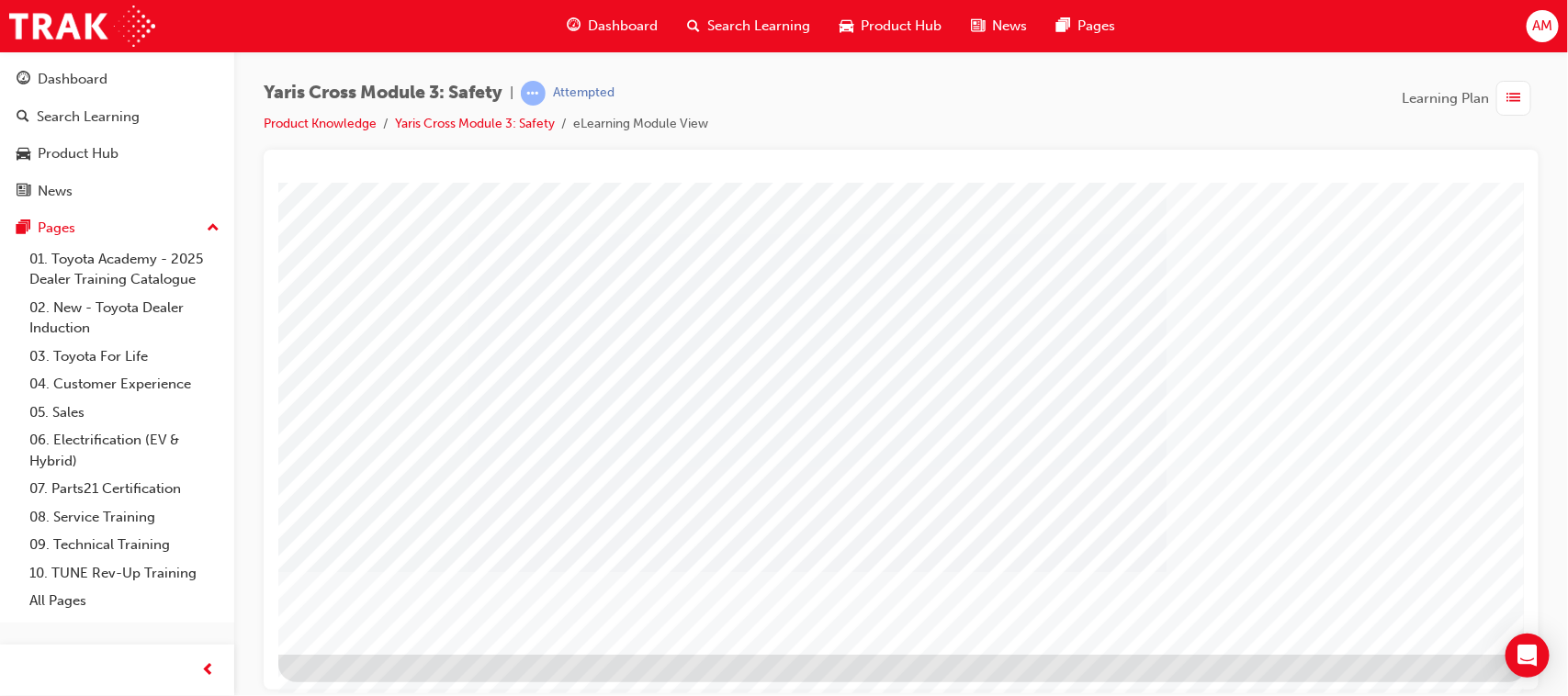
scroll to position [195, 0]
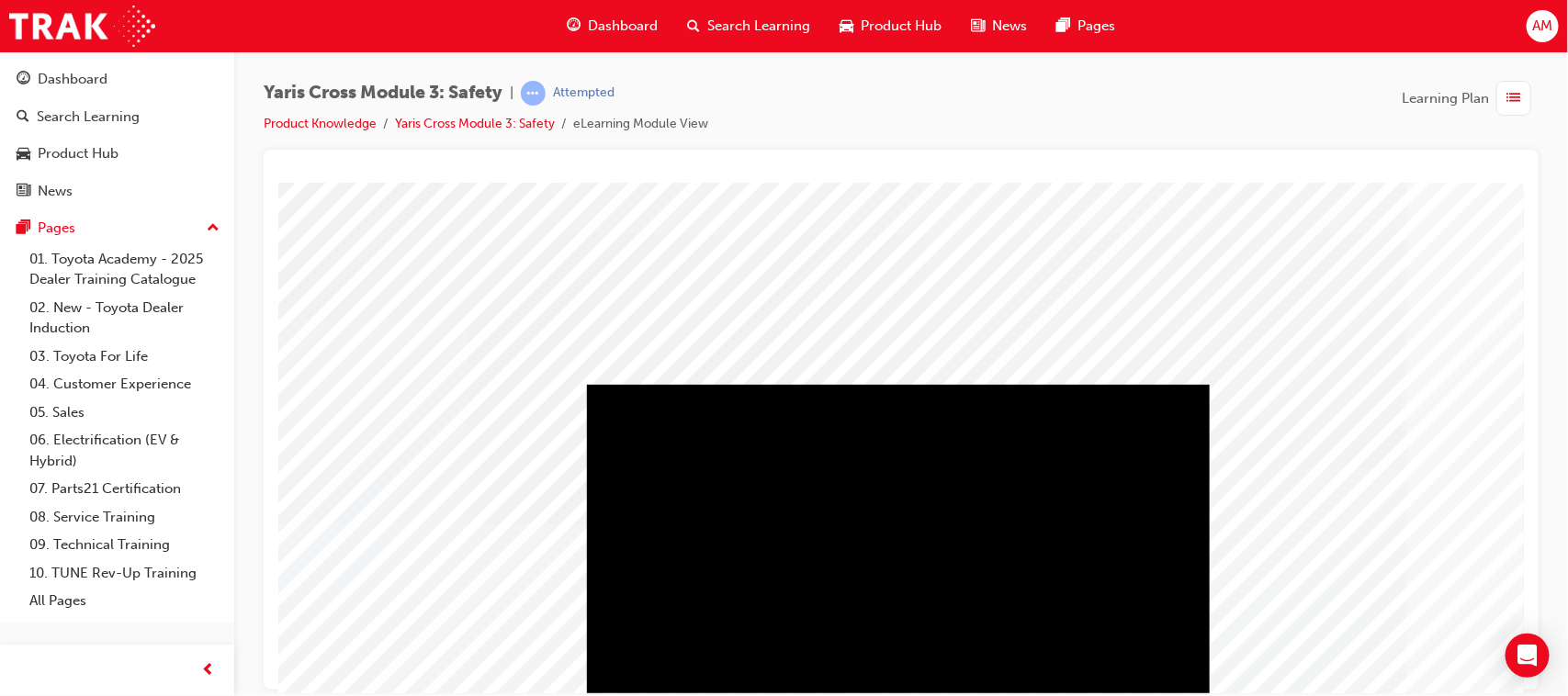
scroll to position [114, 0]
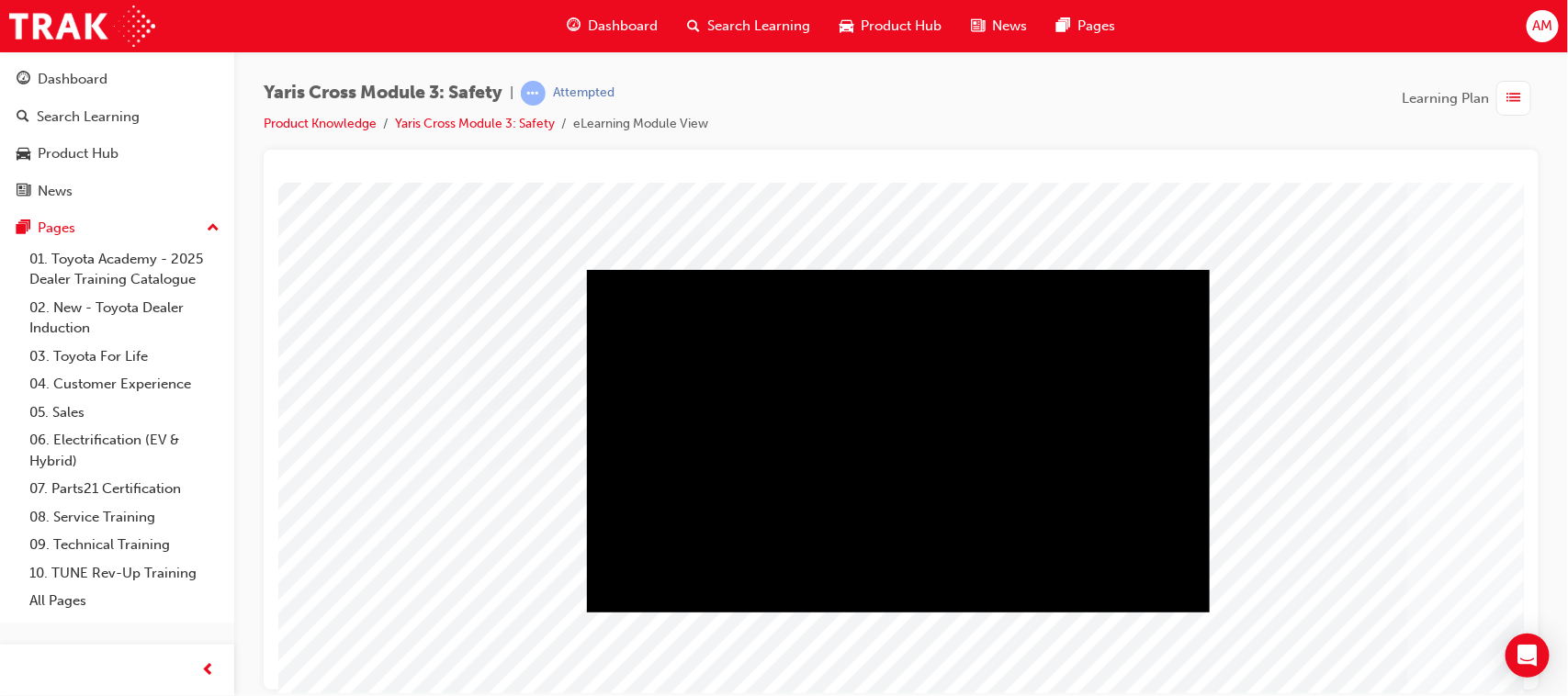
click at [895, 269] on div "Play" at bounding box center [898, 269] width 623 height 0
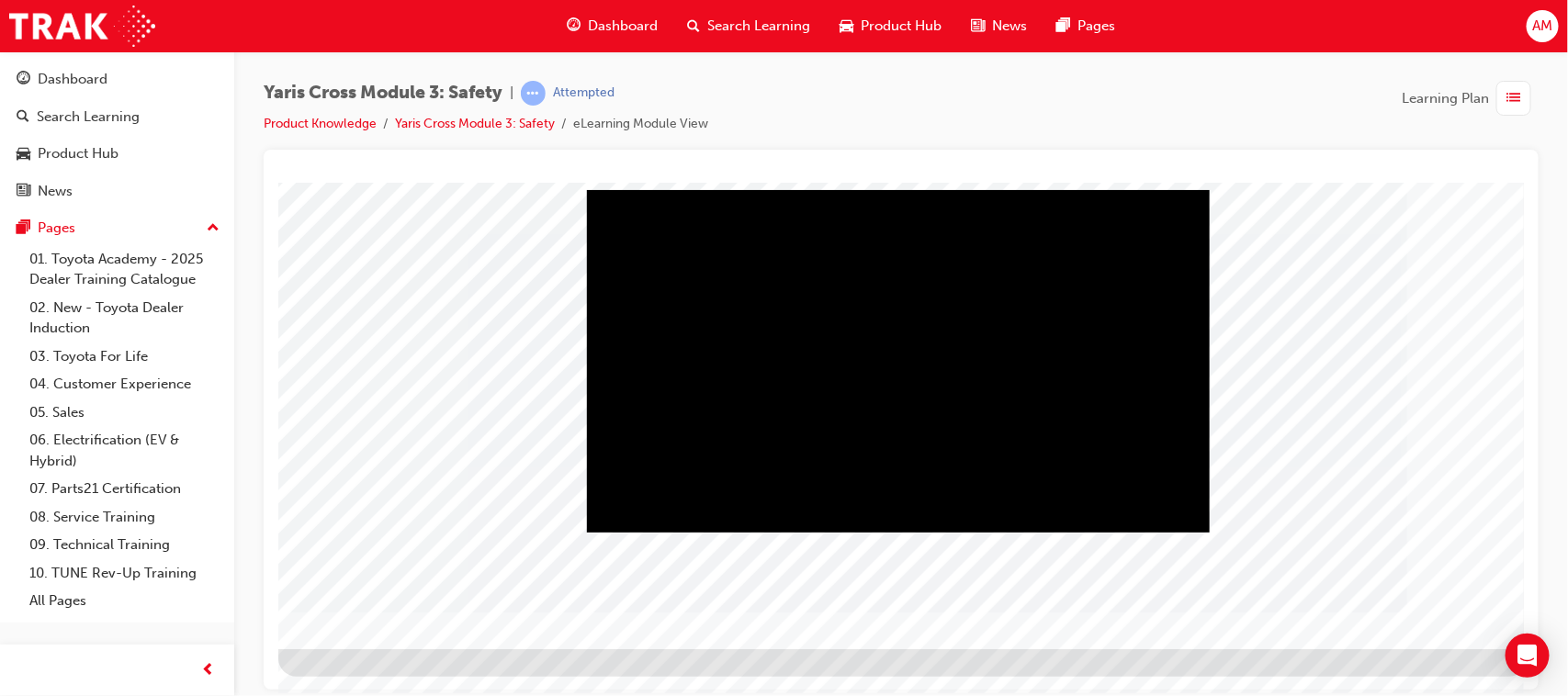
click at [893, 189] on div "Play" at bounding box center [898, 189] width 623 height 0
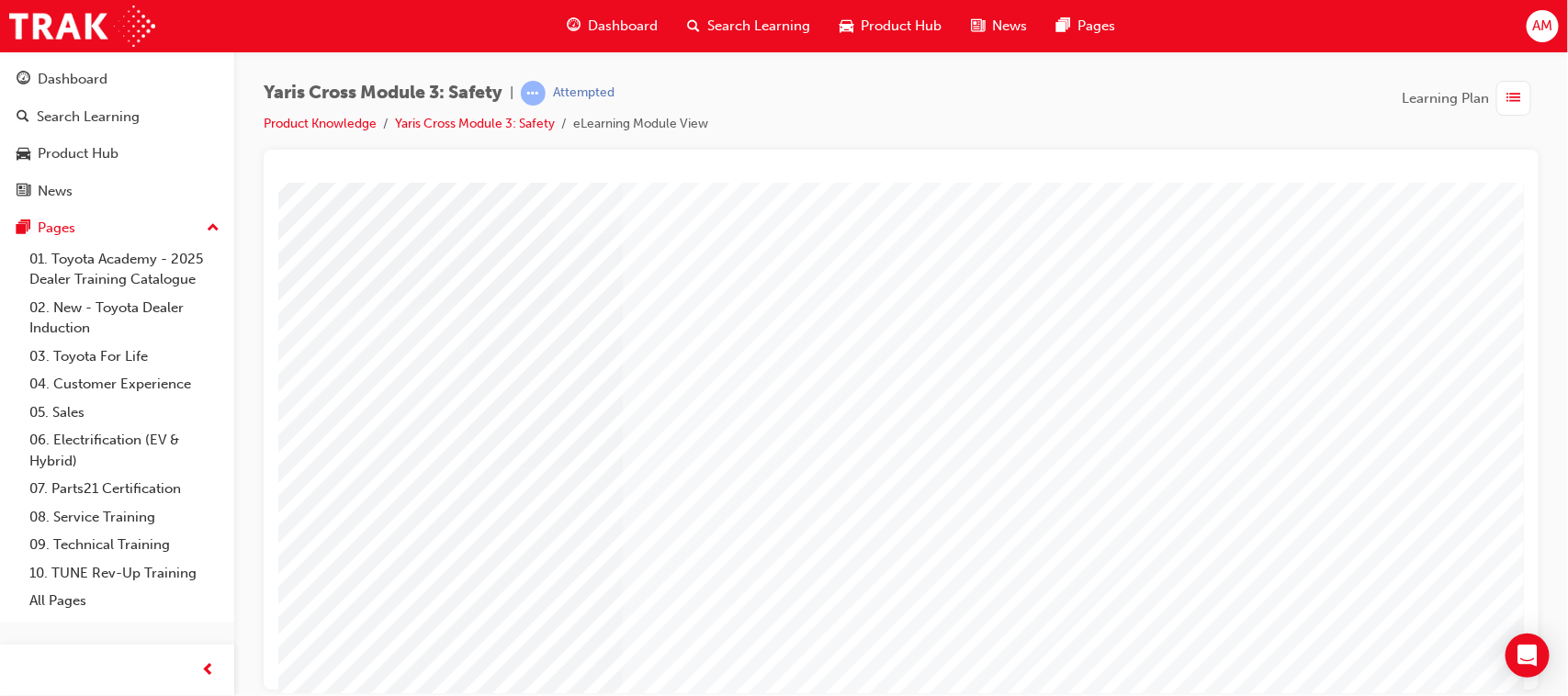
scroll to position [0, 0]
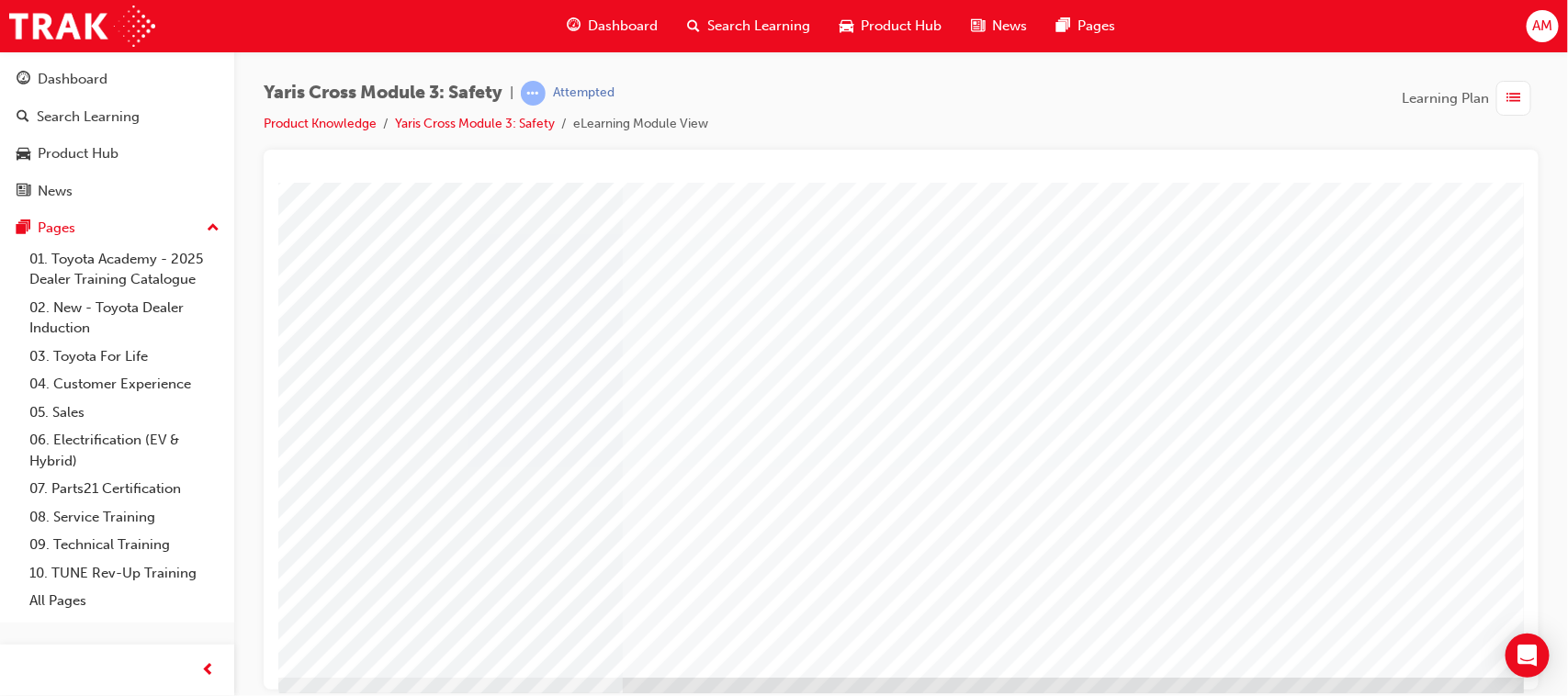
scroll to position [195, 0]
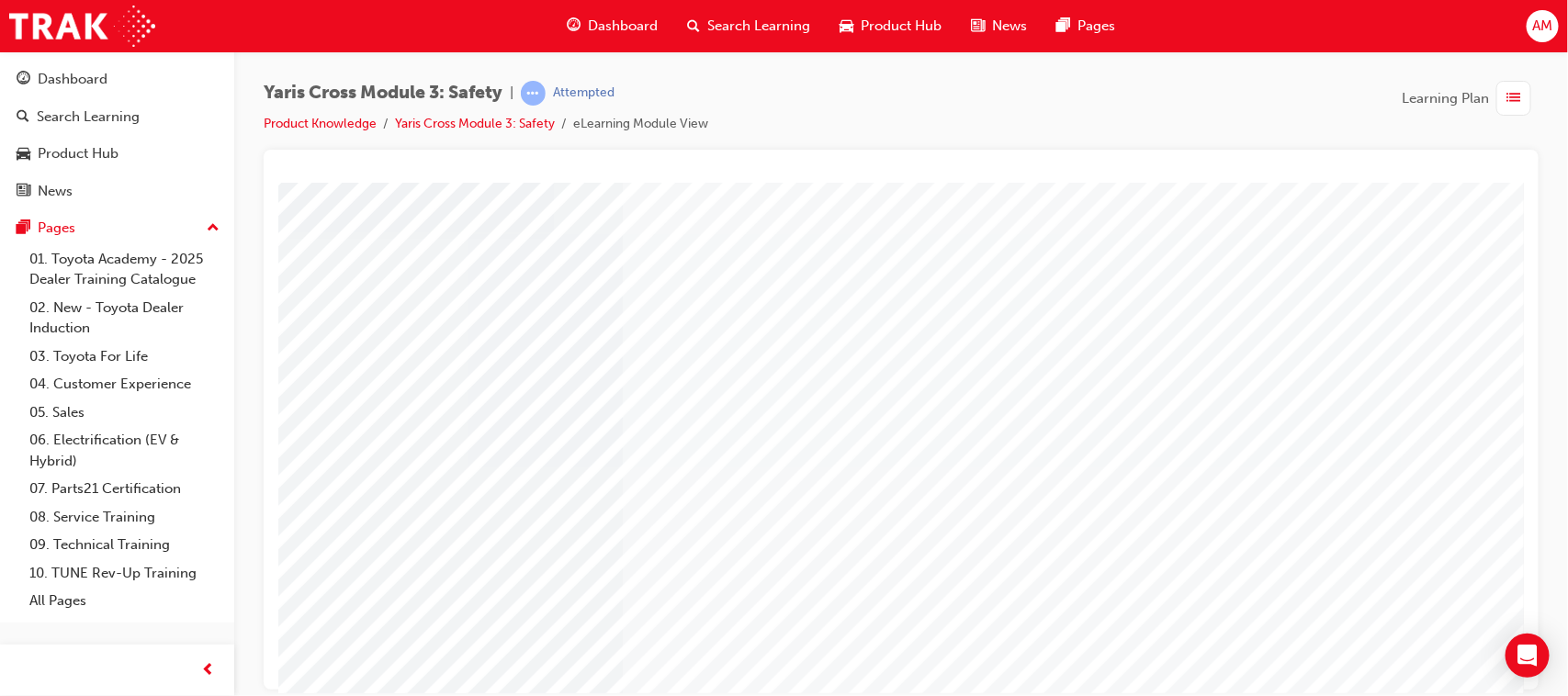
scroll to position [0, 0]
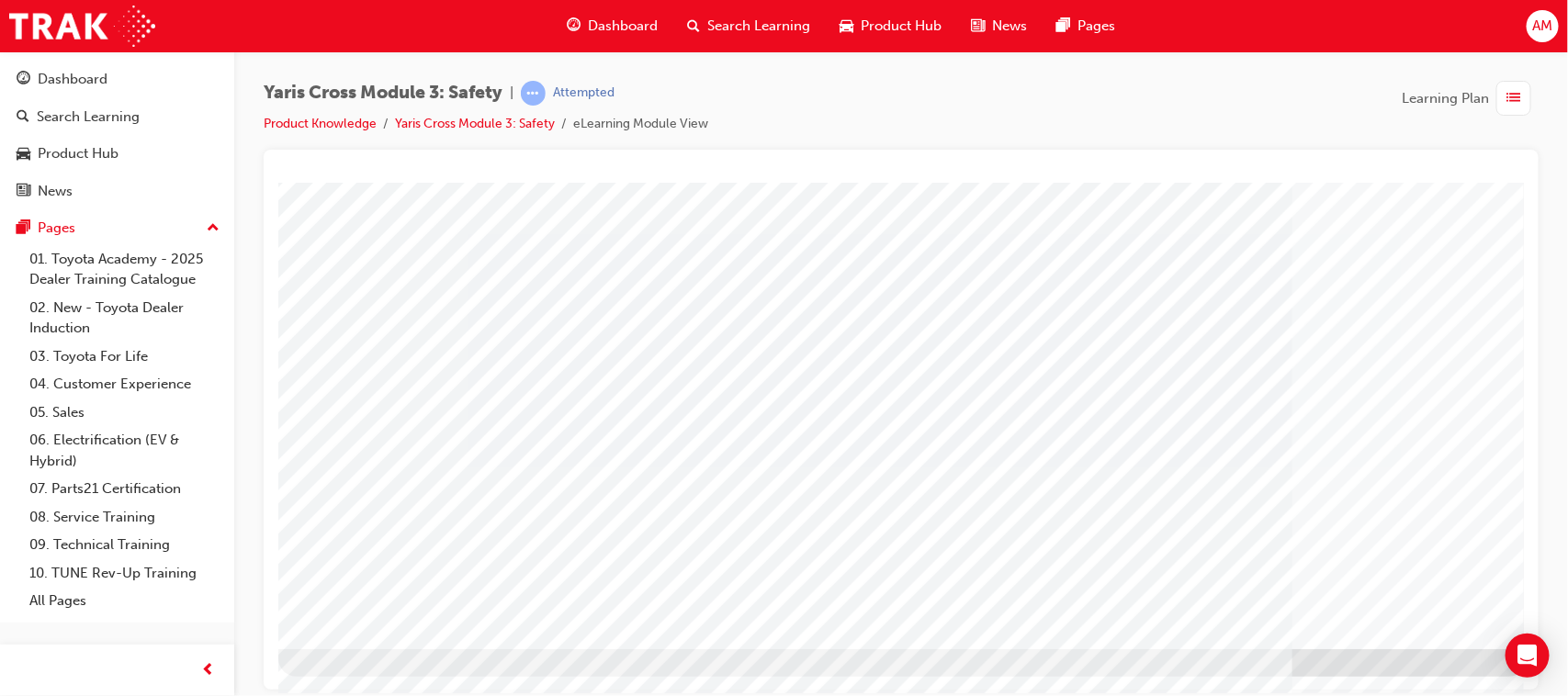
drag, startPoint x: 1400, startPoint y: 614, endPoint x: 1371, endPoint y: 606, distance: 30.1
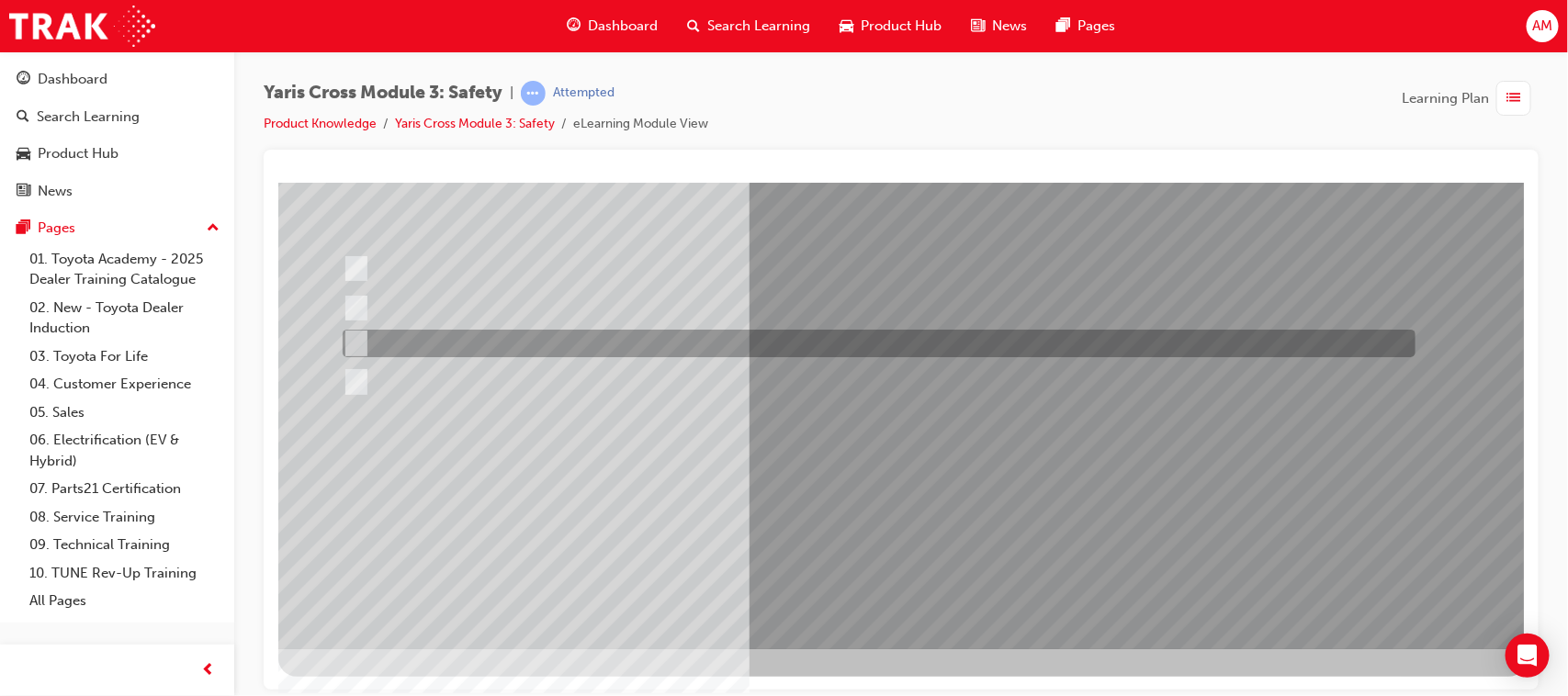
scroll to position [0, 0]
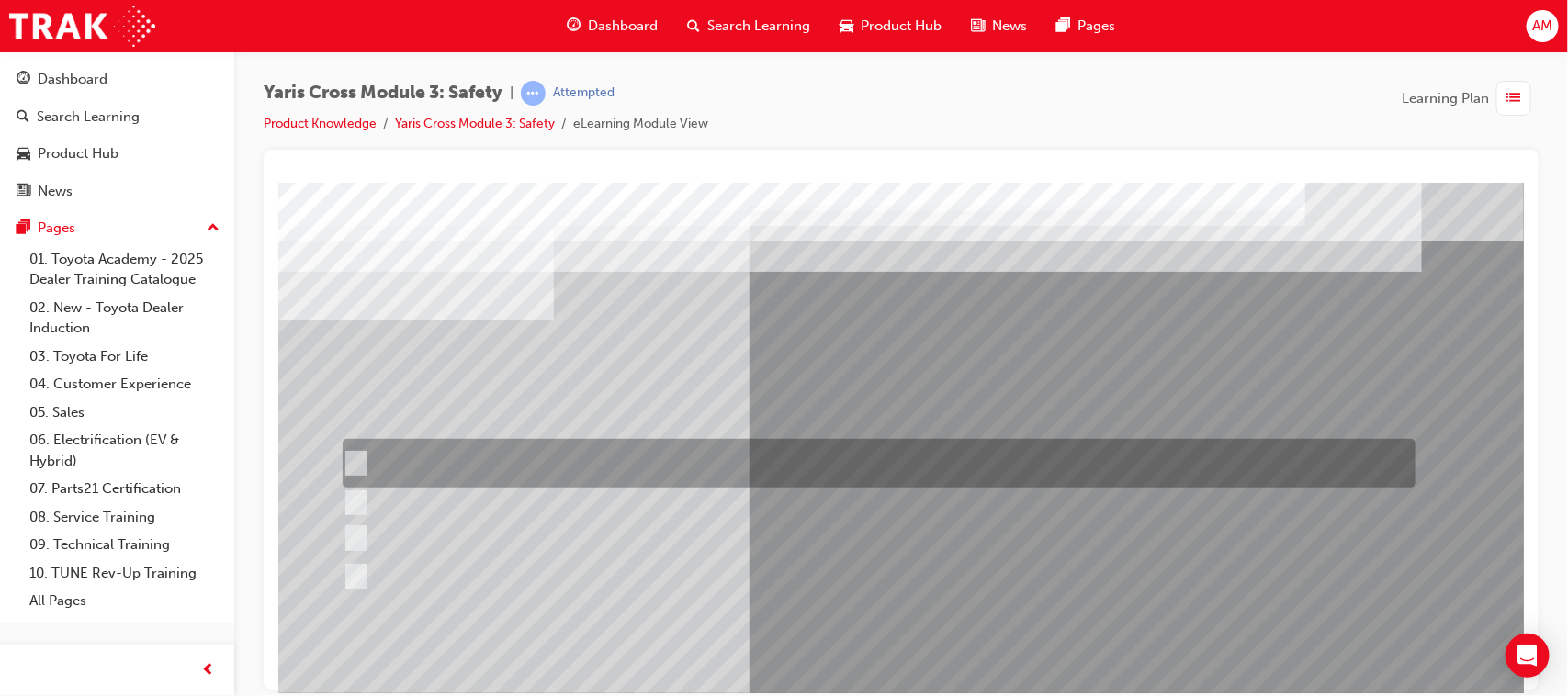
click at [355, 460] on input "Lane Departure Assist with Steering Control" at bounding box center [350, 463] width 20 height 20
checkbox input "true"
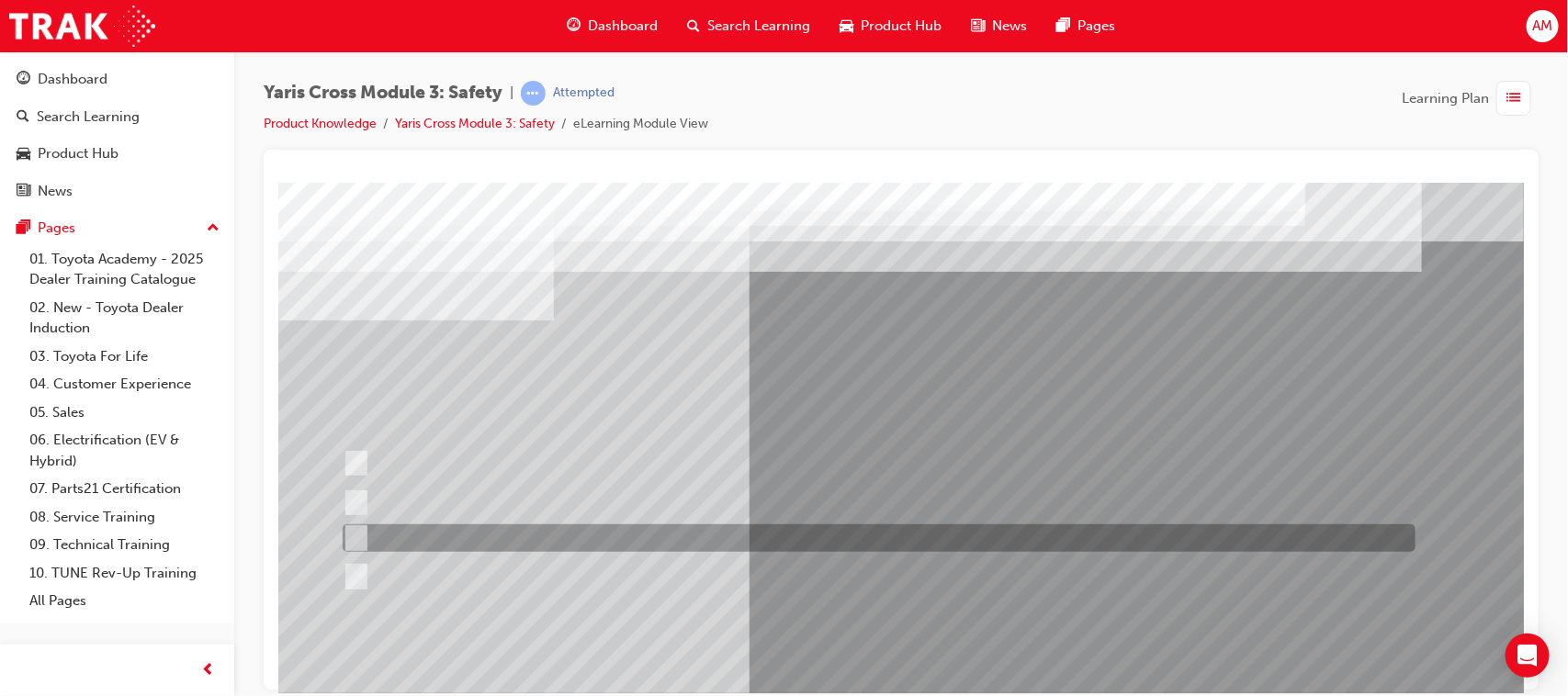
click at [351, 529] on input "Pre-Collision System (PCS)" at bounding box center [350, 537] width 20 height 20
checkbox input "true"
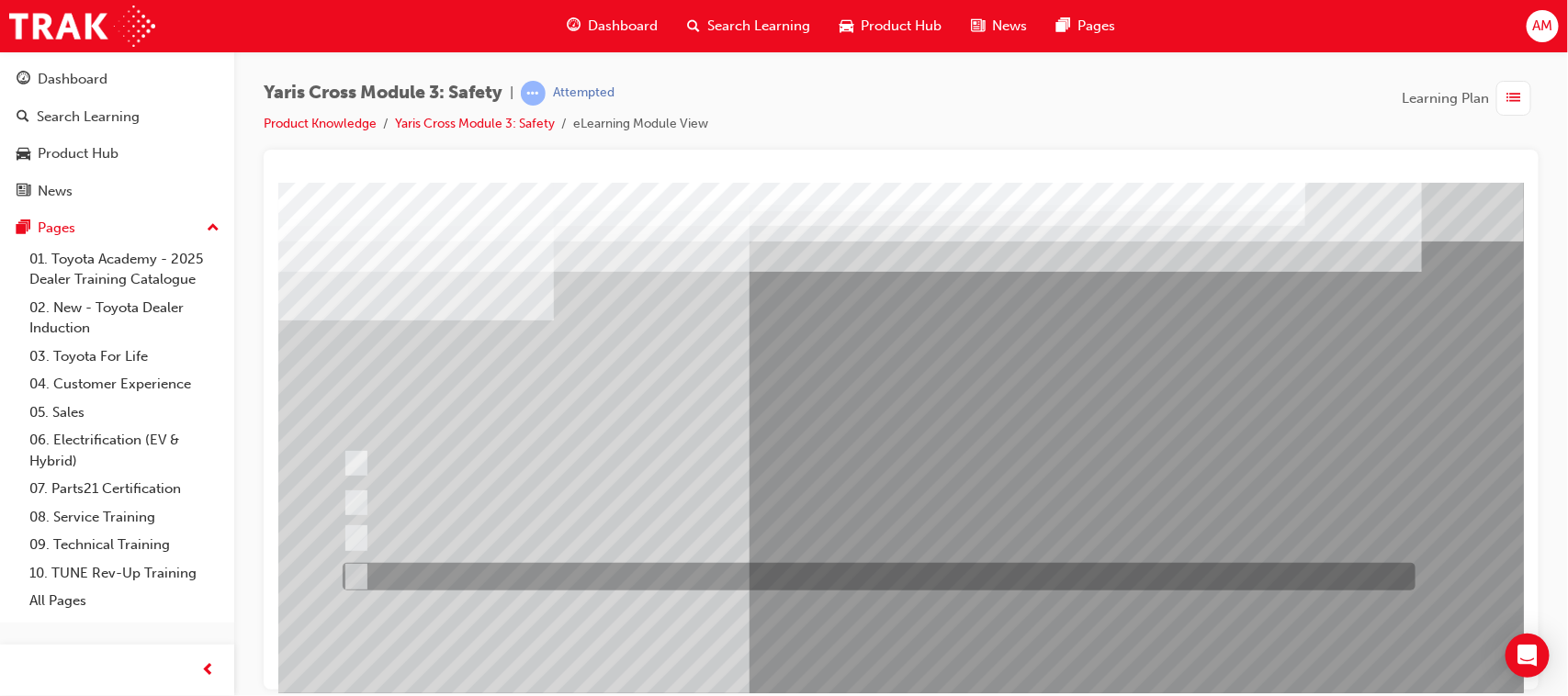
click at [346, 575] on input "Blind Spot Monitor (BSM)" at bounding box center [350, 577] width 20 height 20
checkbox input "true"
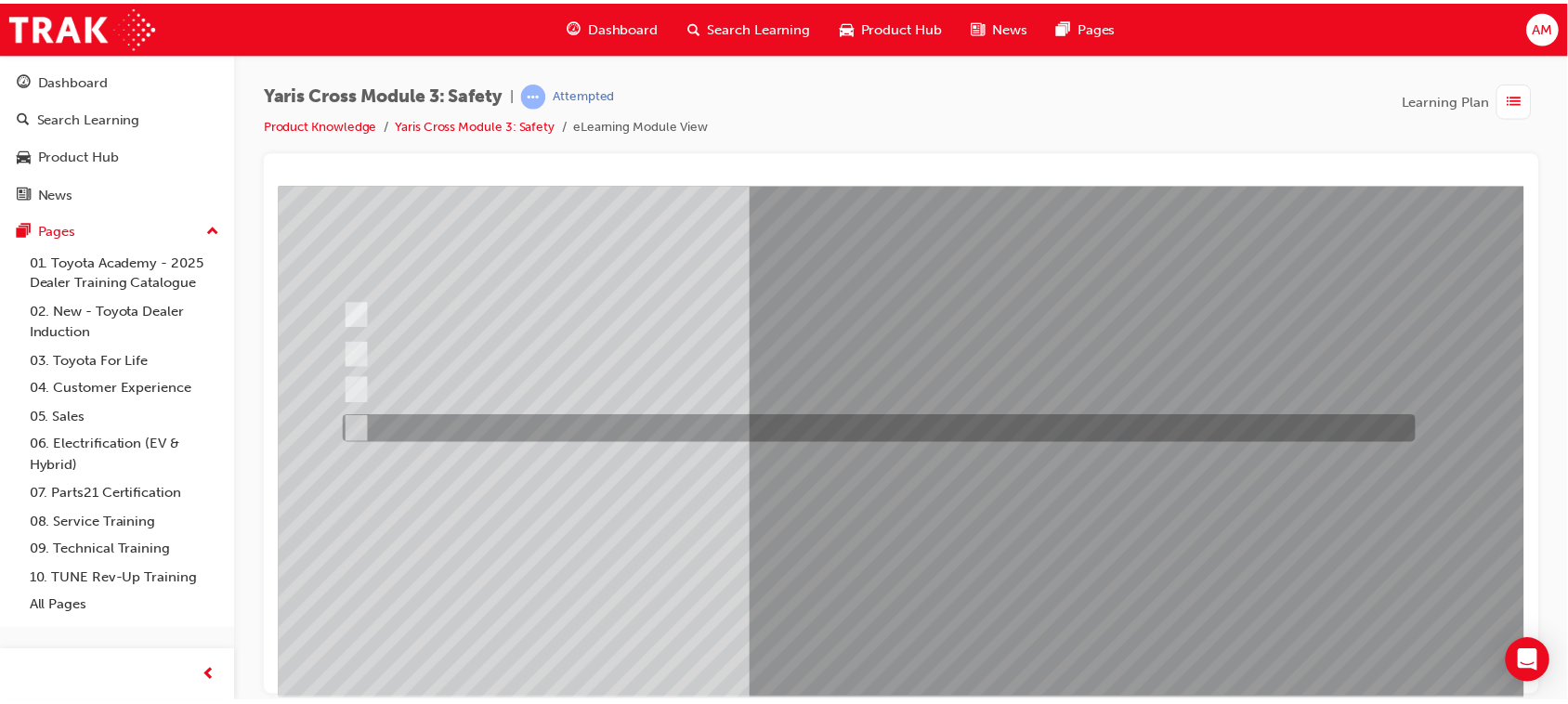
scroll to position [197, 0]
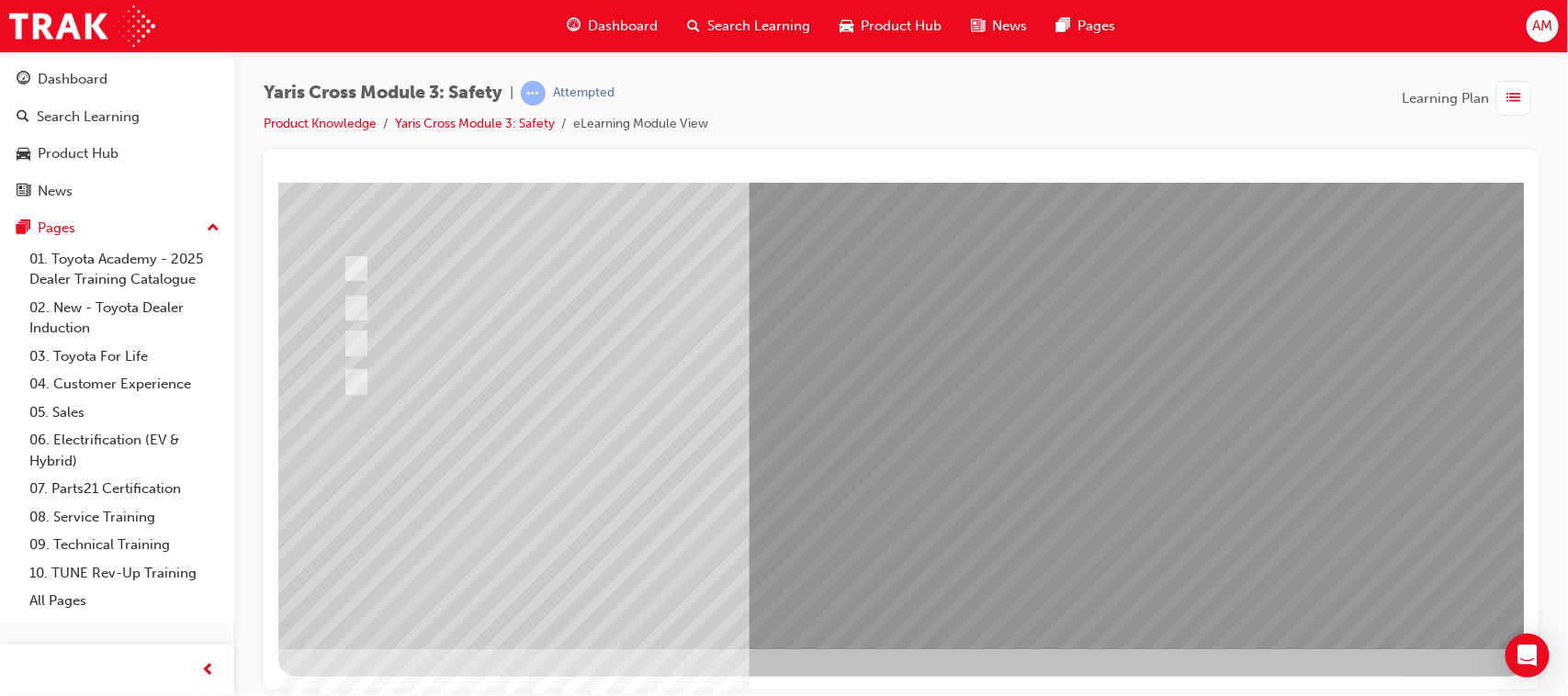
click at [919, 601] on div at bounding box center [902, 318] width 1249 height 661
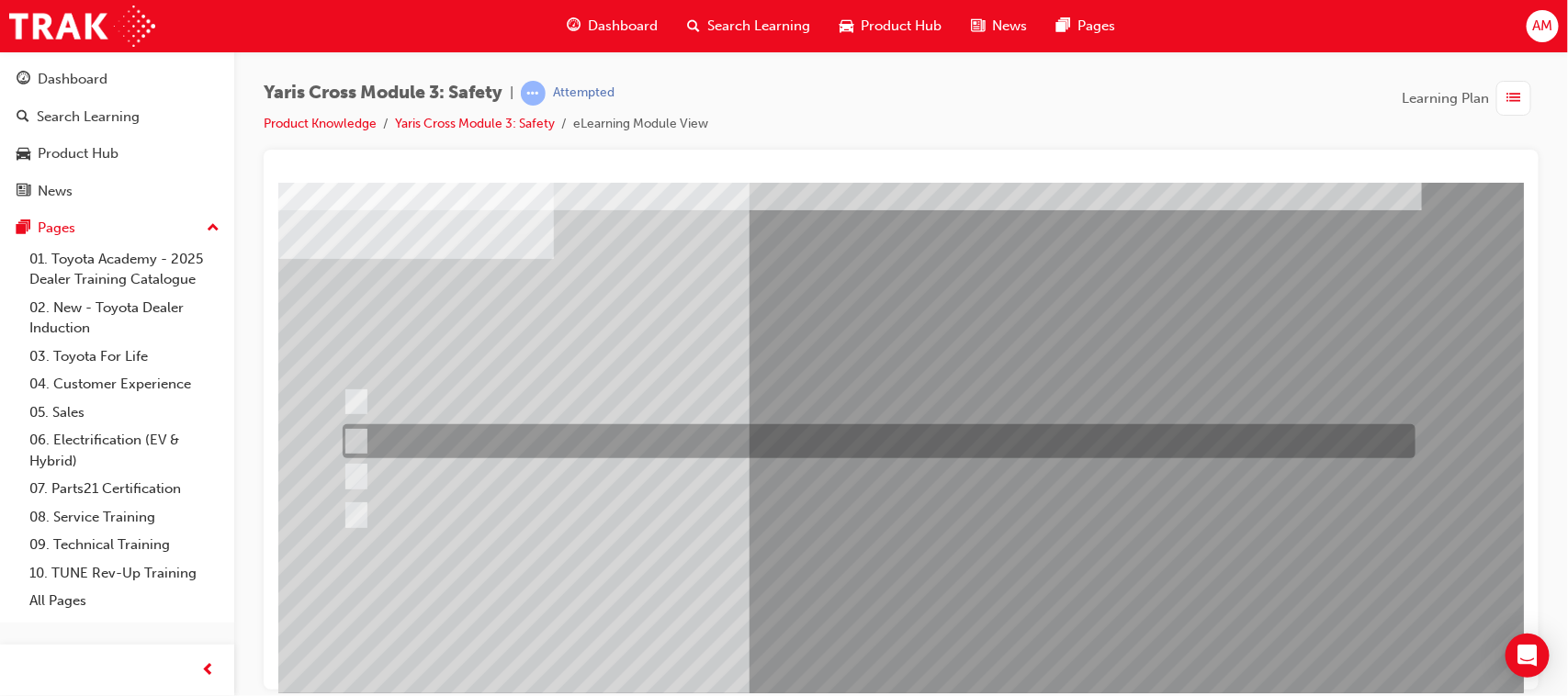
scroll to position [114, 0]
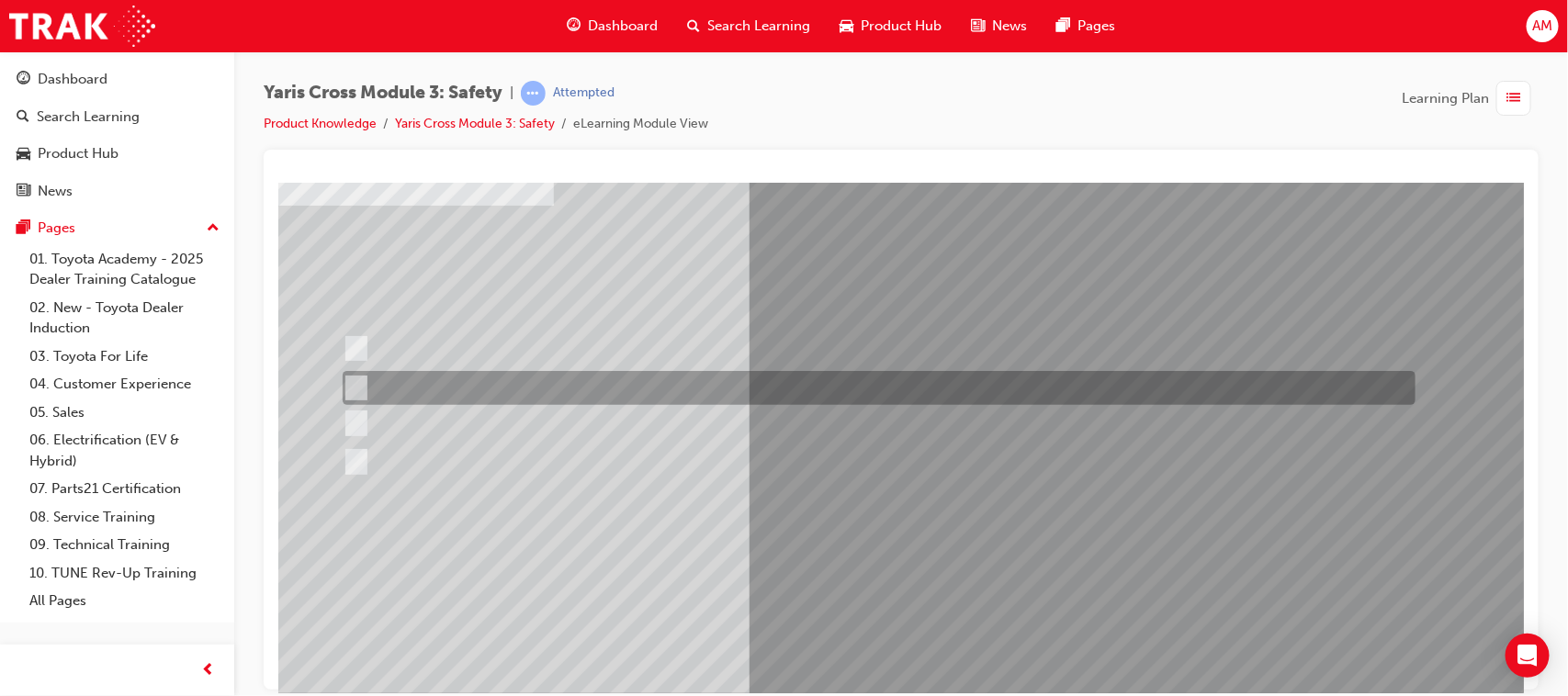
click at [355, 384] on input "SRS Airbags" at bounding box center [351, 388] width 20 height 20
radio input "true"
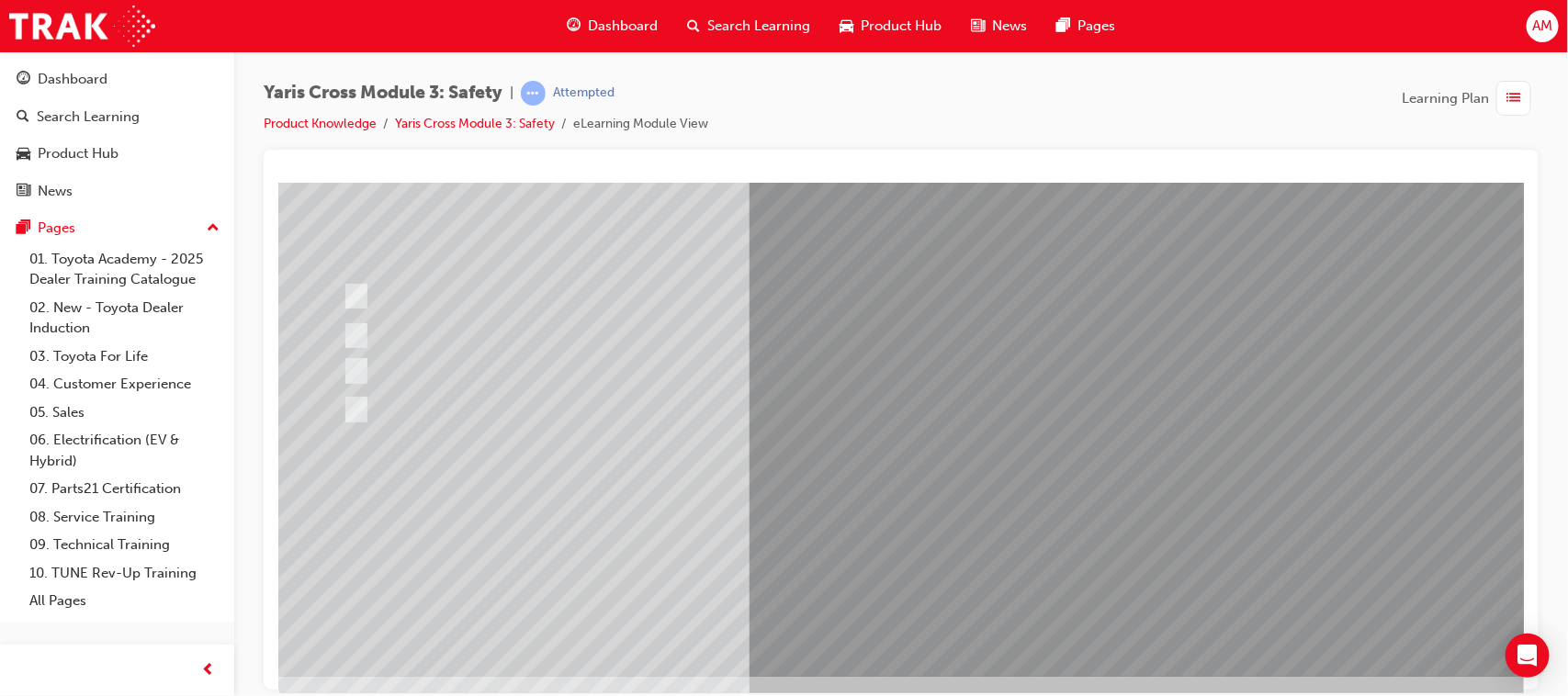
scroll to position [195, 0]
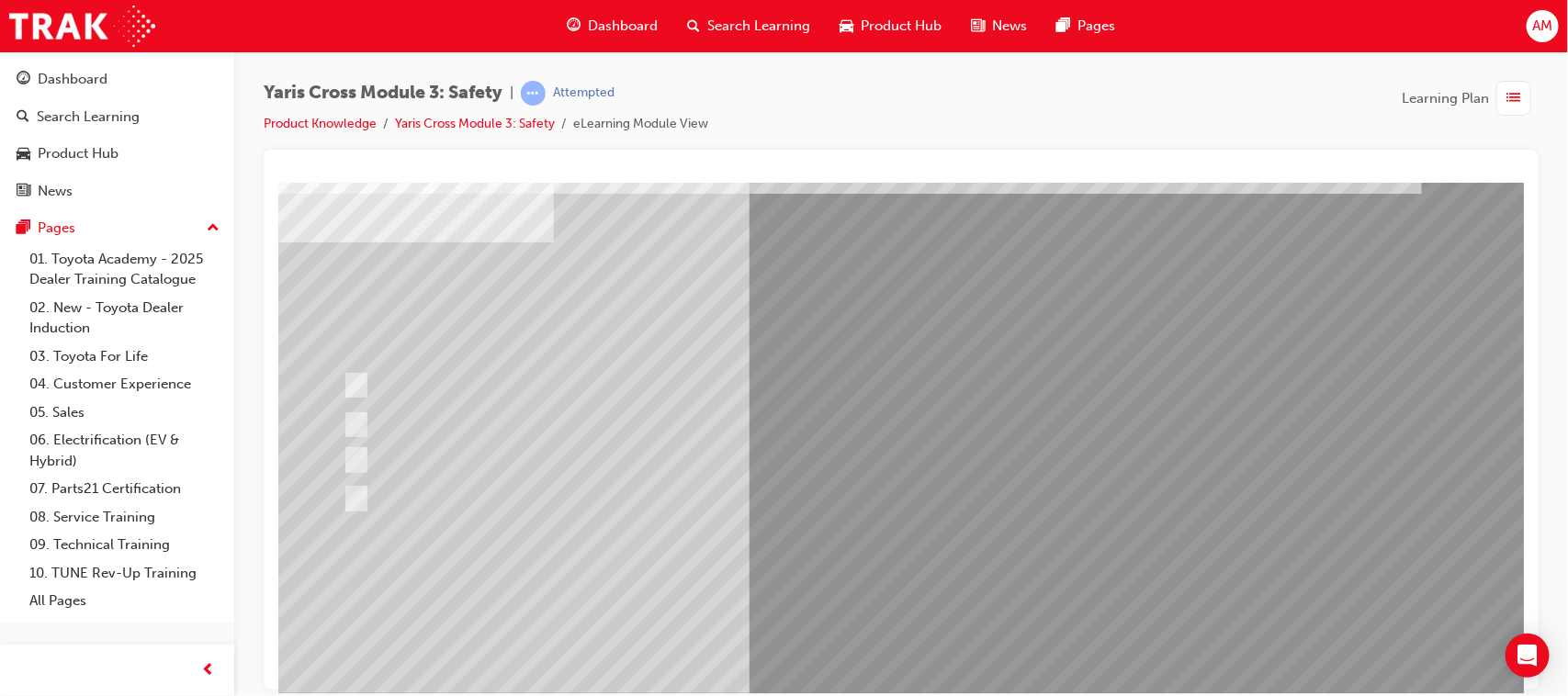
scroll to position [114, 0]
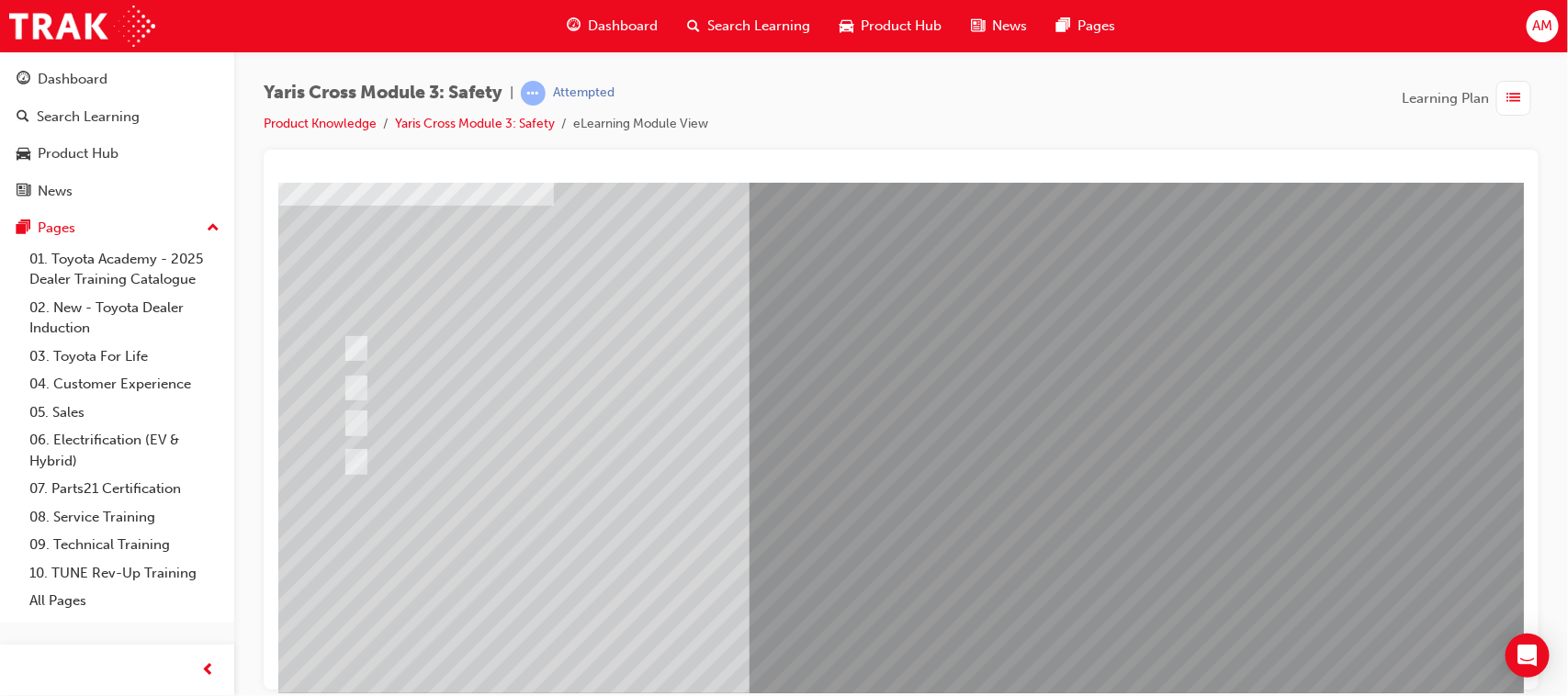
click at [1046, 574] on div at bounding box center [902, 398] width 1249 height 661
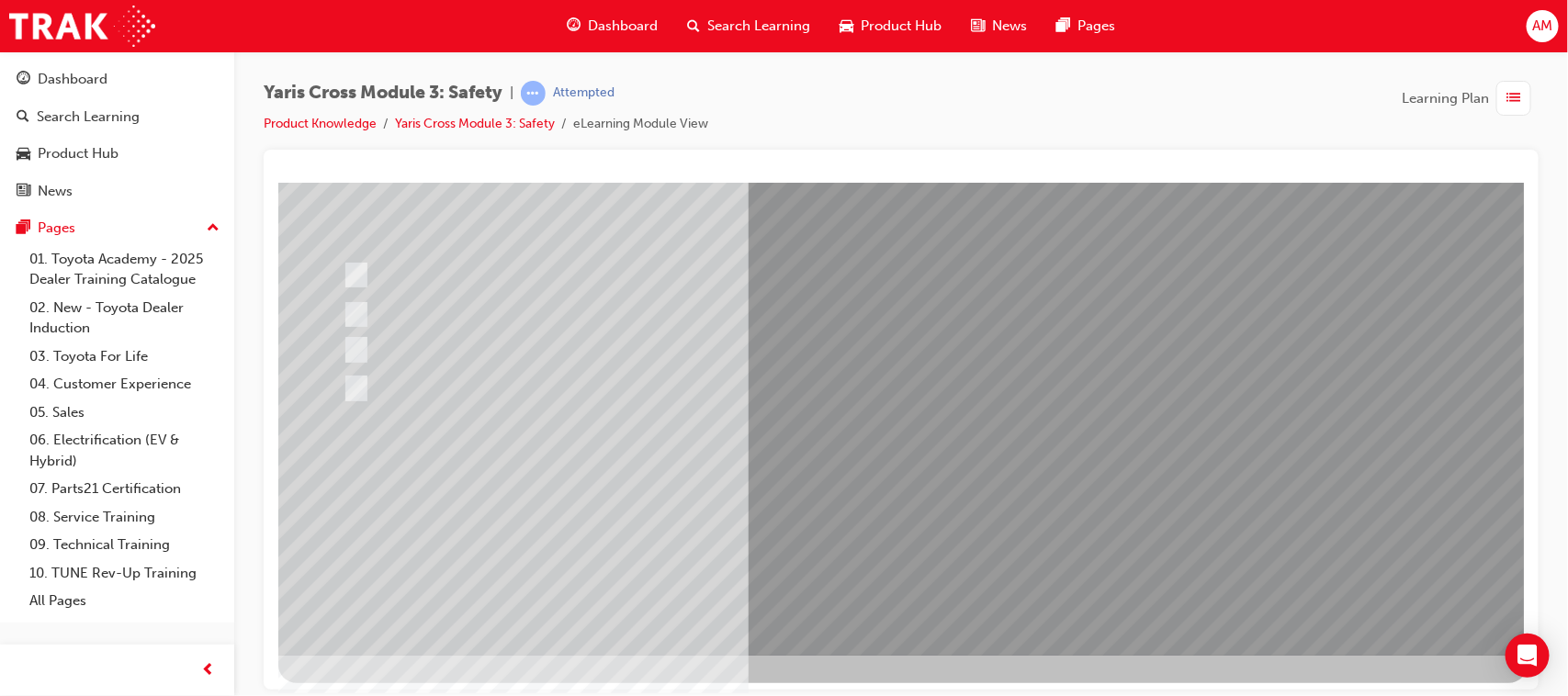
scroll to position [195, 0]
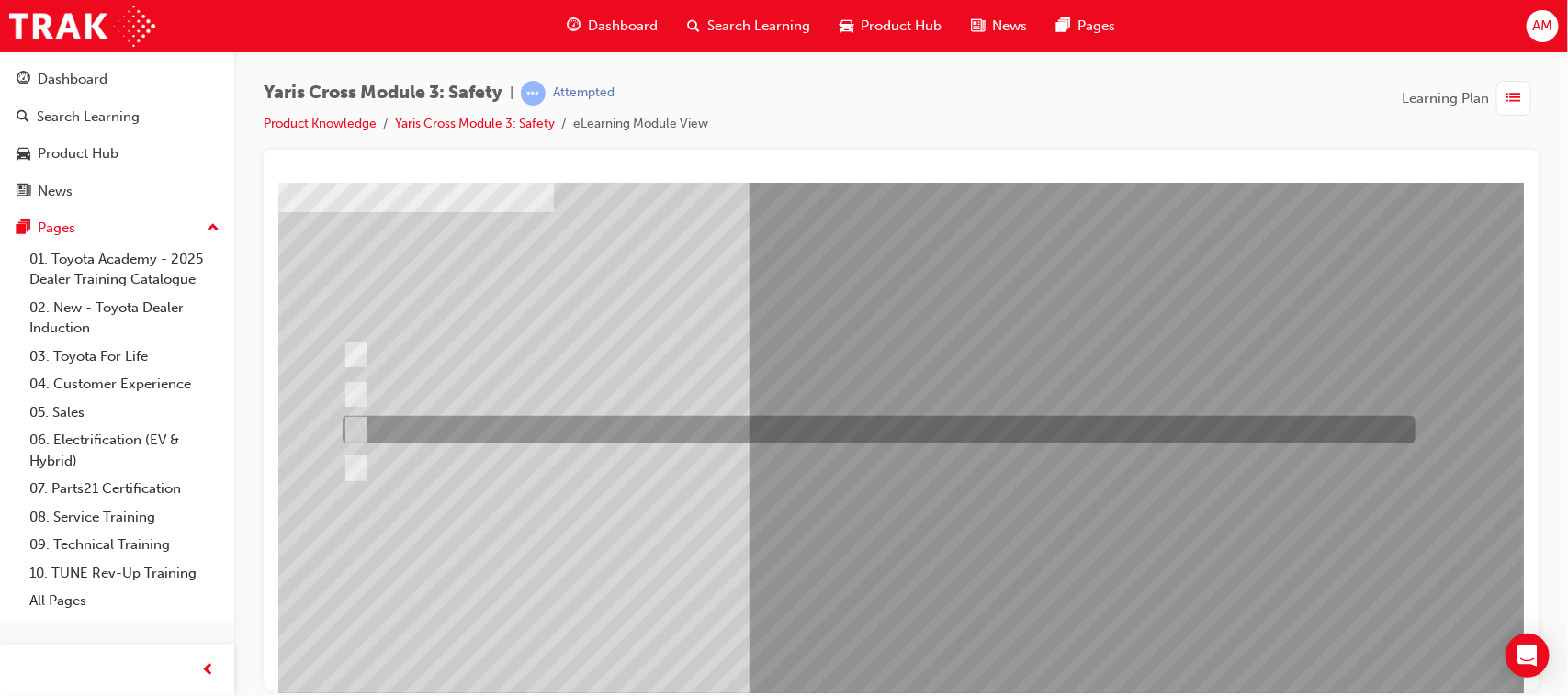
scroll to position [114, 0]
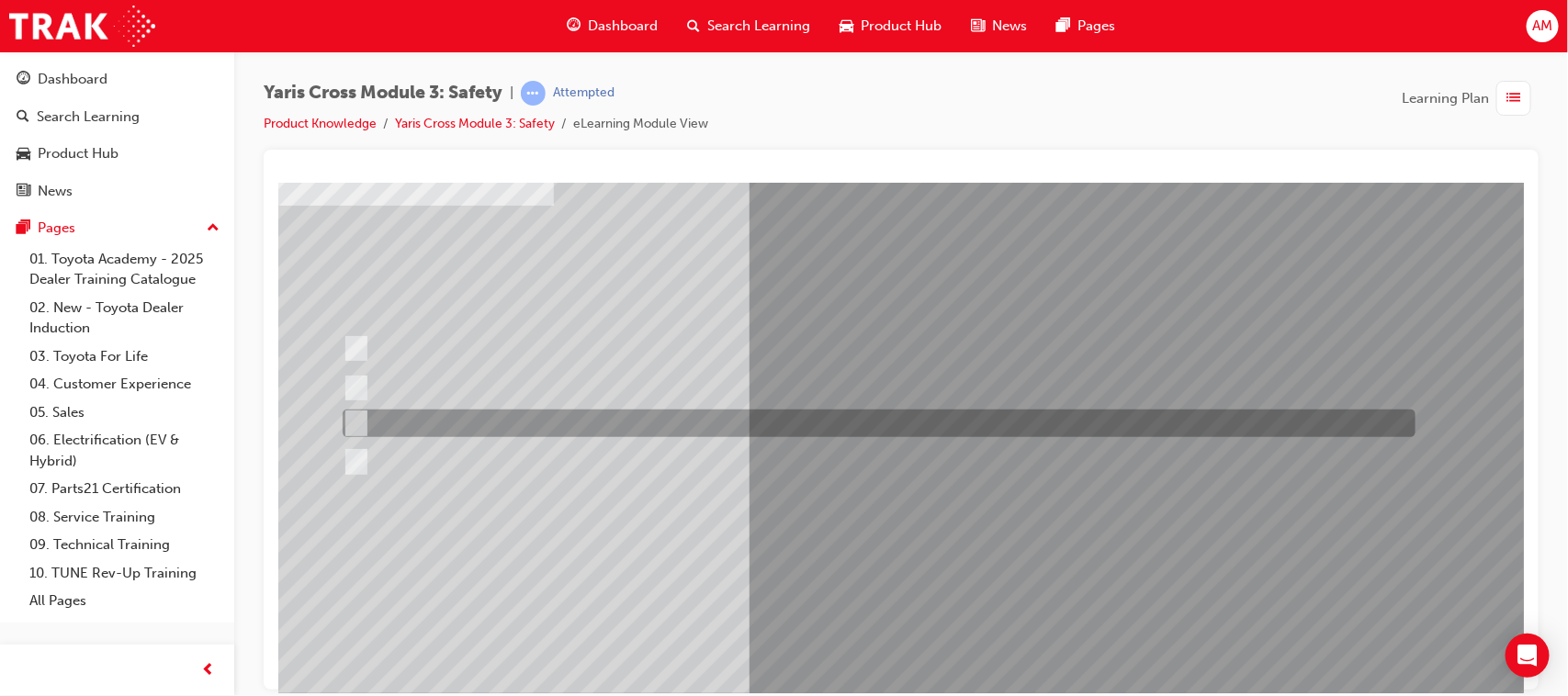
click at [348, 413] on input "School Zone" at bounding box center [351, 423] width 20 height 20
radio input "true"
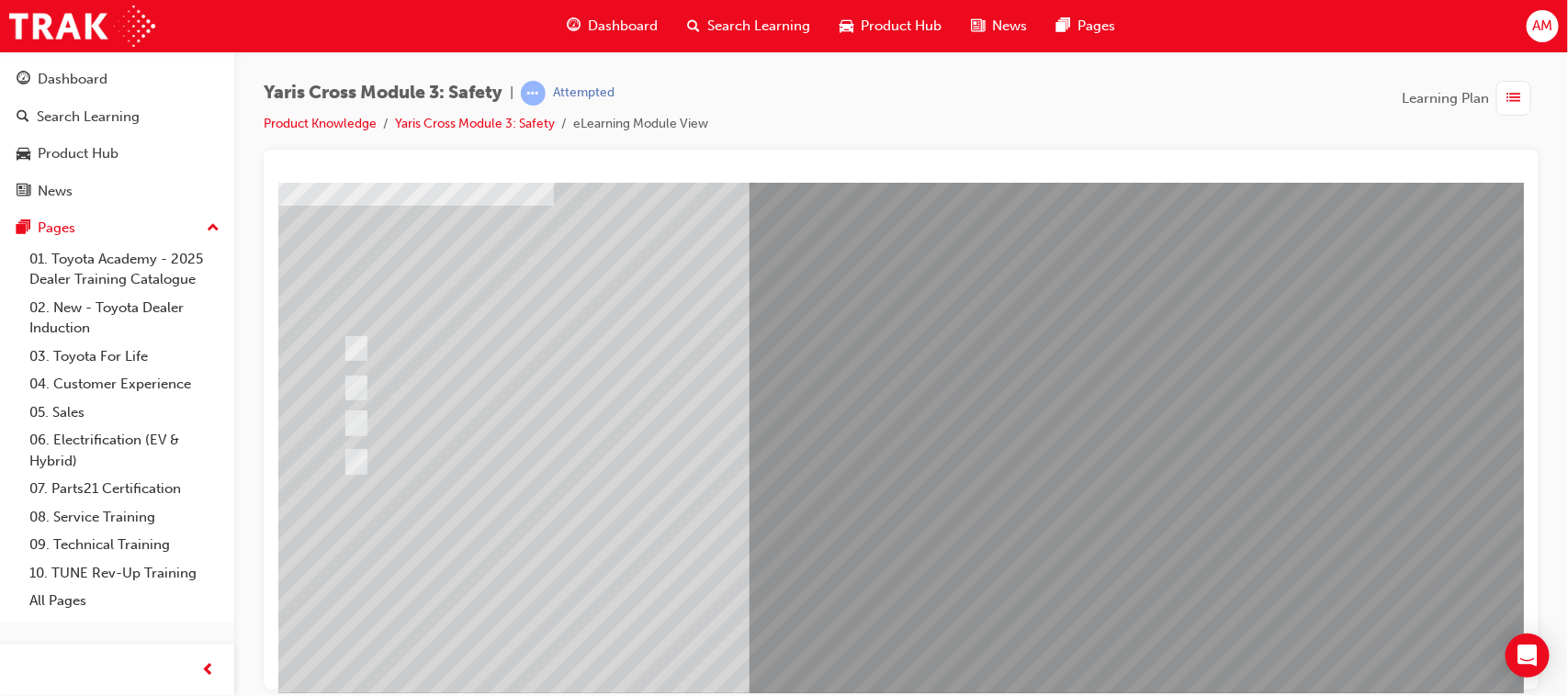
scroll to position [195, 0]
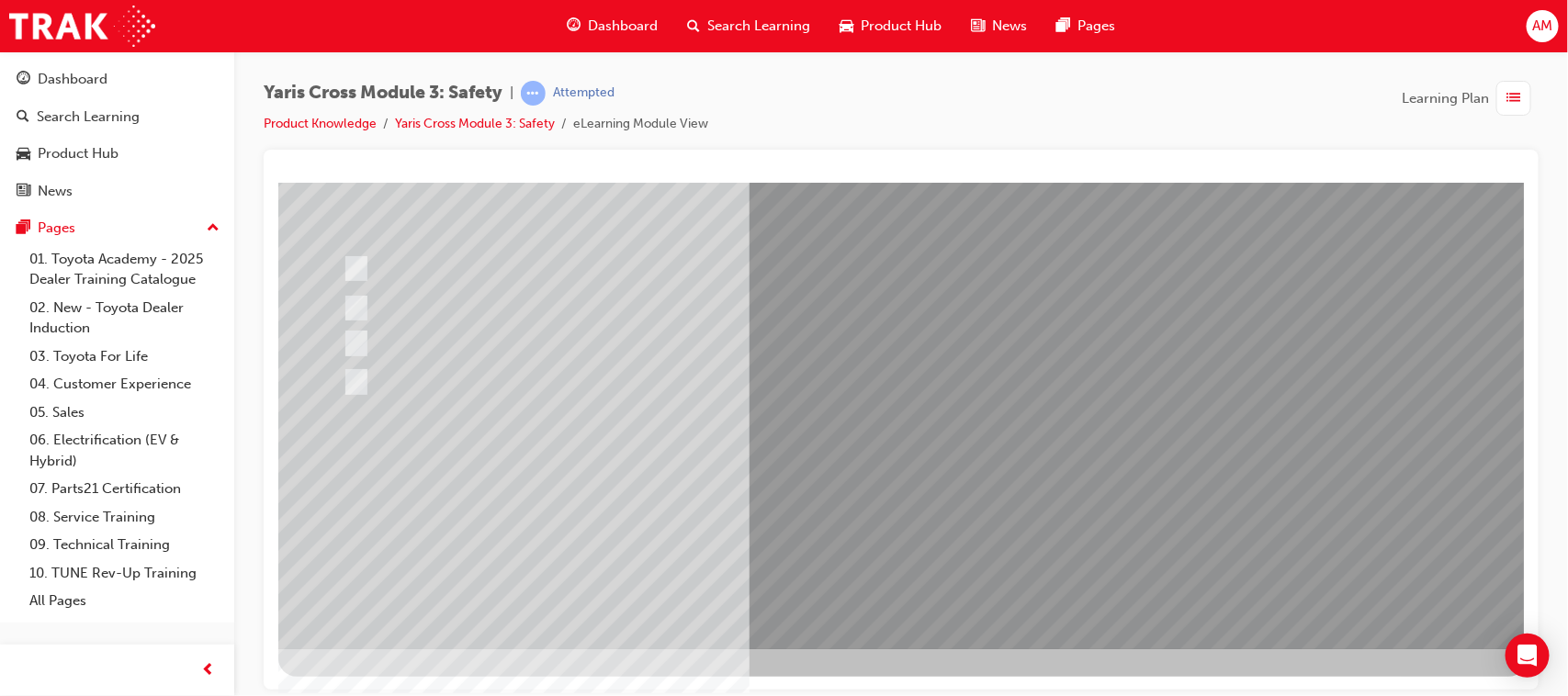
click at [1037, 499] on div at bounding box center [902, 318] width 1249 height 661
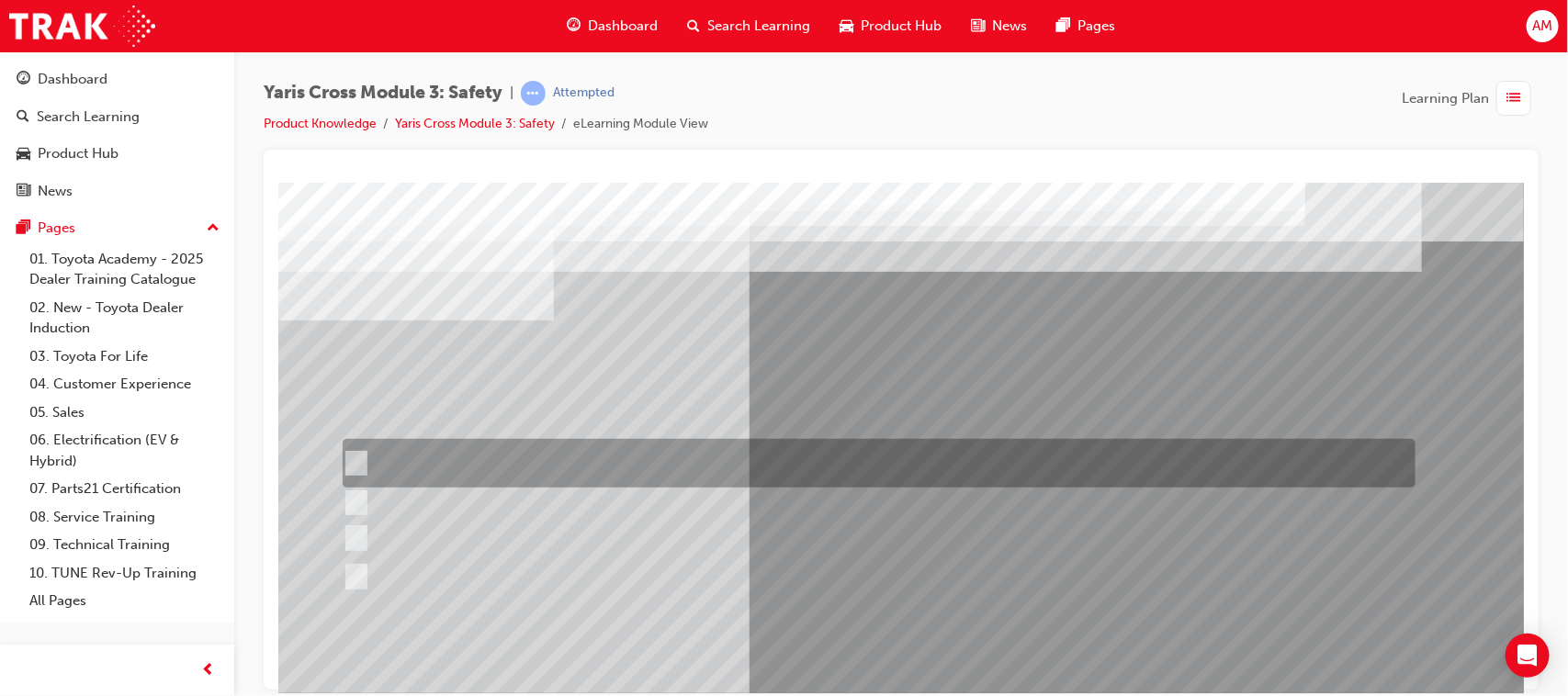
click at [353, 458] on input "Enhance the vehicle stability and prevent lane departure" at bounding box center [351, 463] width 20 height 20
radio input "true"
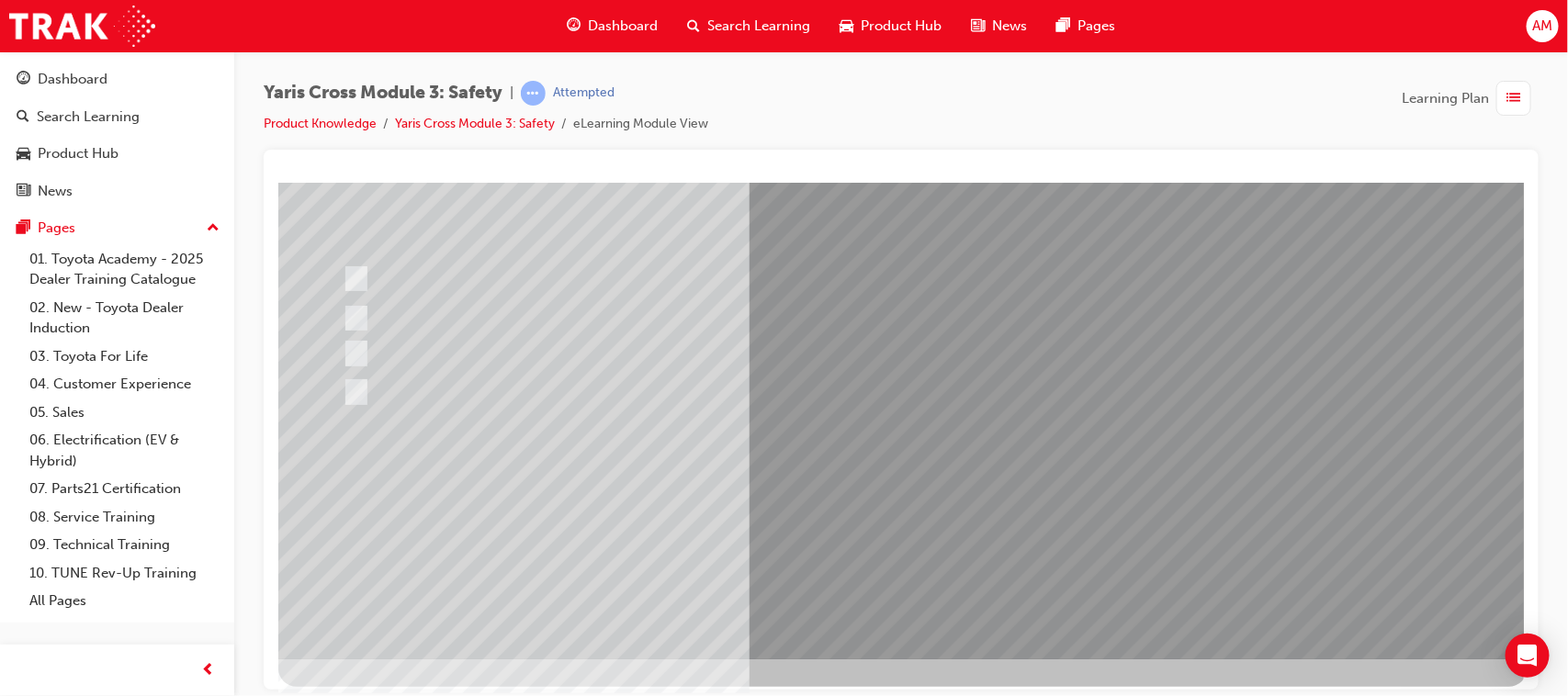
scroll to position [195, 0]
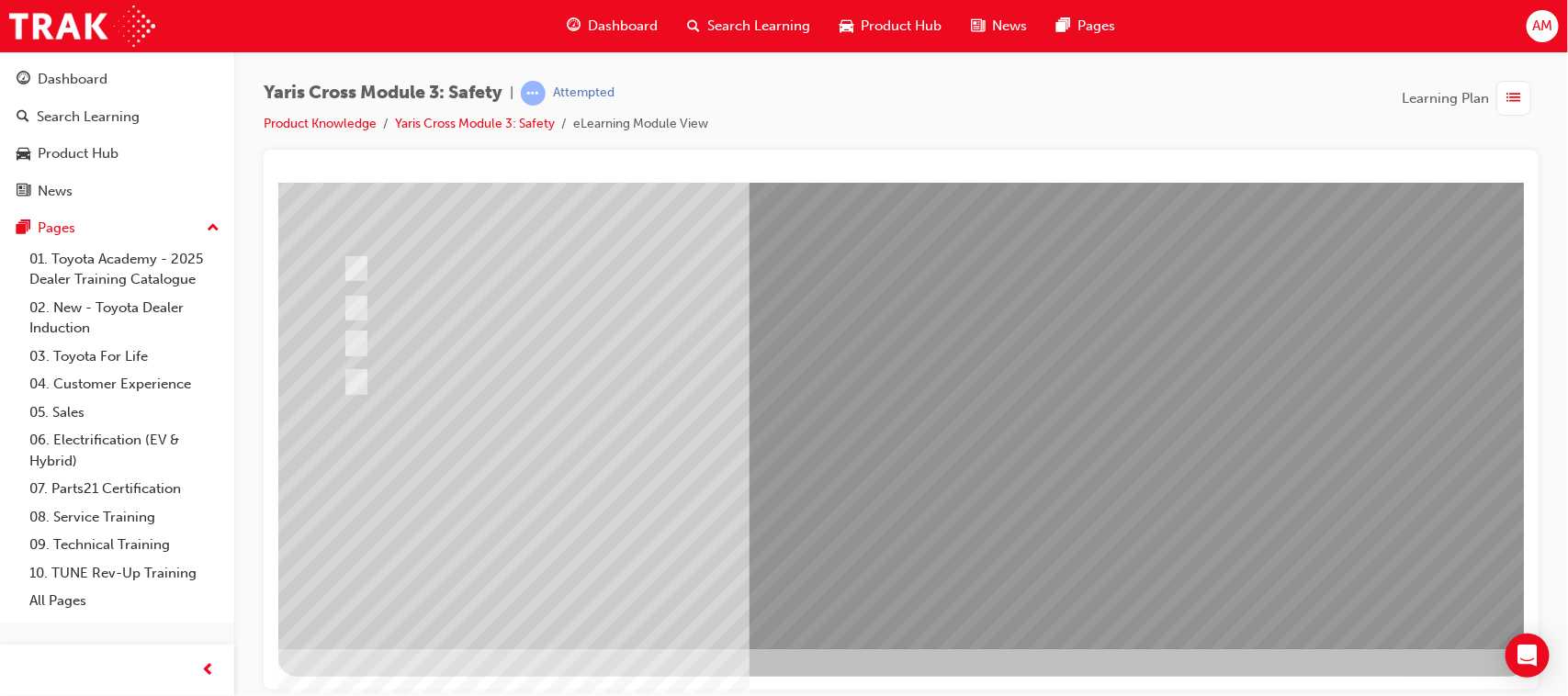
click at [1042, 500] on div at bounding box center [902, 318] width 1249 height 661
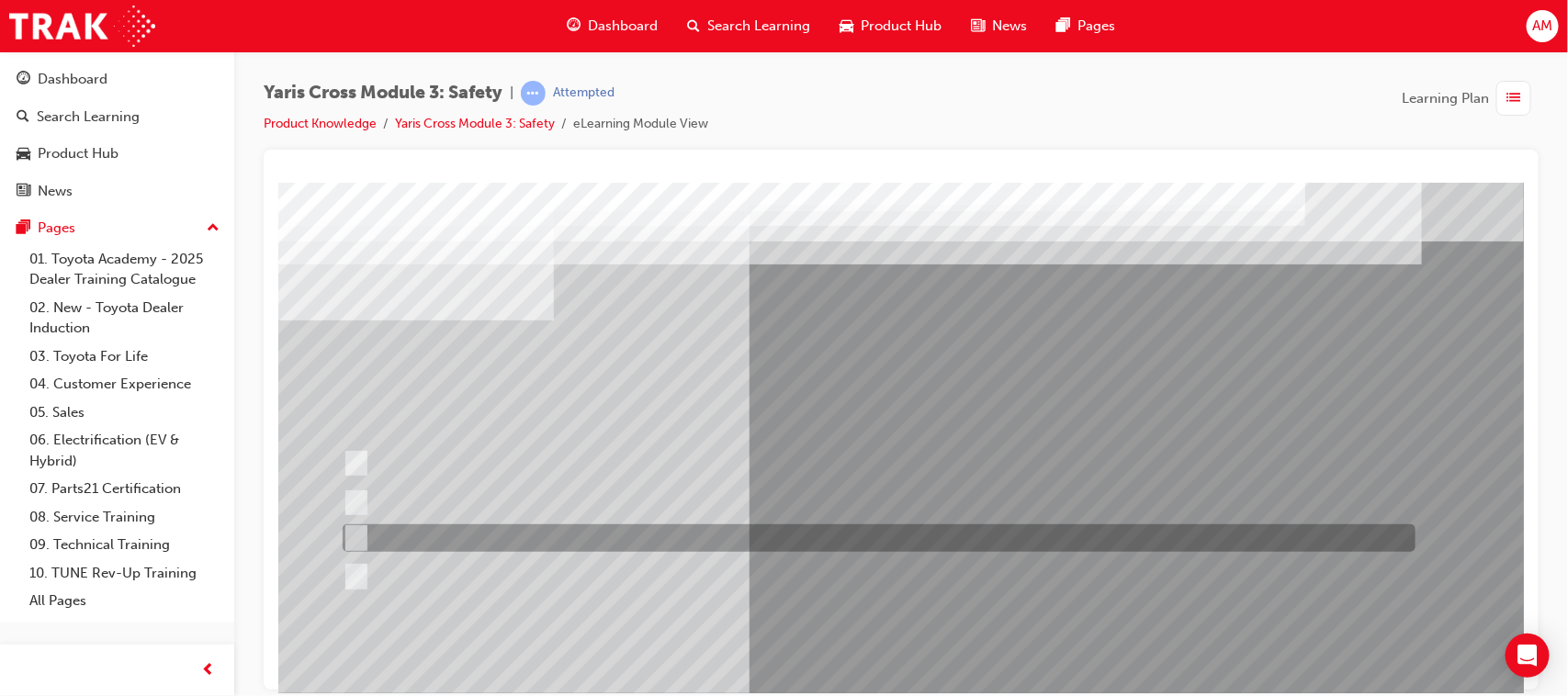
click at [353, 535] on input "TNGA-B" at bounding box center [351, 537] width 20 height 20
radio input "true"
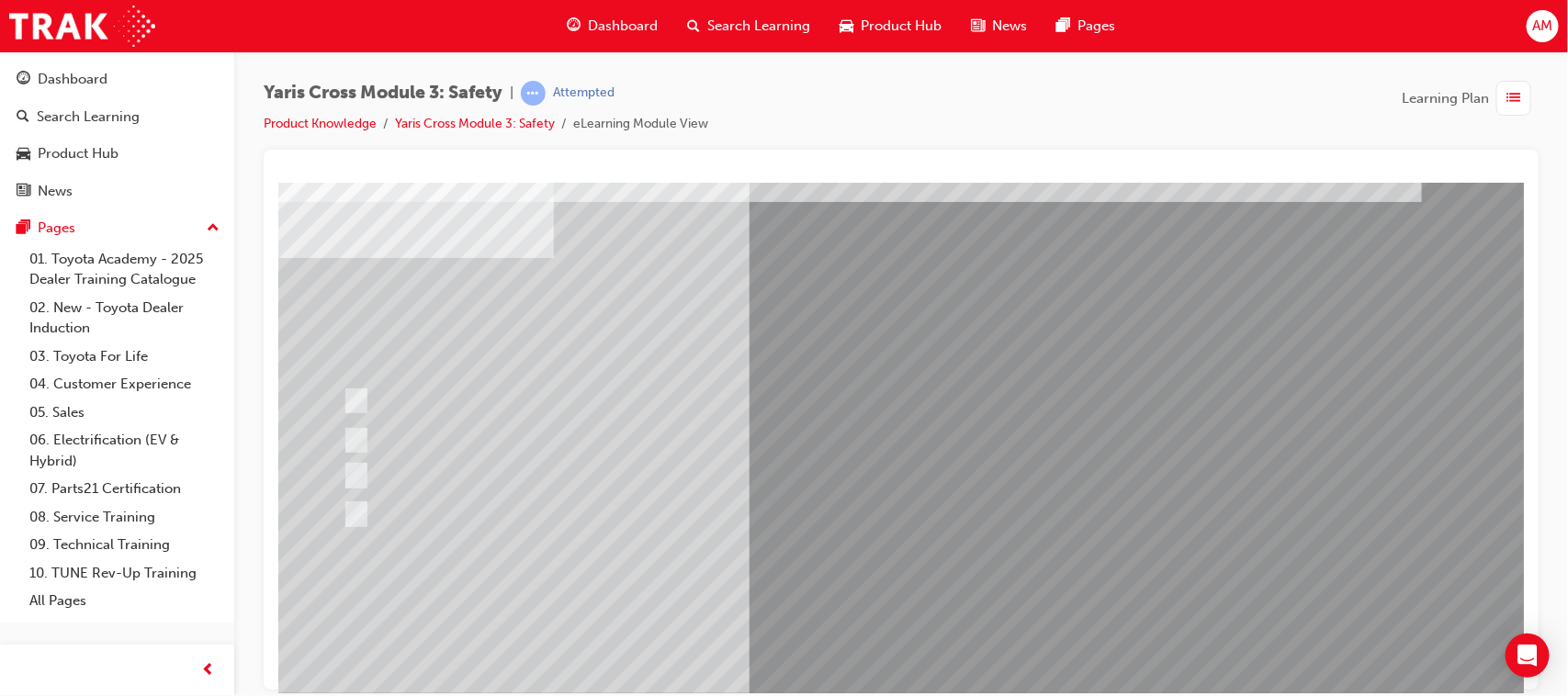
scroll to position [195, 0]
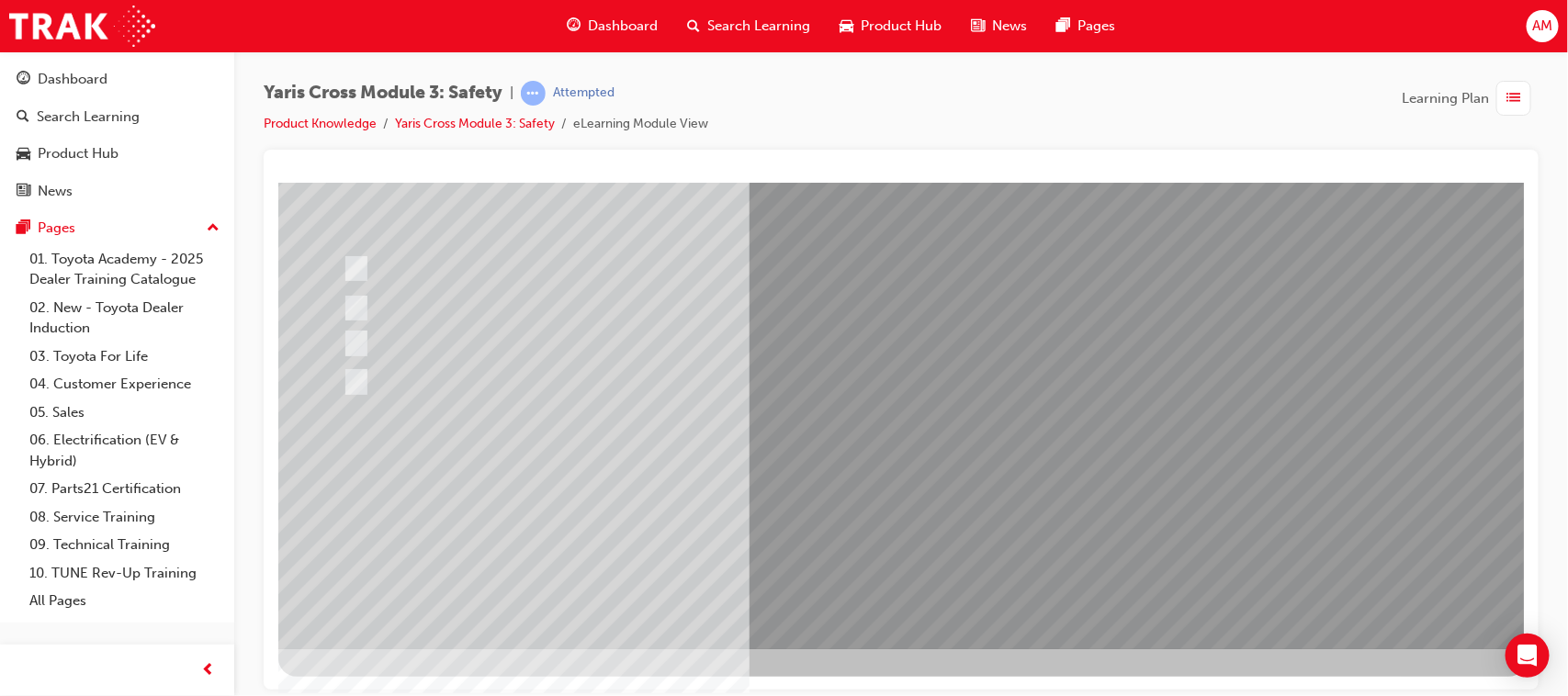
click at [1038, 502] on div at bounding box center [902, 318] width 1249 height 661
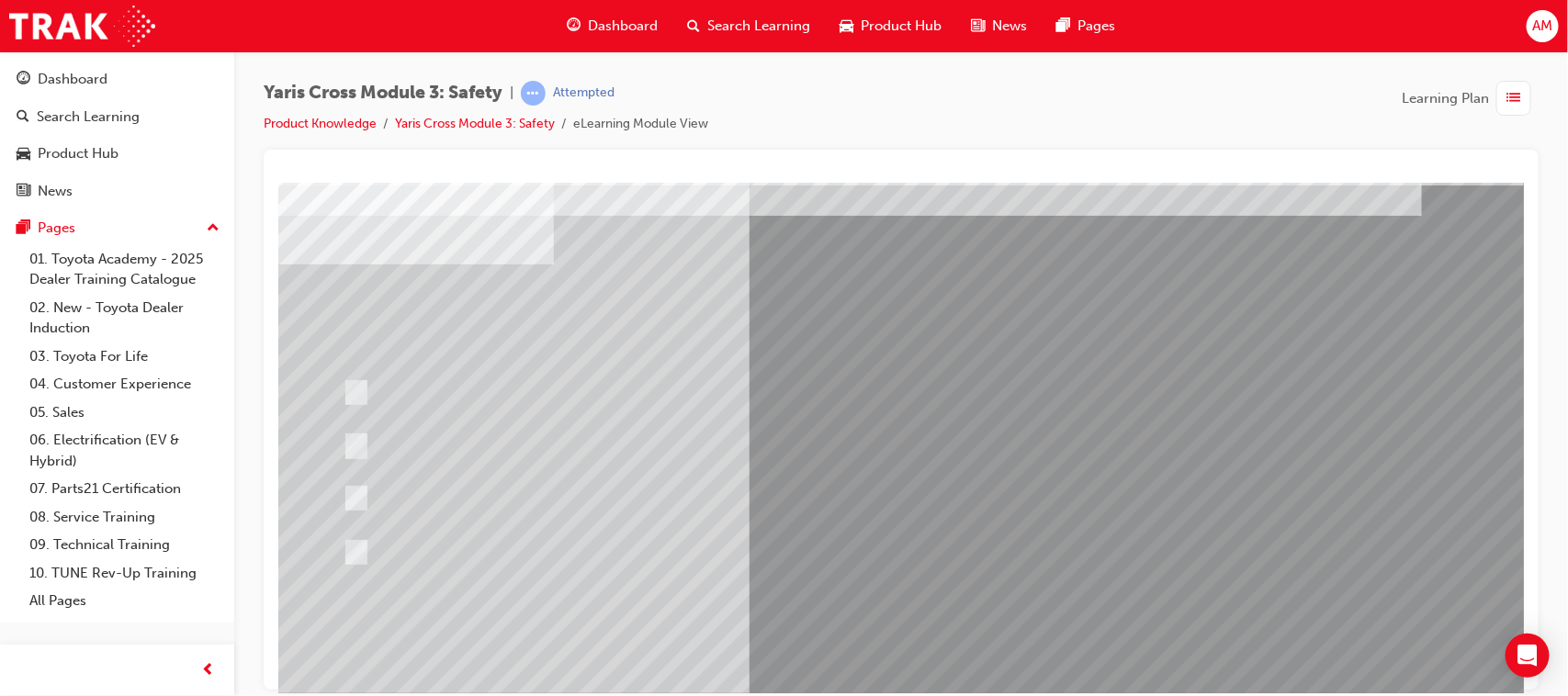
scroll to position [0, 0]
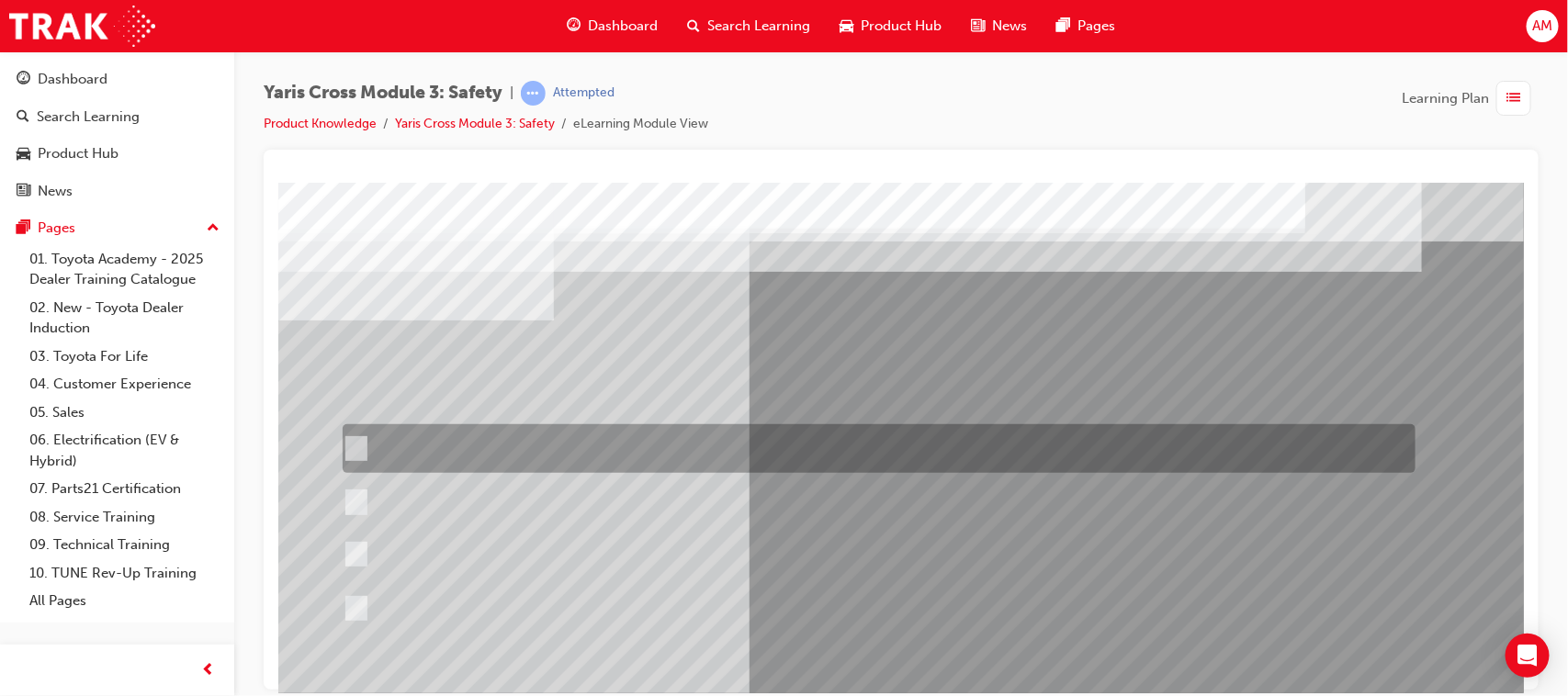
click at [361, 442] on input "When you turn left at an intersection and cross the path of an\3oncoming cyclis…" at bounding box center [351, 449] width 20 height 20
radio input "true"
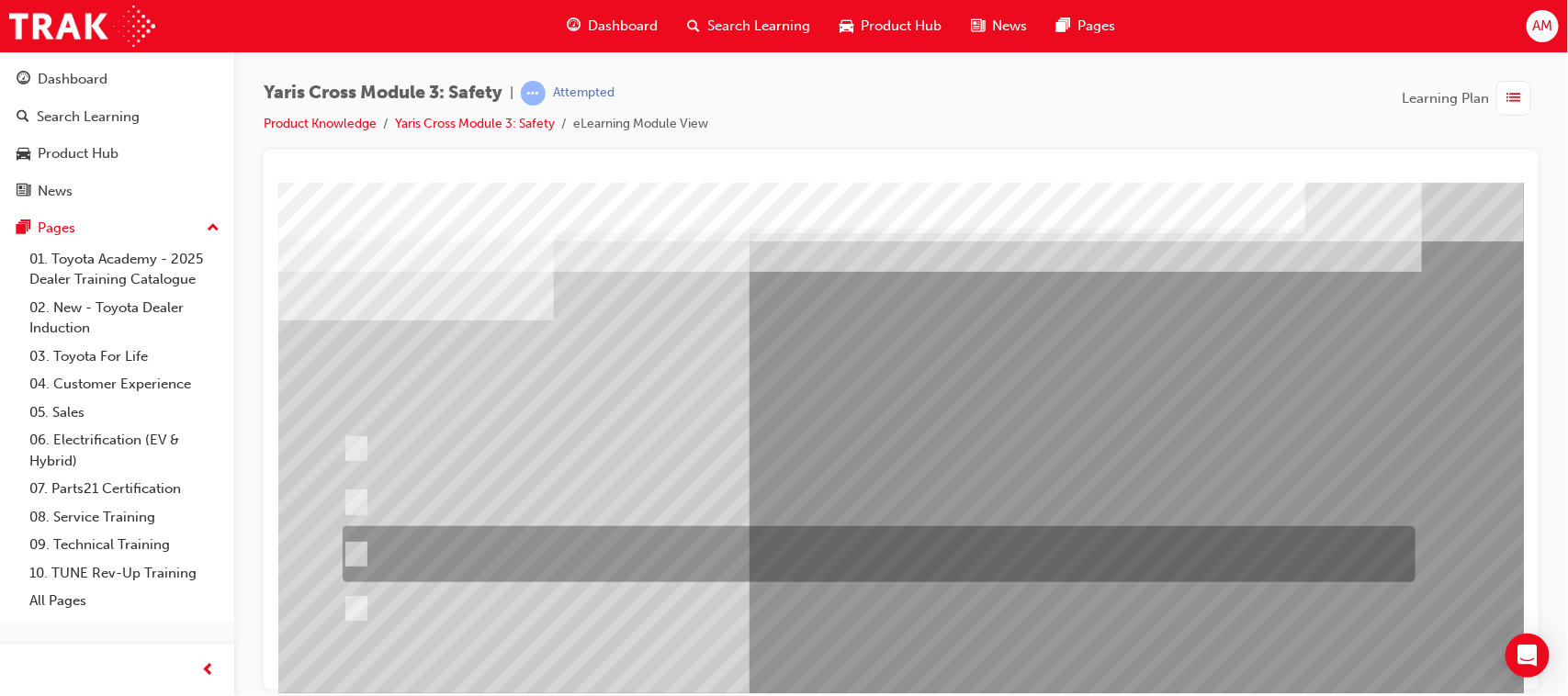
click at [355, 551] on input "When you turn left at an intersection and cross the path of an\3oncoming vehicl…" at bounding box center [351, 555] width 20 height 20
radio input "true"
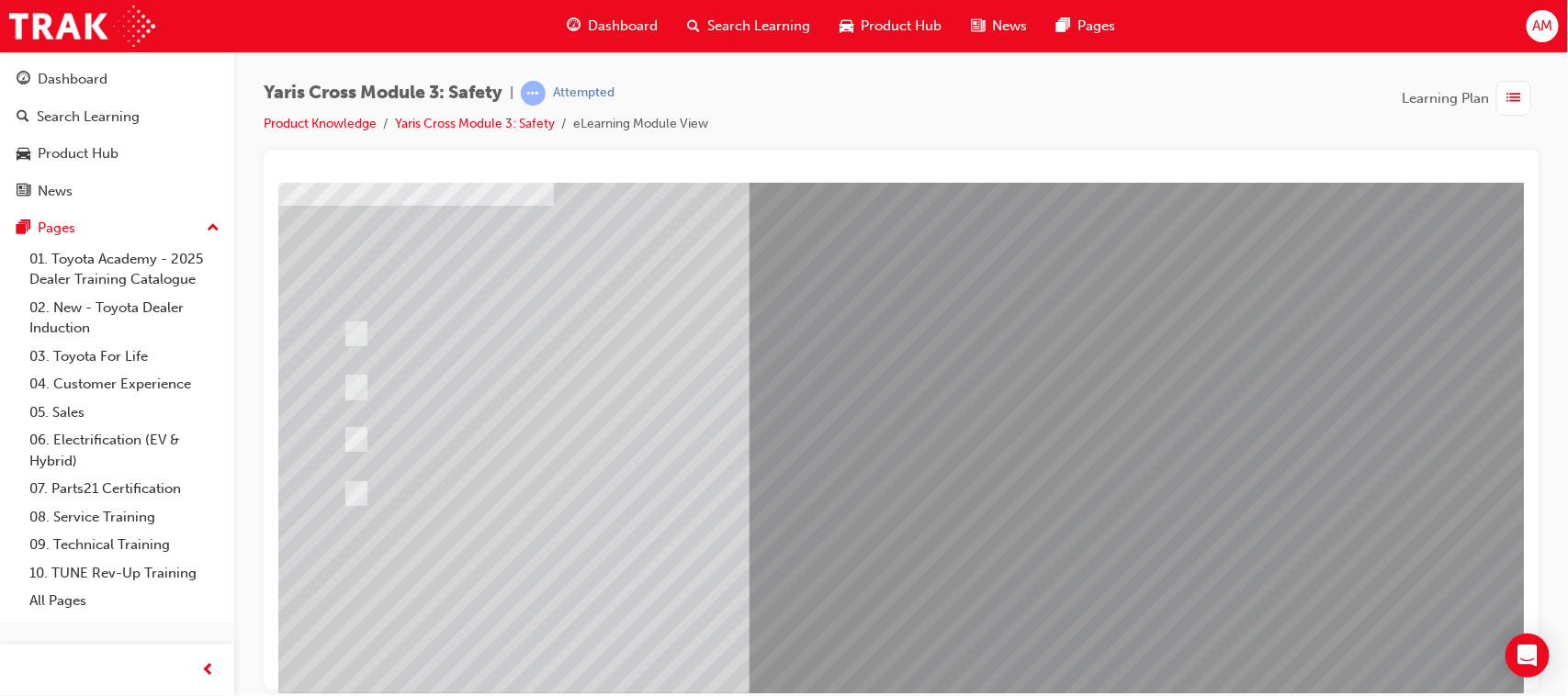
scroll to position [195, 0]
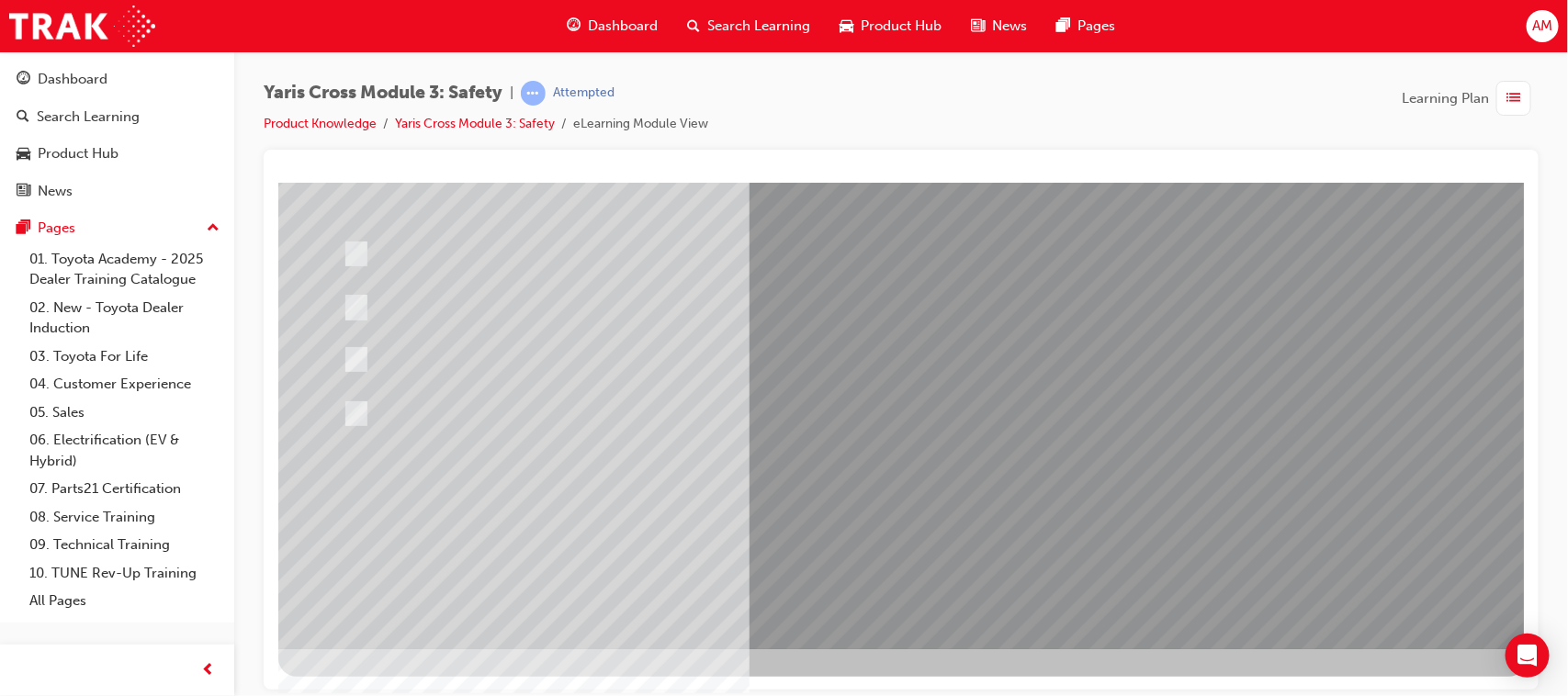
click at [1024, 502] on div at bounding box center [902, 318] width 1249 height 661
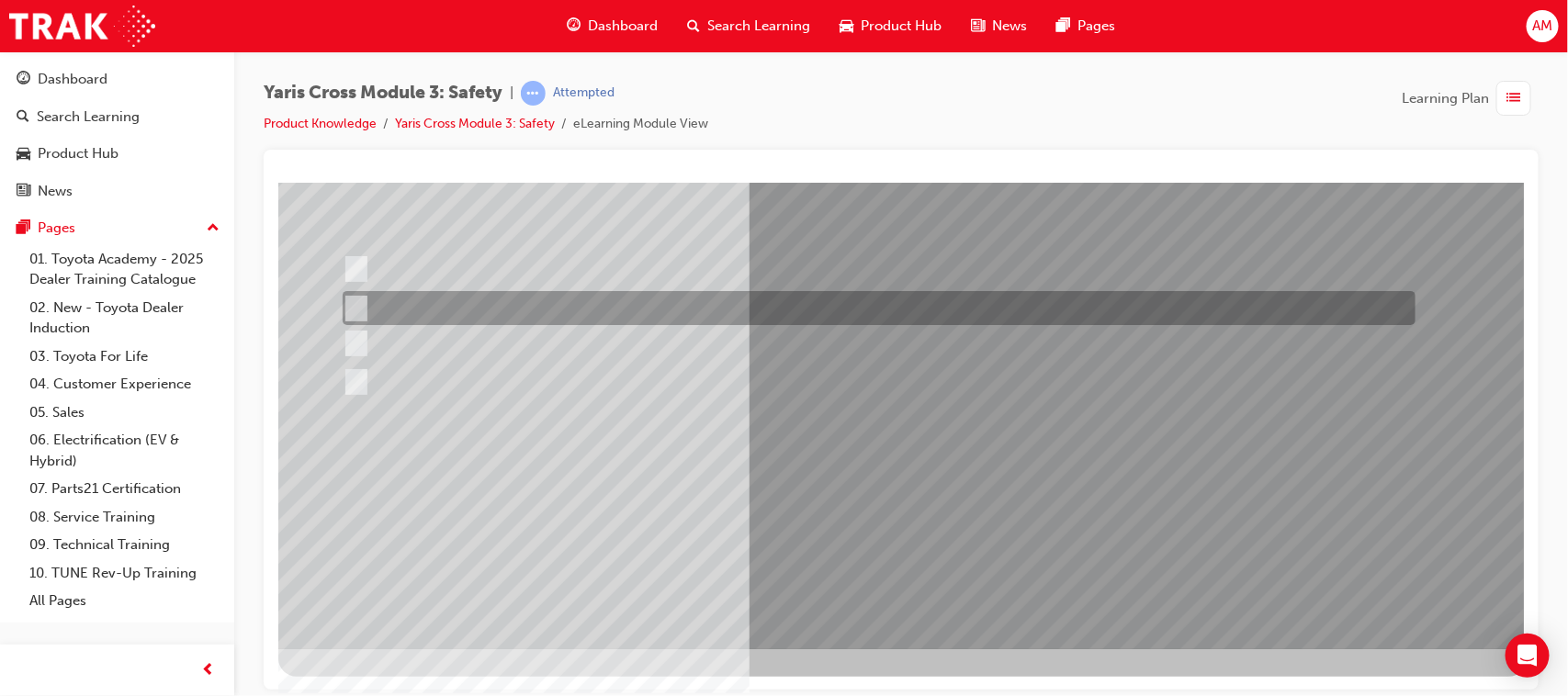
scroll to position [0, 0]
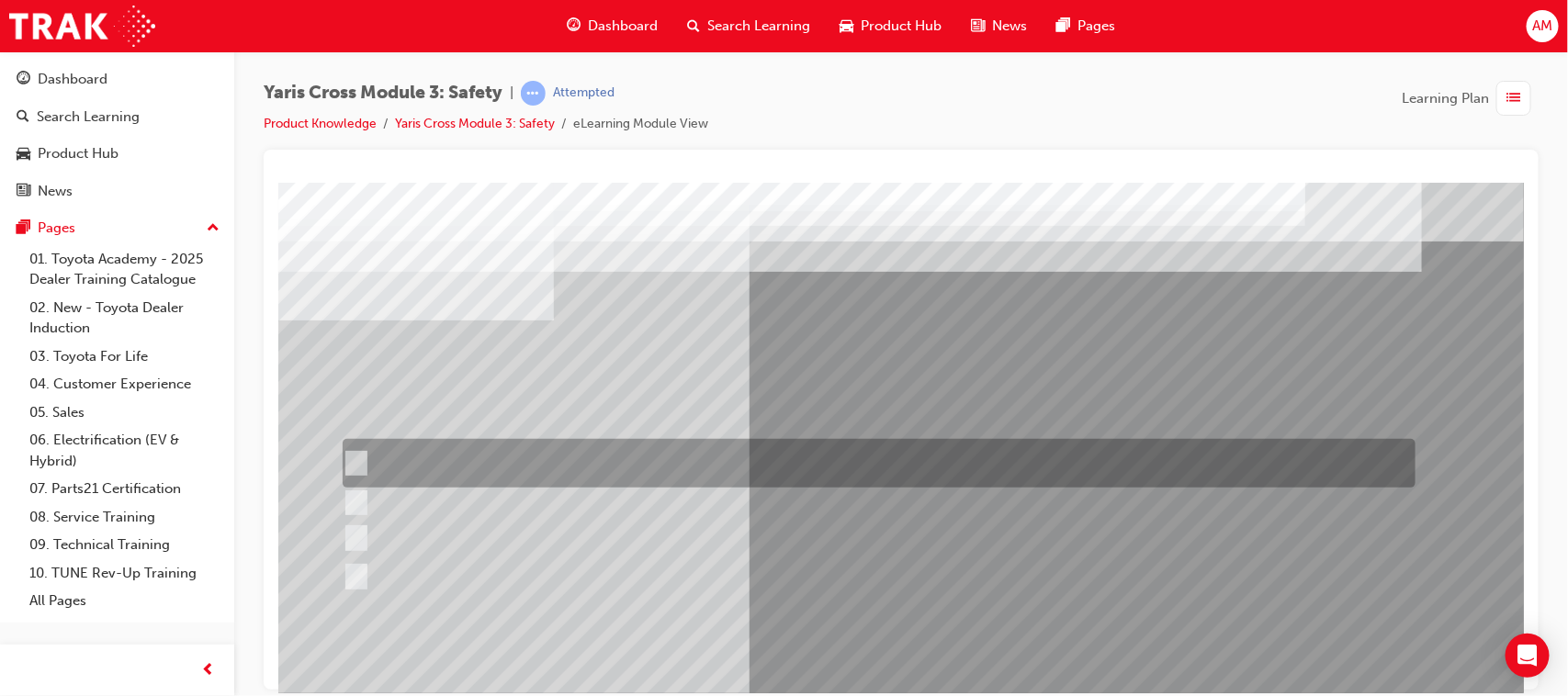
click at [354, 455] on input "Through TSS – Toyota Safety Sense" at bounding box center [351, 463] width 20 height 20
radio input "true"
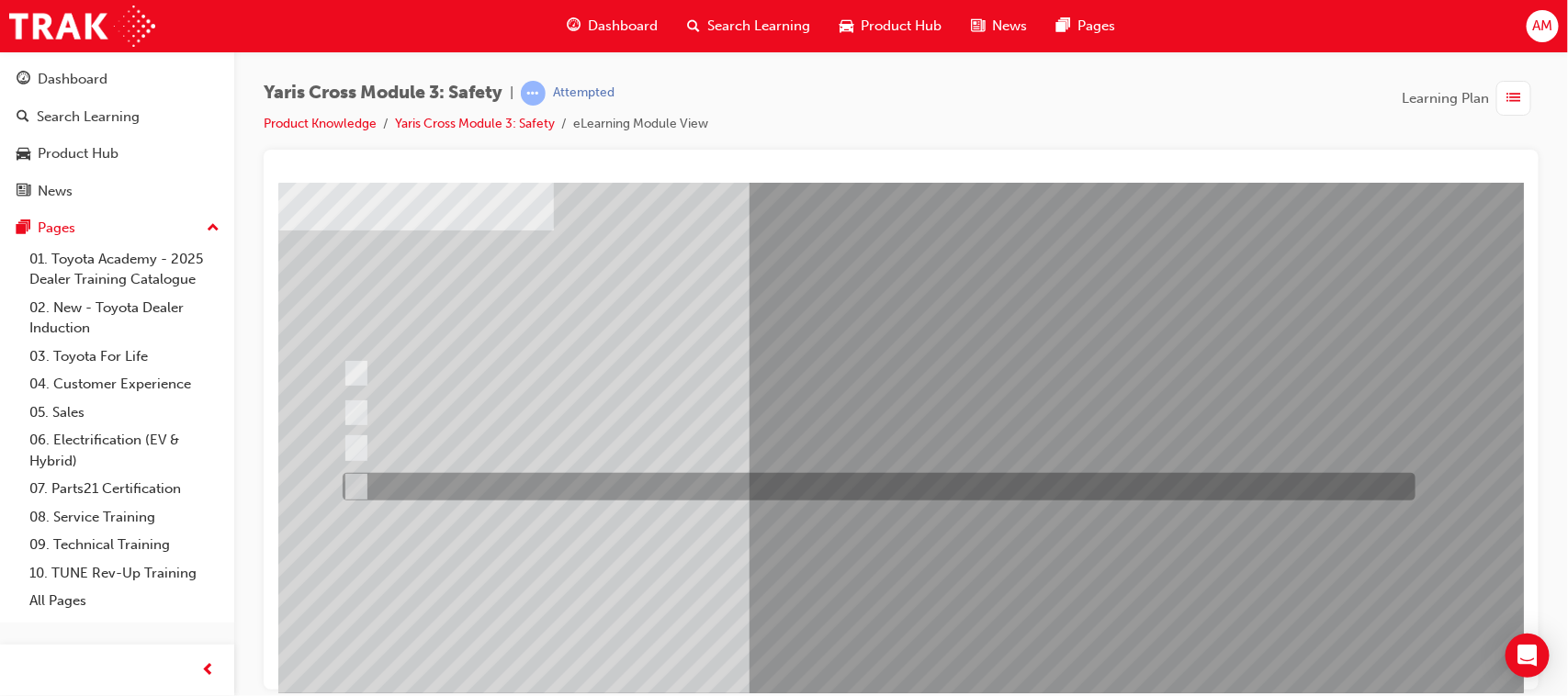
scroll to position [195, 0]
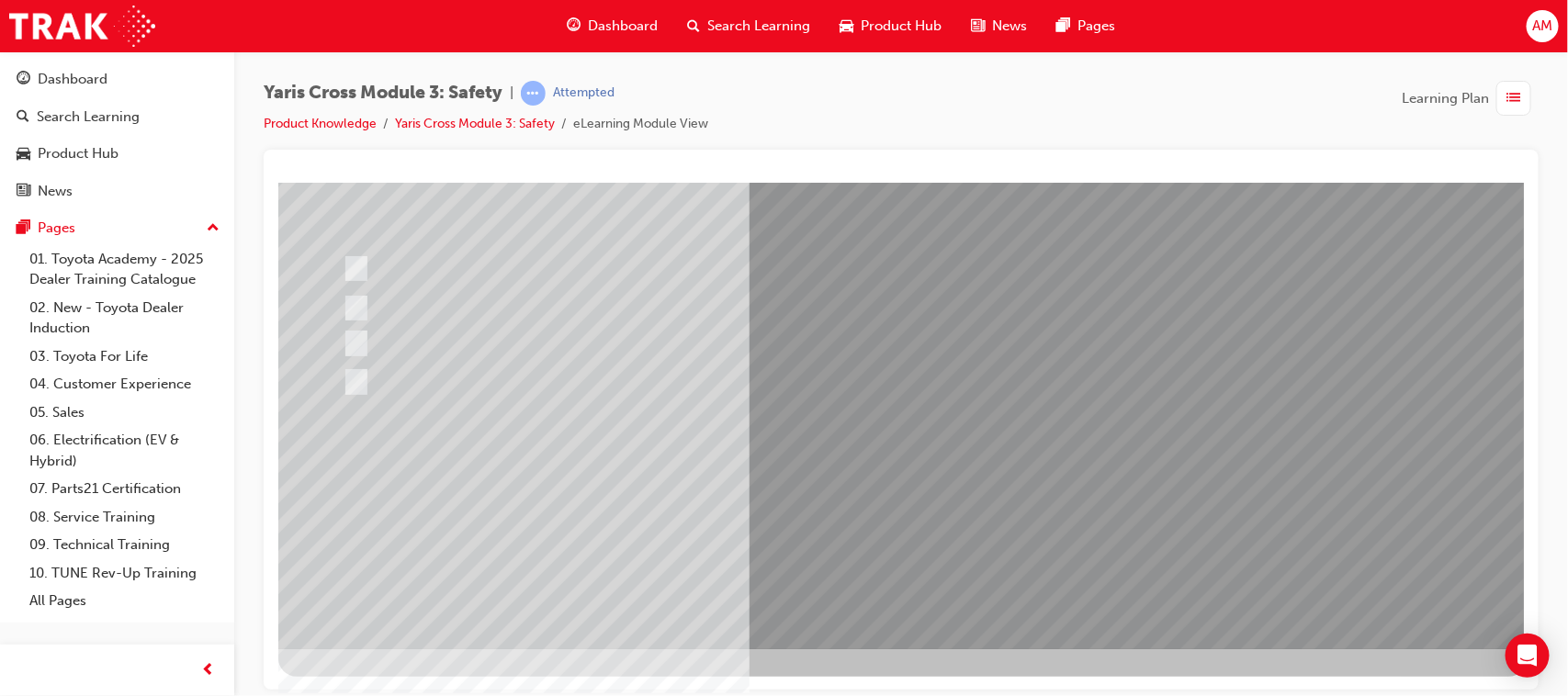
click at [1021, 495] on div at bounding box center [902, 318] width 1249 height 661
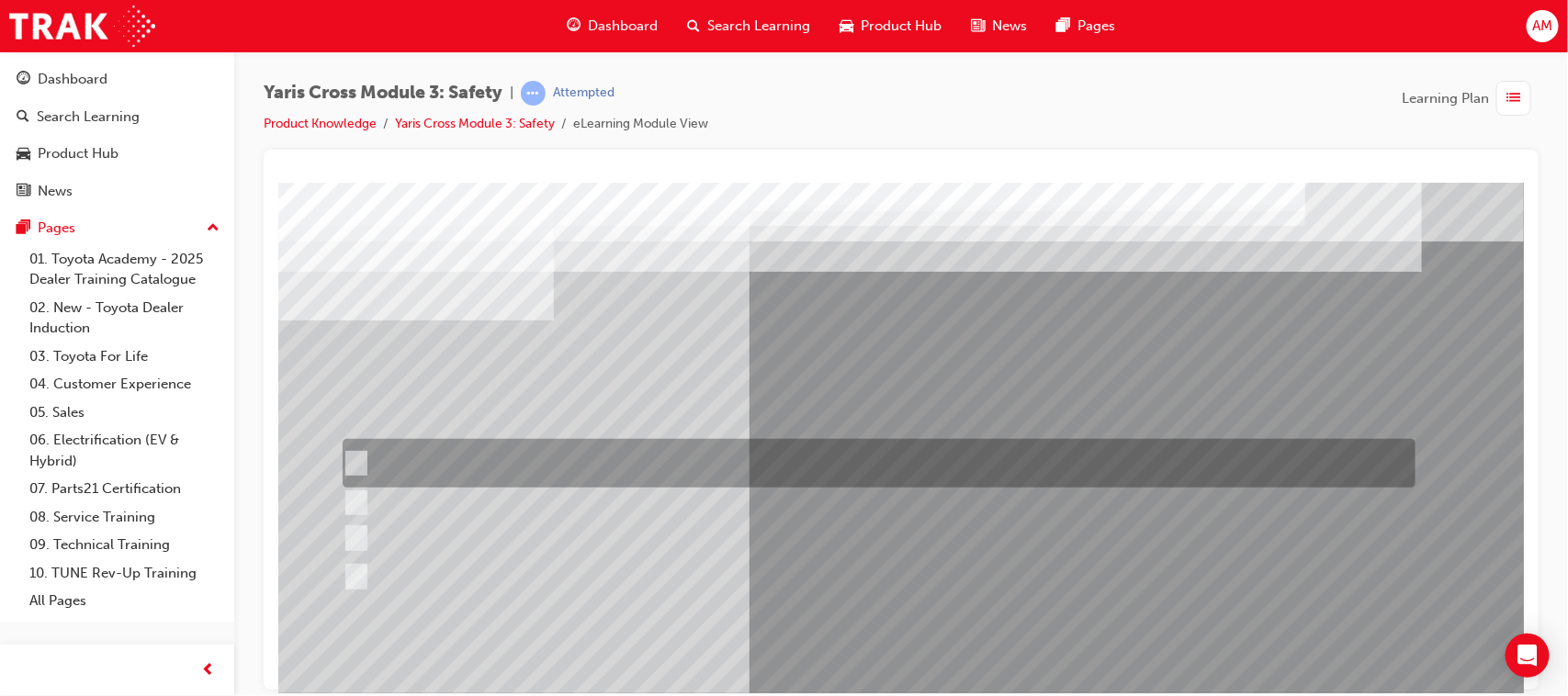
click at [353, 459] on input "SOS - Emergency Call" at bounding box center [350, 463] width 20 height 20
checkbox input "true"
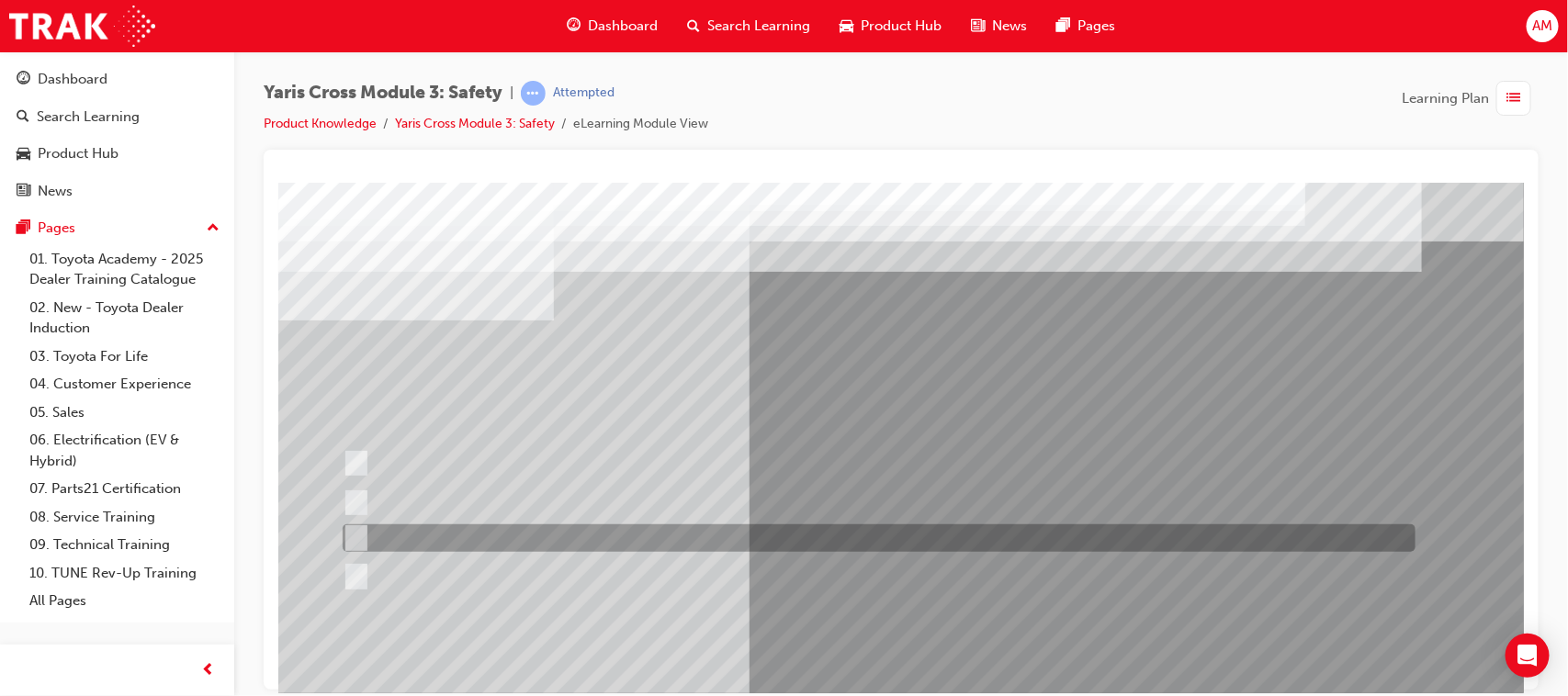
click at [351, 533] on input "ACN – Automatic Collision Notification" at bounding box center [350, 537] width 20 height 20
checkbox input "true"
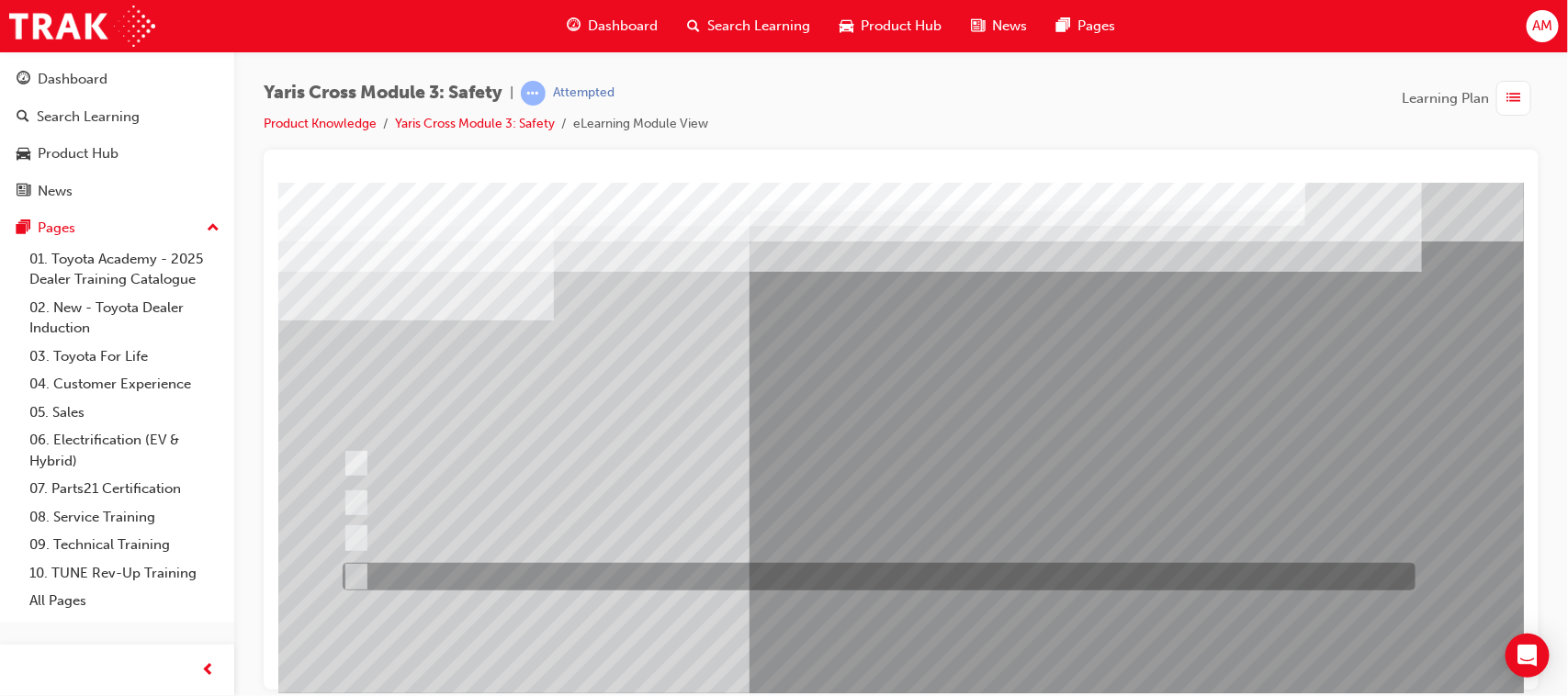
click at [356, 574] on input "SVT – Stolen Vehicle Tracking" at bounding box center [350, 577] width 20 height 20
checkbox input "true"
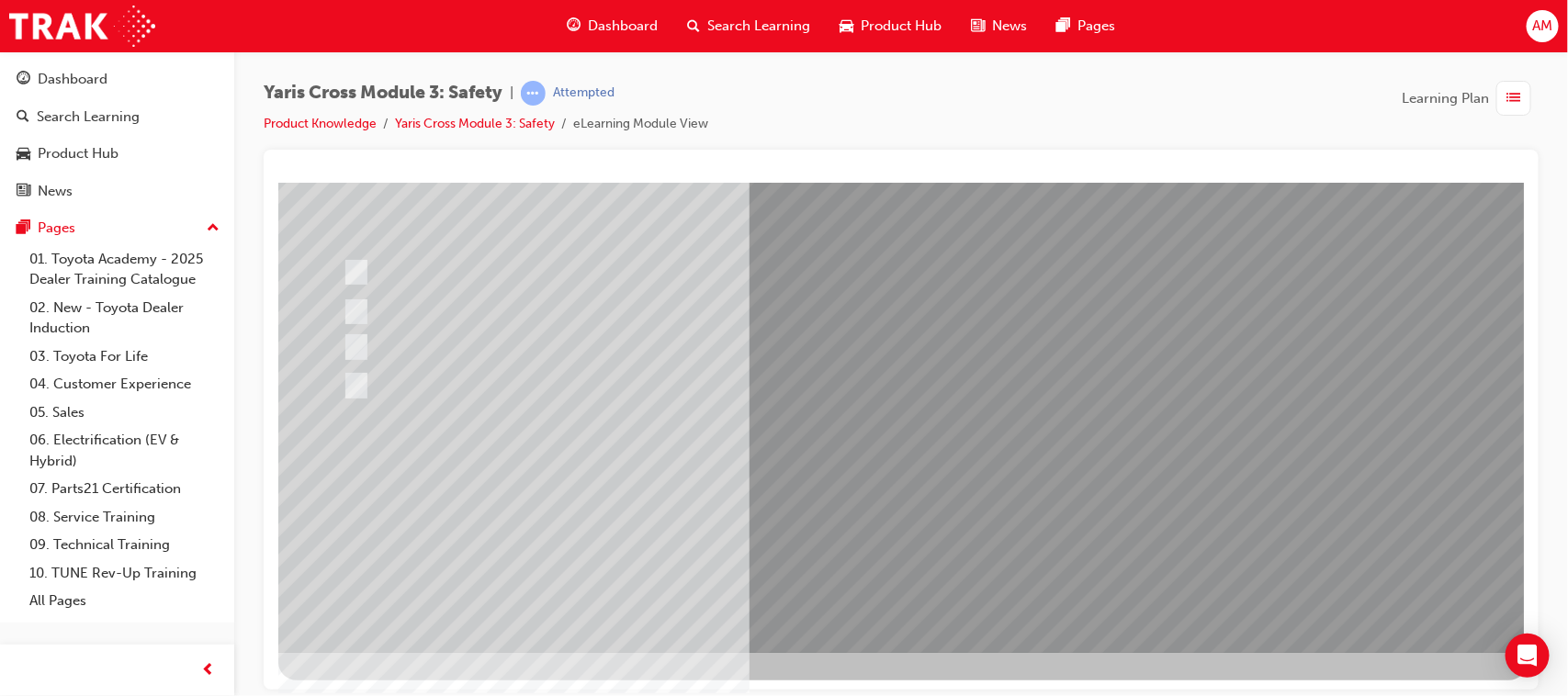
scroll to position [195, 0]
click at [1035, 500] on div at bounding box center [902, 318] width 1249 height 661
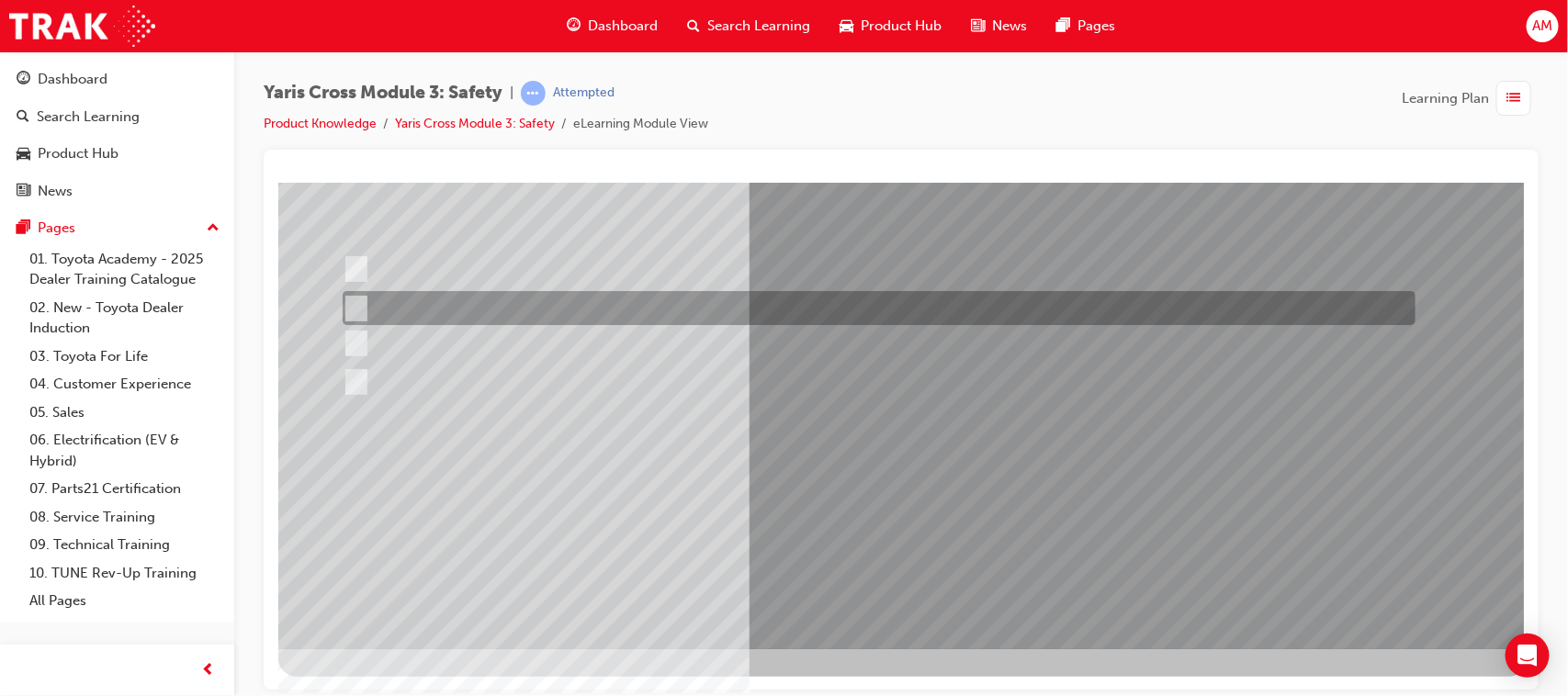
scroll to position [0, 0]
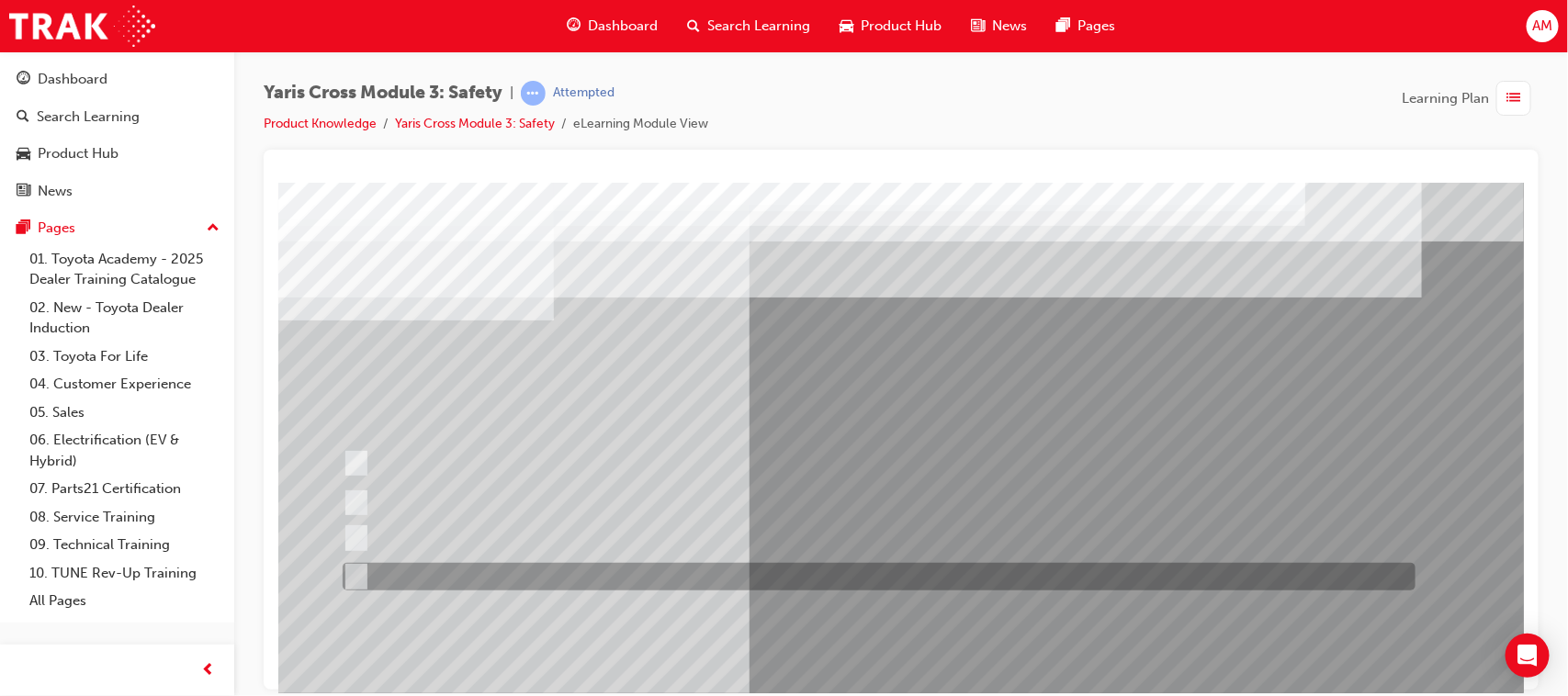
click at [355, 569] on input "three years" at bounding box center [351, 577] width 20 height 20
radio input "true"
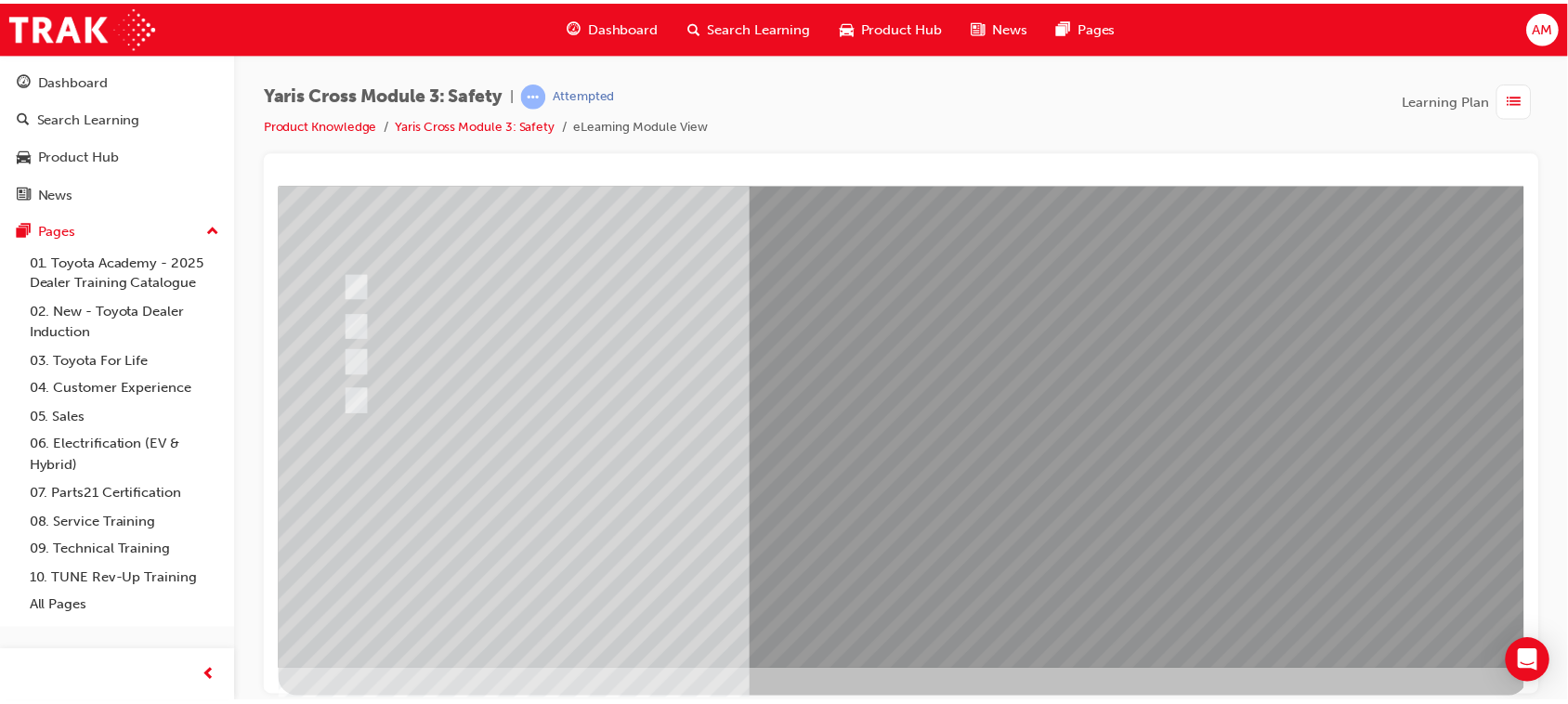
scroll to position [197, 0]
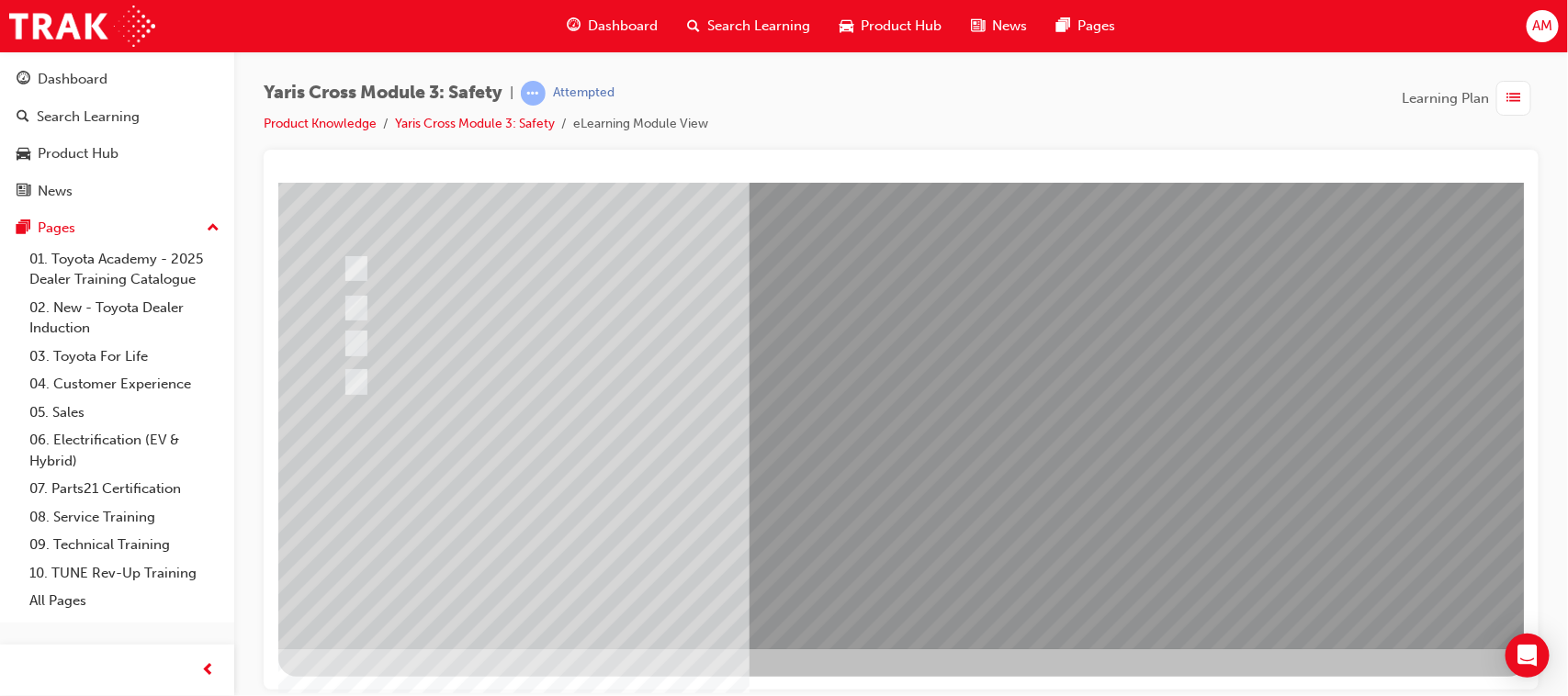
click at [1037, 495] on div at bounding box center [902, 318] width 1249 height 661
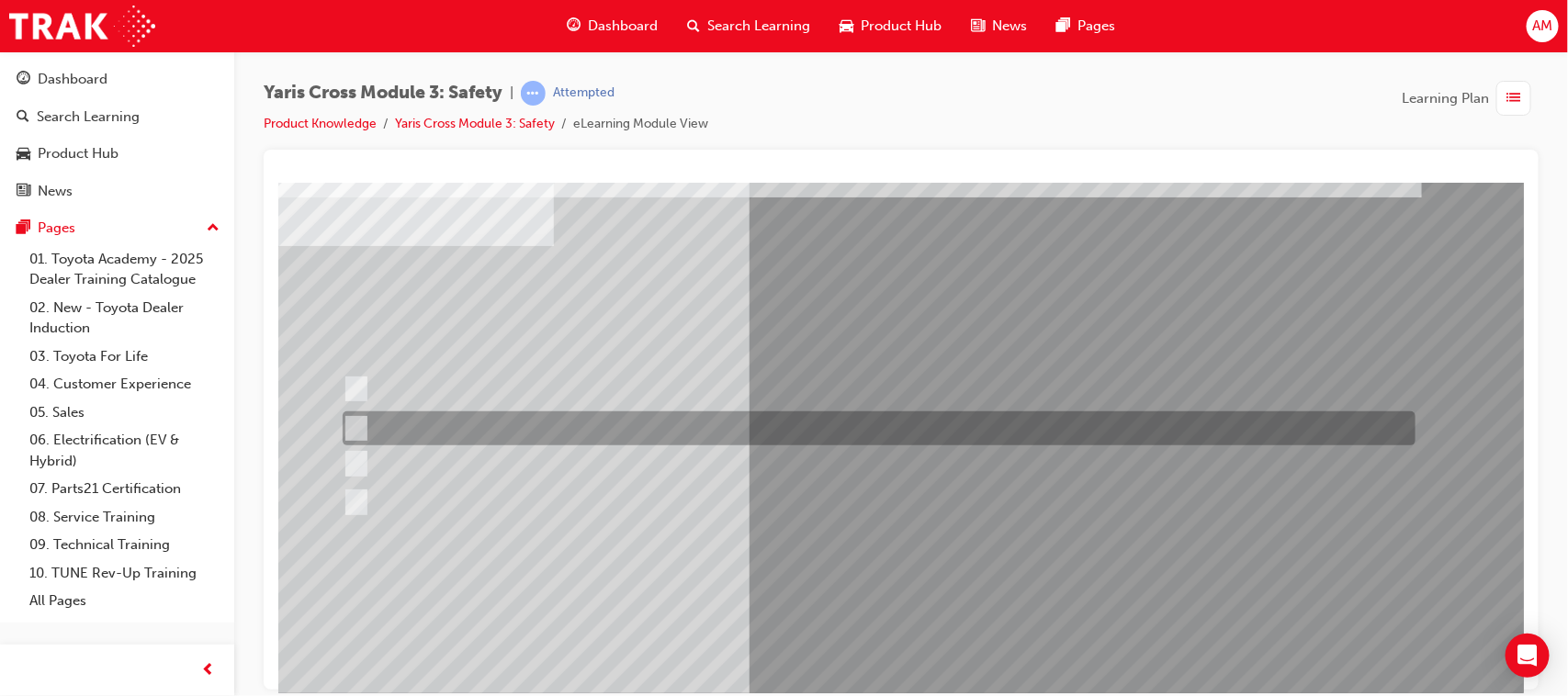
scroll to position [114, 0]
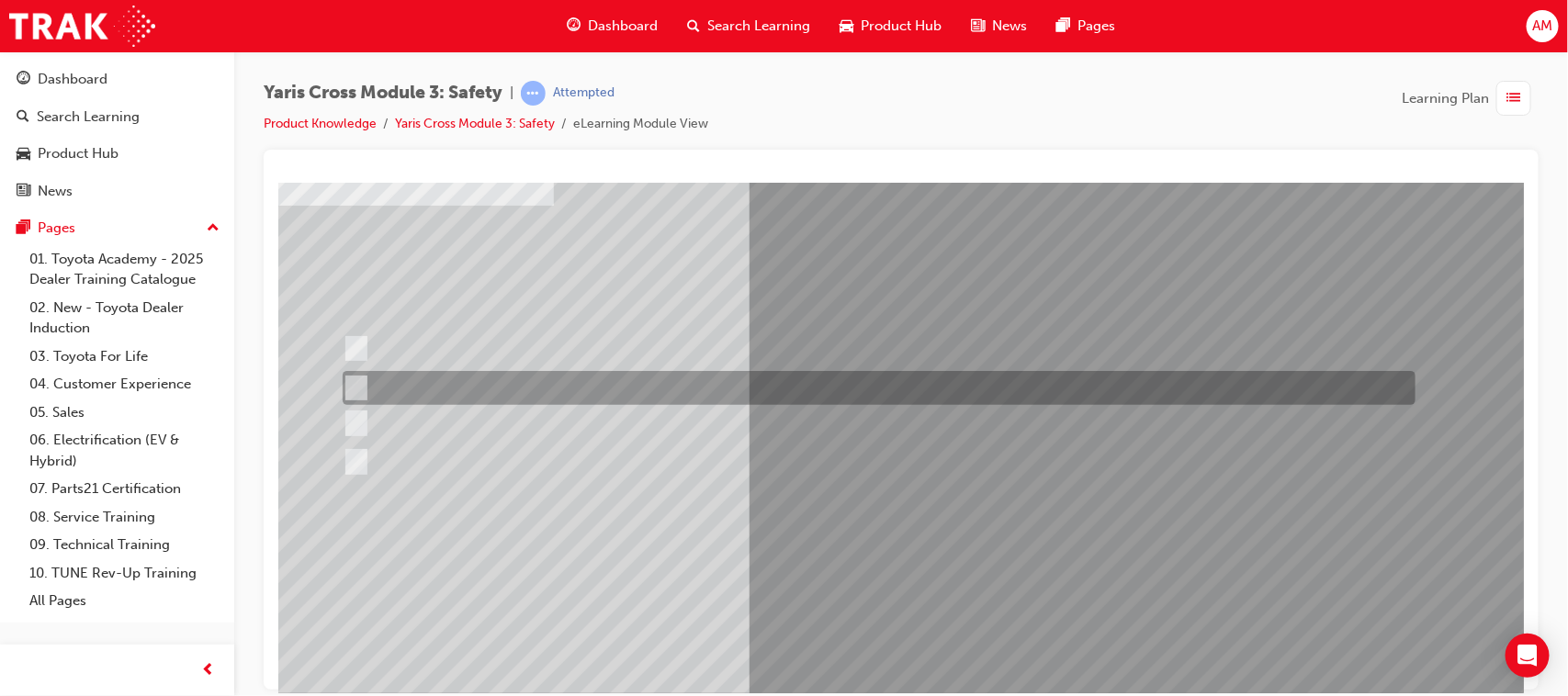
click at [349, 382] on input "GX, GXL & Urban" at bounding box center [351, 388] width 20 height 20
radio input "true"
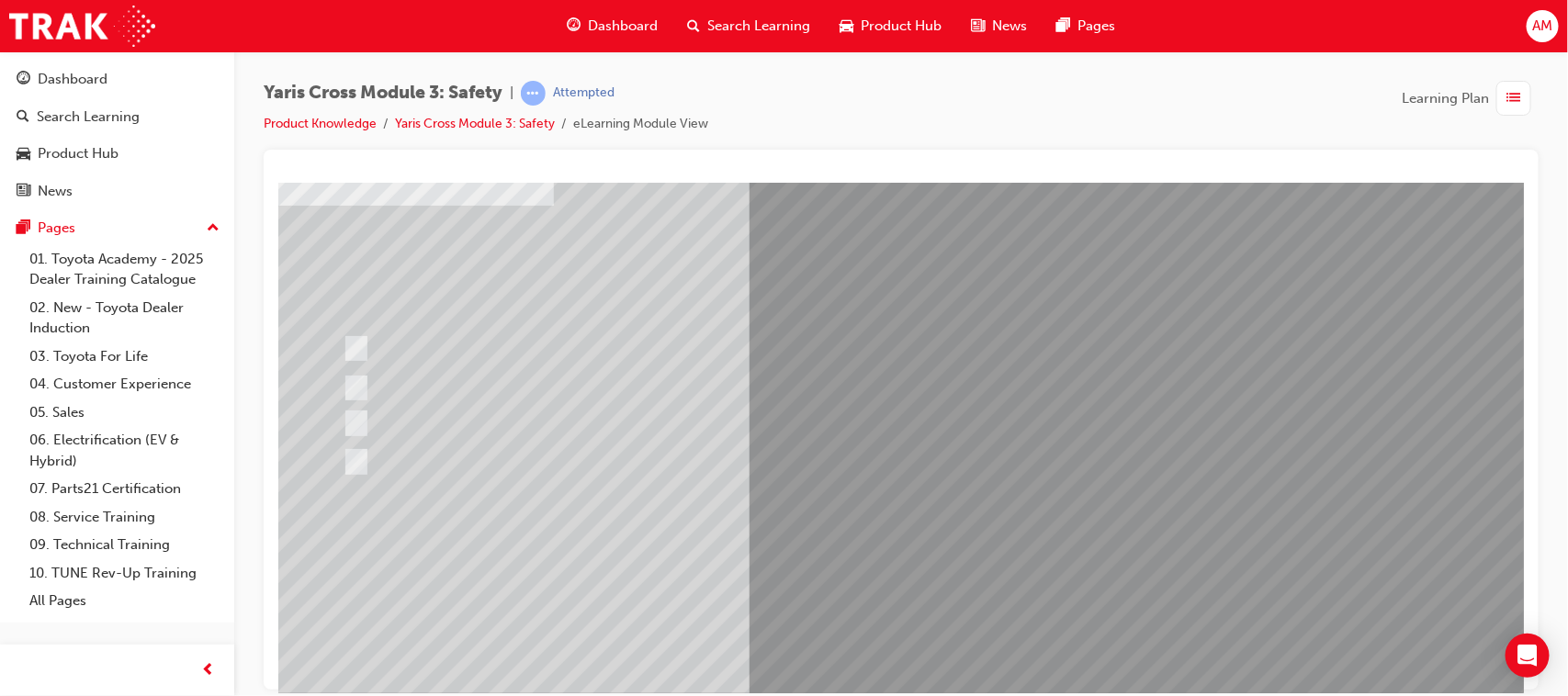
scroll to position [195, 0]
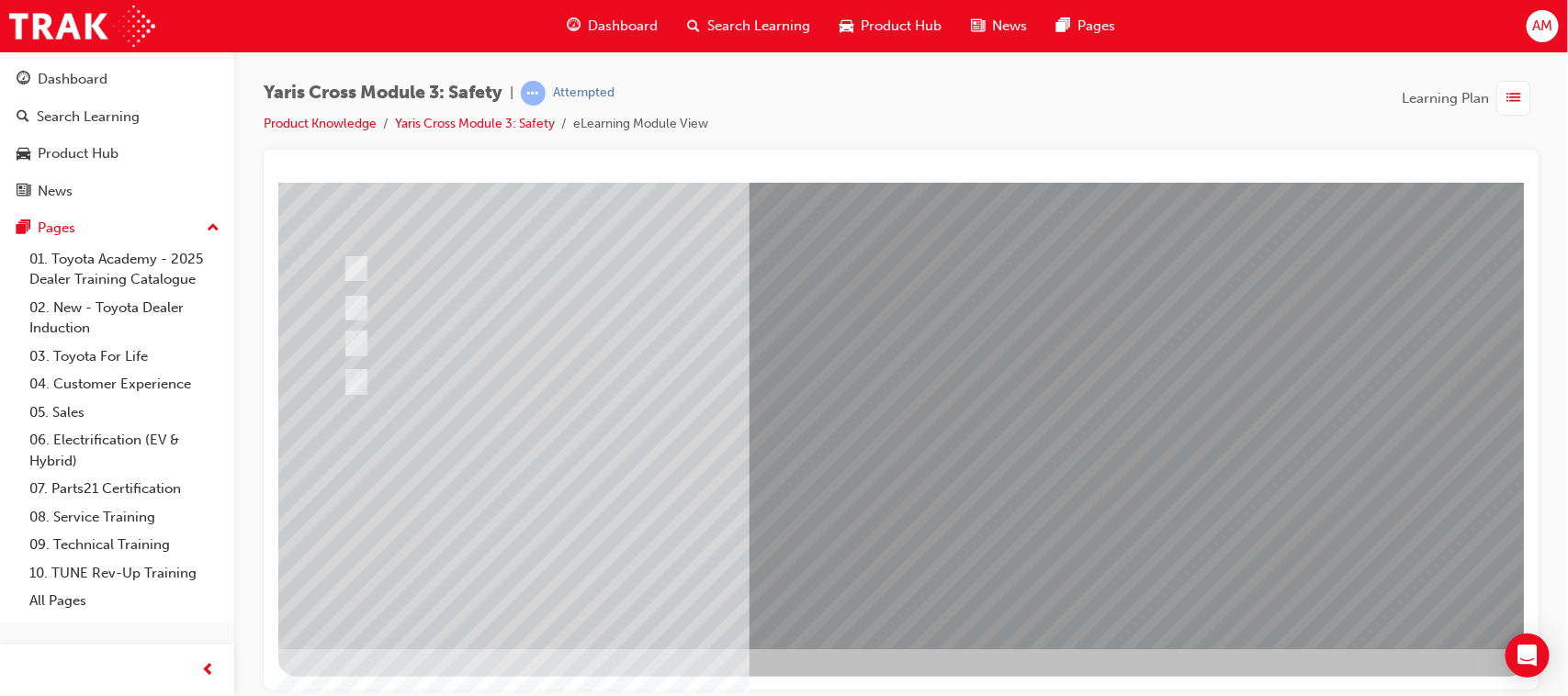
click at [1028, 497] on div at bounding box center [902, 318] width 1249 height 661
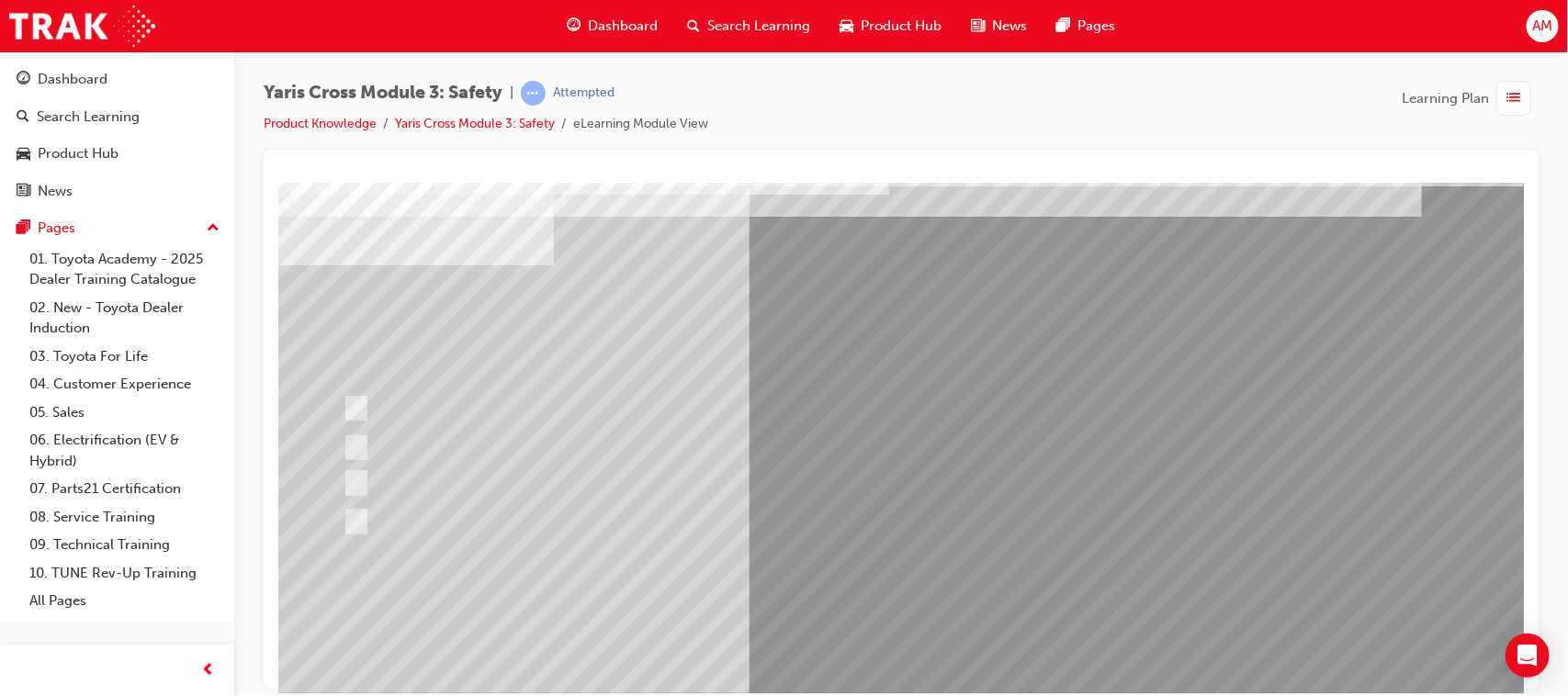
scroll to position [0, 0]
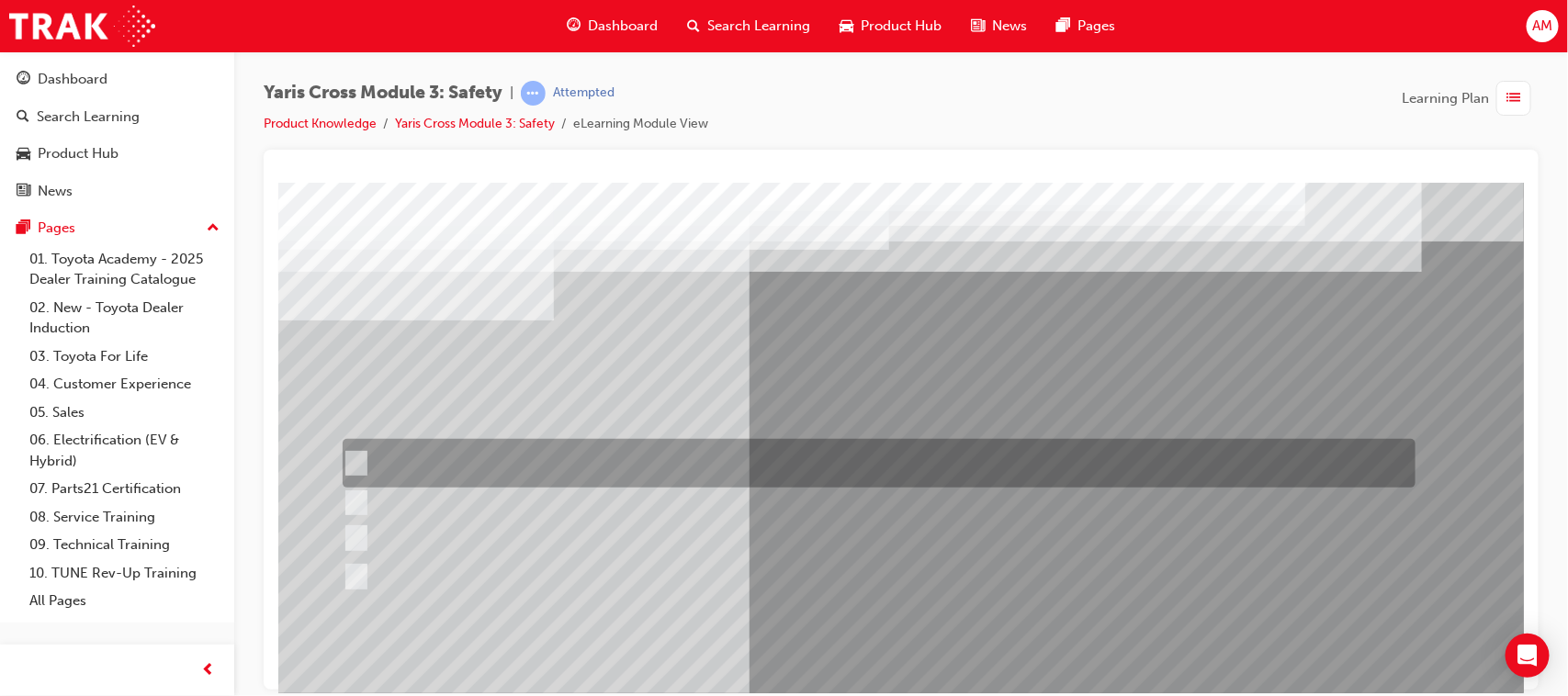
click at [353, 458] on input "Lane Departure Assist with Steering Control" at bounding box center [350, 463] width 20 height 20
checkbox input "true"
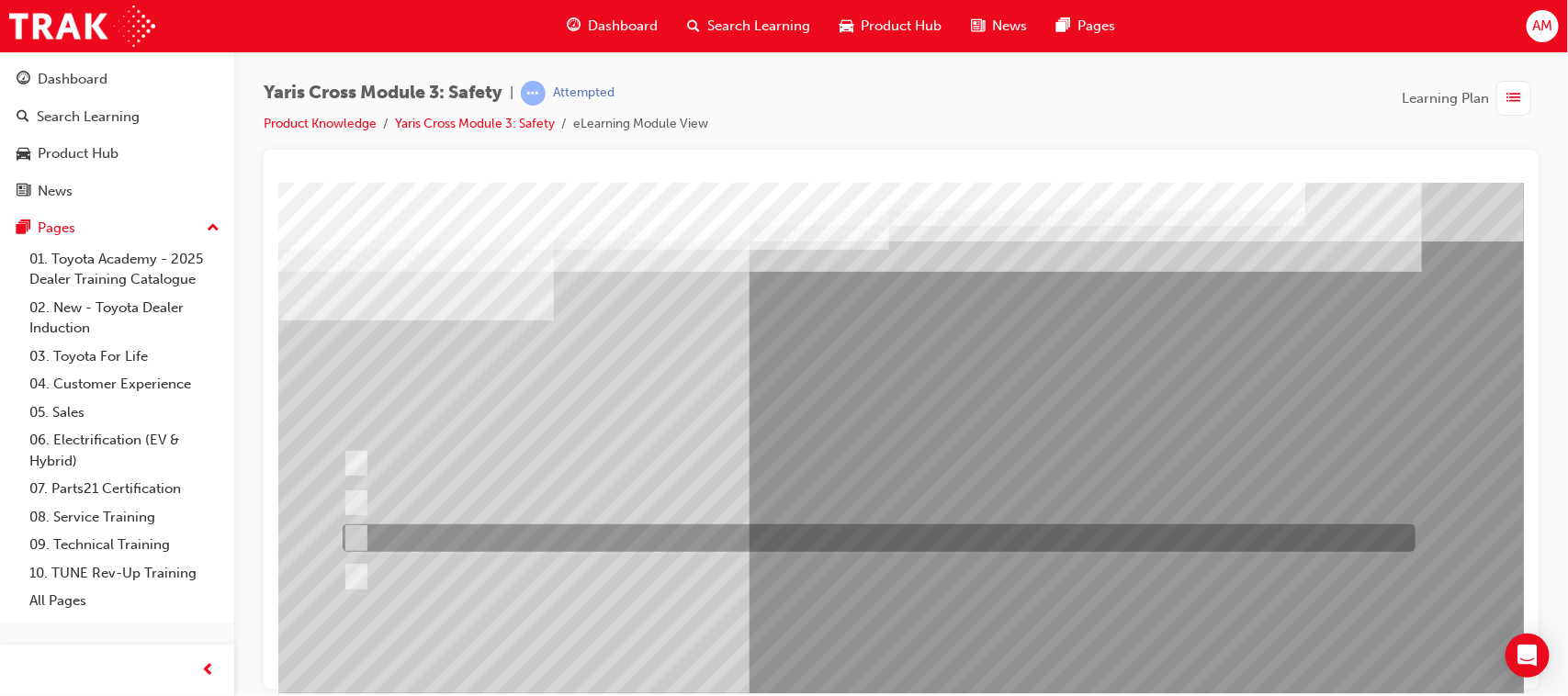
click at [351, 534] on input "Pre-Collision System (PCS)" at bounding box center [350, 537] width 20 height 20
checkbox input "true"
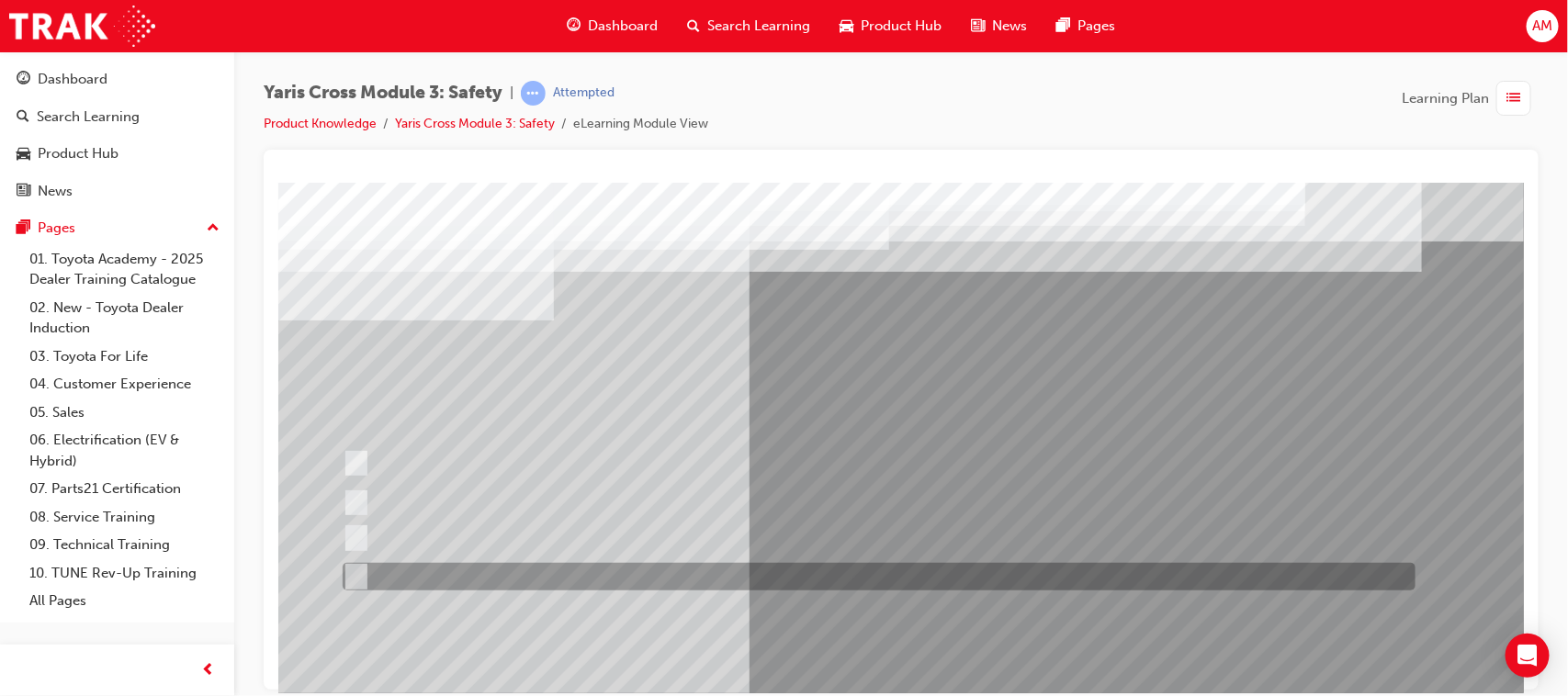
click at [356, 574] on input "Blind Spot Monitor (BSM)" at bounding box center [350, 577] width 20 height 20
checkbox input "true"
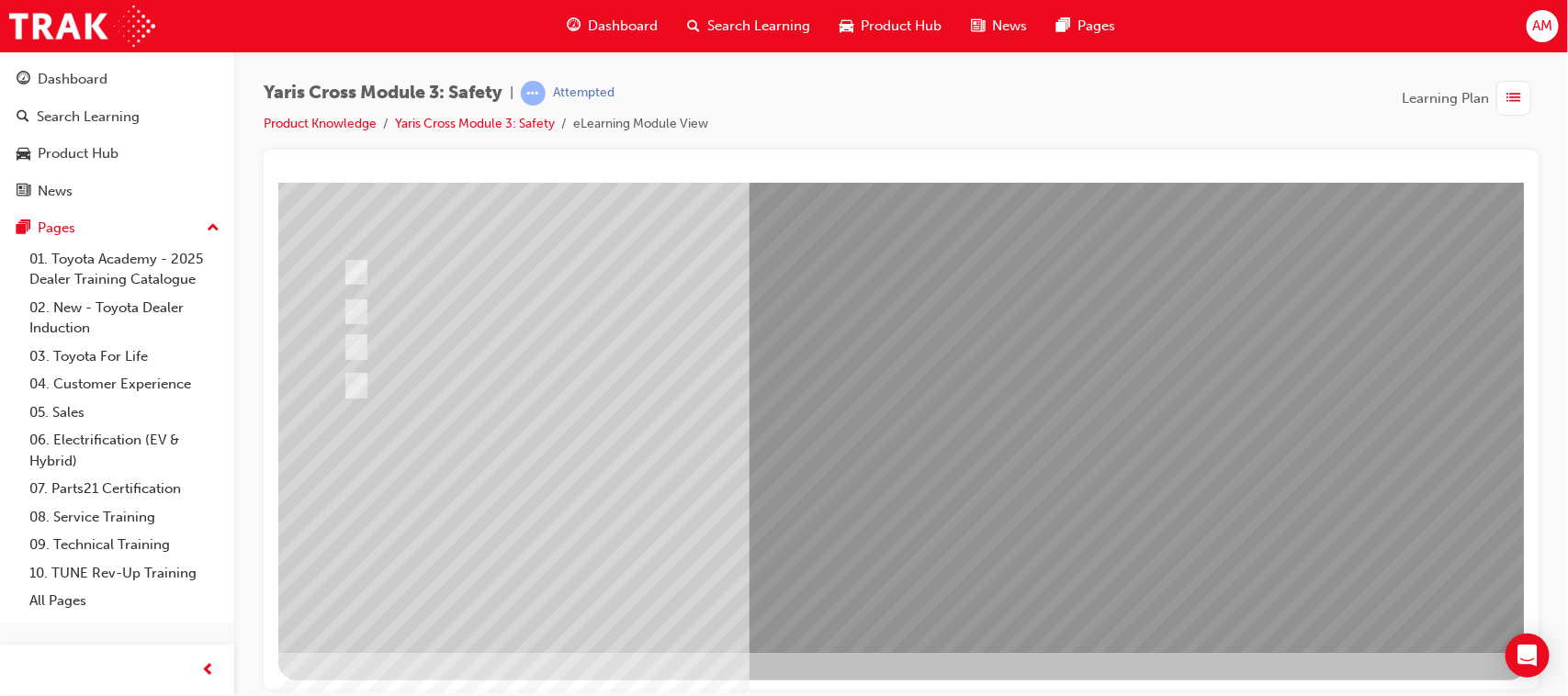
scroll to position [195, 0]
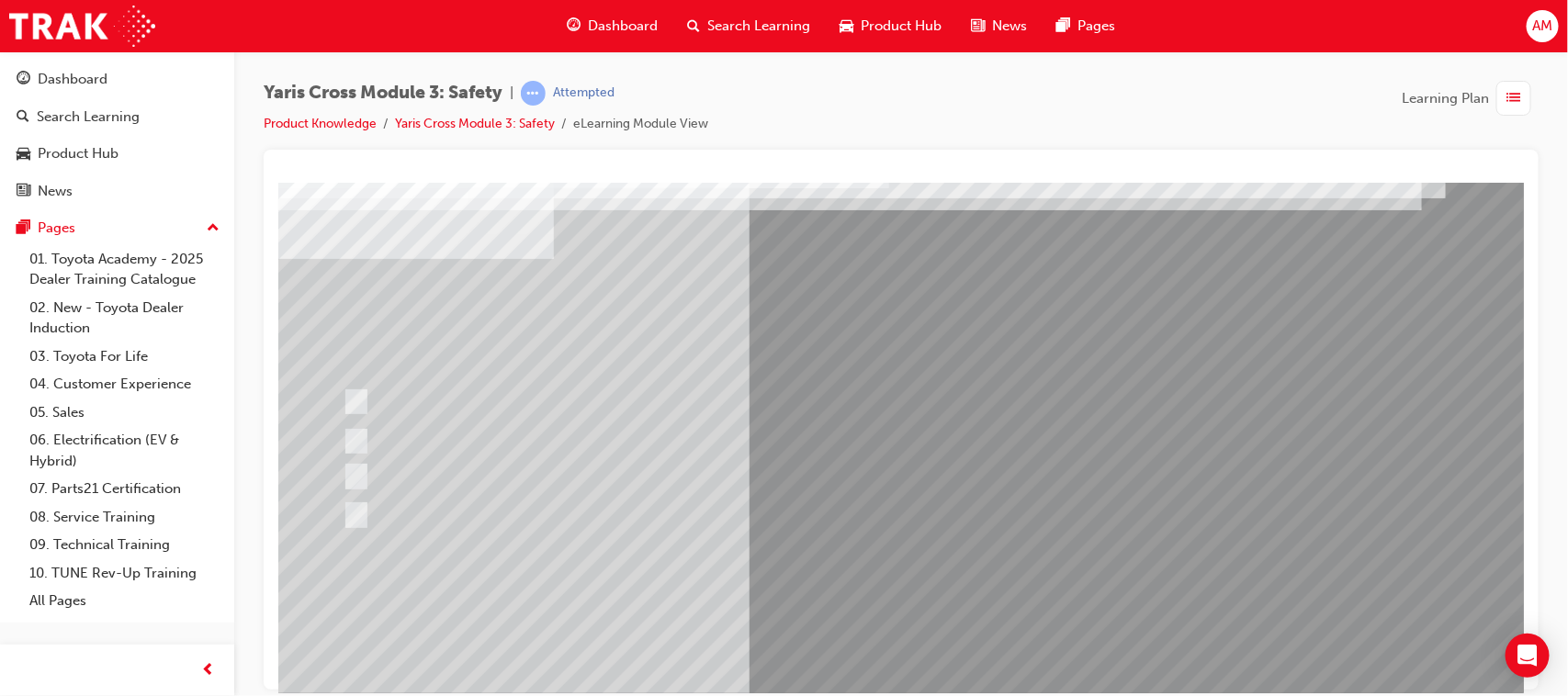
scroll to position [114, 0]
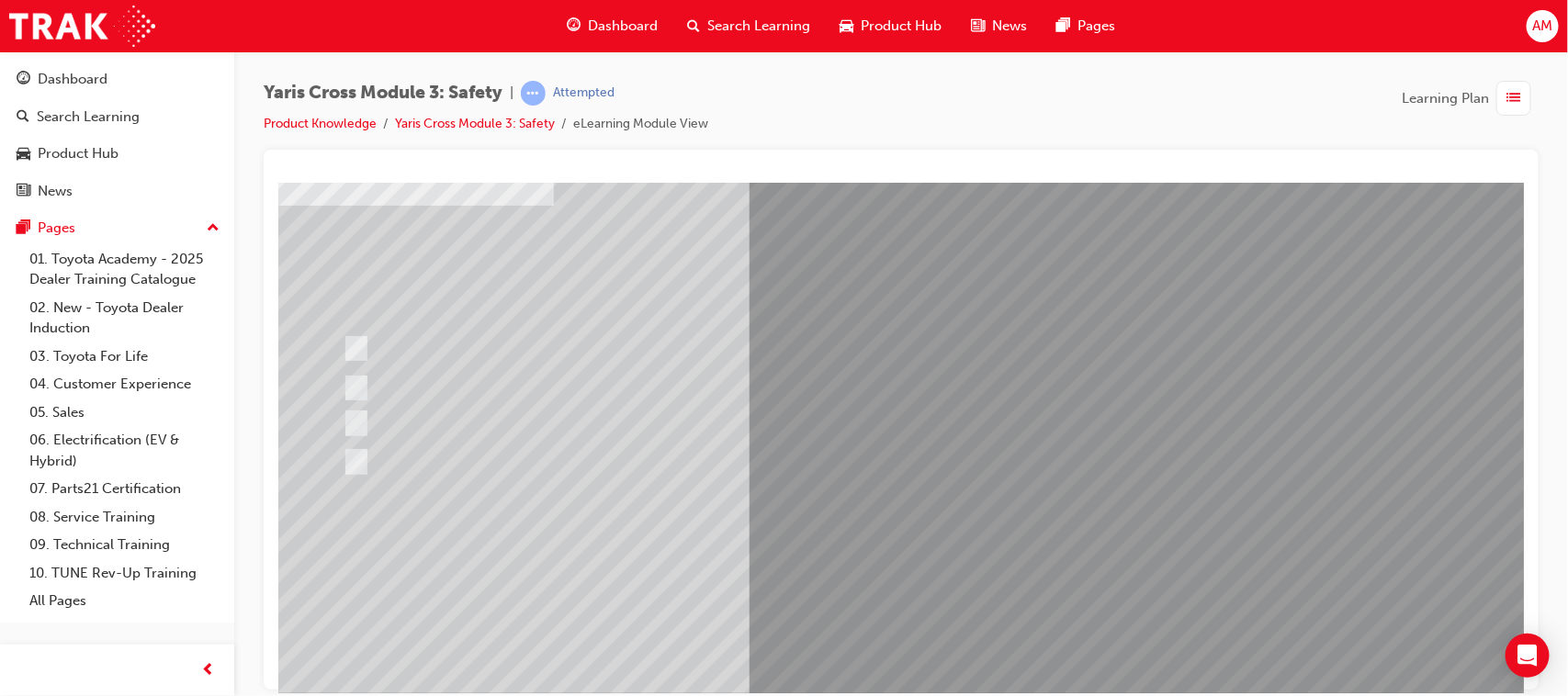
click at [1037, 584] on div at bounding box center [902, 398] width 1249 height 661
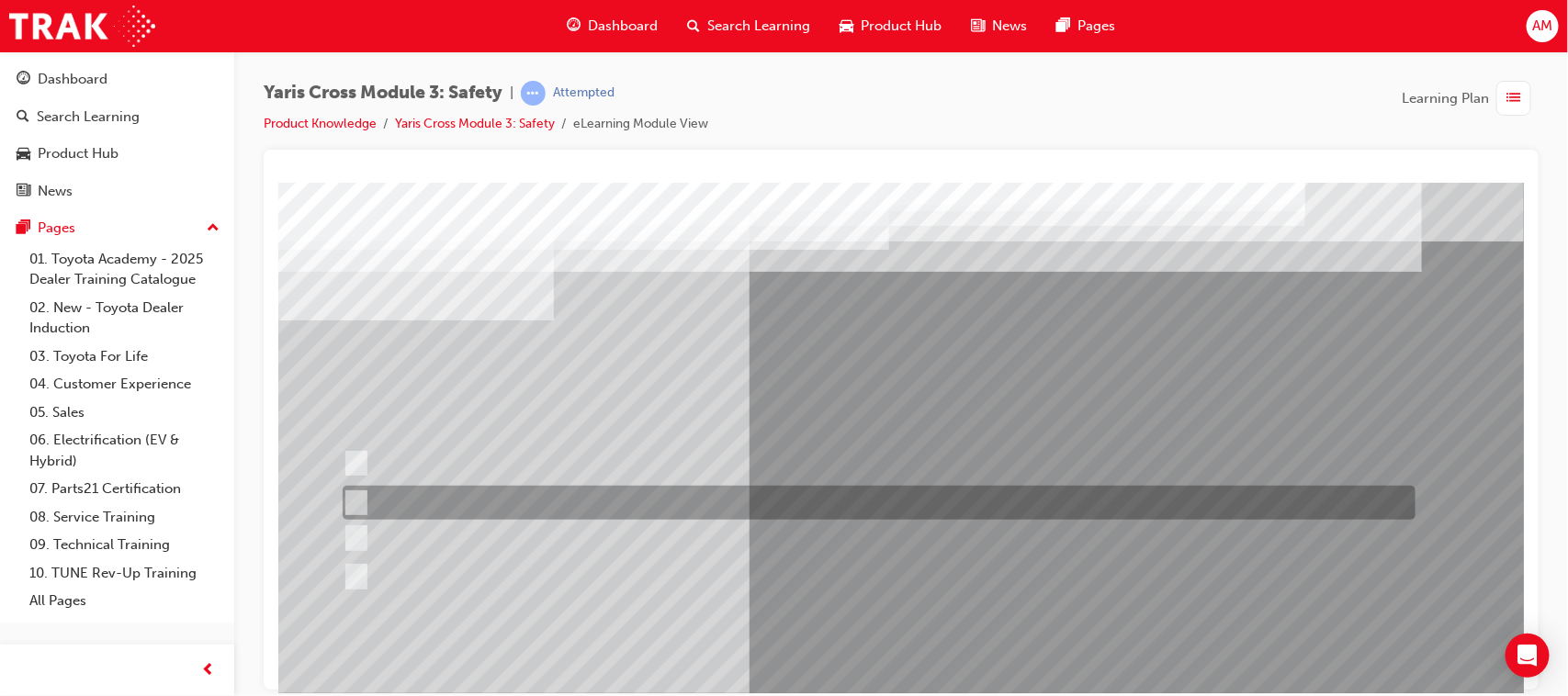
click at [351, 494] on input "SRS Airbags" at bounding box center [351, 503] width 20 height 20
radio input "true"
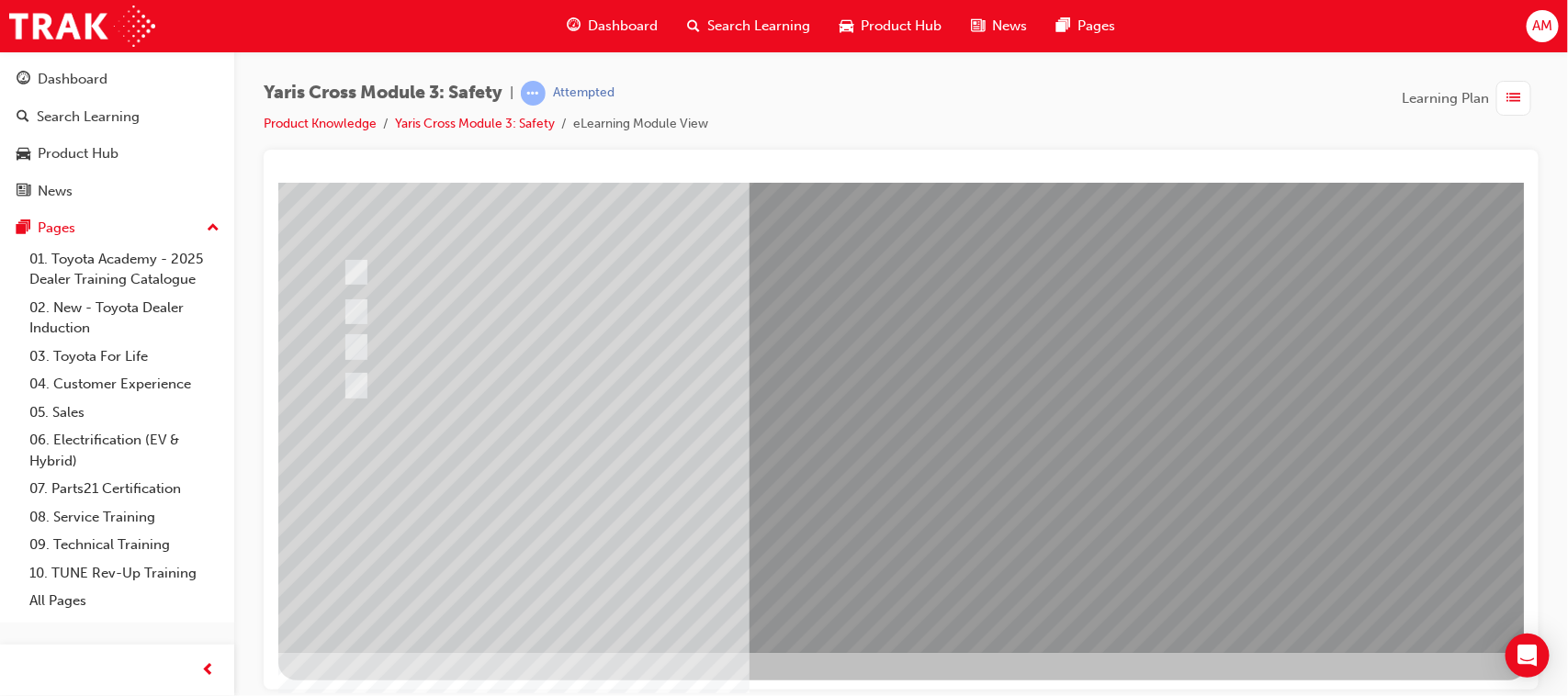
scroll to position [195, 0]
click at [895, 603] on div at bounding box center [902, 318] width 1249 height 661
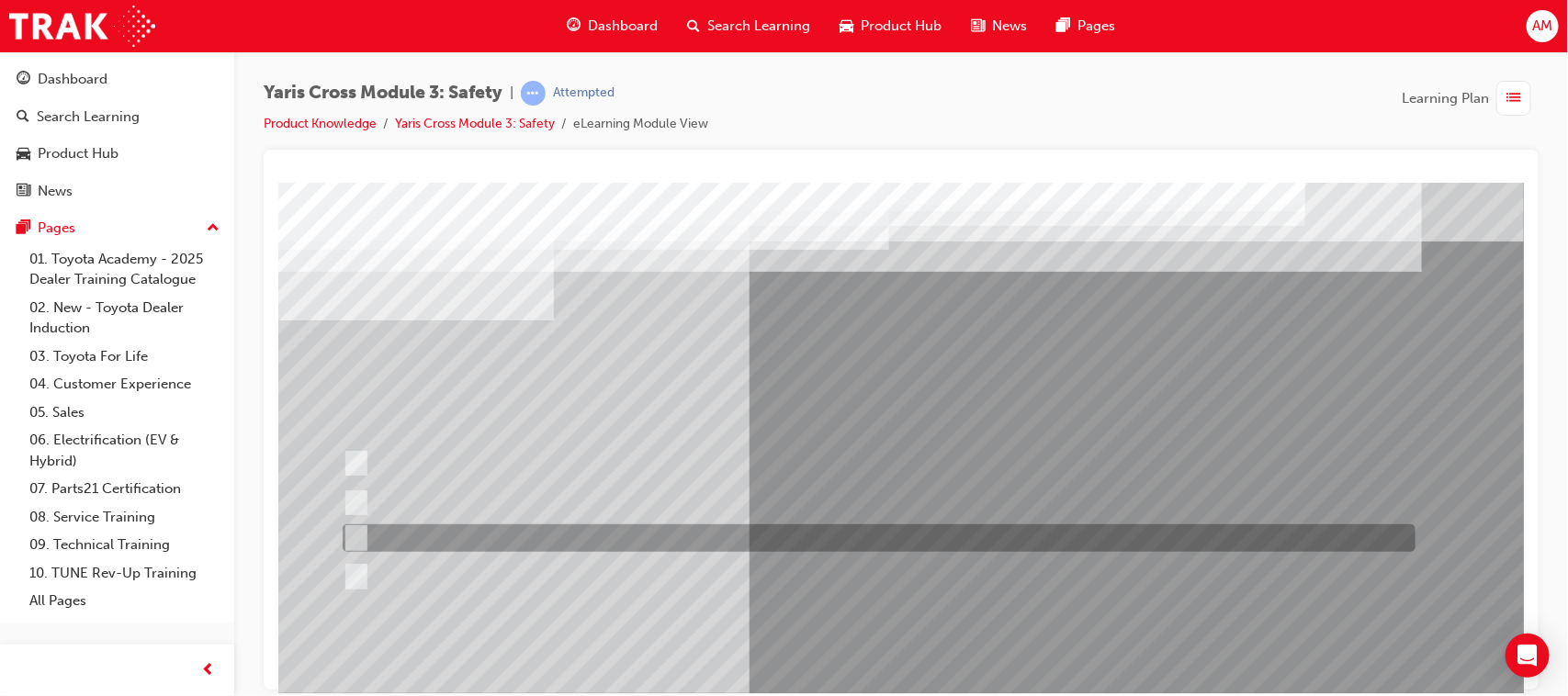
click at [359, 533] on input "School Zone" at bounding box center [351, 537] width 20 height 20
radio input "true"
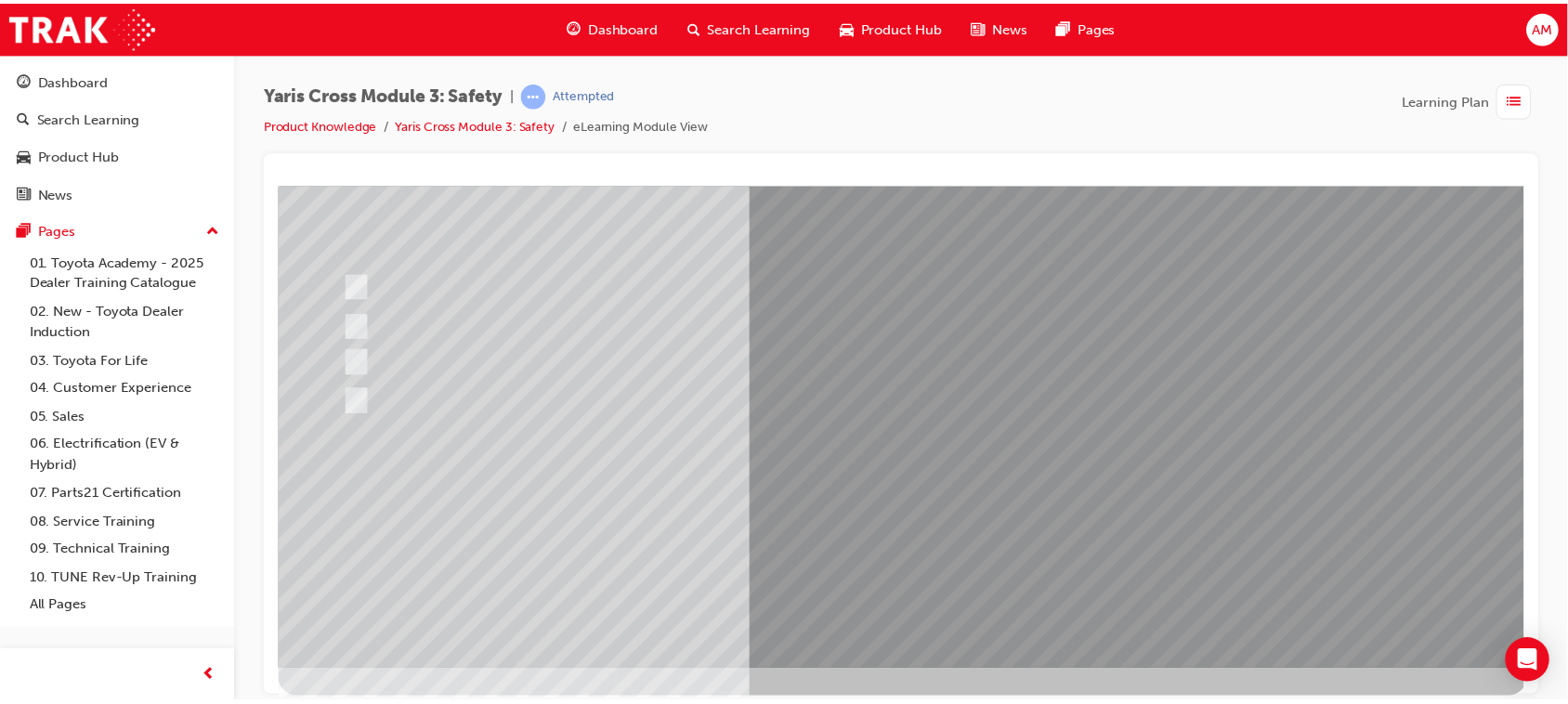
scroll to position [197, 0]
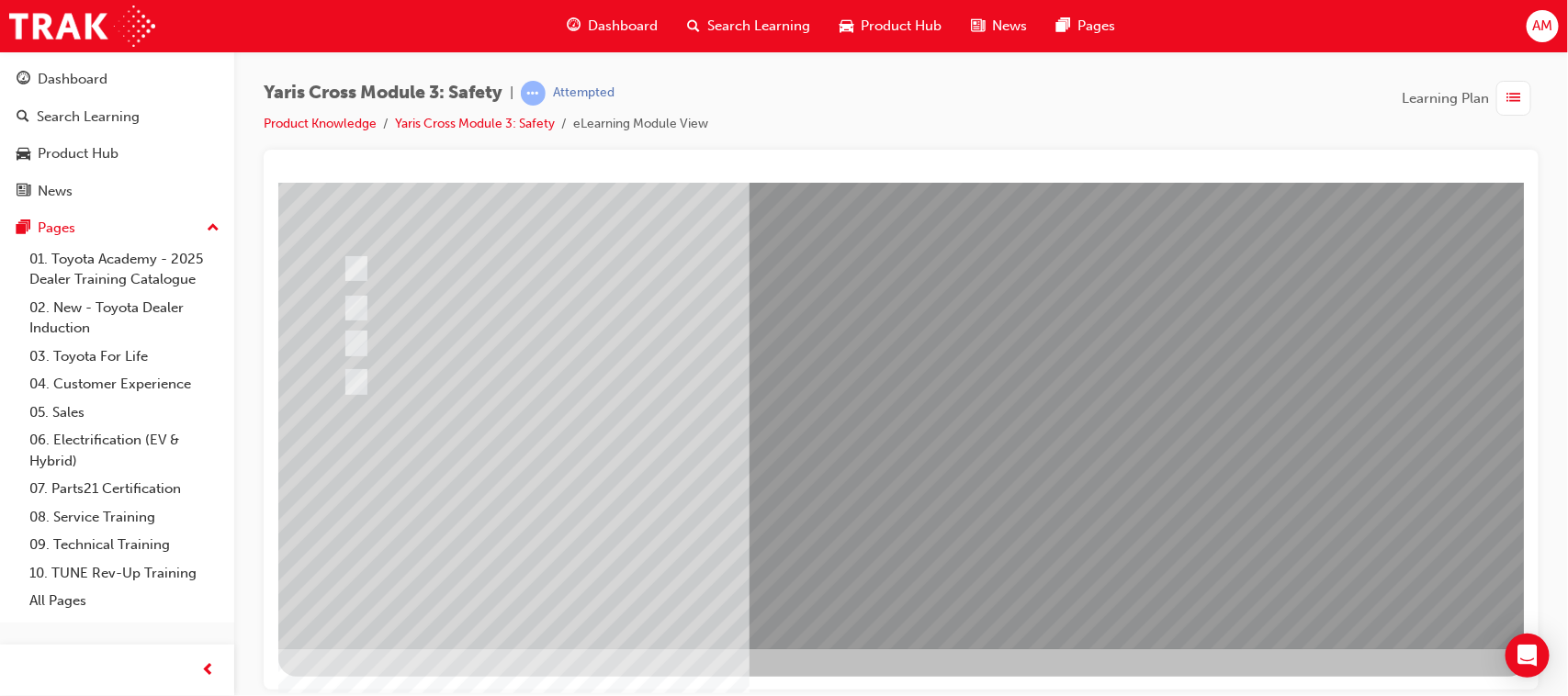
click at [1043, 499] on div at bounding box center [902, 318] width 1249 height 661
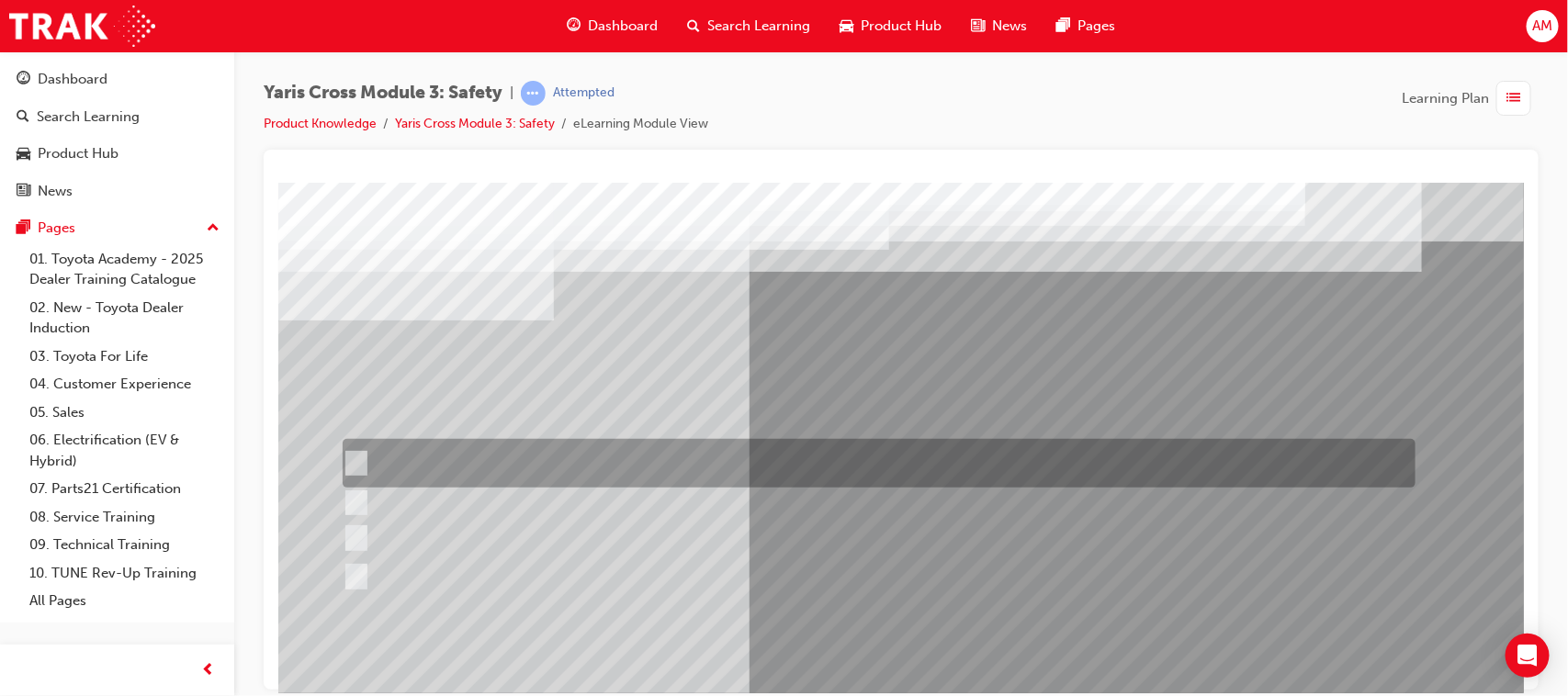
click at [353, 460] on input "Enhance the vehicle stability and prevent lane departure" at bounding box center [351, 463] width 20 height 20
radio input "true"
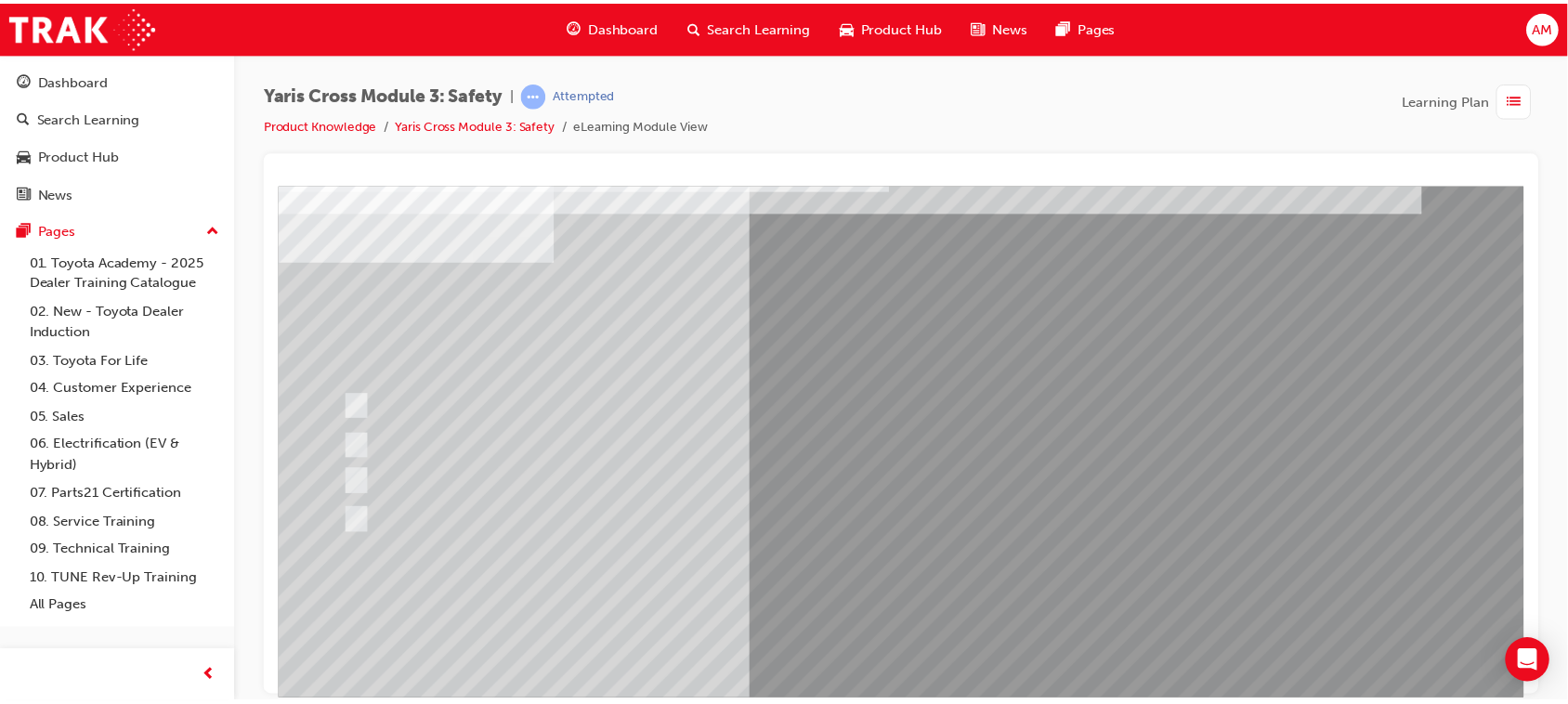
scroll to position [197, 0]
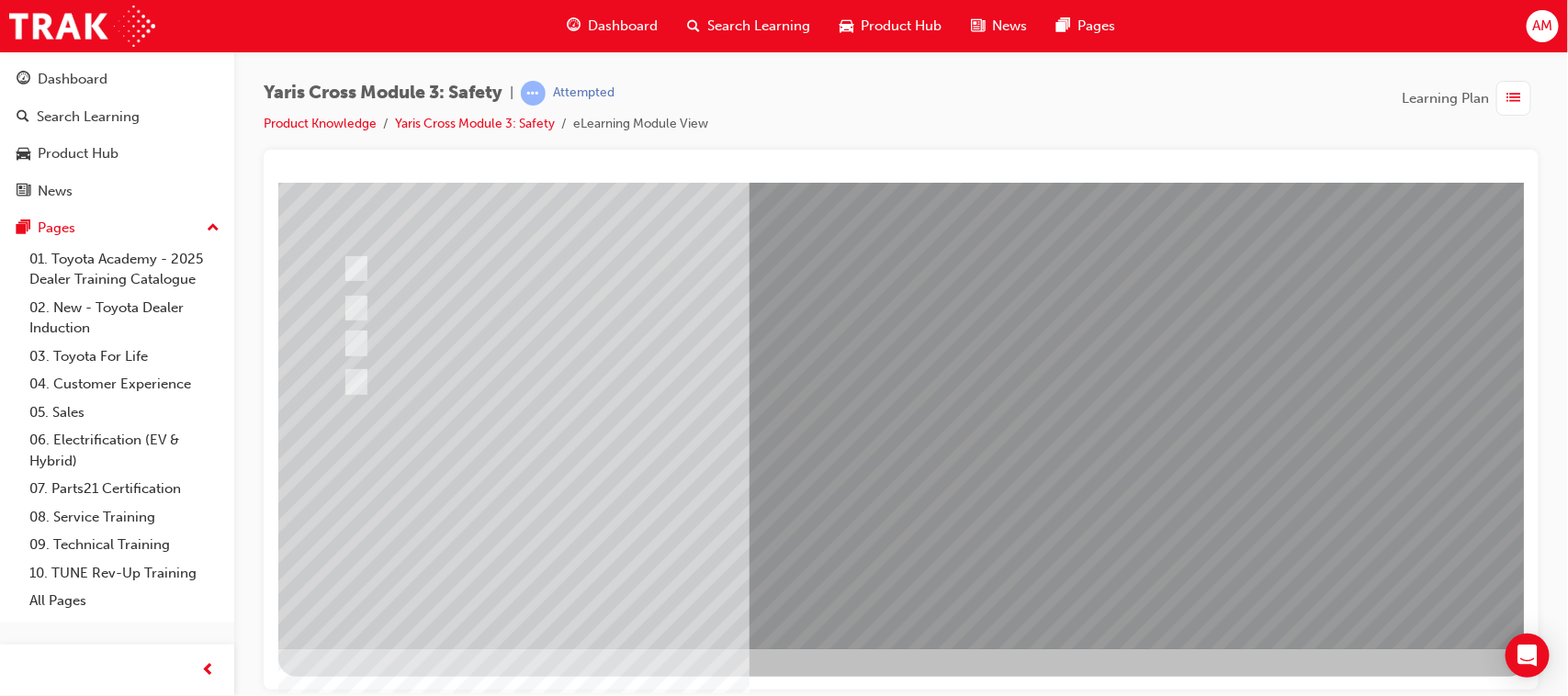
click at [1041, 492] on div at bounding box center [902, 318] width 1249 height 661
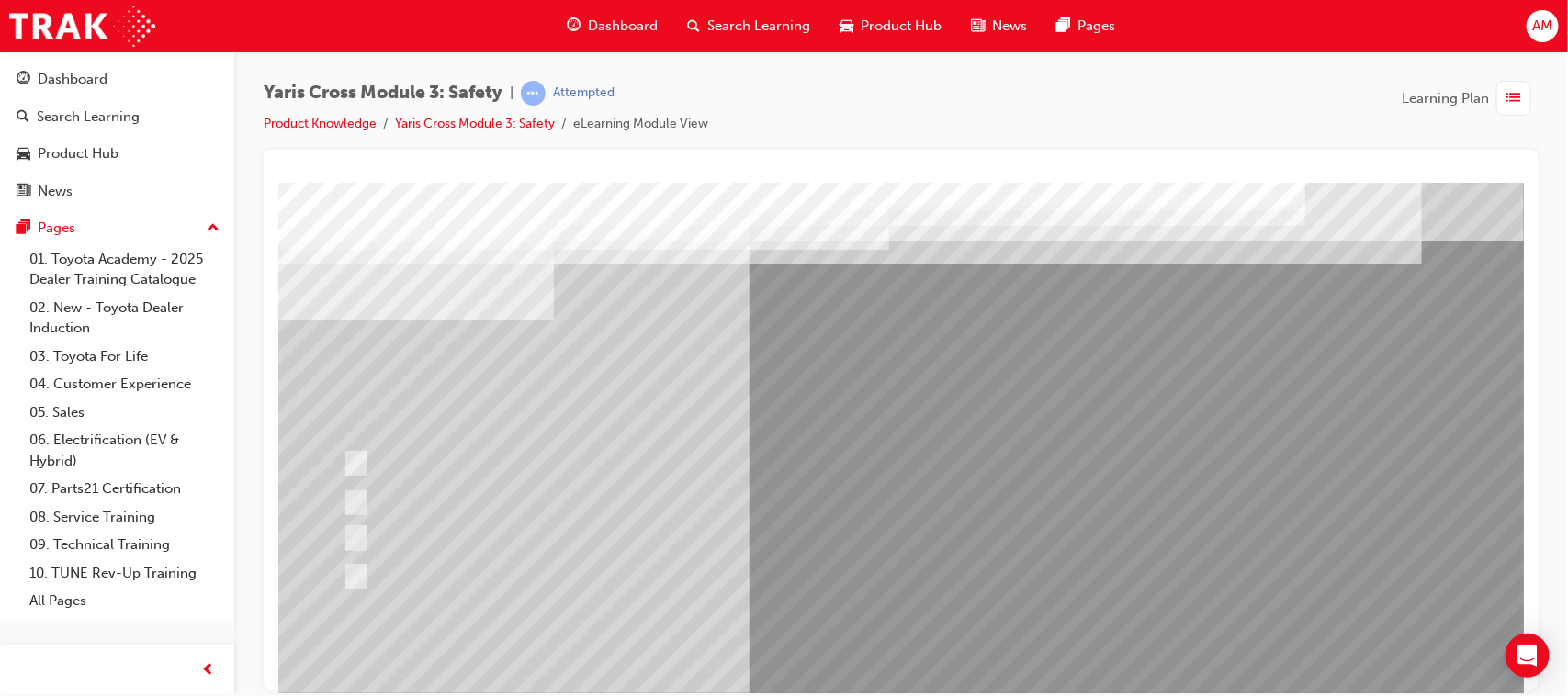
scroll to position [114, 0]
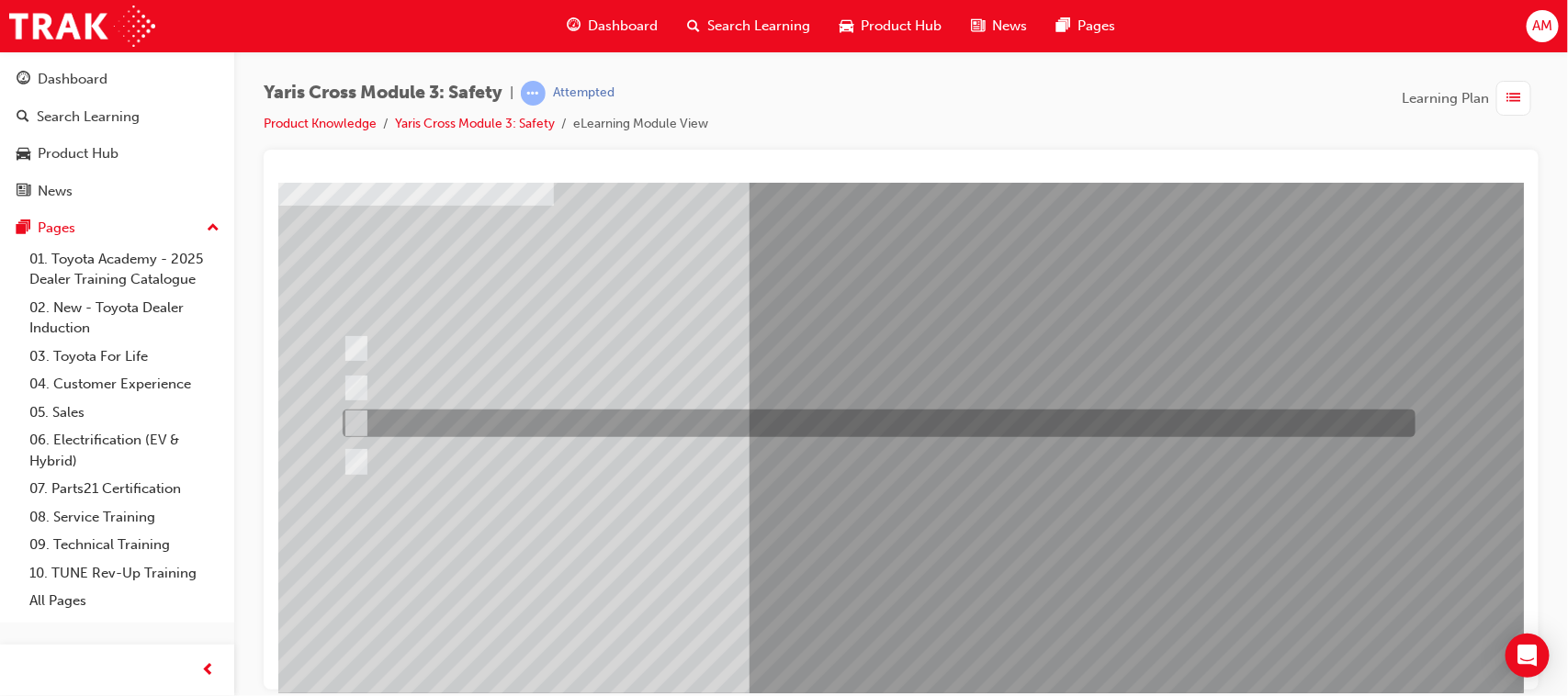
click at [351, 419] on input "TNGA-B" at bounding box center [351, 423] width 20 height 20
radio input "true"
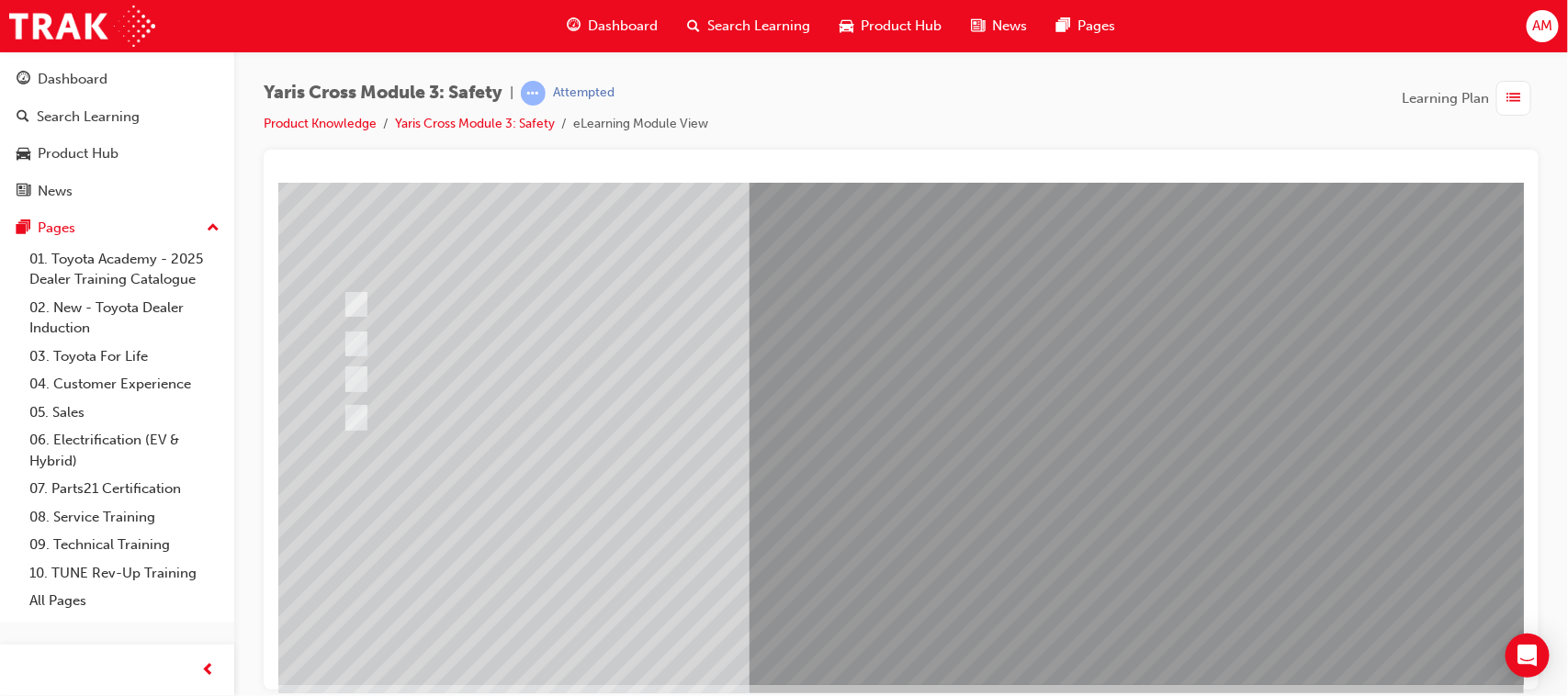
scroll to position [195, 0]
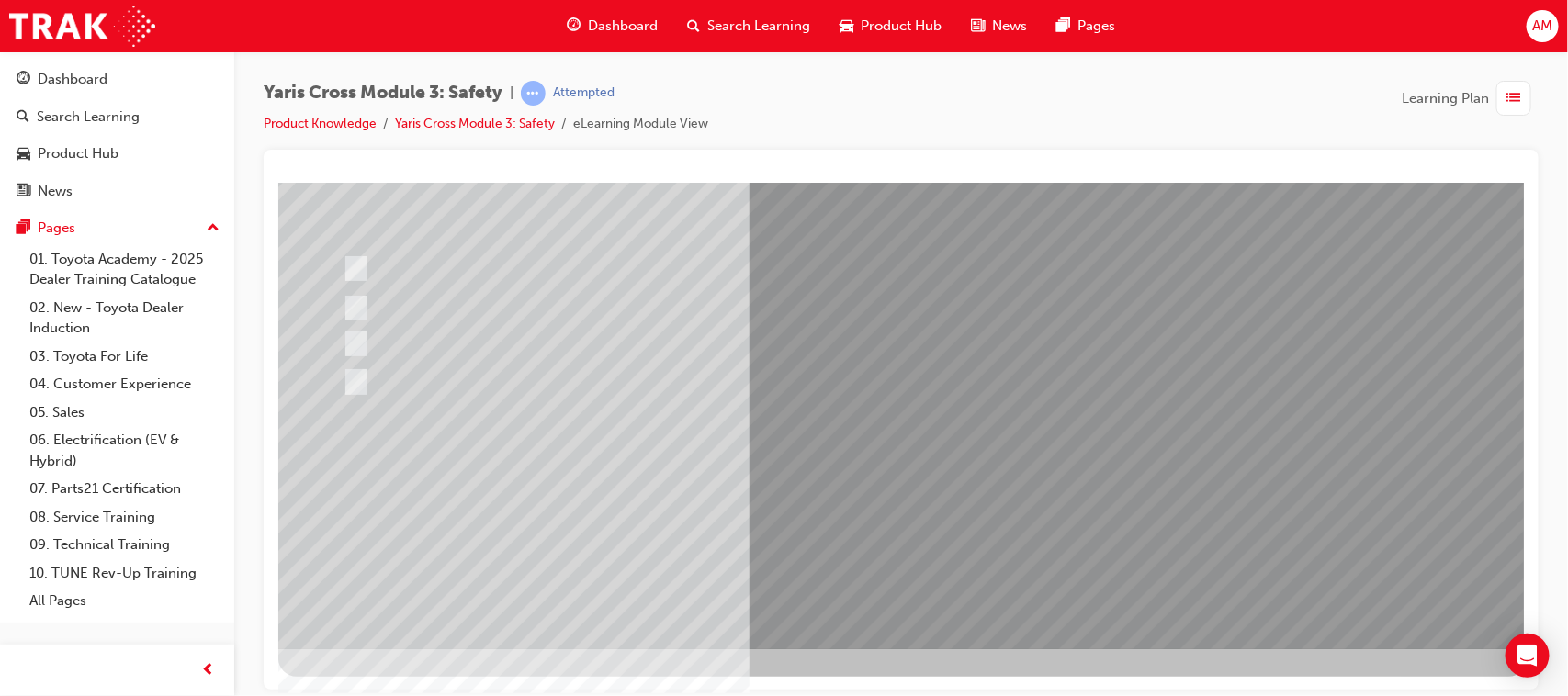
click at [1042, 501] on div at bounding box center [902, 318] width 1249 height 661
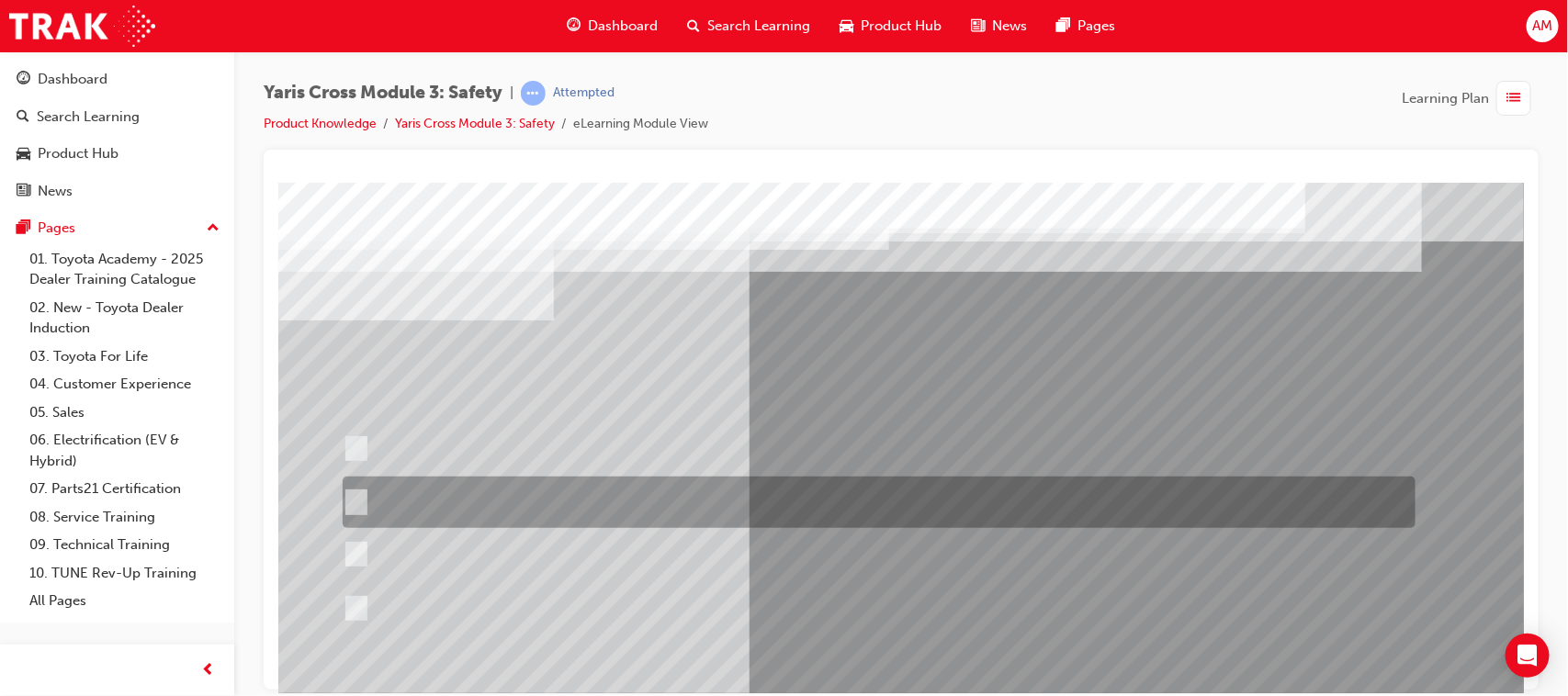
click at [350, 496] on input "When you turn right at an intersection and cross the path of an\3oncoming vehic…" at bounding box center [351, 502] width 20 height 20
radio input "true"
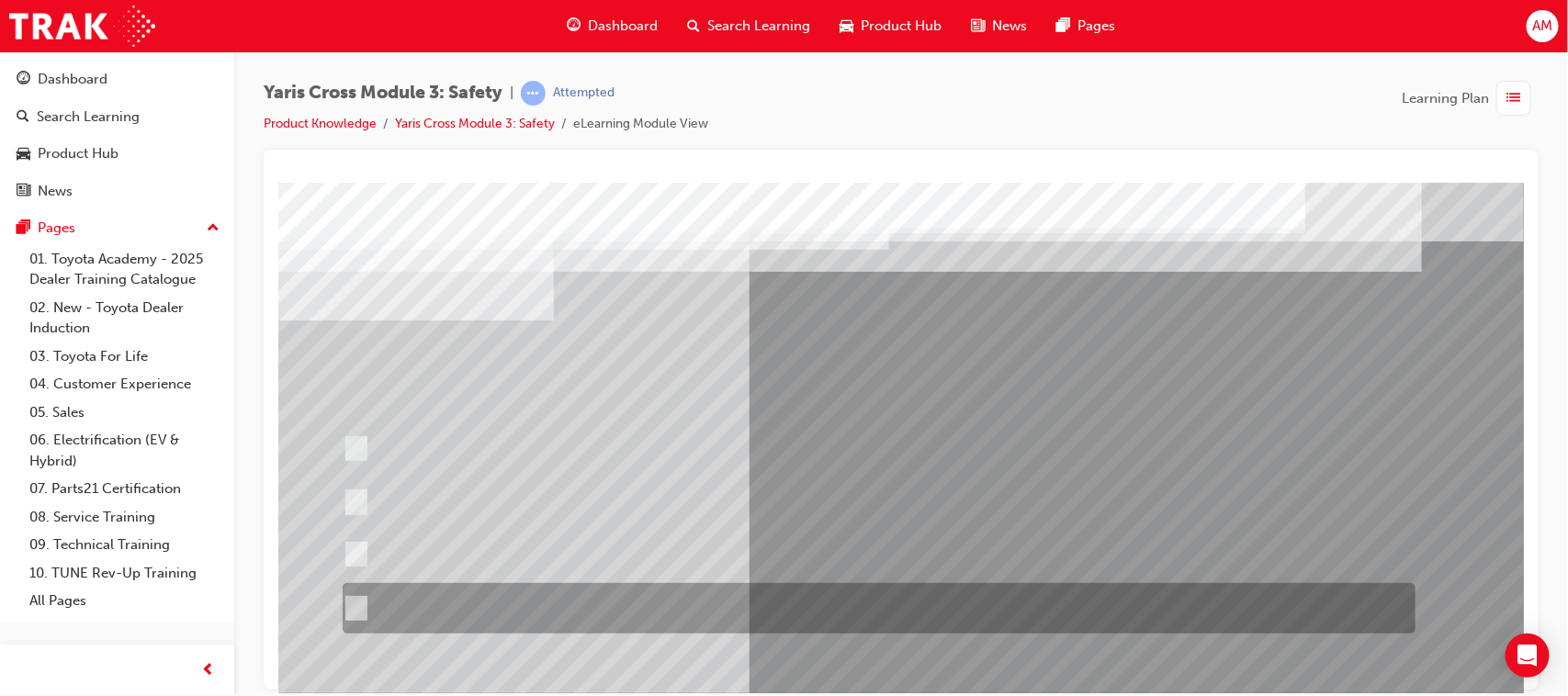
click at [351, 607] on input "When you turn right at an intersection and cross the path of an\3oncoming cycli…" at bounding box center [351, 609] width 20 height 20
radio input "true"
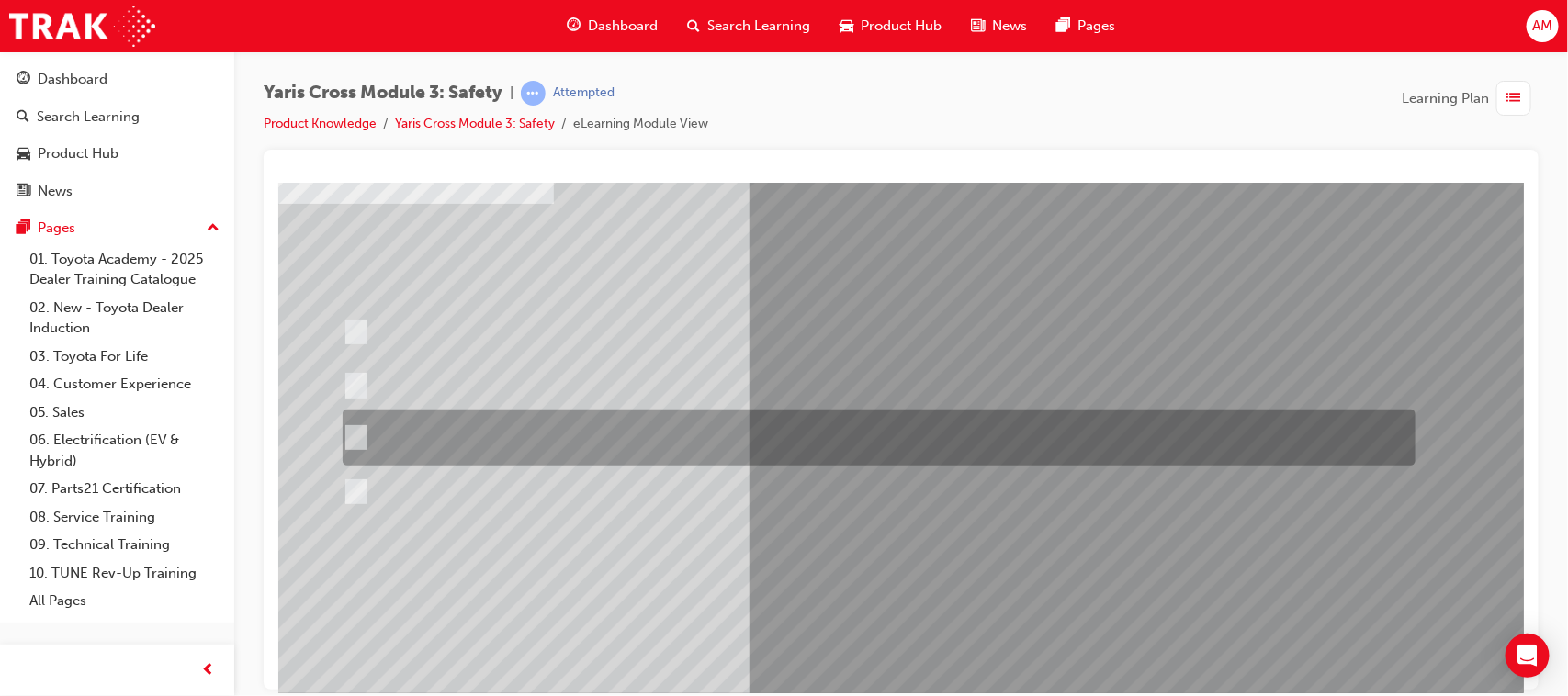
scroll to position [80, 0]
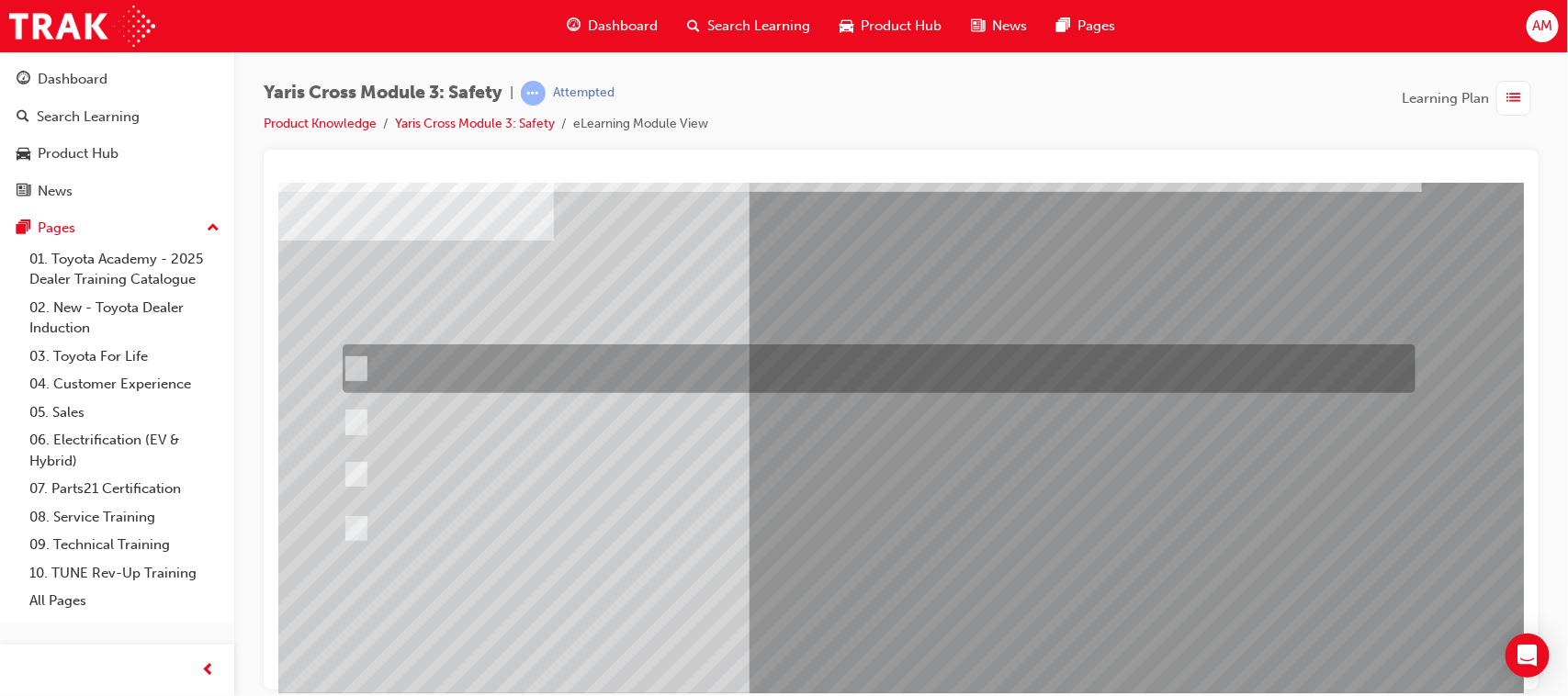
click at [355, 362] on input "When you turn left at an intersection and cross the path of an\3oncoming cyclis…" at bounding box center [351, 369] width 20 height 20
radio input "true"
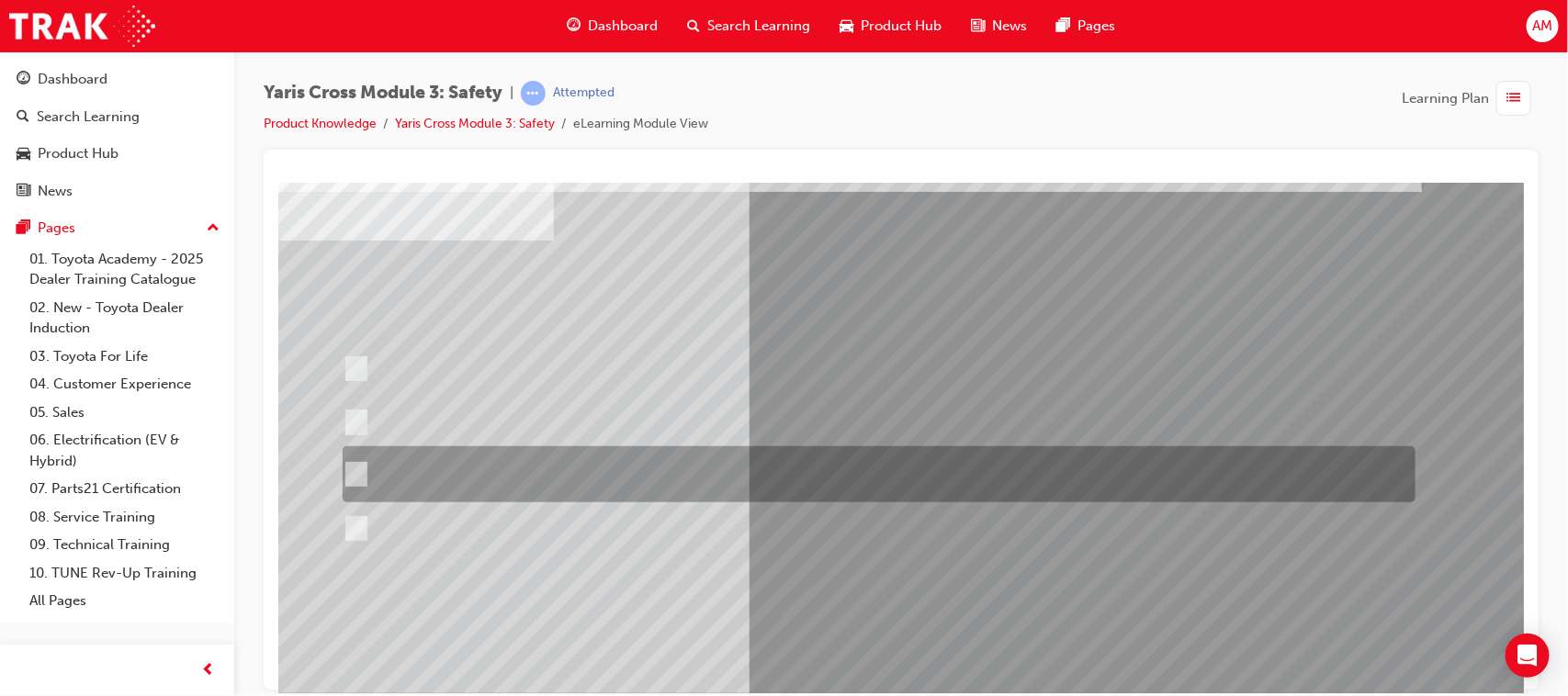
scroll to position [195, 0]
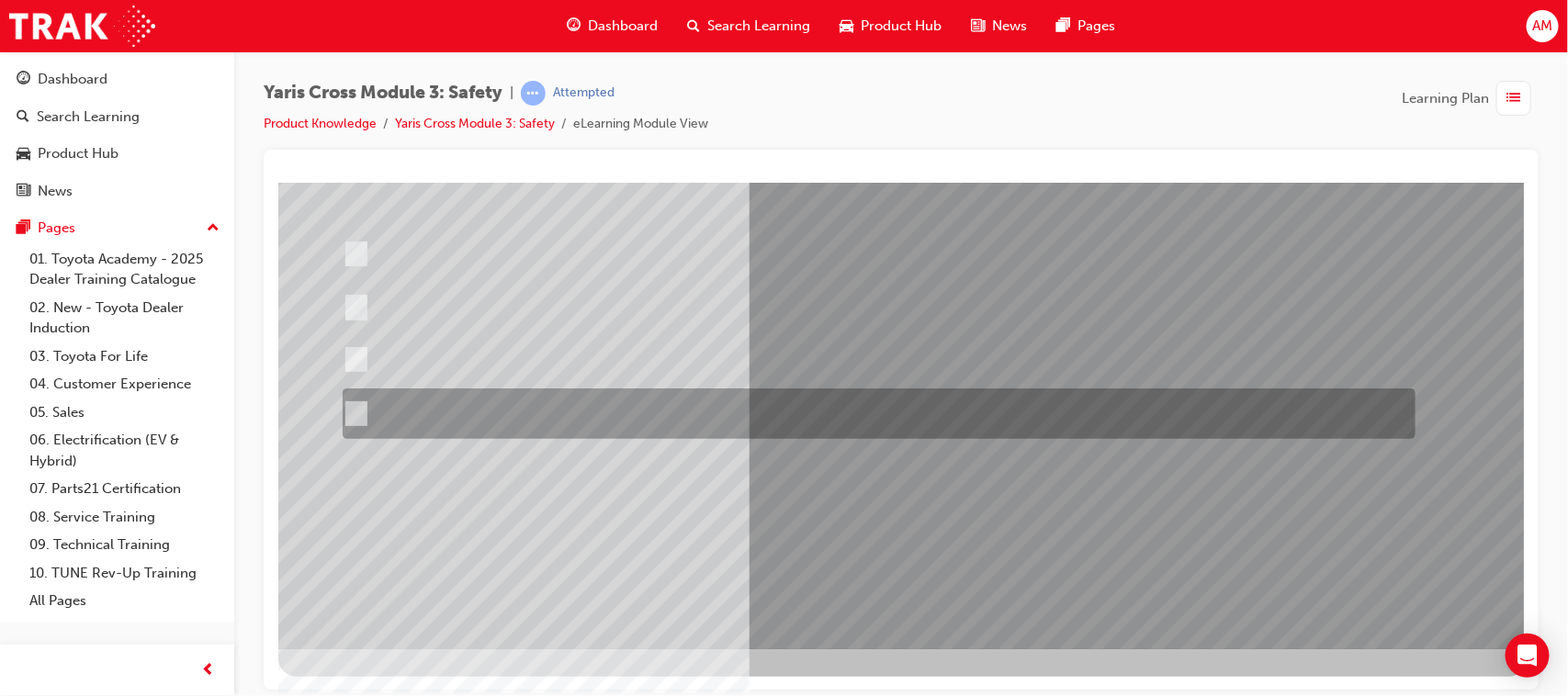
click at [351, 407] on input "When you turn right at an intersection and cross the path of an\3oncoming cycli…" at bounding box center [351, 413] width 20 height 20
radio input "true"
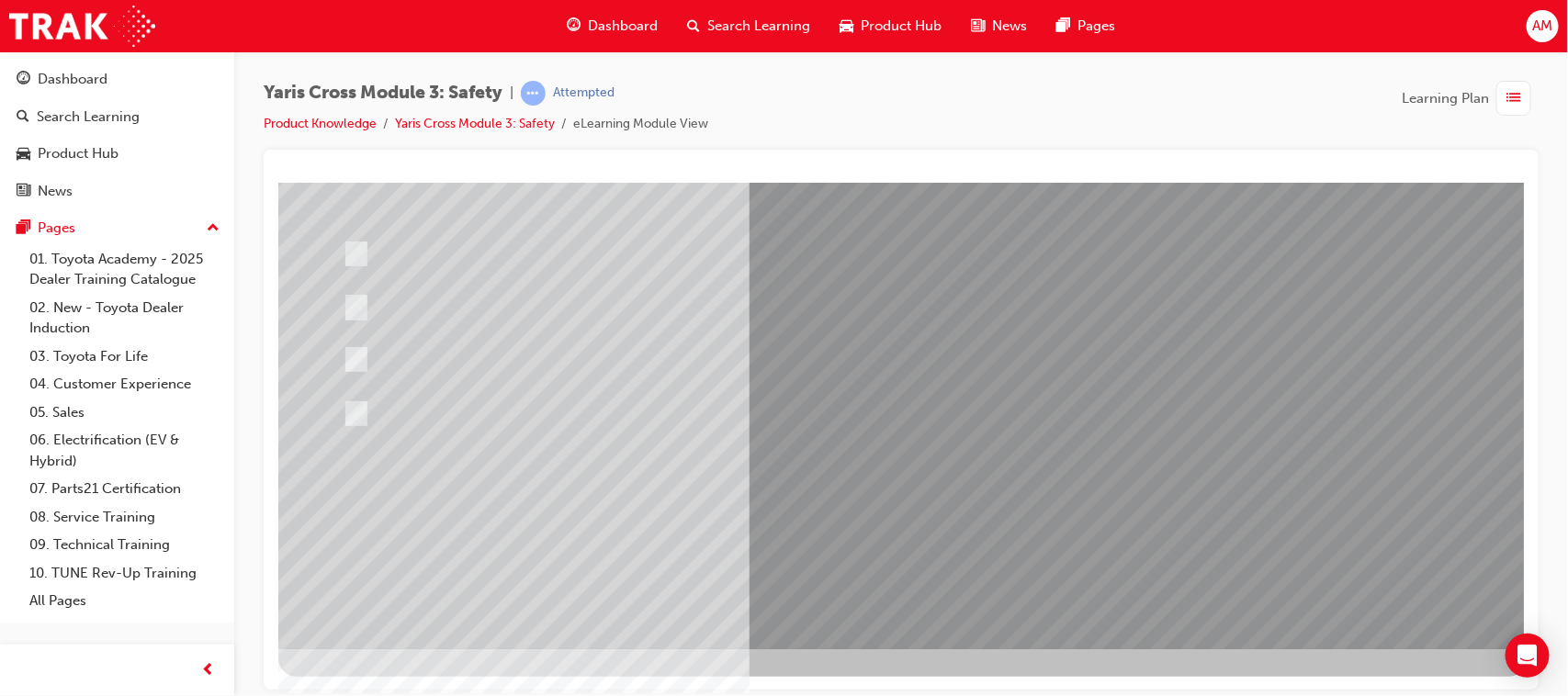
click at [1020, 500] on div at bounding box center [902, 318] width 1249 height 661
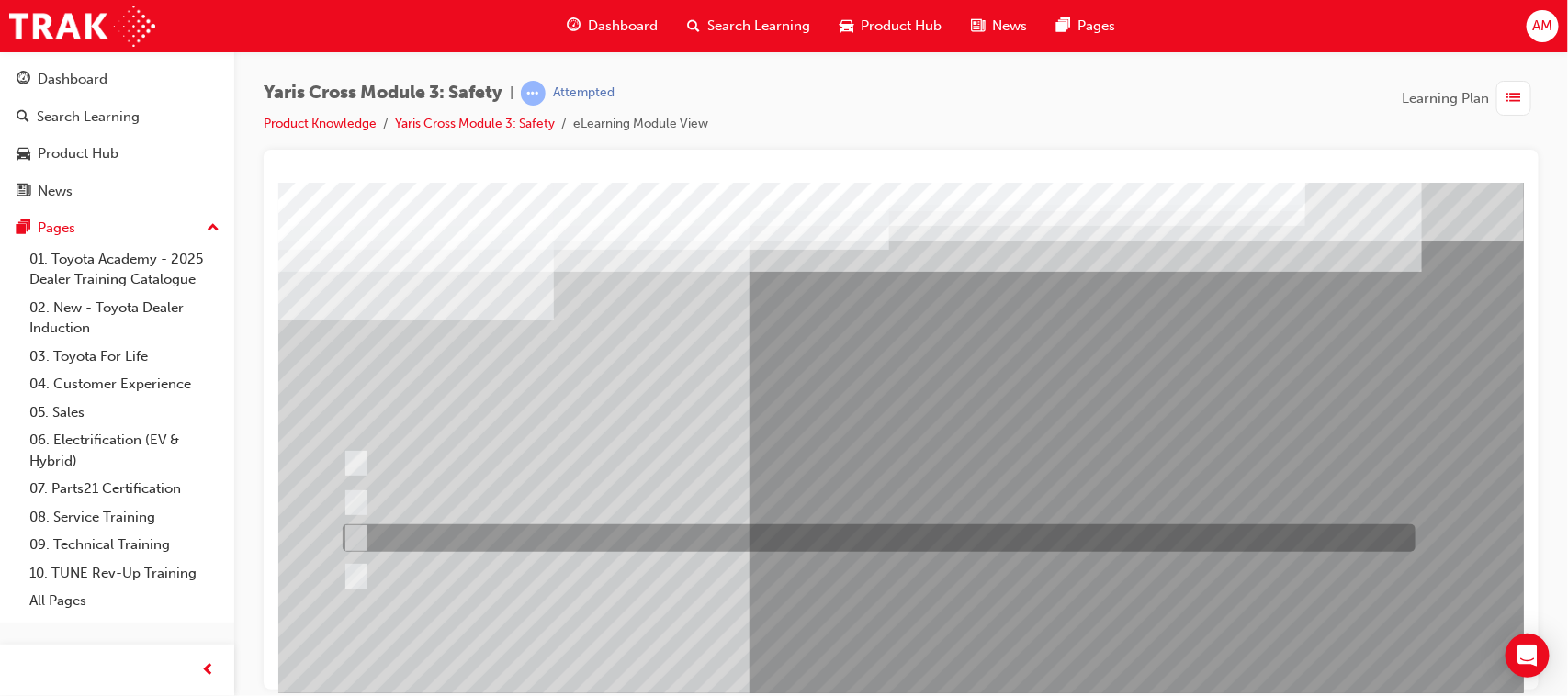
click at [358, 529] on input "Through a DCM – Data Communication Module" at bounding box center [351, 537] width 20 height 20
radio input "true"
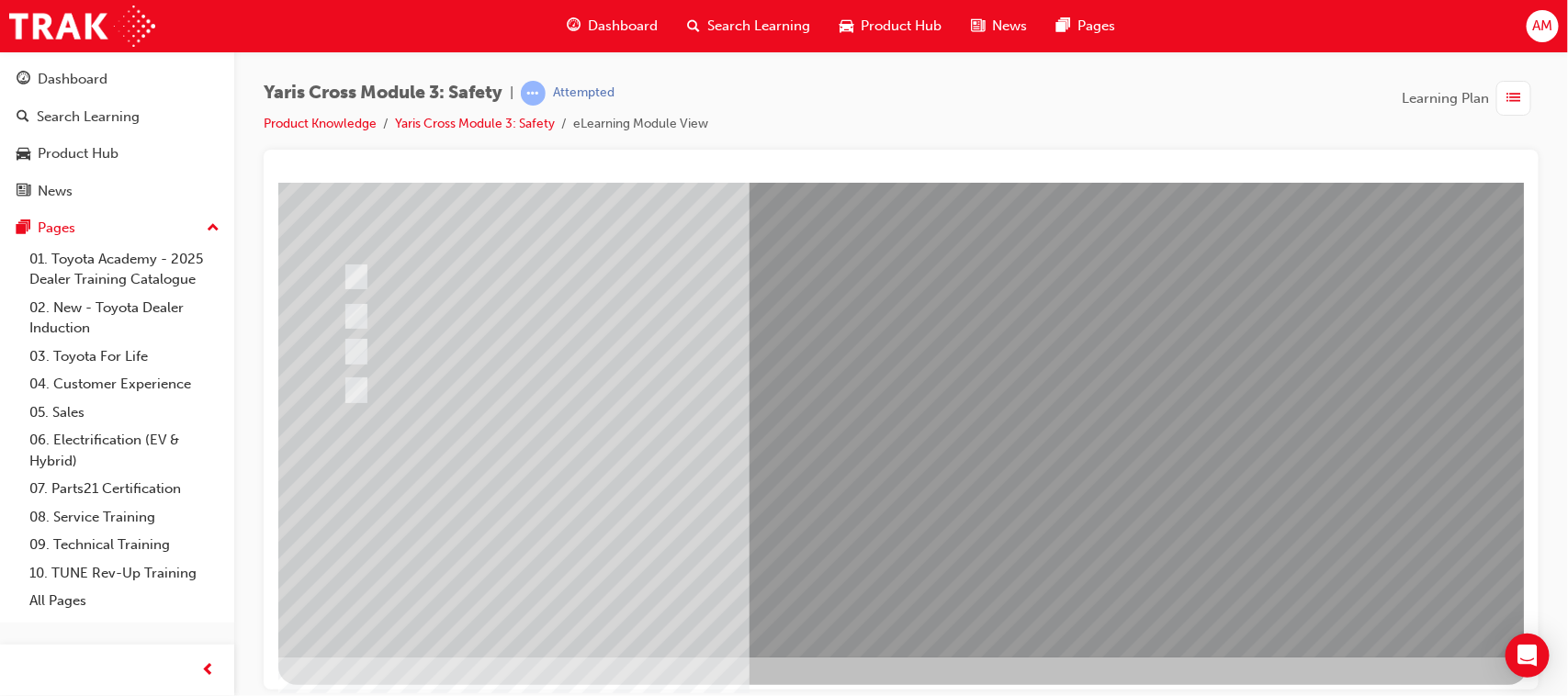
scroll to position [195, 0]
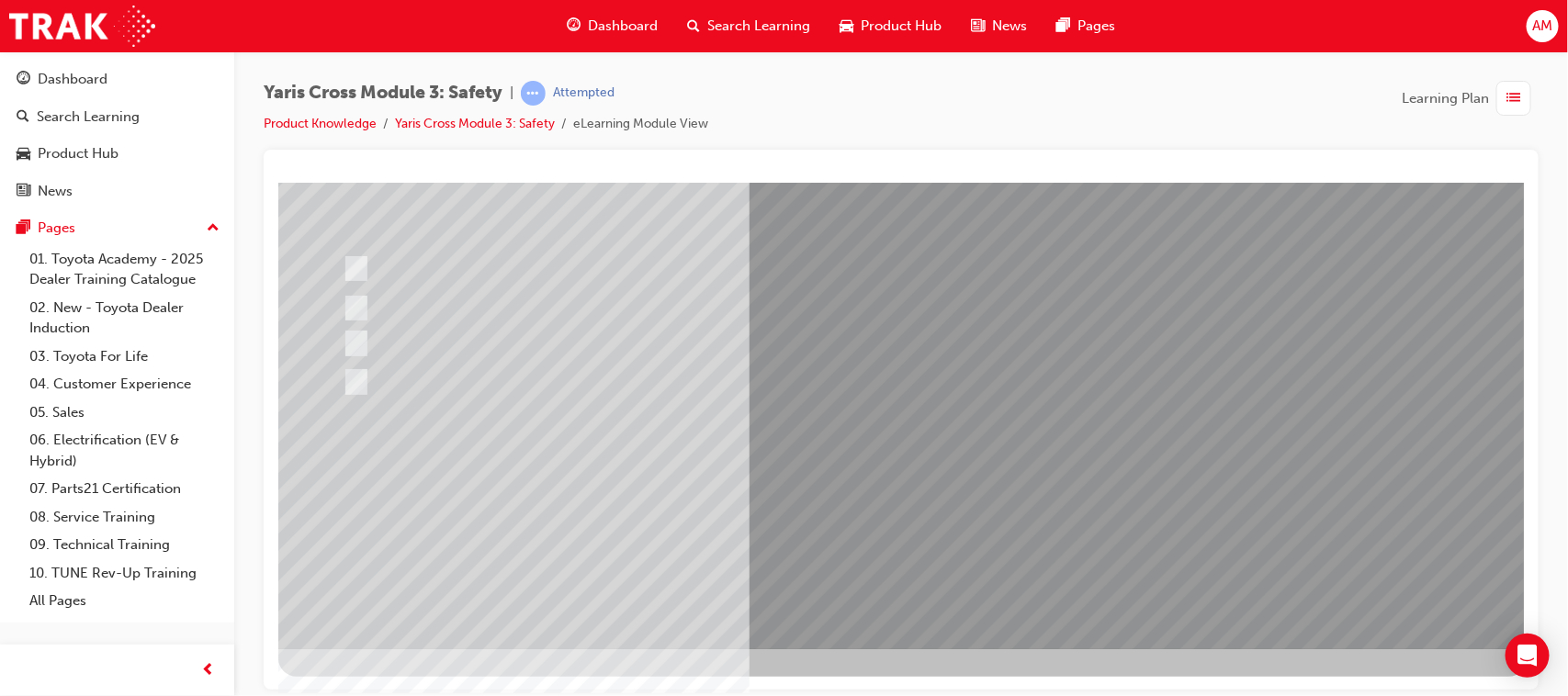
click at [1039, 505] on div at bounding box center [902, 318] width 1249 height 661
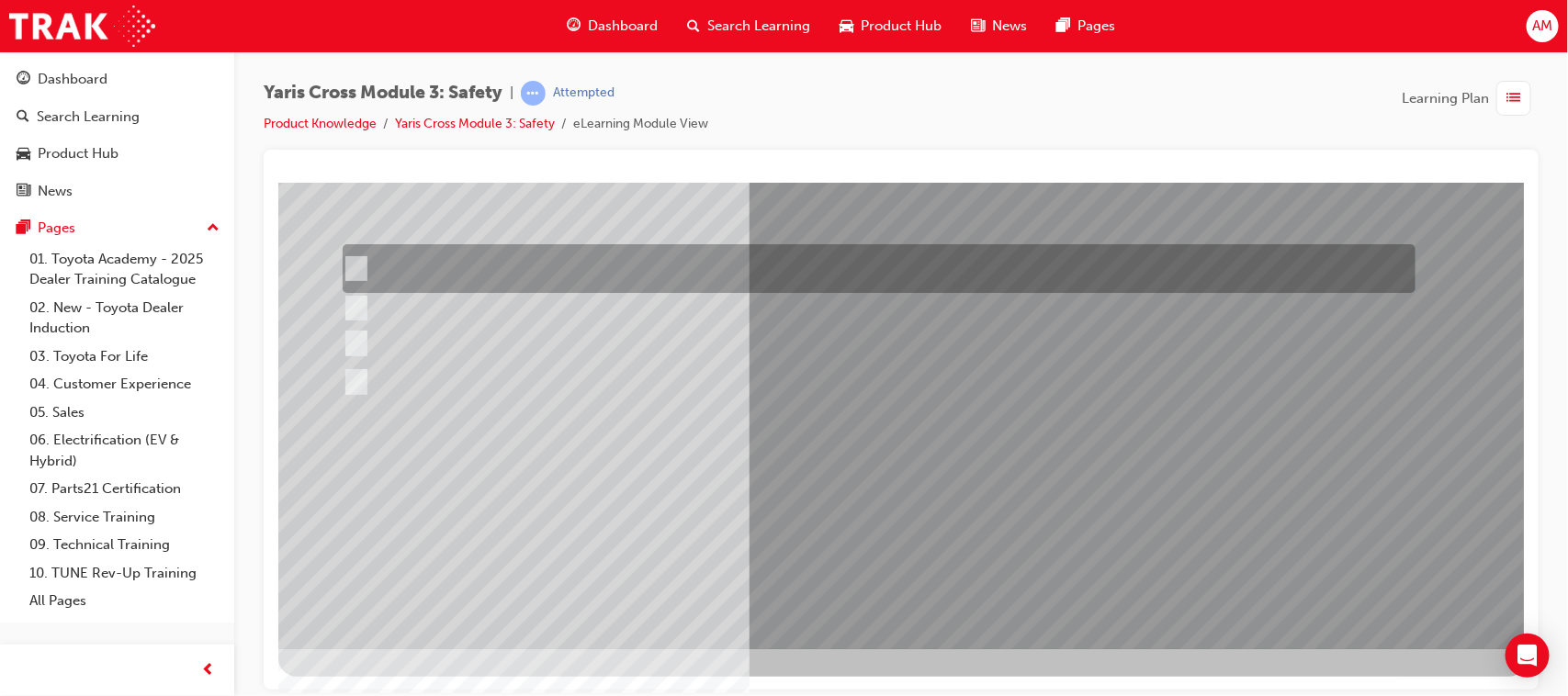
click at [356, 262] on input "SOS - Emergency Call" at bounding box center [350, 268] width 20 height 20
checkbox input "true"
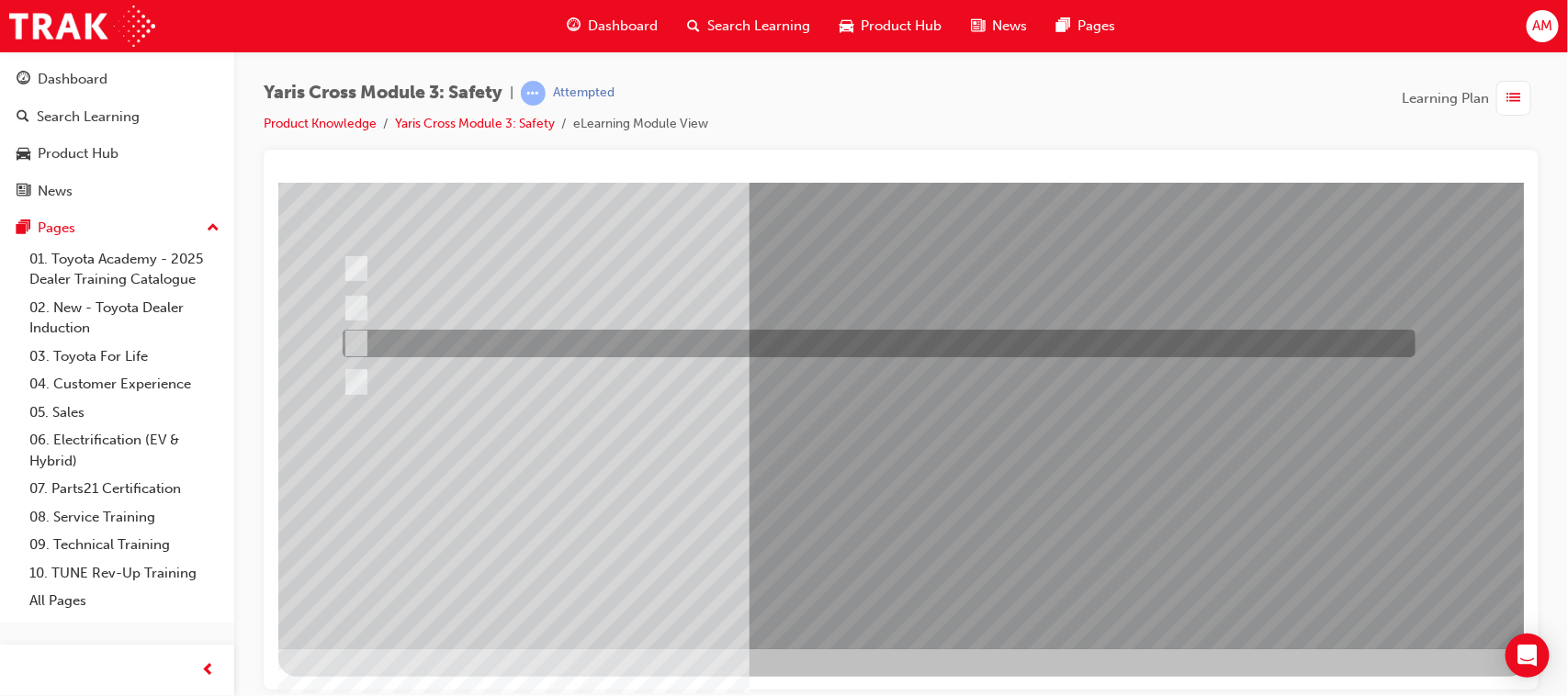
click at [355, 339] on input "ACN – Automatic Collision Notification" at bounding box center [350, 343] width 20 height 20
checkbox input "true"
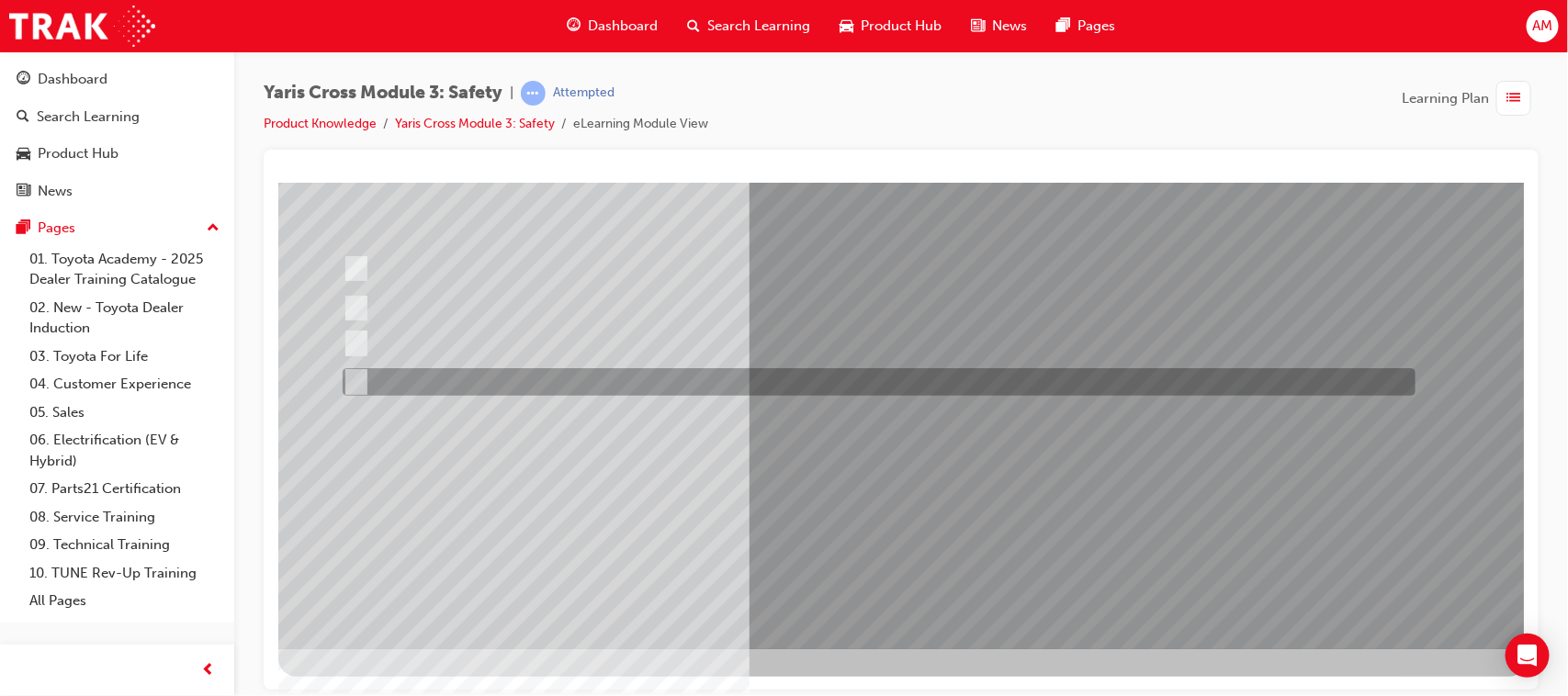
click at [355, 376] on input "SVT – Stolen Vehicle Tracking" at bounding box center [350, 382] width 20 height 20
checkbox input "true"
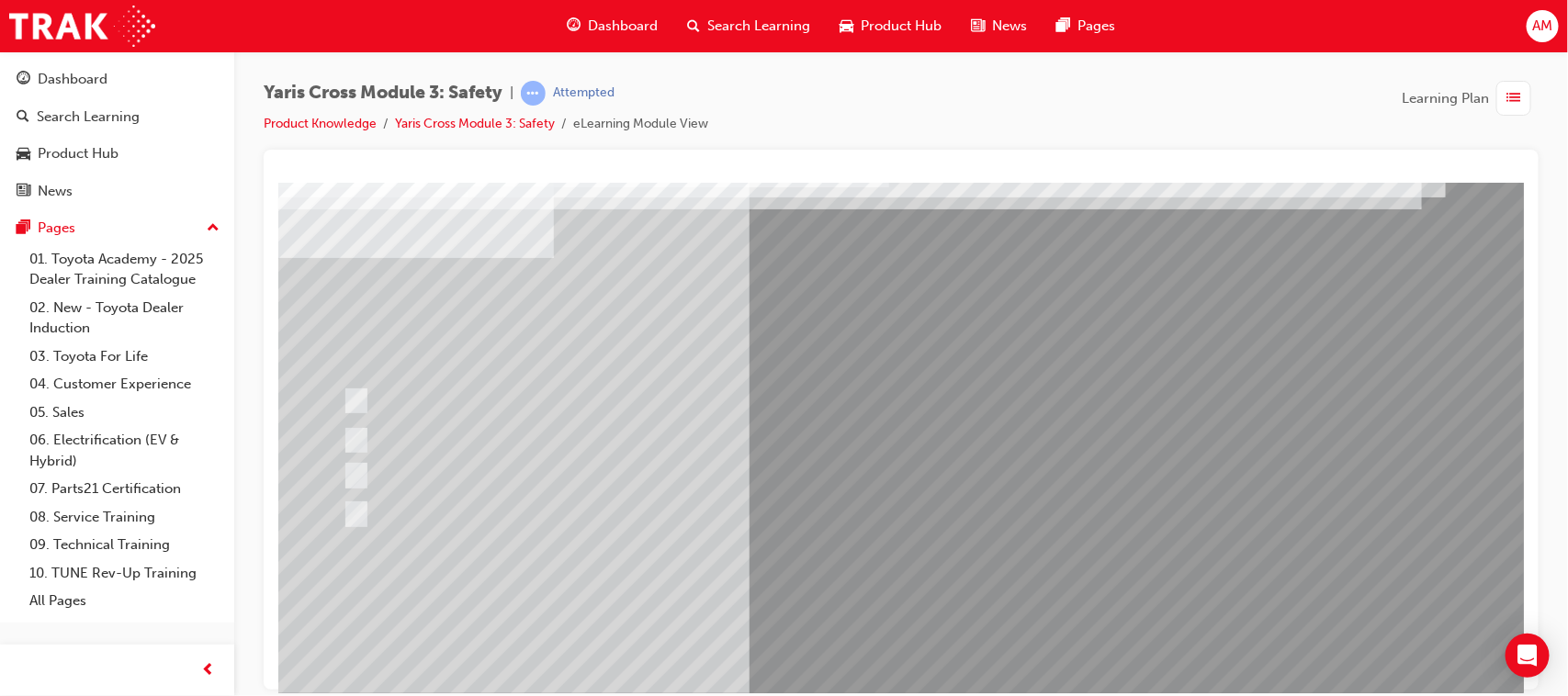
scroll to position [114, 0]
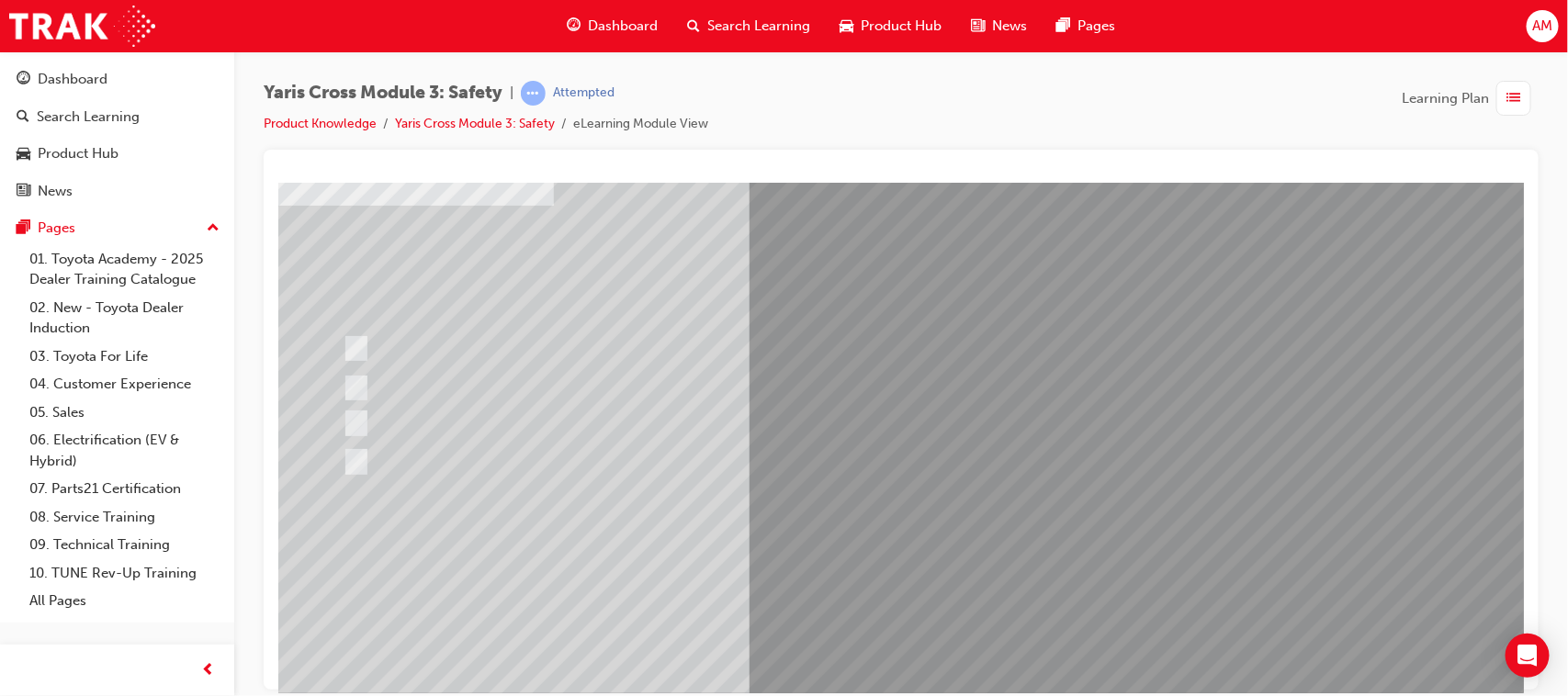
click at [1042, 572] on div at bounding box center [902, 398] width 1249 height 661
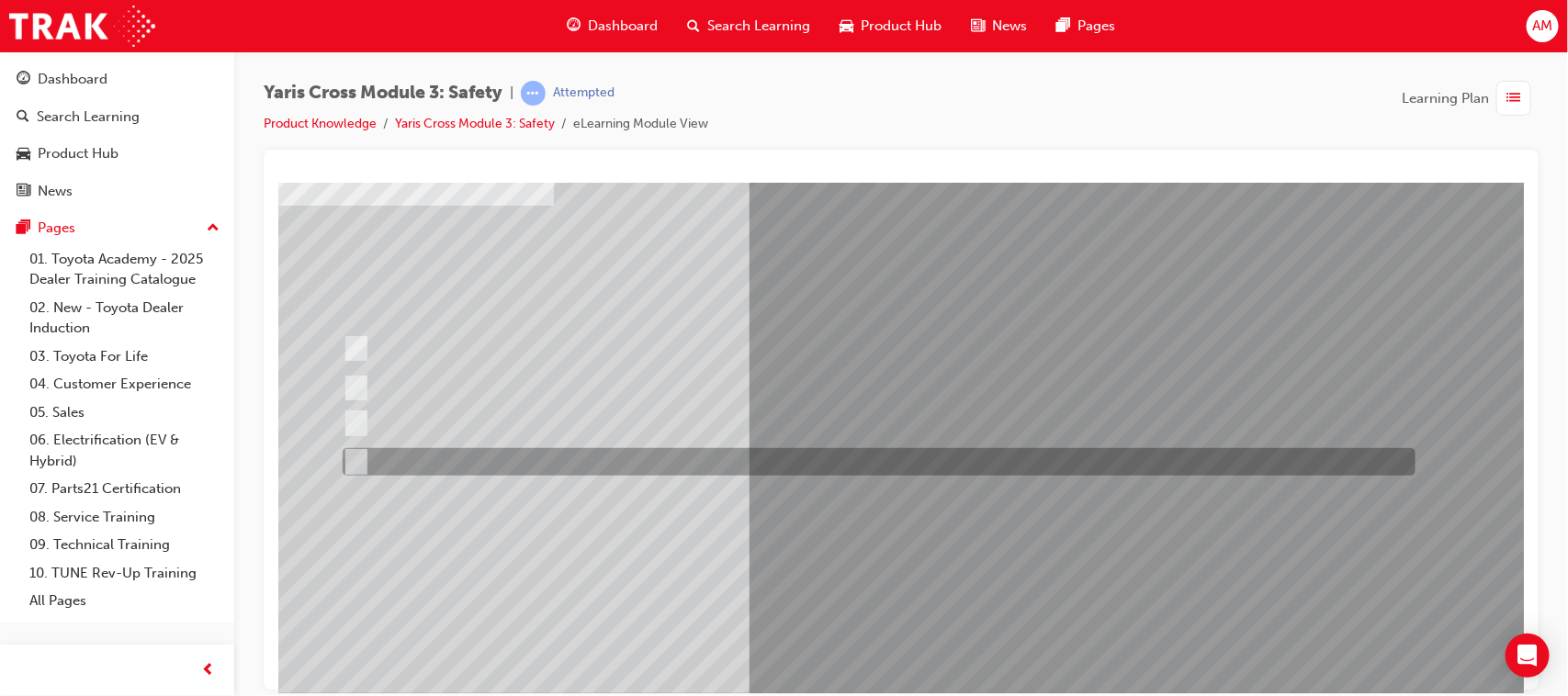
click at [354, 453] on input "three years" at bounding box center [351, 461] width 20 height 20
radio input "true"
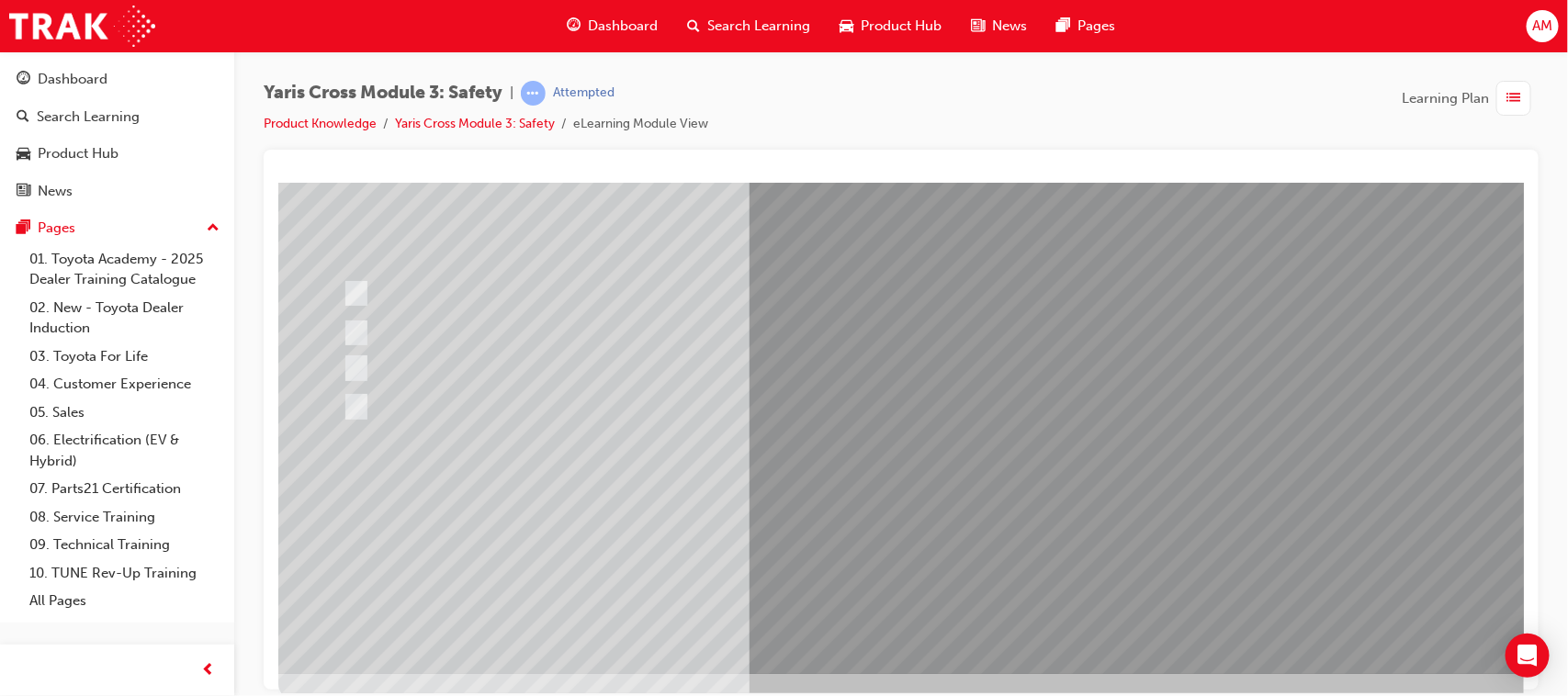
scroll to position [195, 0]
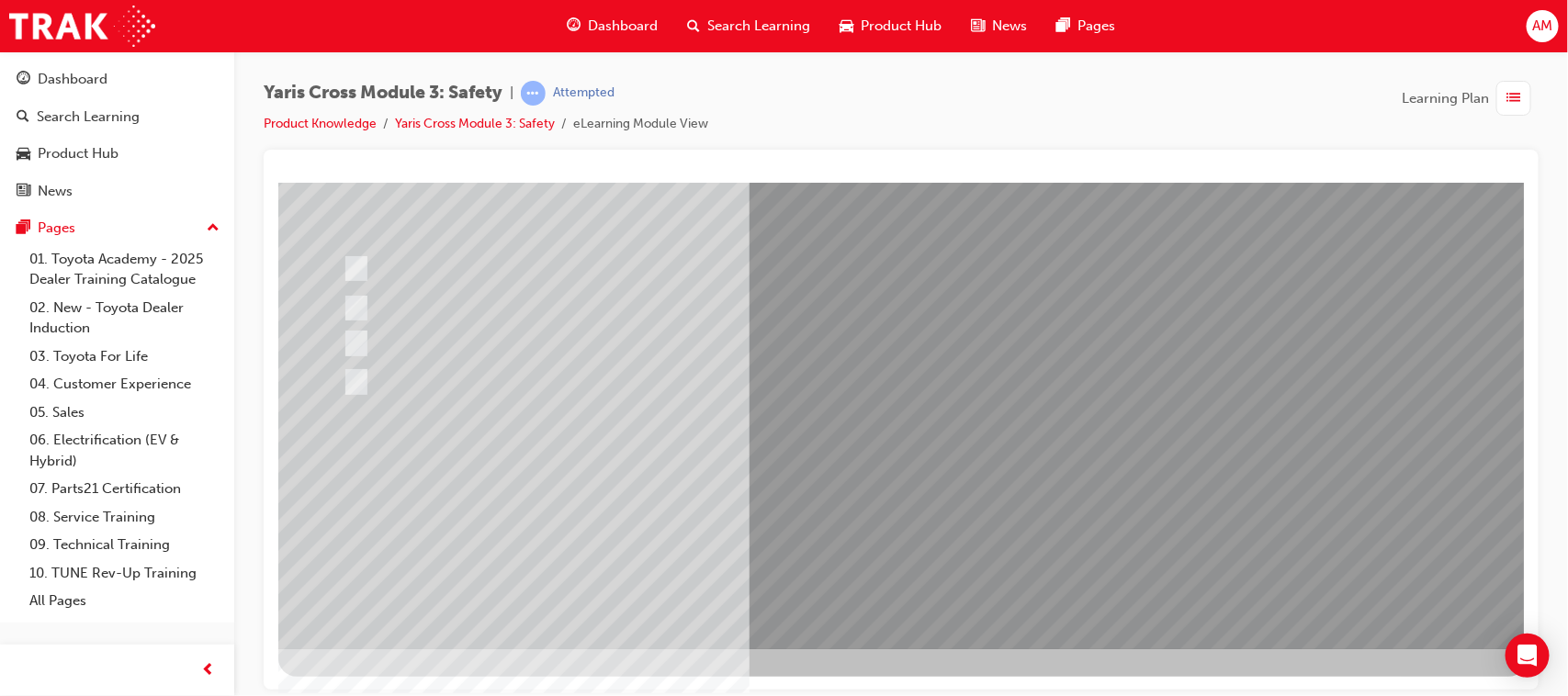
click at [1038, 495] on div at bounding box center [902, 318] width 1249 height 661
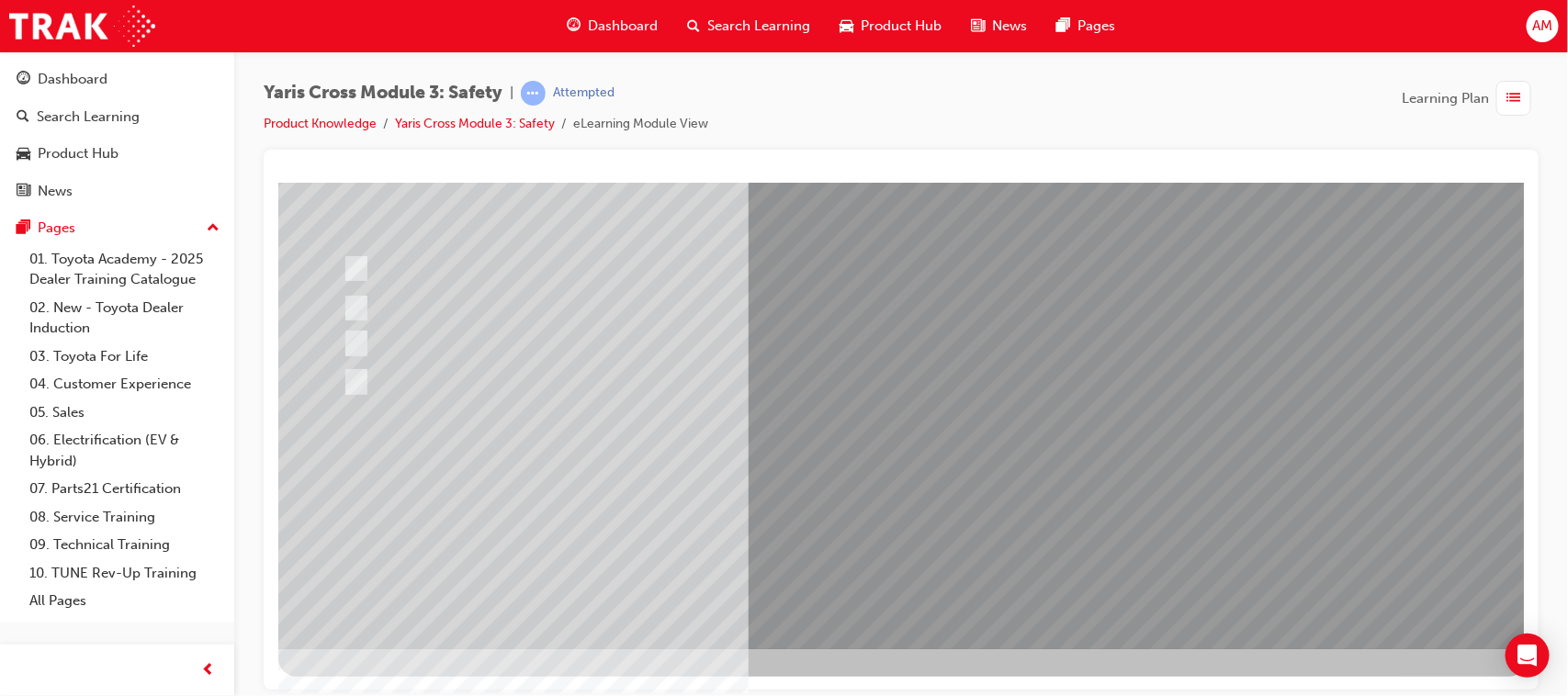
scroll to position [0, 0]
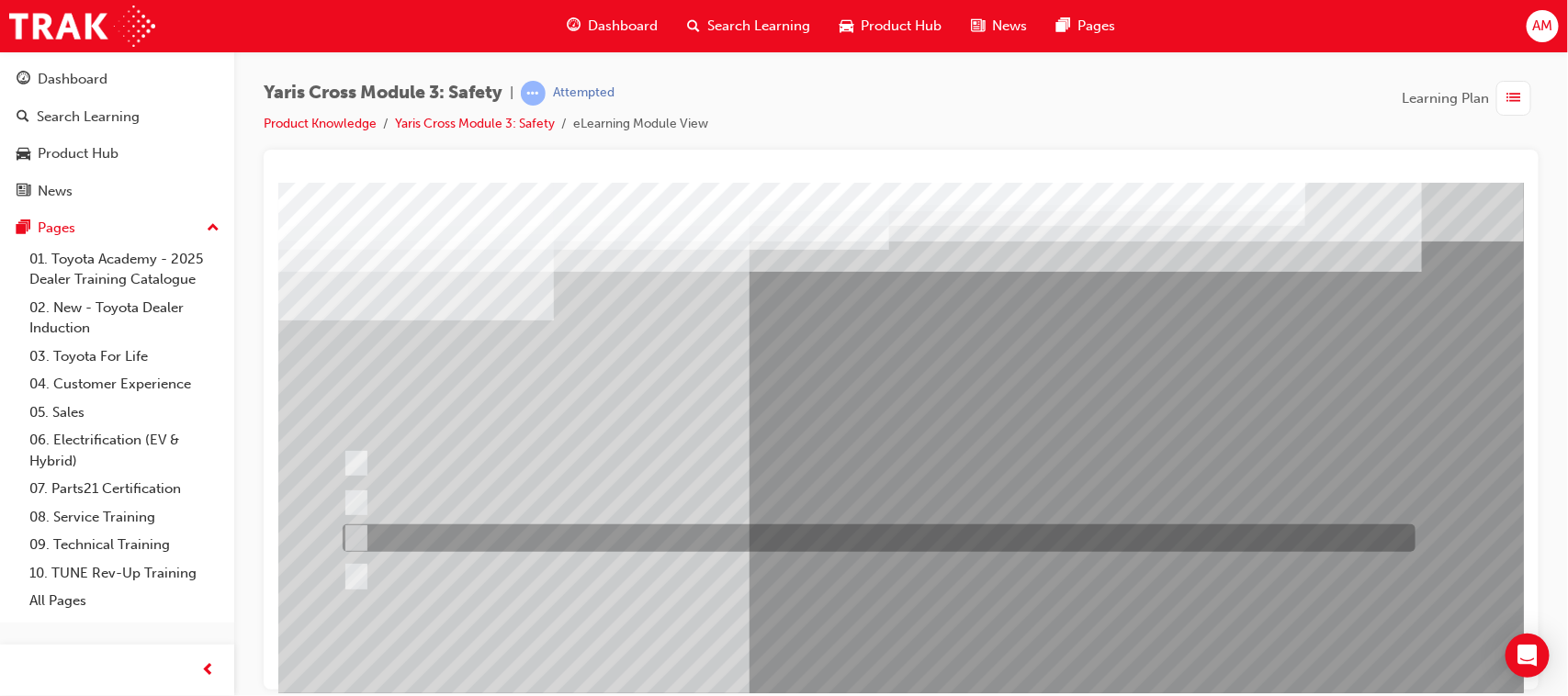
click at [358, 531] on input "GXL & Urban" at bounding box center [351, 537] width 20 height 20
radio input "true"
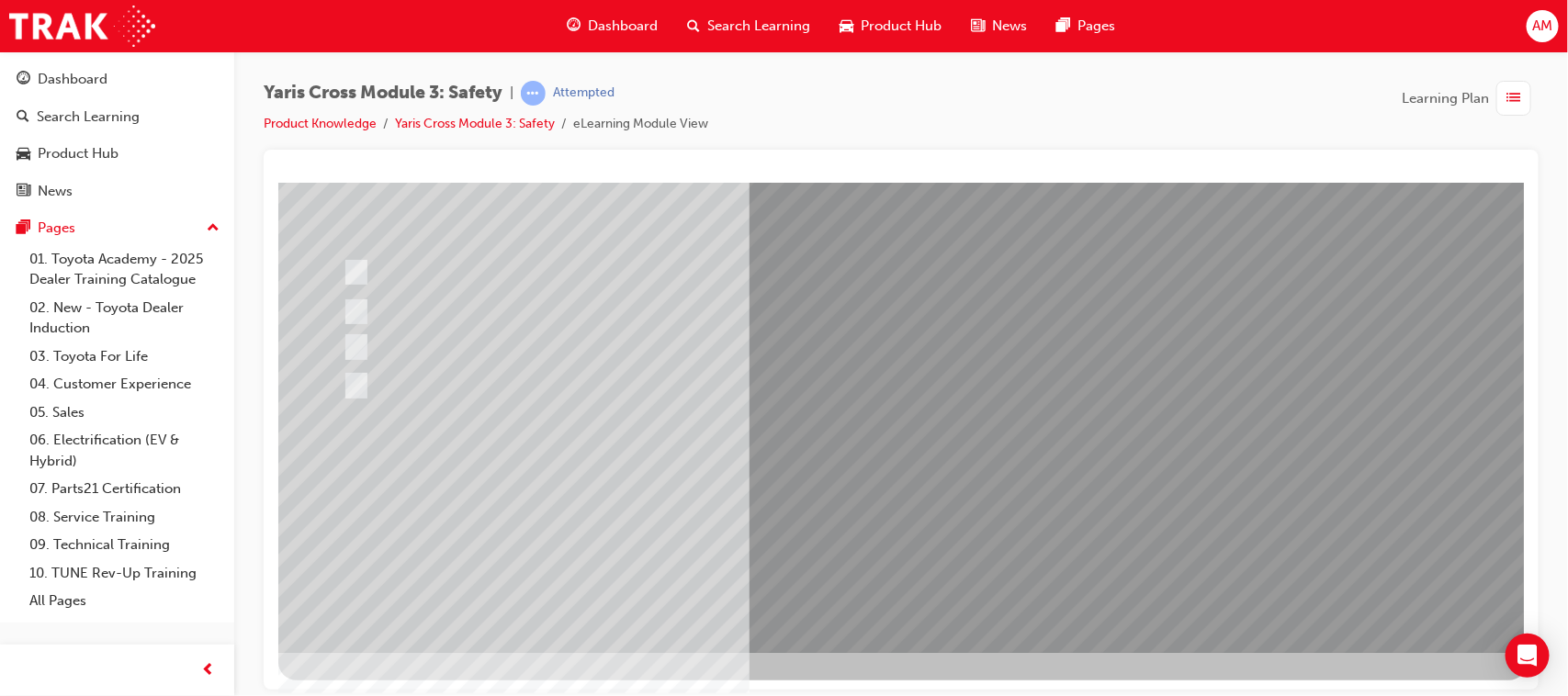
scroll to position [195, 0]
click at [909, 595] on div at bounding box center [902, 318] width 1249 height 661
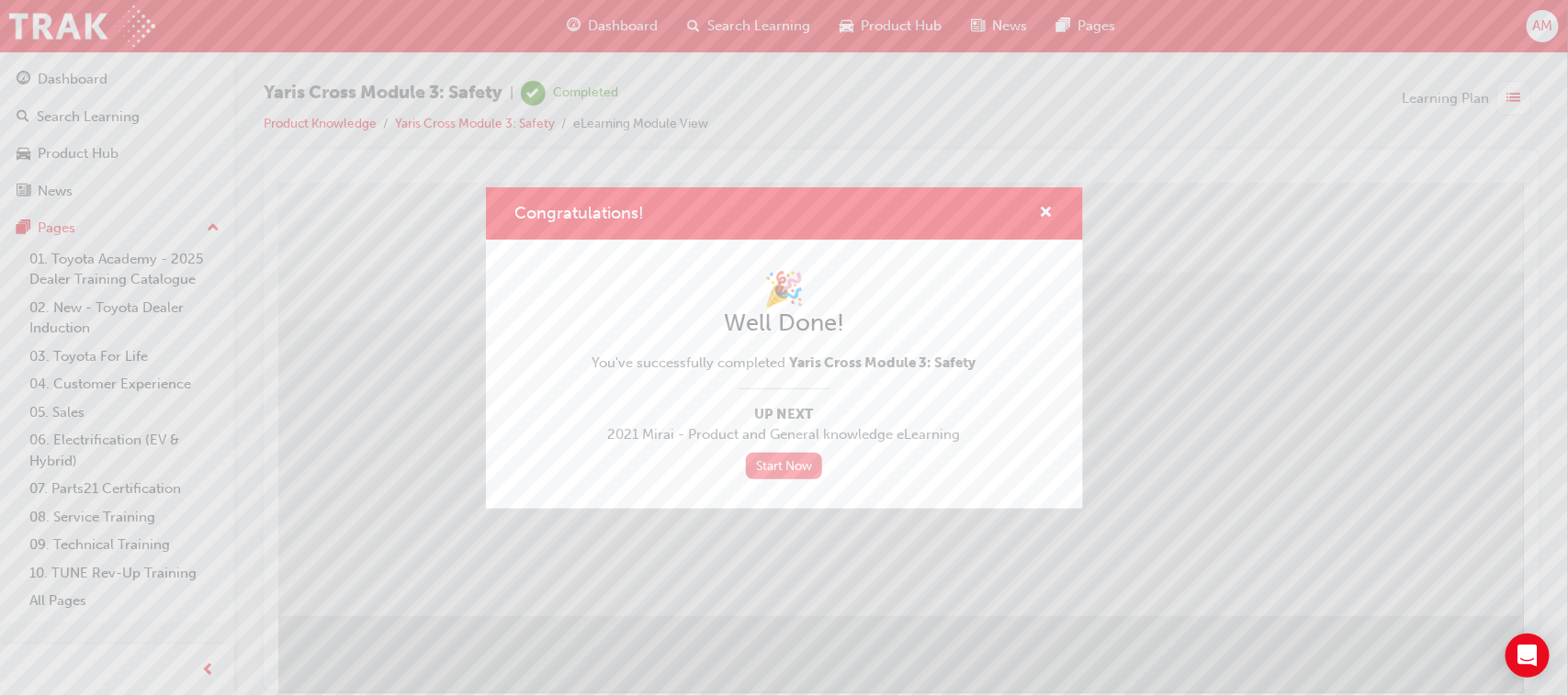
click at [784, 461] on link "Start Now" at bounding box center [784, 466] width 77 height 27
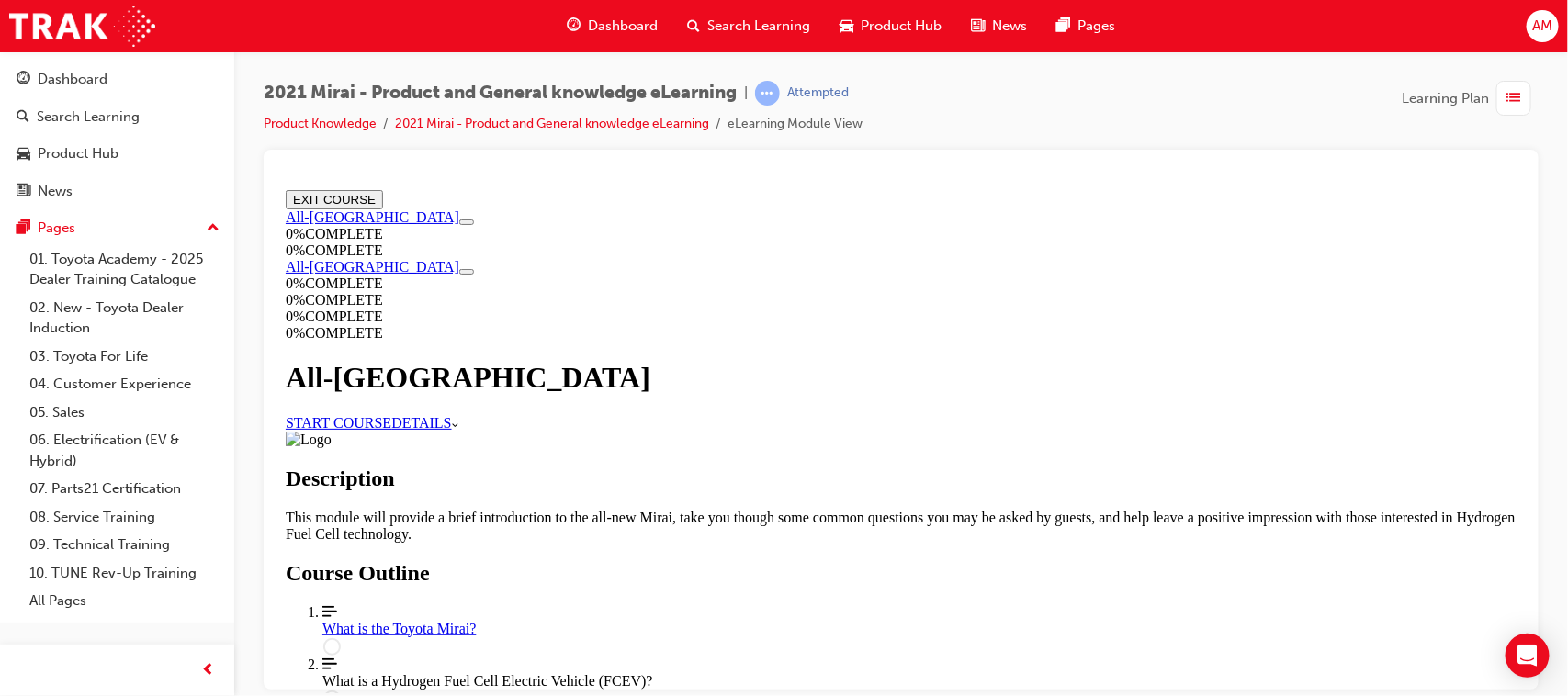
click at [1517, 97] on span "list-icon" at bounding box center [1514, 99] width 13 height 23
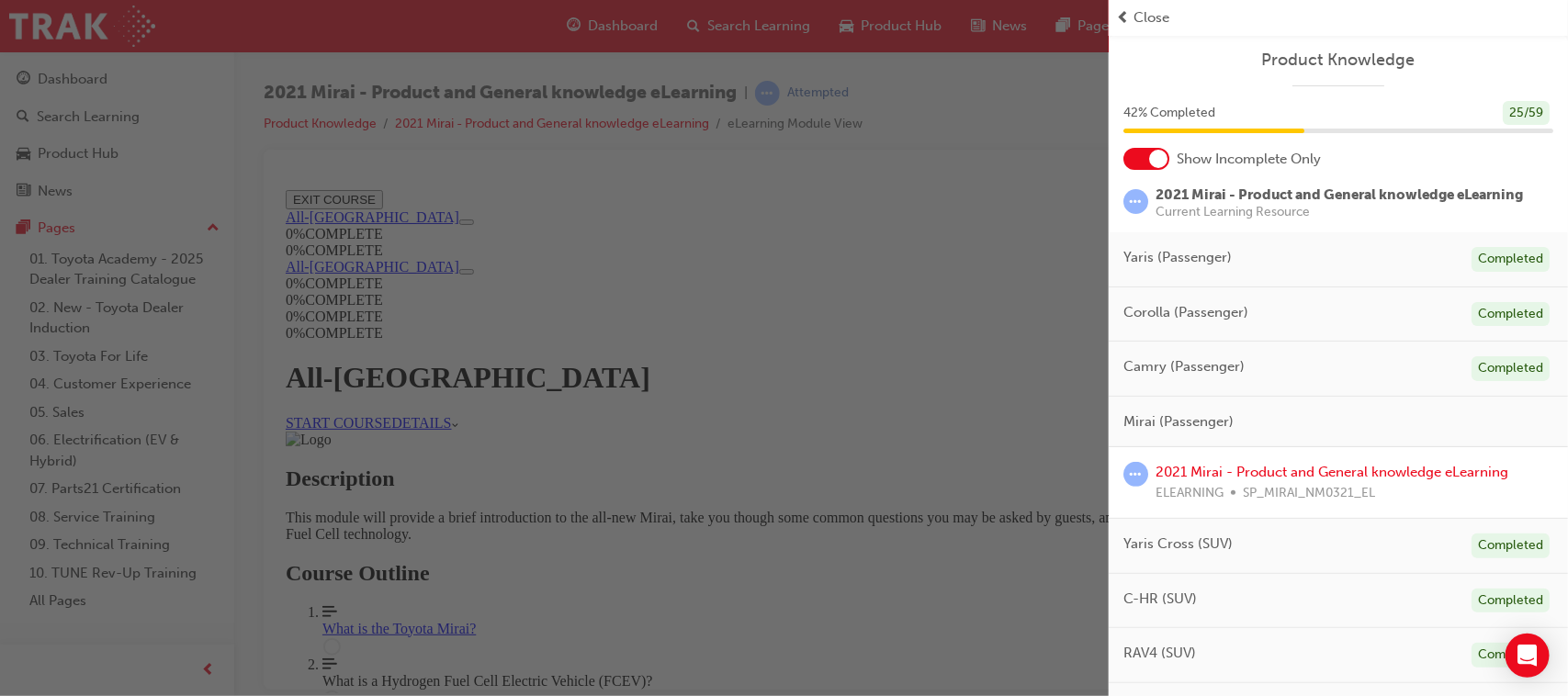
click at [823, 589] on div "button" at bounding box center [554, 348] width 1108 height 696
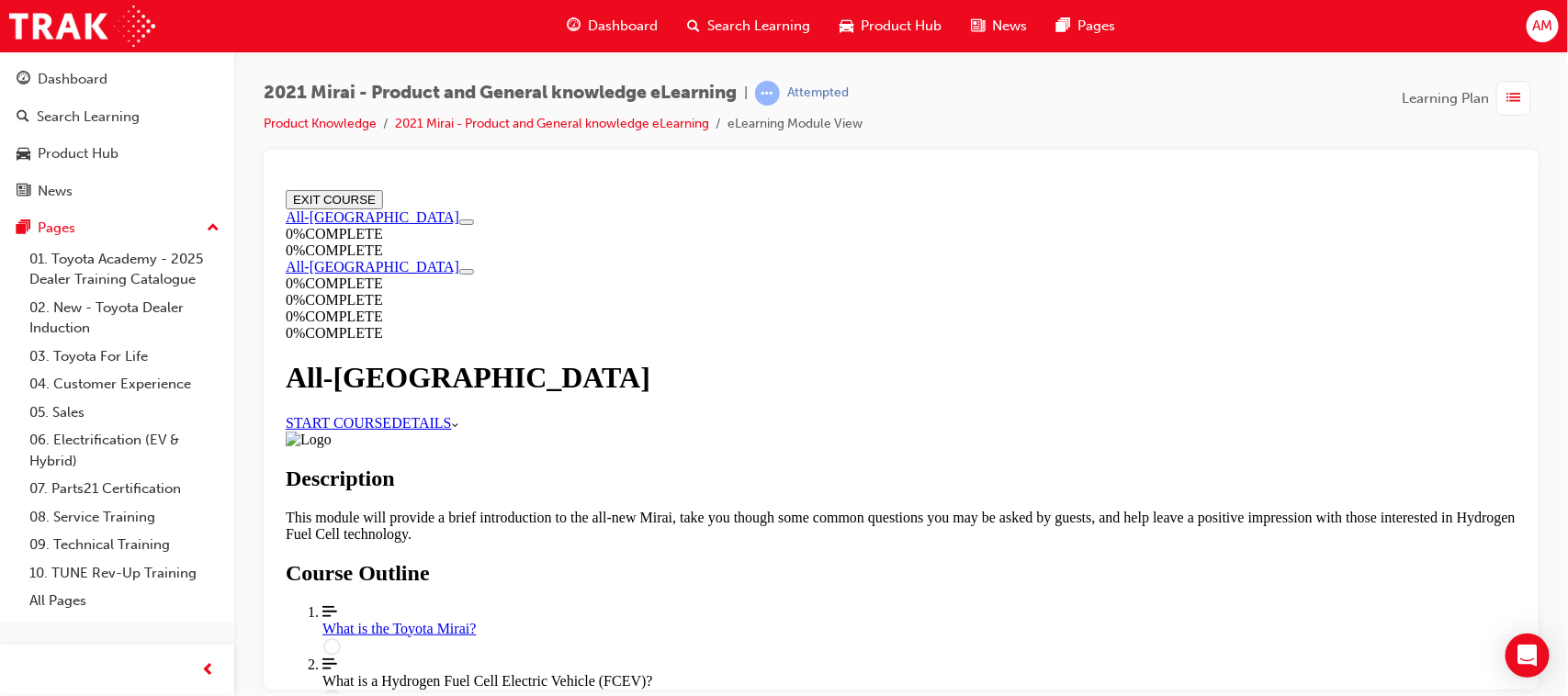
click at [390, 414] on link "START COURSE" at bounding box center [337, 422] width 106 height 15
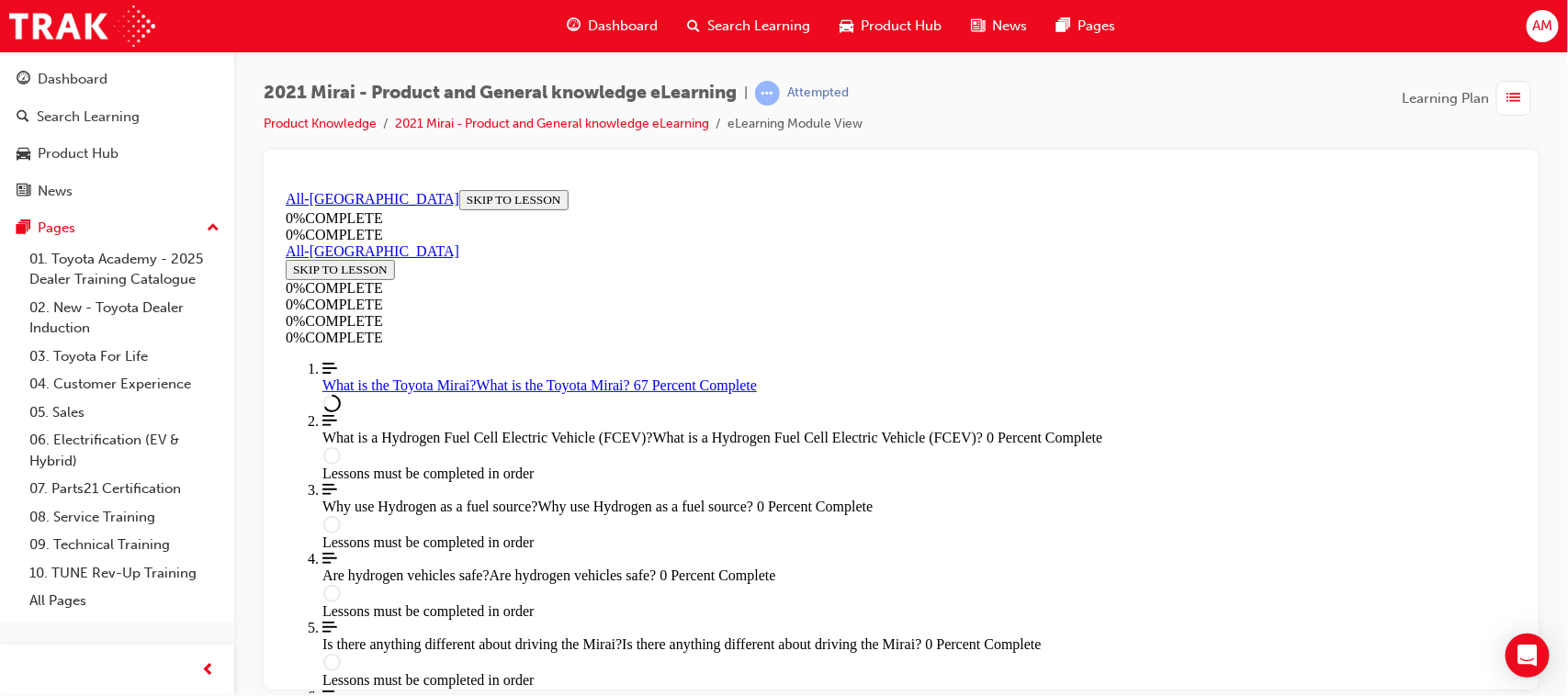
scroll to position [2526, 0]
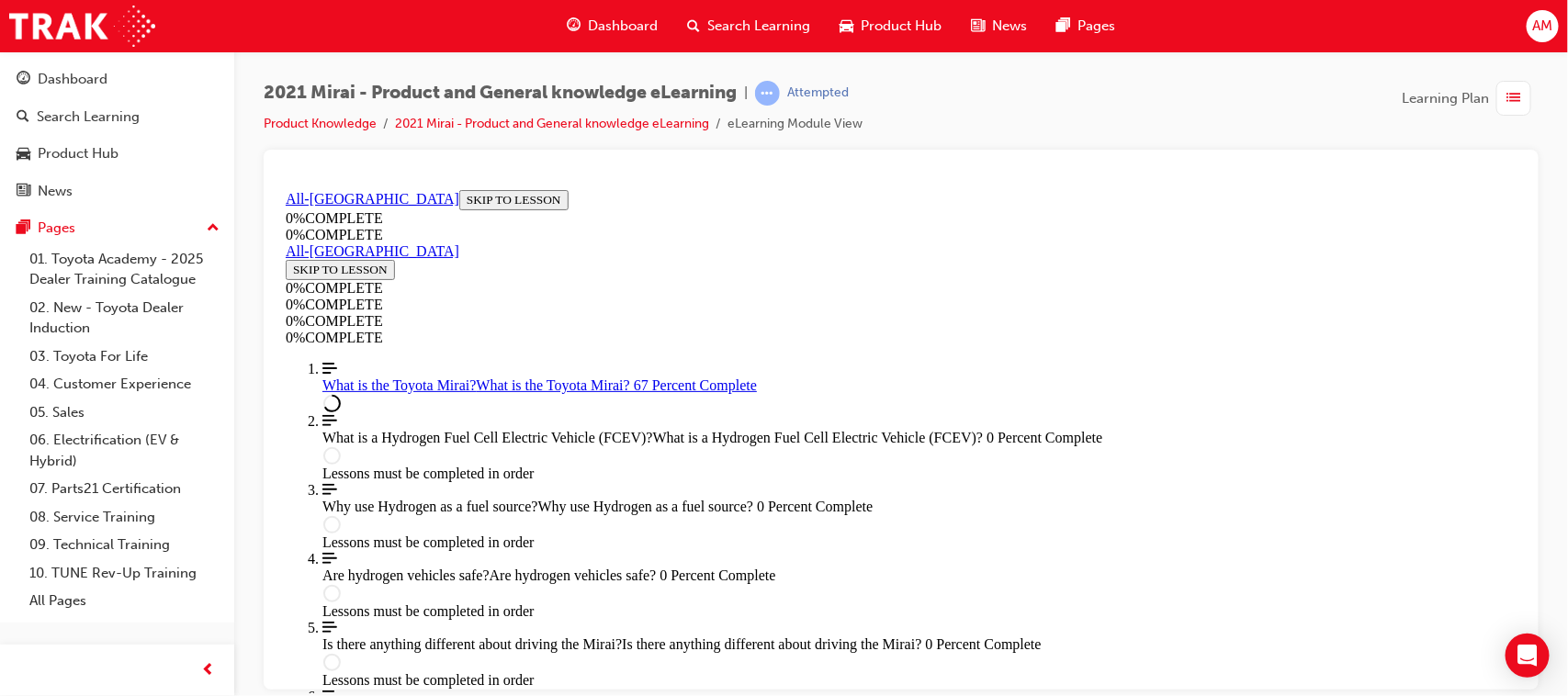
scroll to position [2376, 0]
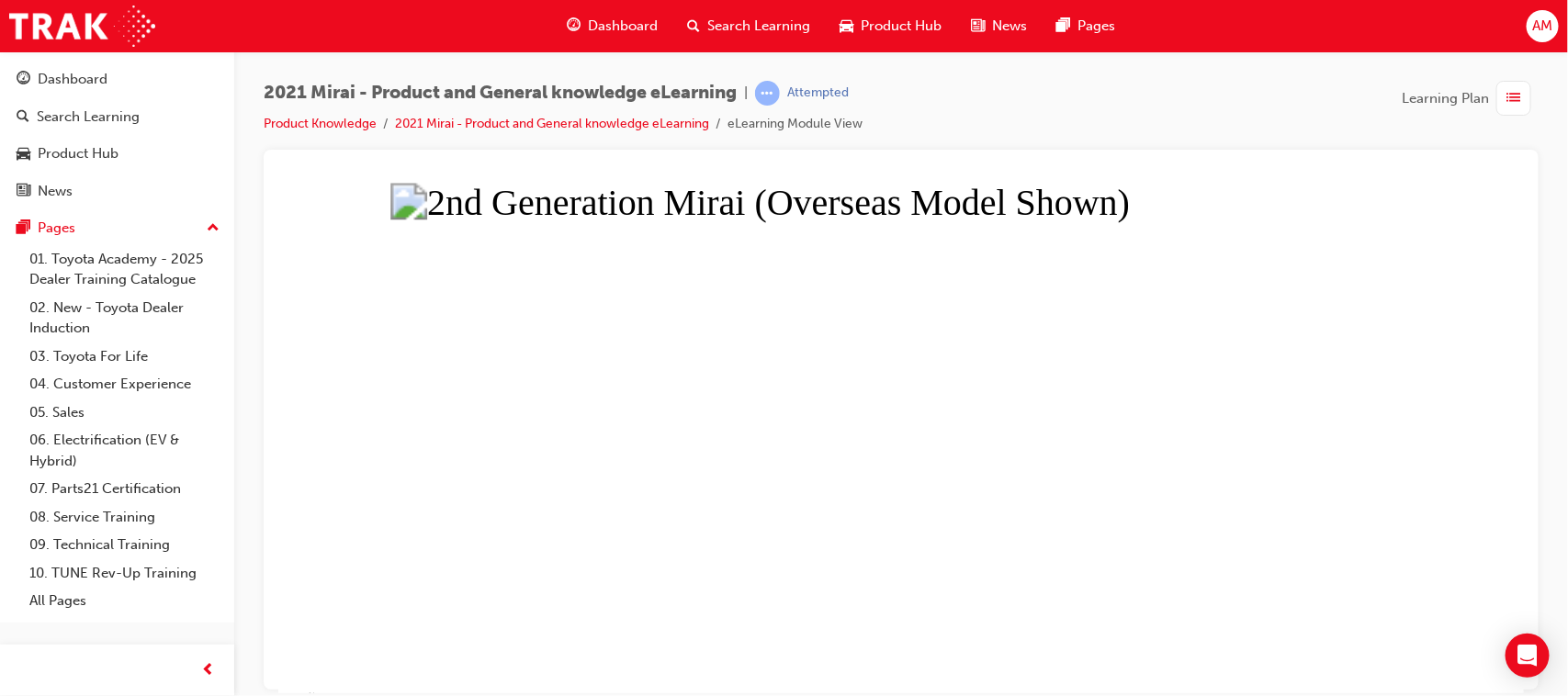
click at [1189, 535] on button "Unzoom image" at bounding box center [901, 436] width 1246 height 510
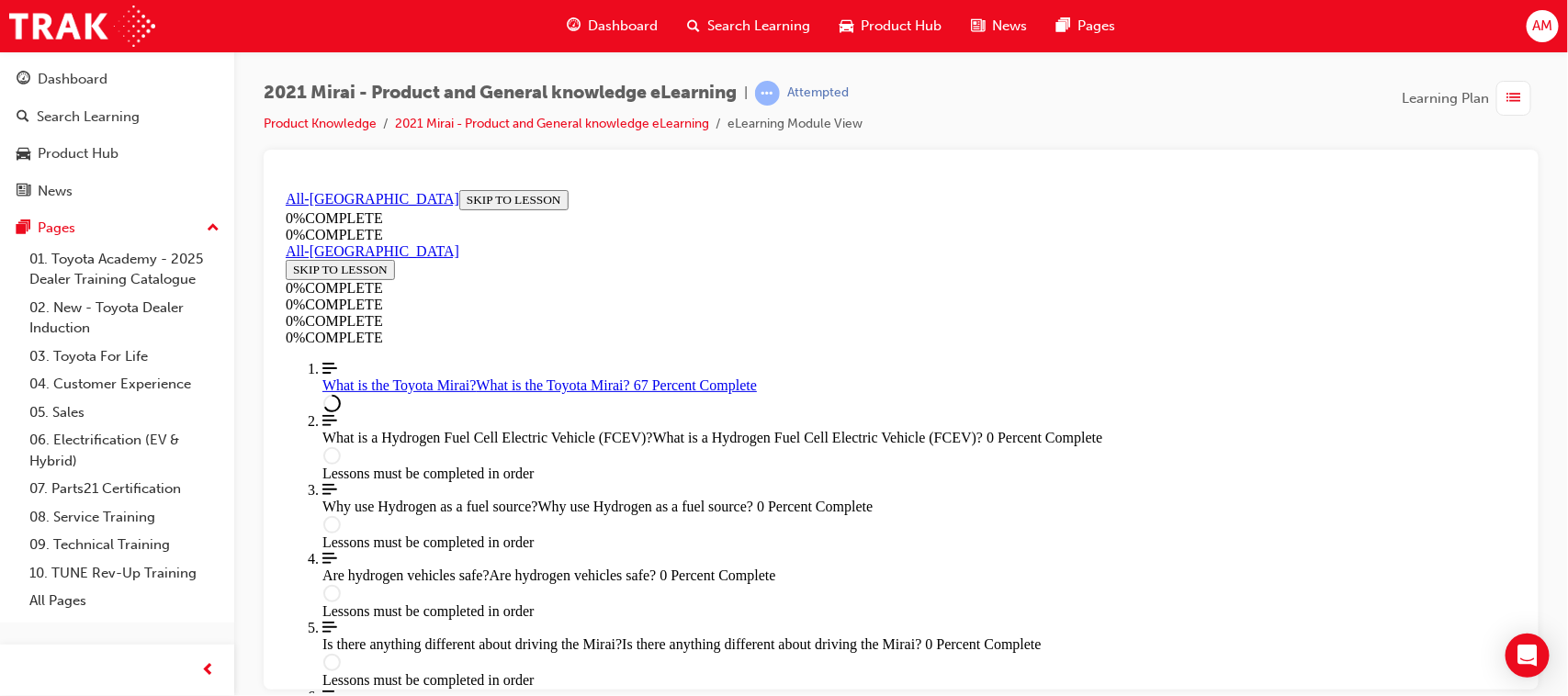
scroll to position [0, 0]
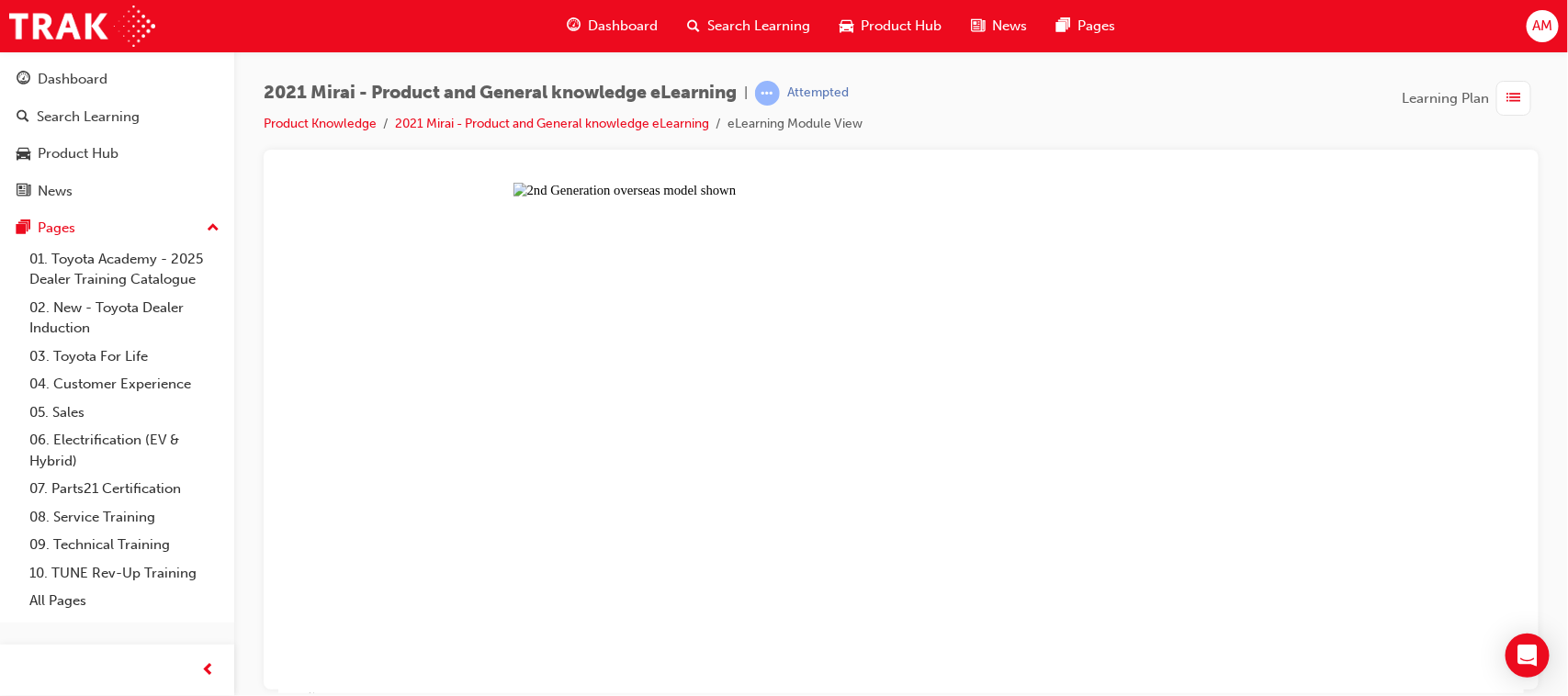
click at [984, 510] on button "Unzoom image" at bounding box center [901, 436] width 1246 height 510
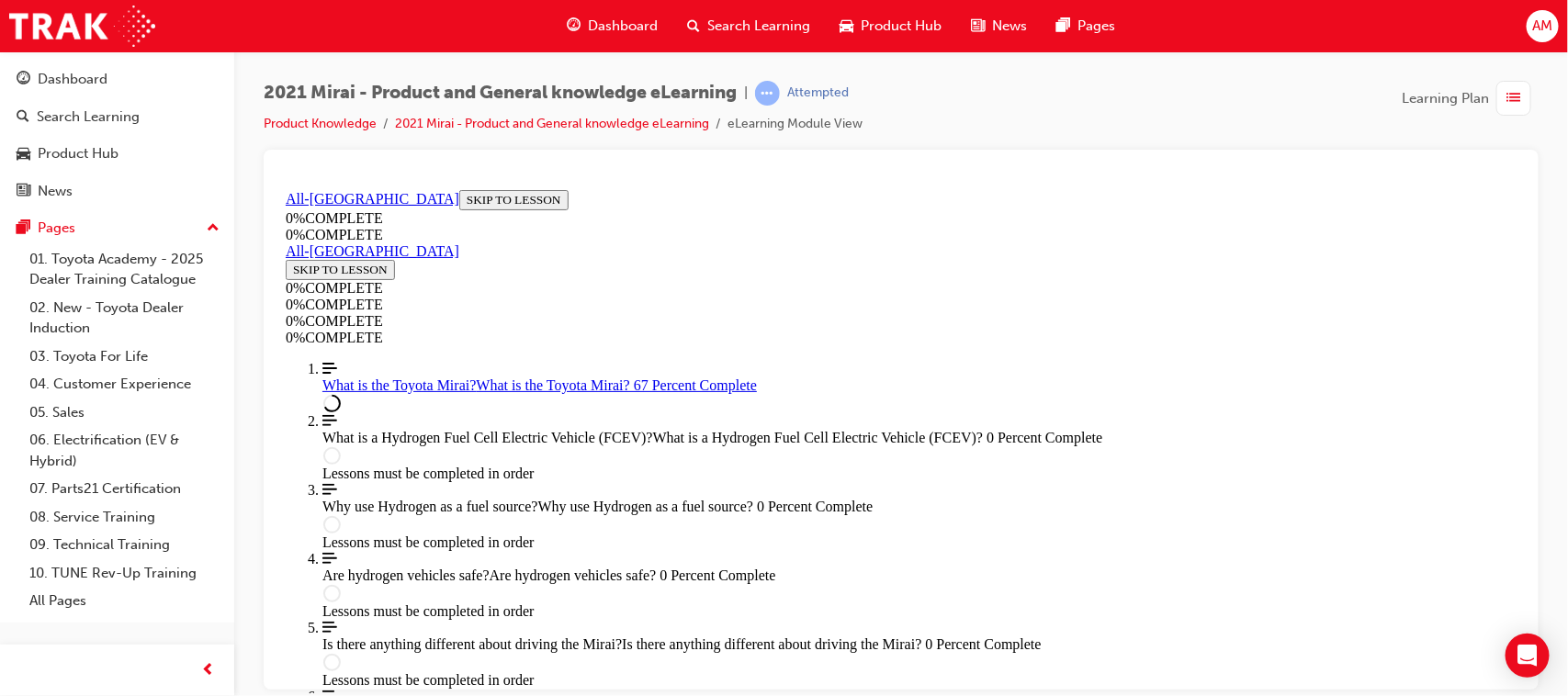
scroll to position [2621, 0]
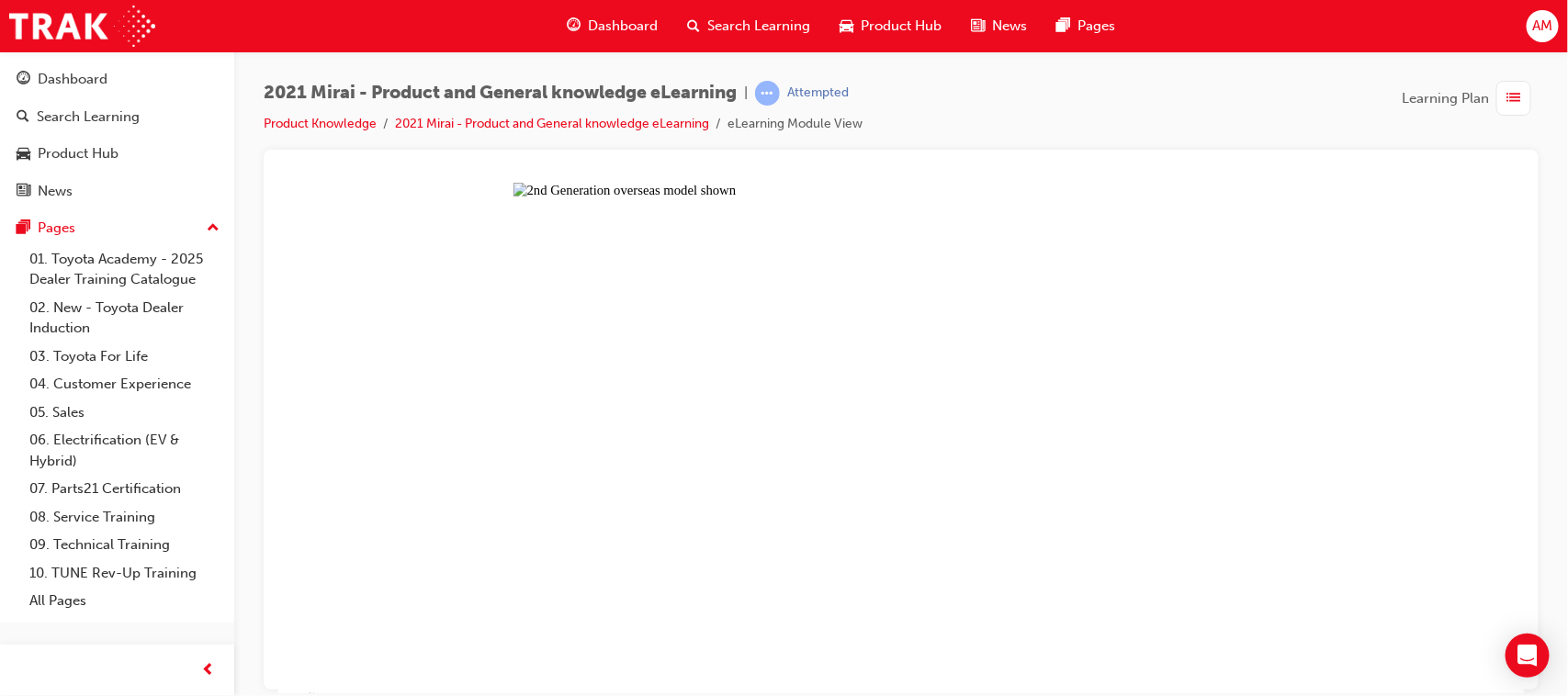
drag, startPoint x: 959, startPoint y: 421, endPoint x: 852, endPoint y: 478, distance: 121.2
click at [855, 485] on button "Unzoom image" at bounding box center [901, 436] width 1246 height 510
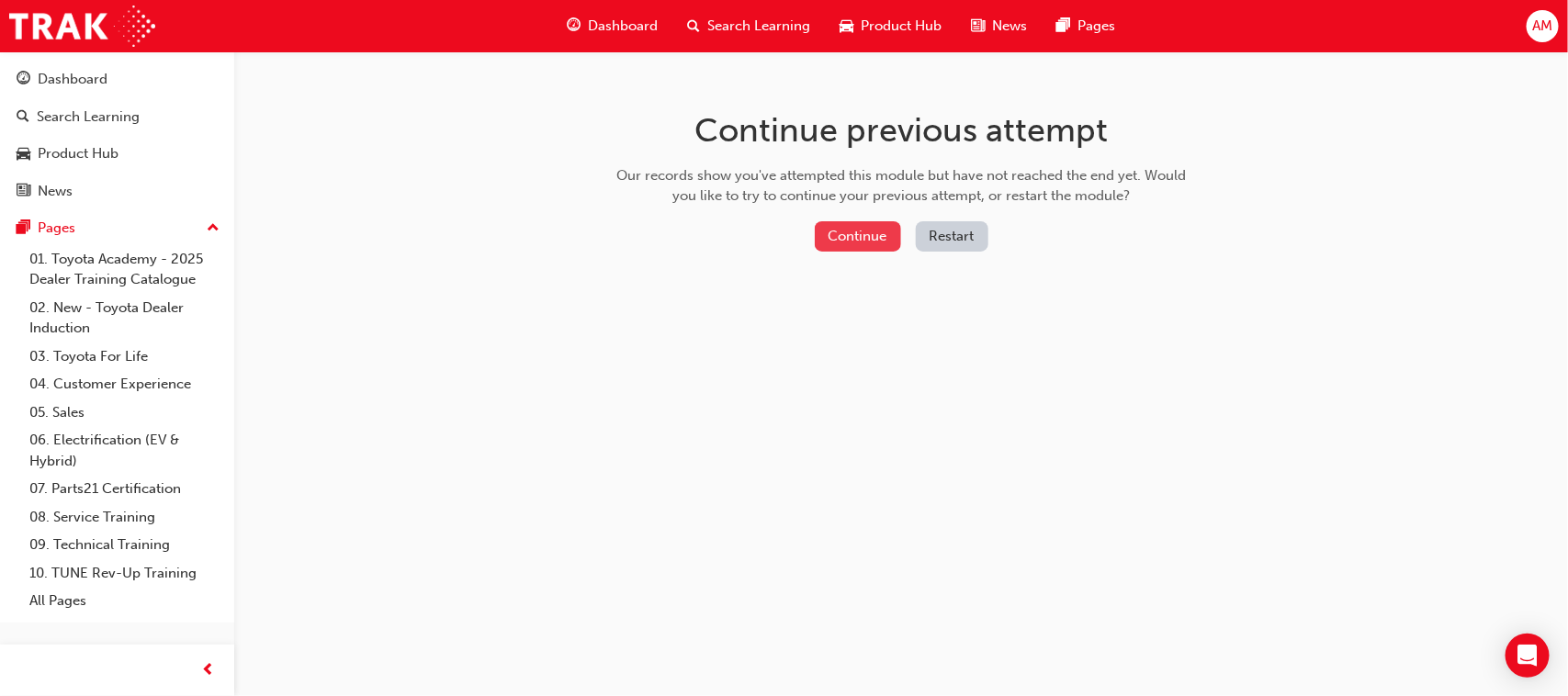
click at [855, 222] on button "Continue" at bounding box center [858, 236] width 87 height 31
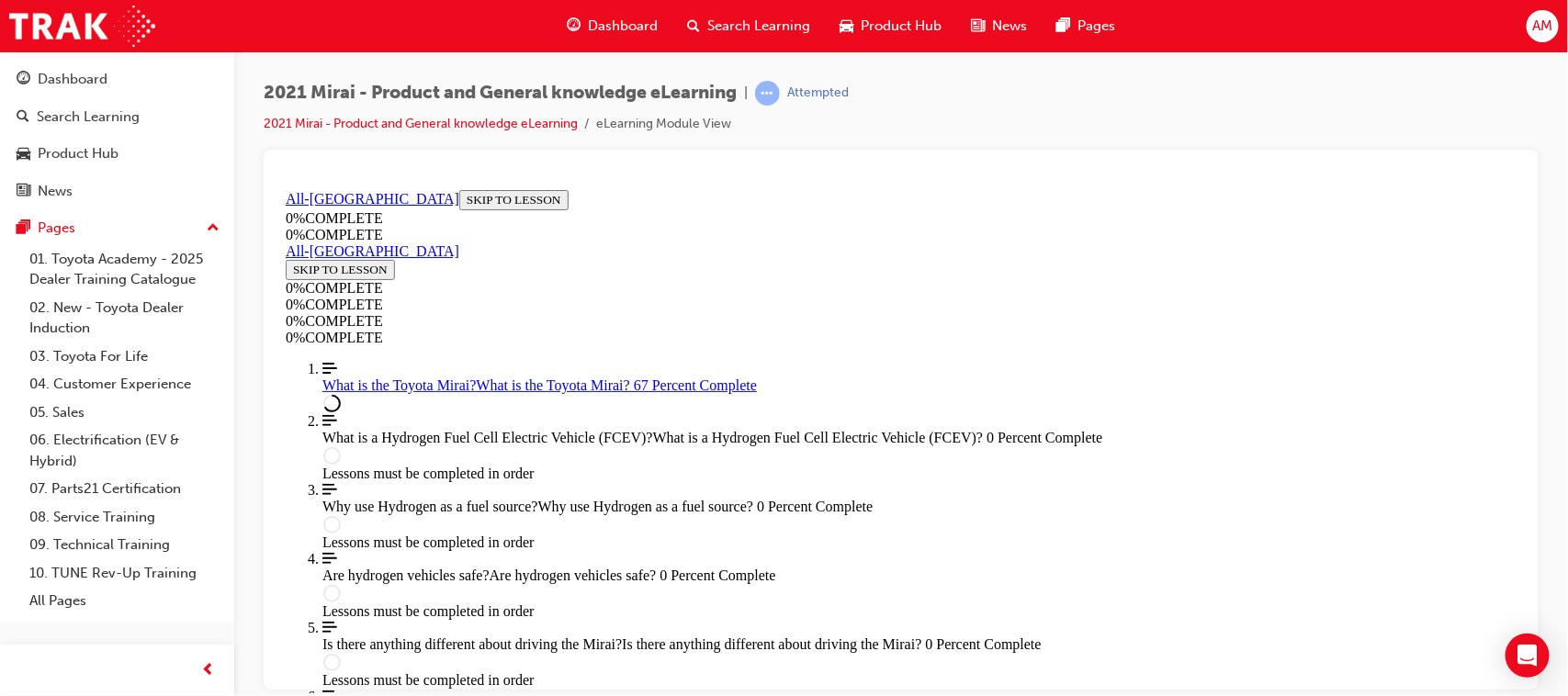
scroll to position [1900, 0]
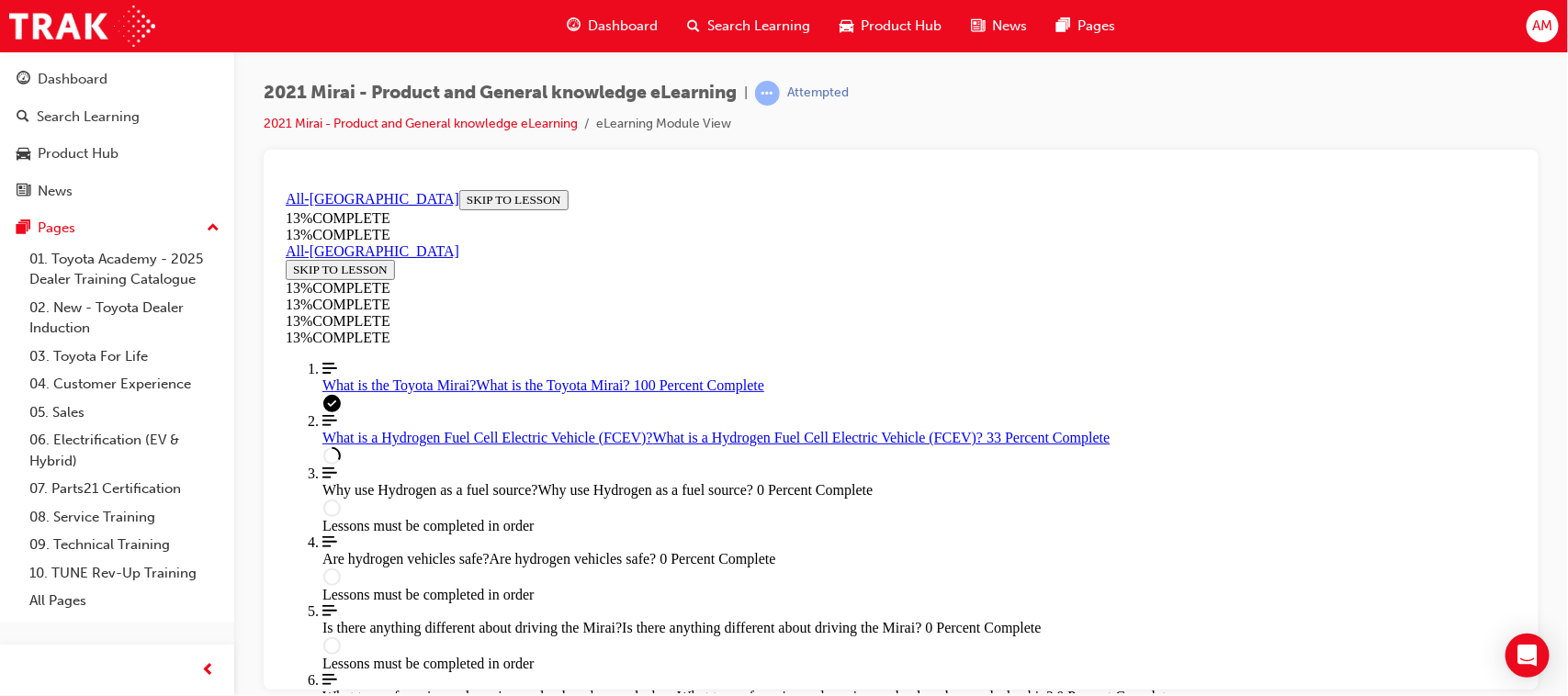
scroll to position [1784, 0]
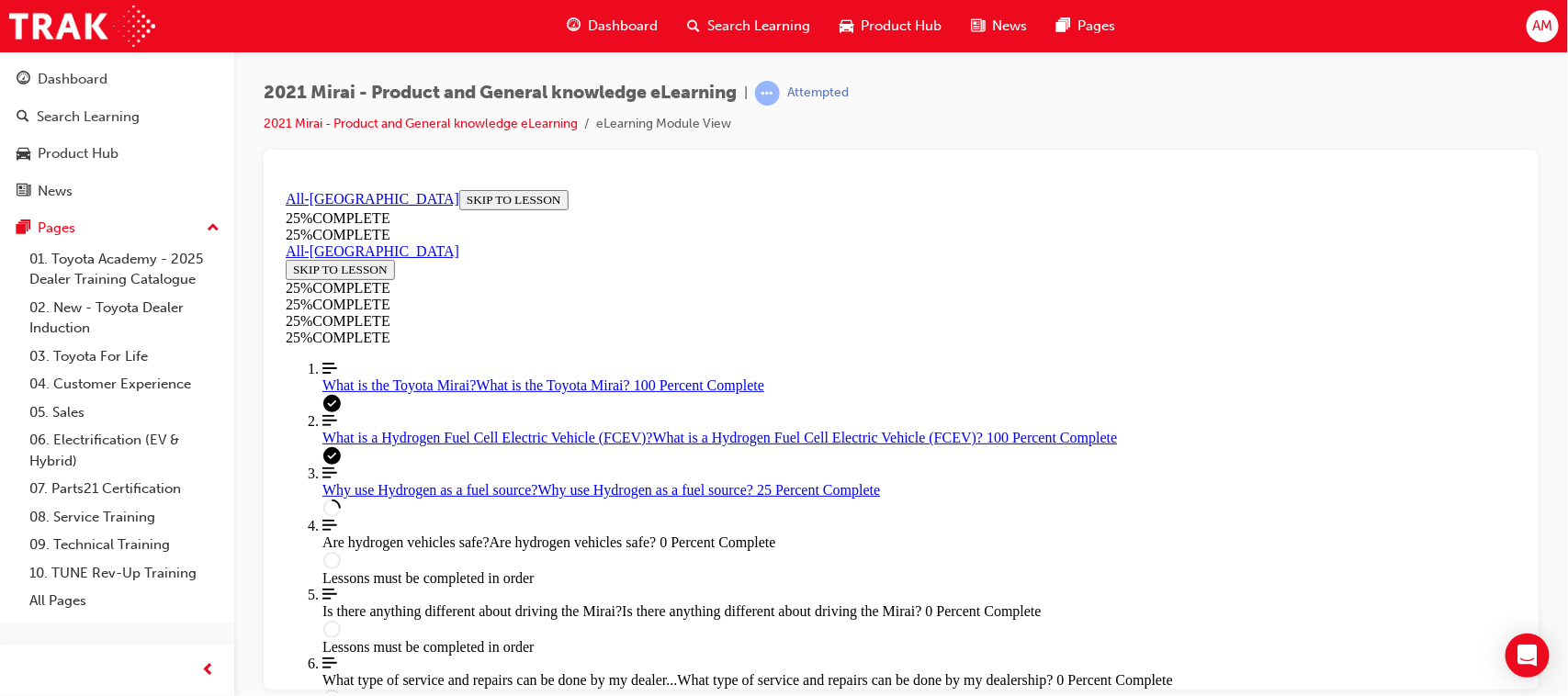
scroll to position [752, 0]
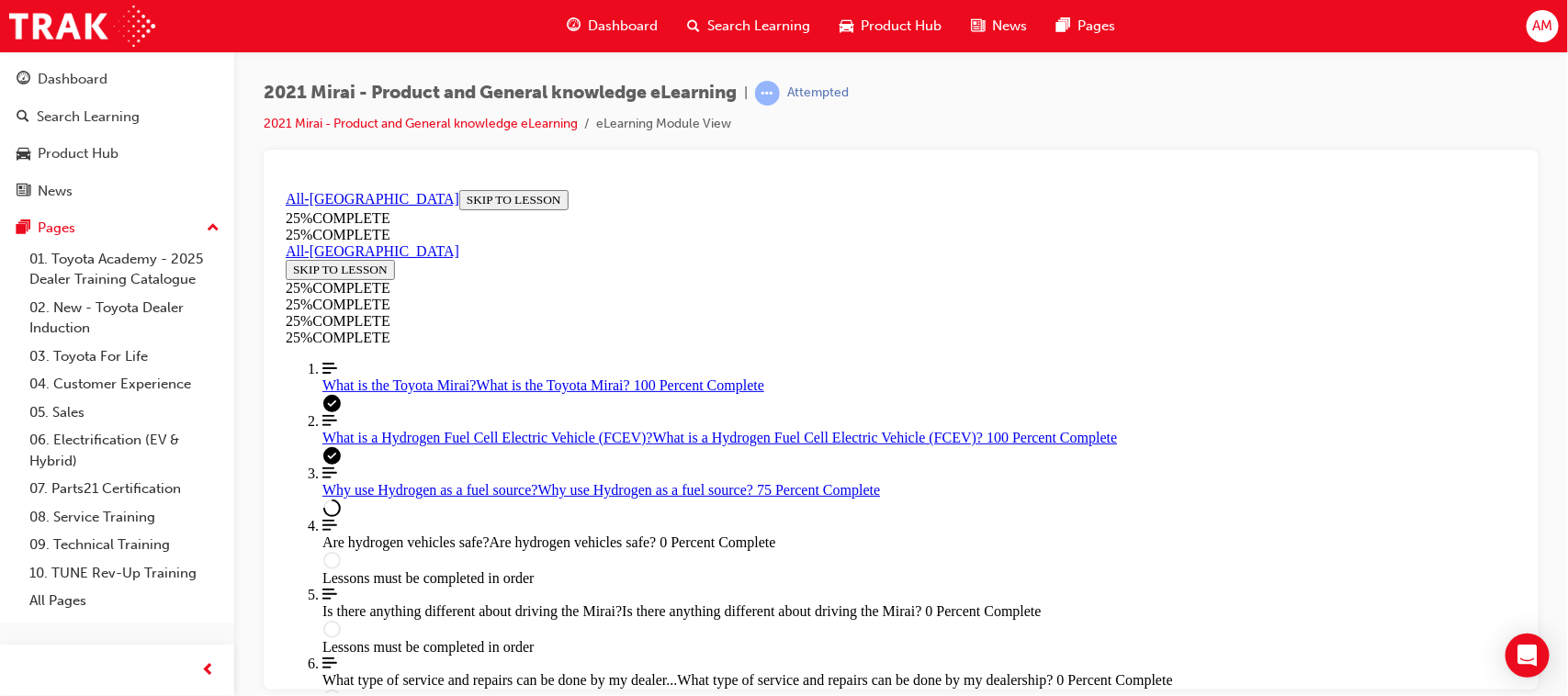
scroll to position [1867, 0]
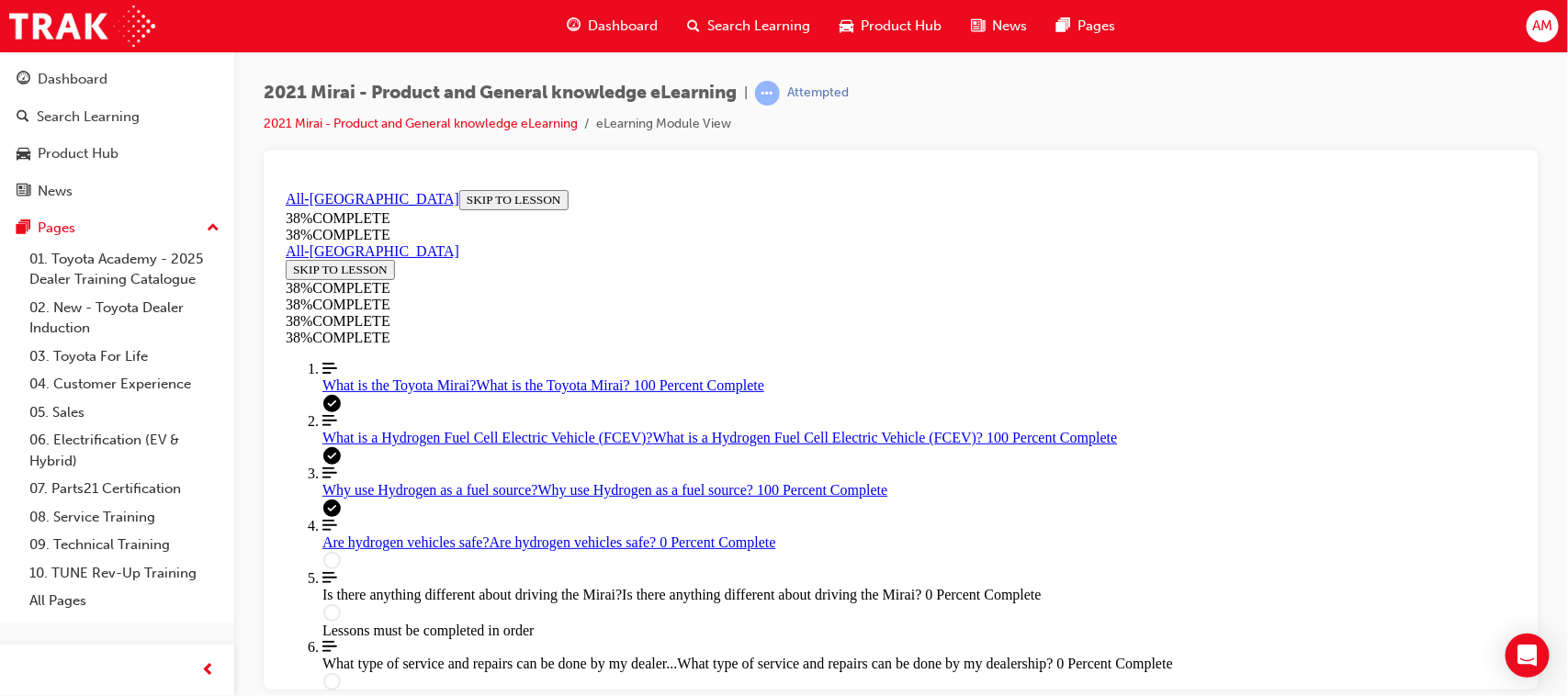
scroll to position [407, 0]
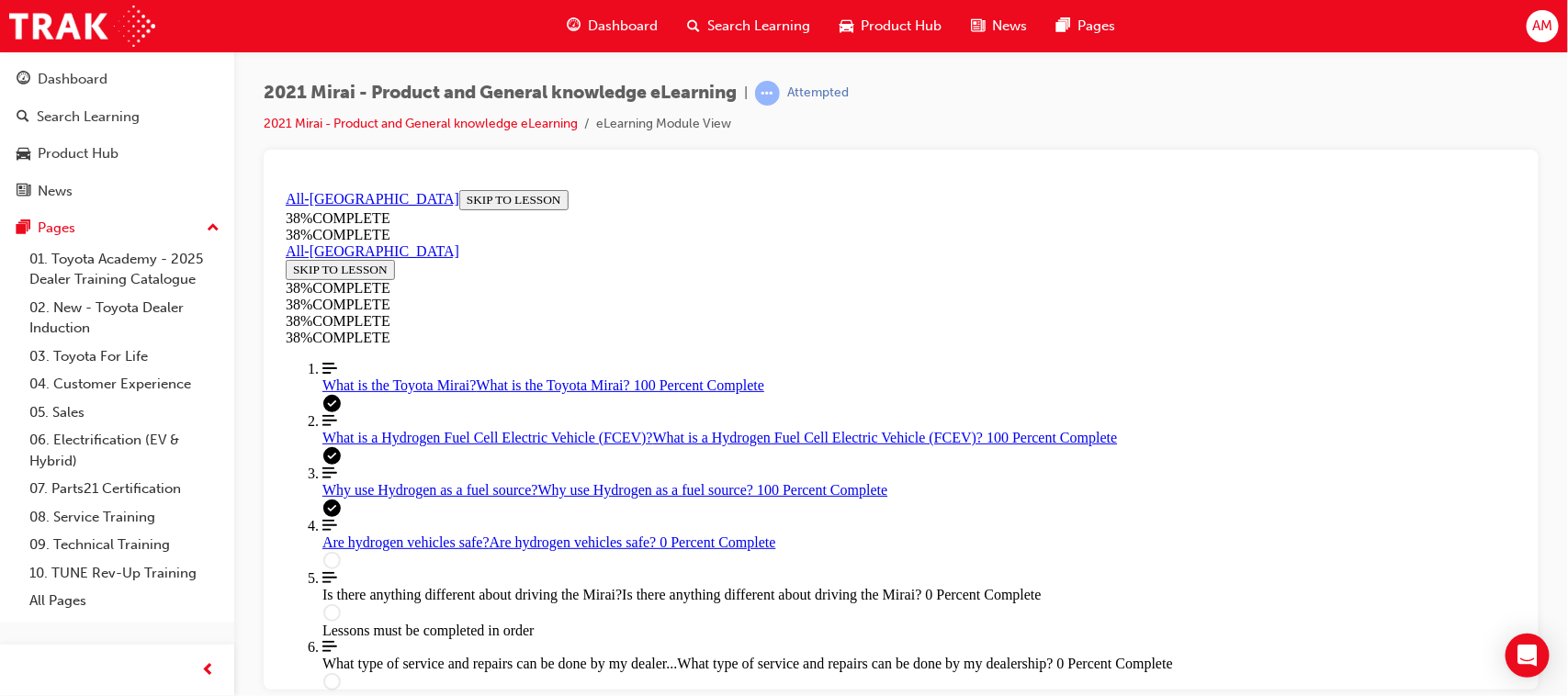
scroll to position [650, 0]
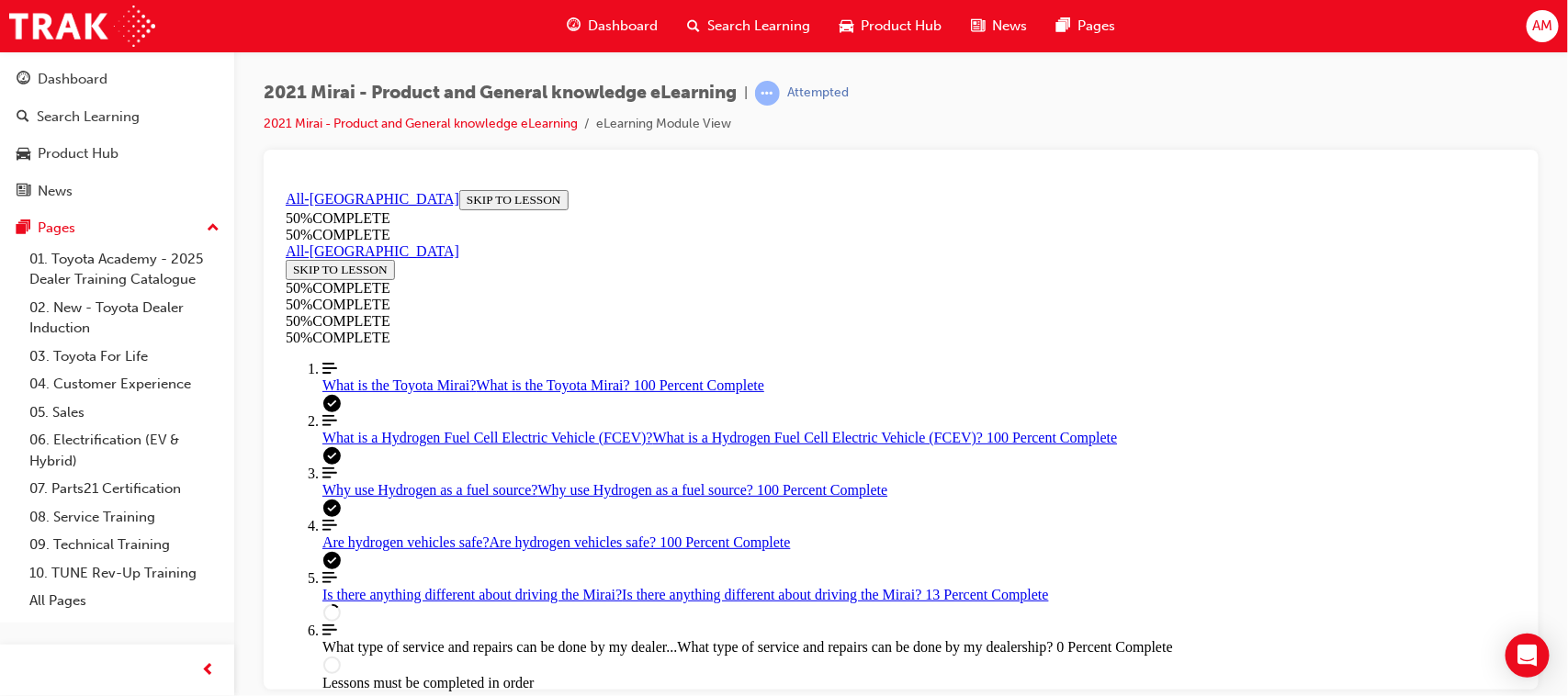
scroll to position [636, 0]
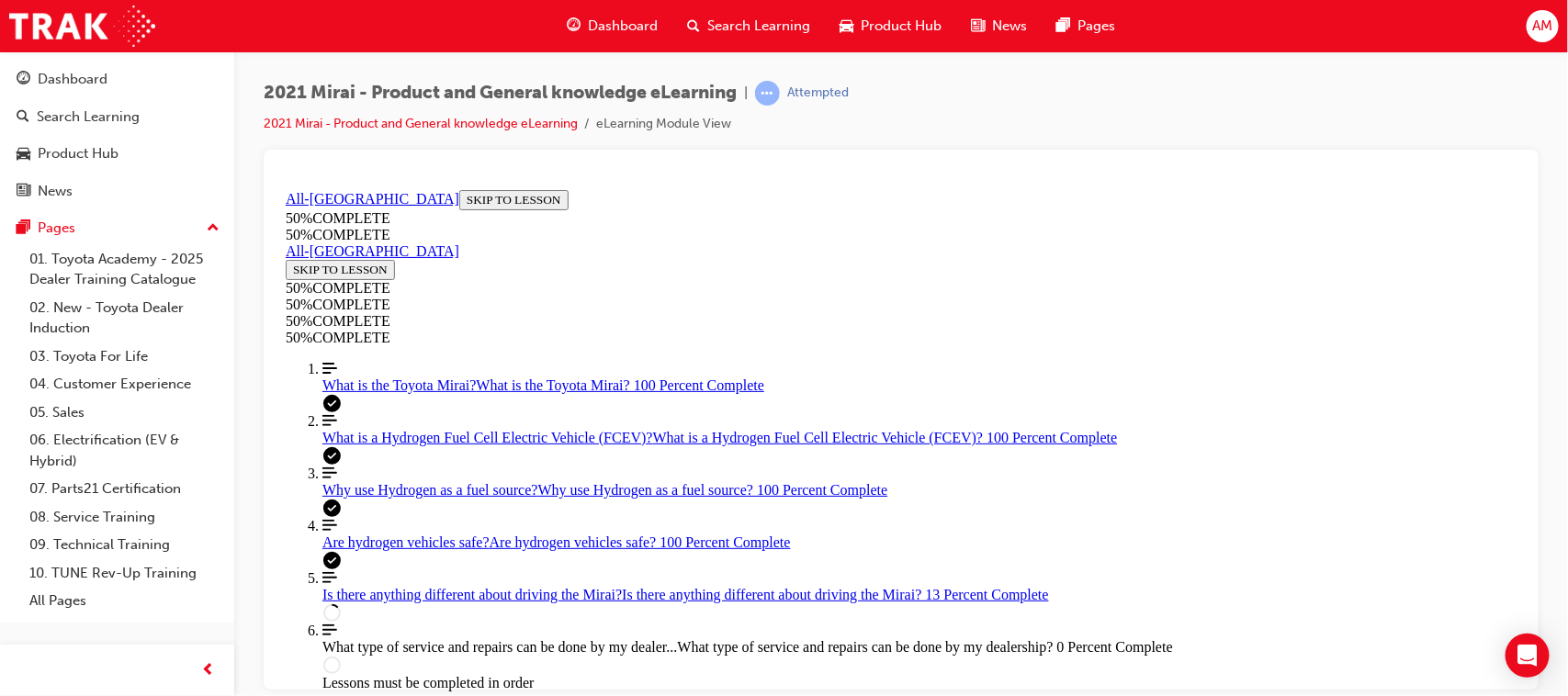
scroll to position [577, 0]
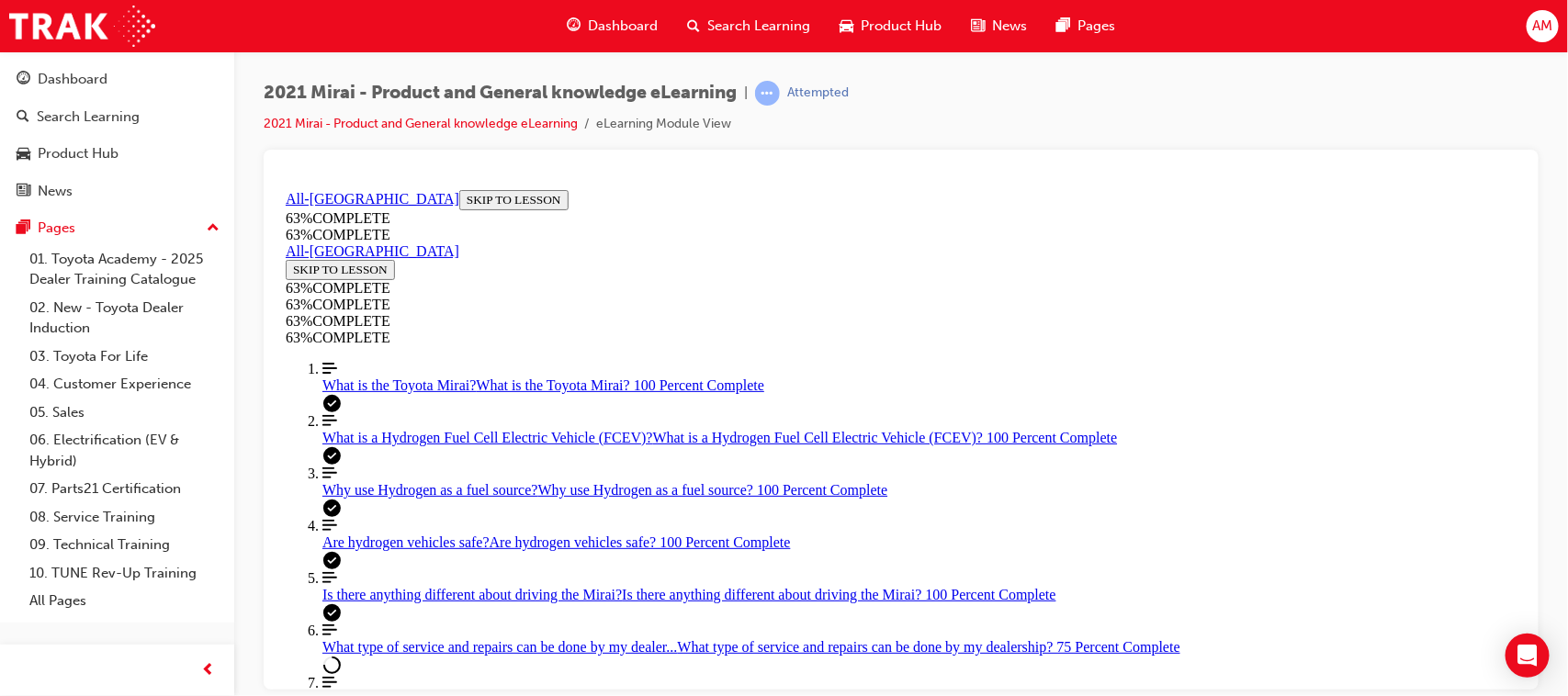
scroll to position [1210, 0]
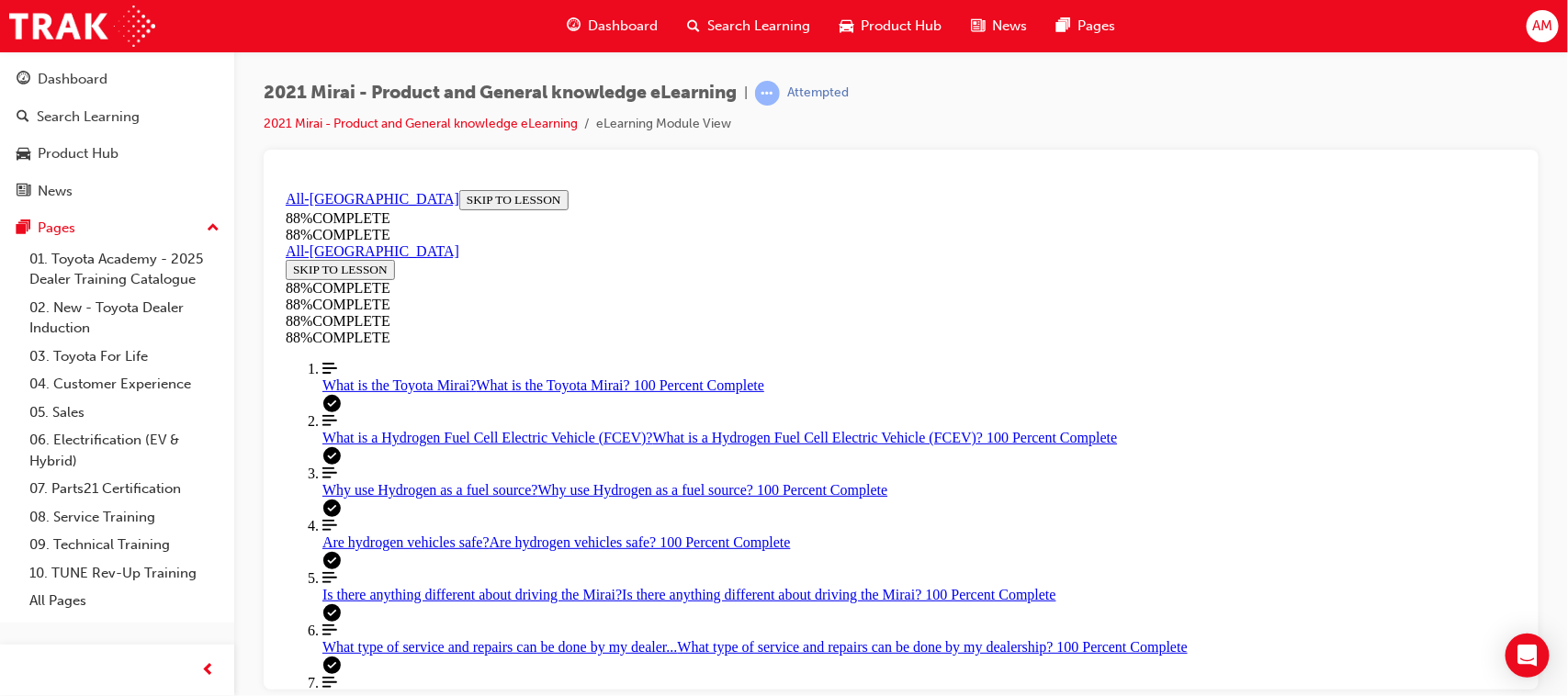
drag, startPoint x: 753, startPoint y: 555, endPoint x: 775, endPoint y: 559, distance: 22.4
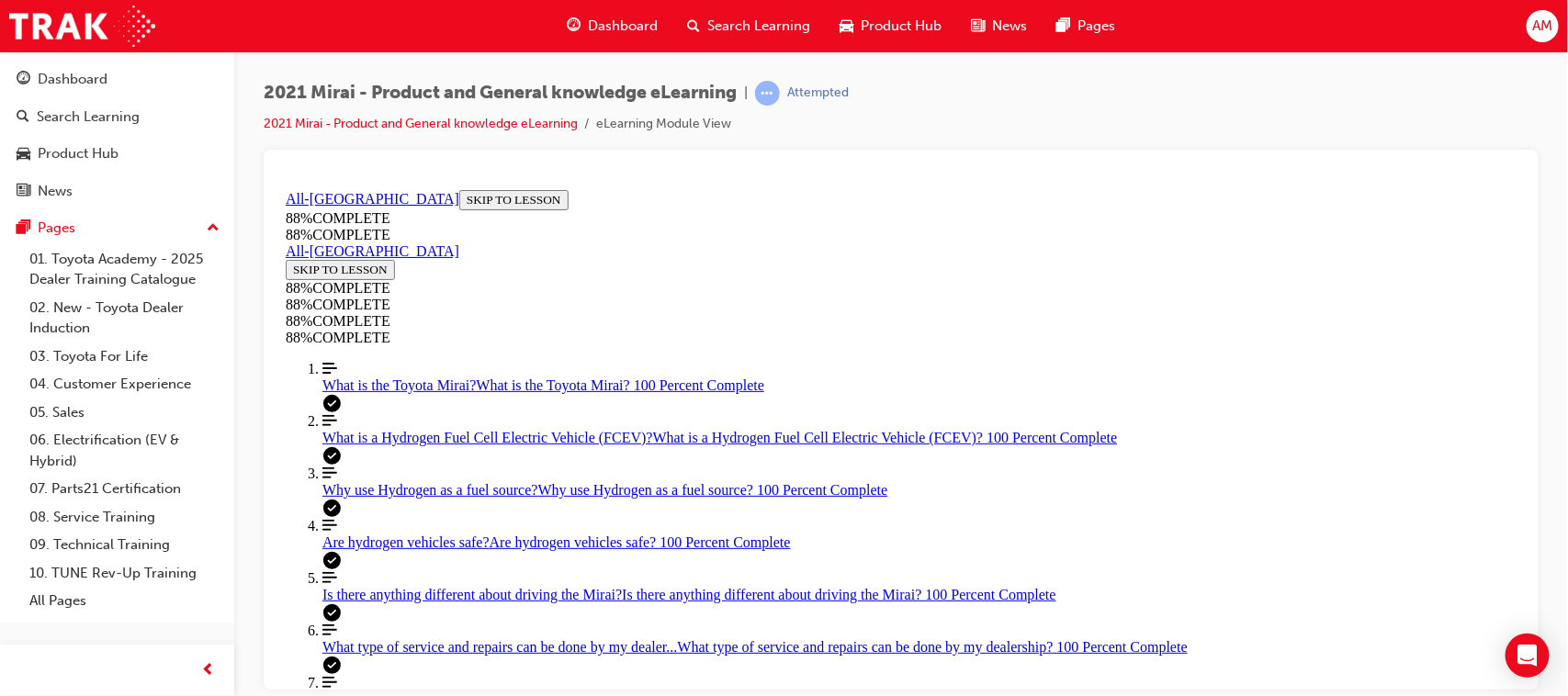
scroll to position [609, 0]
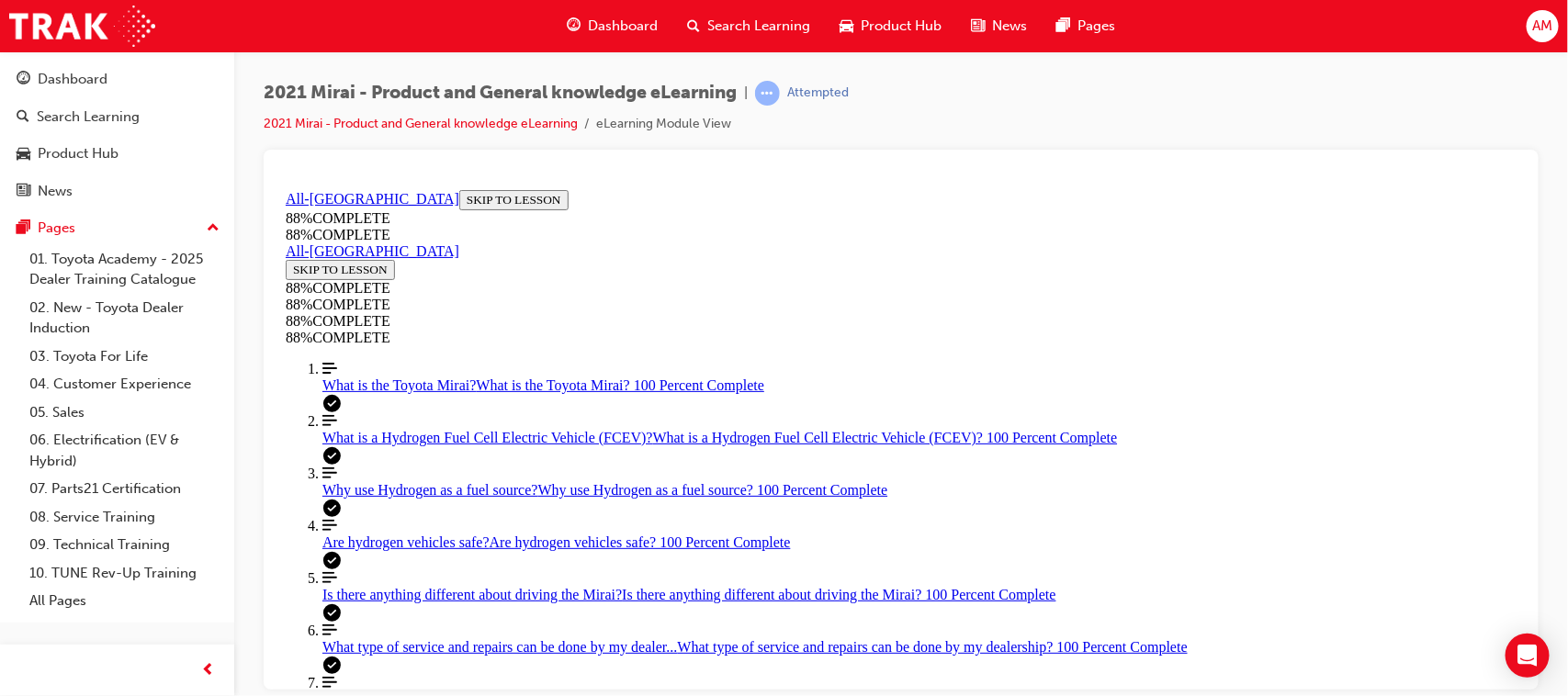
scroll to position [921, 0]
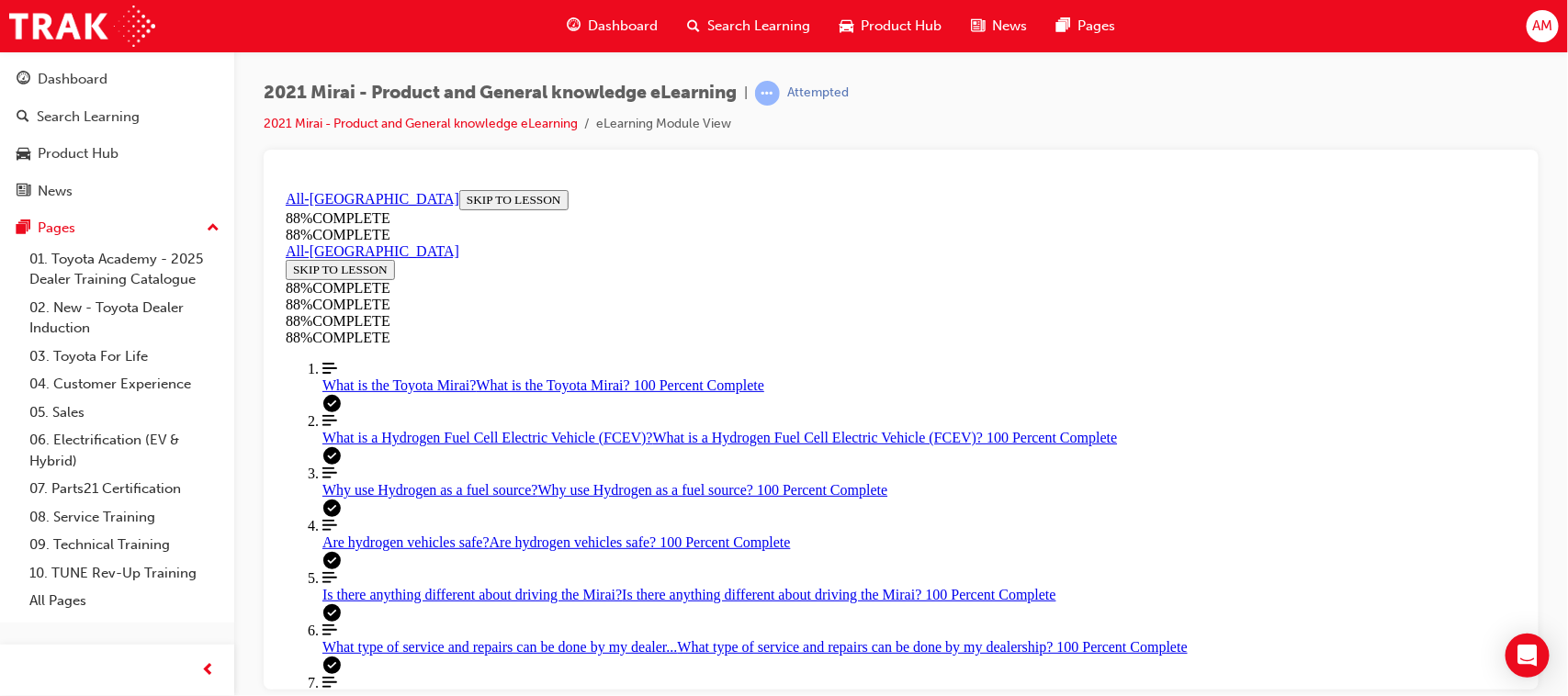
scroll to position [543, 0]
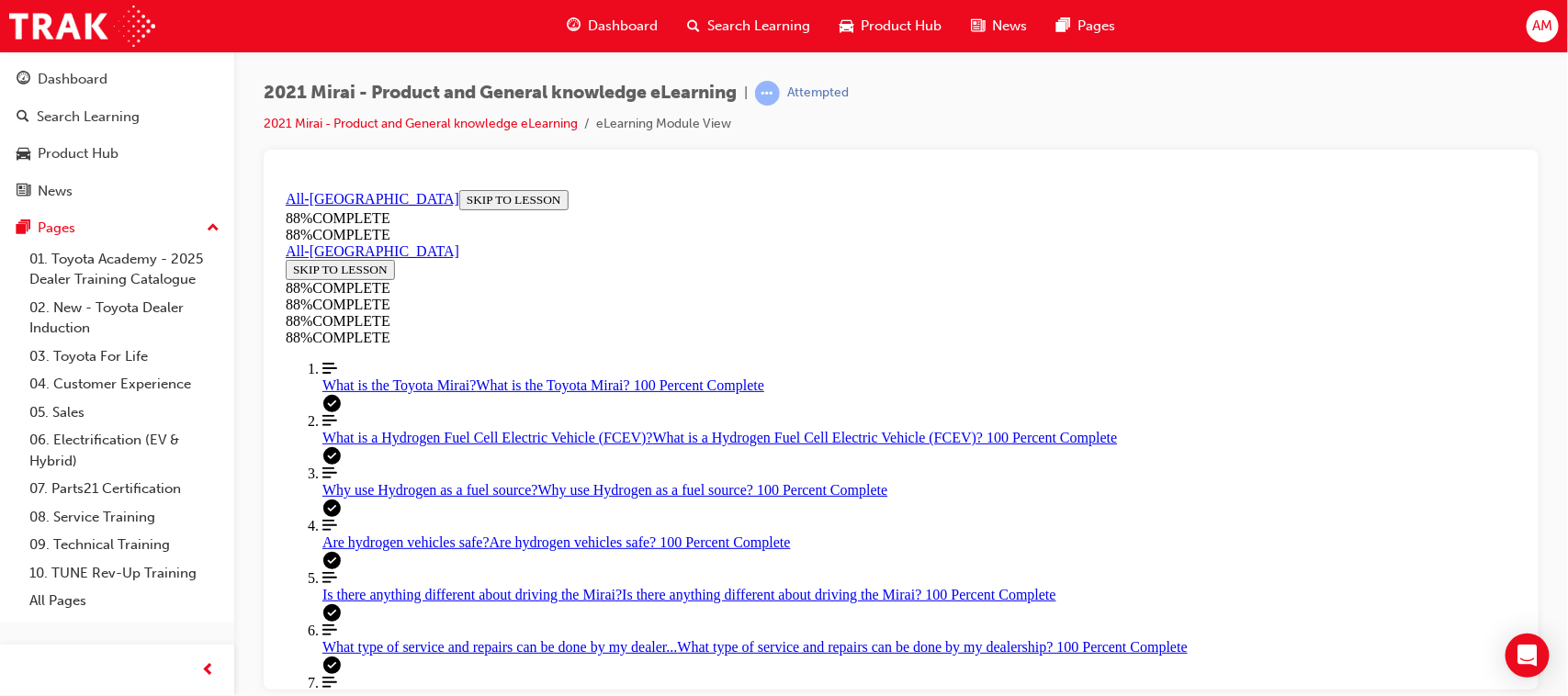
drag, startPoint x: 1164, startPoint y: 405, endPoint x: 1110, endPoint y: 436, distance: 62.3
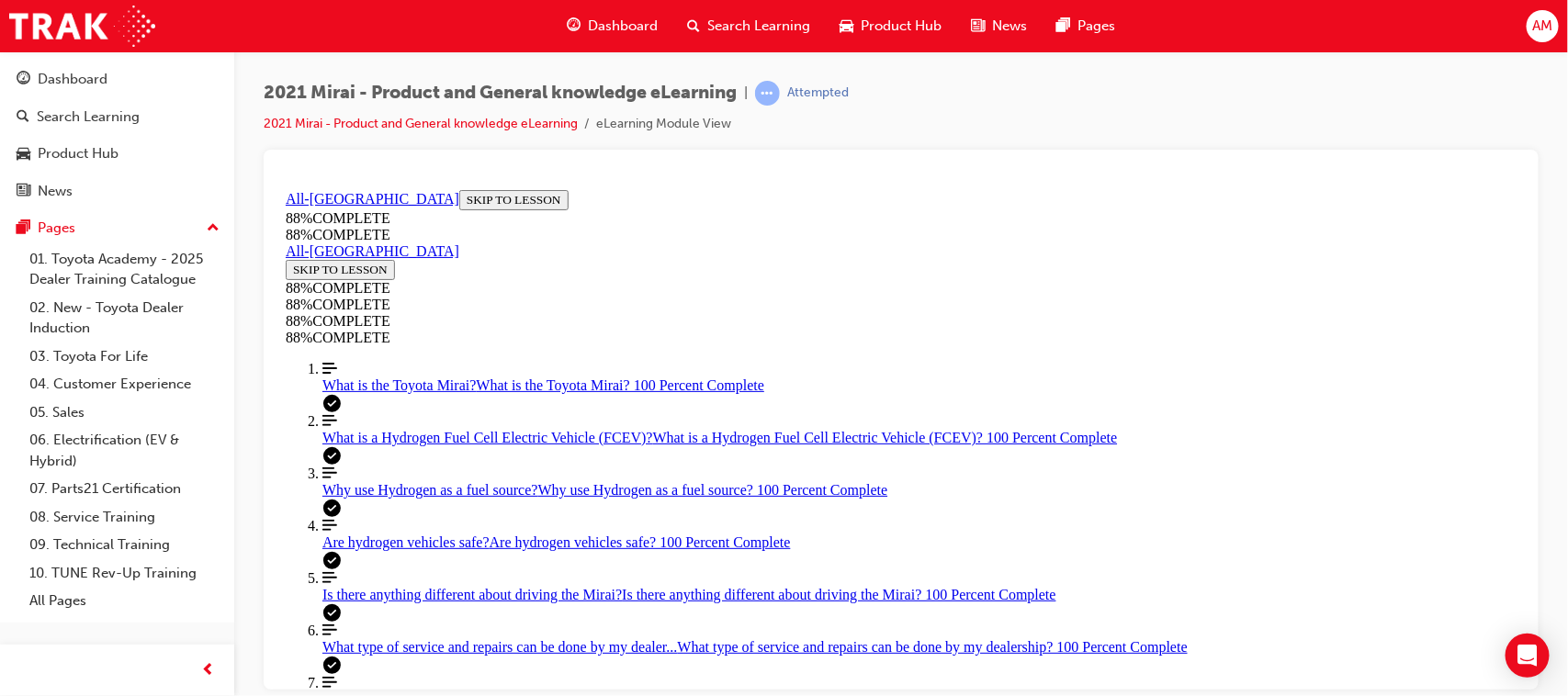
scroll to position [227, 0]
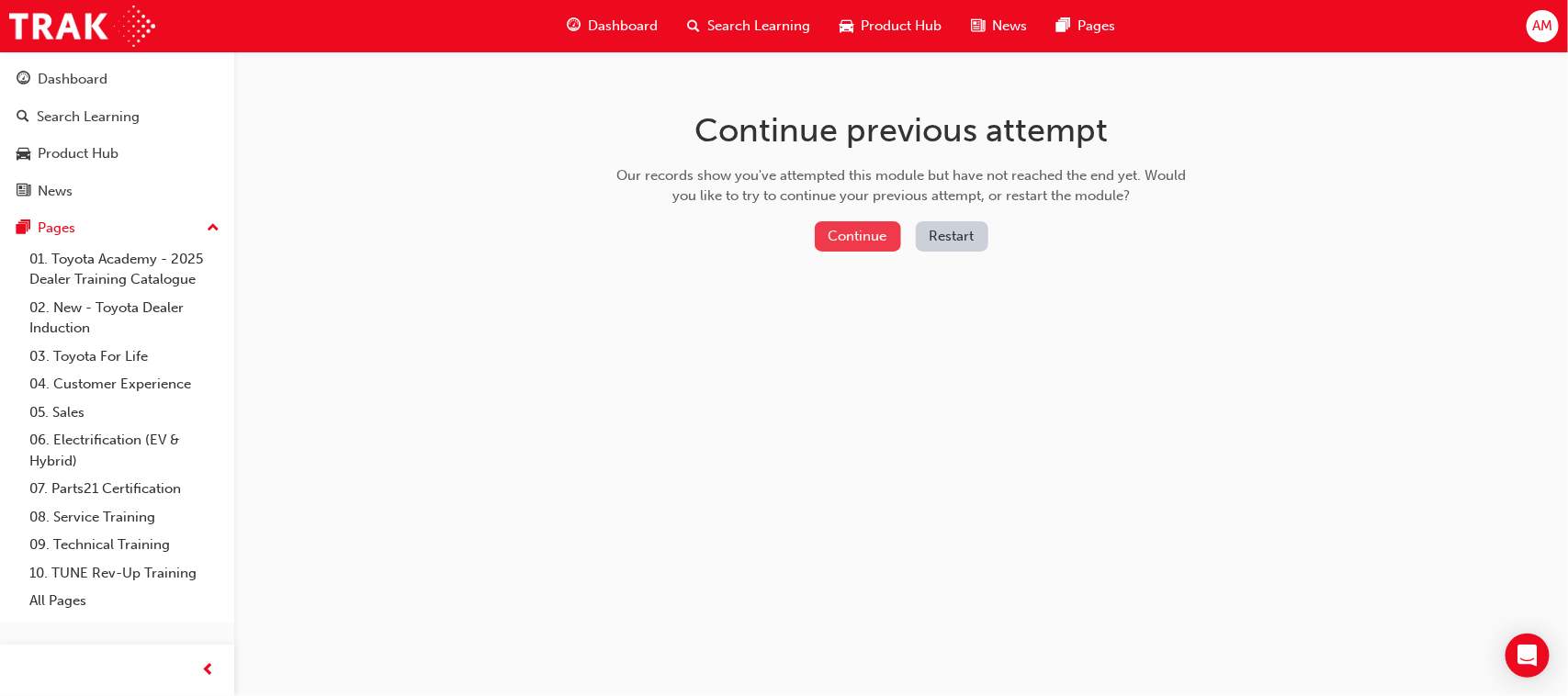
click at [864, 225] on button "Continue" at bounding box center [858, 236] width 87 height 31
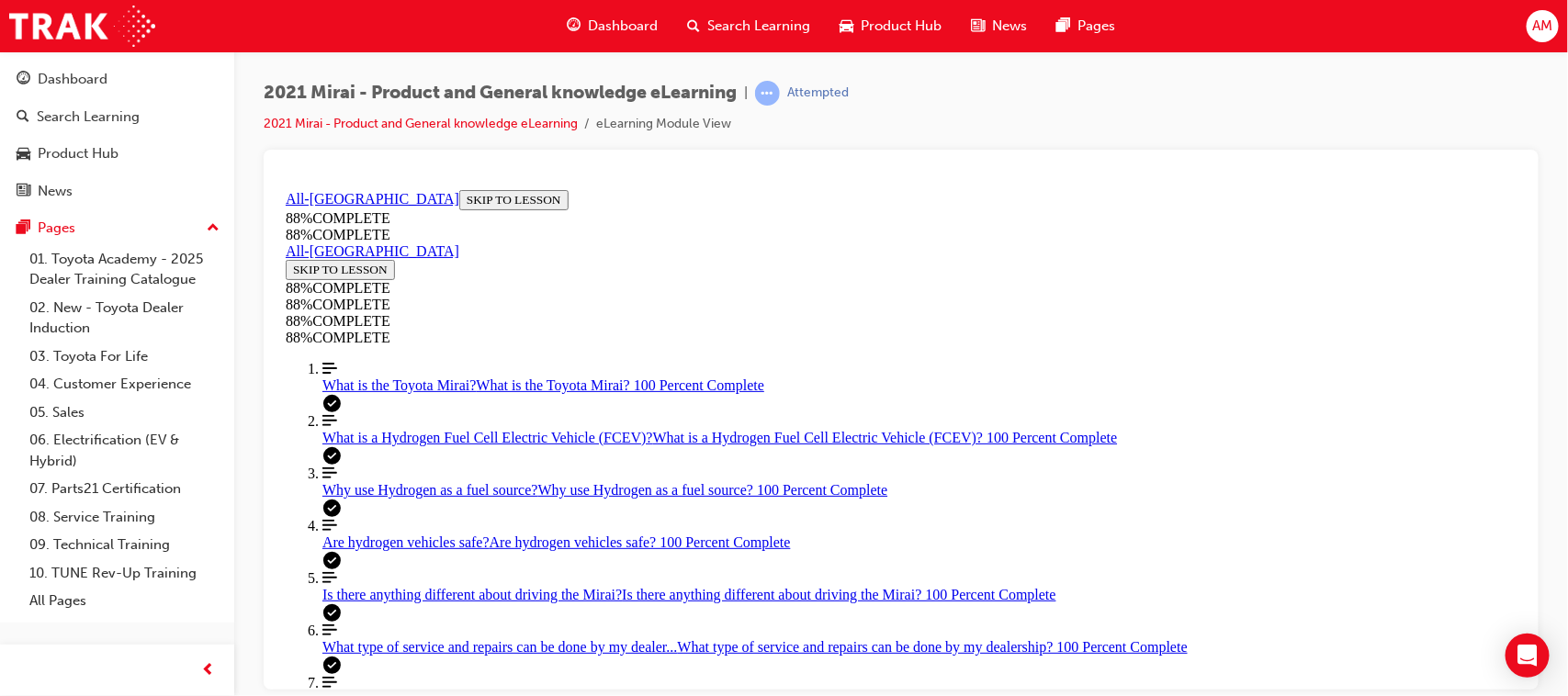
scroll to position [292, 0]
drag, startPoint x: 996, startPoint y: 582, endPoint x: 847, endPoint y: 541, distance: 154.5
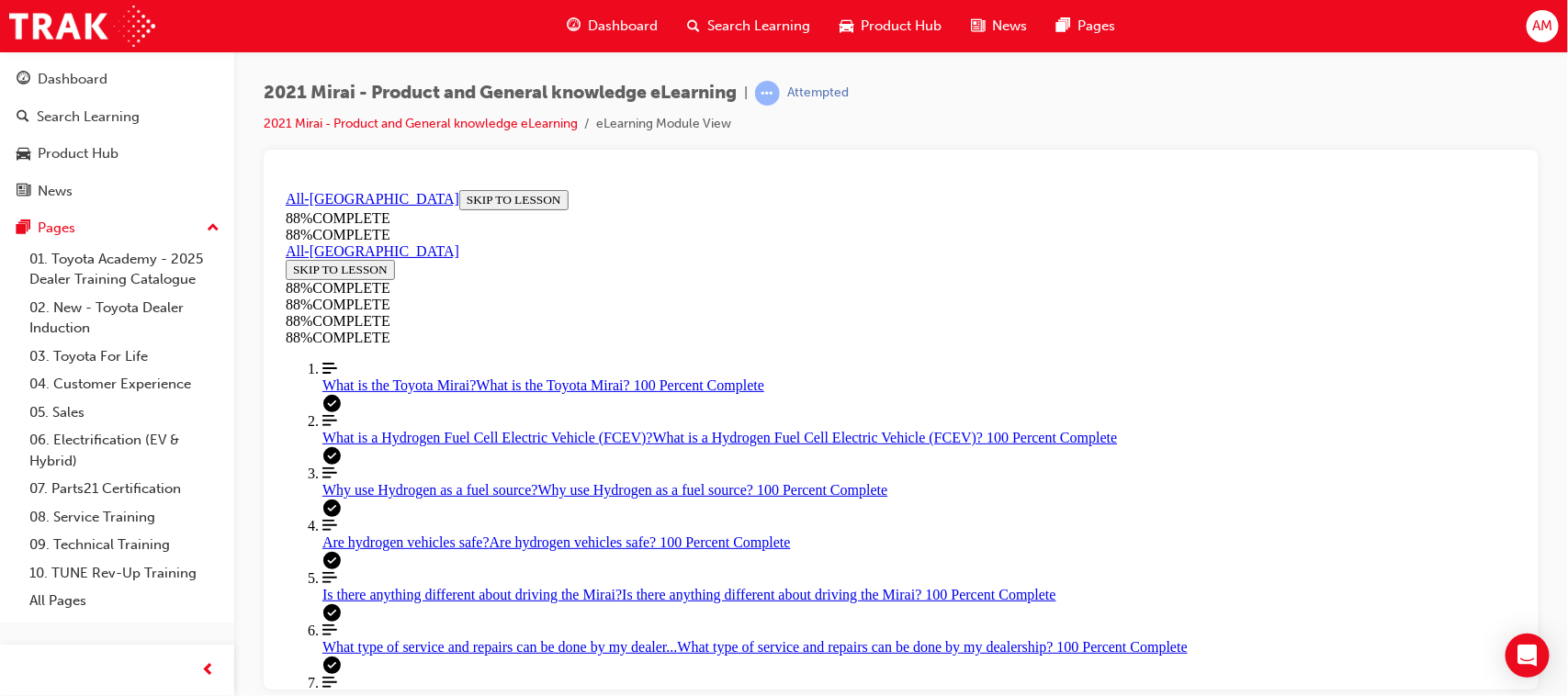
drag, startPoint x: 1184, startPoint y: 469, endPoint x: 1153, endPoint y: 432, distance: 48.3
drag, startPoint x: 1139, startPoint y: 411, endPoint x: 1138, endPoint y: 372, distance: 39.0
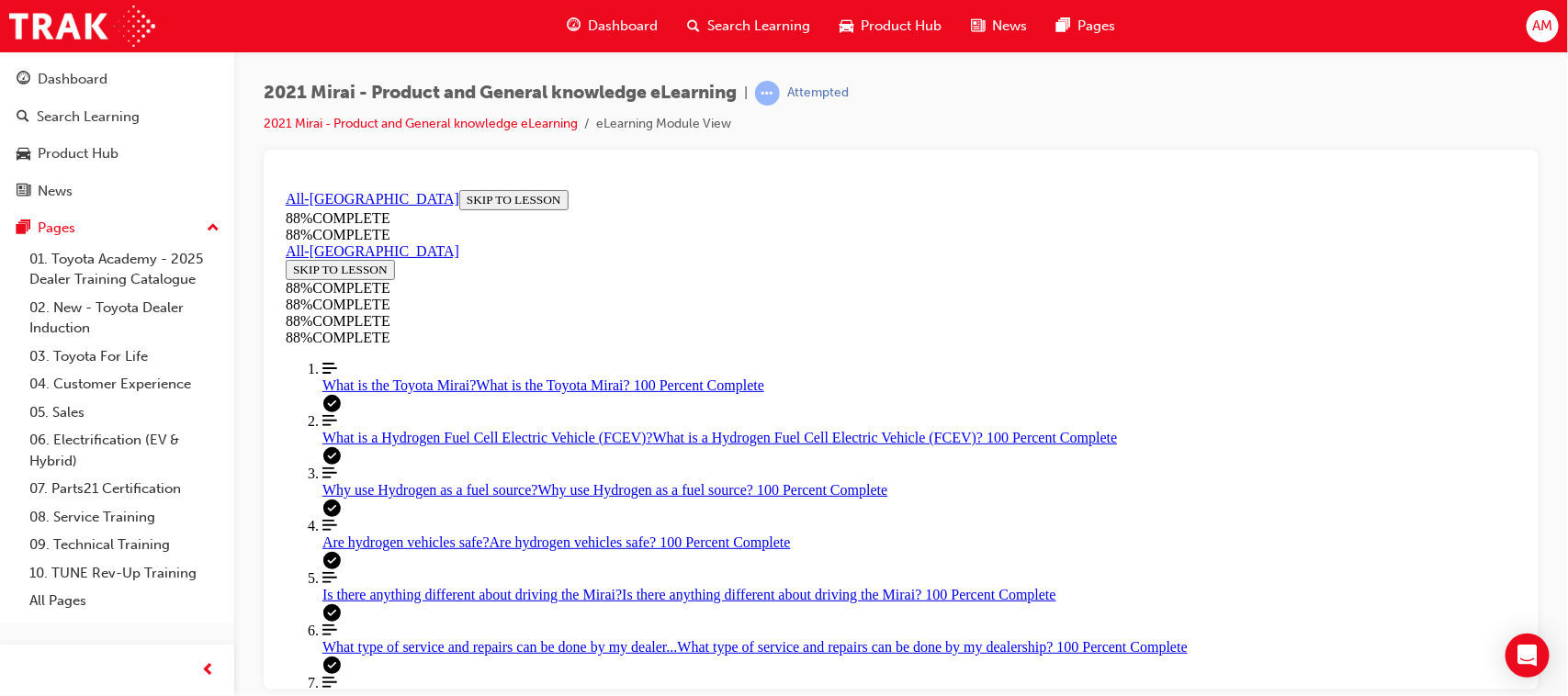
drag, startPoint x: 1132, startPoint y: 311, endPoint x: 1121, endPoint y: 306, distance: 12.1
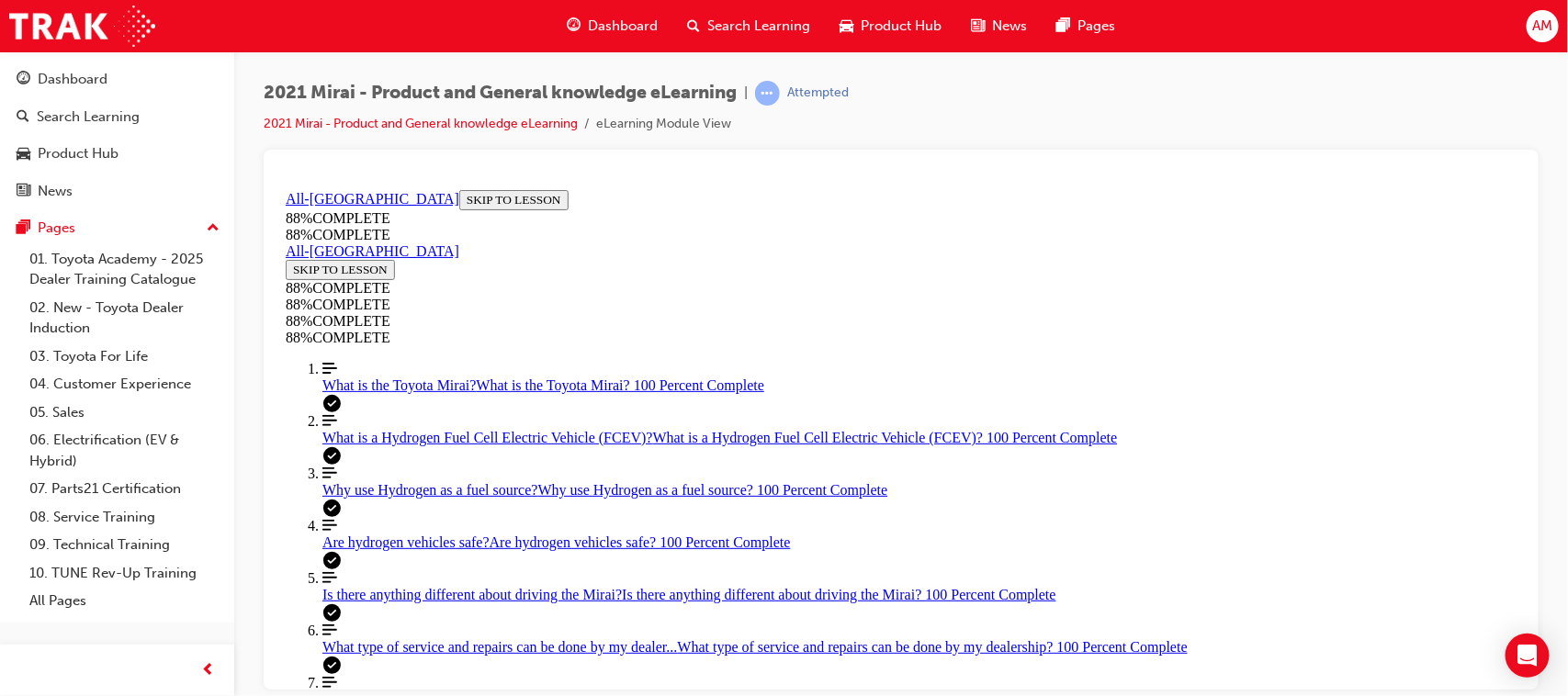
drag, startPoint x: 834, startPoint y: 327, endPoint x: 822, endPoint y: 368, distance: 42.7
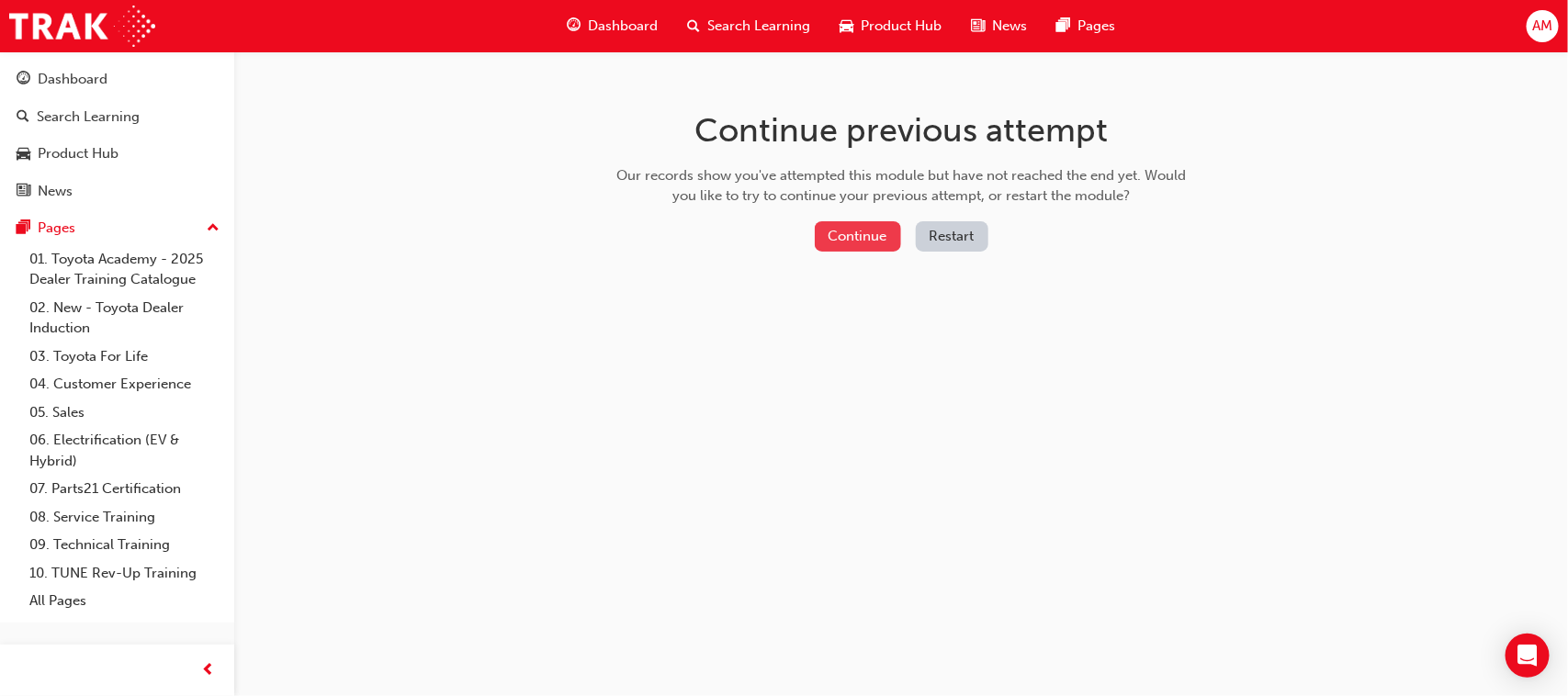
click at [856, 228] on button "Continue" at bounding box center [858, 236] width 87 height 31
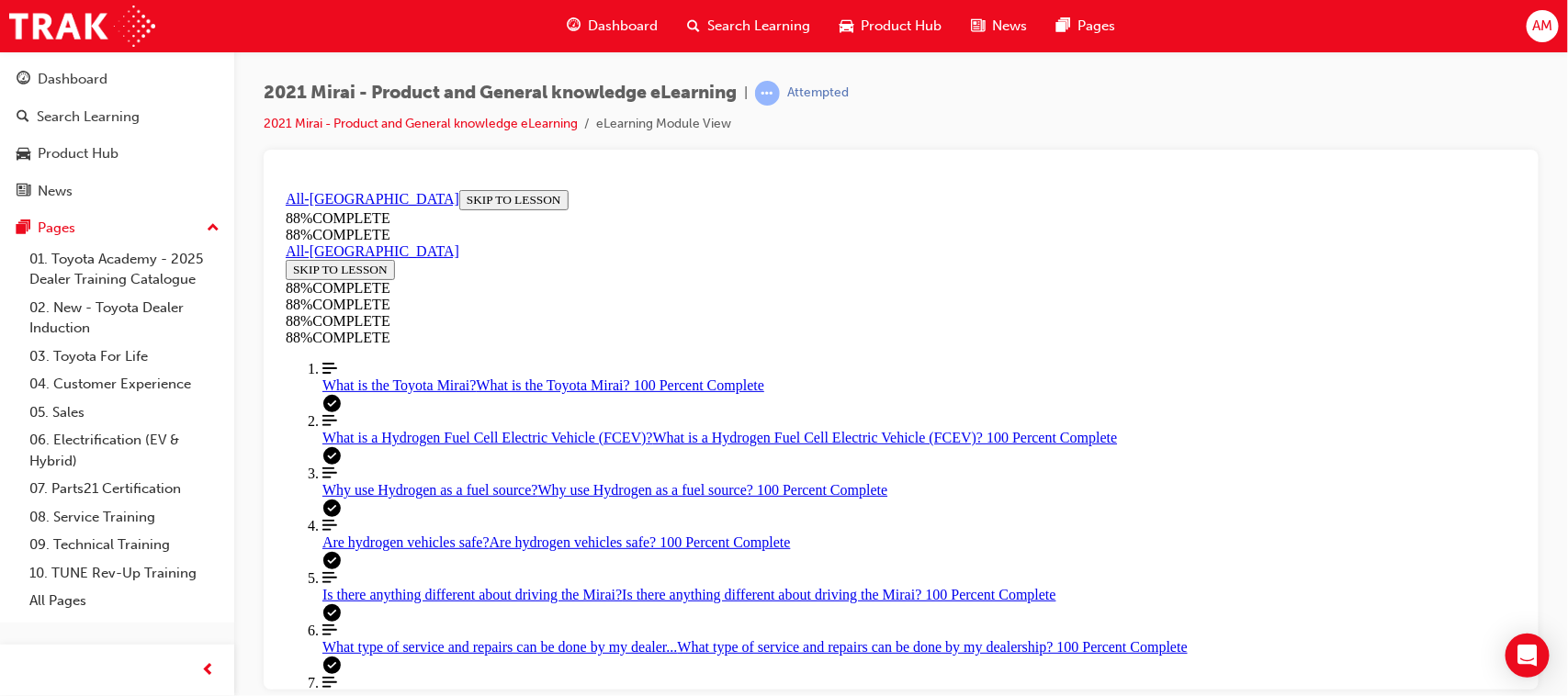
scroll to position [292, 0]
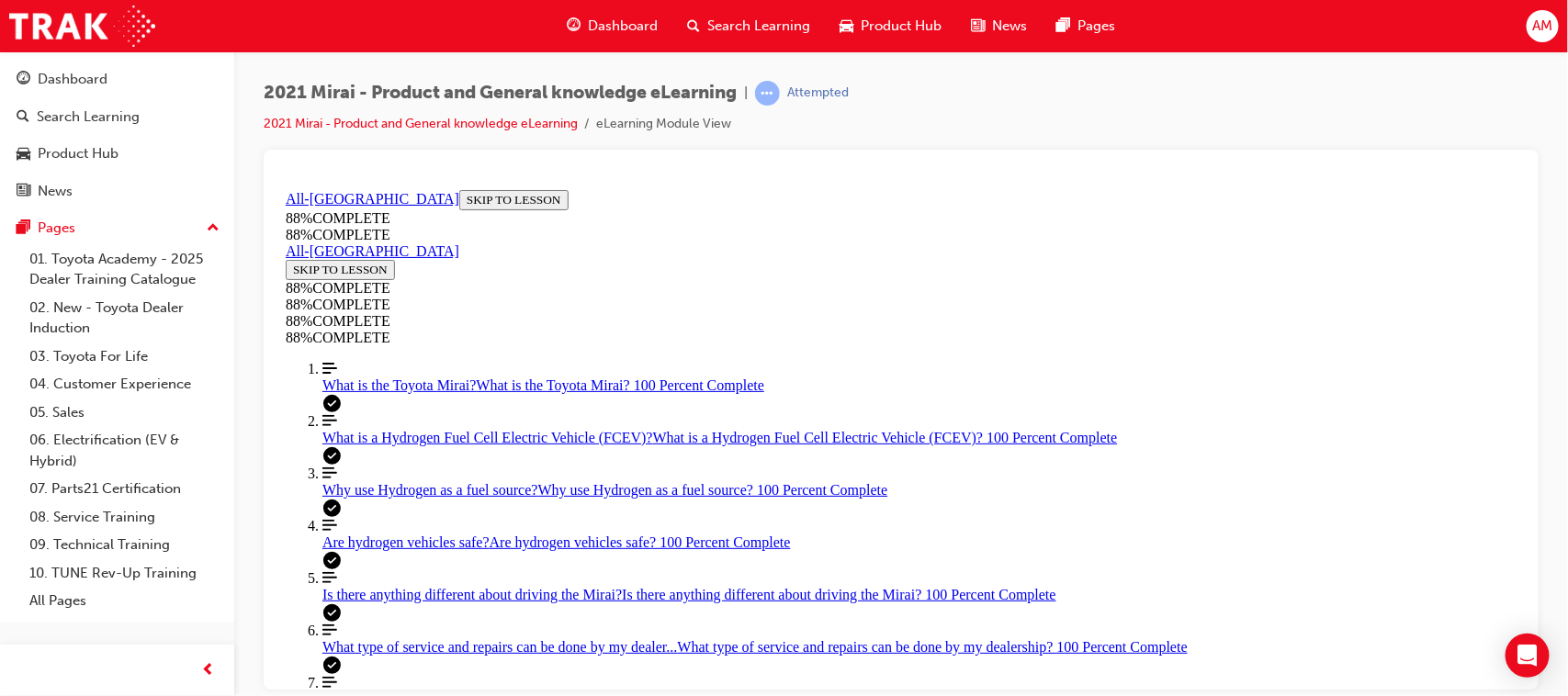
drag, startPoint x: 733, startPoint y: 555, endPoint x: 743, endPoint y: 551, distance: 10.8
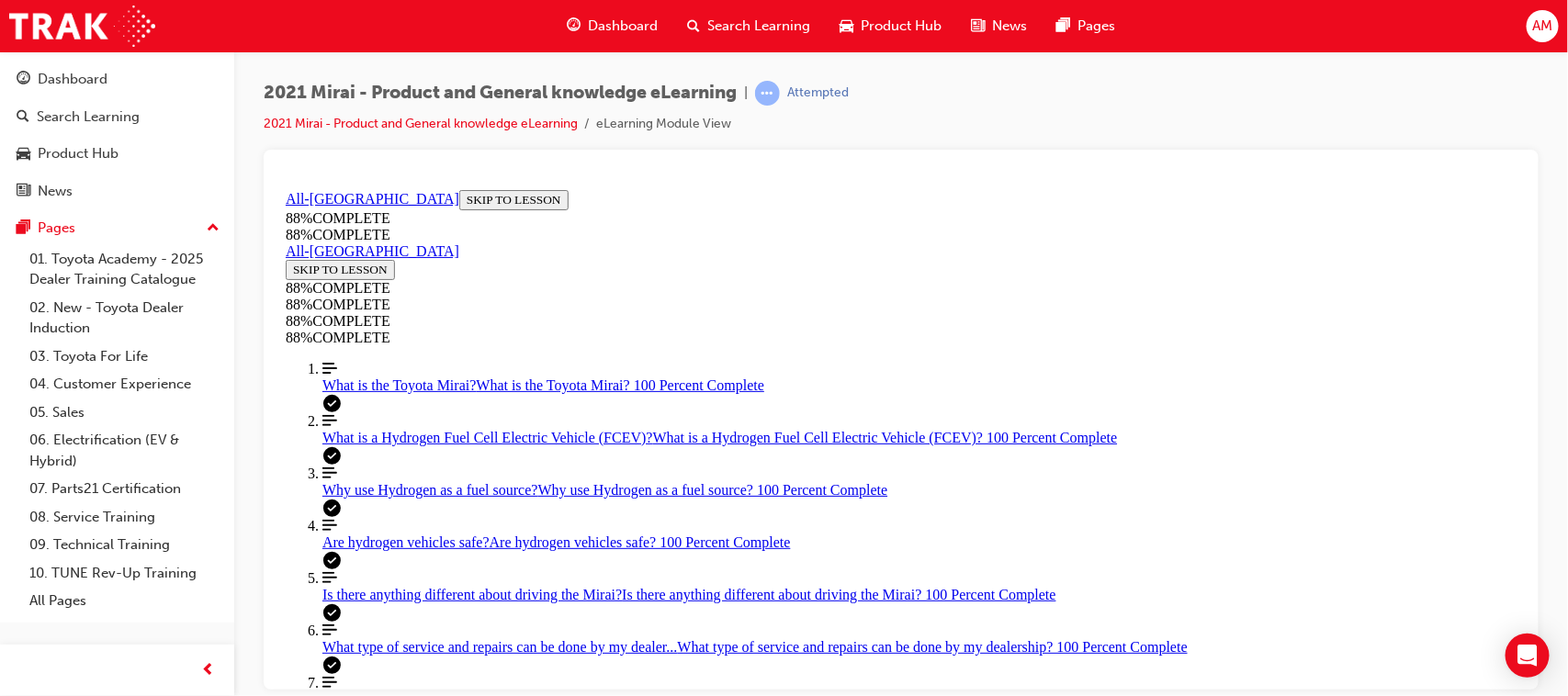
scroll to position [0, 0]
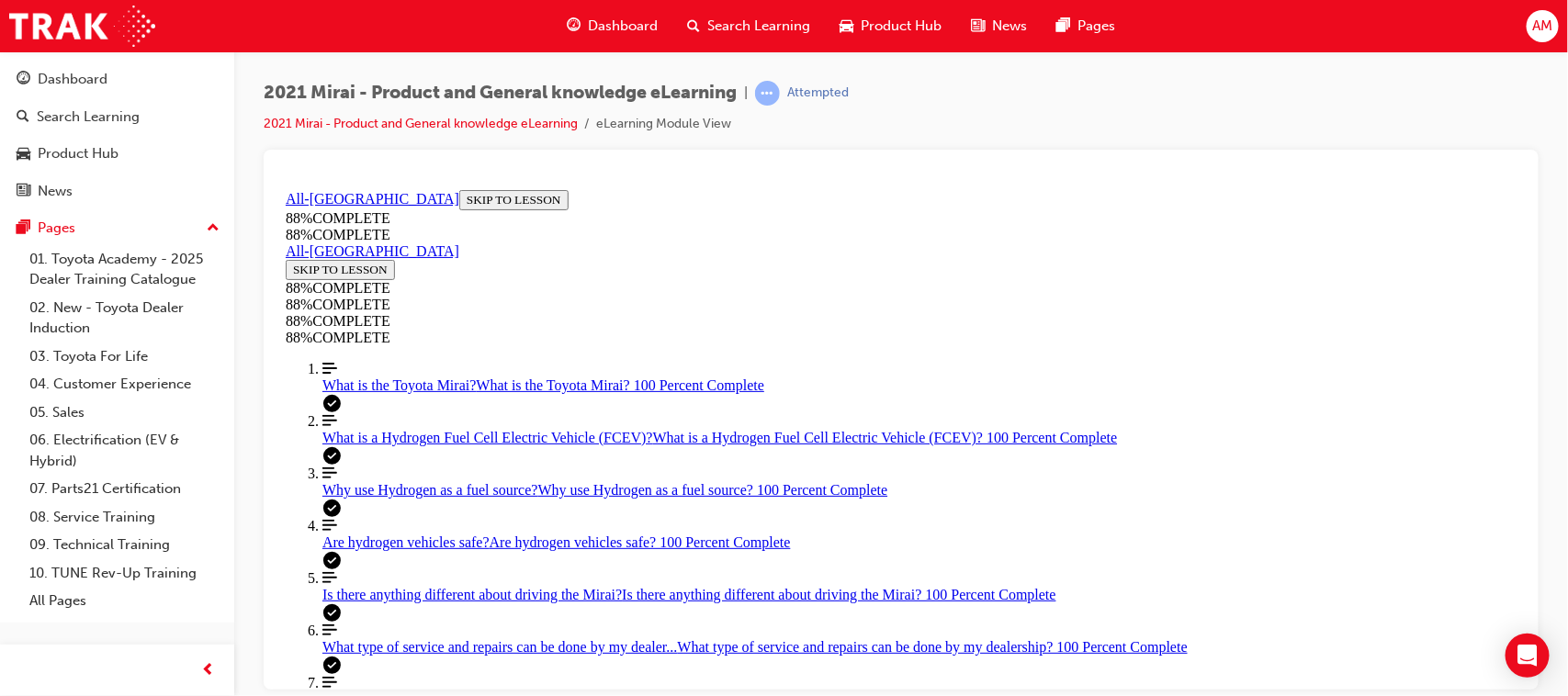
drag, startPoint x: 952, startPoint y: 395, endPoint x: 579, endPoint y: 531, distance: 397.0
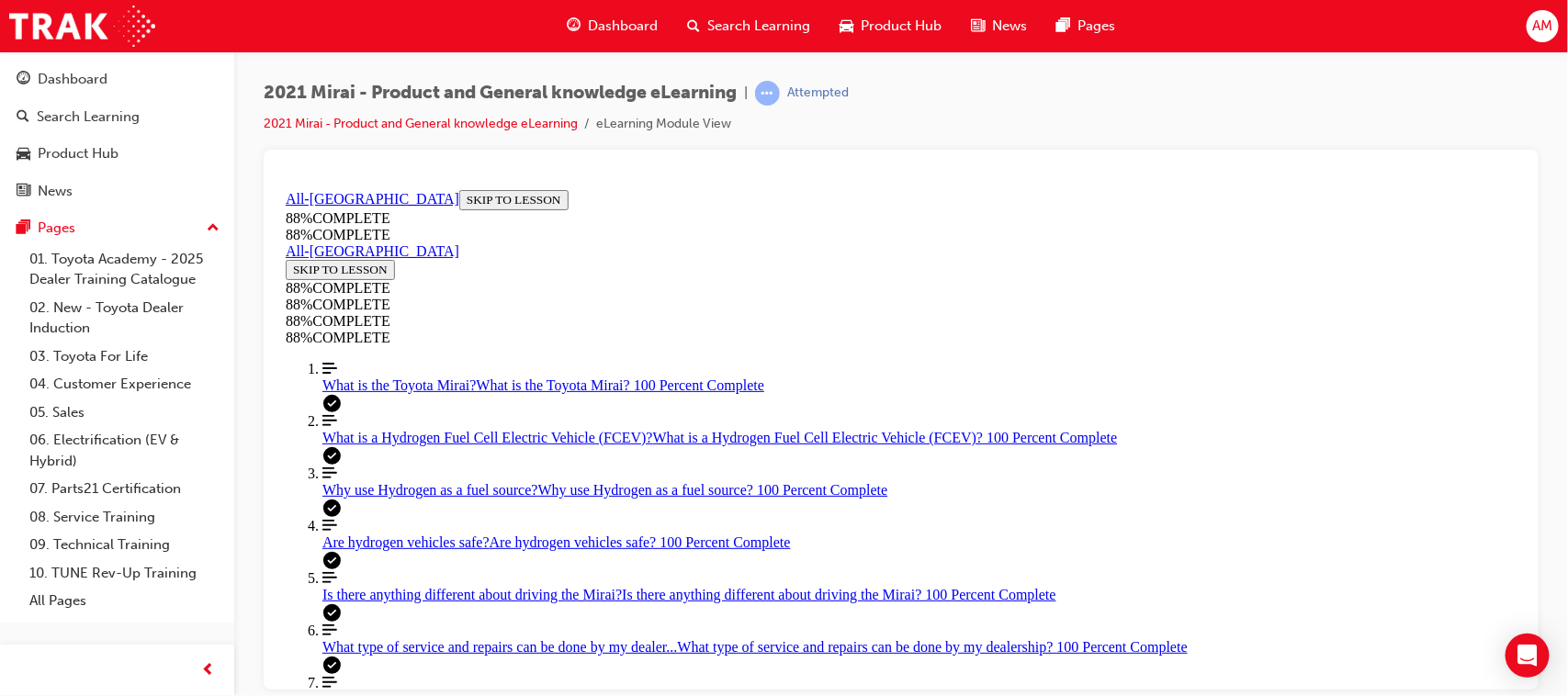
drag, startPoint x: 899, startPoint y: 583, endPoint x: 934, endPoint y: 505, distance: 85.5
click at [780, 92] on span "learningRecordVerb_ATTEMPT-icon" at bounding box center [767, 93] width 25 height 25
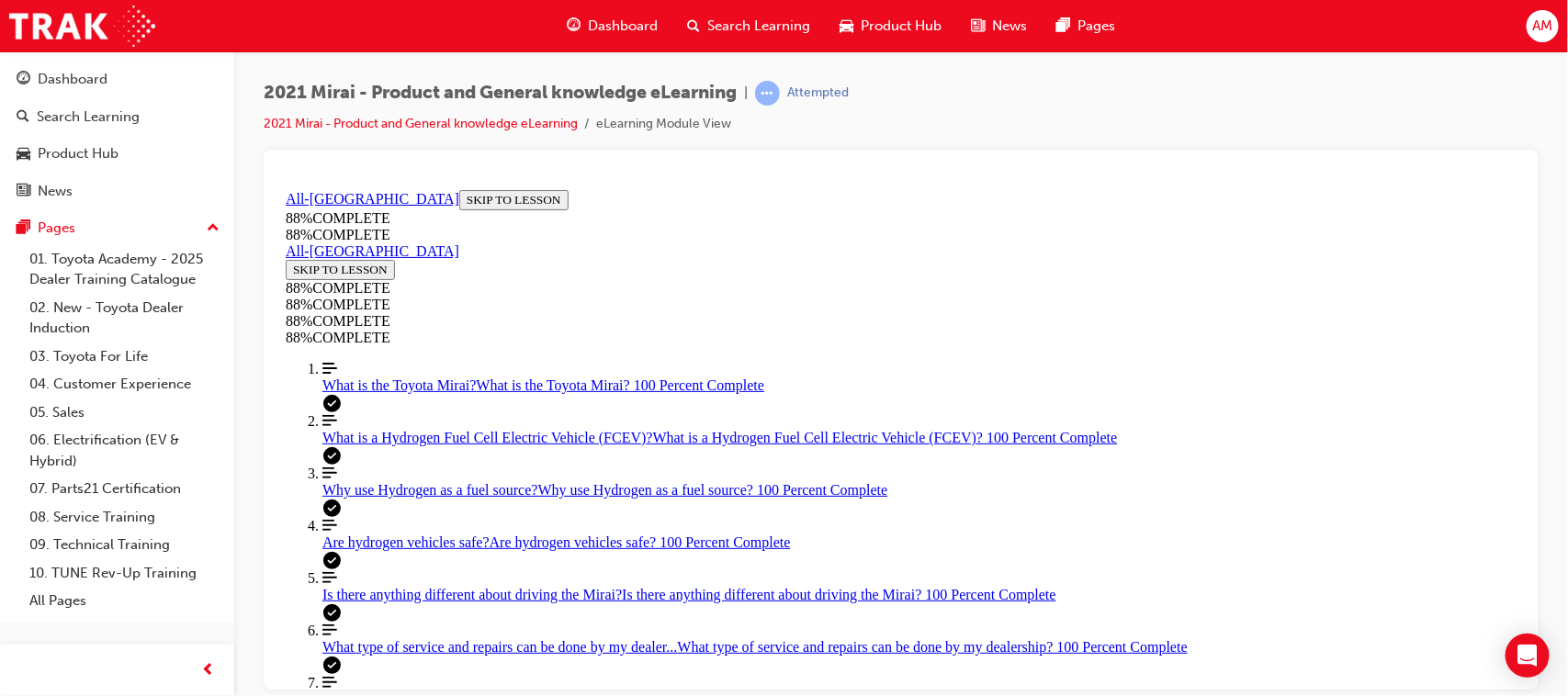
scroll to position [311, 0]
click at [207, 667] on span "prev-icon" at bounding box center [209, 671] width 13 height 23
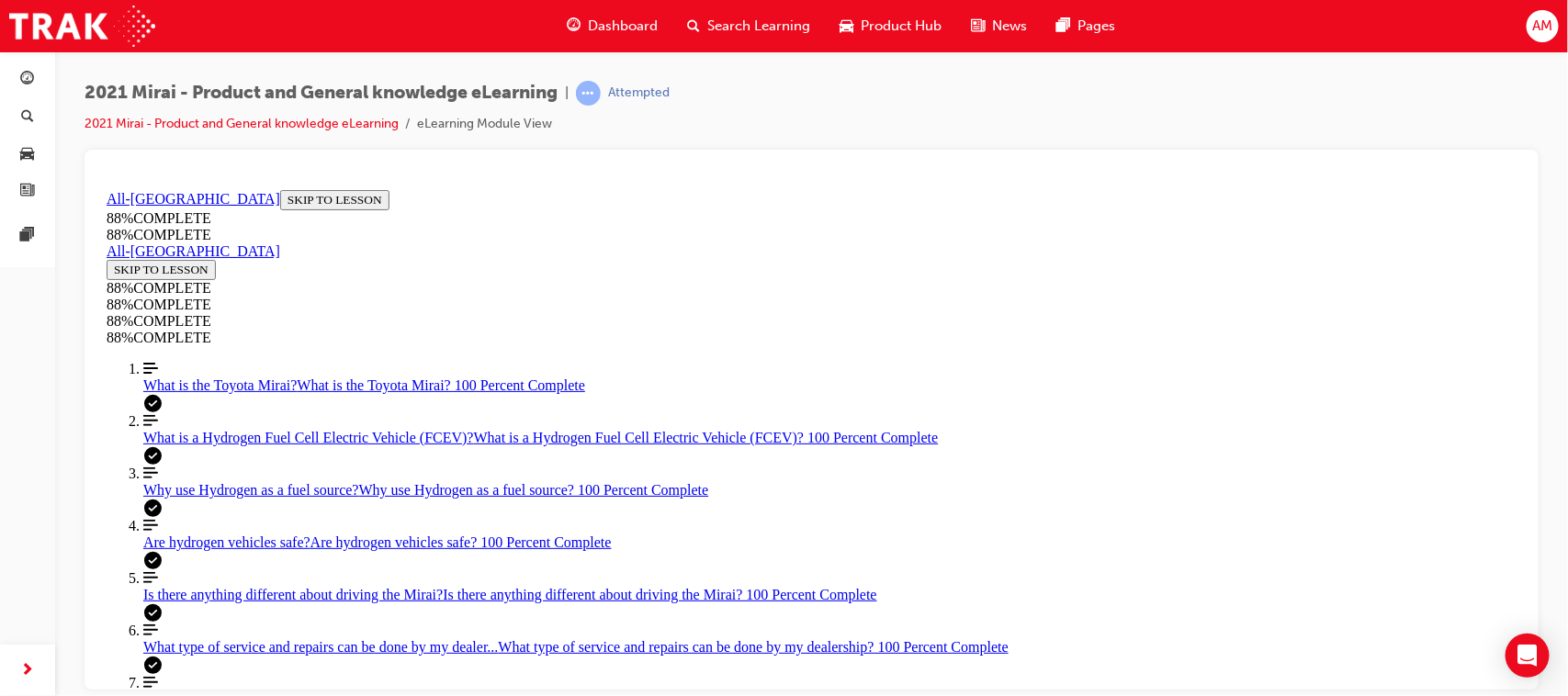
scroll to position [0, 0]
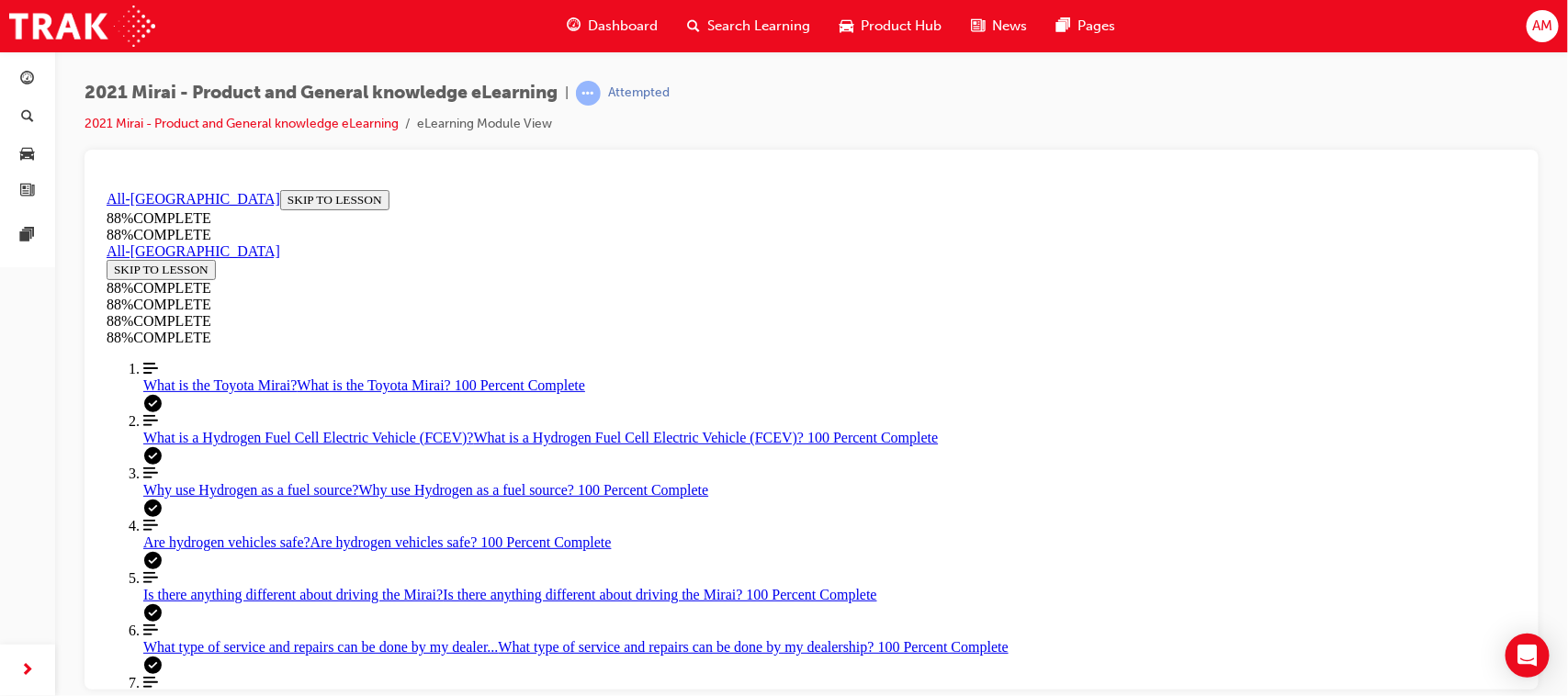
drag, startPoint x: 160, startPoint y: 609, endPoint x: 222, endPoint y: 609, distance: 62.0
drag, startPoint x: 97, startPoint y: 602, endPoint x: 11, endPoint y: 407, distance: 213.1
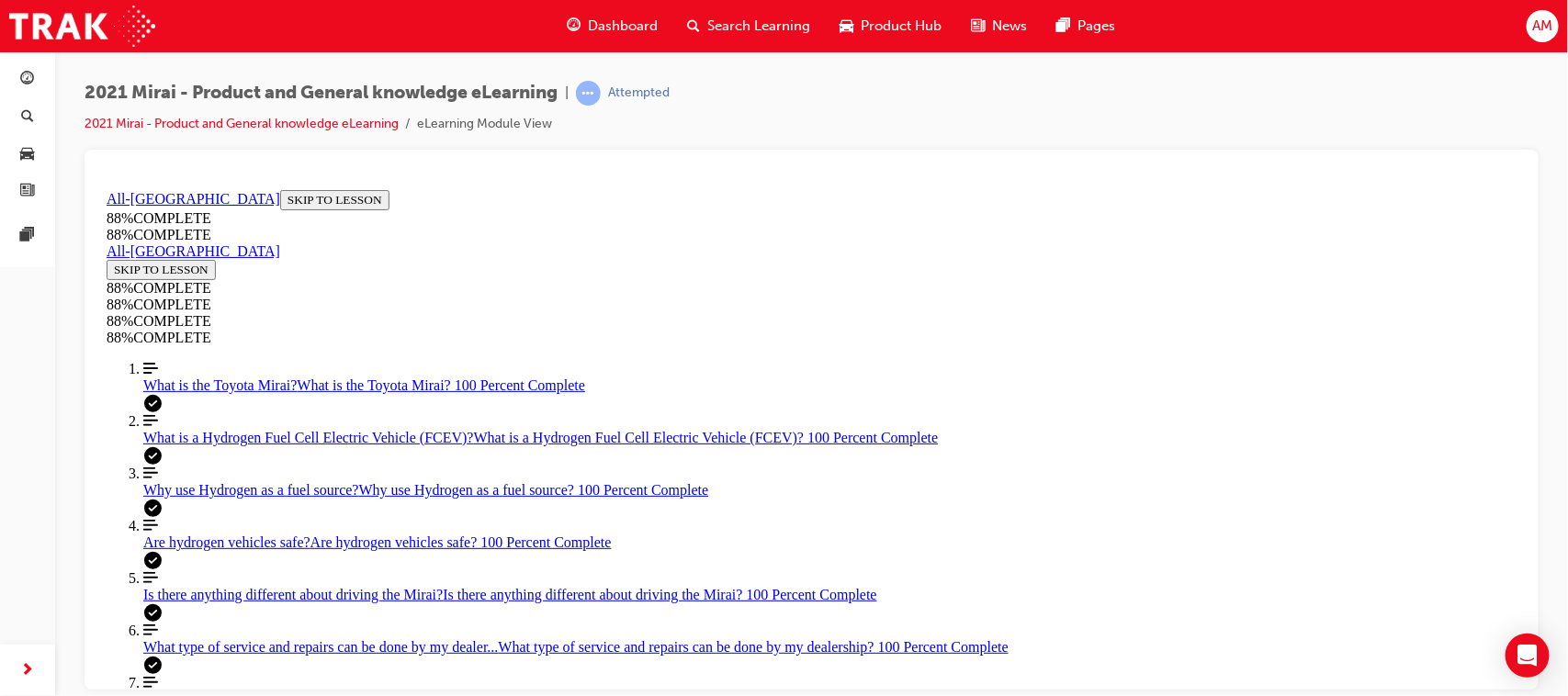
click at [97, 602] on div at bounding box center [811, 420] width 1454 height 540
drag, startPoint x: 904, startPoint y: 588, endPoint x: 914, endPoint y: 555, distance: 34.5
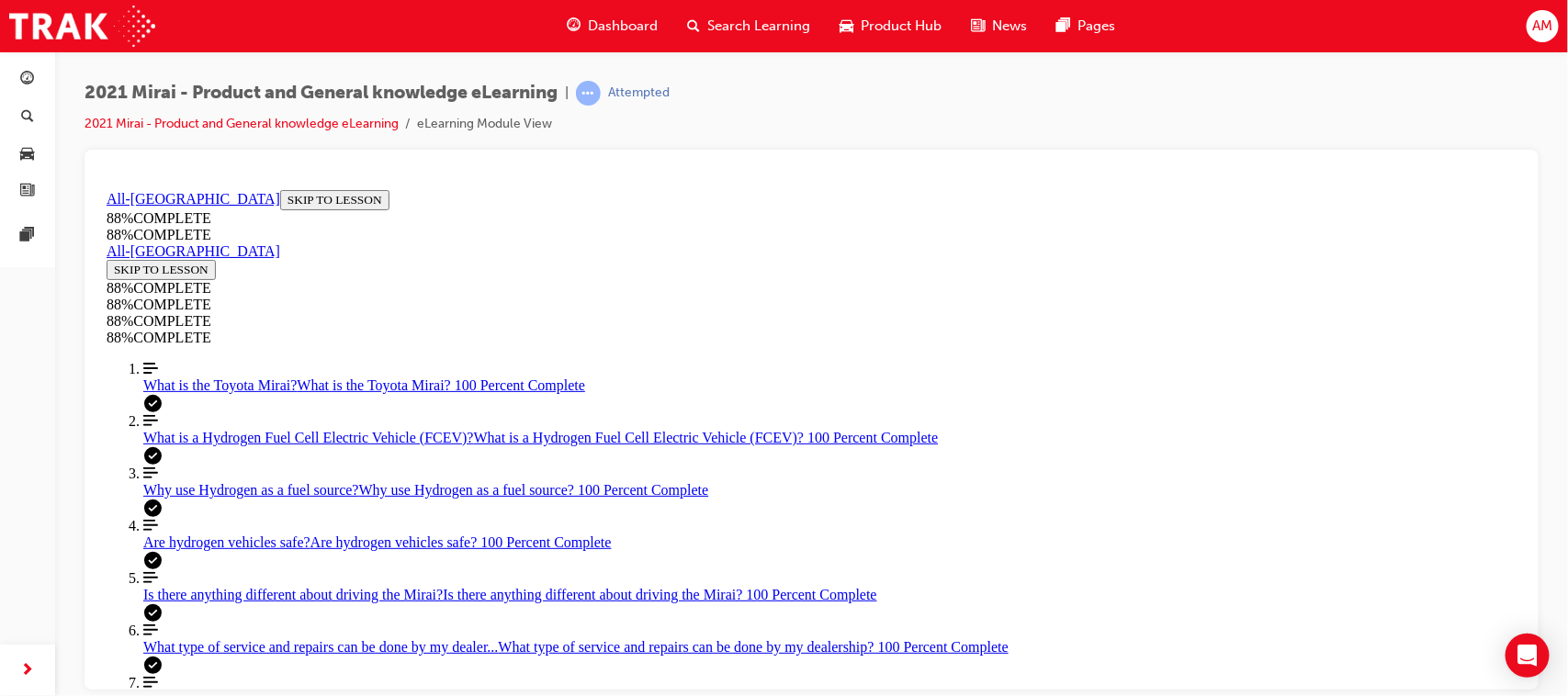
scroll to position [0, 0]
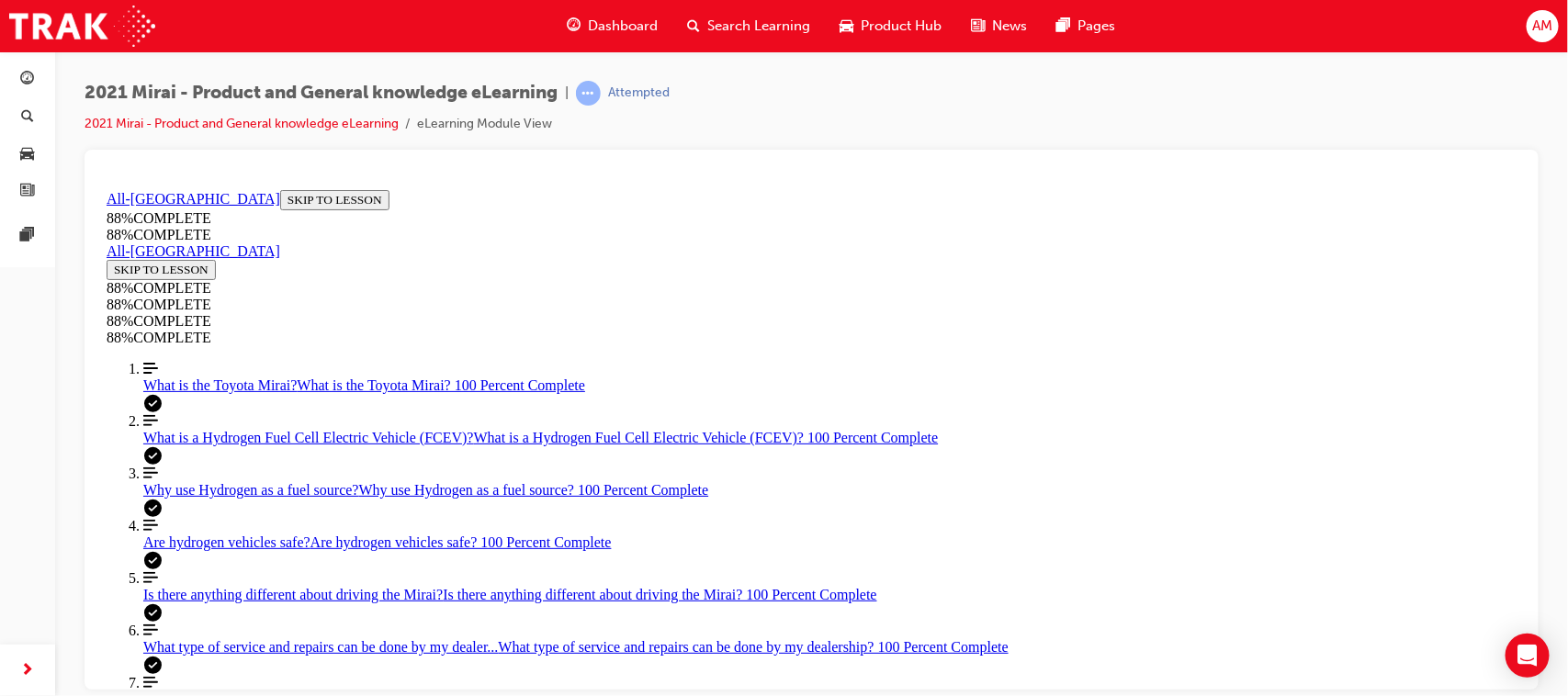
drag, startPoint x: 767, startPoint y: 542, endPoint x: 1277, endPoint y: 417, distance: 525.1
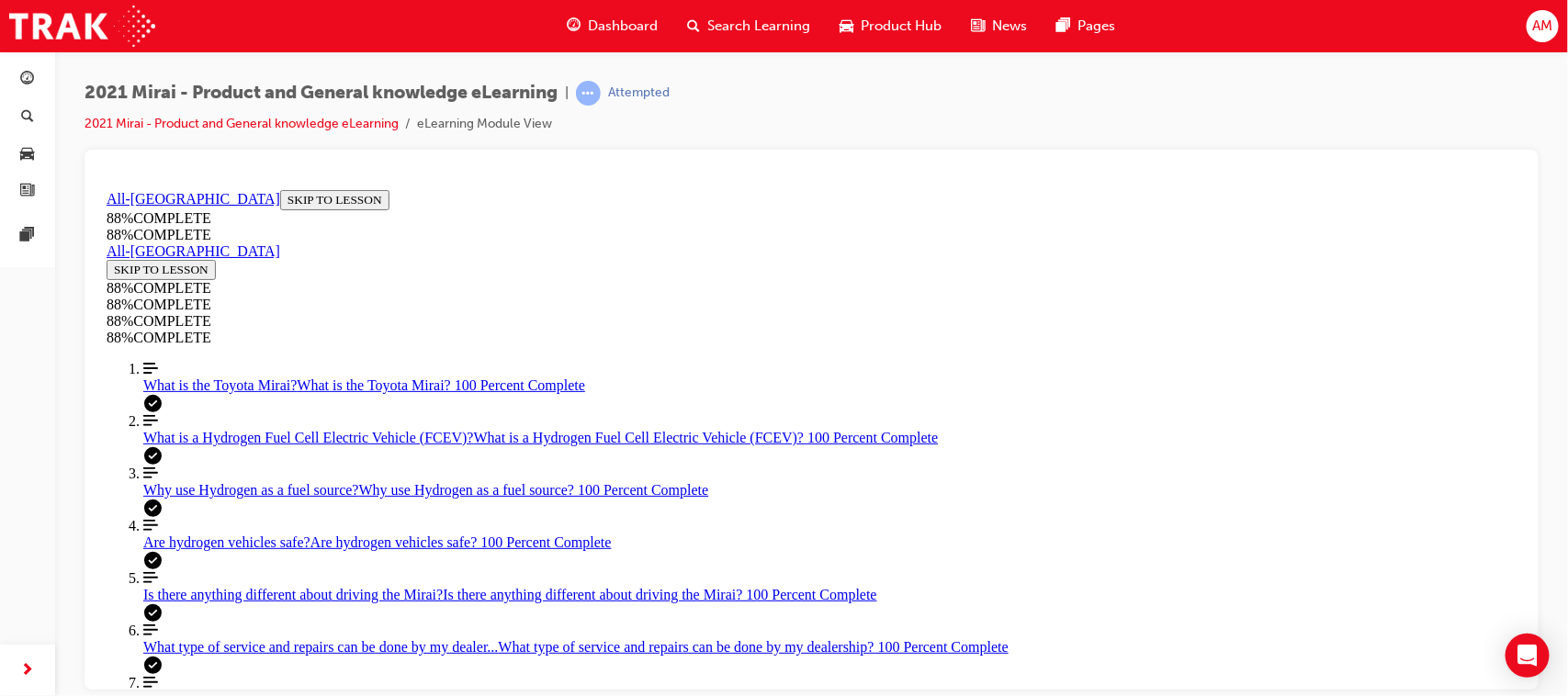
drag, startPoint x: 725, startPoint y: 322, endPoint x: 560, endPoint y: 502, distance: 244.2
drag, startPoint x: 624, startPoint y: 312, endPoint x: 633, endPoint y: 372, distance: 60.7
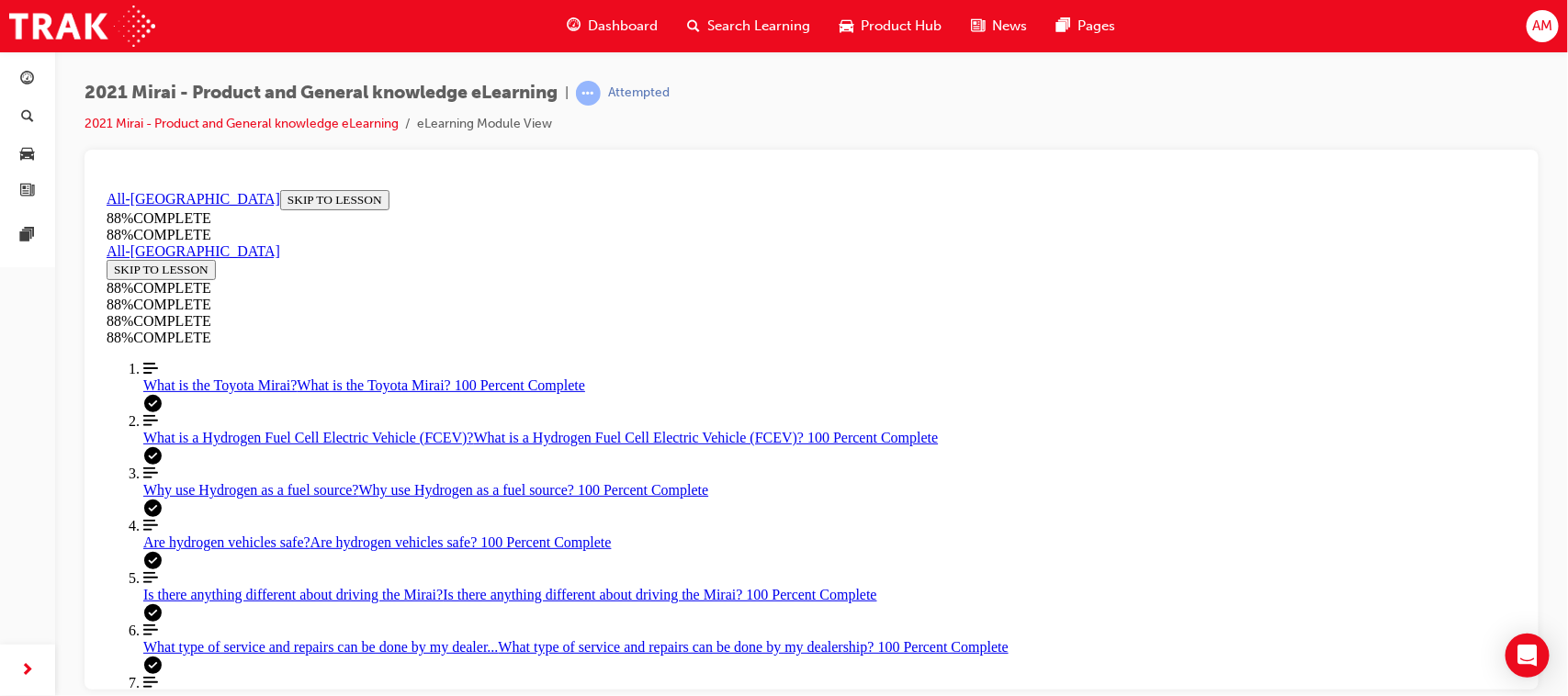
drag, startPoint x: 621, startPoint y: 485, endPoint x: 691, endPoint y: 549, distance: 94.8
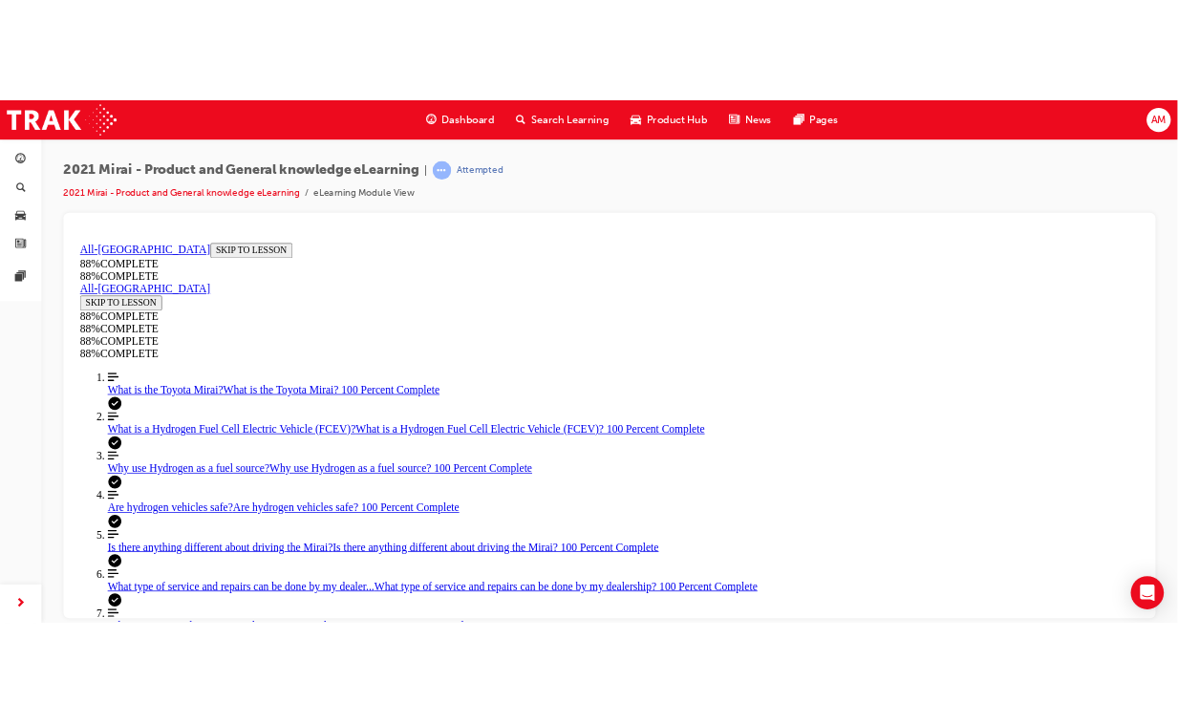
scroll to position [0, 0]
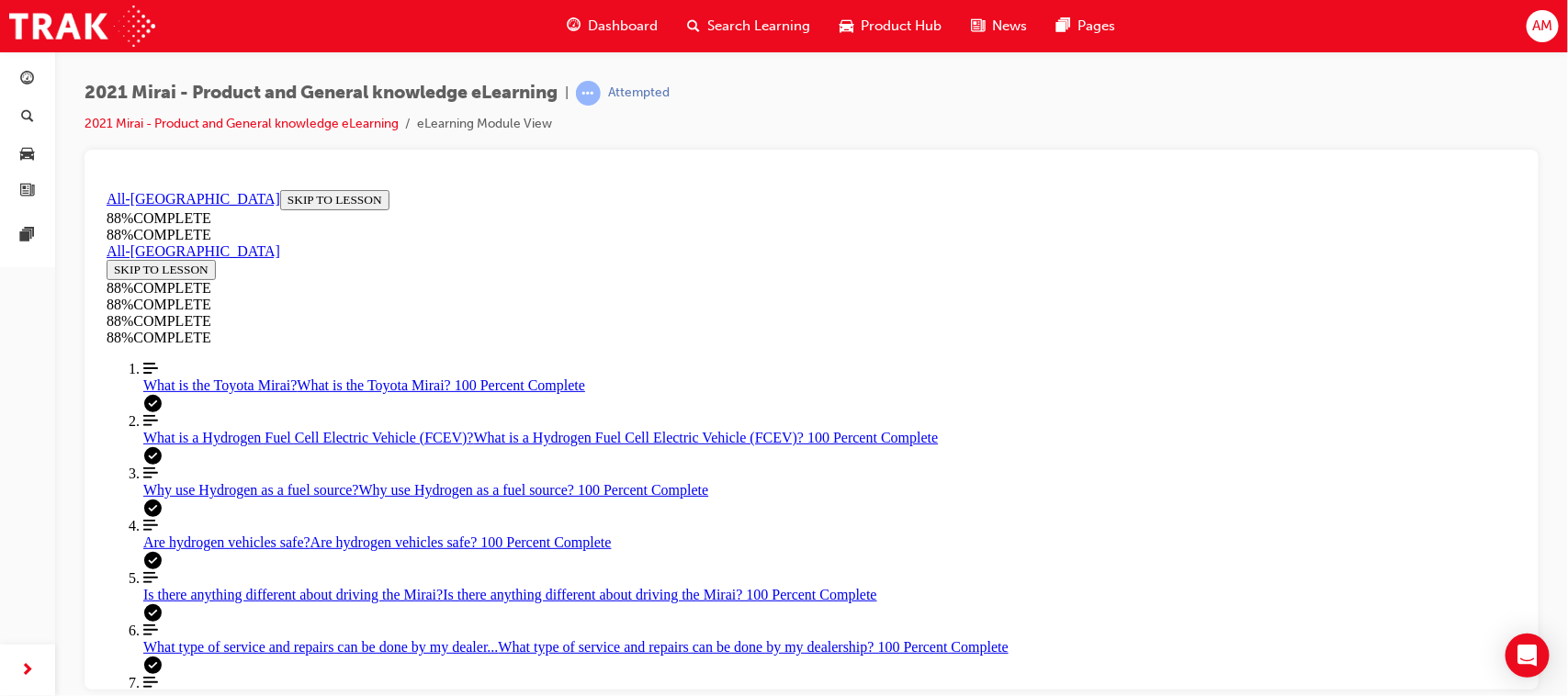
drag, startPoint x: 978, startPoint y: 448, endPoint x: 808, endPoint y: 486, distance: 174.2
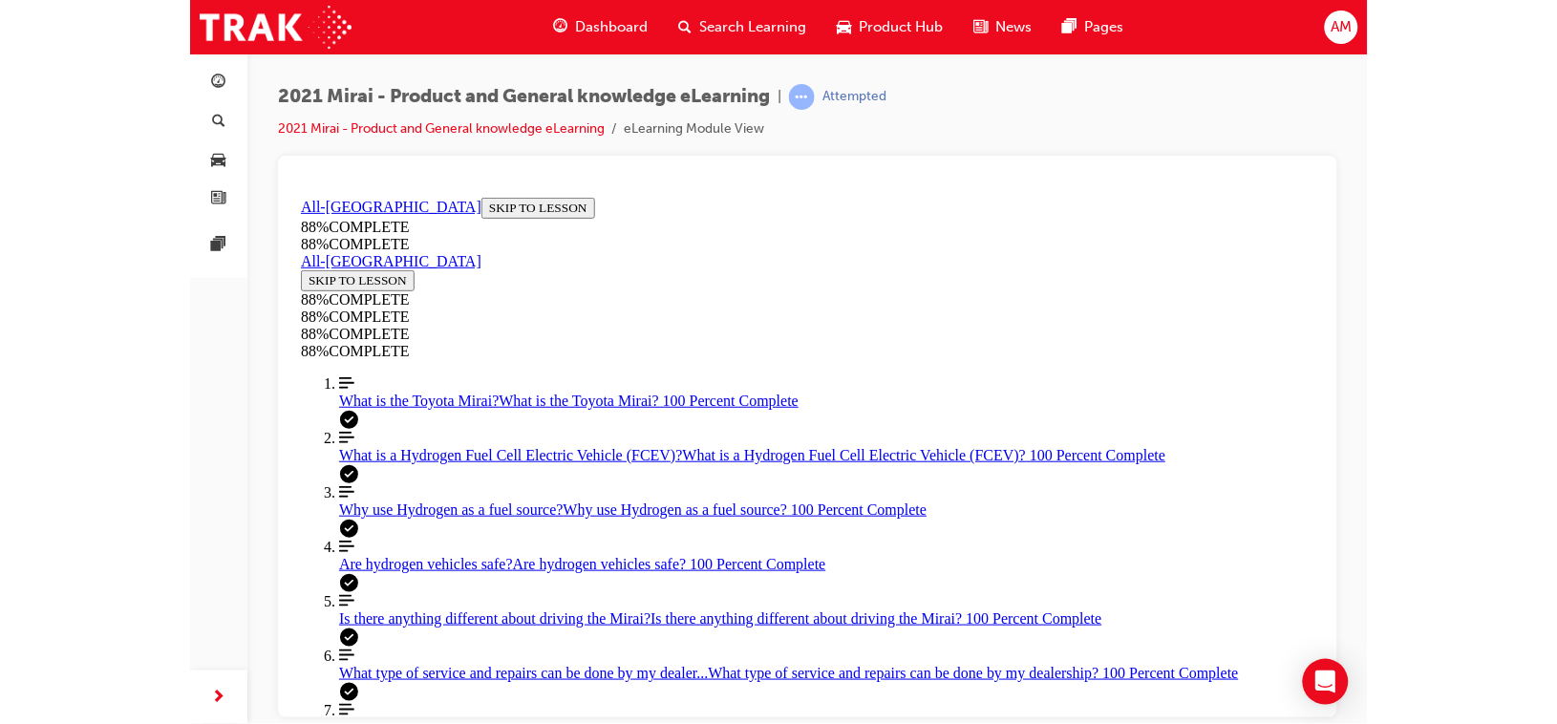
scroll to position [390, 0]
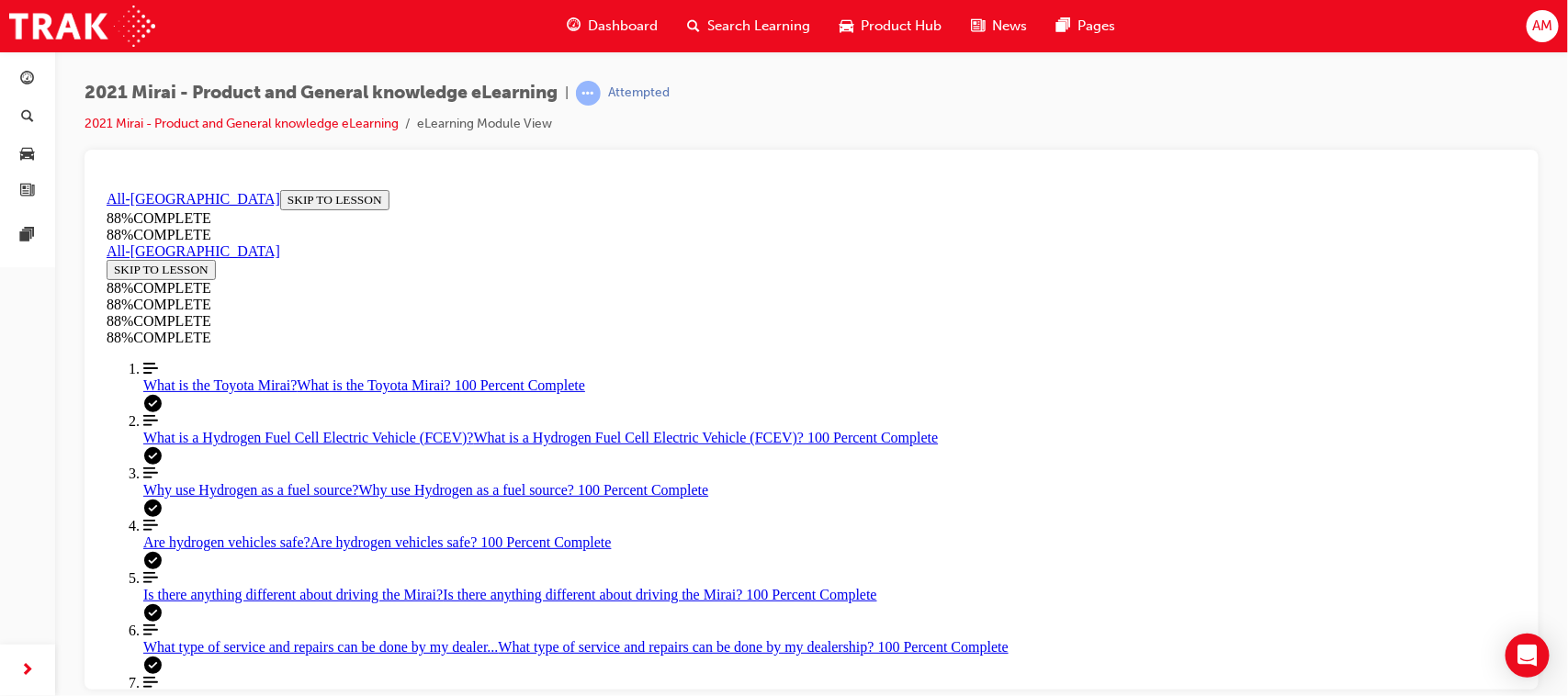
scroll to position [311, 0]
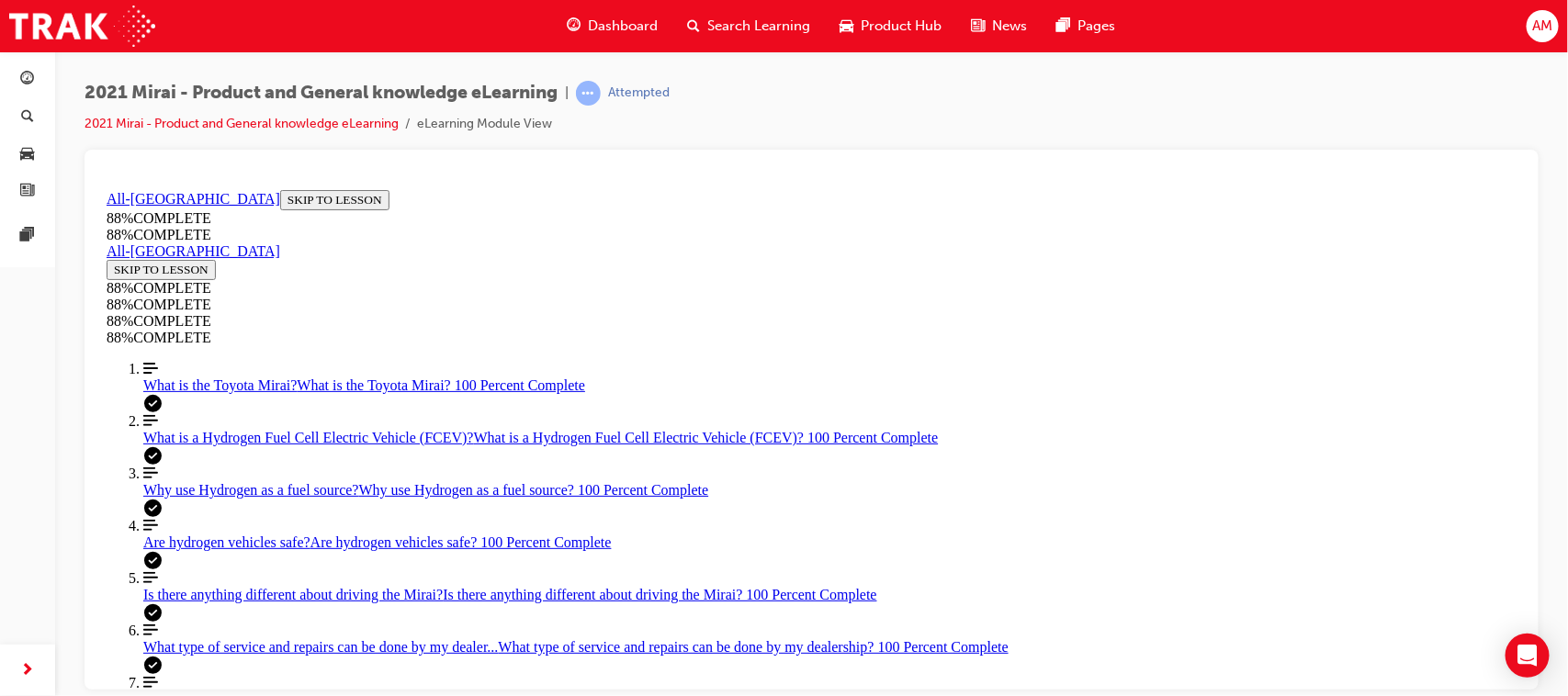
drag, startPoint x: 645, startPoint y: 320, endPoint x: 592, endPoint y: 318, distance: 53.0
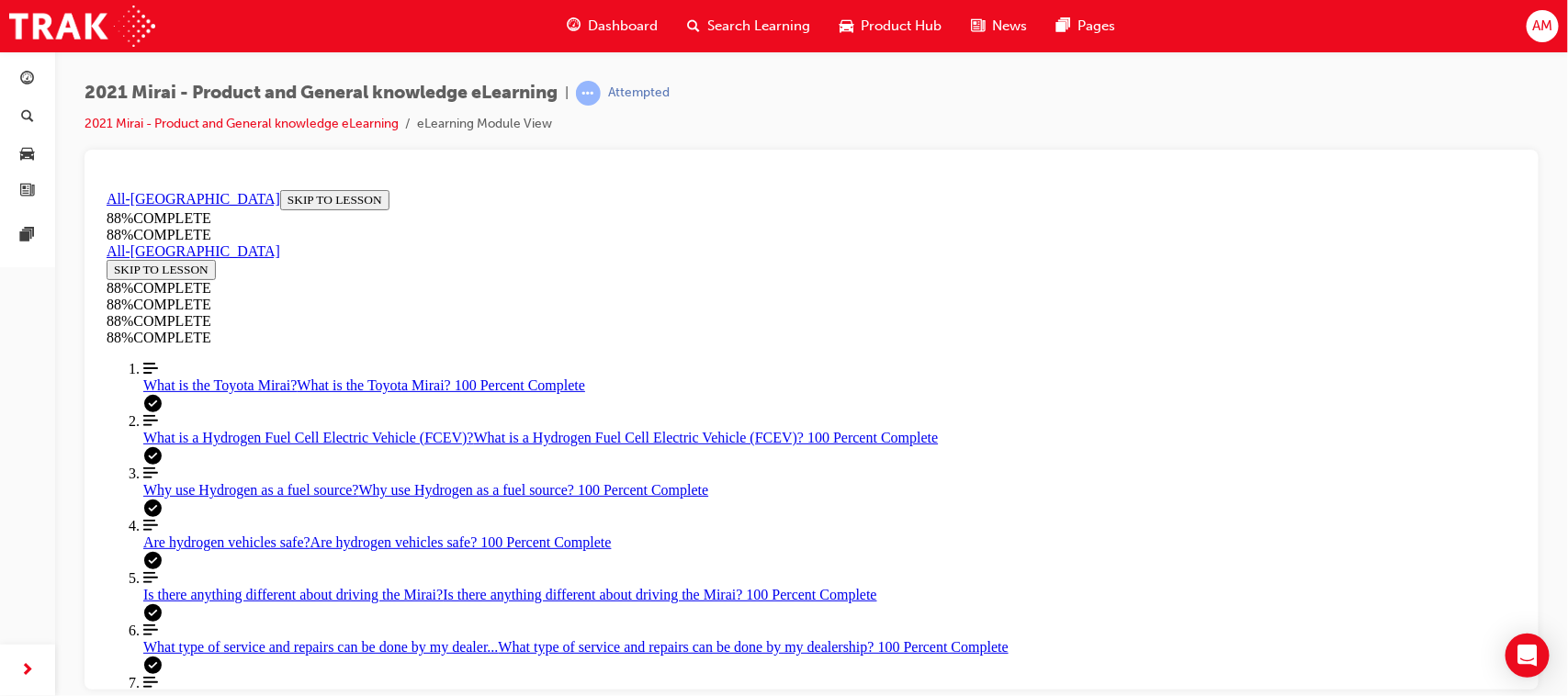
click at [593, 88] on span "learningRecordVerb_ATTEMPT-icon" at bounding box center [588, 93] width 25 height 25
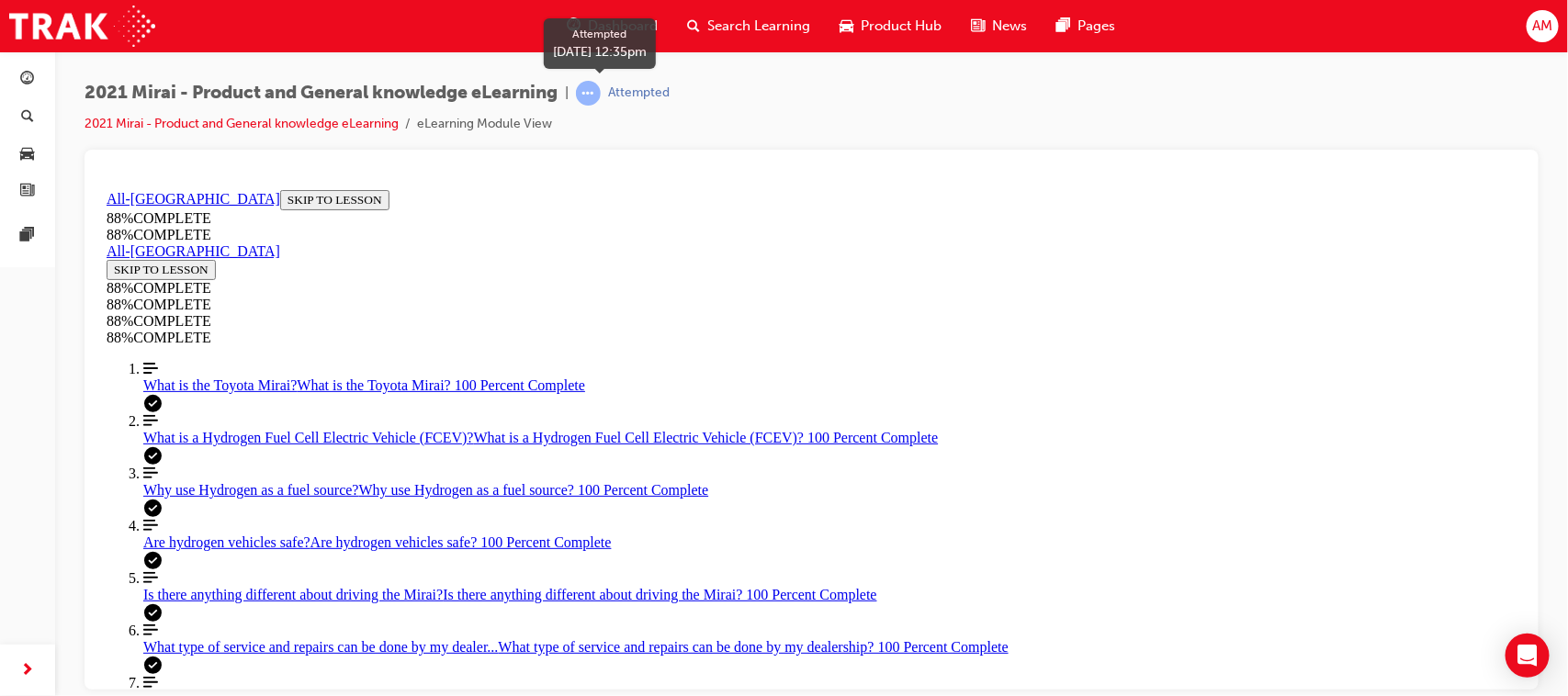
click at [626, 92] on div "Attempted" at bounding box center [639, 93] width 62 height 17
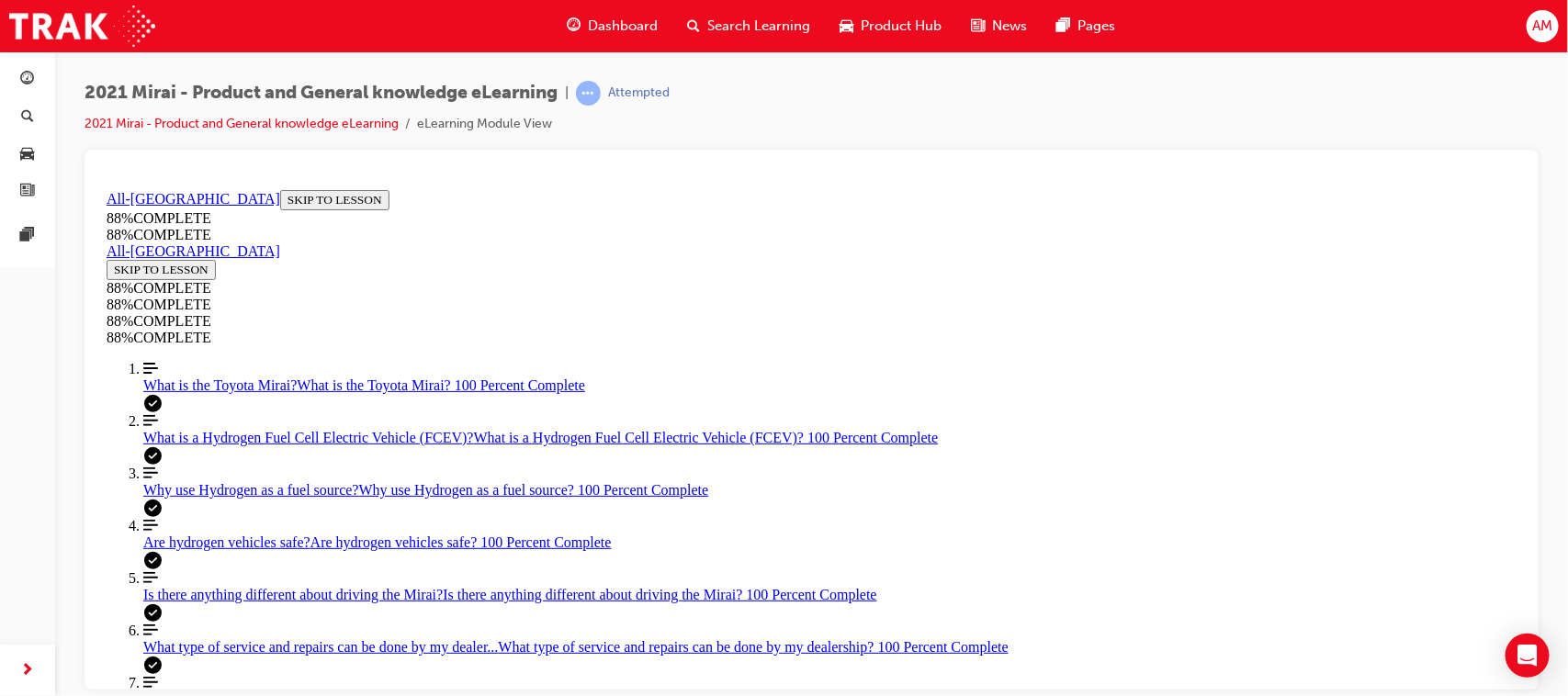
scroll to position [492, 0]
drag, startPoint x: 564, startPoint y: 491, endPoint x: 552, endPoint y: 468, distance: 25.9
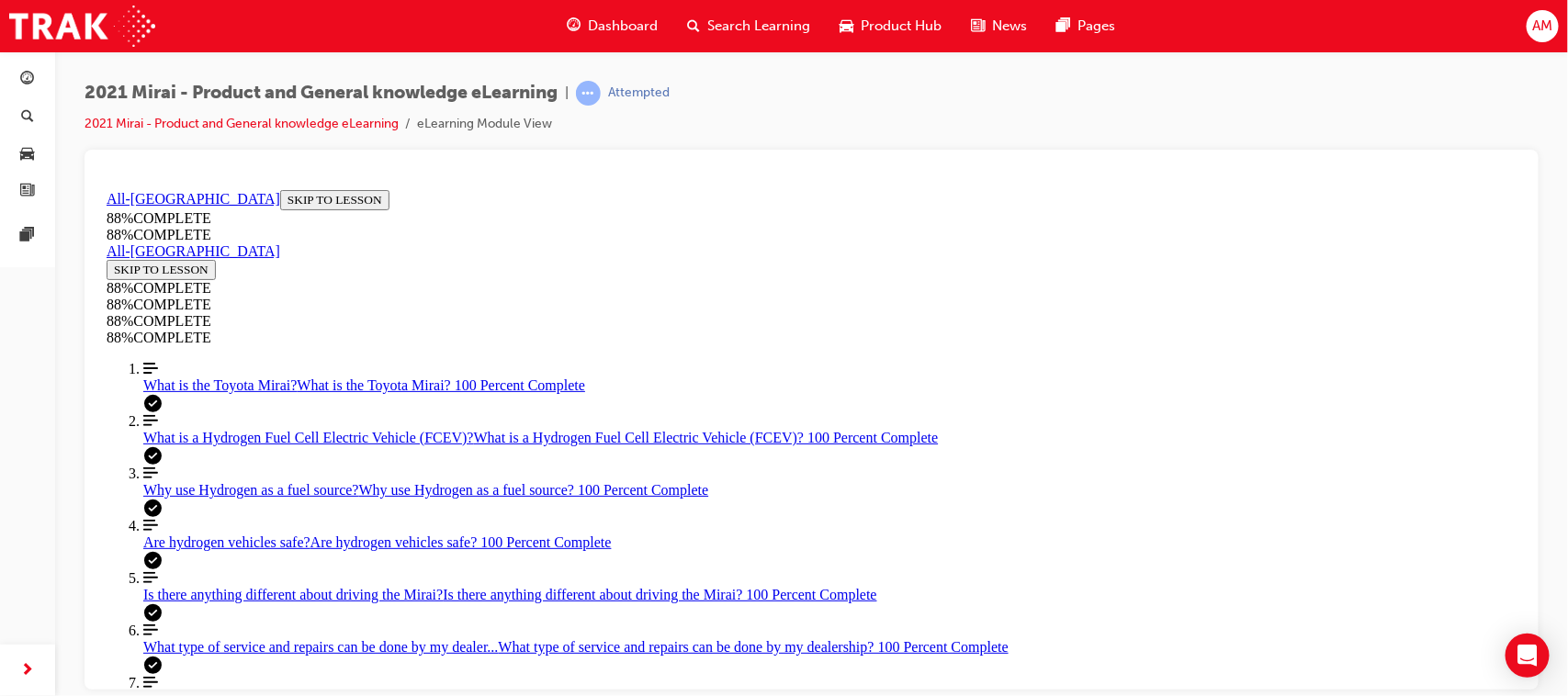
drag, startPoint x: 547, startPoint y: 318, endPoint x: 556, endPoint y: 311, distance: 11.4
drag, startPoint x: 690, startPoint y: 318, endPoint x: 707, endPoint y: 318, distance: 17.0
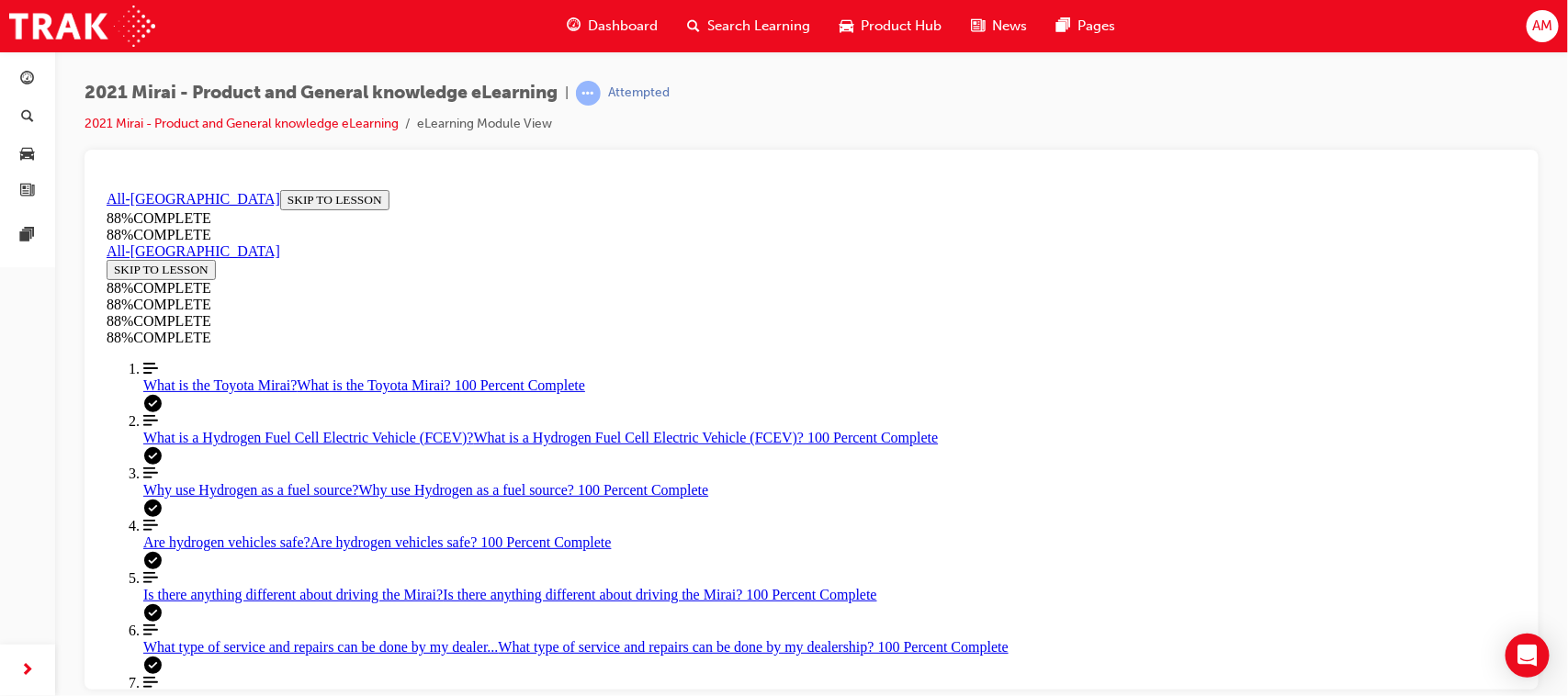
drag, startPoint x: 1016, startPoint y: 396, endPoint x: 809, endPoint y: 390, distance: 207.1
drag, startPoint x: 774, startPoint y: 389, endPoint x: 725, endPoint y: 440, distance: 70.7
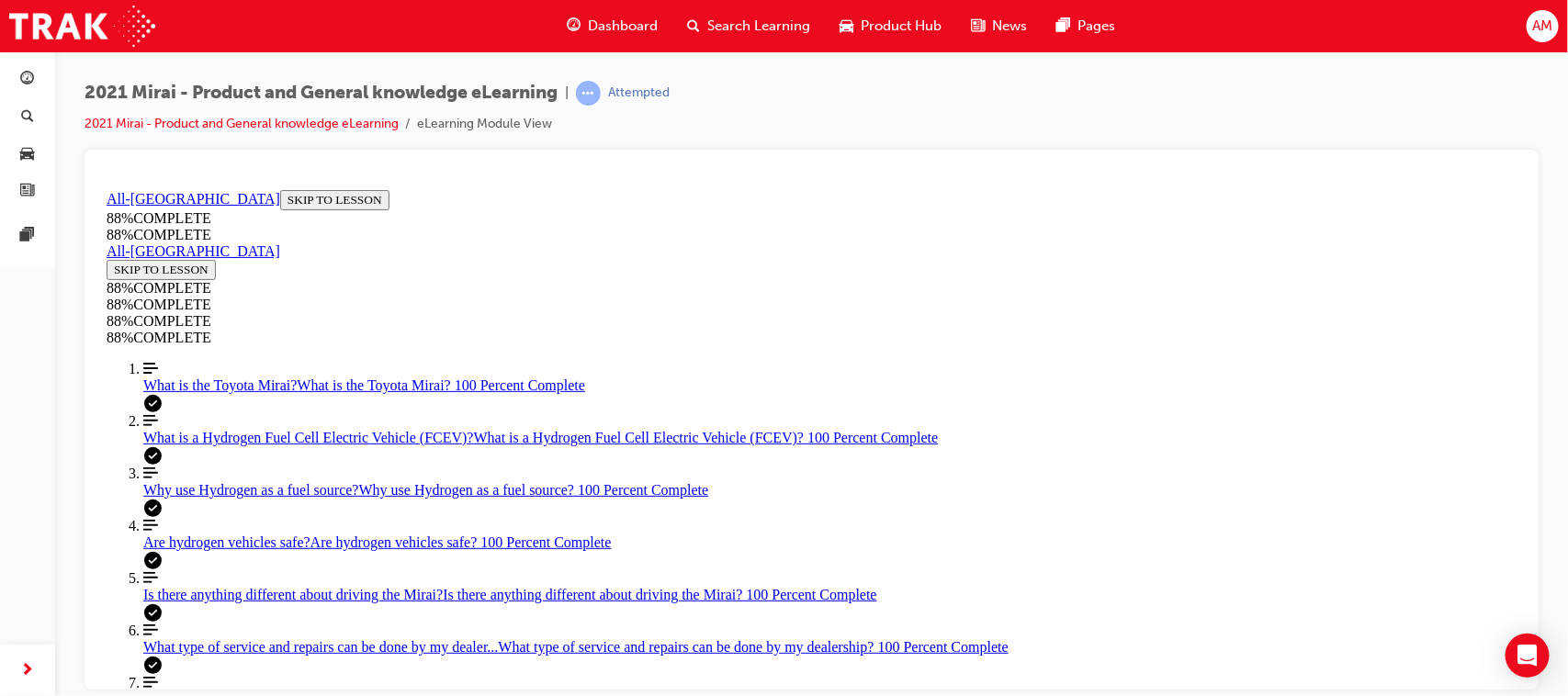
drag, startPoint x: 732, startPoint y: 450, endPoint x: 1125, endPoint y: 533, distance: 401.7
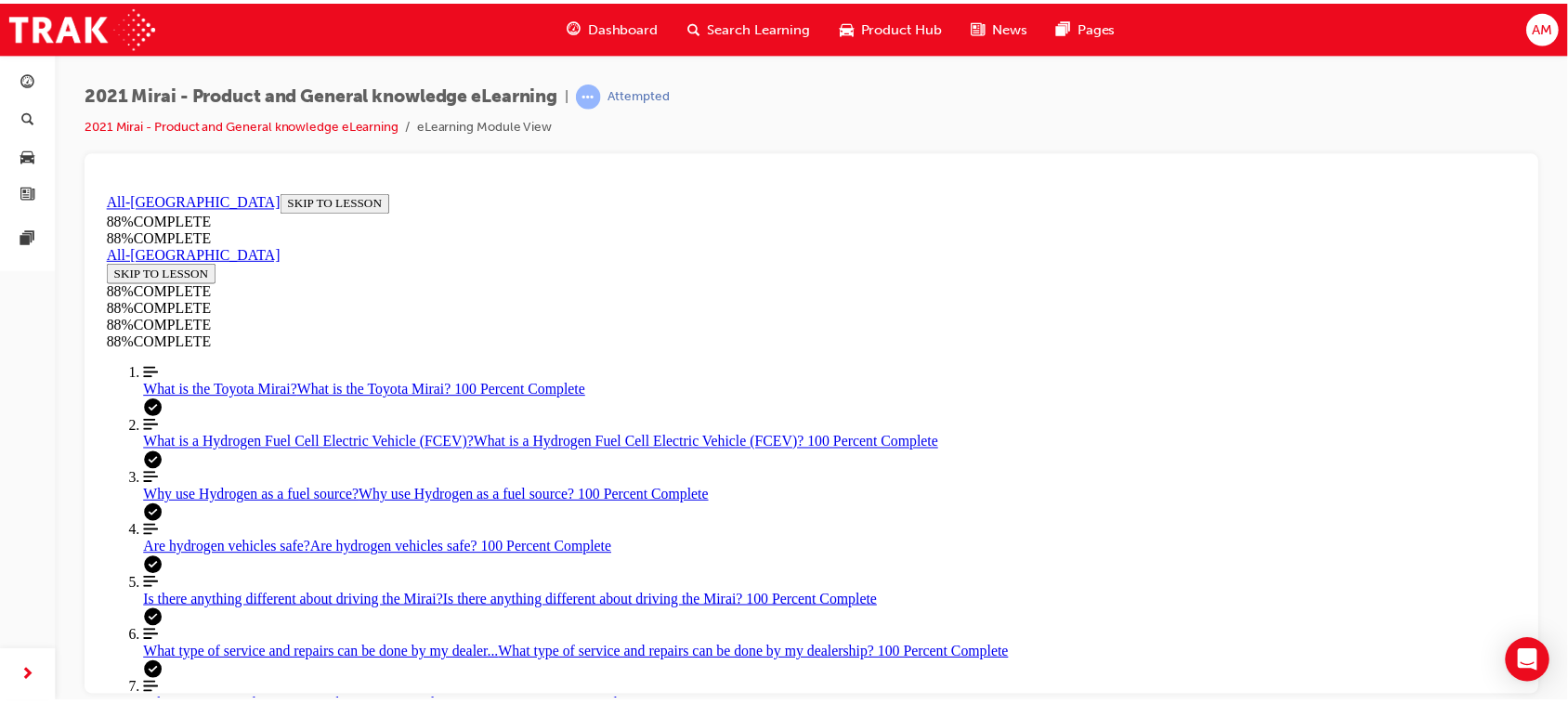
scroll to position [0, 0]
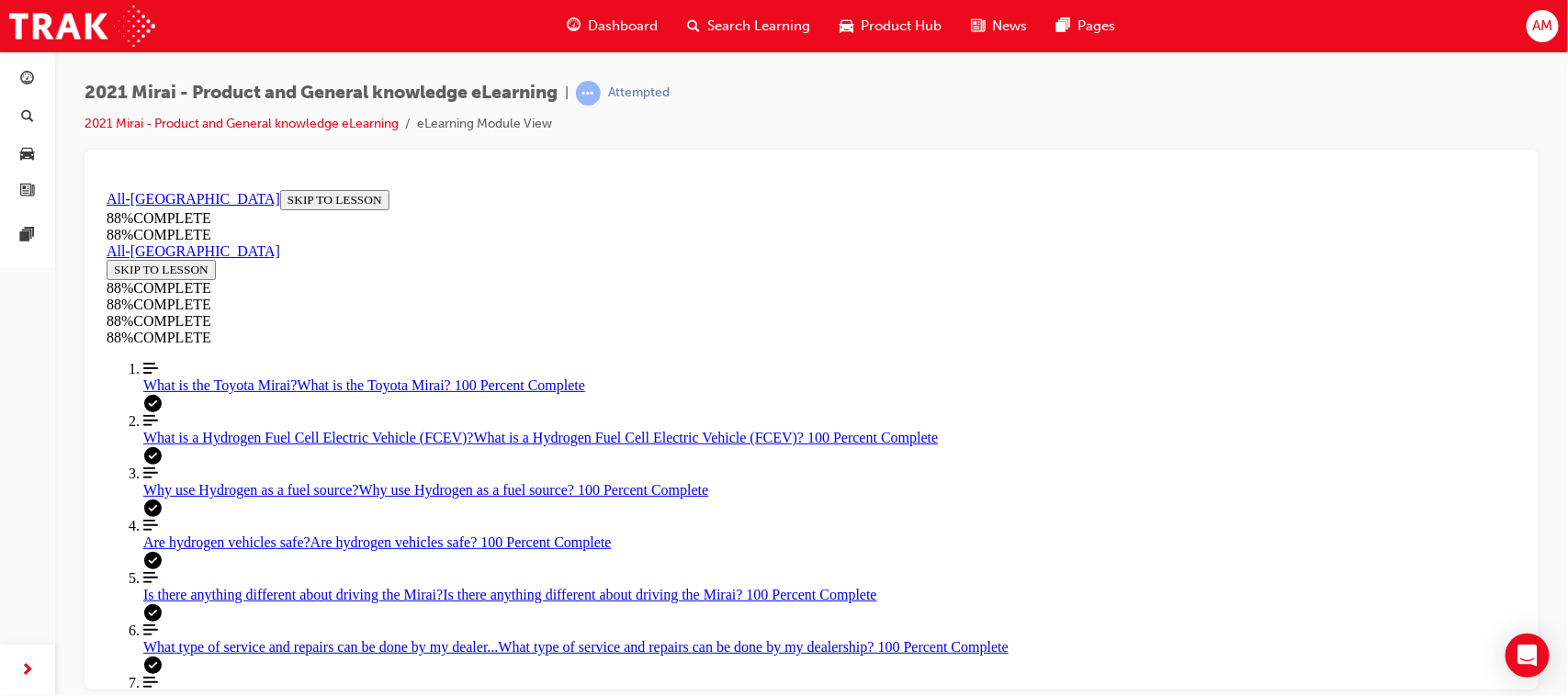
drag, startPoint x: 1033, startPoint y: 320, endPoint x: 809, endPoint y: 354, distance: 226.6
click at [782, 16] on span "Search Learning" at bounding box center [759, 26] width 103 height 21
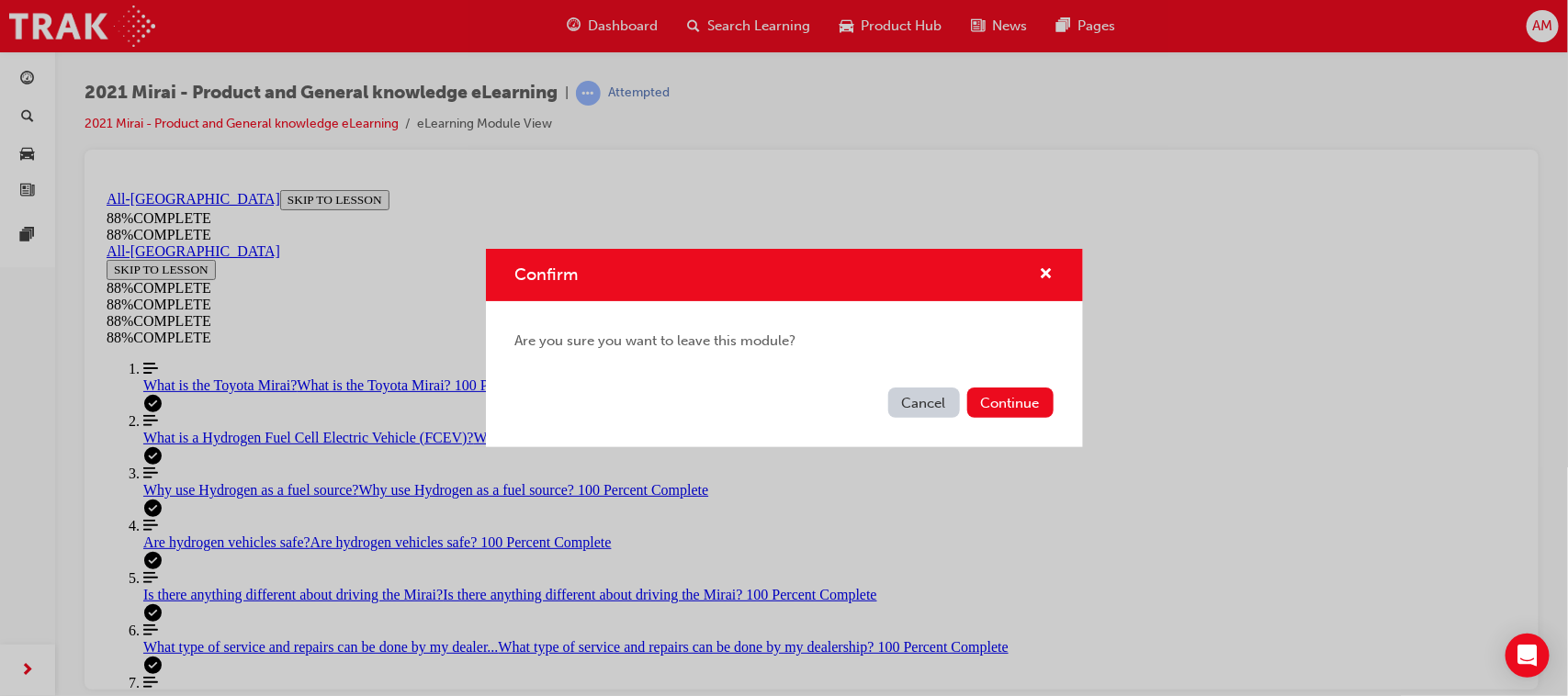
click at [928, 401] on button "Cancel" at bounding box center [924, 403] width 72 height 31
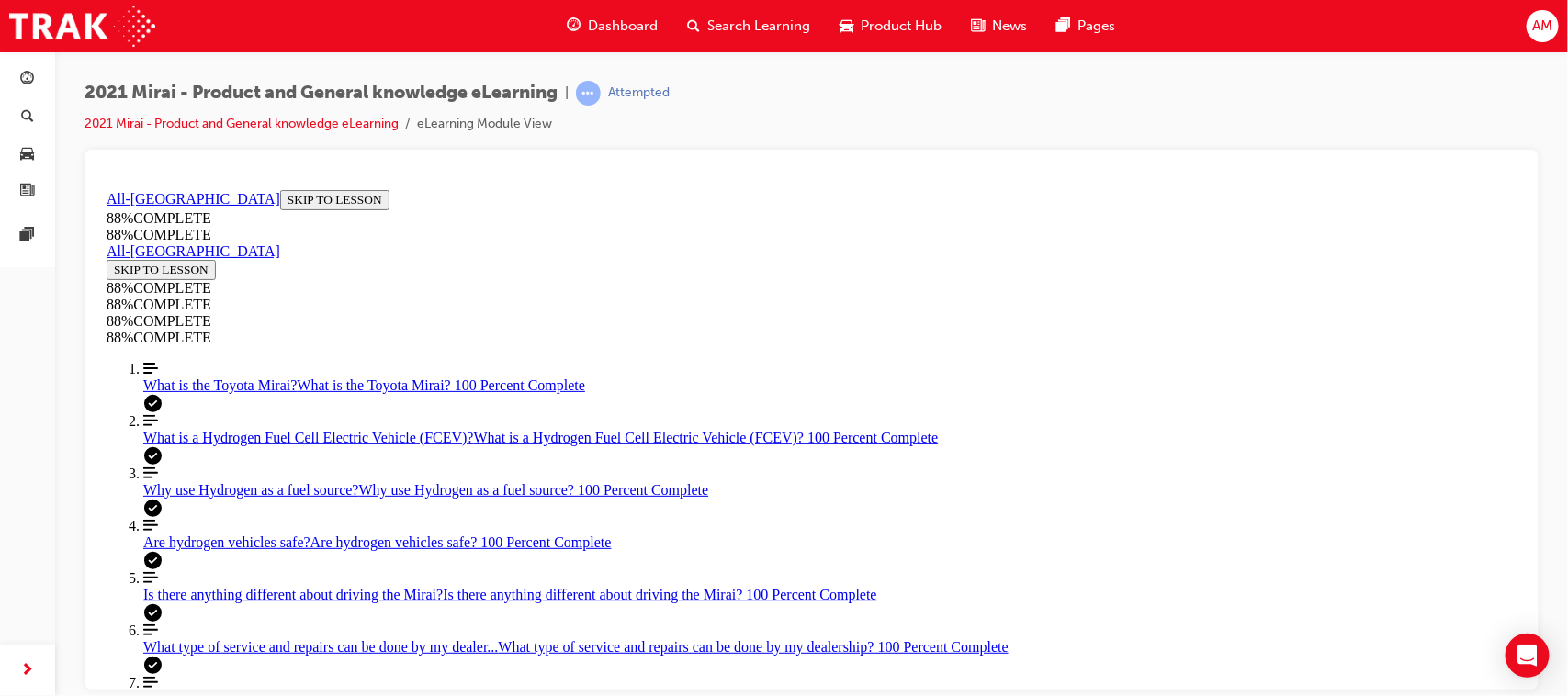
click at [618, 26] on span "Dashboard" at bounding box center [622, 26] width 70 height 21
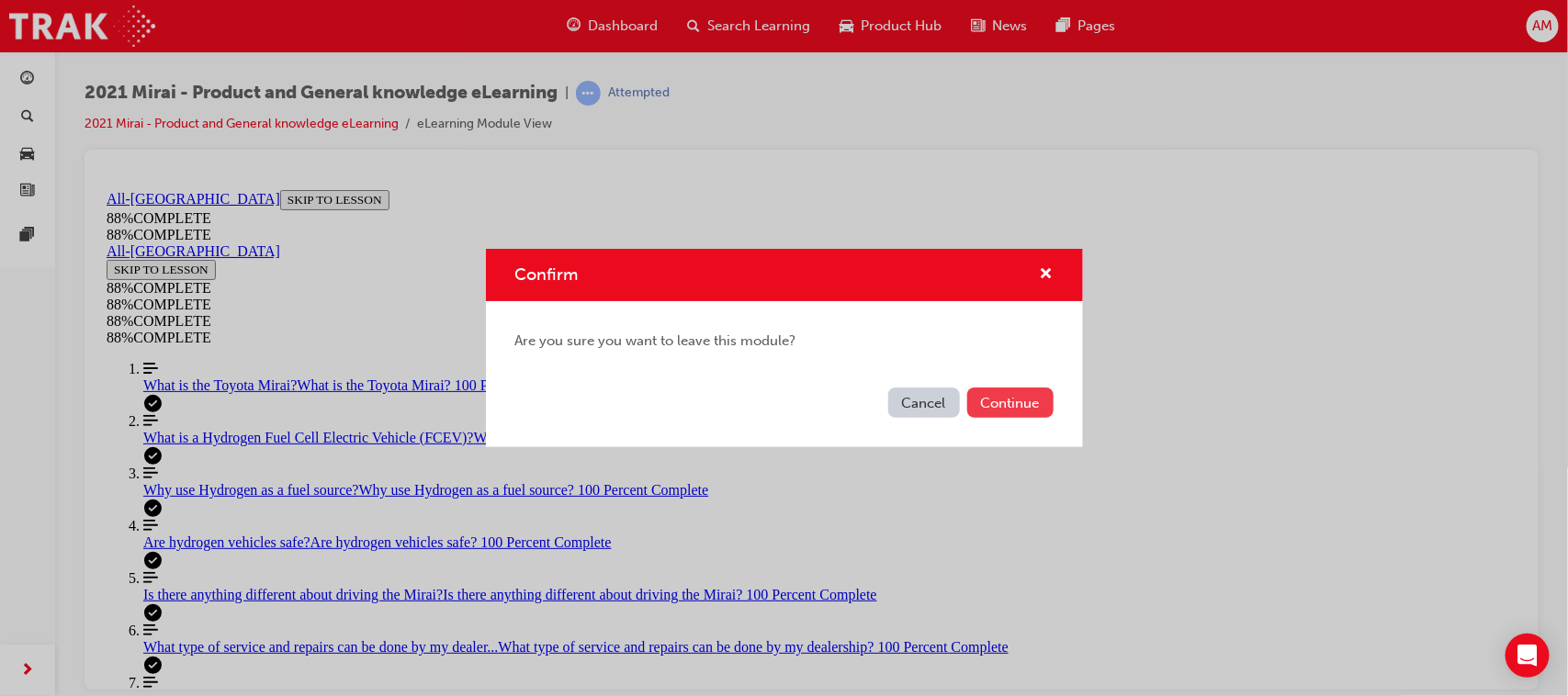
click at [1007, 393] on button "Continue" at bounding box center [1010, 403] width 87 height 31
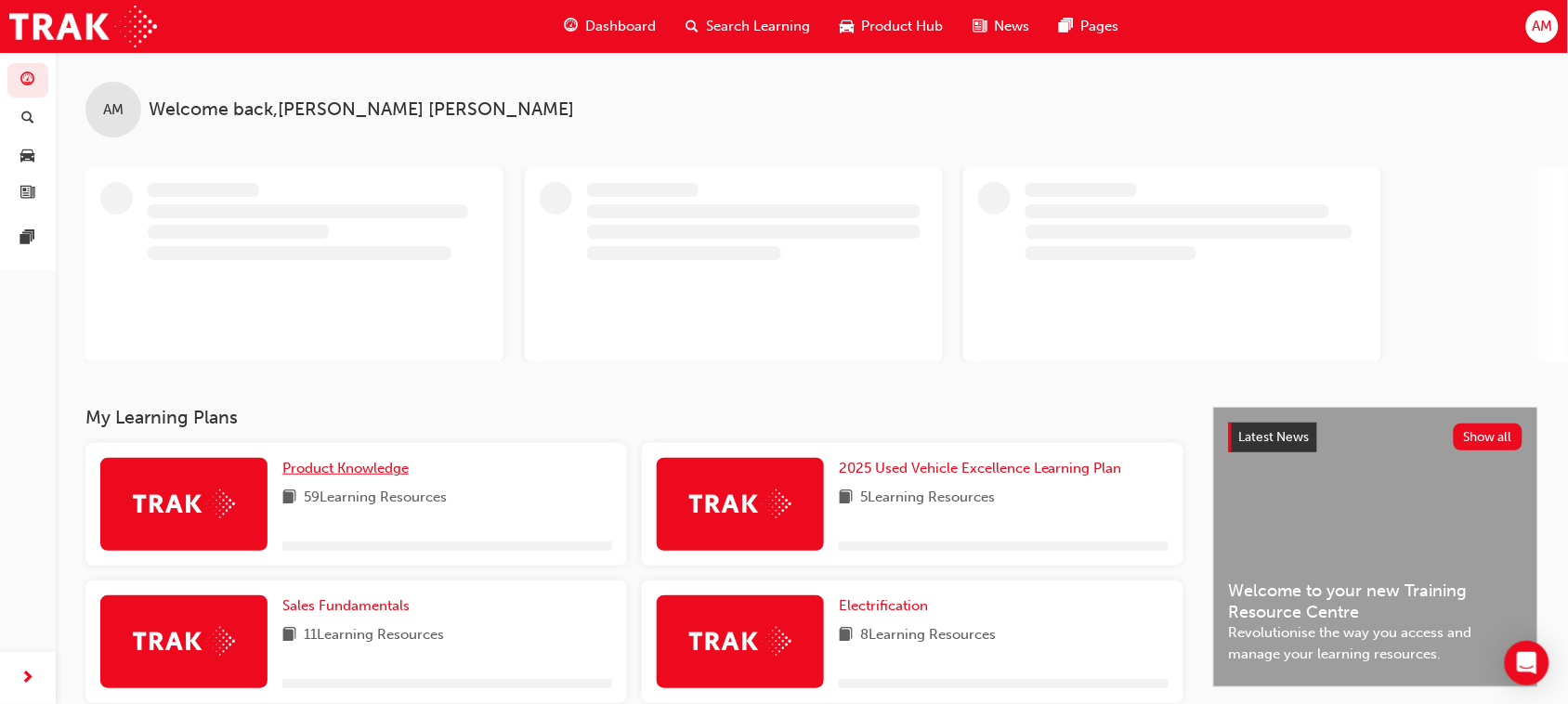
click at [346, 474] on span "Product Knowledge" at bounding box center [345, 468] width 126 height 17
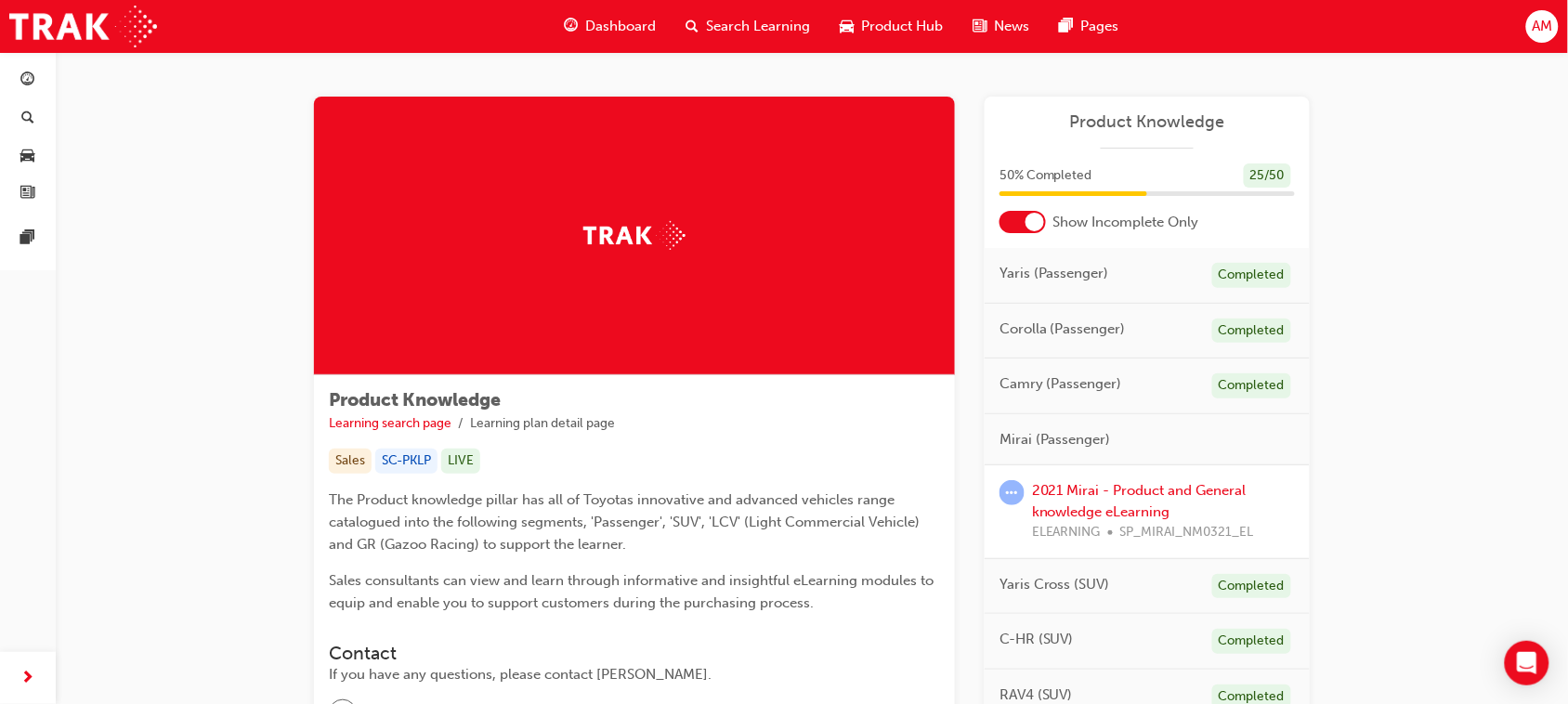
scroll to position [232, 0]
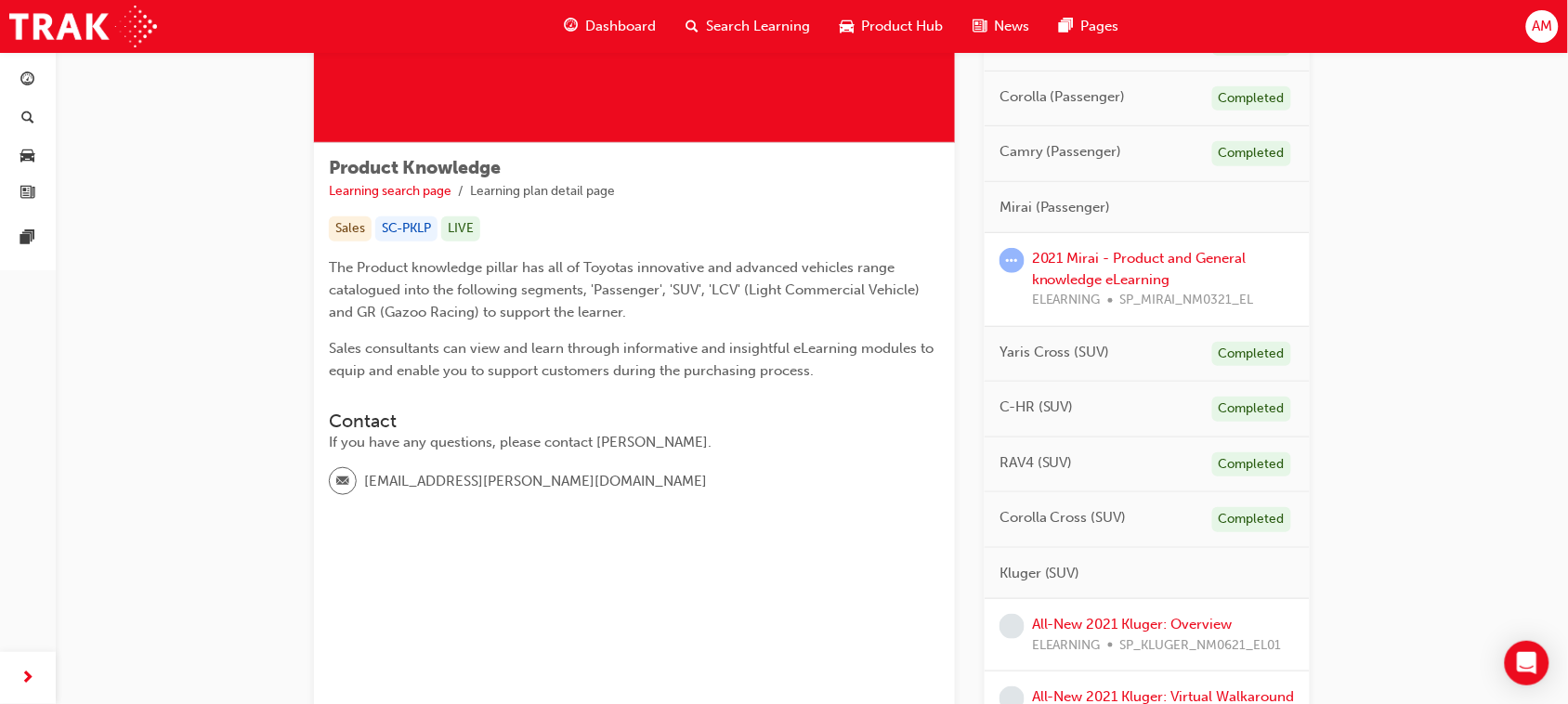
click at [1066, 212] on span "Mirai (Passenger)" at bounding box center [1055, 208] width 112 height 21
click at [1143, 262] on link "2021 Mirai - Product and General knowledge eLearning" at bounding box center [1139, 268] width 215 height 38
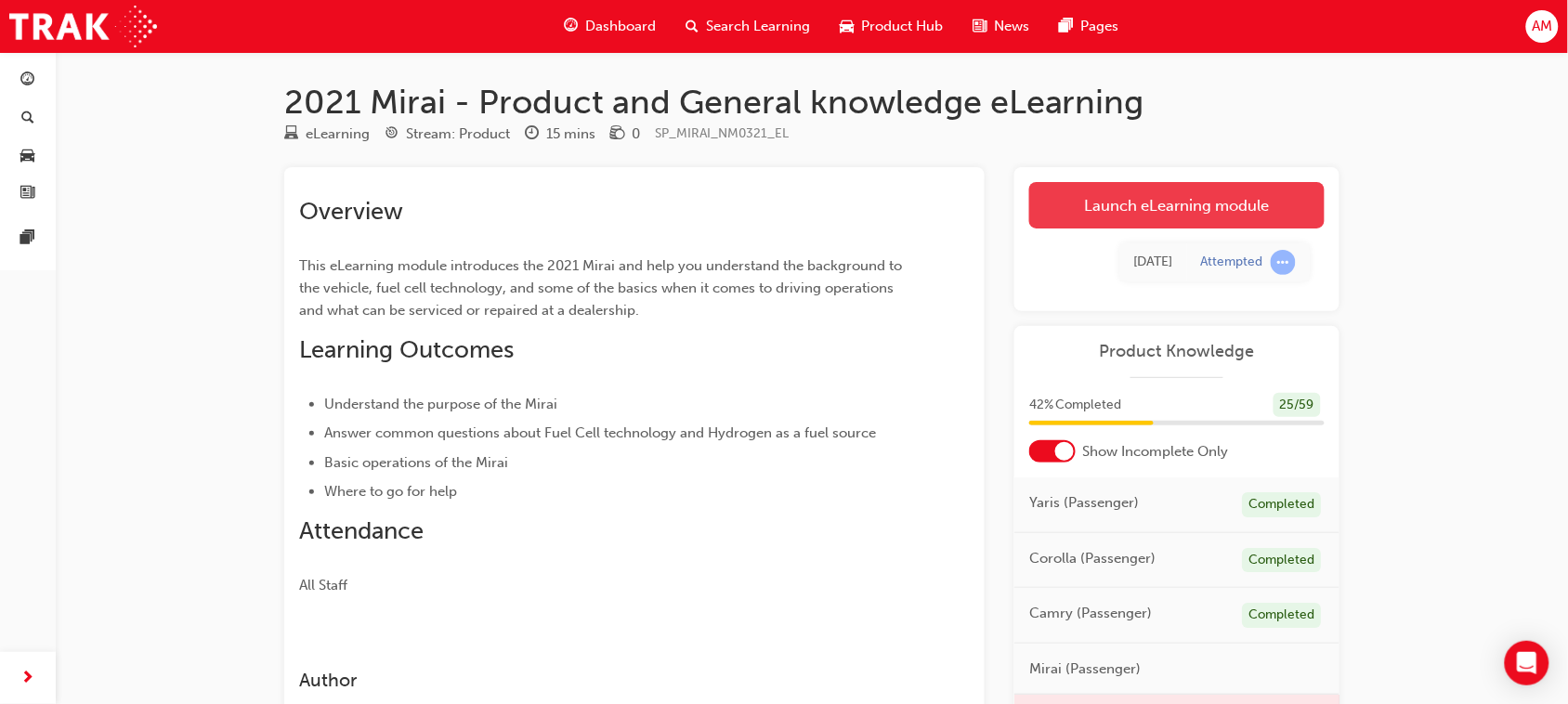
click at [1212, 204] on link "Launch eLearning module" at bounding box center [1177, 205] width 296 height 47
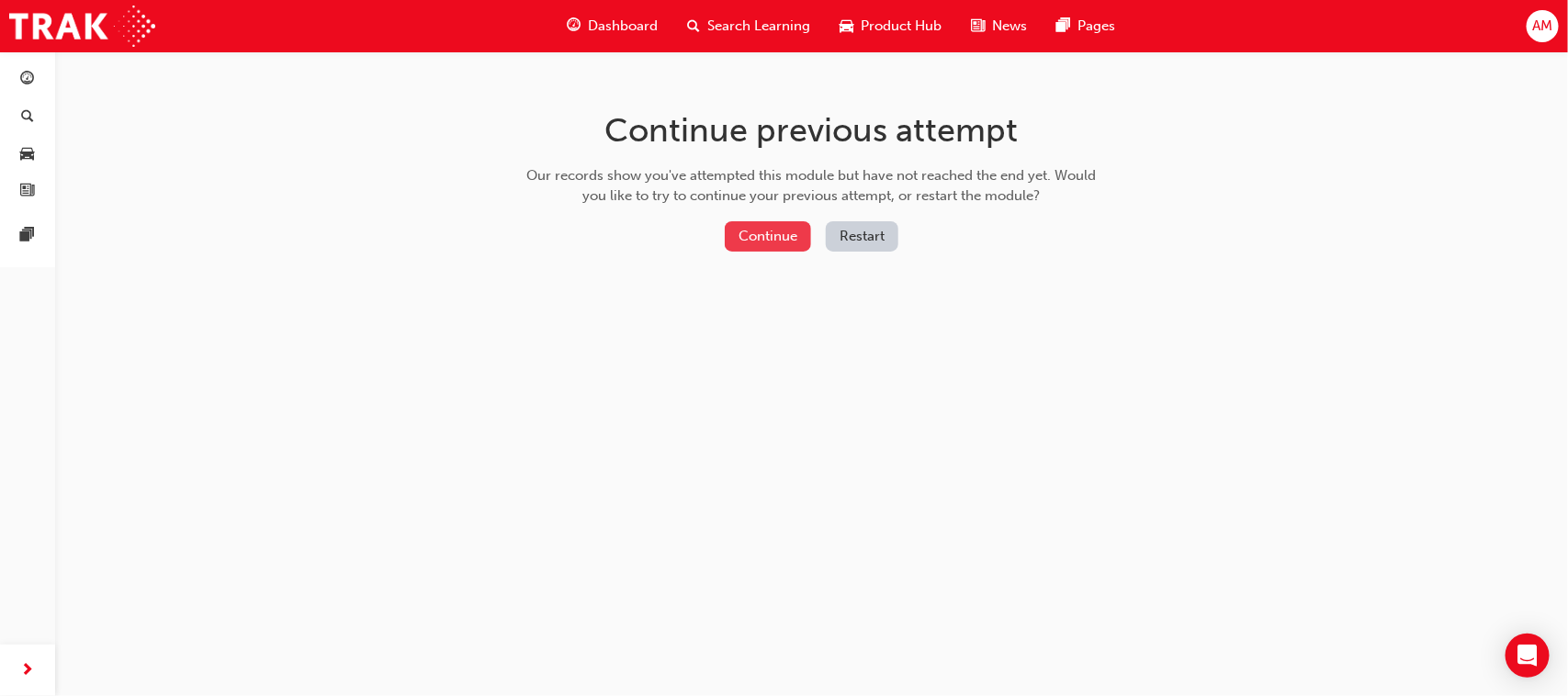
click at [773, 225] on button "Continue" at bounding box center [768, 236] width 87 height 31
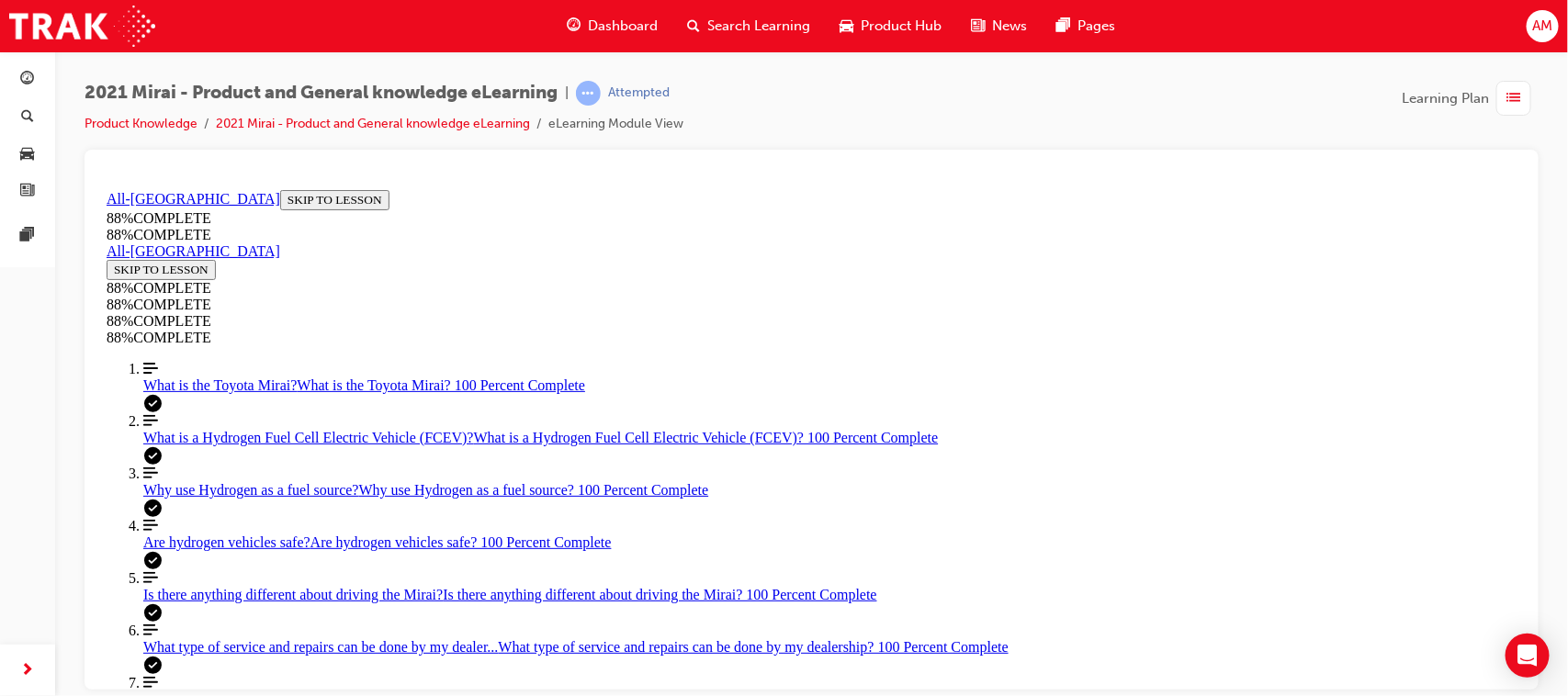
scroll to position [177, 0]
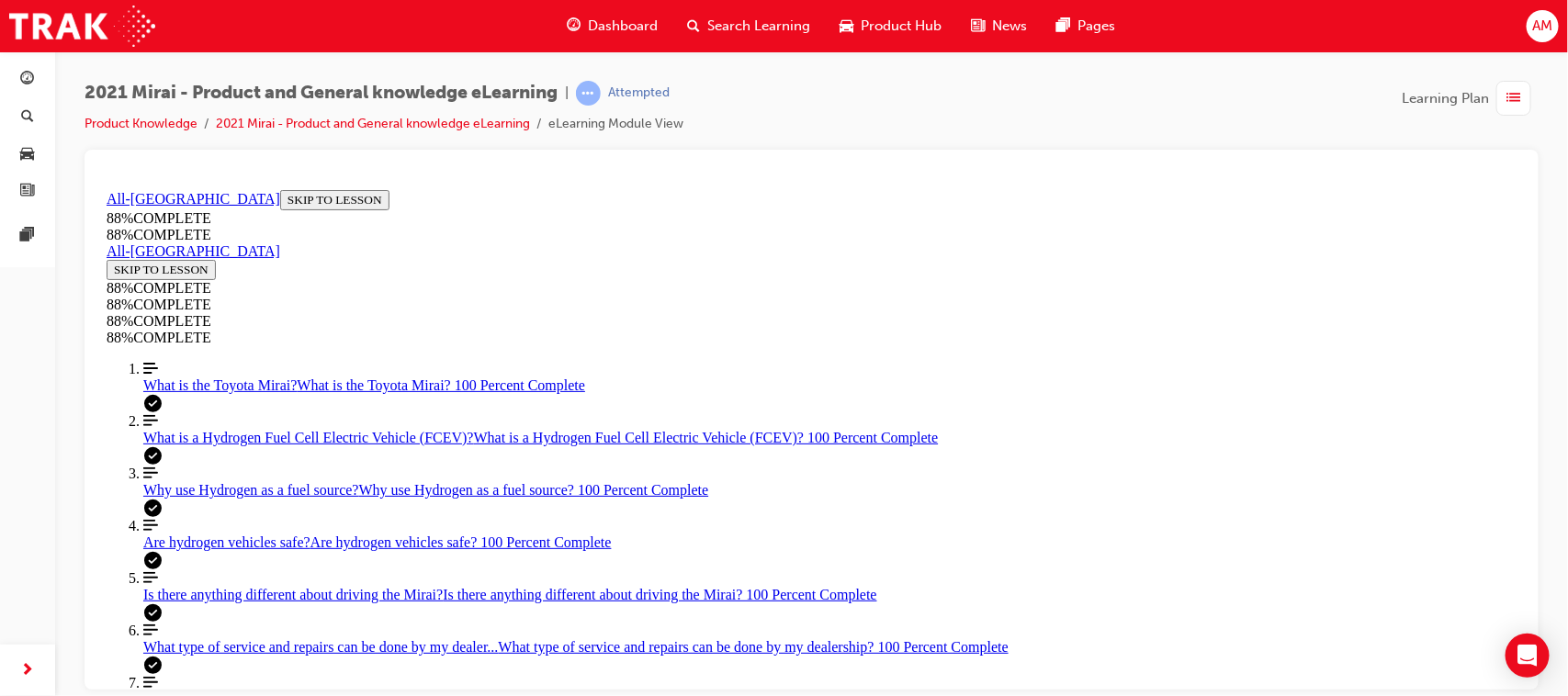
scroll to position [238, 0]
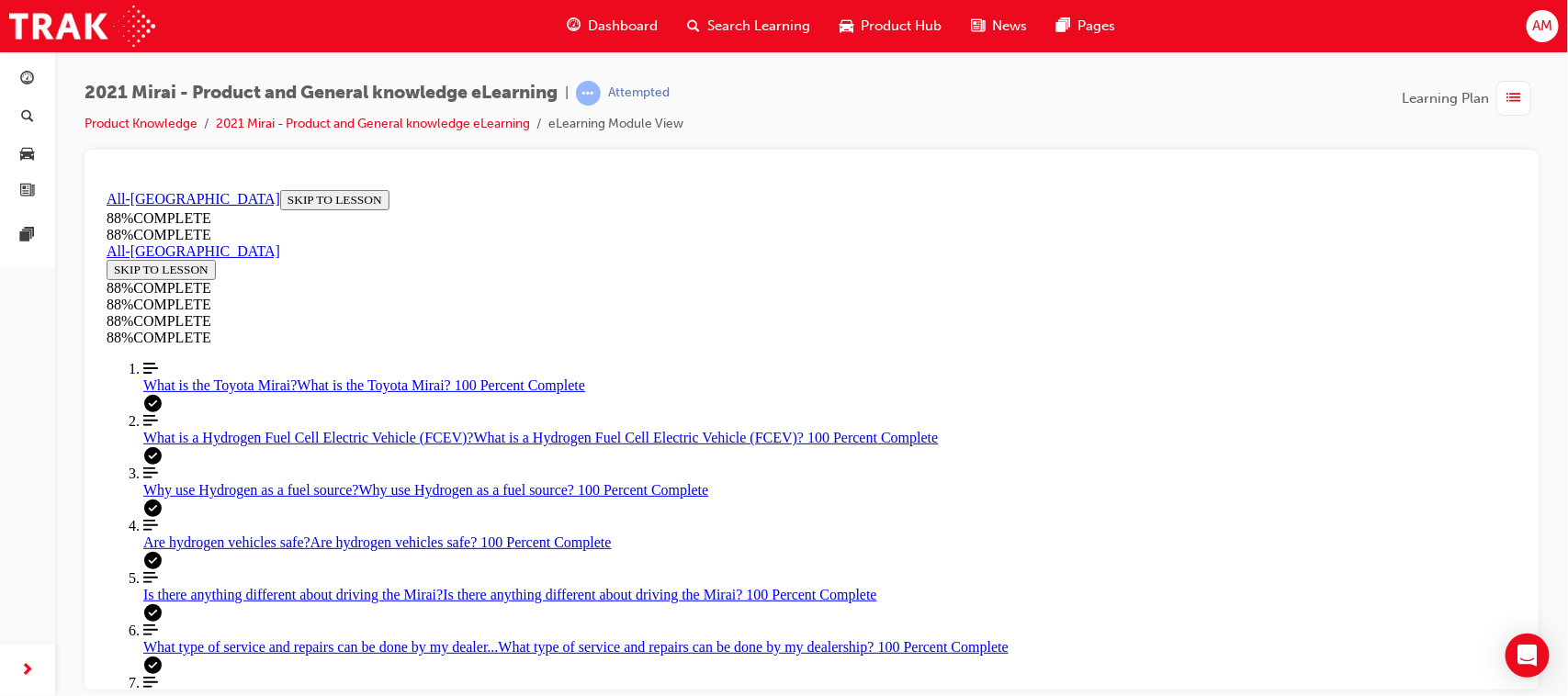
scroll to position [311, 0]
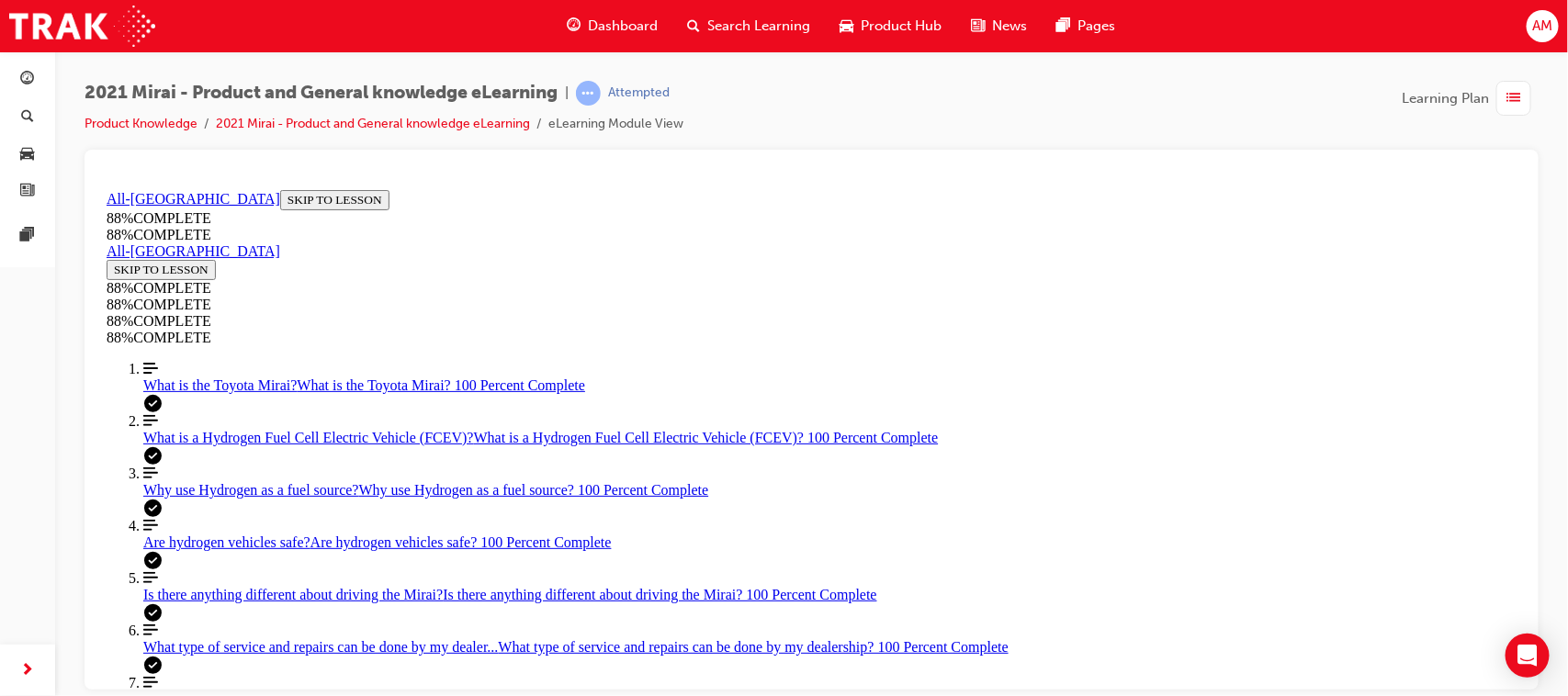
drag, startPoint x: 712, startPoint y: 484, endPoint x: 711, endPoint y: 354, distance: 130.0
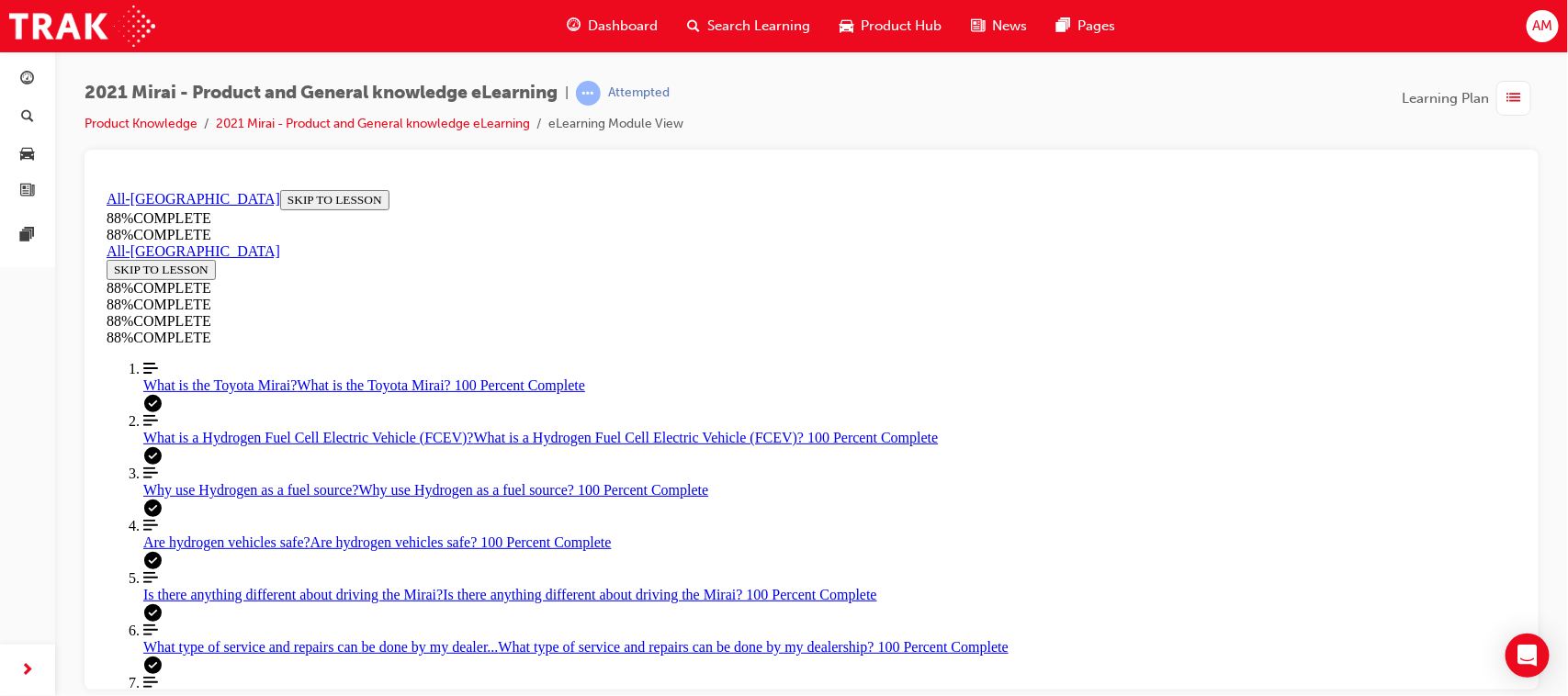
drag, startPoint x: 1005, startPoint y: 389, endPoint x: 849, endPoint y: 435, distance: 162.6
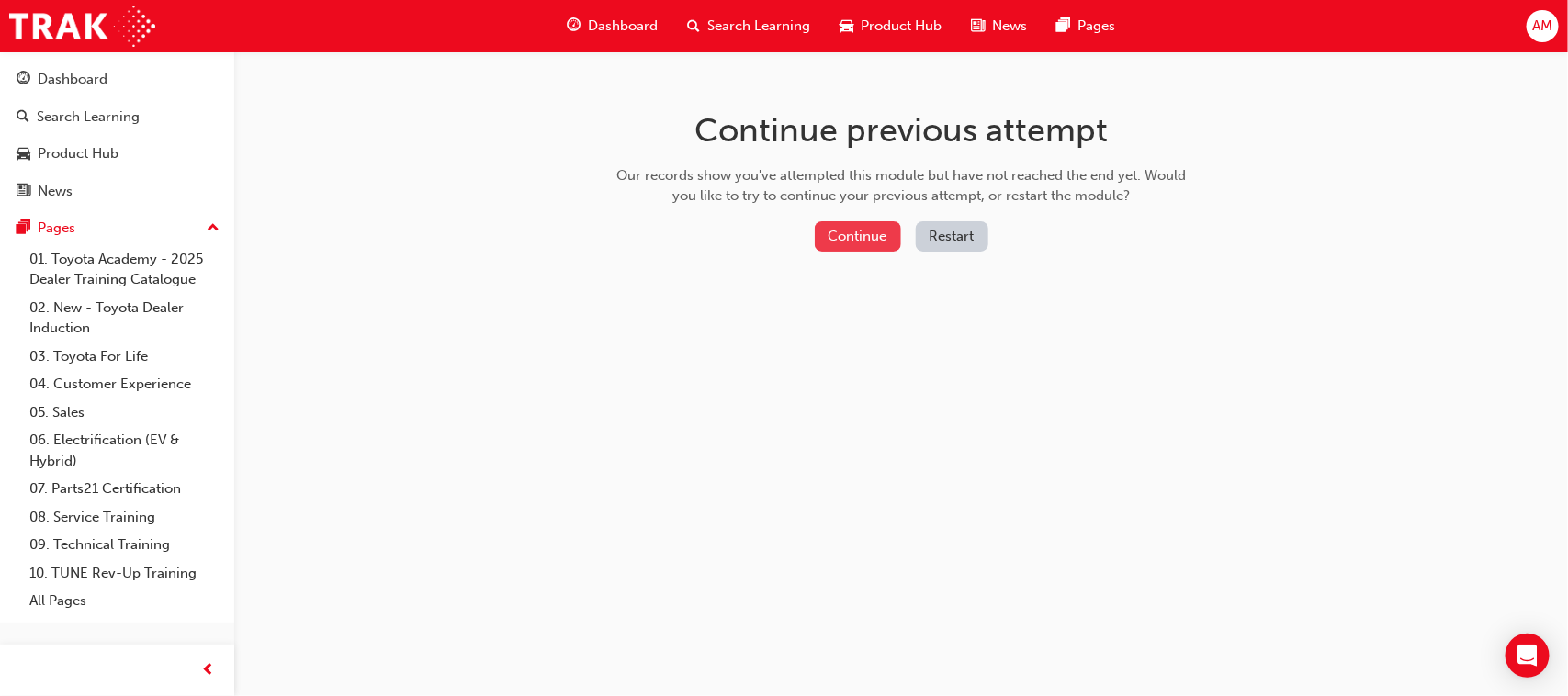
click at [856, 236] on button "Continue" at bounding box center [858, 236] width 87 height 31
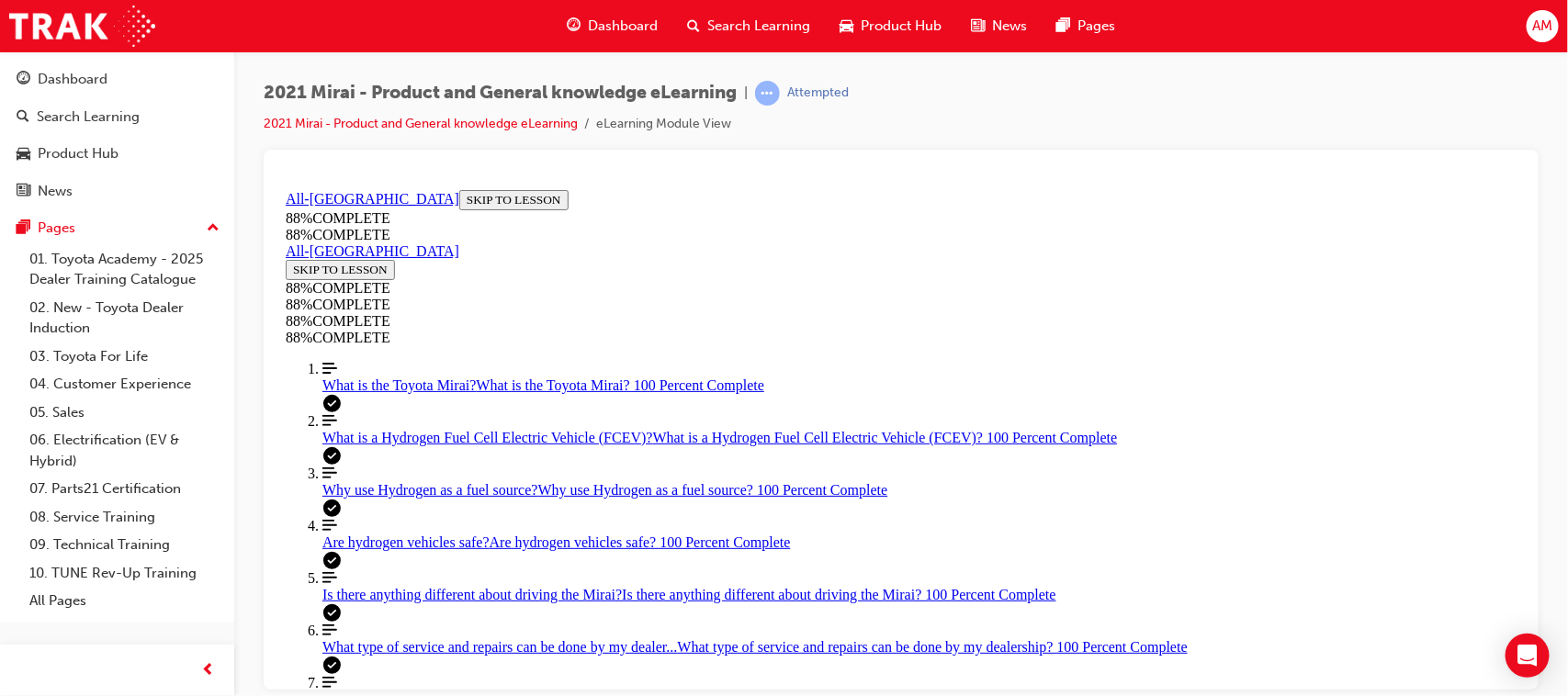
scroll to position [292, 0]
click at [321, 676] on icon "Align left Three vertical lines aligned to the left" at bounding box center [328, 681] width 14 height 11
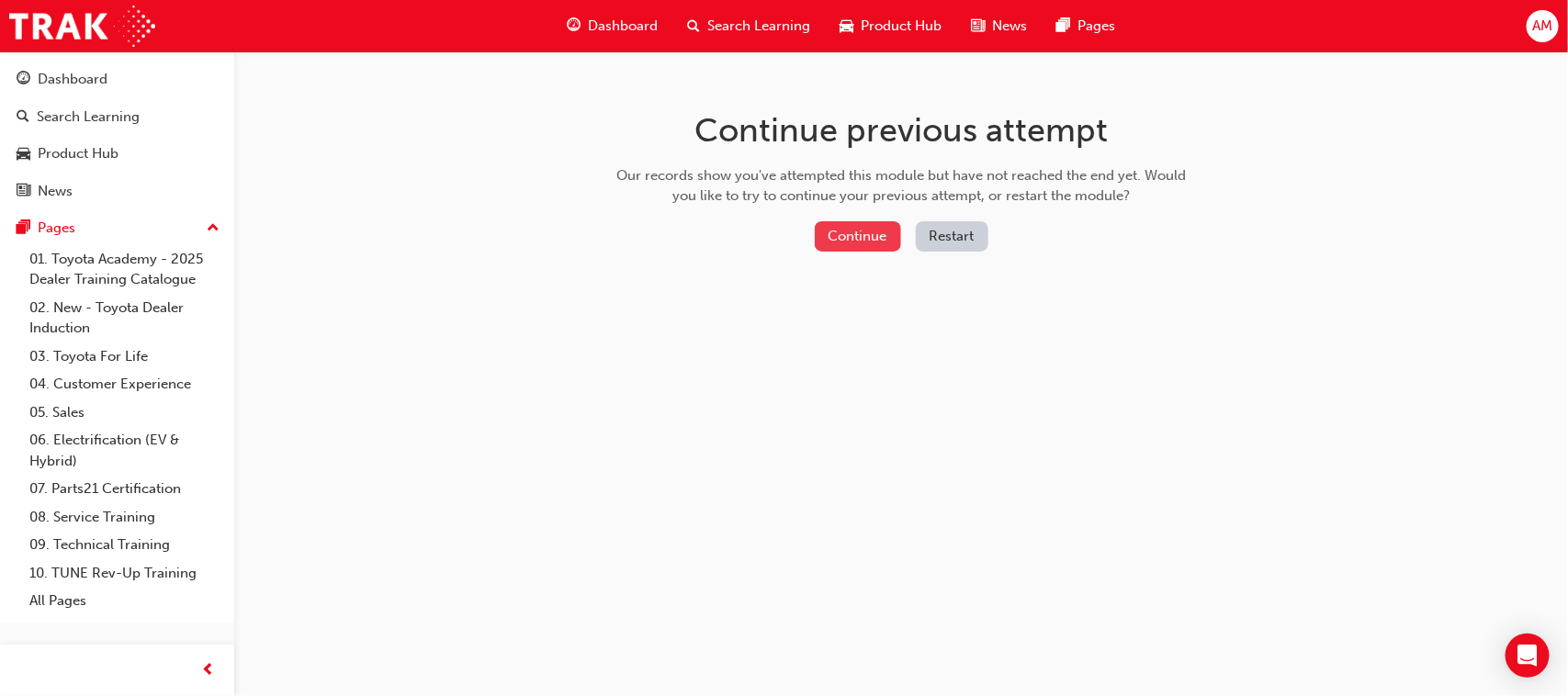
click at [865, 233] on button "Continue" at bounding box center [858, 236] width 87 height 31
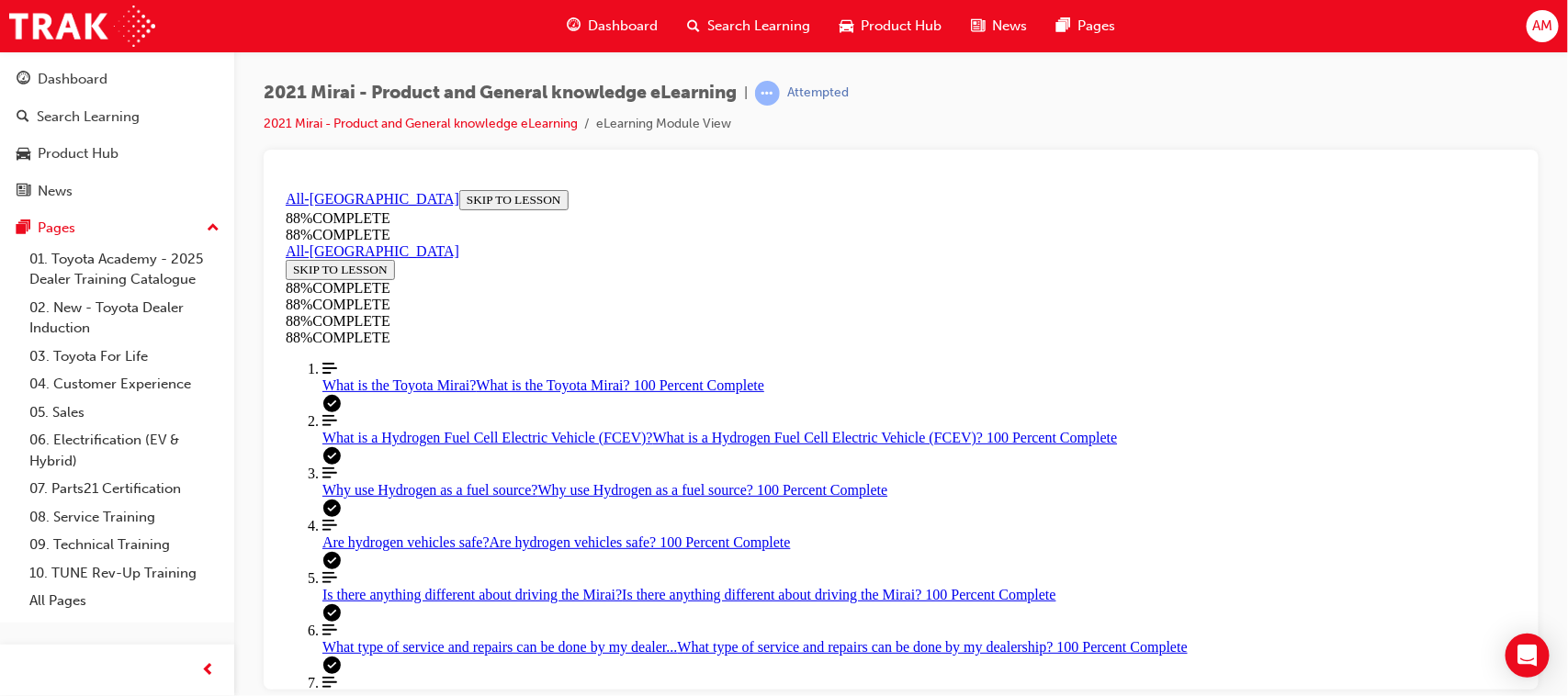
scroll to position [236, 0]
click at [542, 165] on div at bounding box center [902, 173] width 1246 height 18
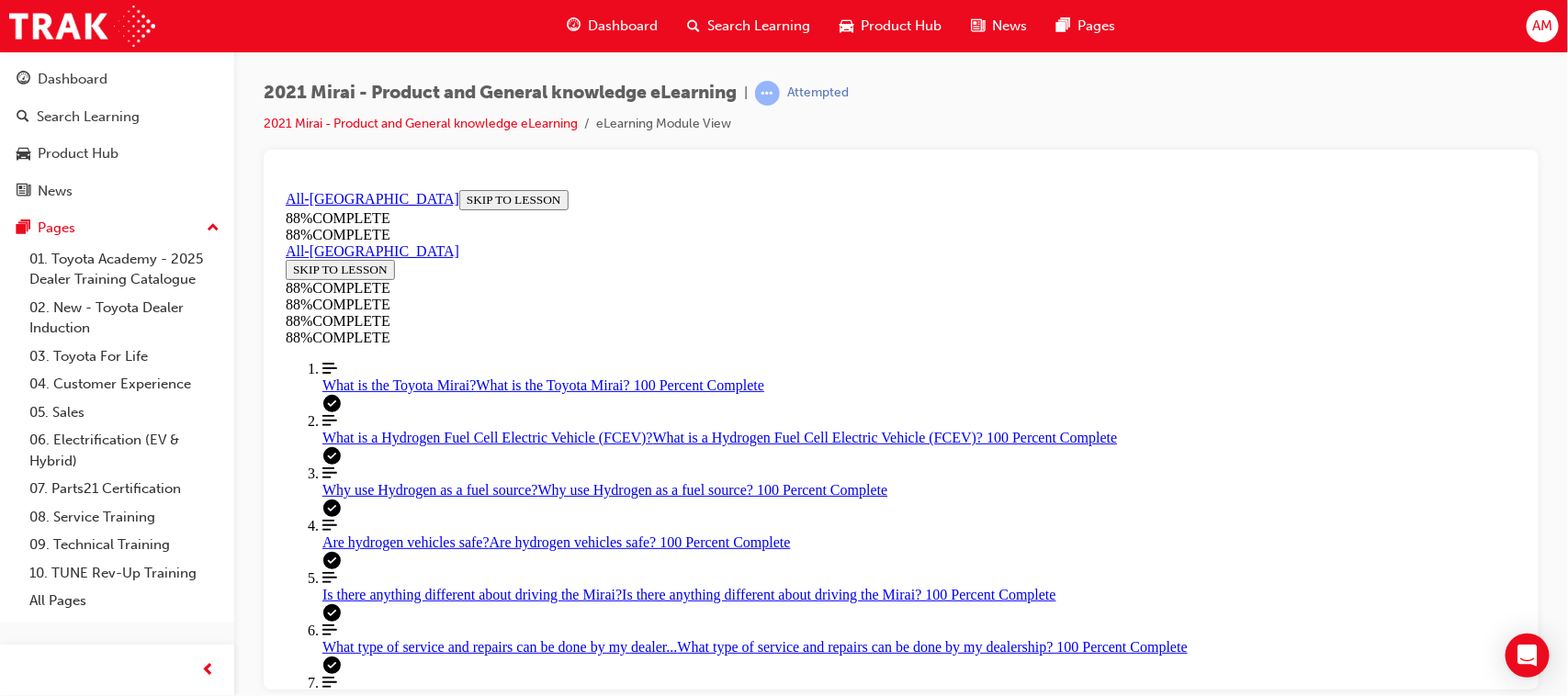
scroll to position [341, 0]
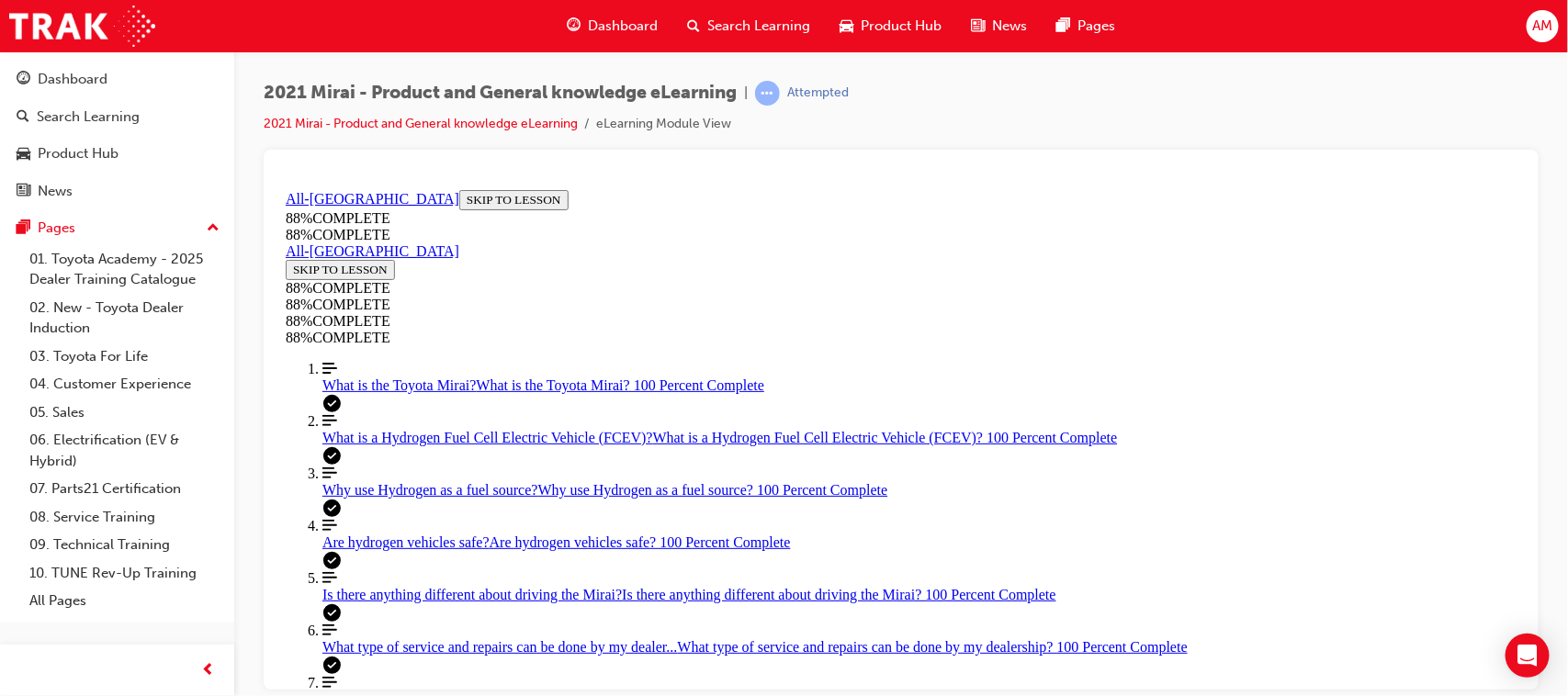
drag, startPoint x: 784, startPoint y: 316, endPoint x: 1014, endPoint y: 302, distance: 230.4
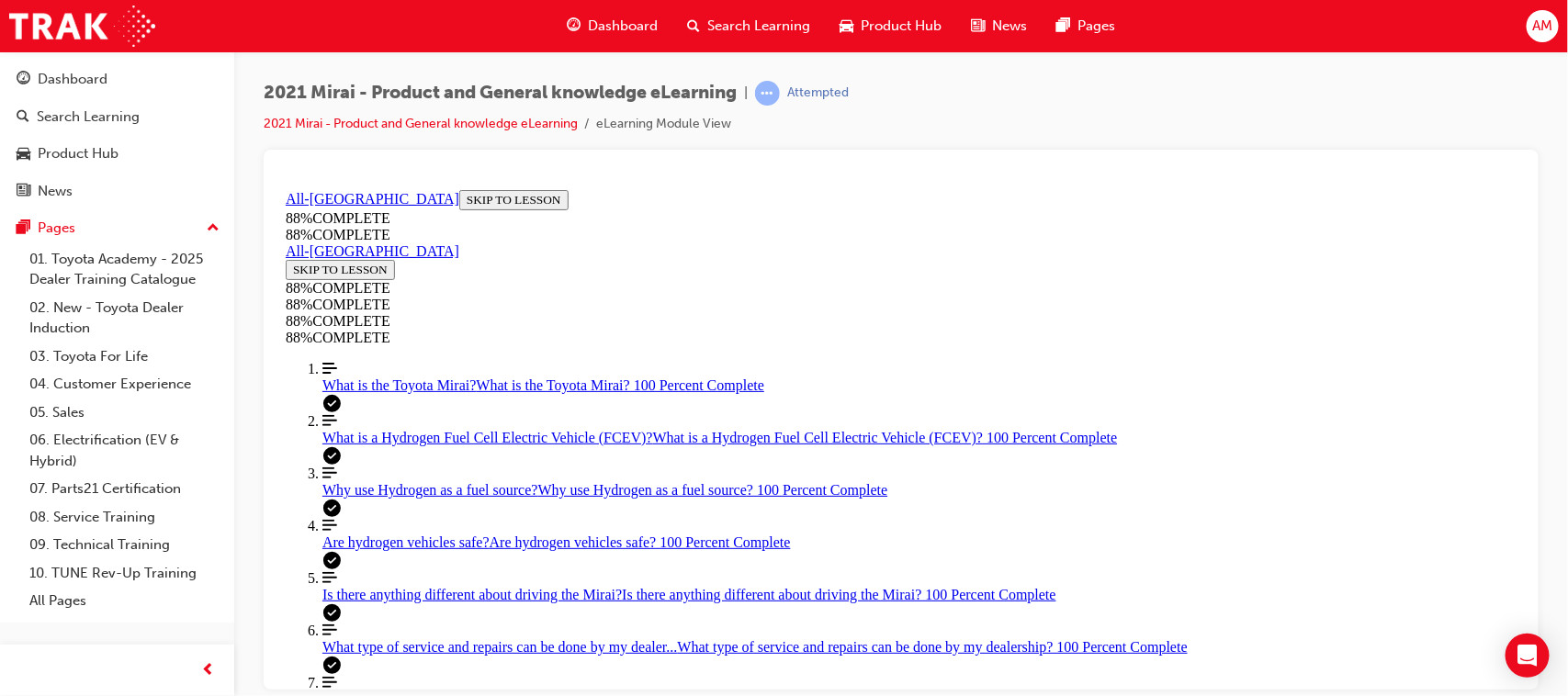
drag, startPoint x: 1138, startPoint y: 396, endPoint x: 1100, endPoint y: 485, distance: 96.8
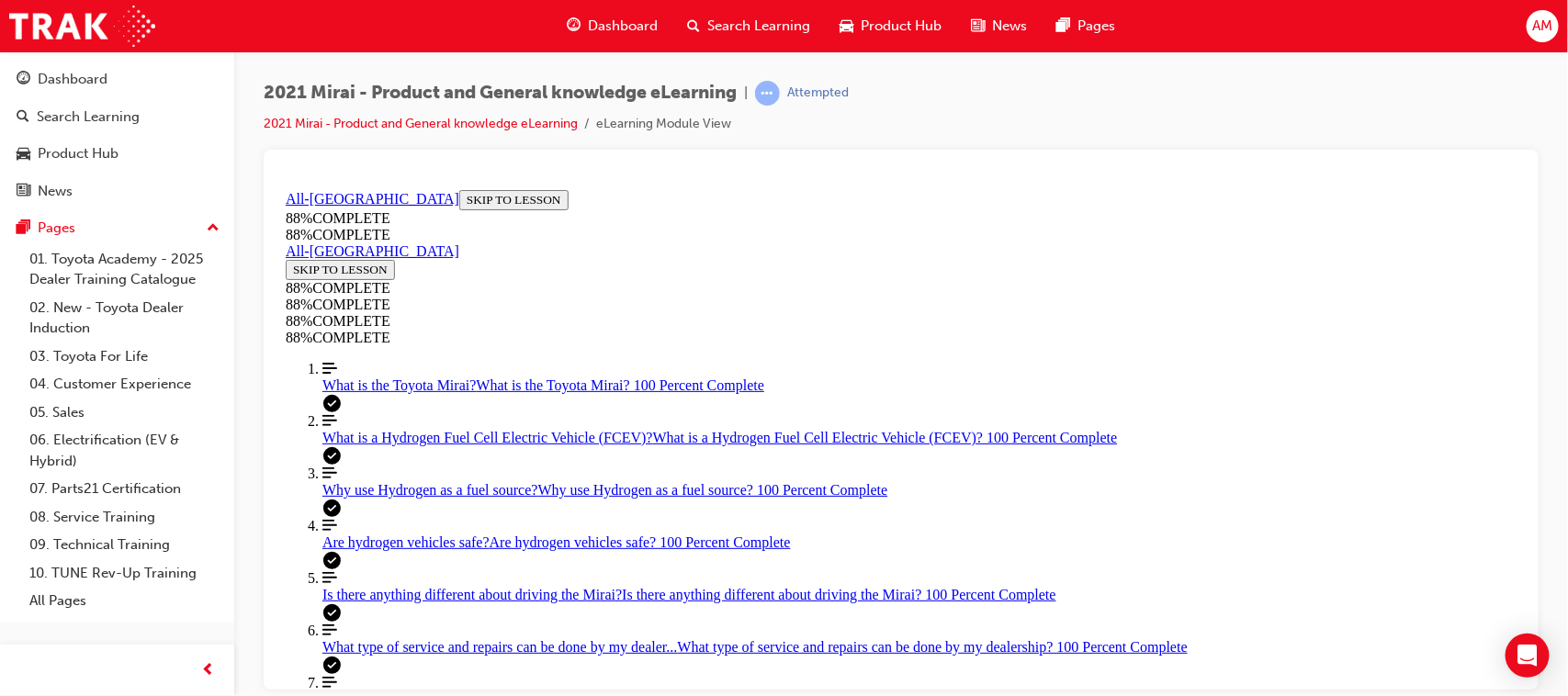
drag, startPoint x: 1127, startPoint y: 471, endPoint x: 914, endPoint y: 492, distance: 214.0
drag, startPoint x: 888, startPoint y: 496, endPoint x: 863, endPoint y: 417, distance: 82.9
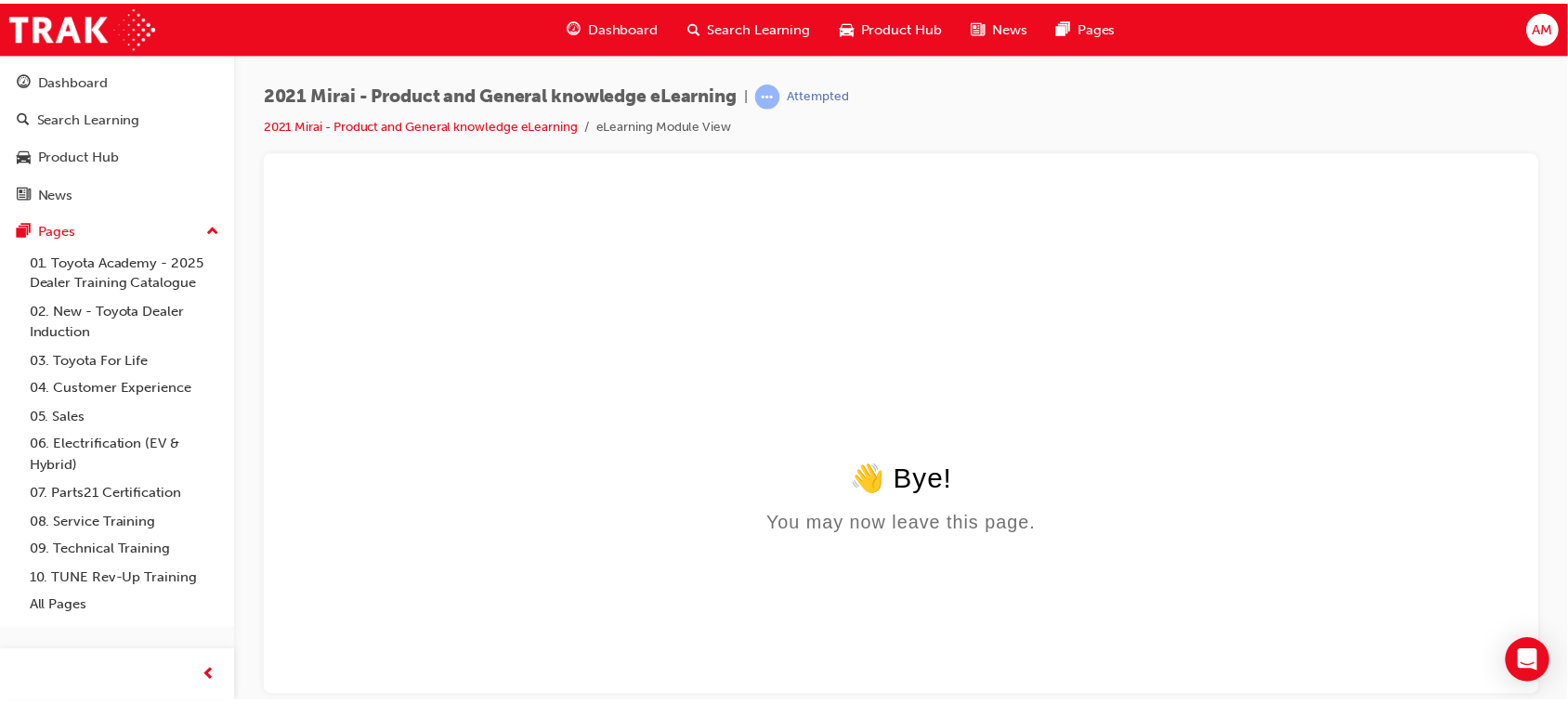
scroll to position [0, 0]
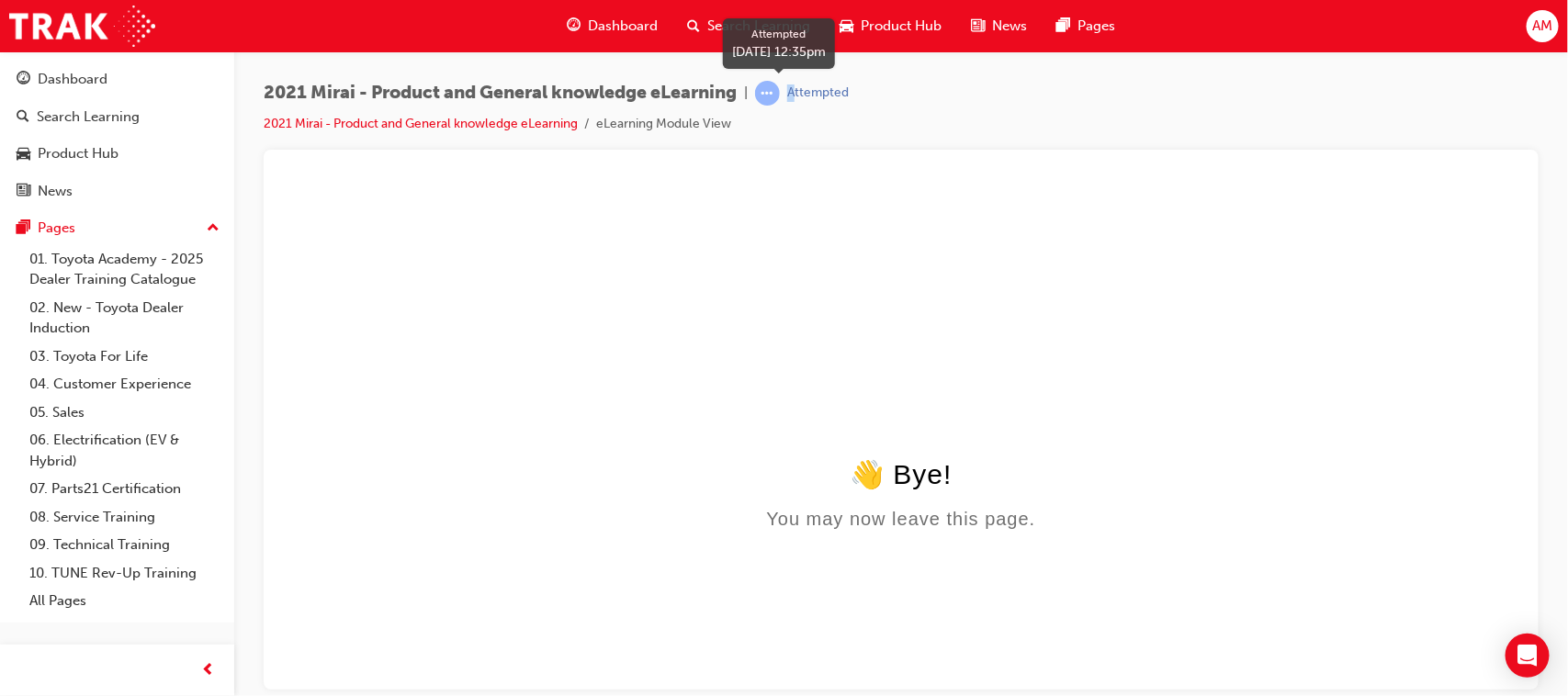
click at [800, 88] on div "Attempted" at bounding box center [818, 93] width 62 height 17
click at [774, 90] on span "learningRecordVerb_ATTEMPT-icon" at bounding box center [767, 93] width 25 height 25
click at [569, 117] on link "2021 Mirai - Product and General knowledge eLearning" at bounding box center [420, 123] width 314 height 15
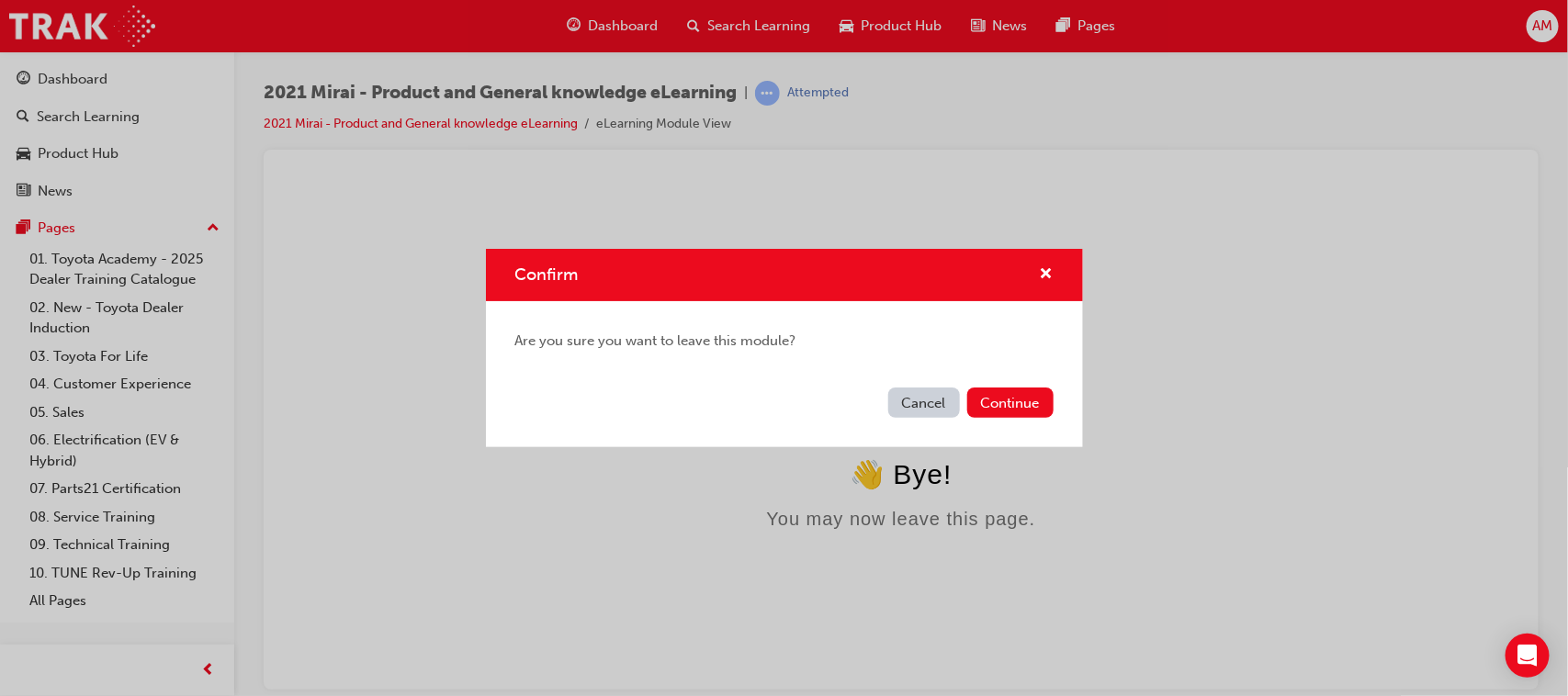
click at [925, 398] on button "Cancel" at bounding box center [924, 403] width 72 height 31
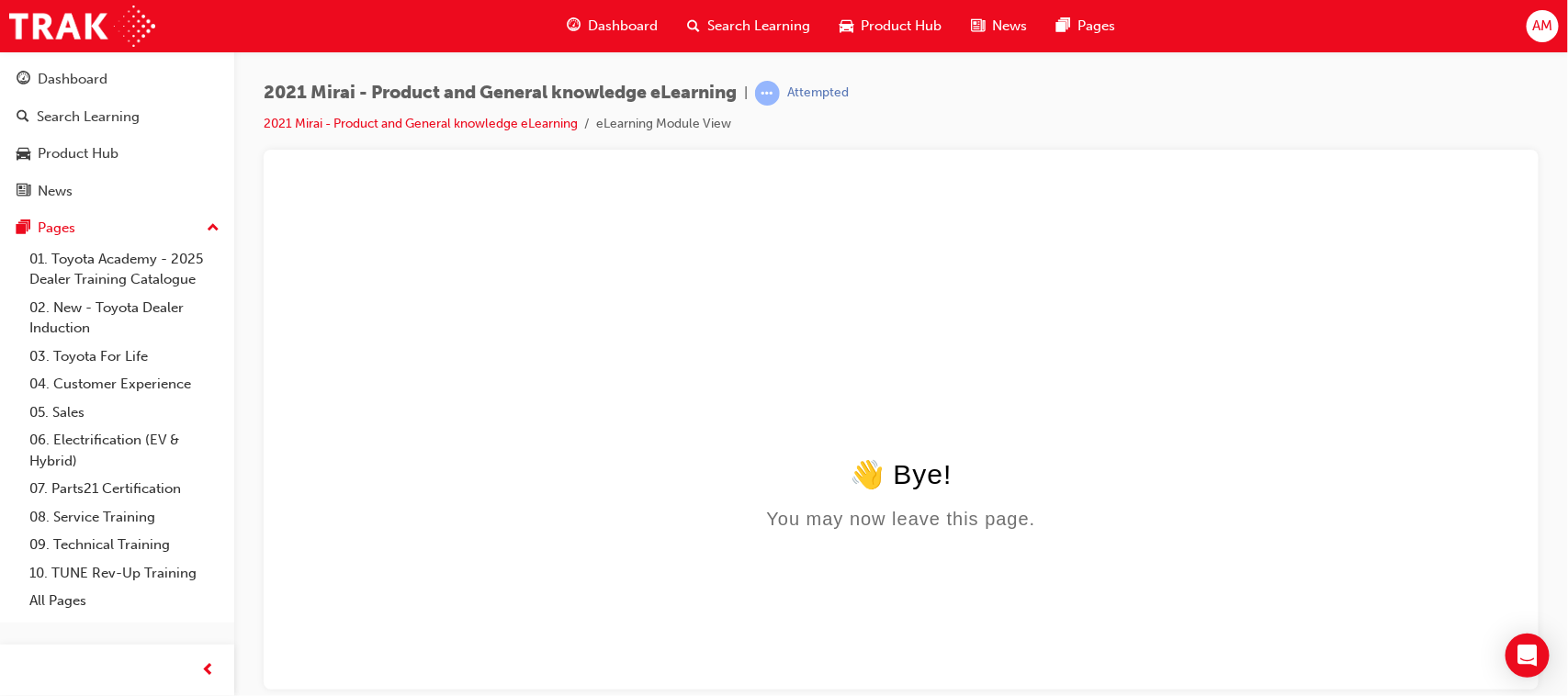
click at [566, 112] on div "2021 Mirai - Product and General knowledge eLearning | Attempted 2021 Mirai - P…" at bounding box center [556, 108] width 585 height 54
click at [563, 125] on link "2021 Mirai - Product and General knowledge eLearning" at bounding box center [420, 123] width 314 height 15
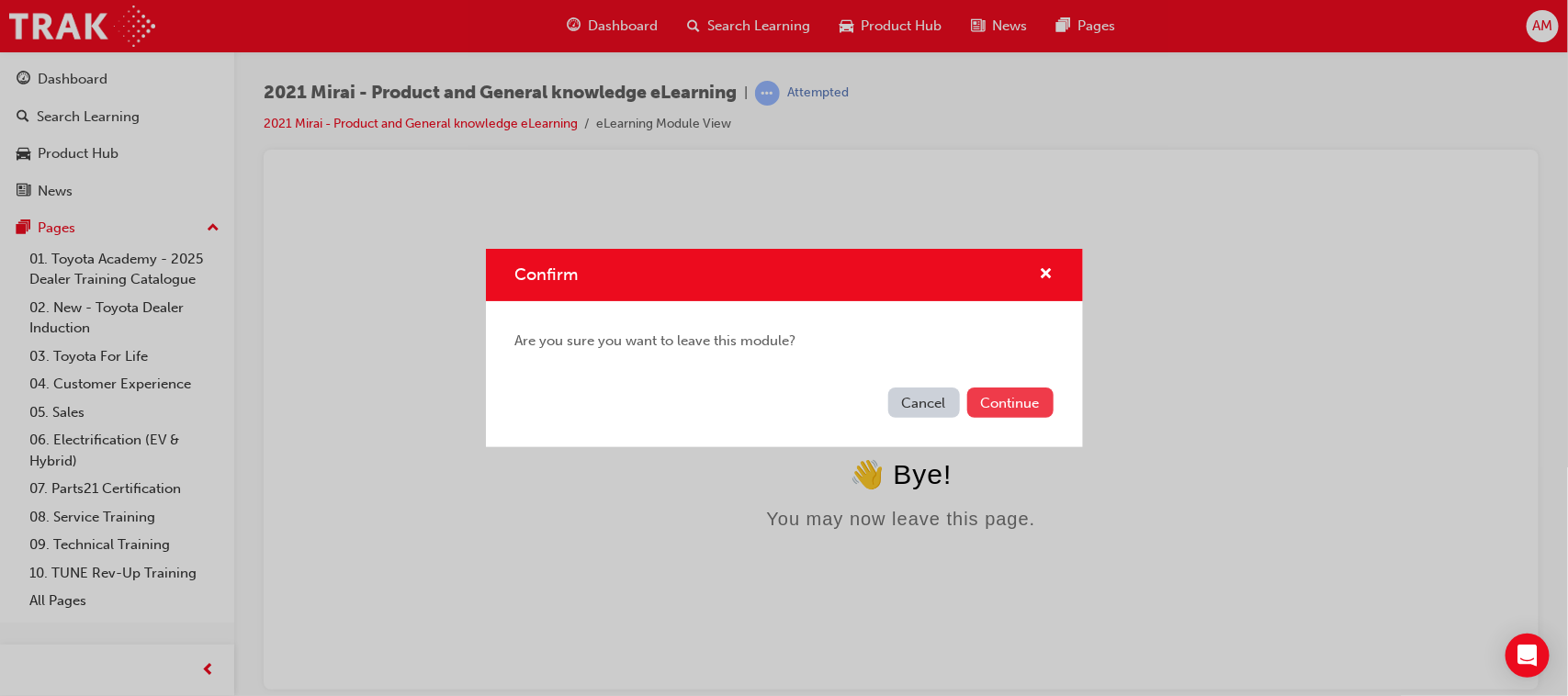
click at [1002, 402] on button "Continue" at bounding box center [1010, 403] width 87 height 31
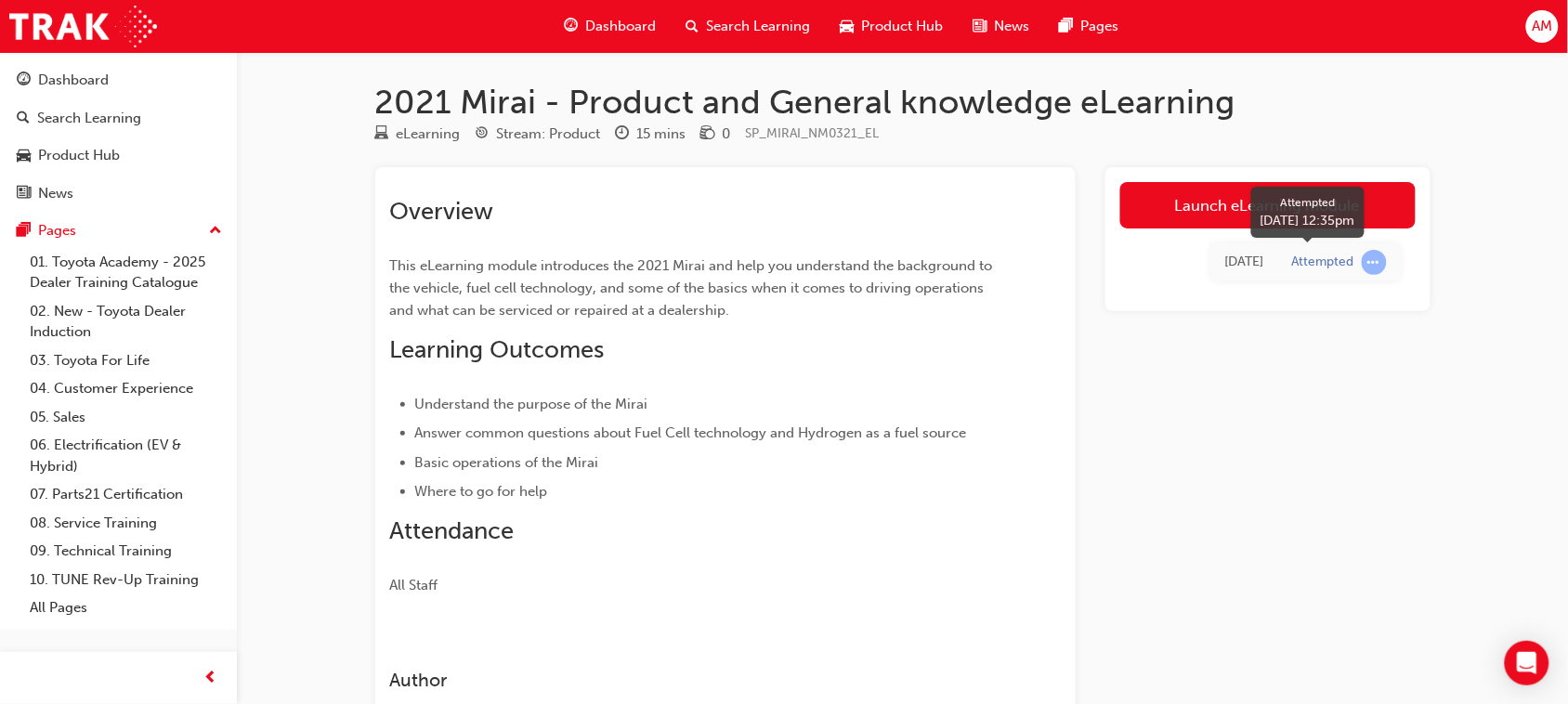
click at [1373, 258] on span "learningRecordVerb_ATTEMPT-icon" at bounding box center [1375, 263] width 25 height 25
click at [1375, 257] on span "learningRecordVerb_ATTEMPT-icon" at bounding box center [1375, 263] width 25 height 25
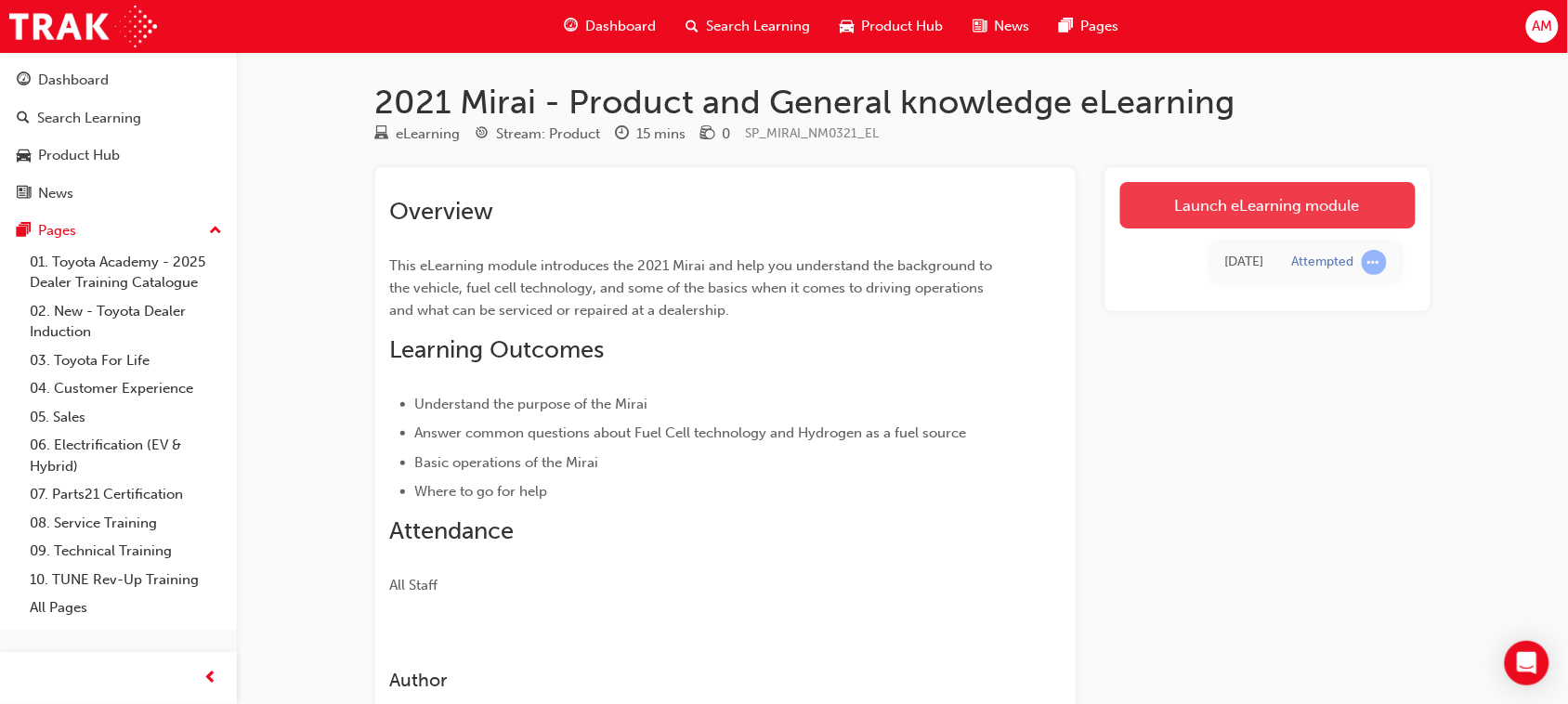
click at [1268, 206] on link "Launch eLearning module" at bounding box center [1268, 205] width 296 height 47
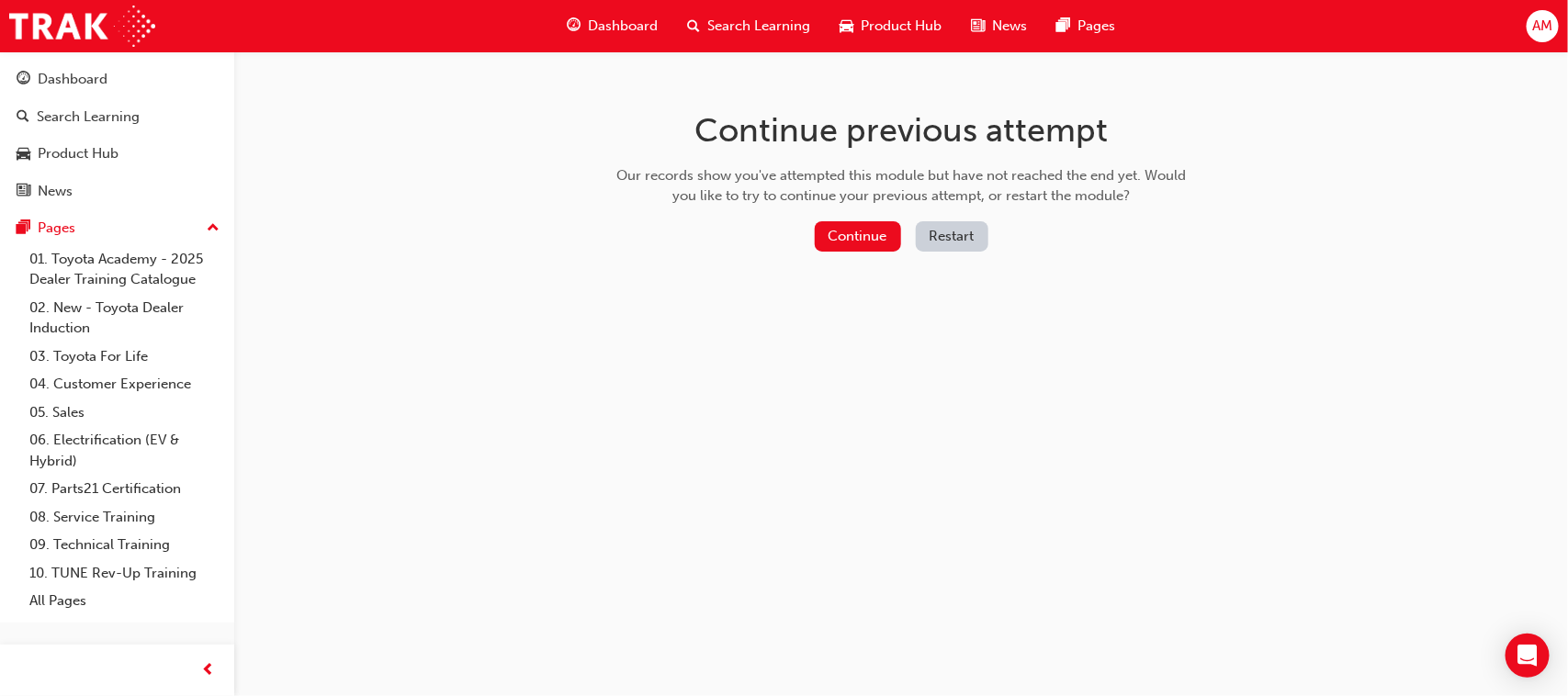
click at [942, 231] on button "Restart" at bounding box center [952, 236] width 72 height 31
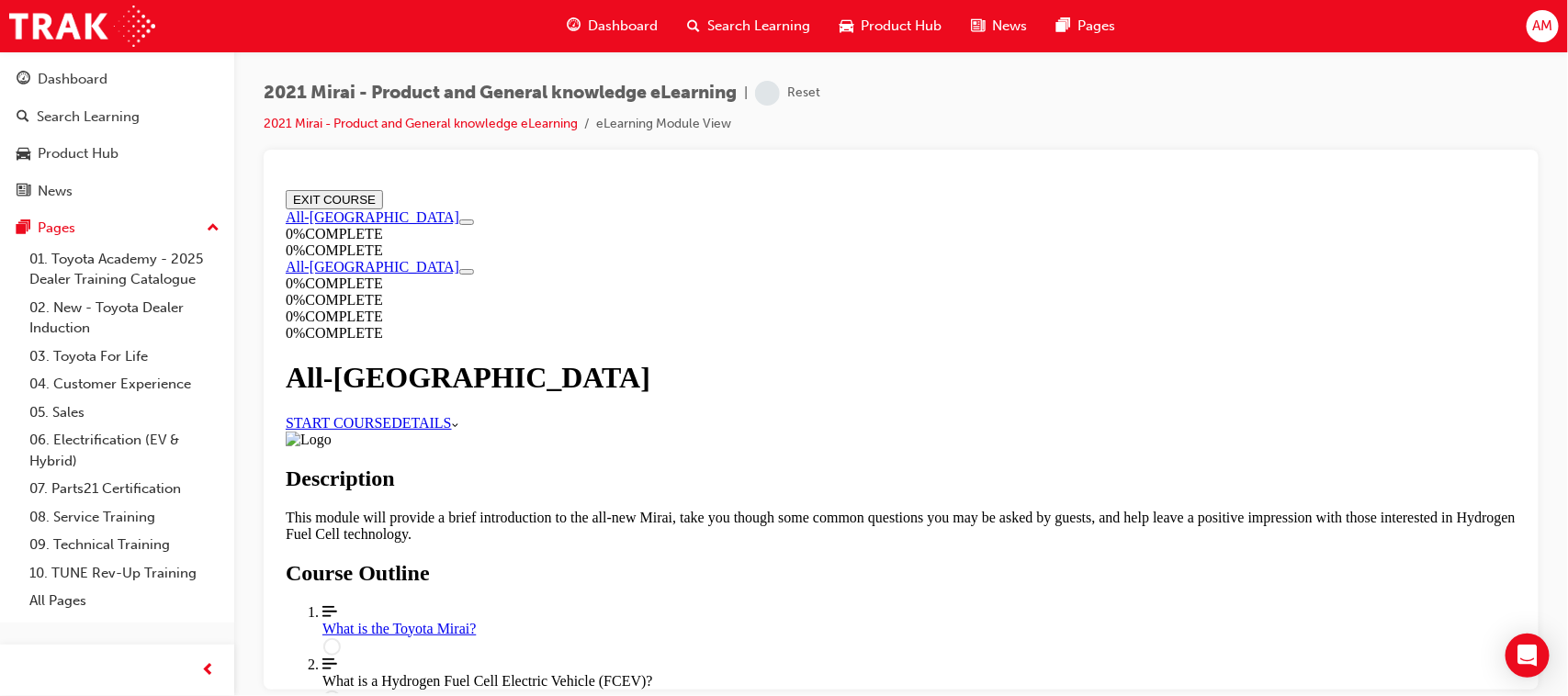
scroll to position [114, 0]
click at [390, 414] on link "START COURSE" at bounding box center [337, 422] width 106 height 15
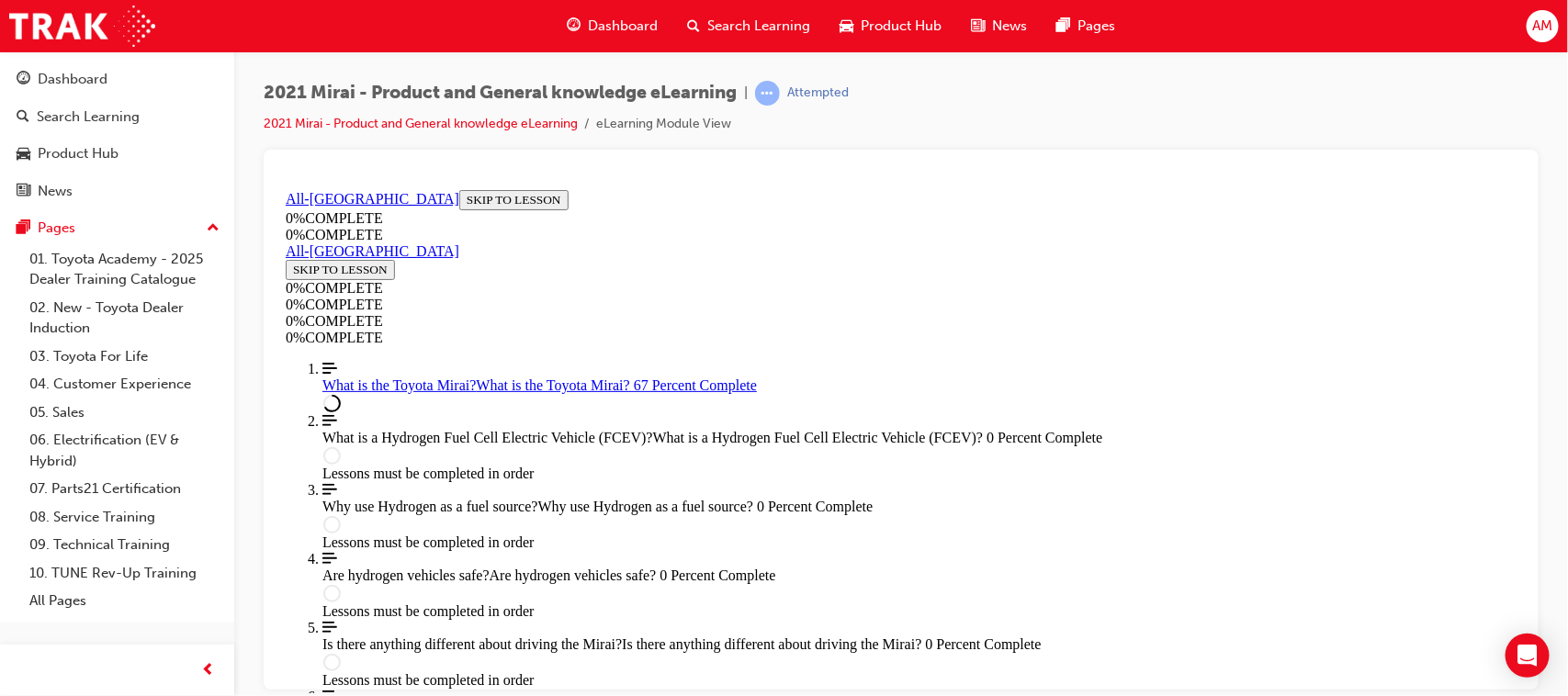
scroll to position [2621, 0]
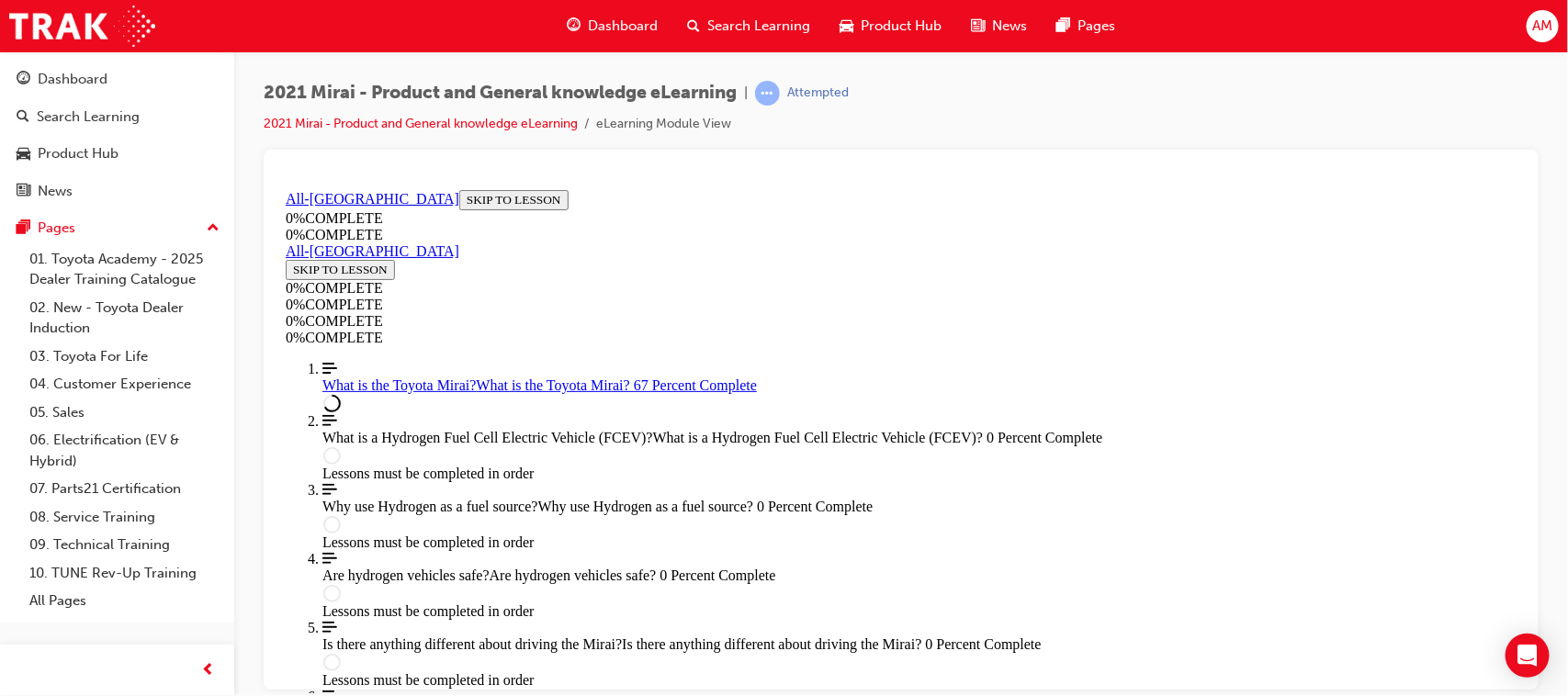
scroll to position [2276, 0]
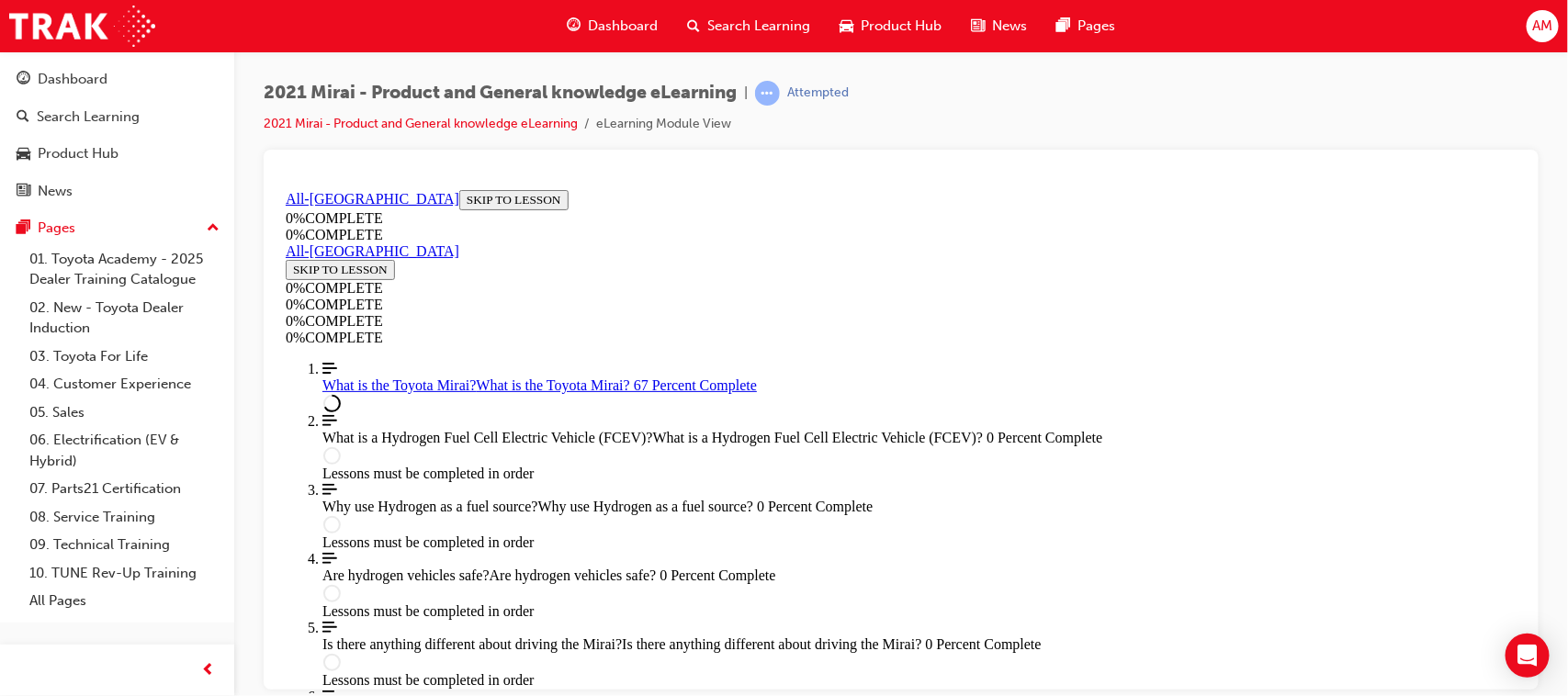
scroll to position [2517, 0]
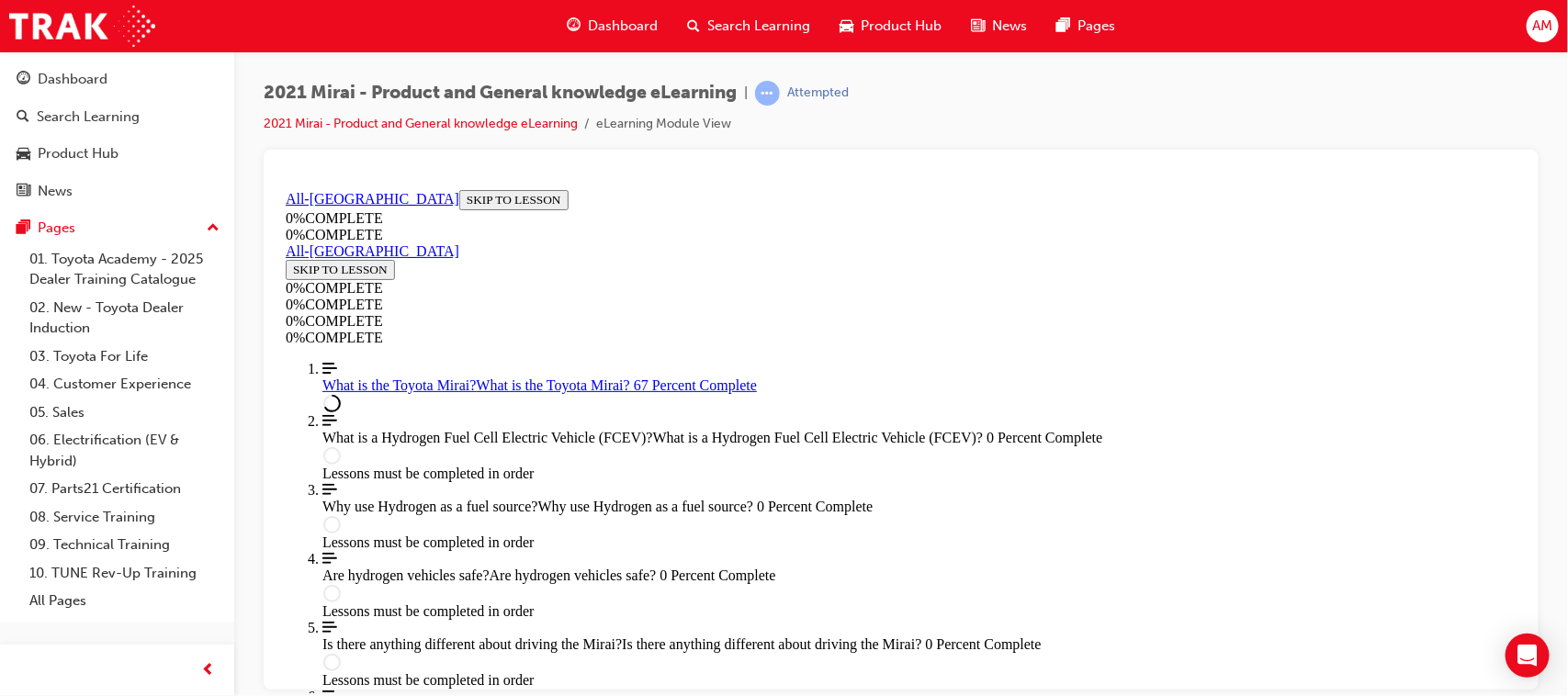
scroll to position [2621, 0]
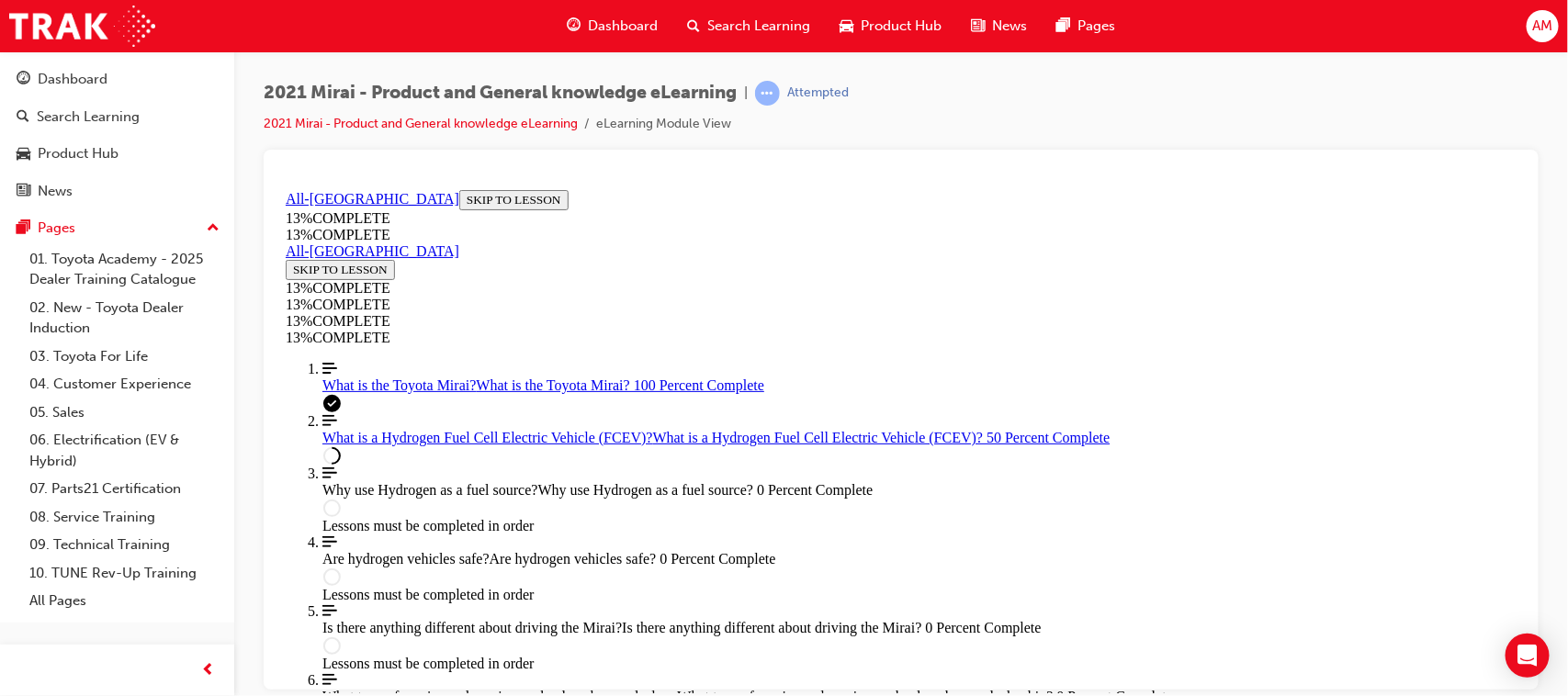
scroll to position [2818, 0]
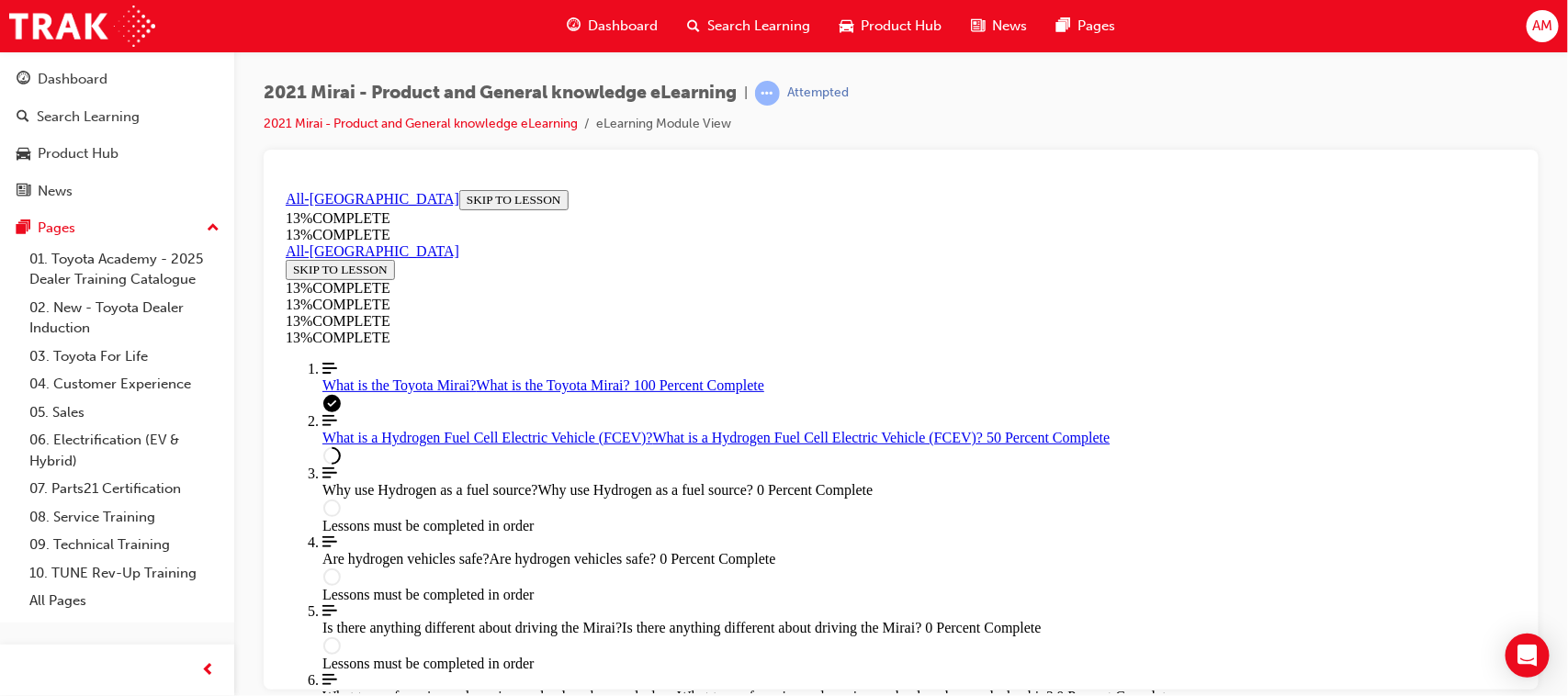
drag, startPoint x: 859, startPoint y: 510, endPoint x: 904, endPoint y: 459, distance: 68.0
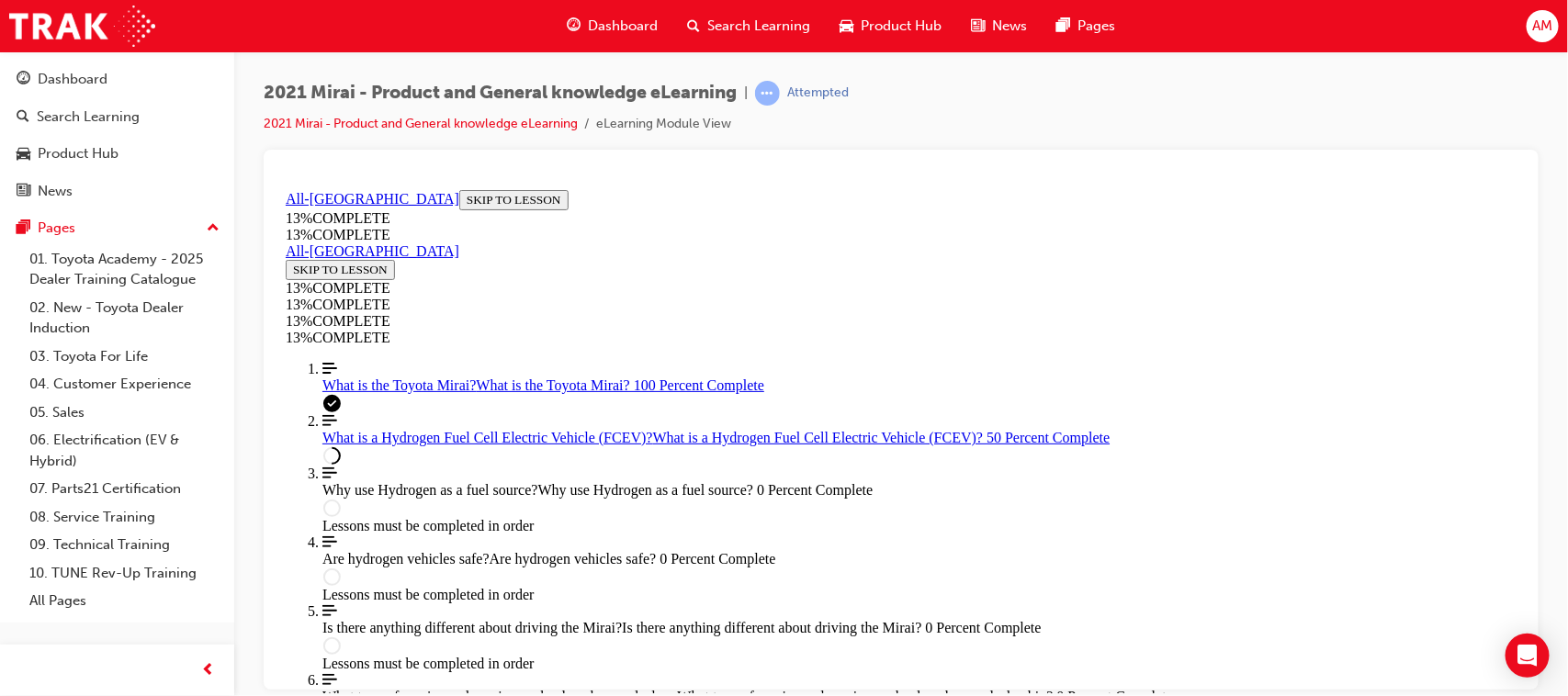
scroll to position [2596, 0]
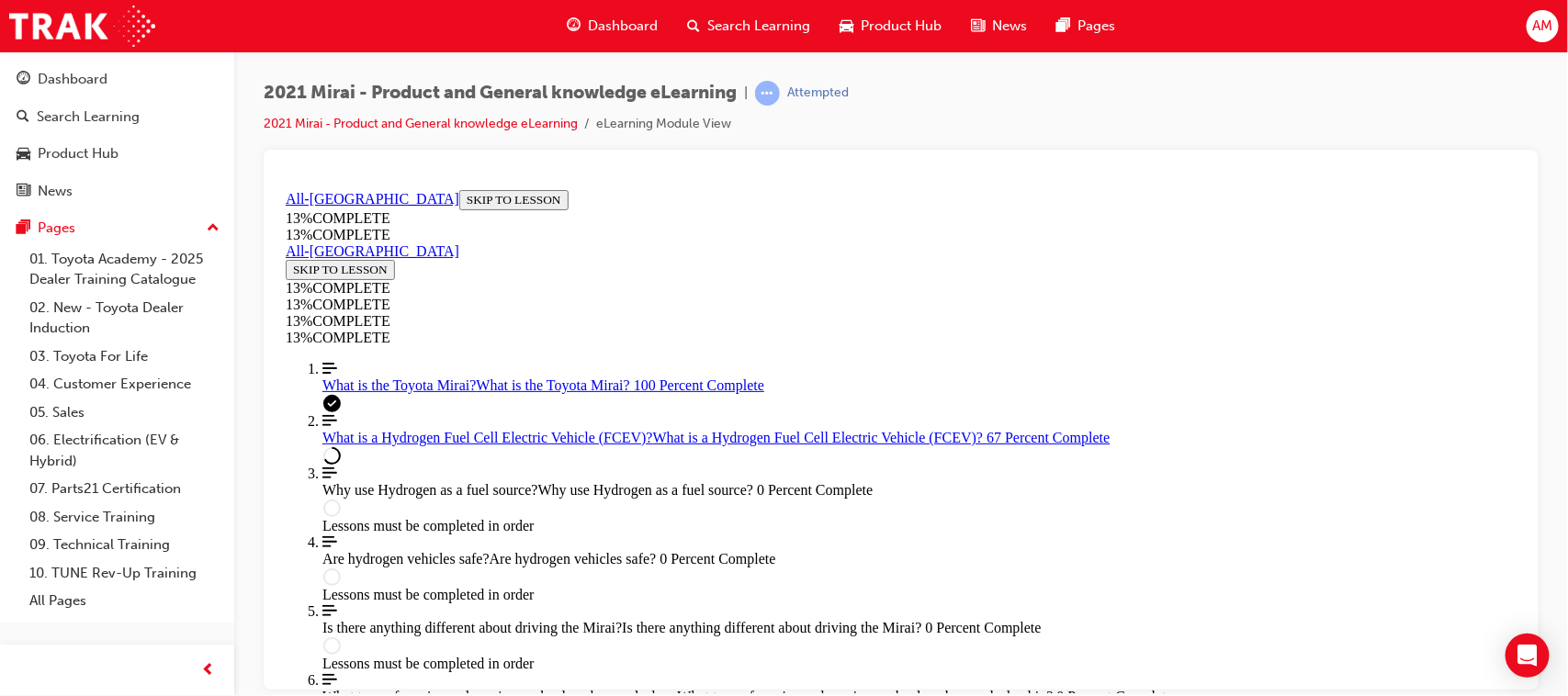
click at [807, 93] on div "Attempted" at bounding box center [818, 93] width 62 height 17
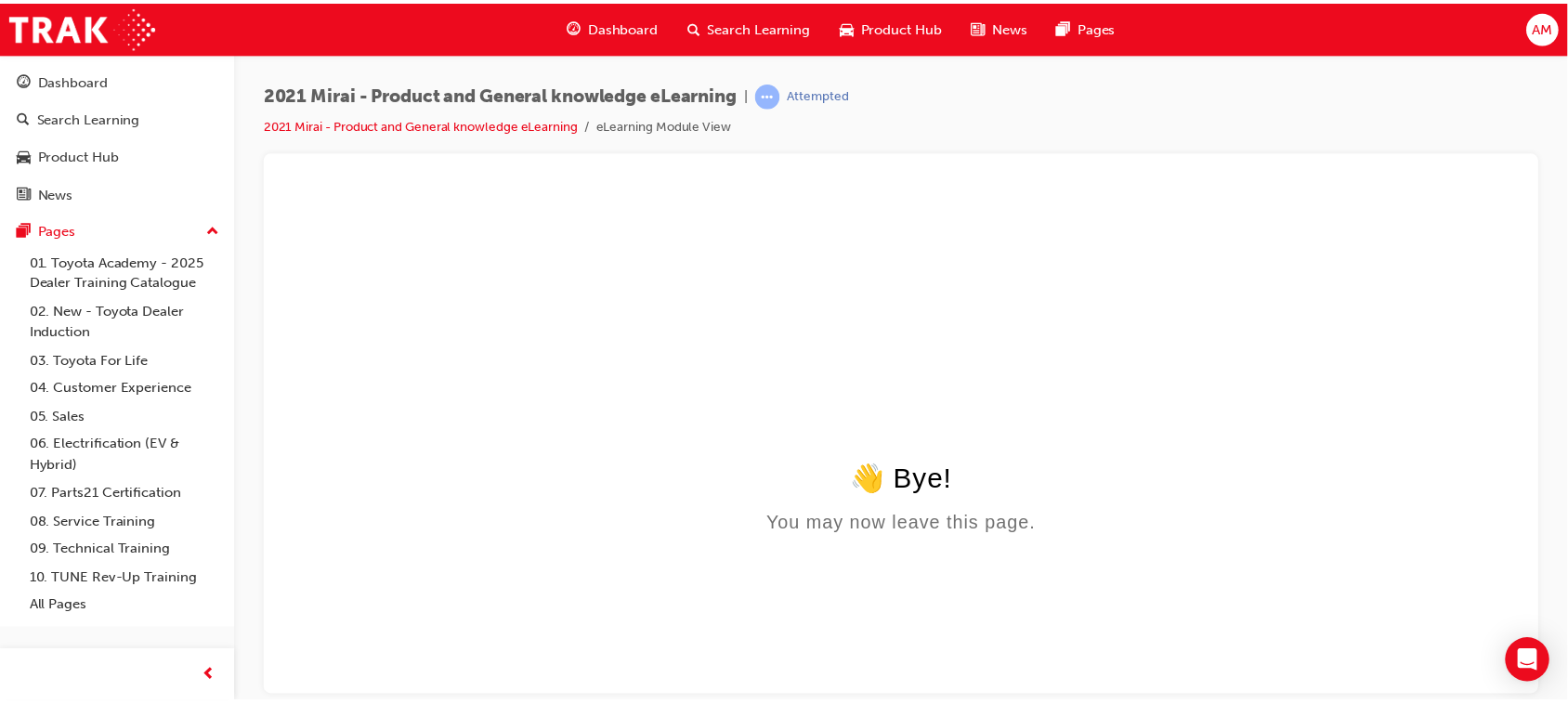
scroll to position [0, 0]
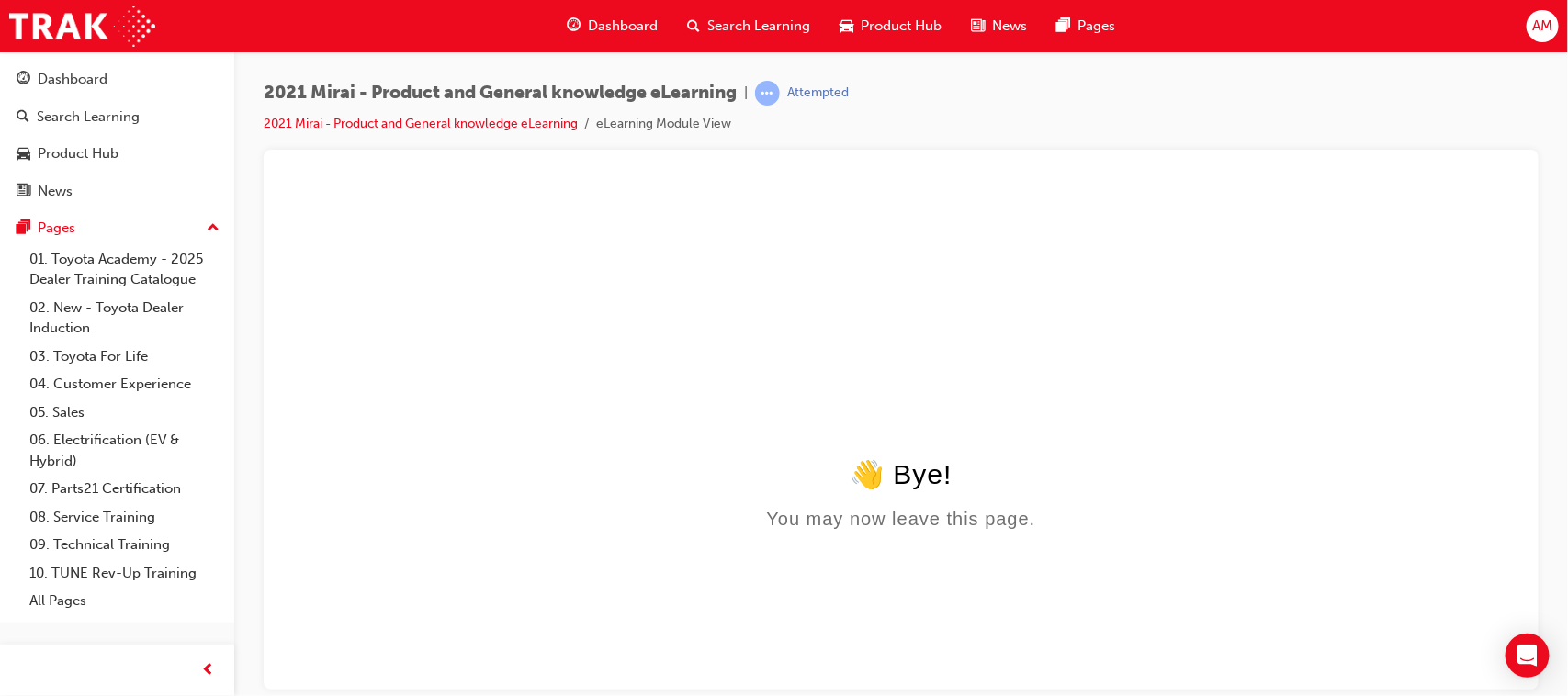
click at [609, 15] on span "Dashboard" at bounding box center [622, 26] width 70 height 21
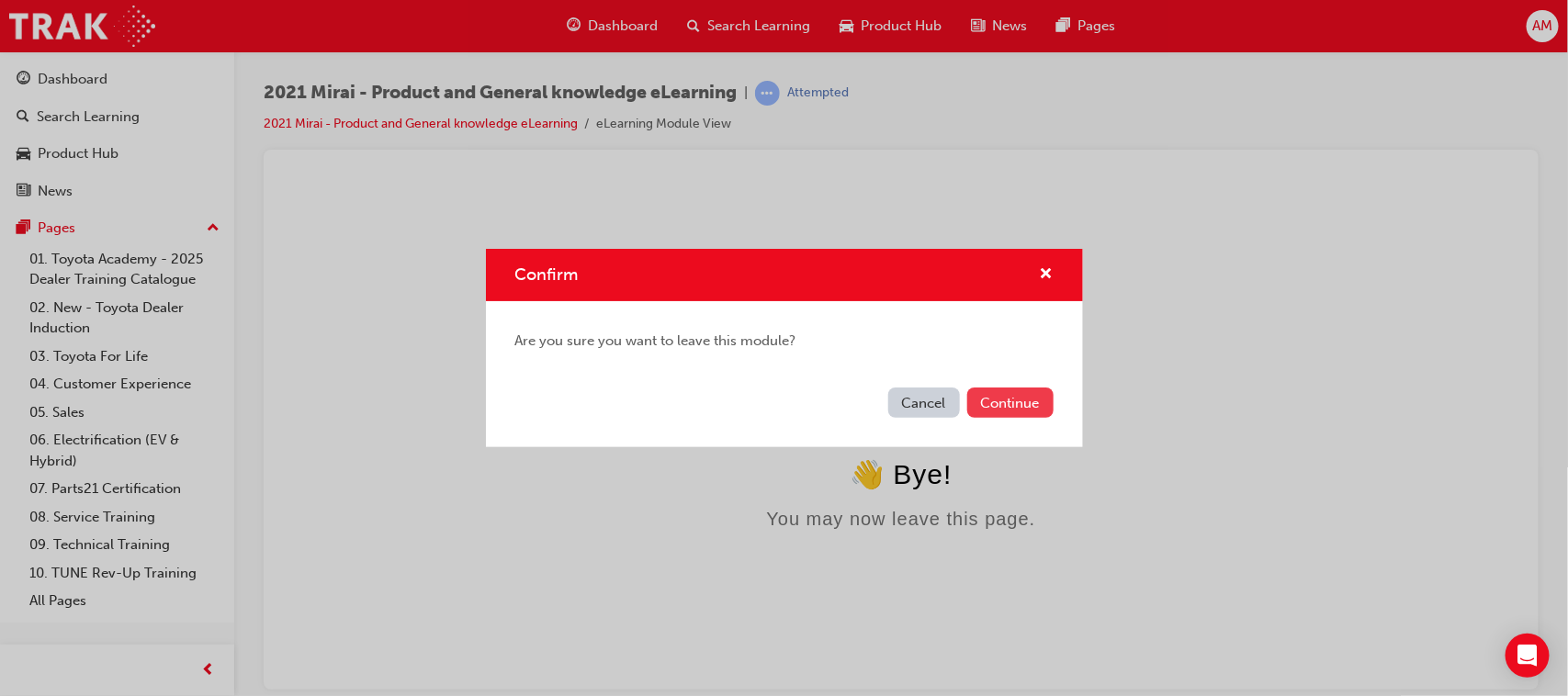
click at [999, 400] on button "Continue" at bounding box center [1010, 403] width 87 height 31
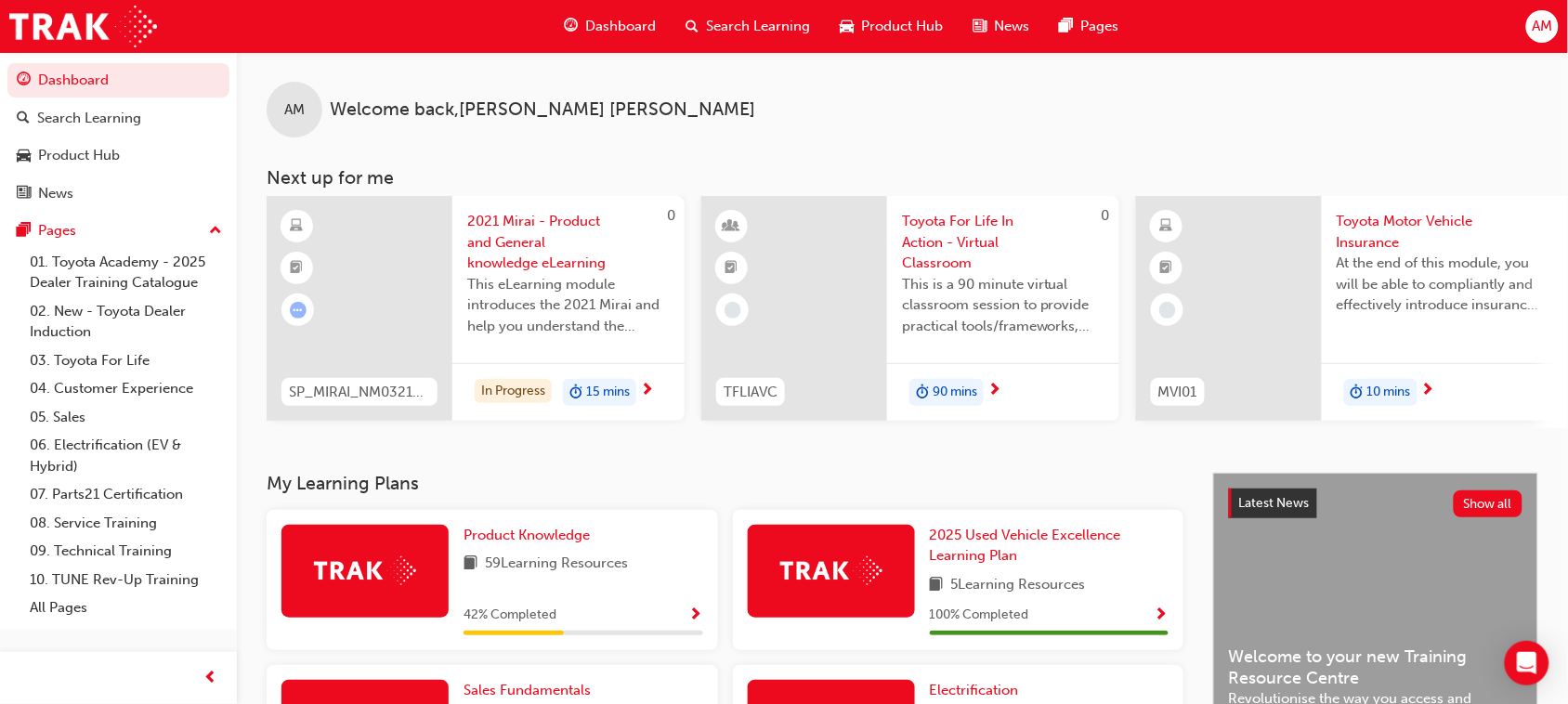
click at [518, 494] on h3 "My Learning Plans" at bounding box center [724, 483] width 917 height 21
click at [523, 544] on span "Product Knowledge" at bounding box center [527, 535] width 126 height 17
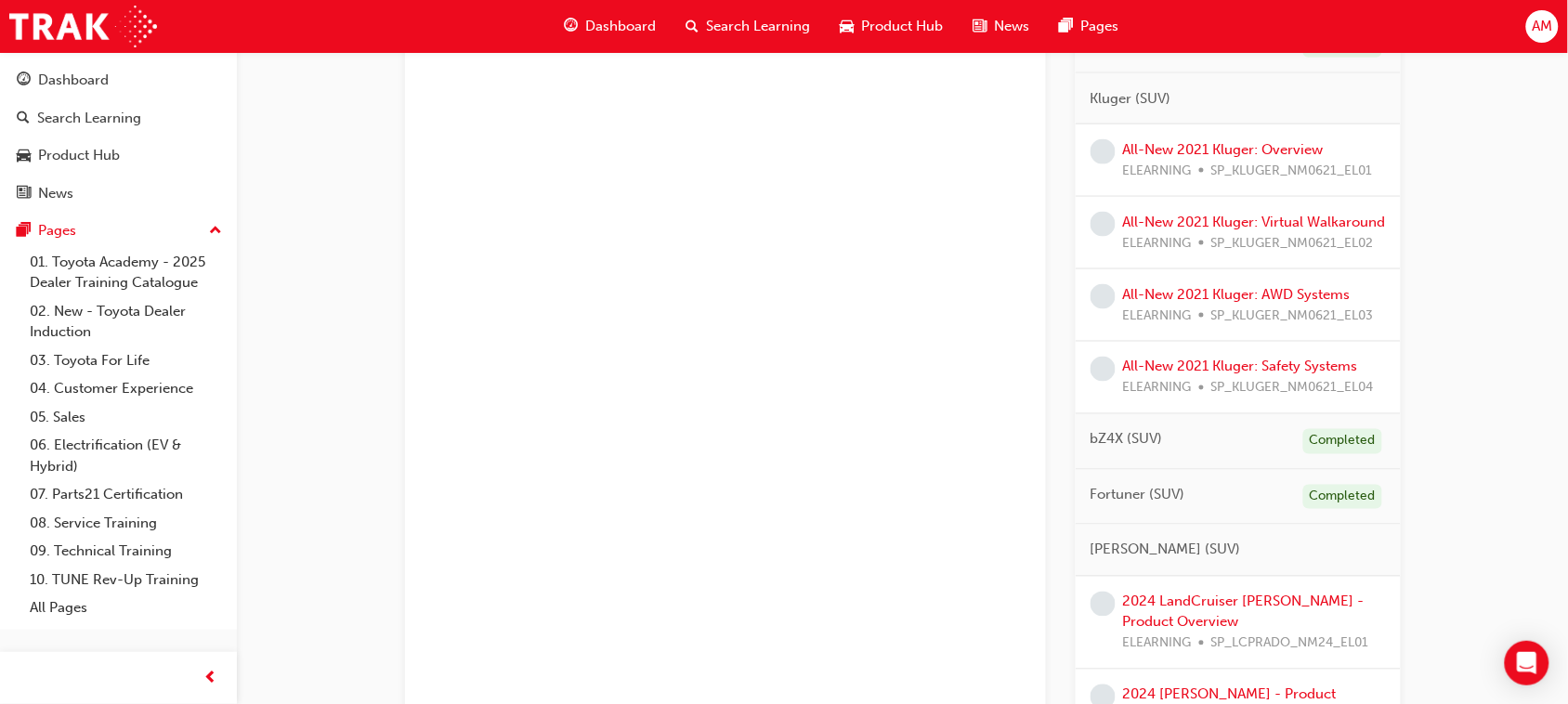
scroll to position [465, 0]
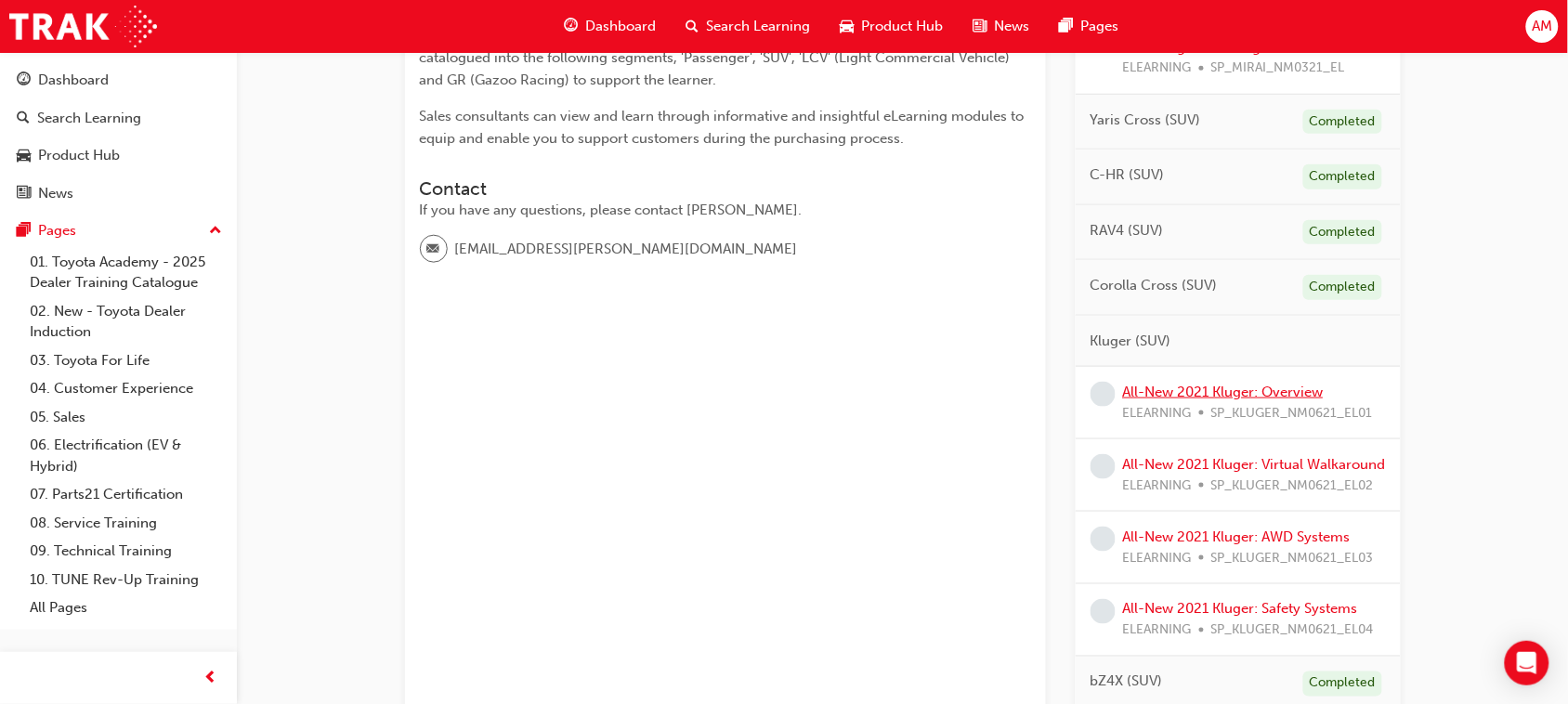
click at [1256, 397] on link "All-New 2021 Kluger: Overview" at bounding box center [1223, 392] width 200 height 17
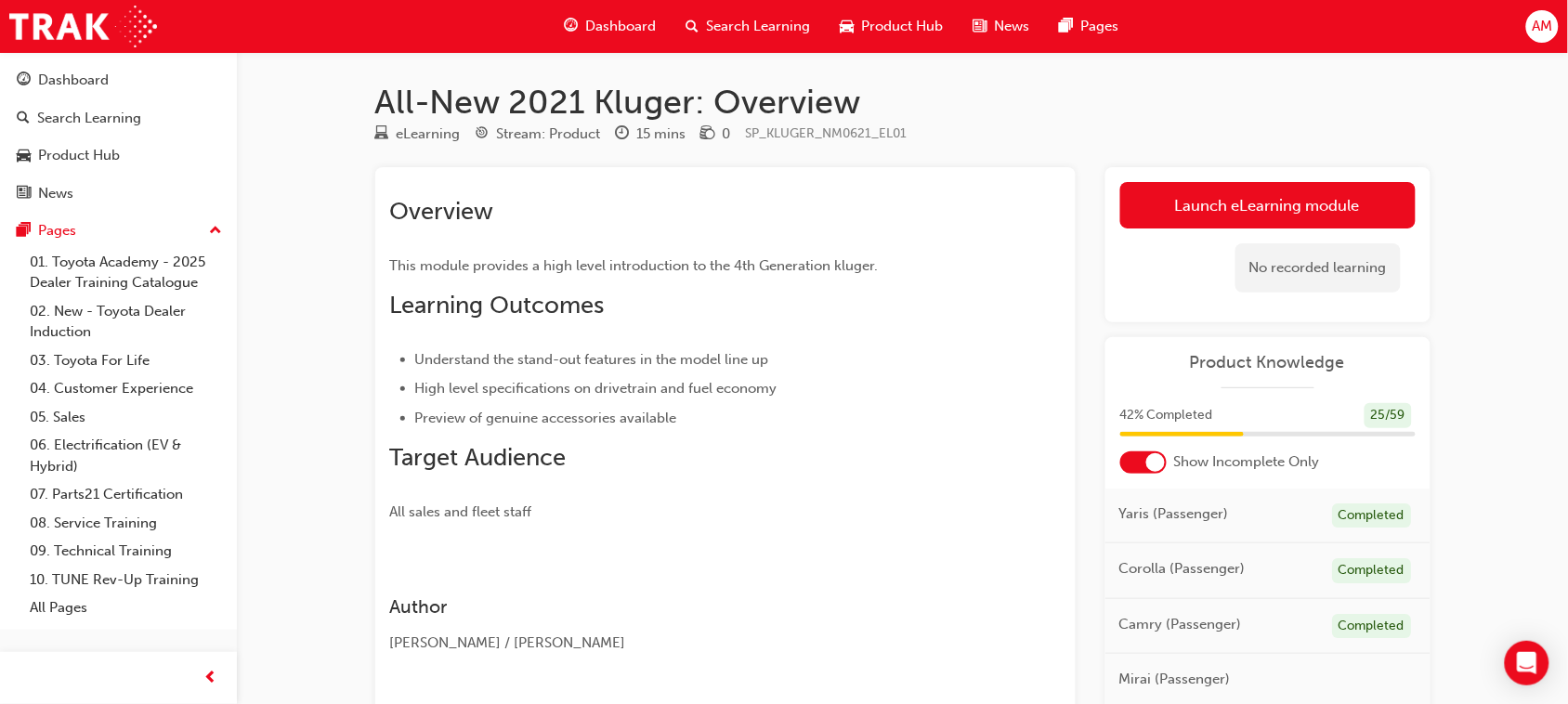
click at [634, 592] on div "Author [PERSON_NAME] / [PERSON_NAME]" at bounding box center [691, 617] width 604 height 73
click at [1303, 201] on link "Launch eLearning module" at bounding box center [1268, 205] width 296 height 47
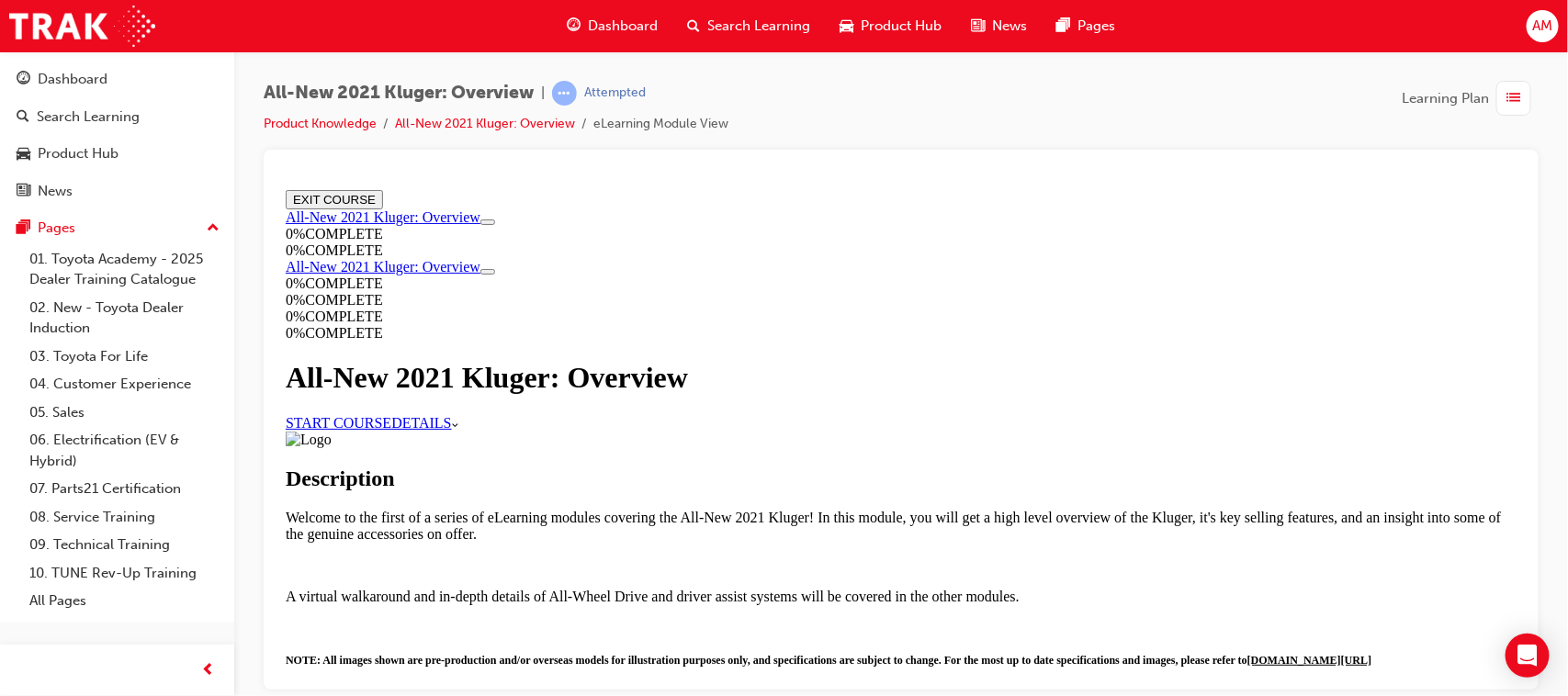
click at [1507, 93] on span "list-icon" at bounding box center [1514, 99] width 13 height 23
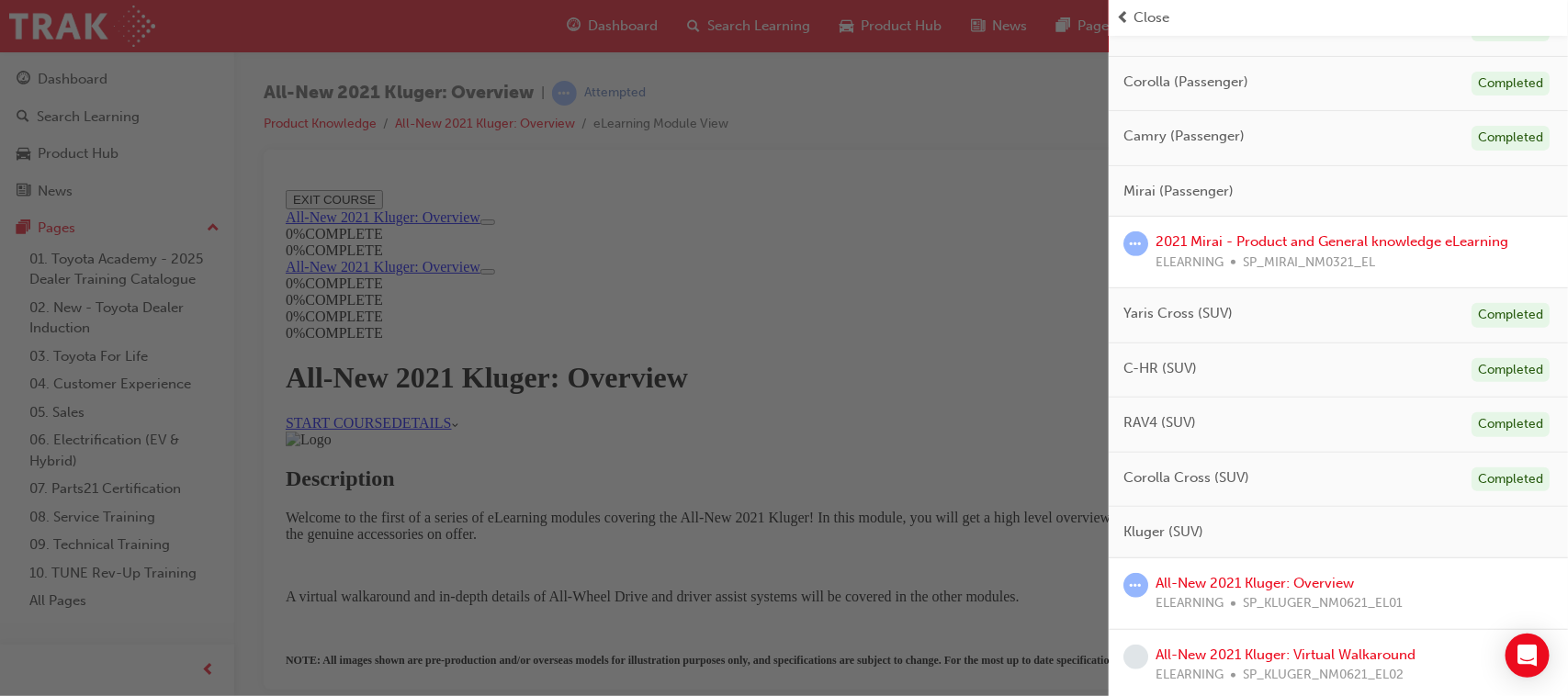
scroll to position [230, 0]
click at [1191, 195] on span "Mirai (Passenger)" at bounding box center [1179, 192] width 111 height 21
click at [1283, 237] on link "2021 Mirai - Product and General knowledge eLearning" at bounding box center [1332, 242] width 353 height 16
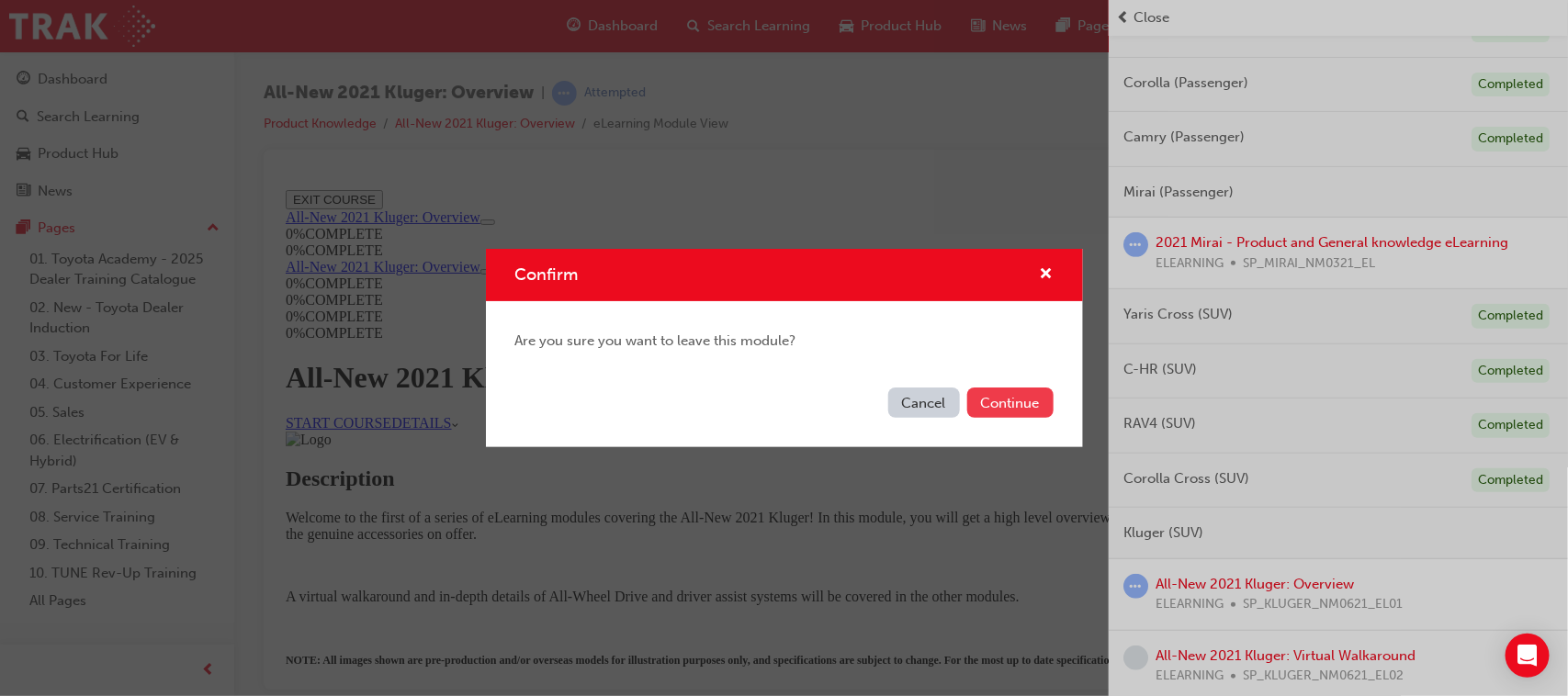
click at [1001, 396] on button "Continue" at bounding box center [1010, 403] width 87 height 31
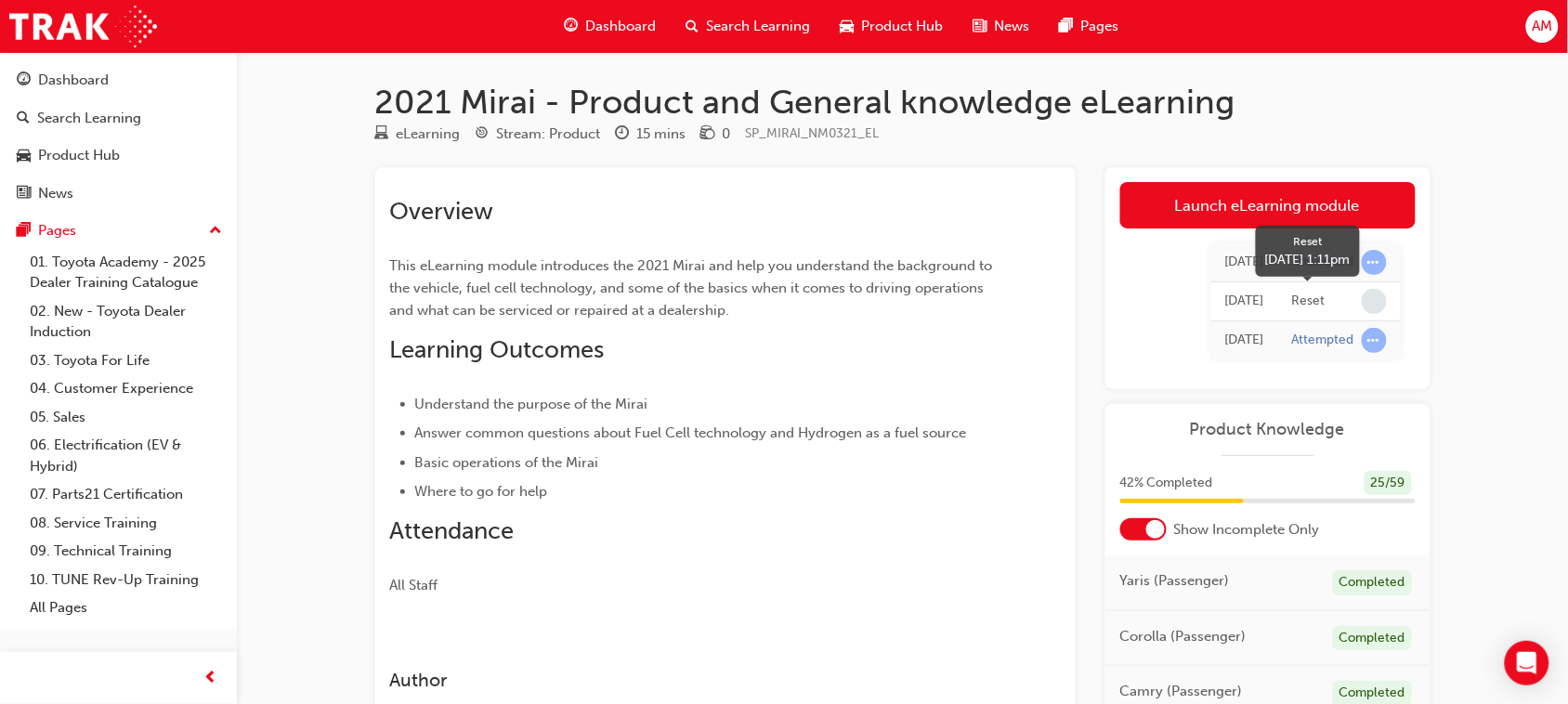
click at [1371, 299] on span "learningRecordVerb_NONE-icon" at bounding box center [1375, 301] width 25 height 25
click at [1370, 337] on span "learningRecordVerb_ATTEMPT-icon" at bounding box center [1375, 340] width 25 height 25
click at [1376, 262] on span "learningRecordVerb_ATTEMPT-icon" at bounding box center [1375, 263] width 25 height 25
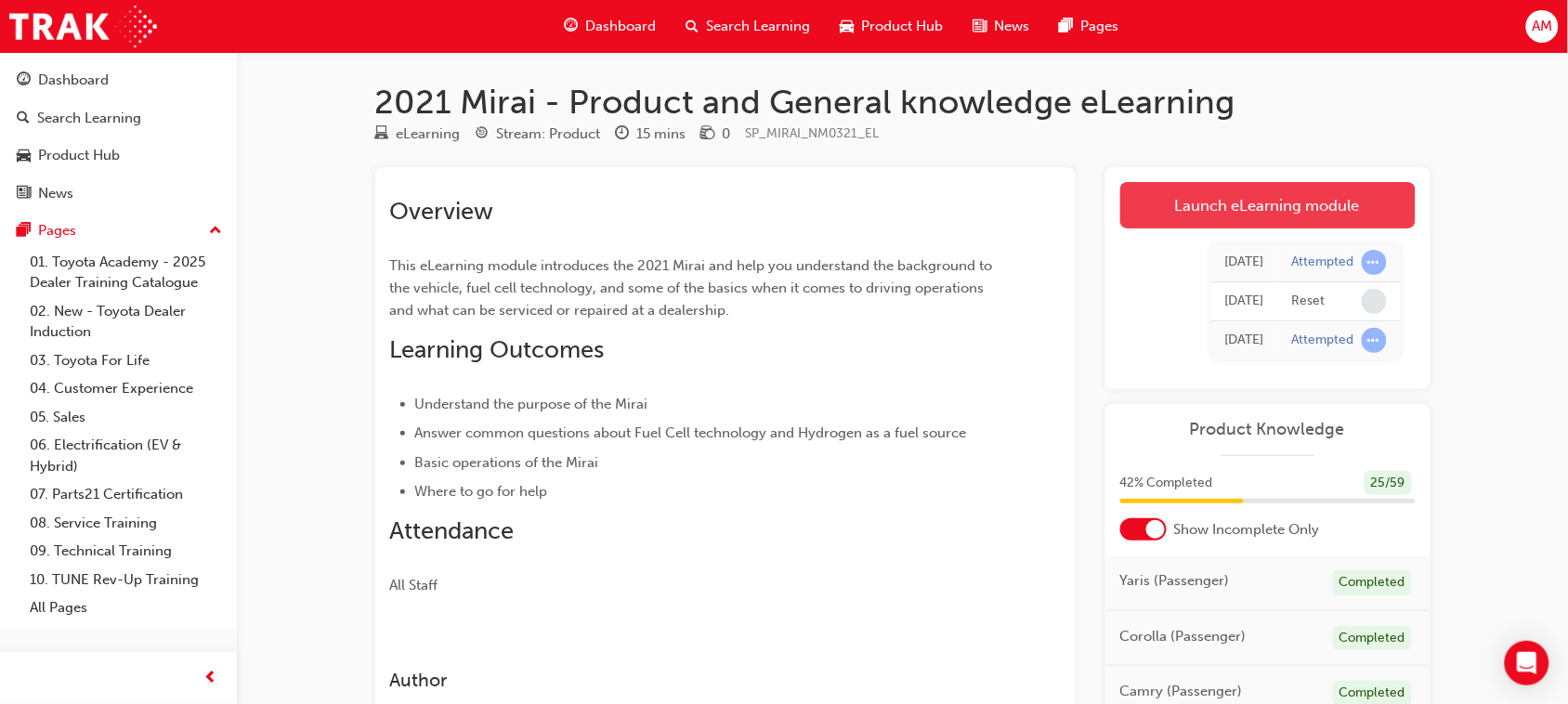
click at [1288, 199] on link "Launch eLearning module" at bounding box center [1268, 205] width 296 height 47
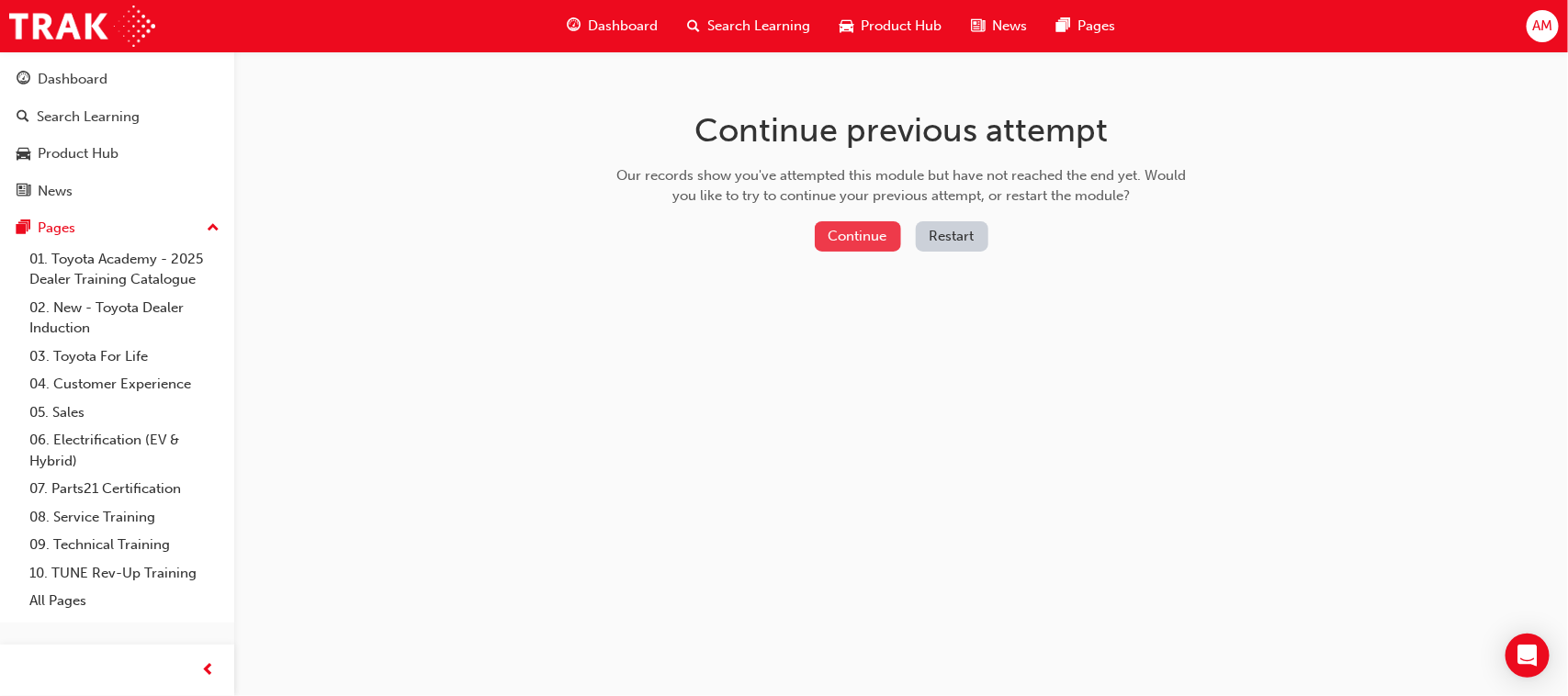
click at [846, 230] on button "Continue" at bounding box center [858, 236] width 87 height 31
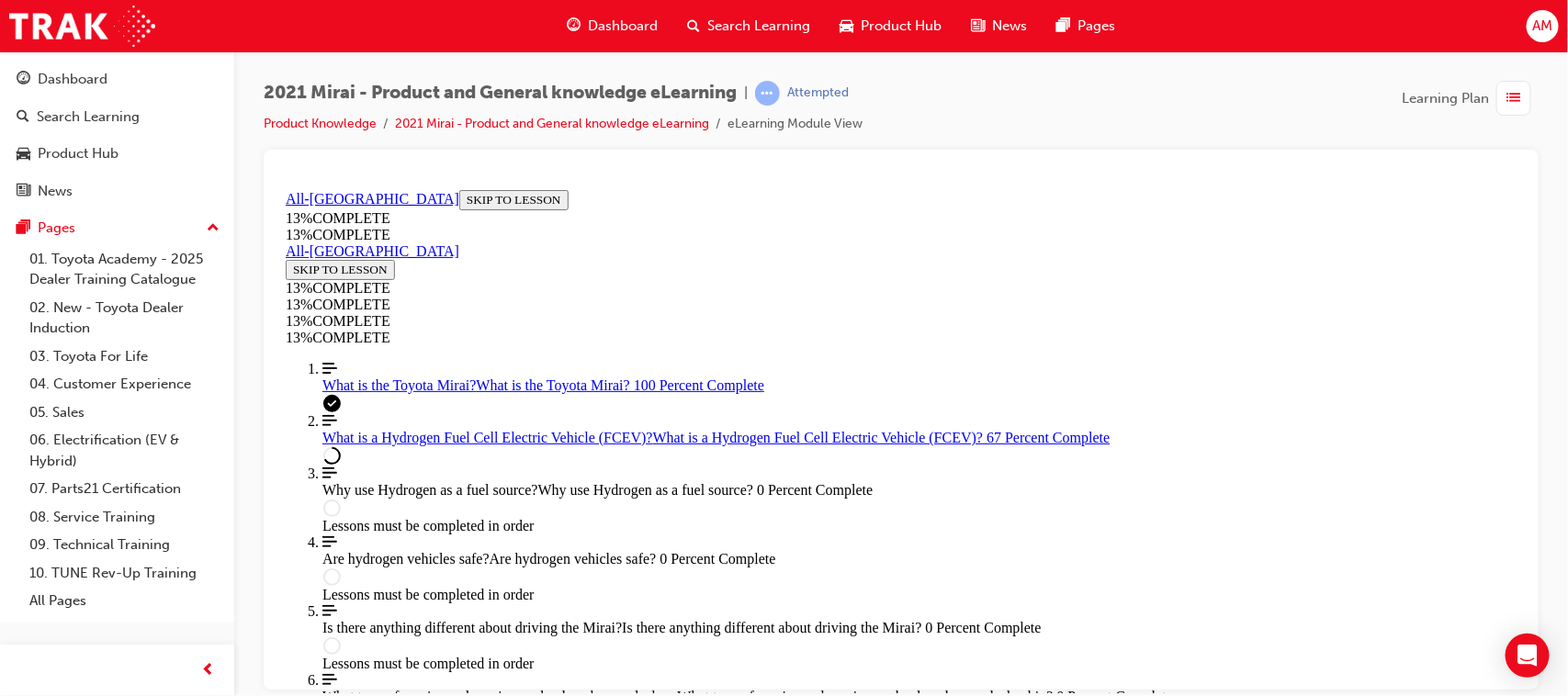
scroll to position [238, 0]
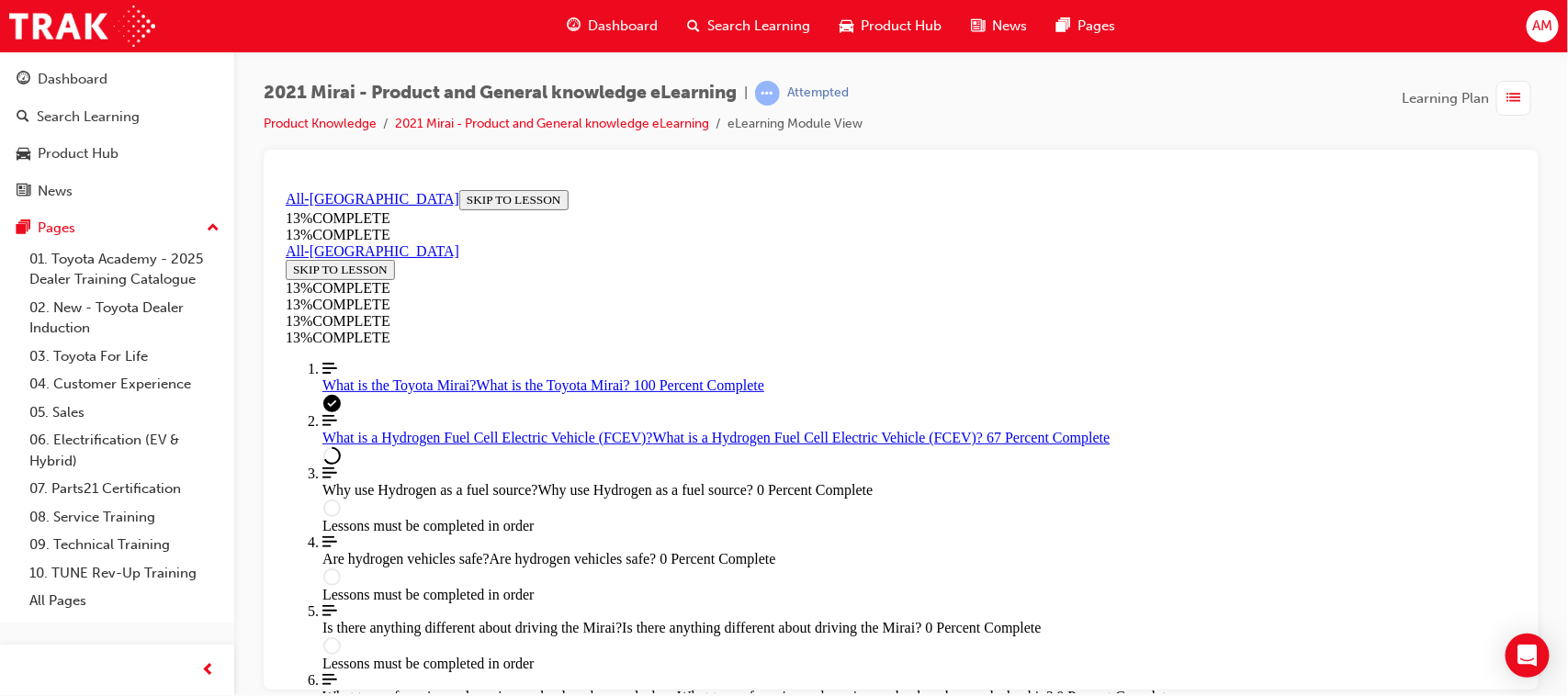
drag, startPoint x: 1167, startPoint y: 609, endPoint x: 1171, endPoint y: 583, distance: 26.3
drag, startPoint x: 1165, startPoint y: 610, endPoint x: 1163, endPoint y: 597, distance: 13.2
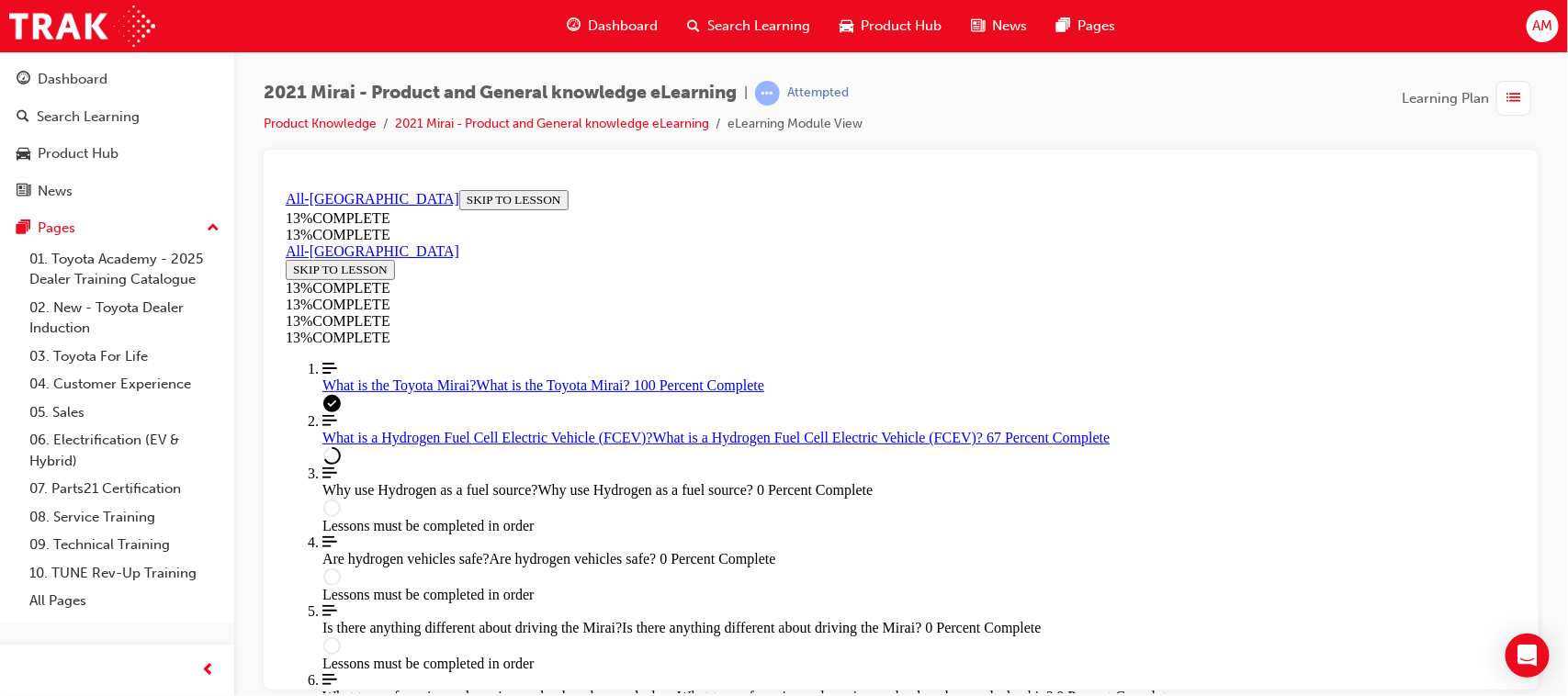
click at [1516, 93] on span "list-icon" at bounding box center [1514, 99] width 13 height 23
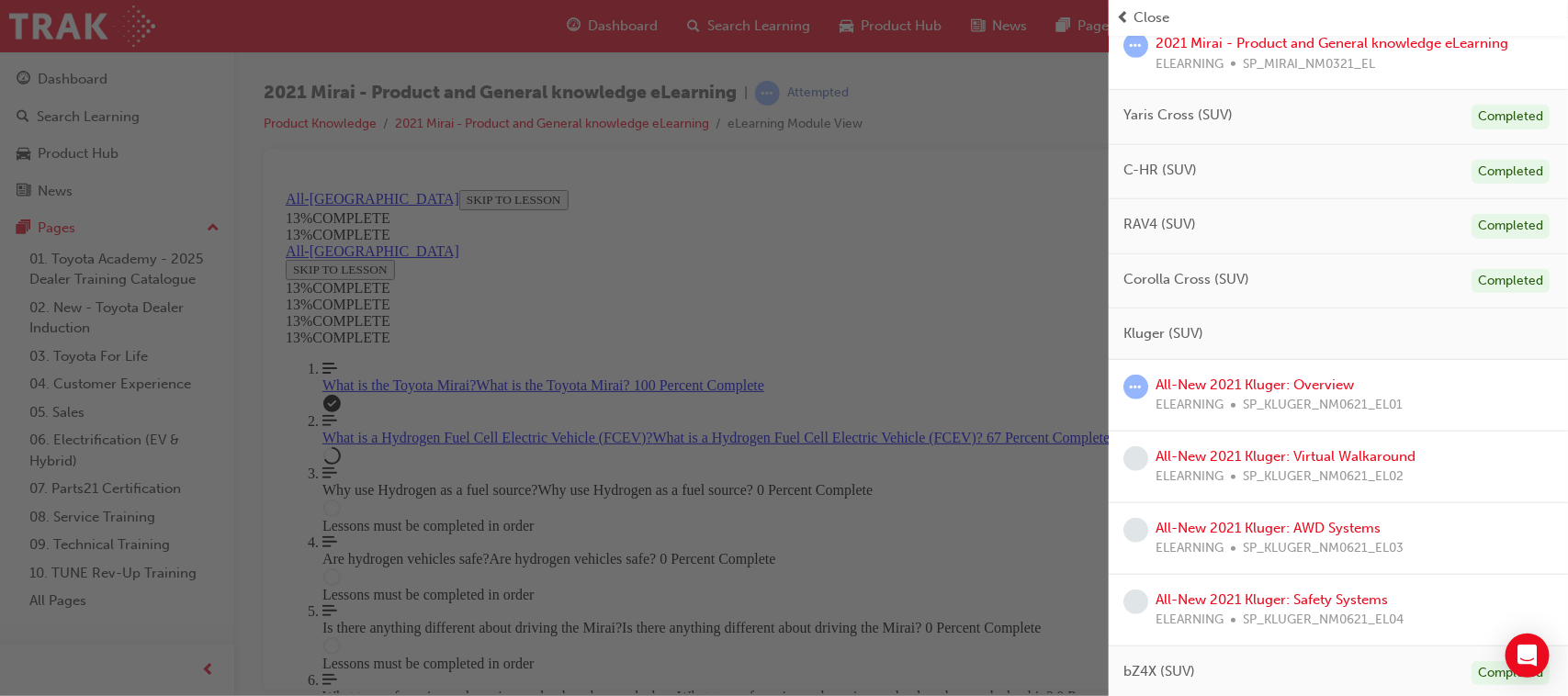
scroll to position [423, 0]
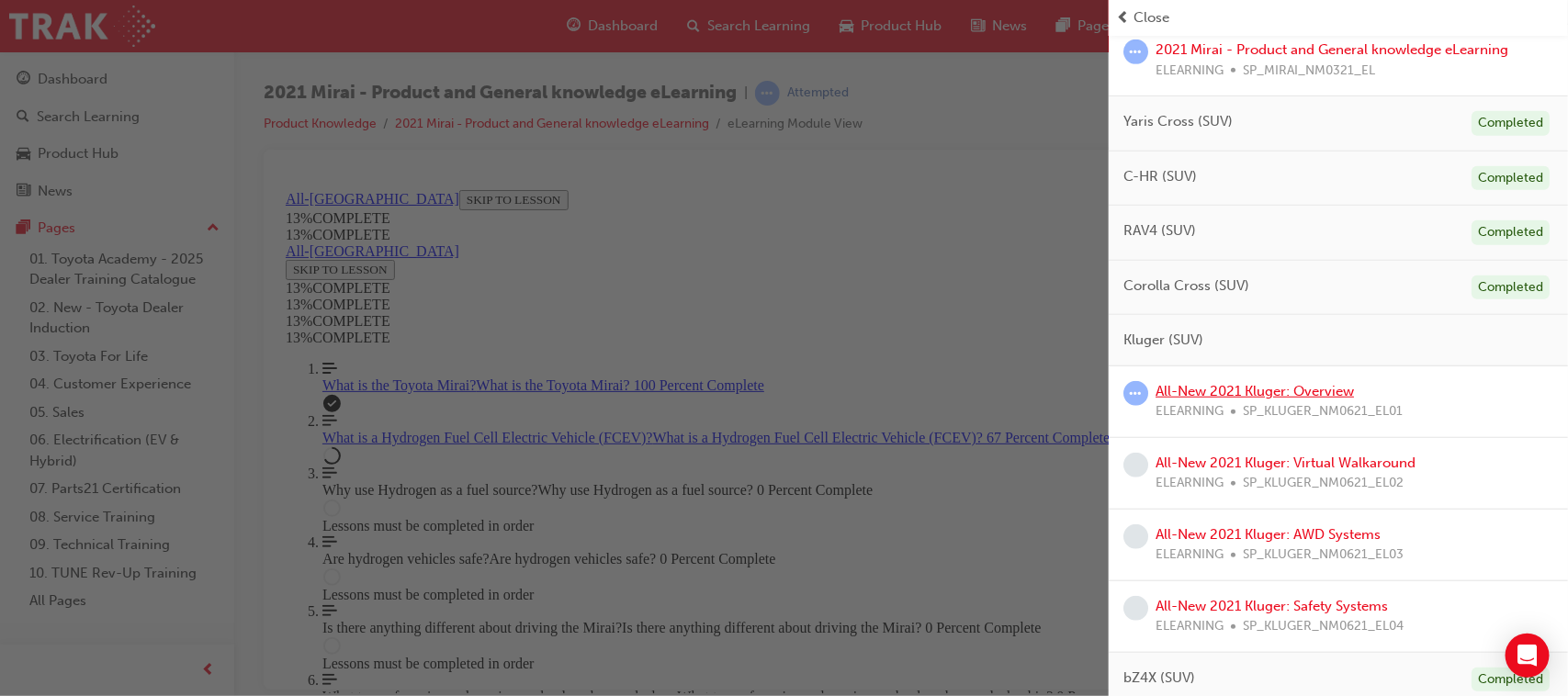
click at [1280, 393] on link "All-New 2021 Kluger: Overview" at bounding box center [1255, 390] width 198 height 16
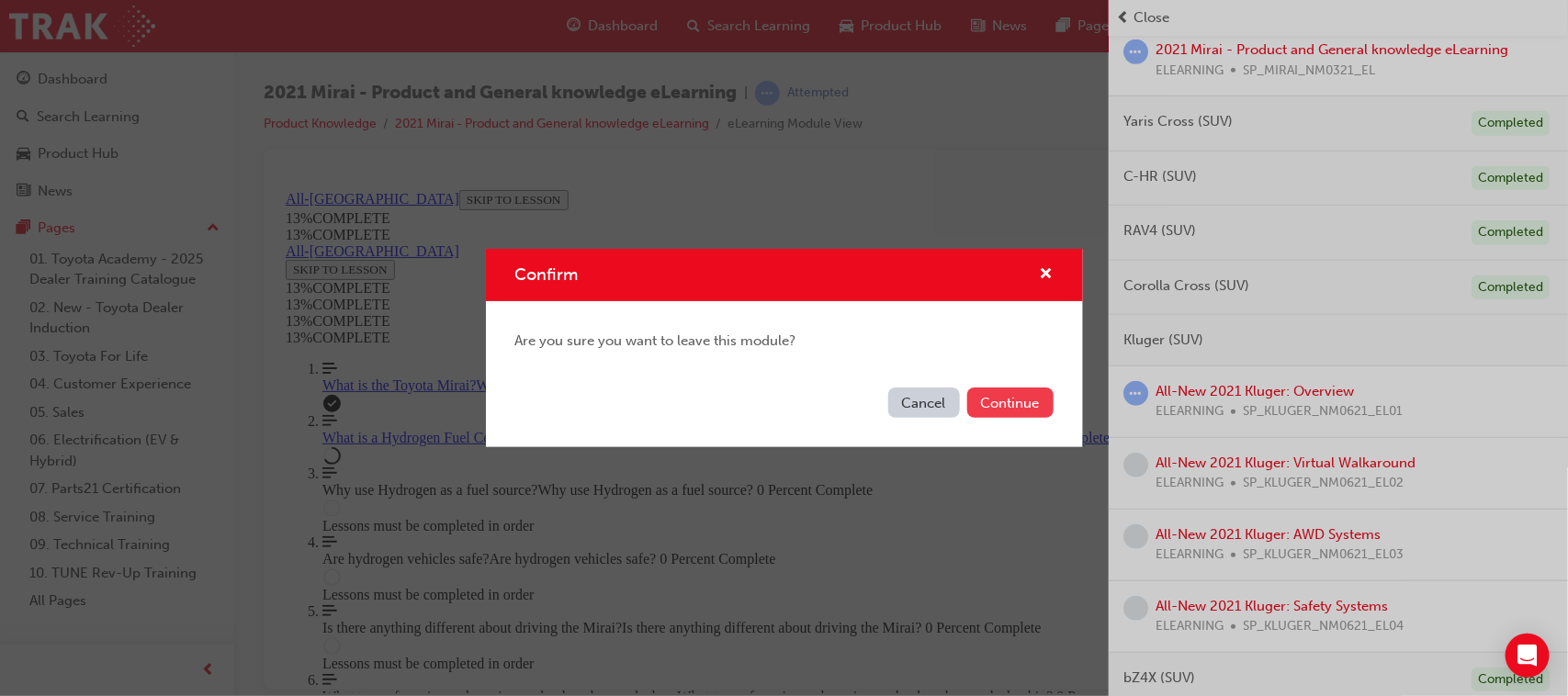
click at [1013, 395] on button "Continue" at bounding box center [1010, 403] width 87 height 31
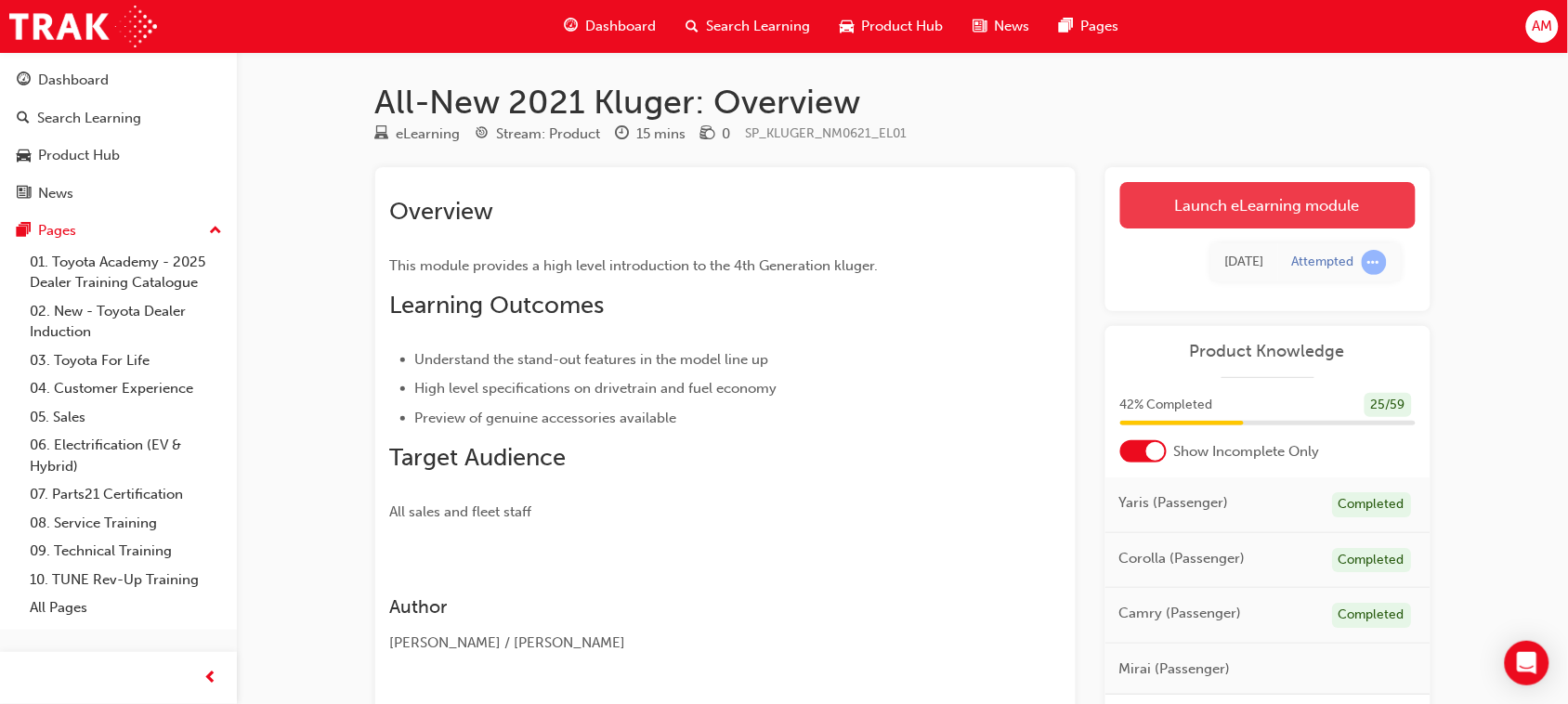
click at [1310, 197] on link "Launch eLearning module" at bounding box center [1268, 205] width 296 height 47
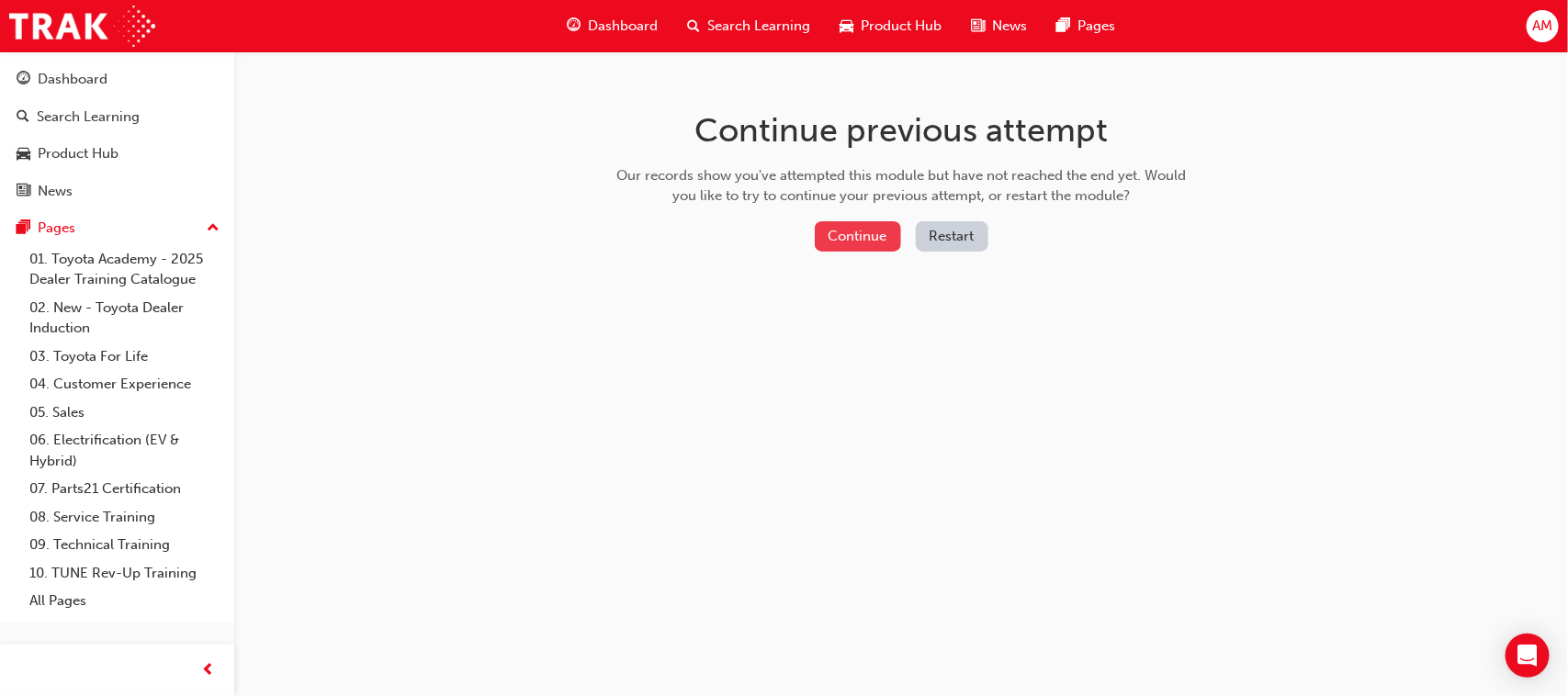
click at [856, 231] on button "Continue" at bounding box center [858, 236] width 87 height 31
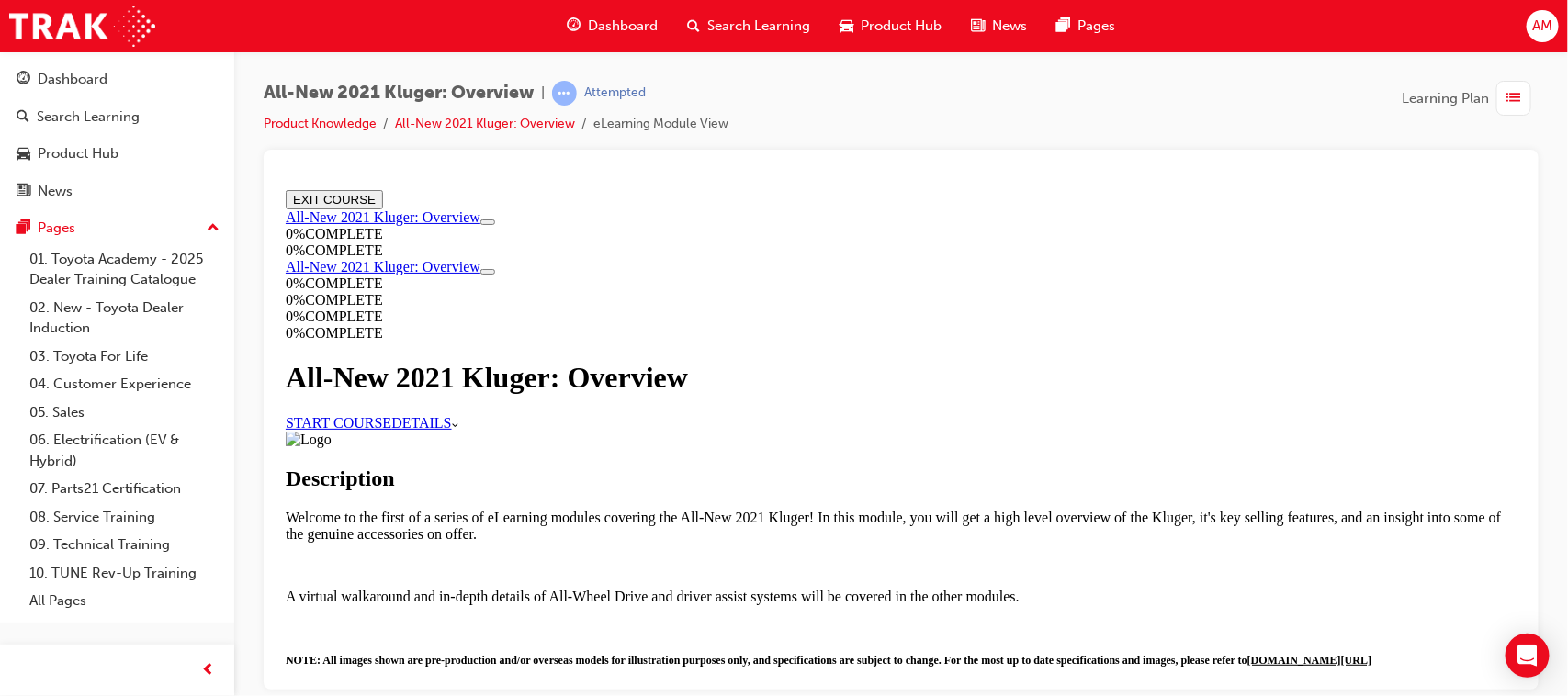
click at [390, 430] on link "START COURSE" at bounding box center [337, 422] width 106 height 15
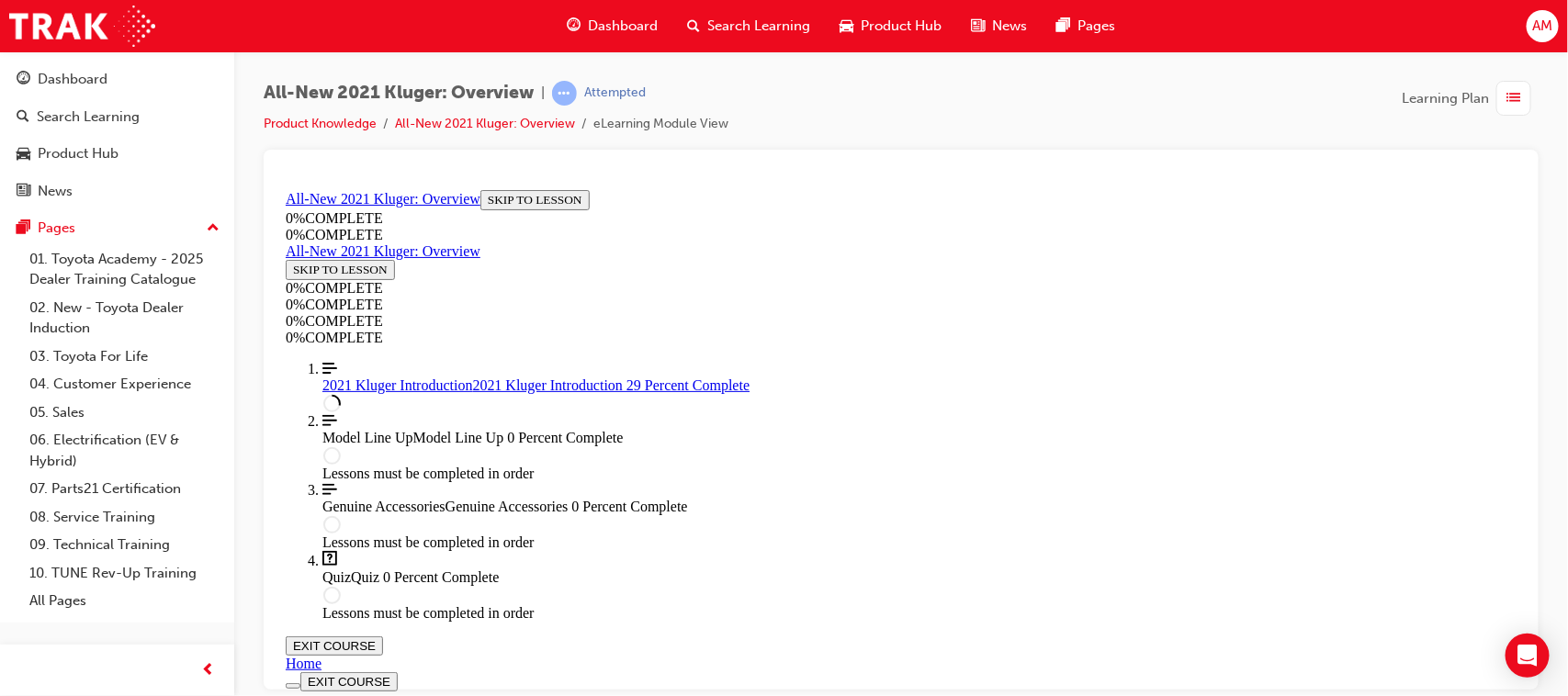
scroll to position [1440, 0]
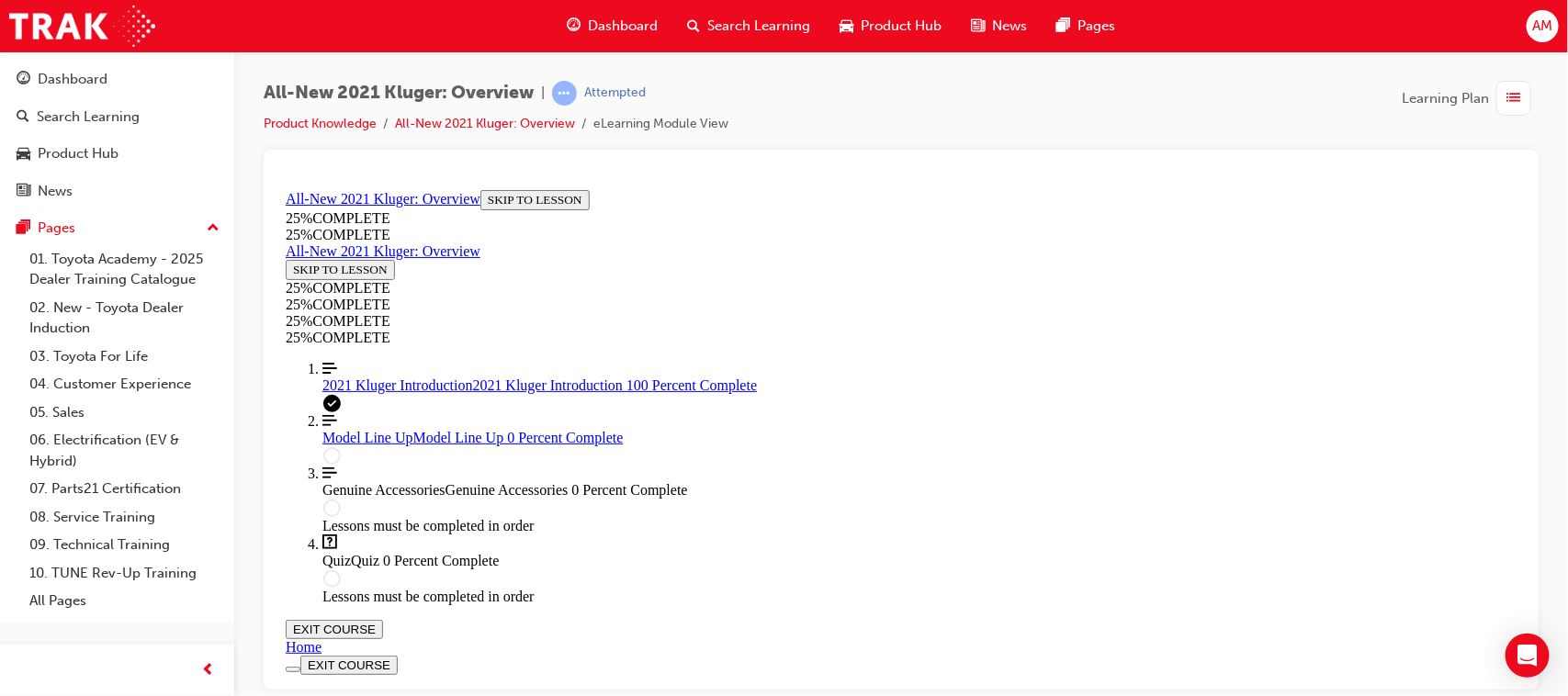
scroll to position [3266, 0]
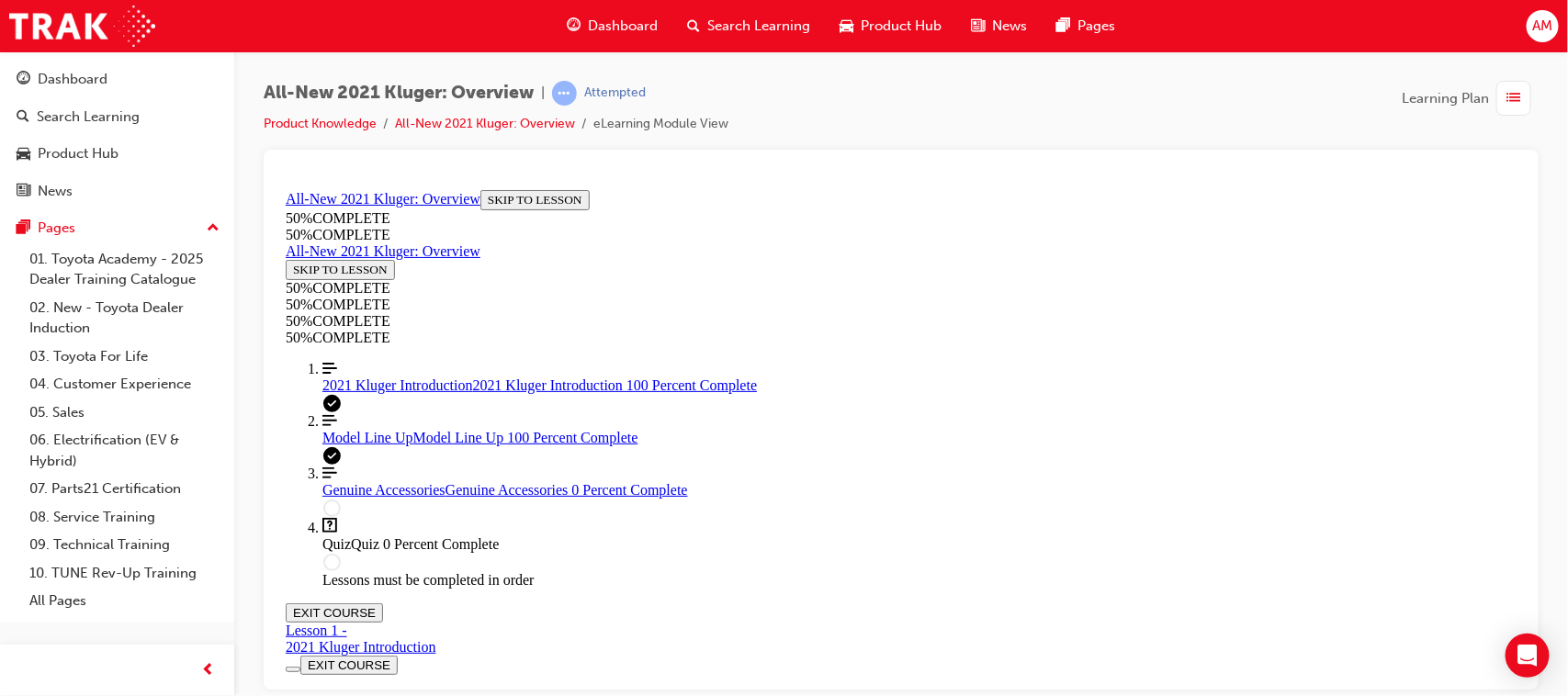
scroll to position [5344, 0]
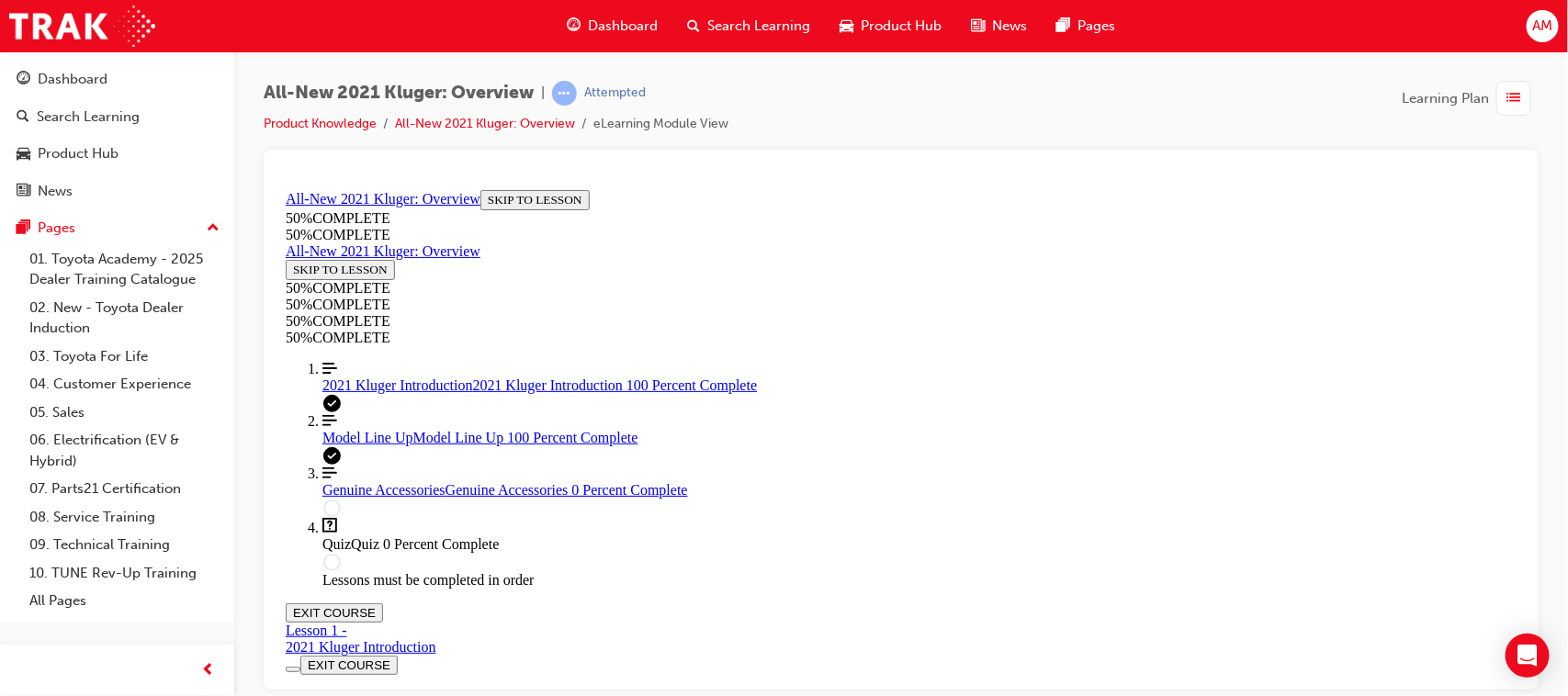
scroll to position [5434, 0]
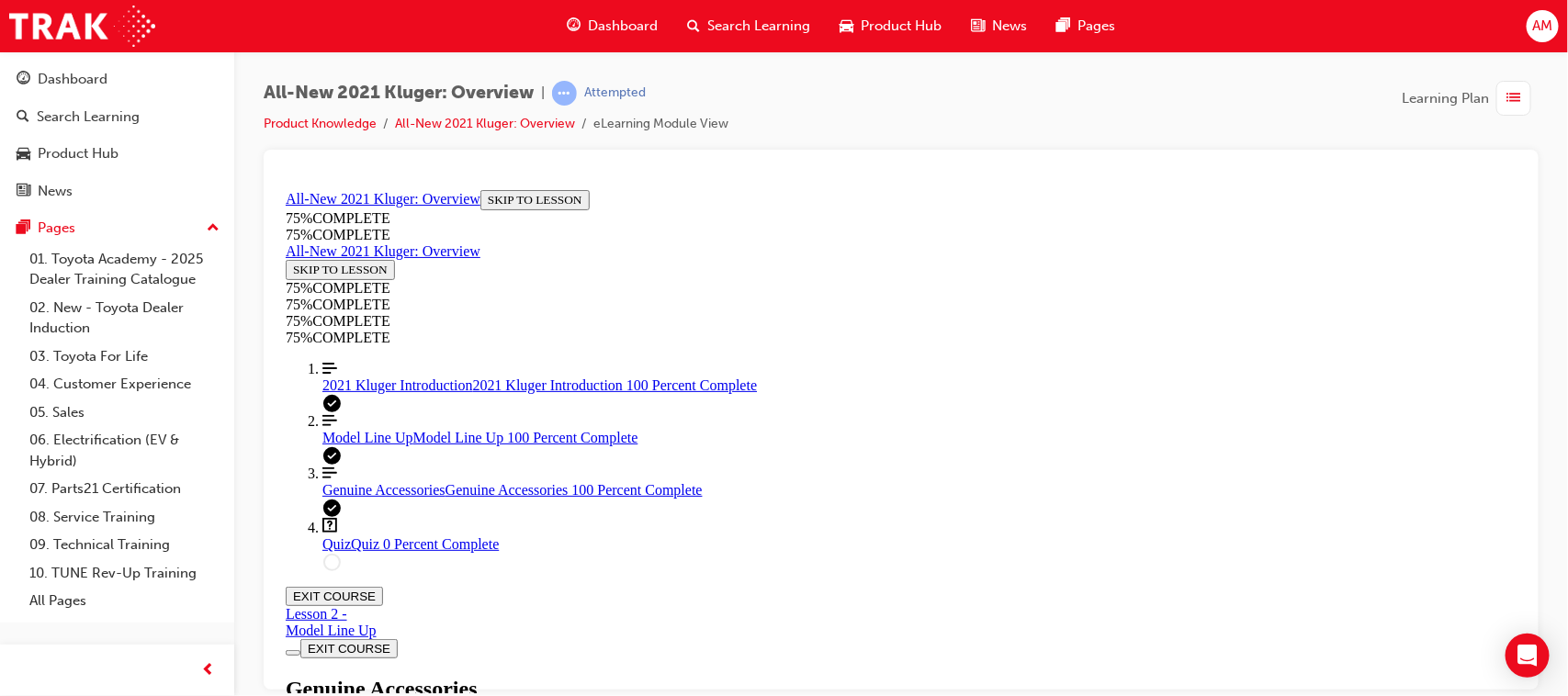
scroll to position [2303, 0]
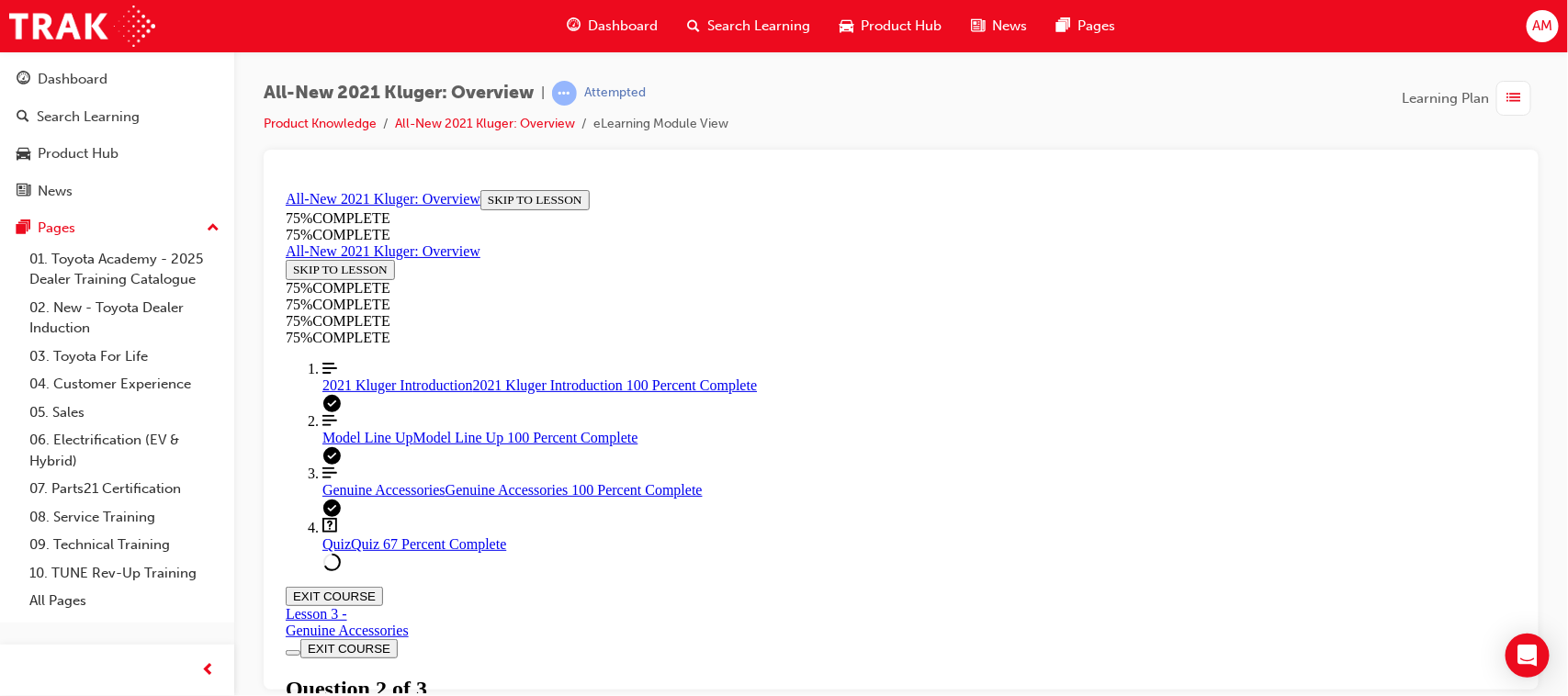
scroll to position [410, 0]
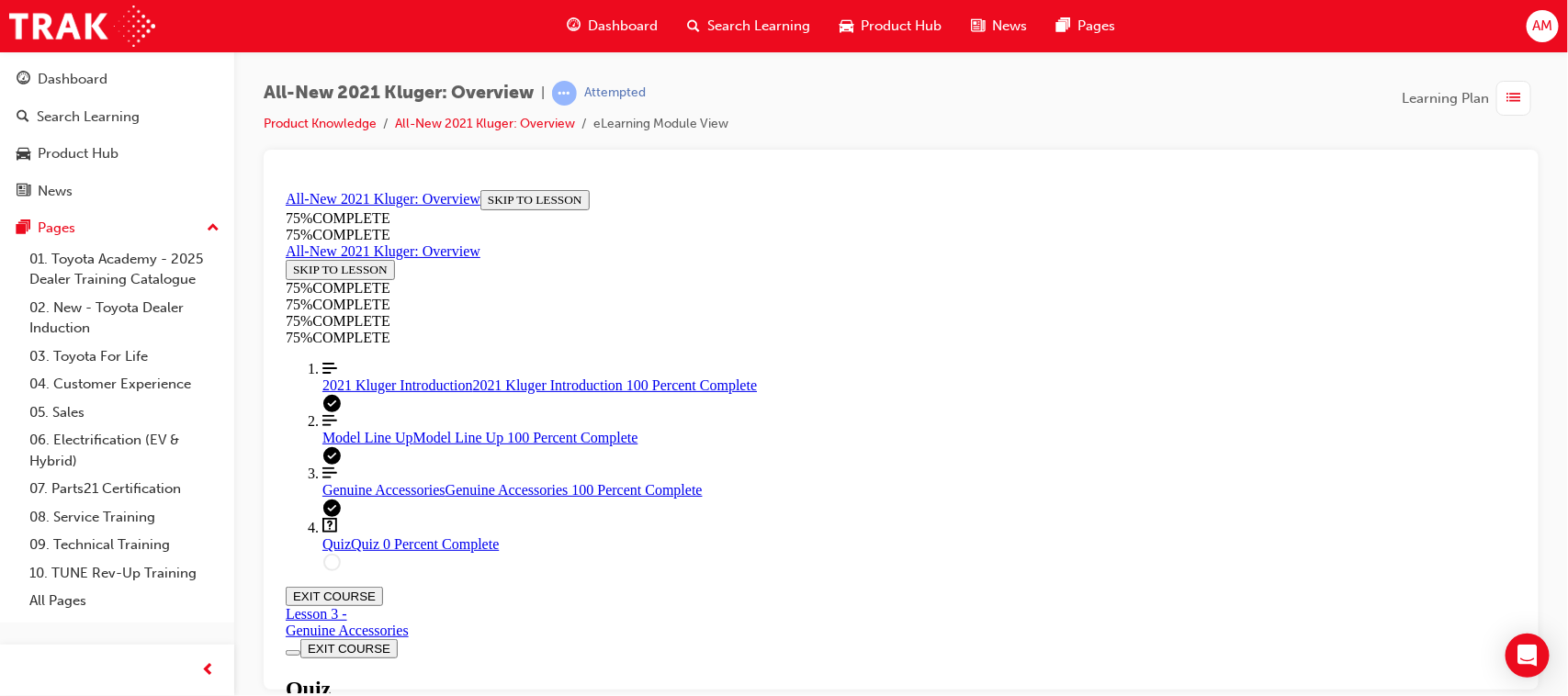
scroll to position [148, 0]
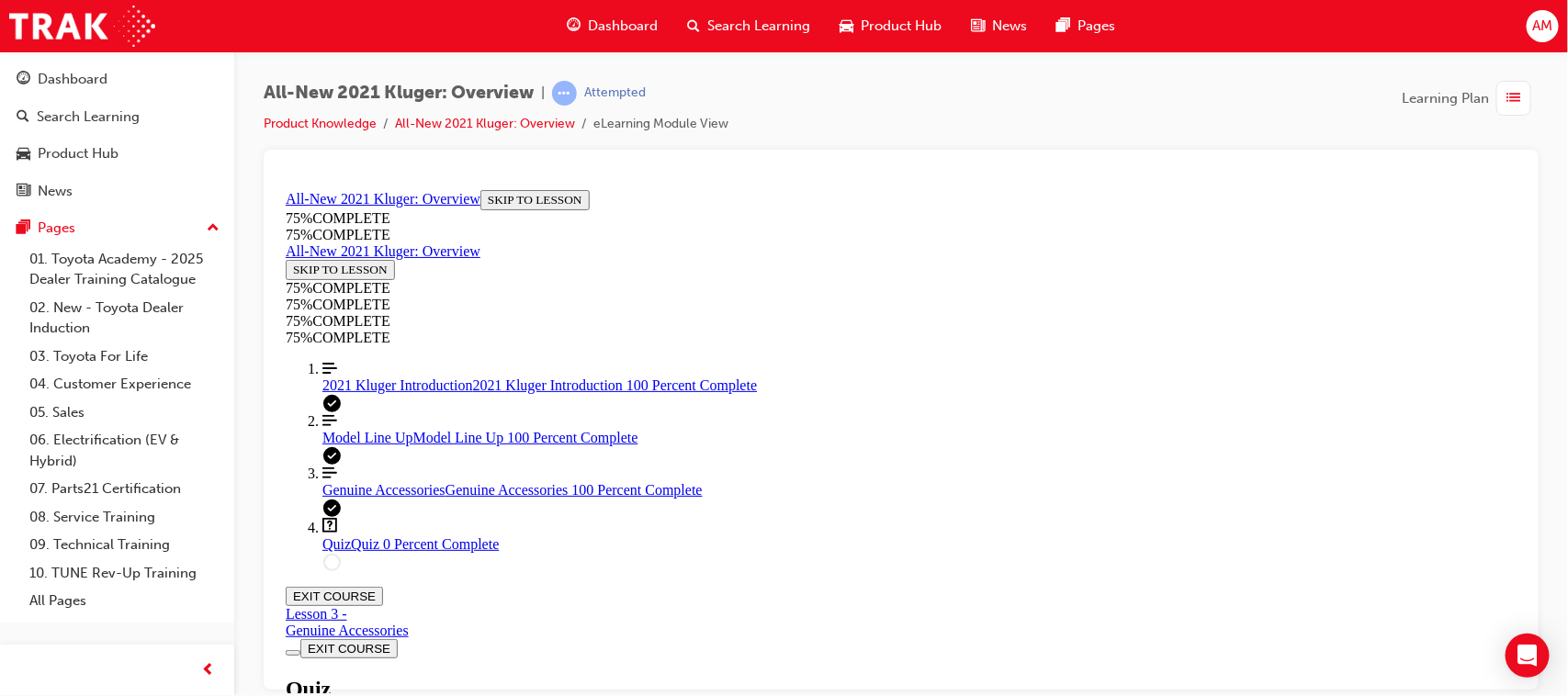
scroll to position [411, 0]
drag, startPoint x: 759, startPoint y: 489, endPoint x: 768, endPoint y: 494, distance: 10.3
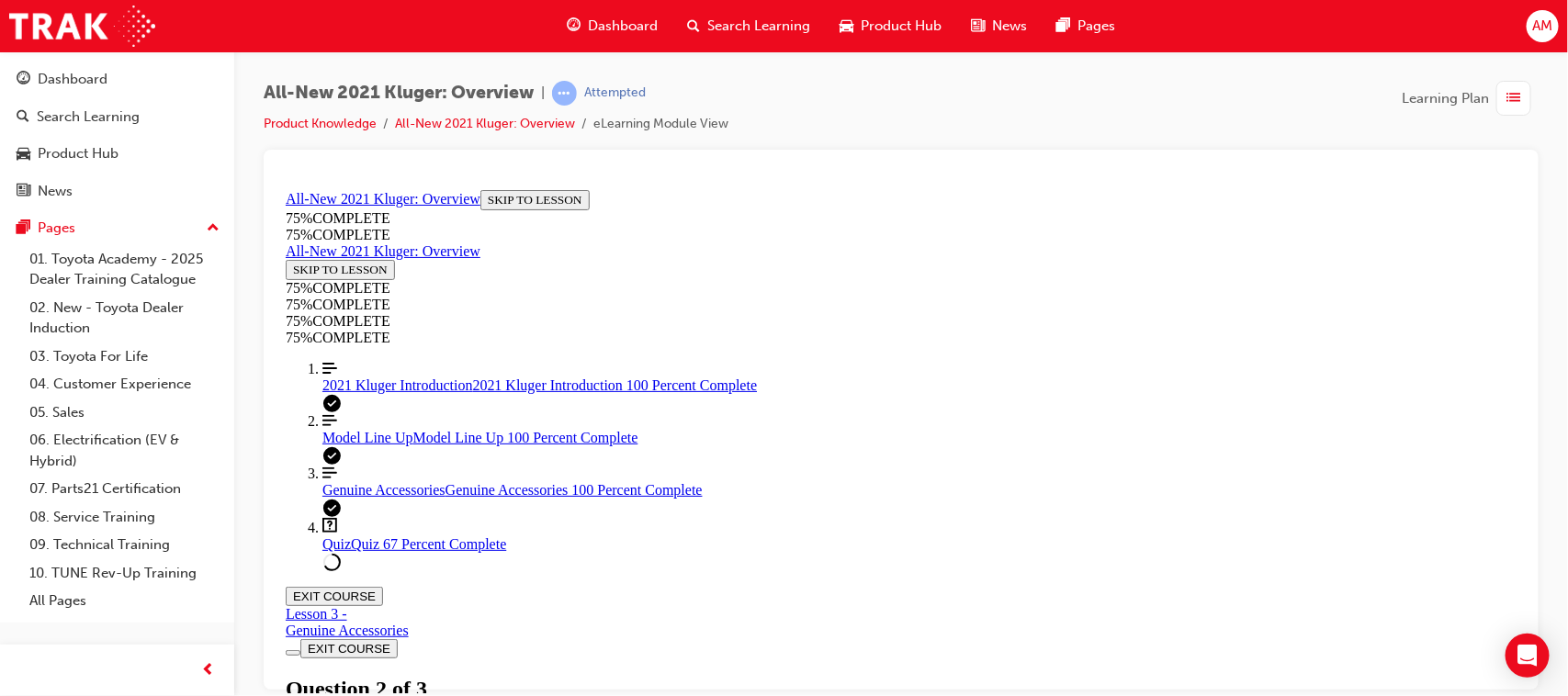
click at [379, 392] on span "2021 Kluger Introduction" at bounding box center [396, 385] width 151 height 15
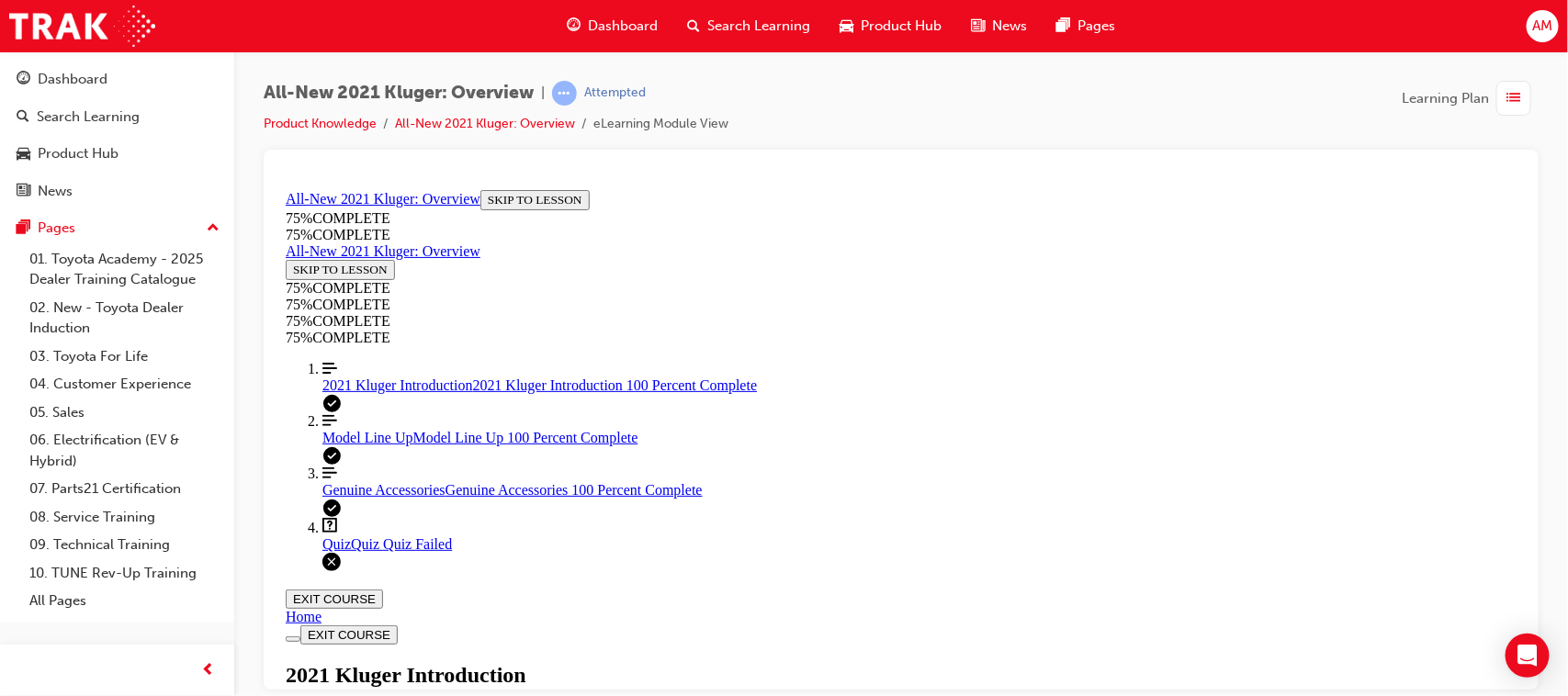
scroll to position [1555, 0]
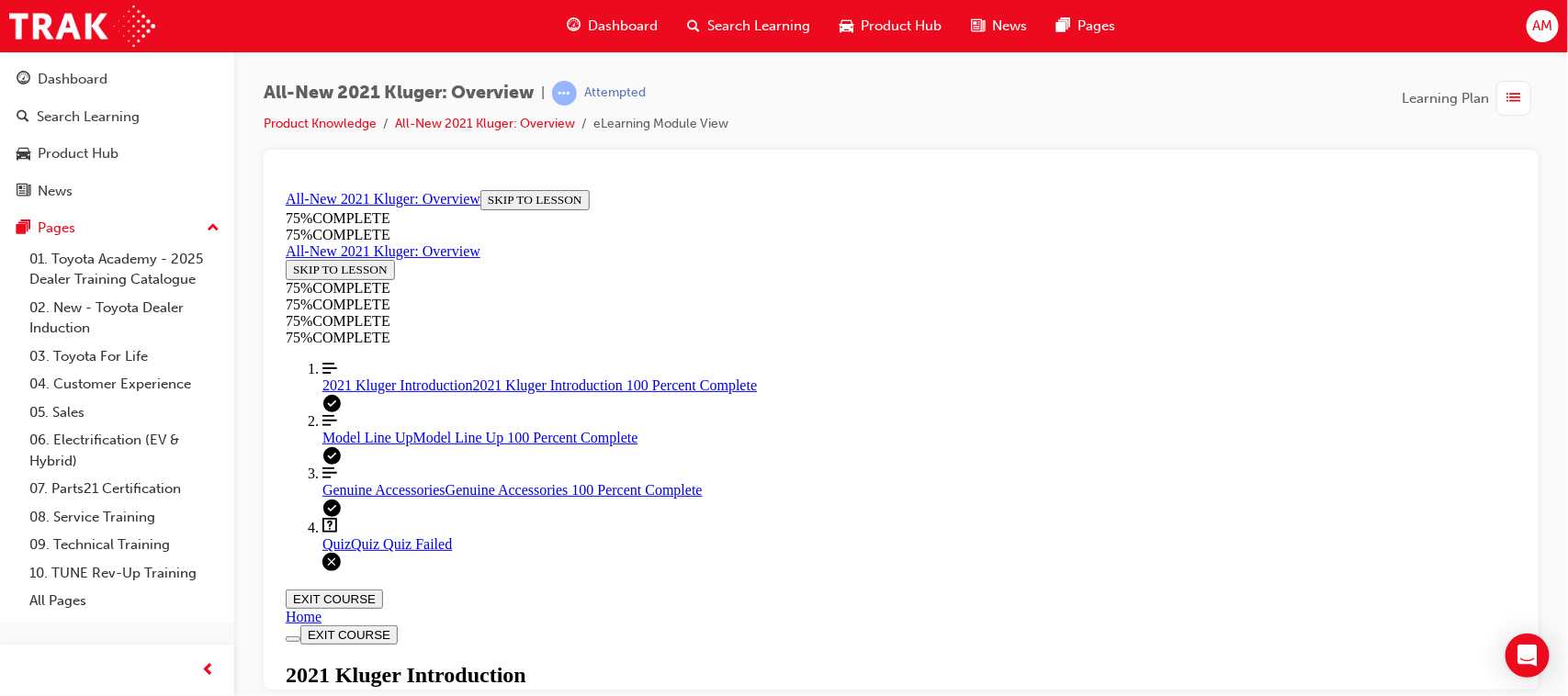
scroll to position [3089, 0]
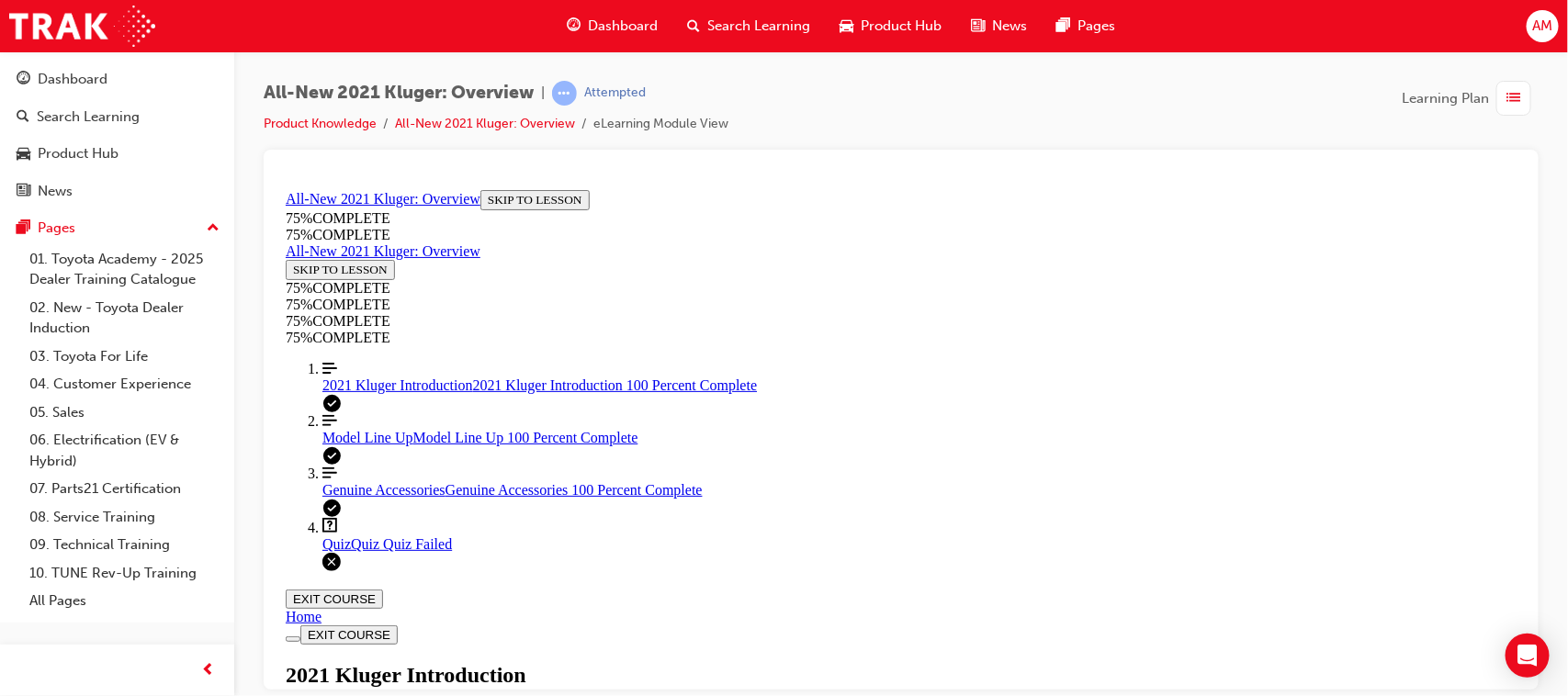
scroll to position [3203, 0]
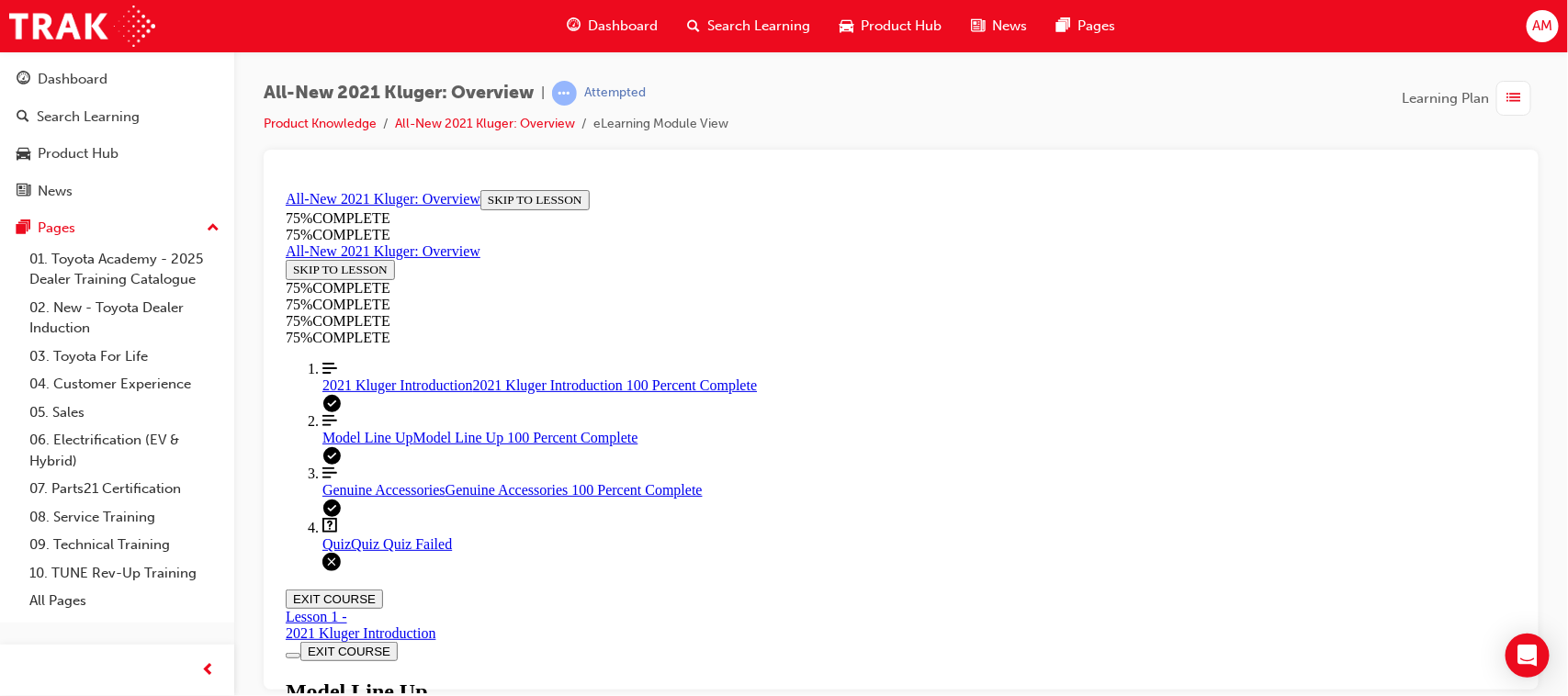
scroll to position [2473, 0]
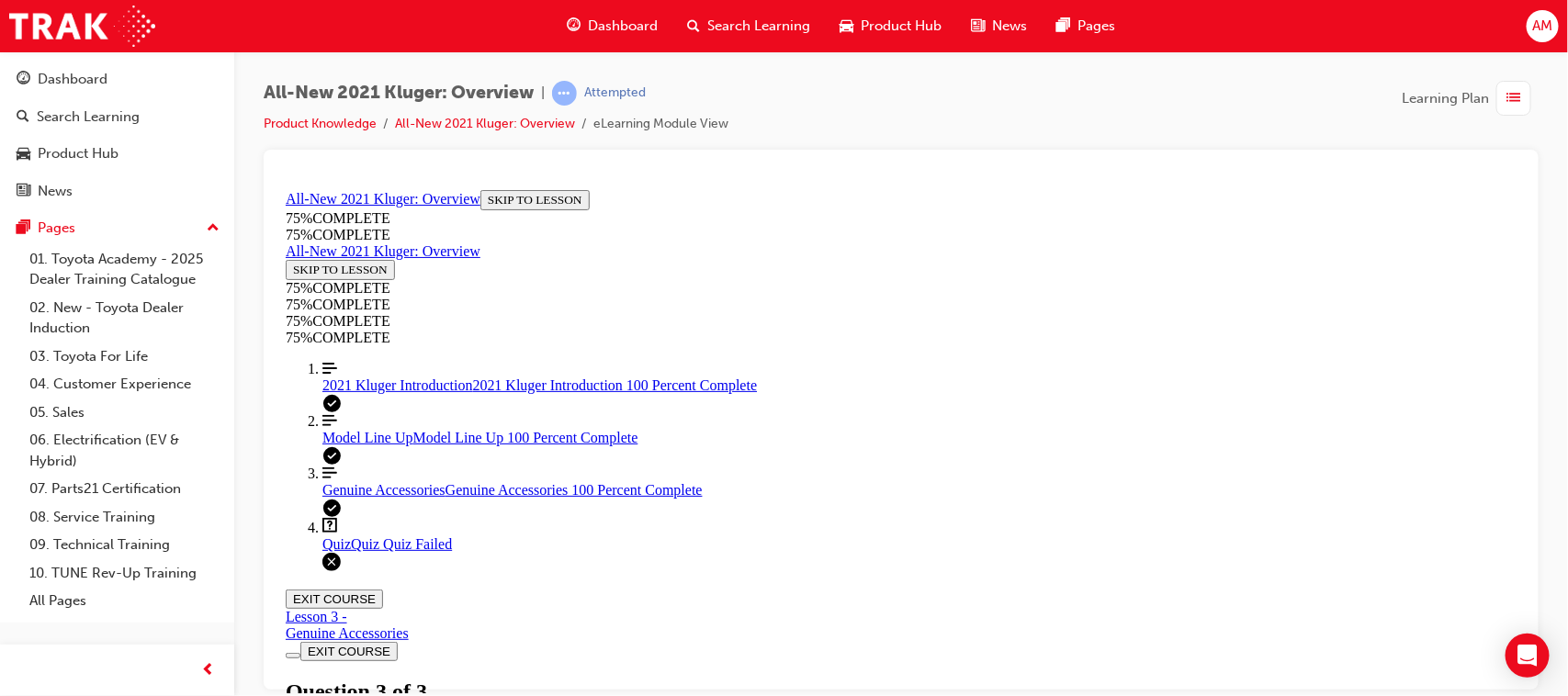
scroll to position [438, 0]
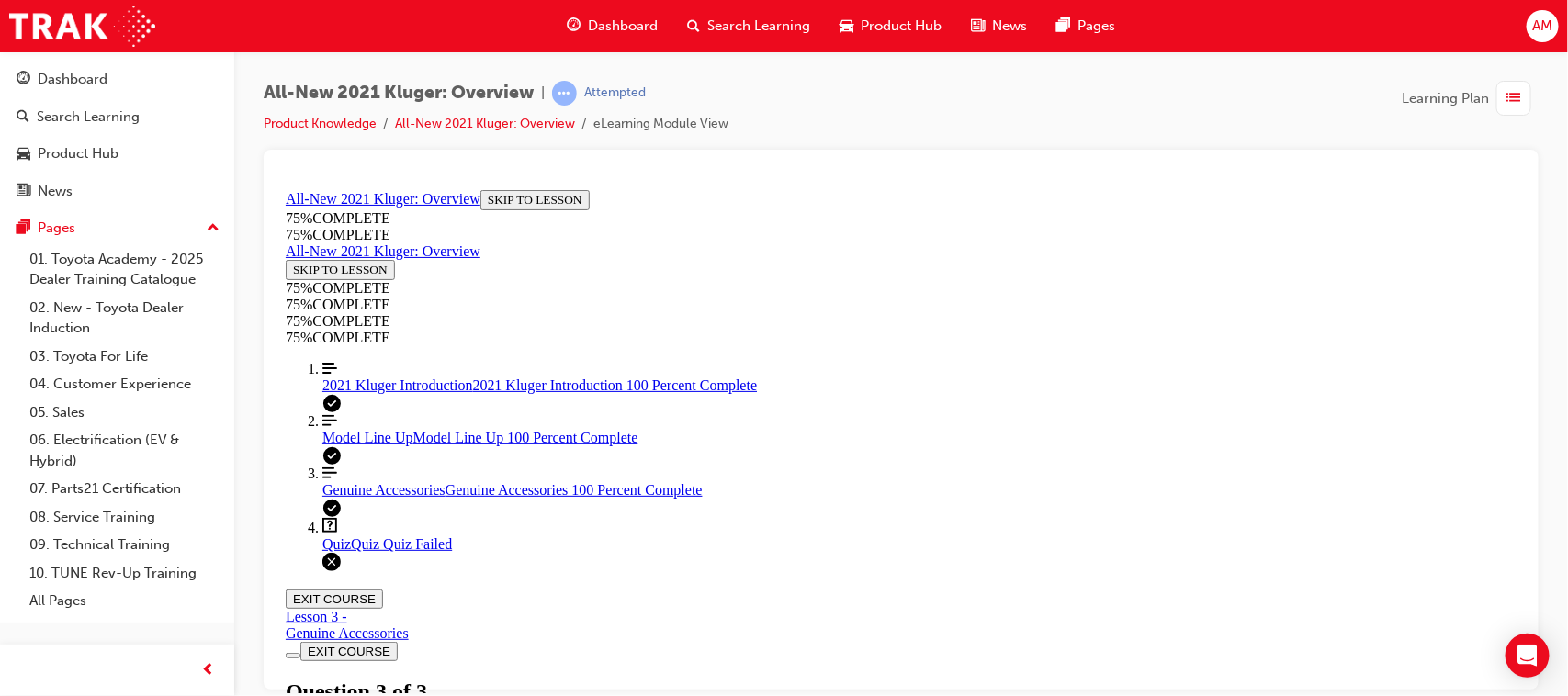
scroll to position [148, 0]
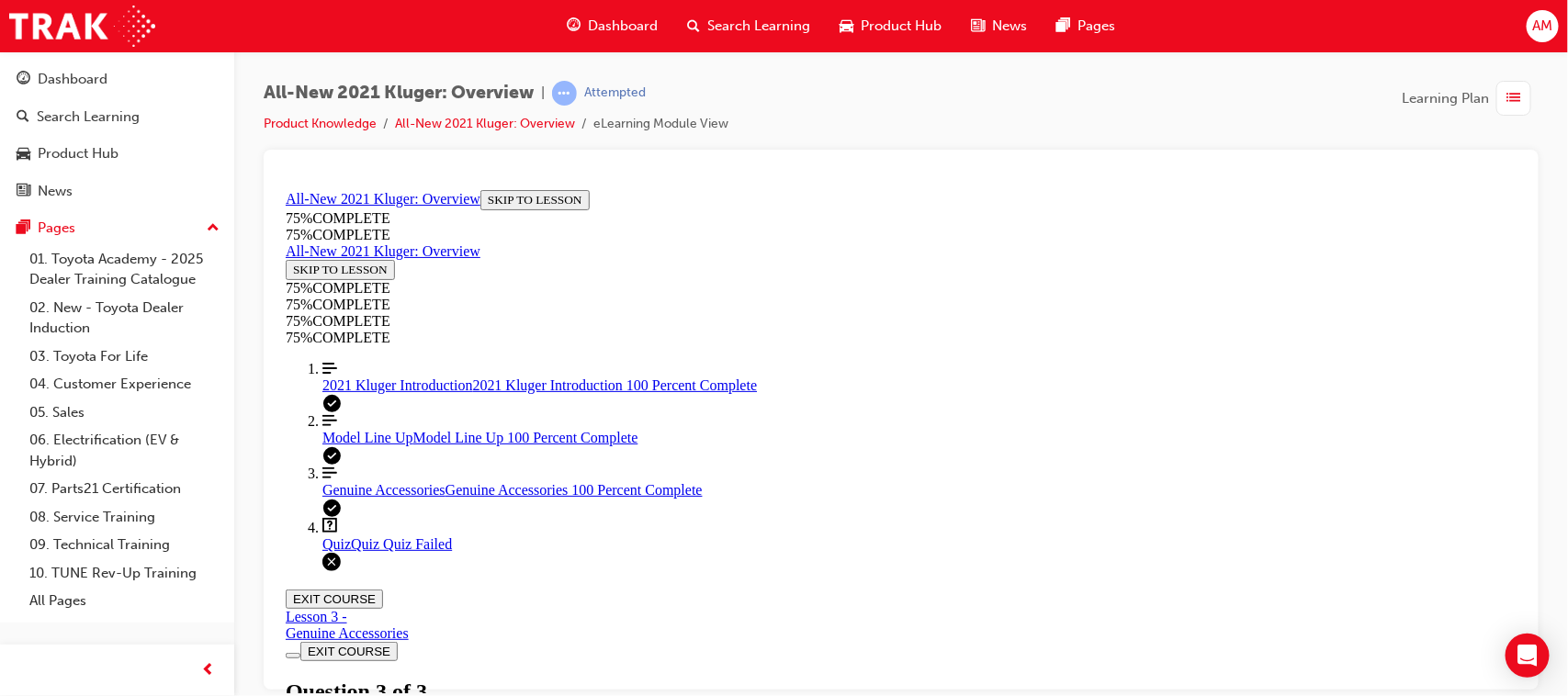
scroll to position [438, 0]
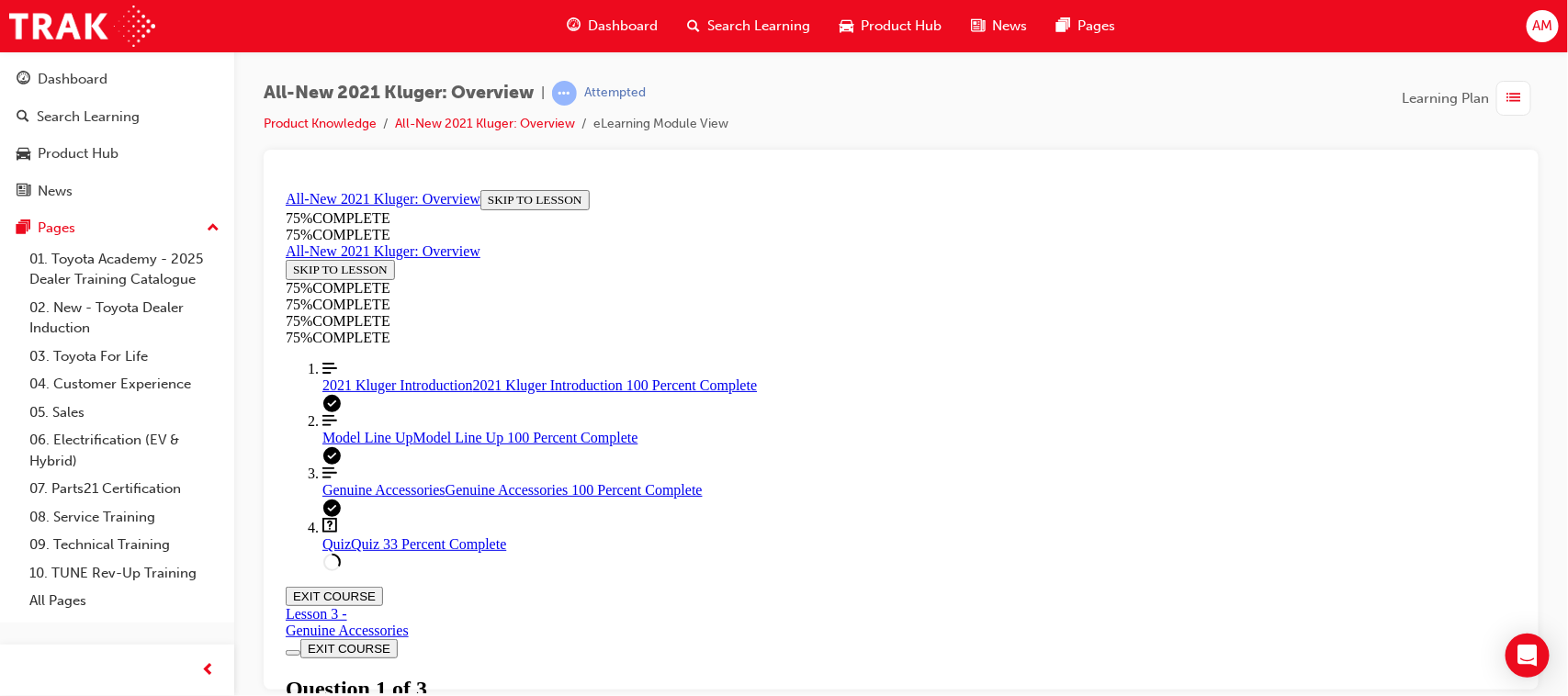
scroll to position [296, 0]
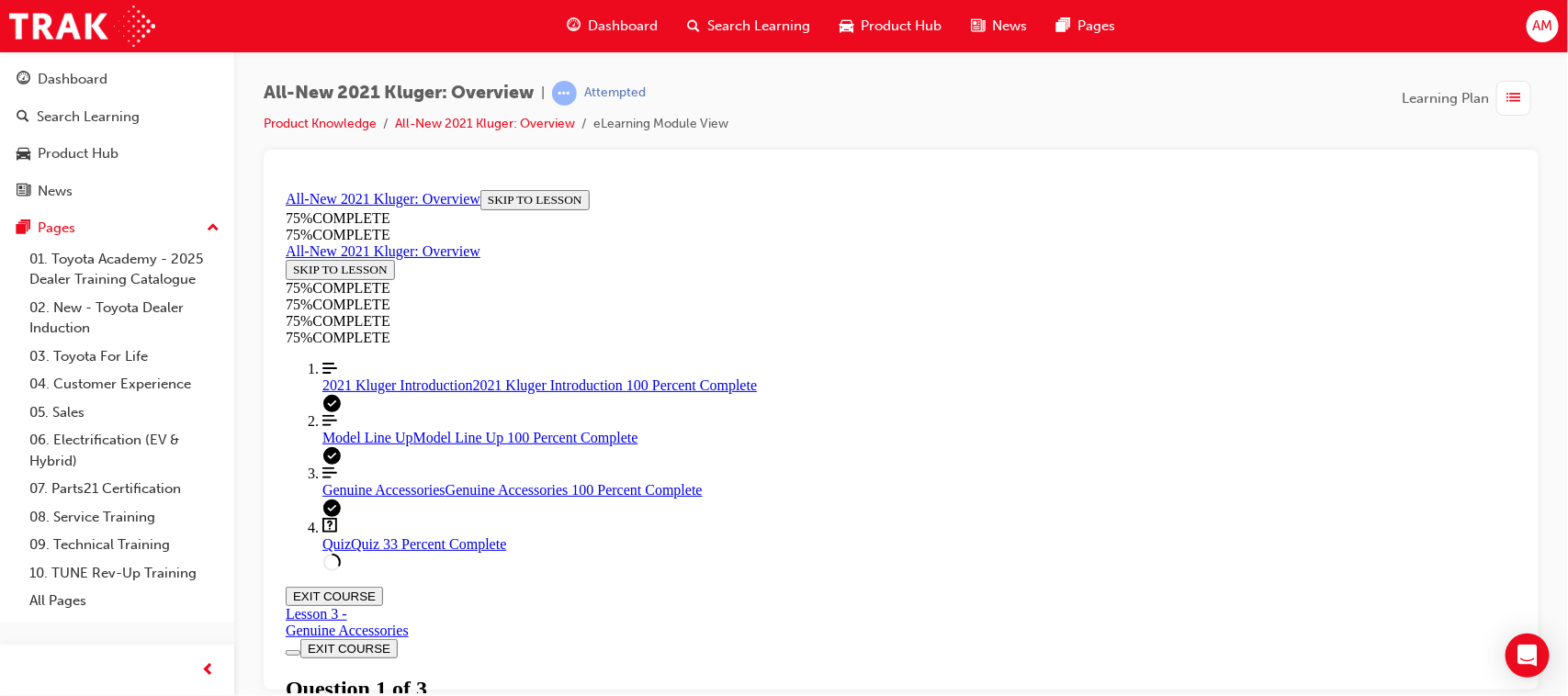
drag, startPoint x: 759, startPoint y: 468, endPoint x: 878, endPoint y: 491, distance: 121.2
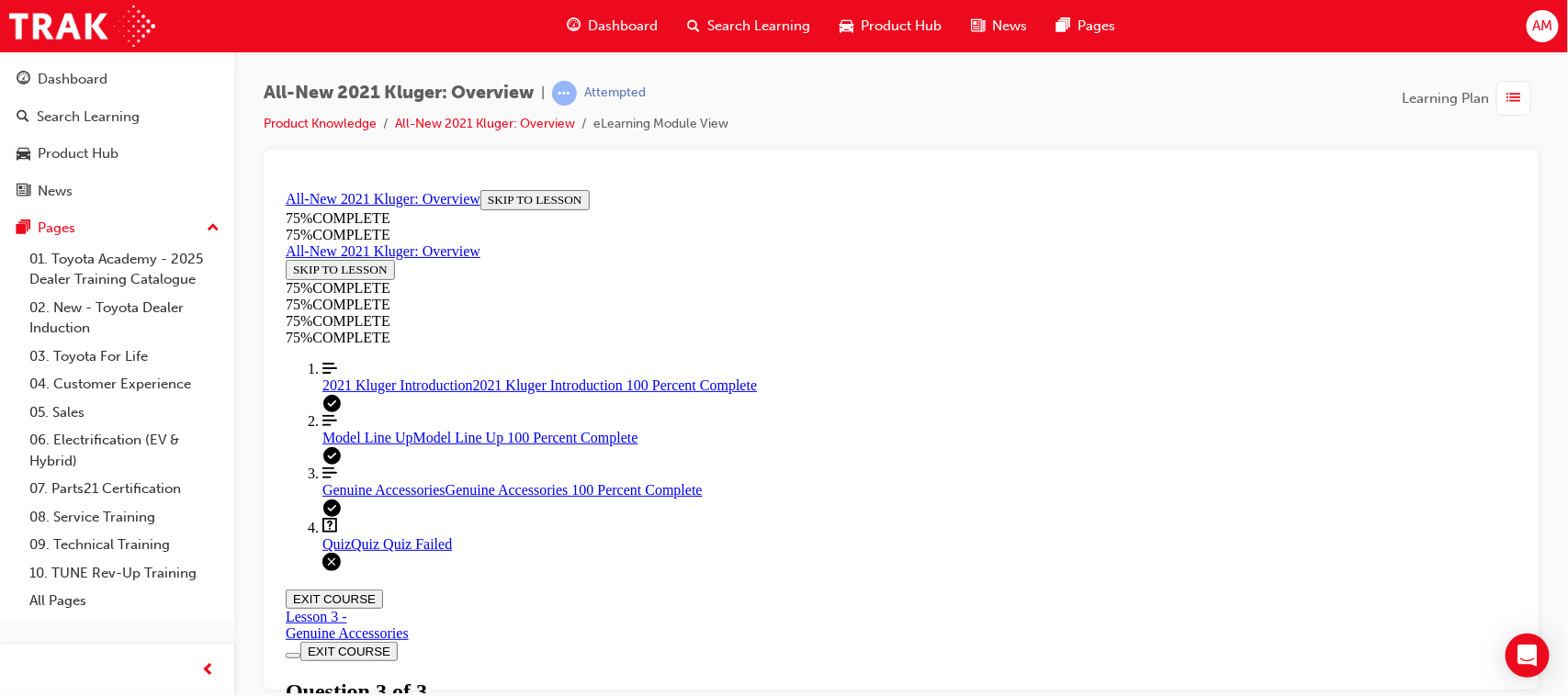
scroll to position [438, 0]
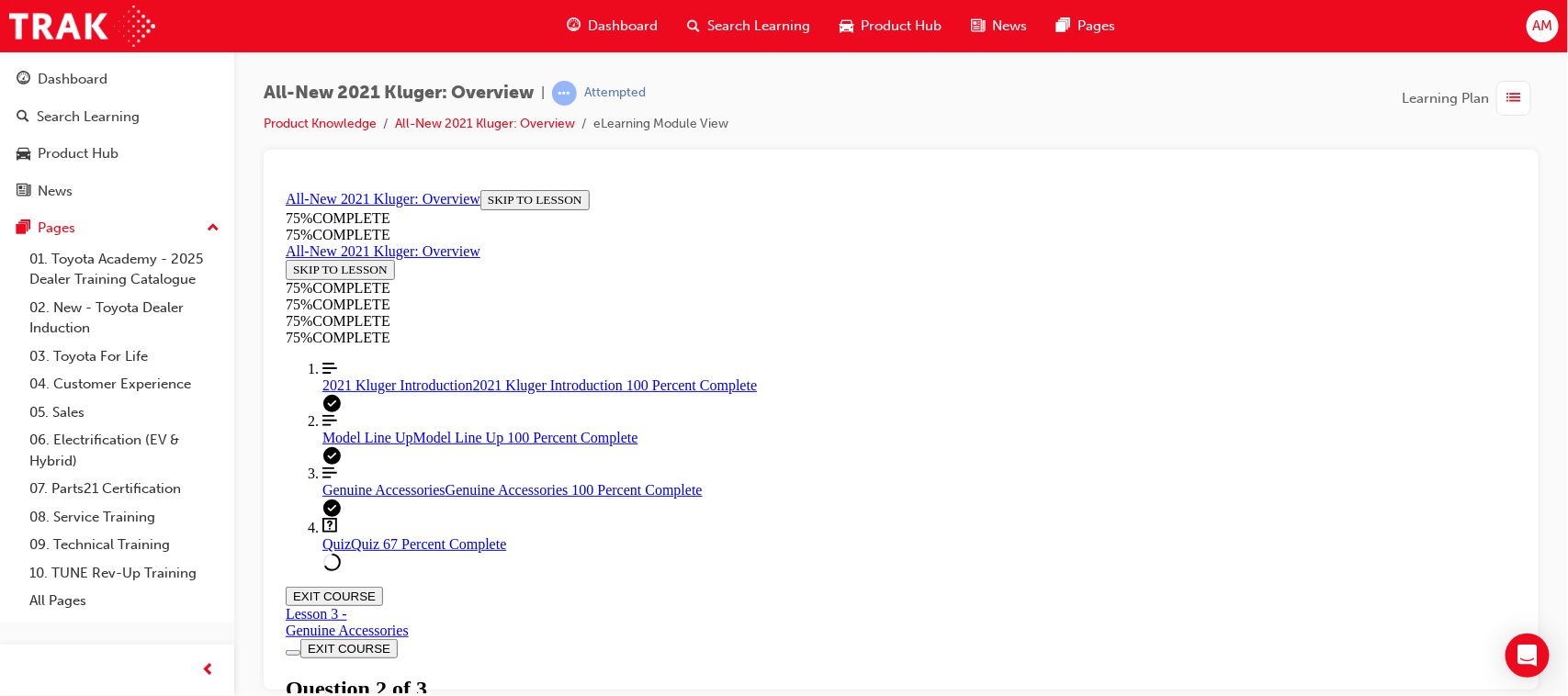
scroll to position [296, 0]
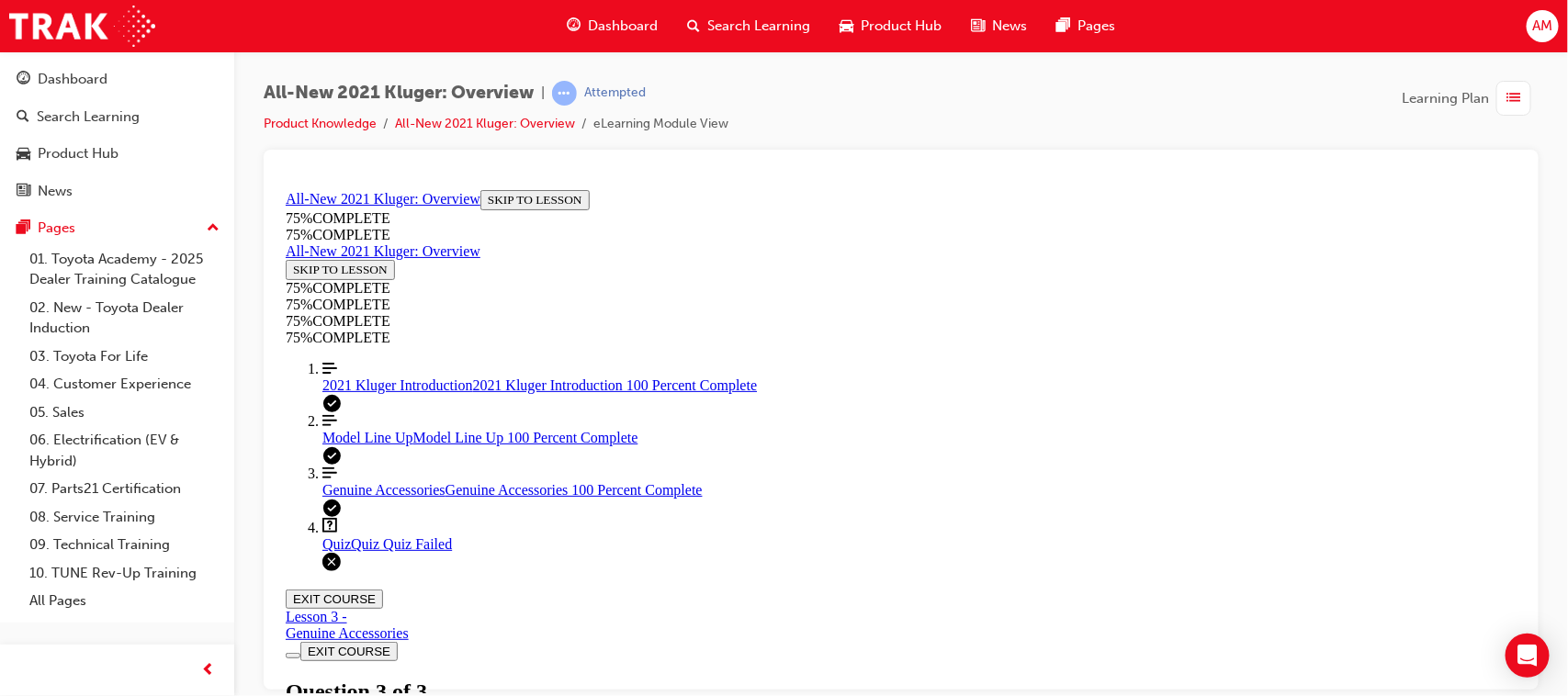
click at [1480, 93] on span "Learning Plan" at bounding box center [1445, 99] width 87 height 21
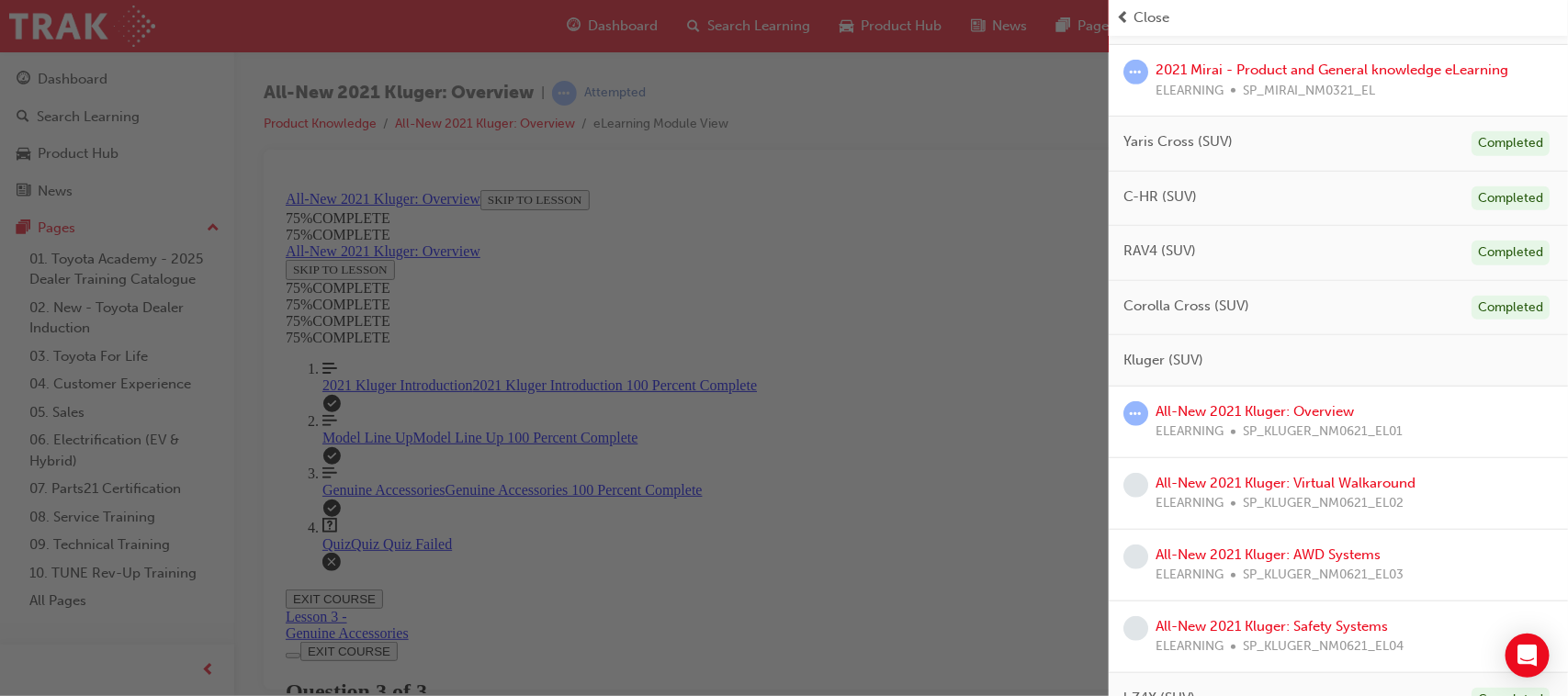
scroll to position [460, 0]
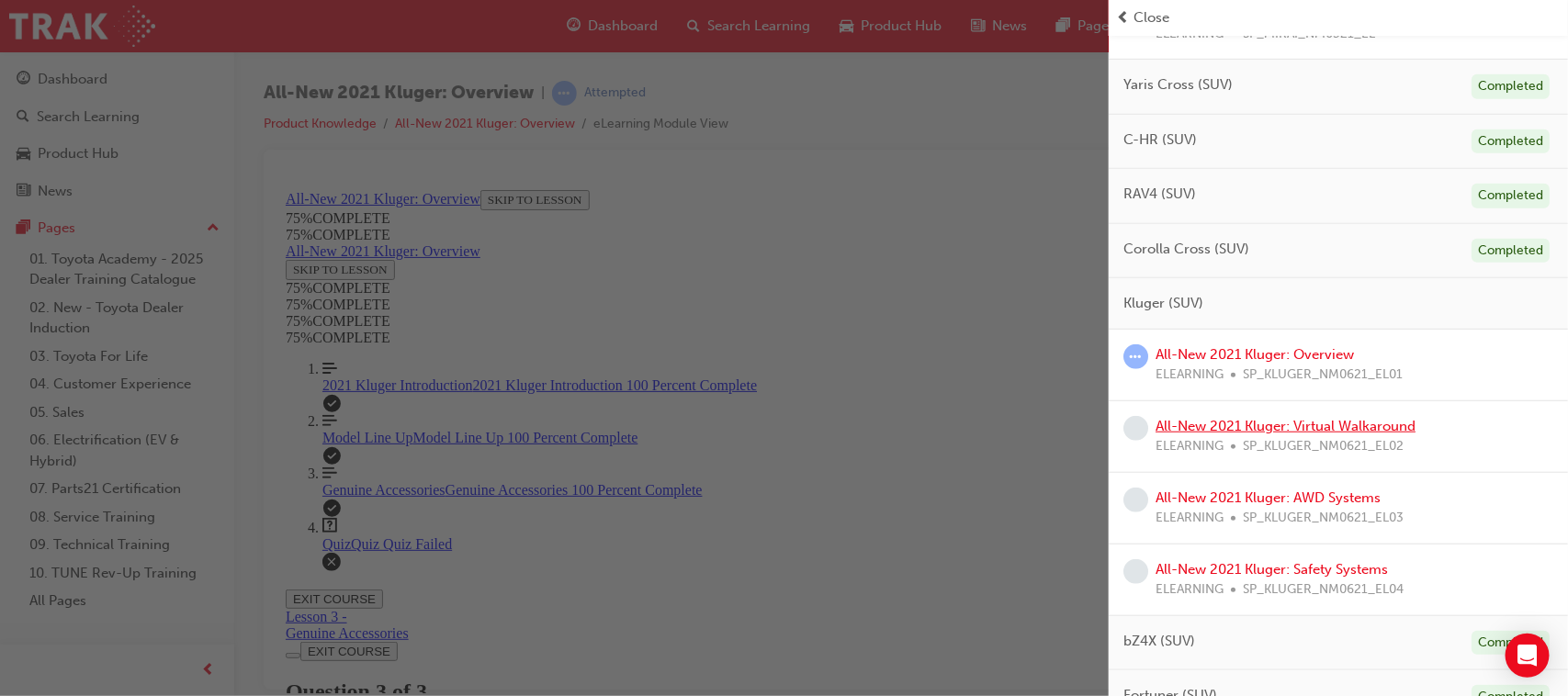
click at [1351, 430] on link "All-New 2021 Kluger: Virtual Walkaround" at bounding box center [1285, 426] width 260 height 16
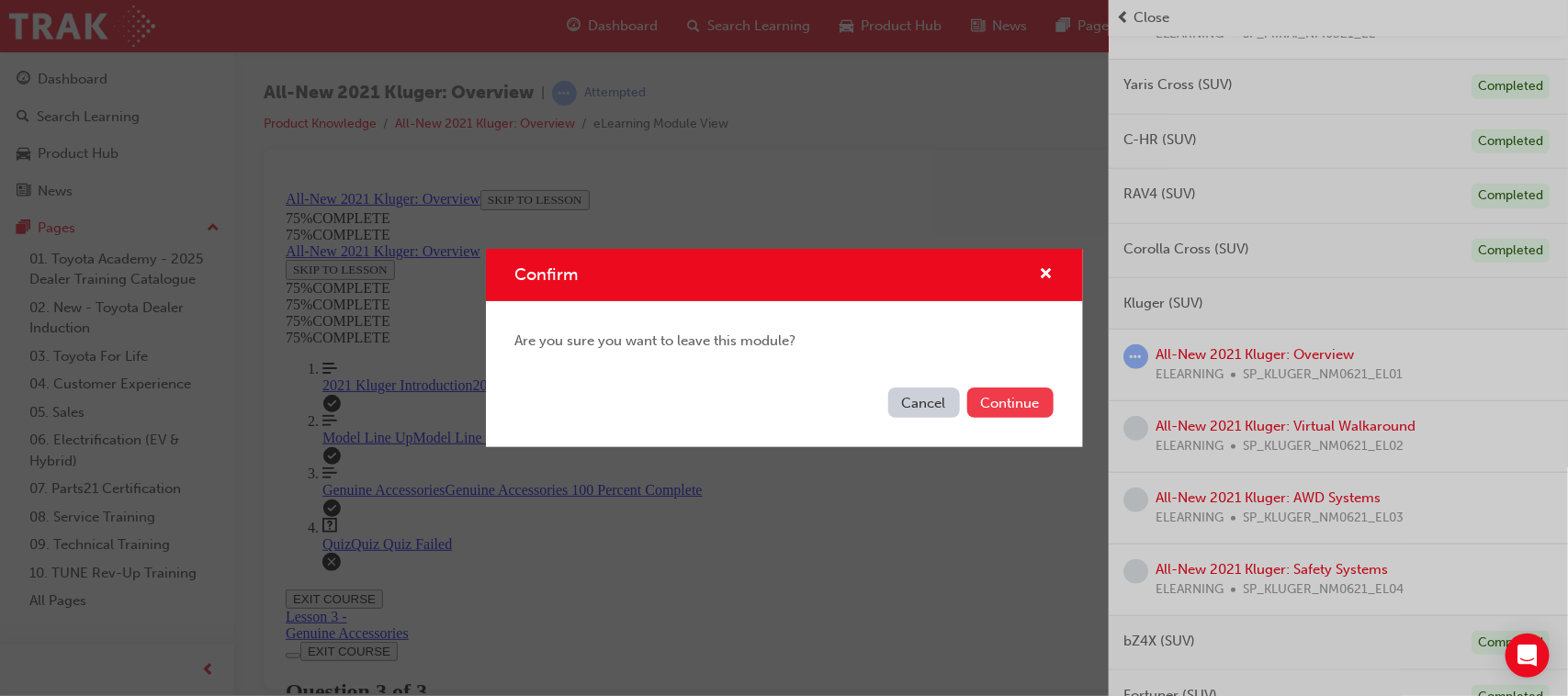
click at [1018, 402] on button "Continue" at bounding box center [1010, 403] width 87 height 31
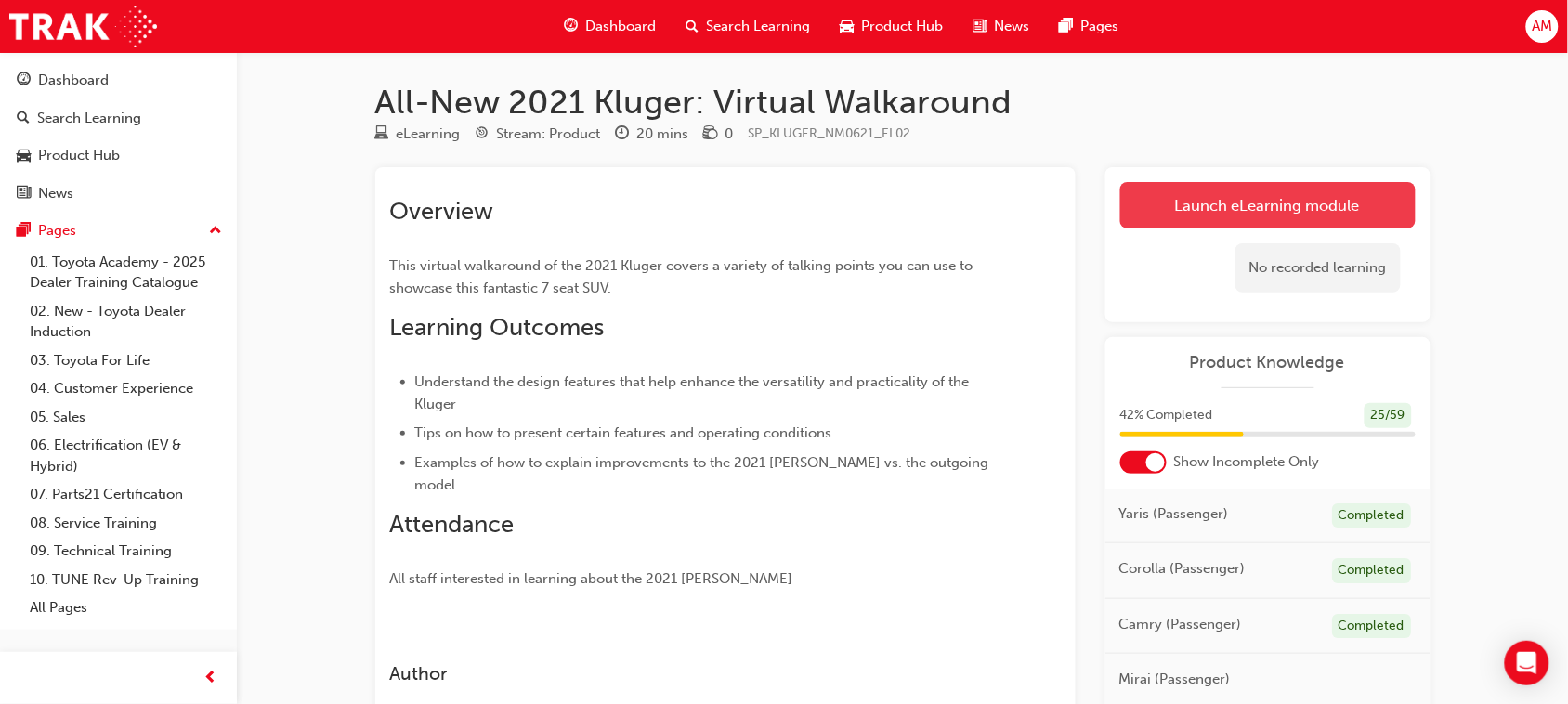
click at [1282, 205] on link "Launch eLearning module" at bounding box center [1268, 205] width 296 height 47
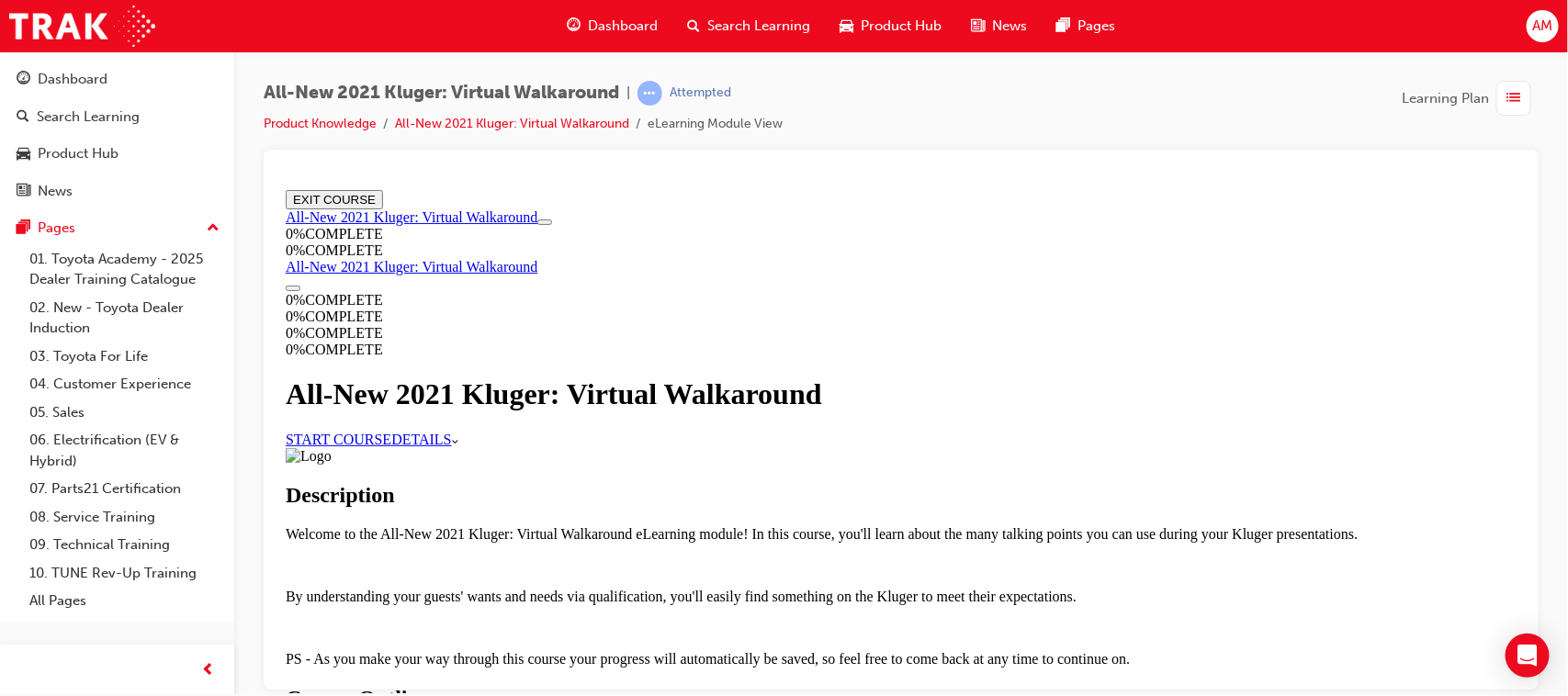
scroll to position [230, 0]
click at [390, 431] on link "START COURSE" at bounding box center [337, 438] width 106 height 15
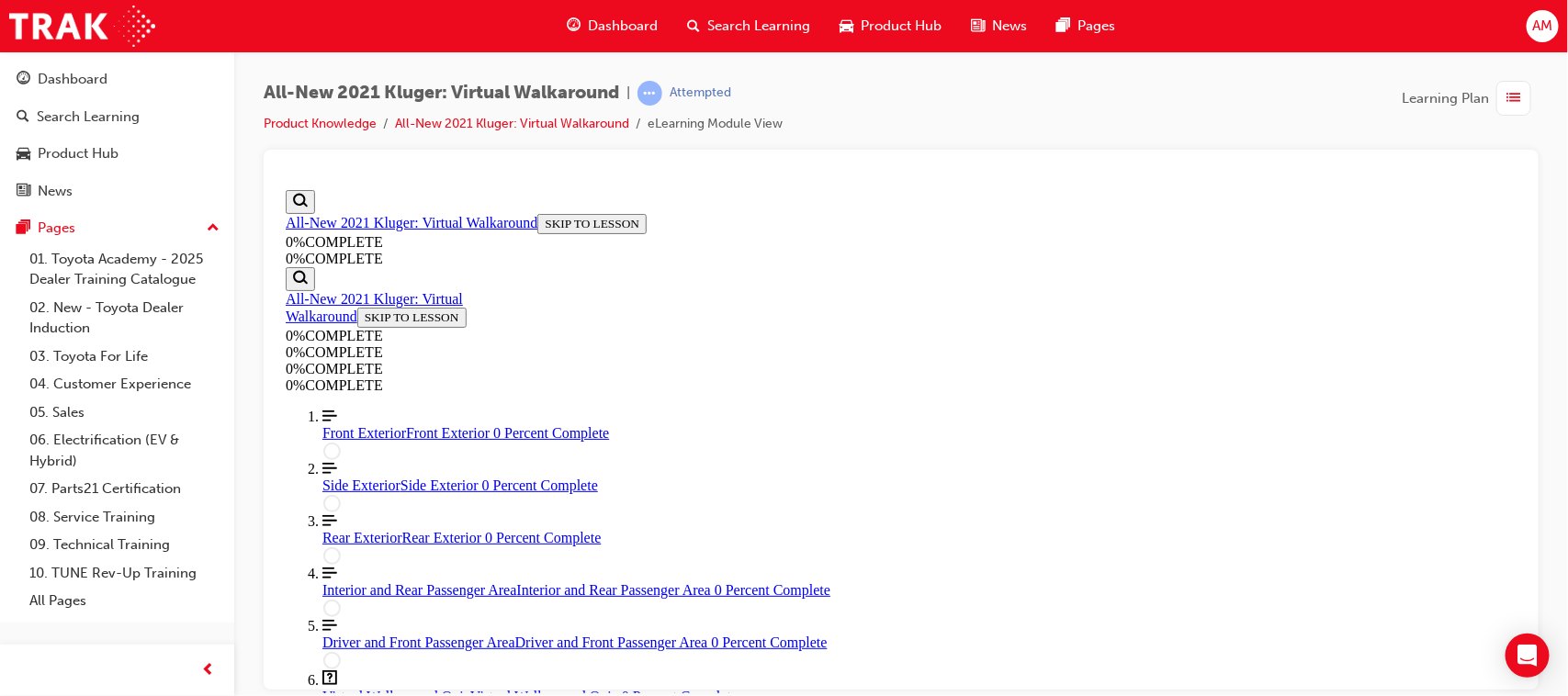
scroll to position [344, 0]
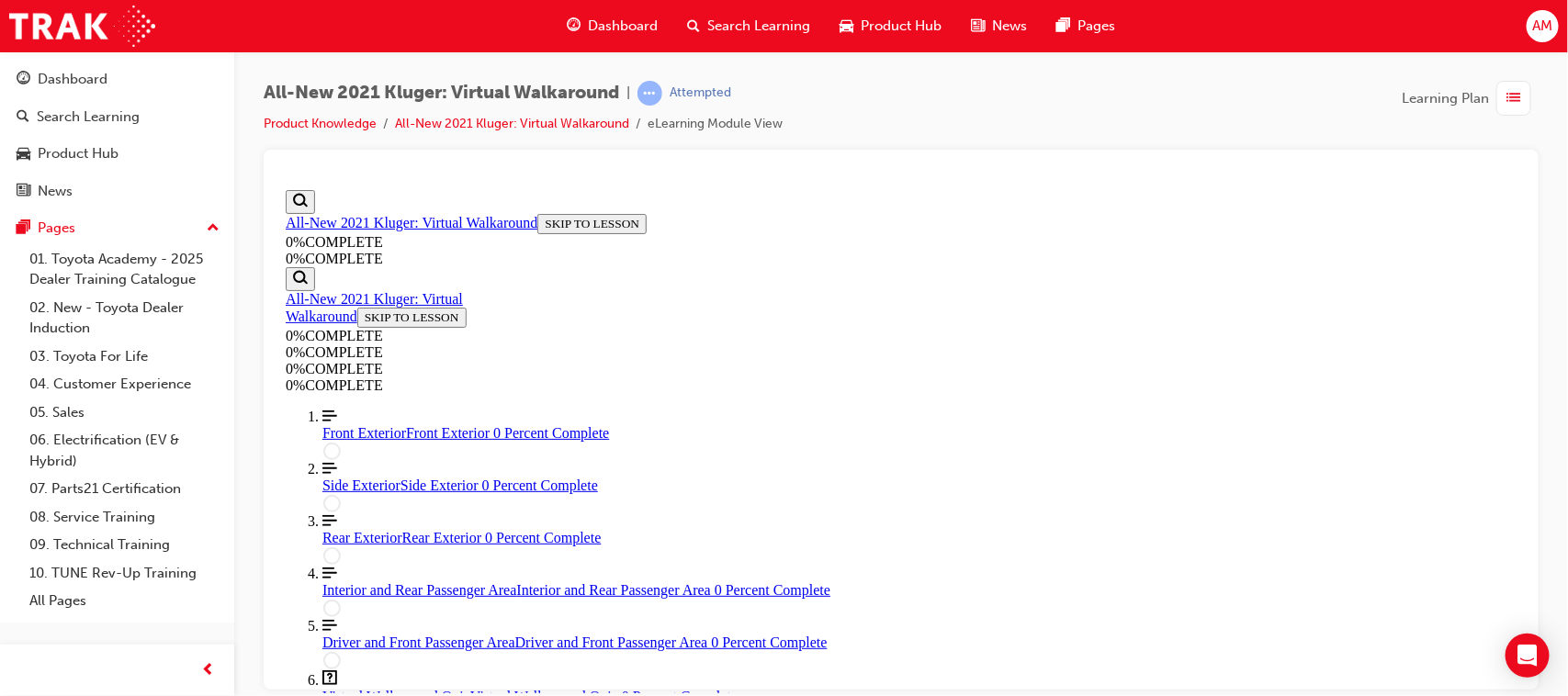
scroll to position [344, 0]
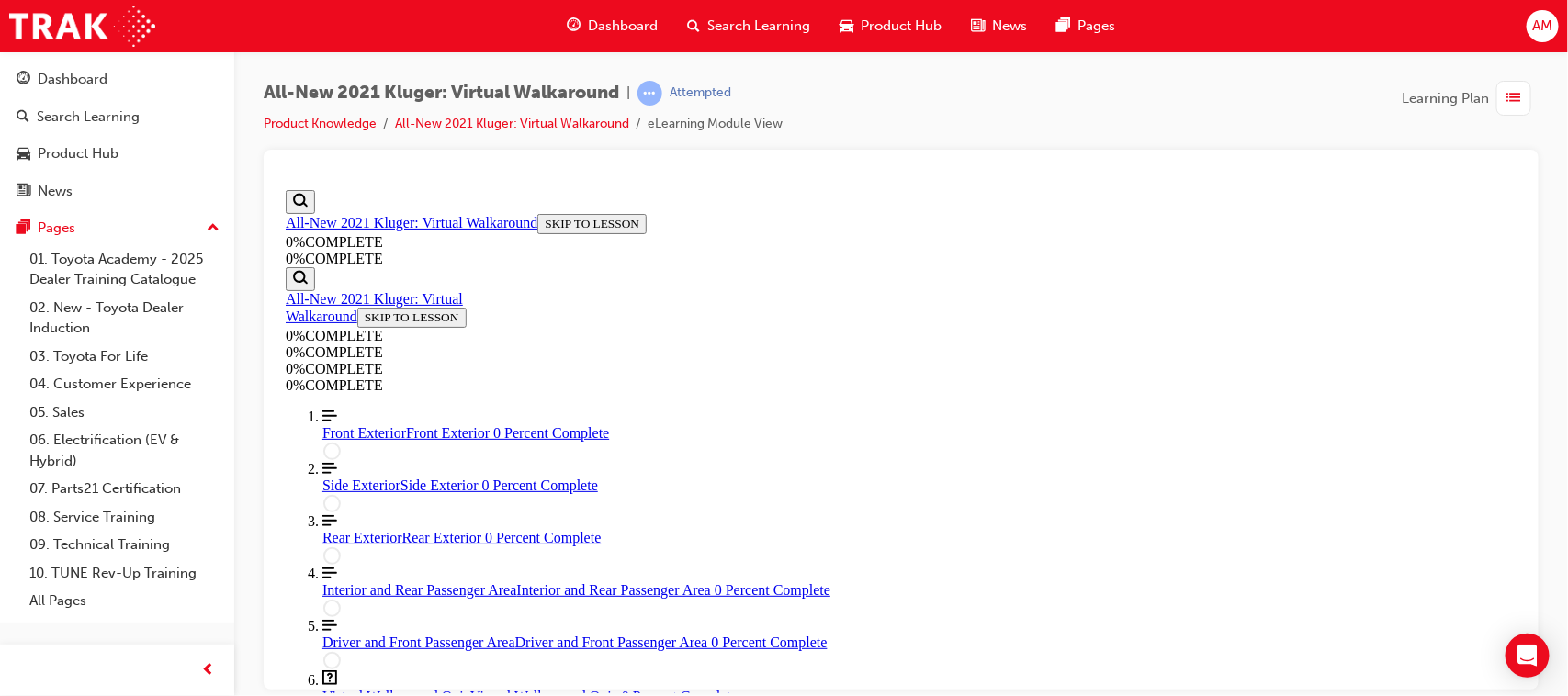
scroll to position [230, 0]
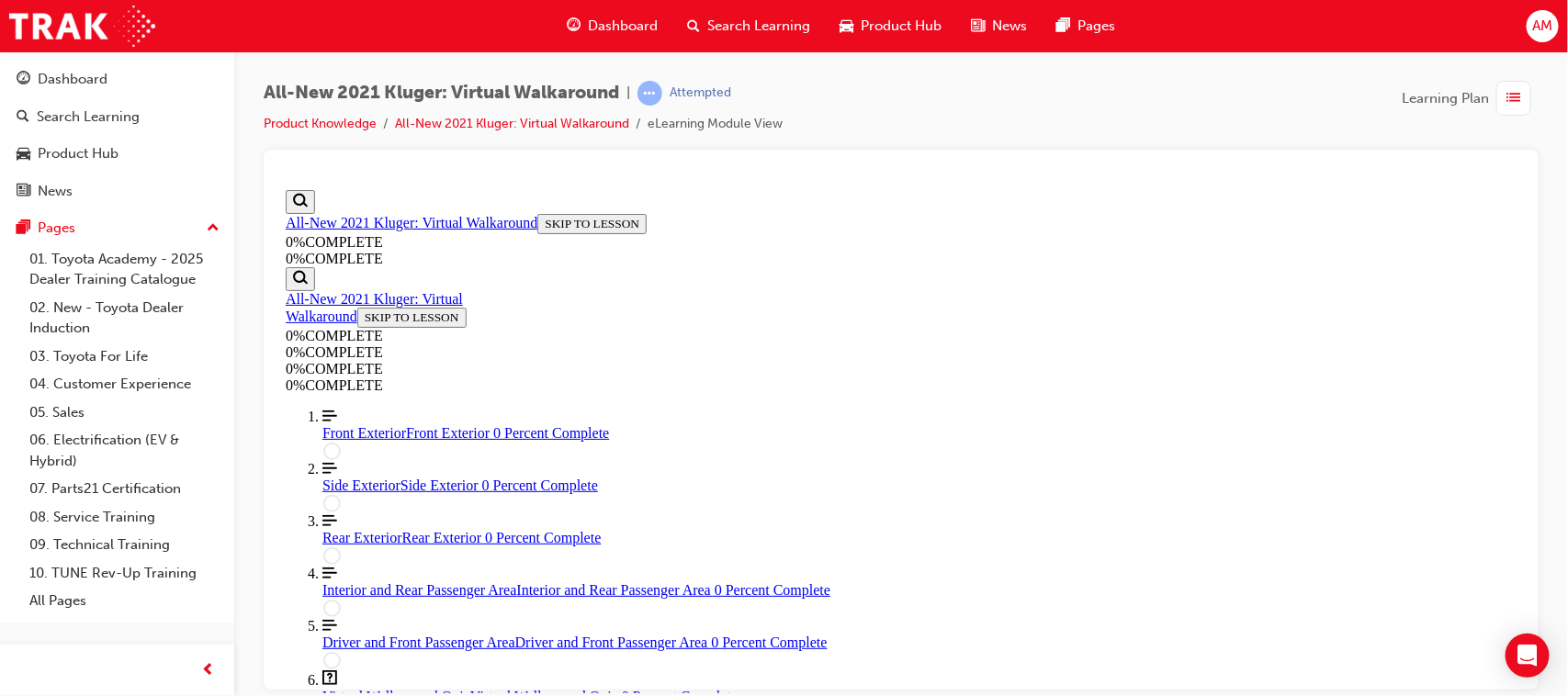
scroll to position [230, 0]
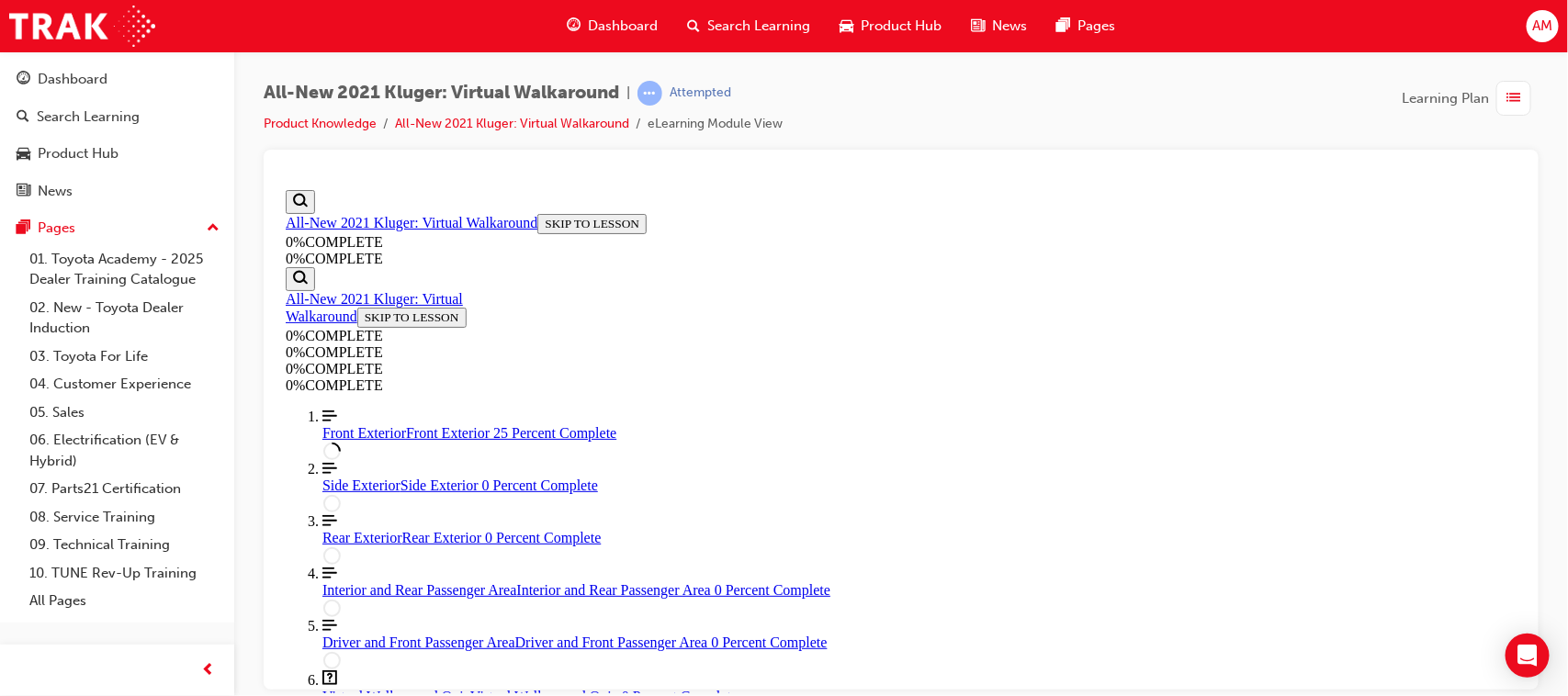
scroll to position [587, 0]
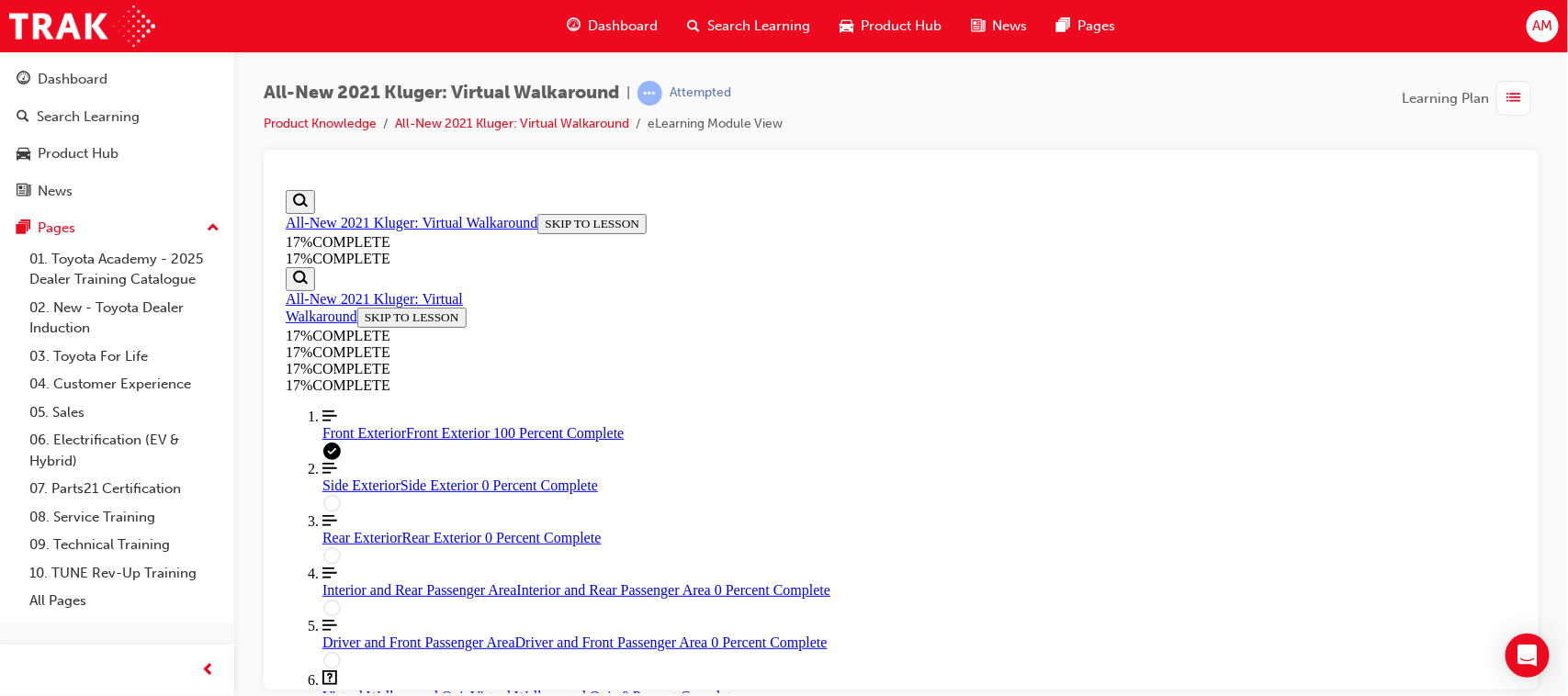
drag, startPoint x: 755, startPoint y: 532, endPoint x: 767, endPoint y: 538, distance: 13.4
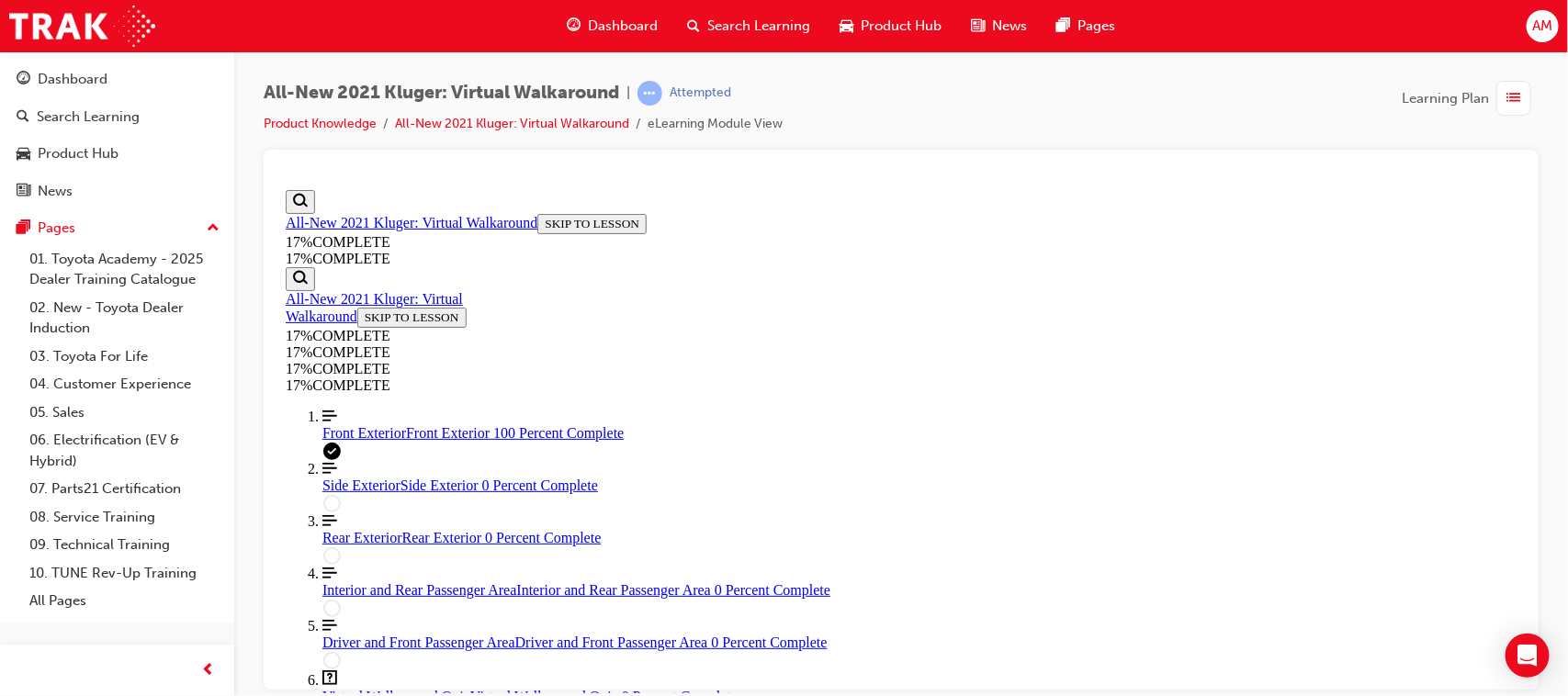
scroll to position [522, 0]
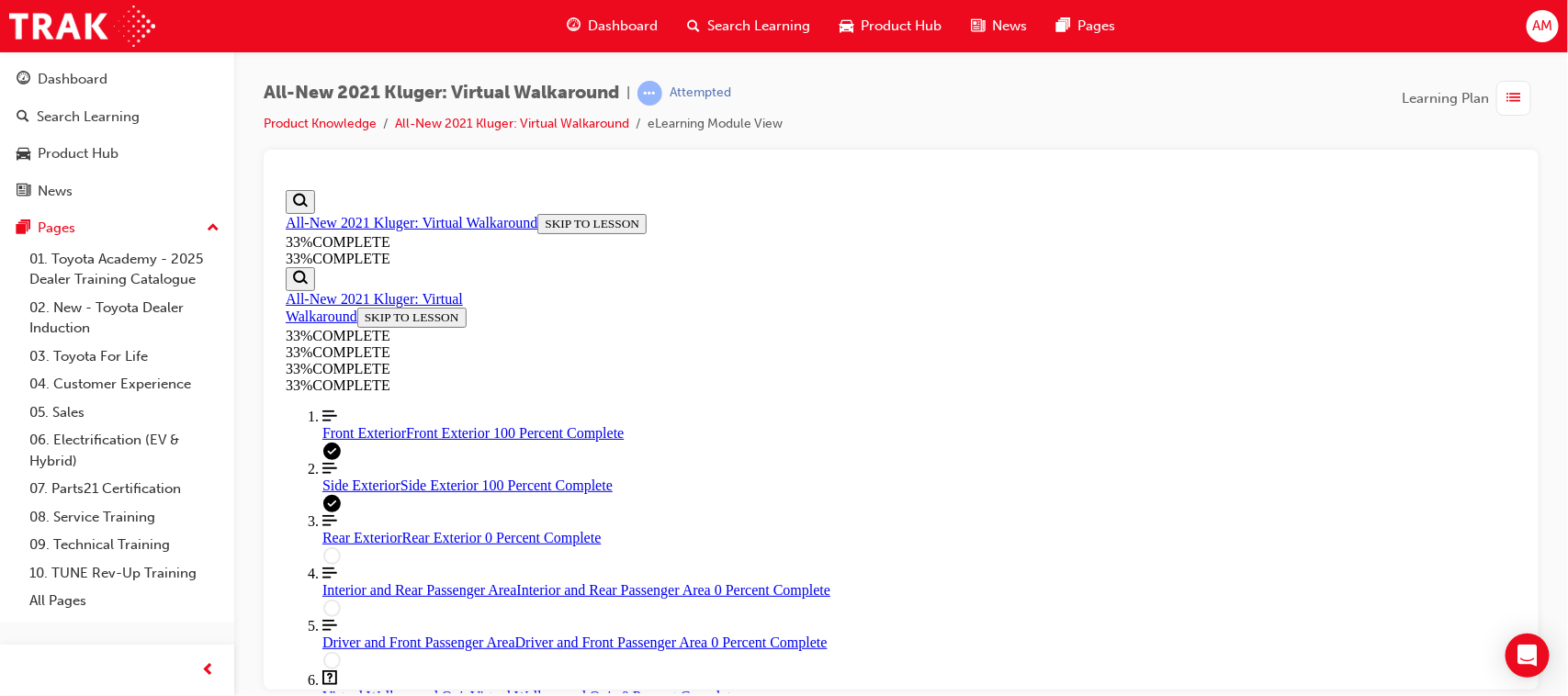
scroll to position [292, 0]
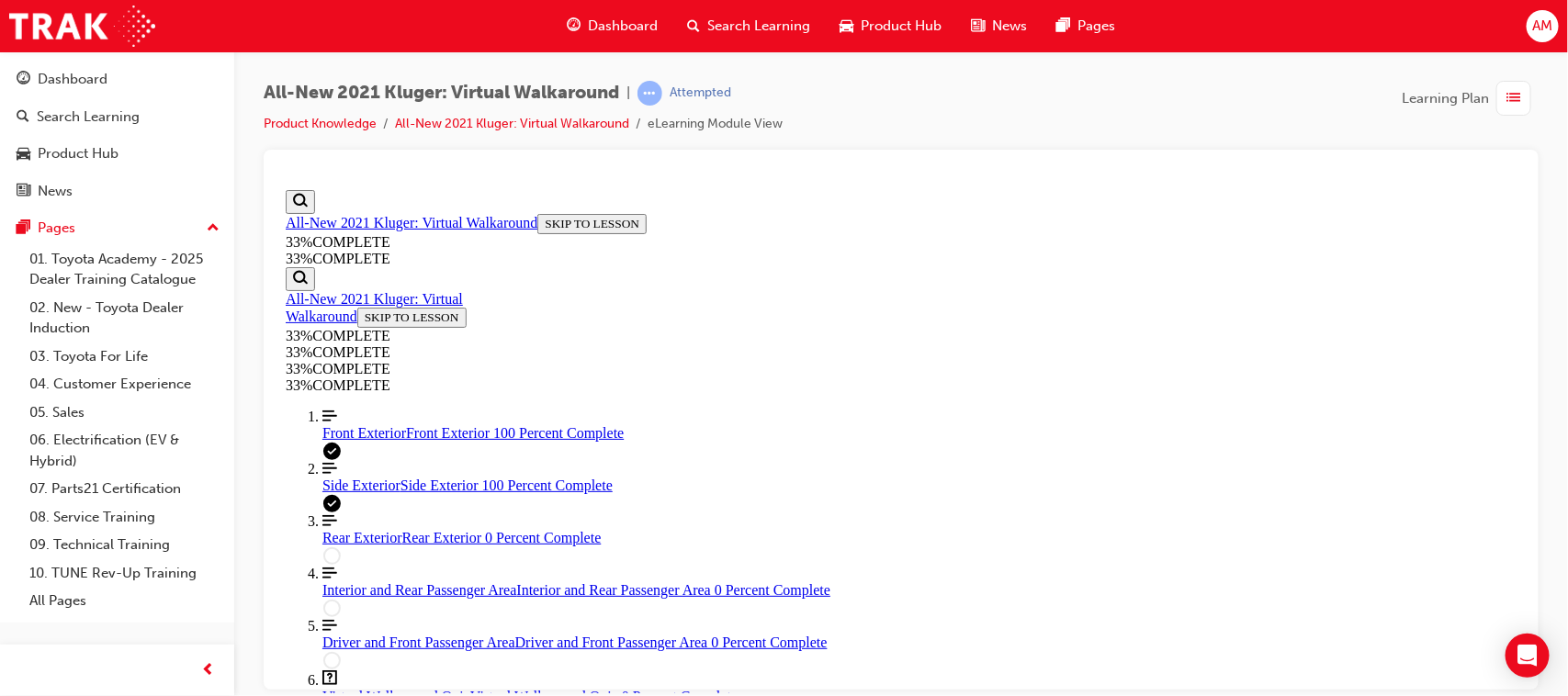
scroll to position [292, 0]
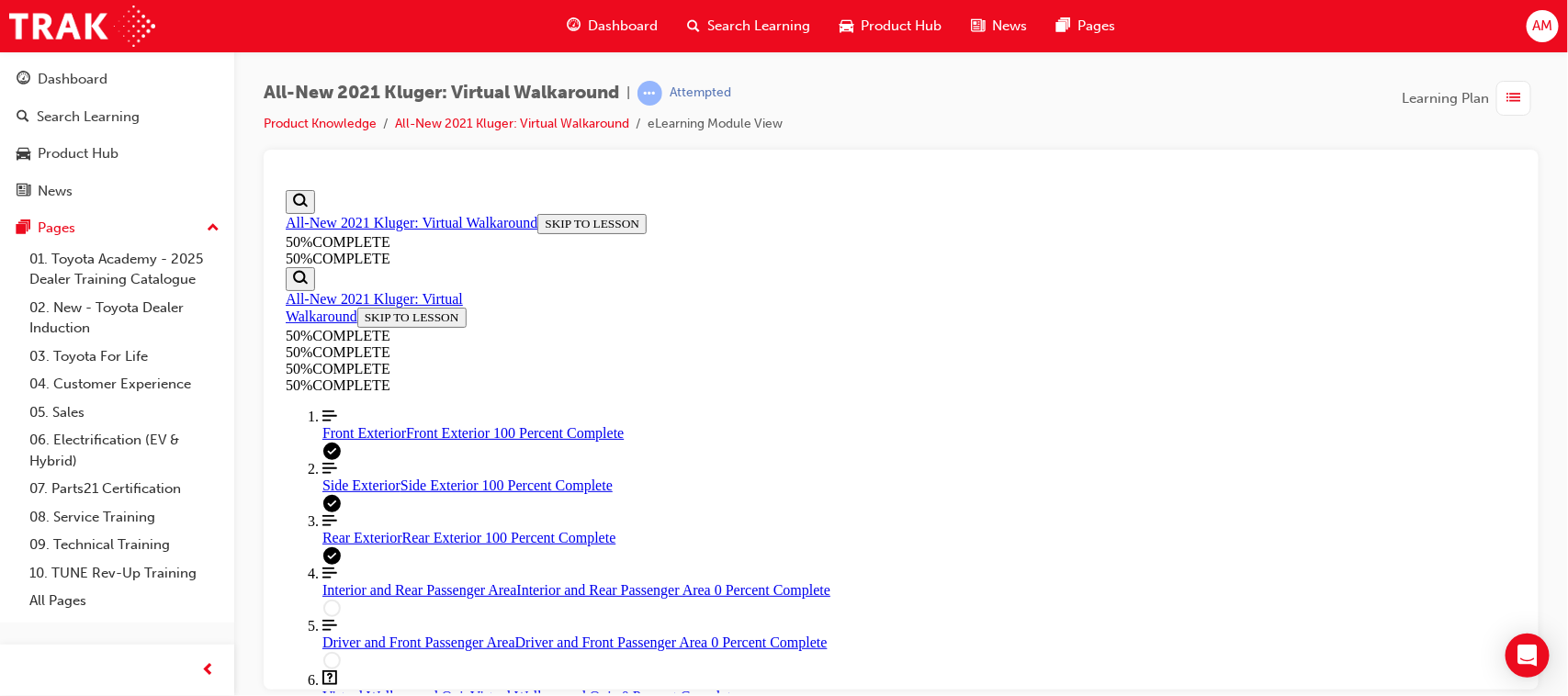
scroll to position [1021, 0]
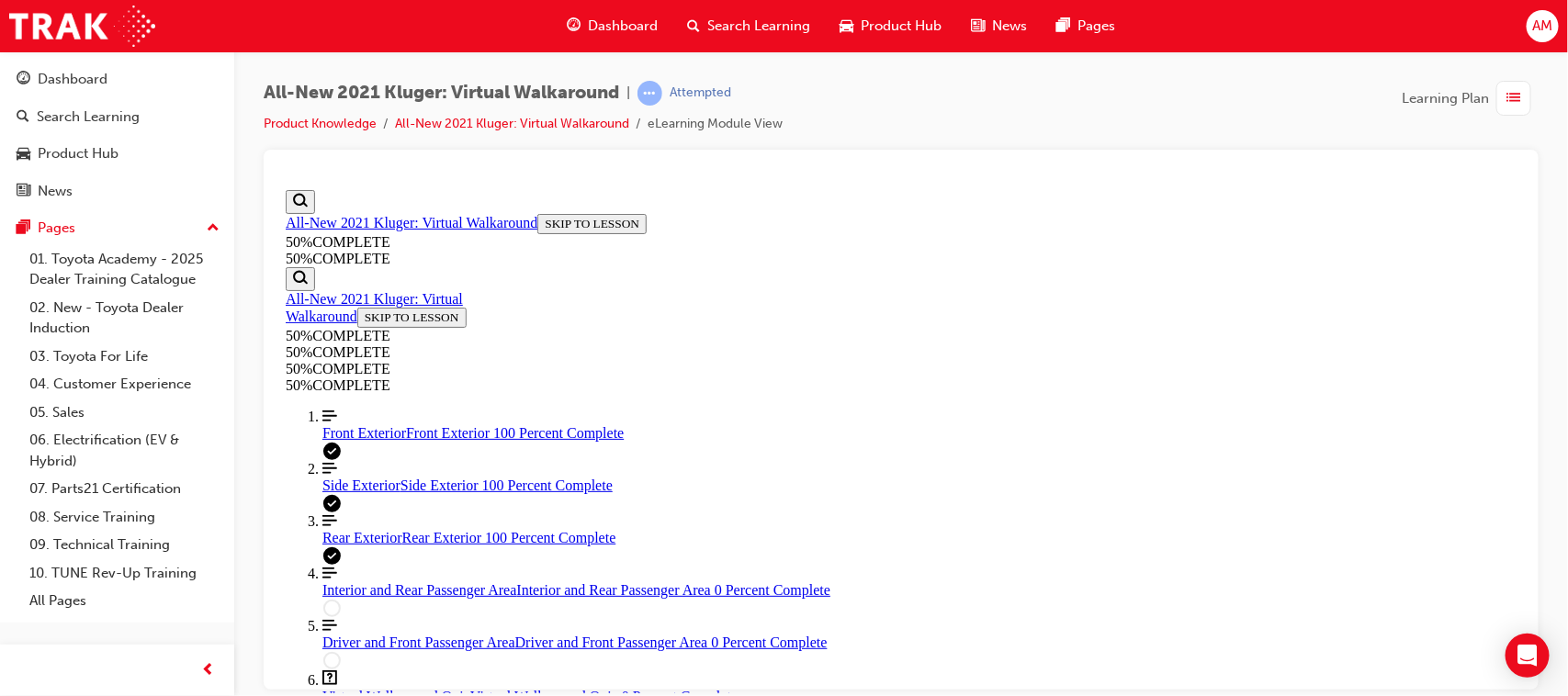
scroll to position [407, 0]
